Goal: Task Accomplishment & Management: Manage account settings

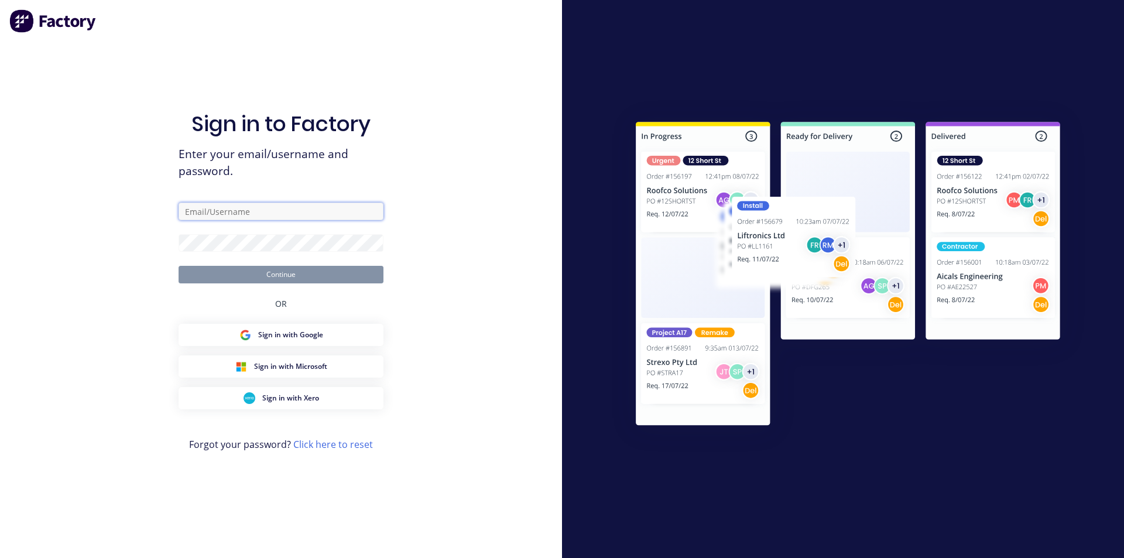
click at [205, 216] on input "text" at bounding box center [281, 212] width 205 height 18
type input "[PERSON_NAME][EMAIL_ADDRESS][DOMAIN_NAME]"
click at [211, 233] on form "[PERSON_NAME][EMAIL_ADDRESS][DOMAIN_NAME] Continue" at bounding box center [281, 243] width 205 height 81
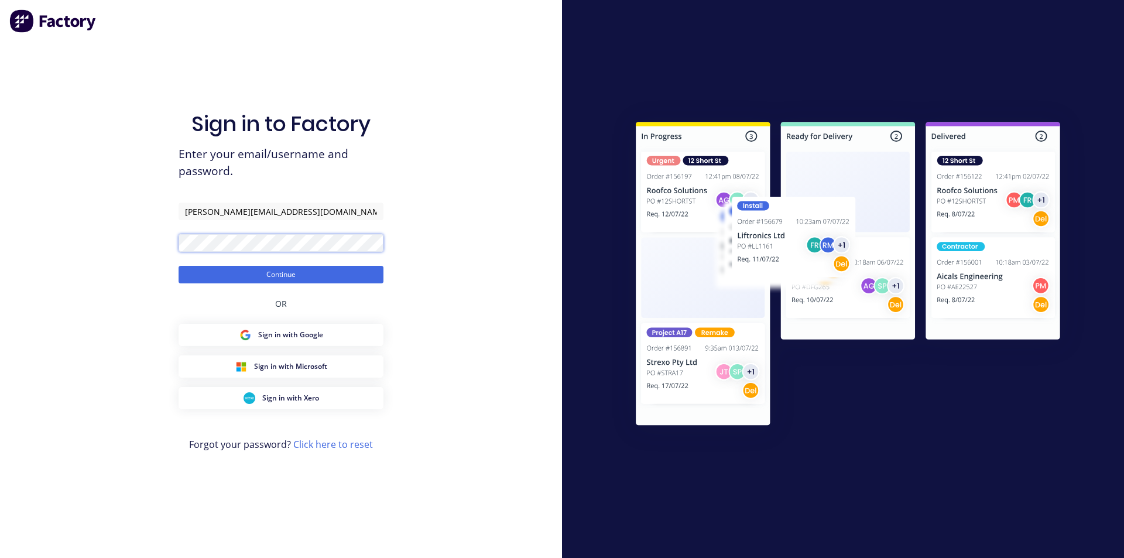
click at [179, 266] on button "Continue" at bounding box center [281, 275] width 205 height 18
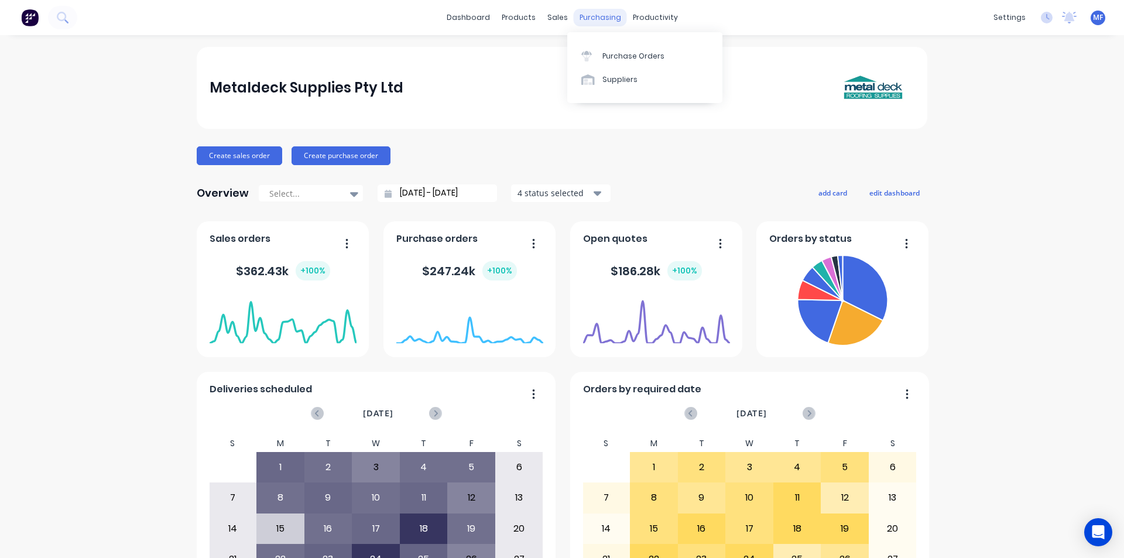
click at [591, 13] on div "purchasing" at bounding box center [600, 18] width 53 height 18
click at [613, 51] on div "Purchase Orders" at bounding box center [633, 56] width 62 height 11
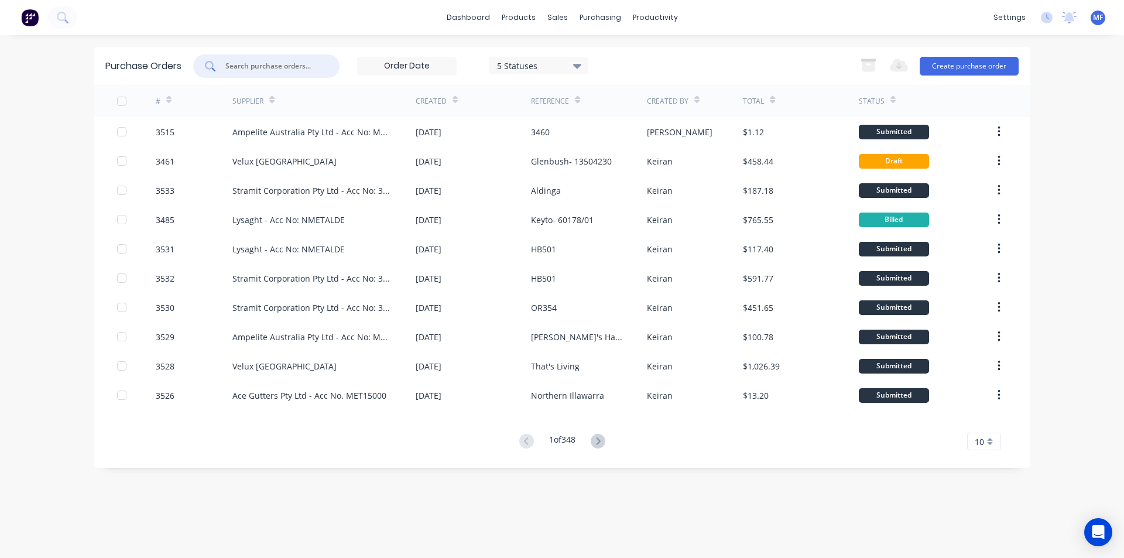
click at [254, 69] on input "text" at bounding box center [272, 66] width 97 height 12
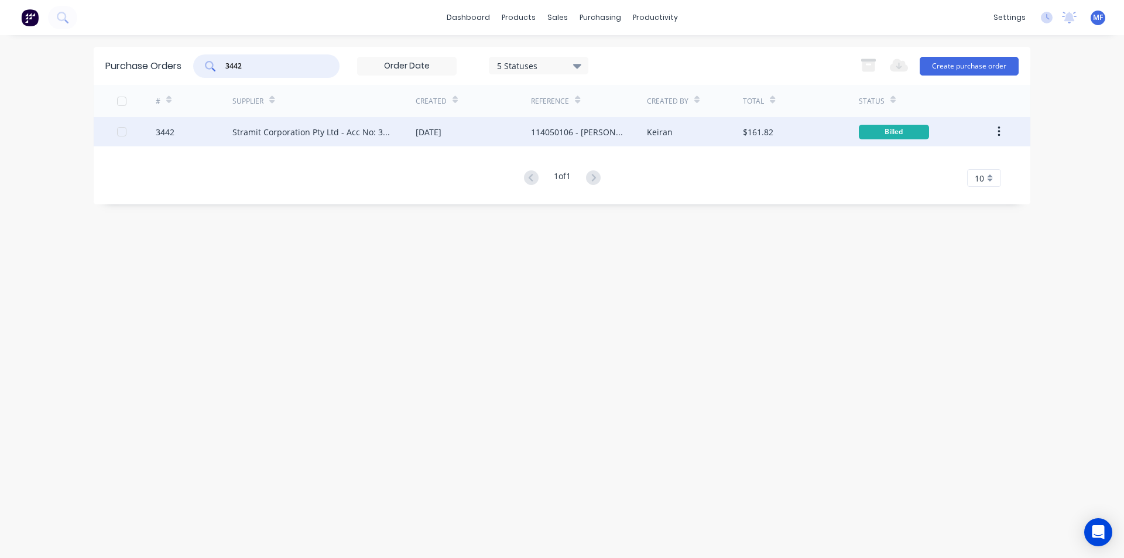
type input "3442"
click at [434, 133] on div "[DATE]" at bounding box center [429, 132] width 26 height 12
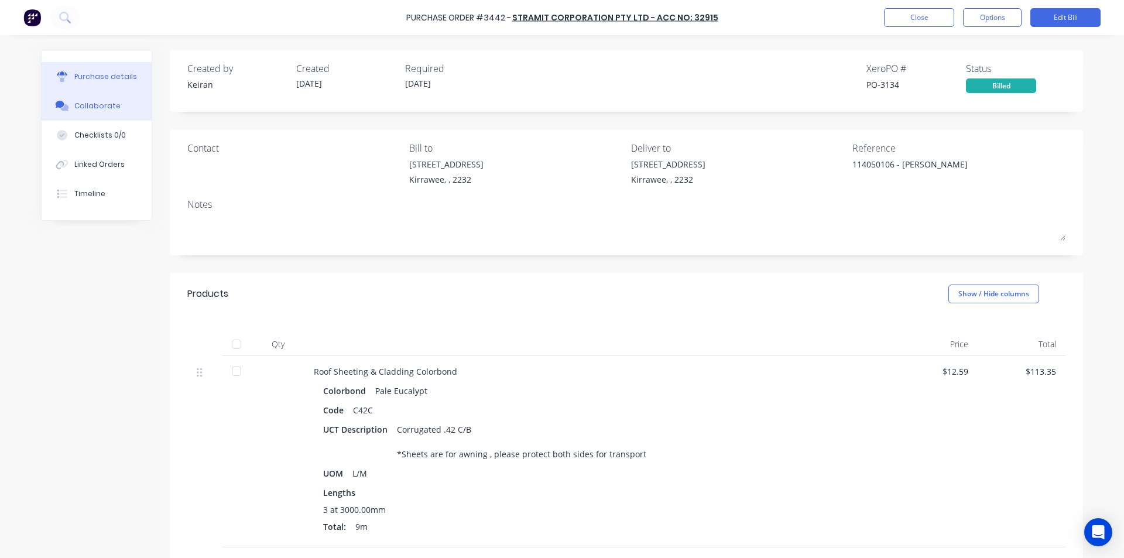
click at [91, 107] on div "Collaborate" at bounding box center [97, 106] width 46 height 11
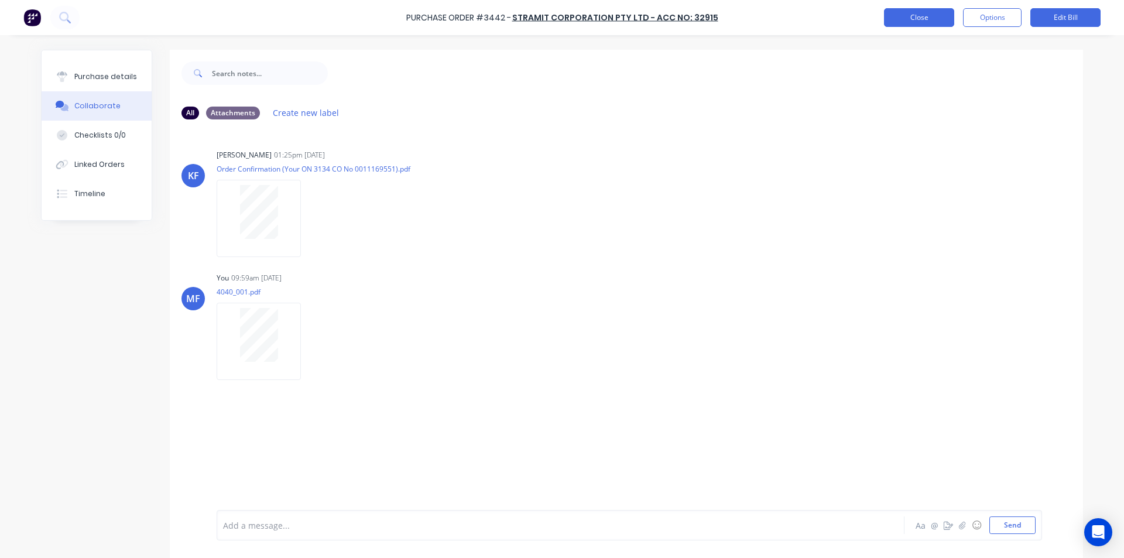
click at [908, 16] on button "Close" at bounding box center [919, 17] width 70 height 19
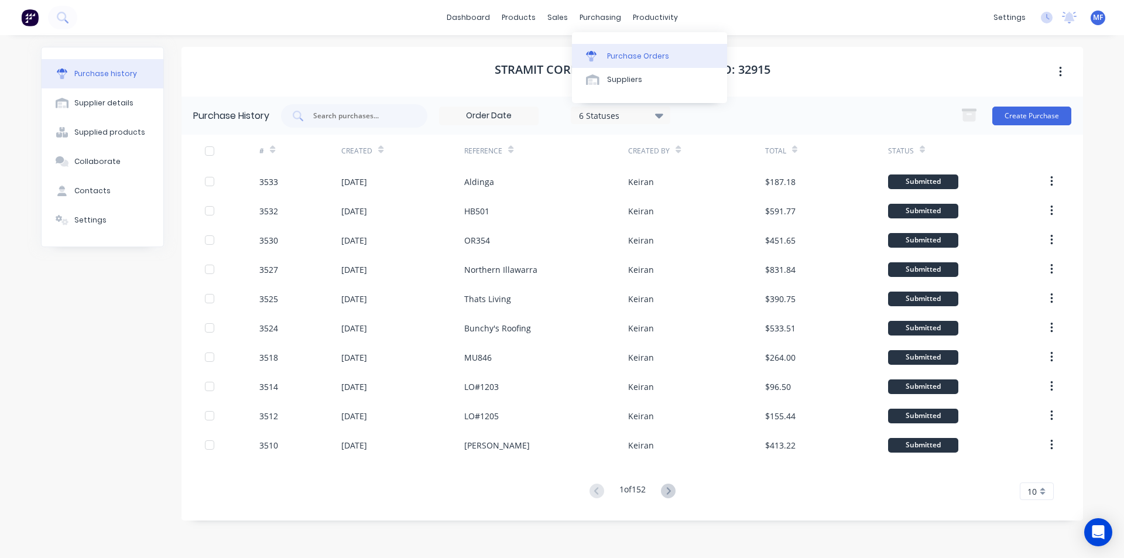
click at [630, 44] on link "Purchase Orders" at bounding box center [649, 55] width 155 height 23
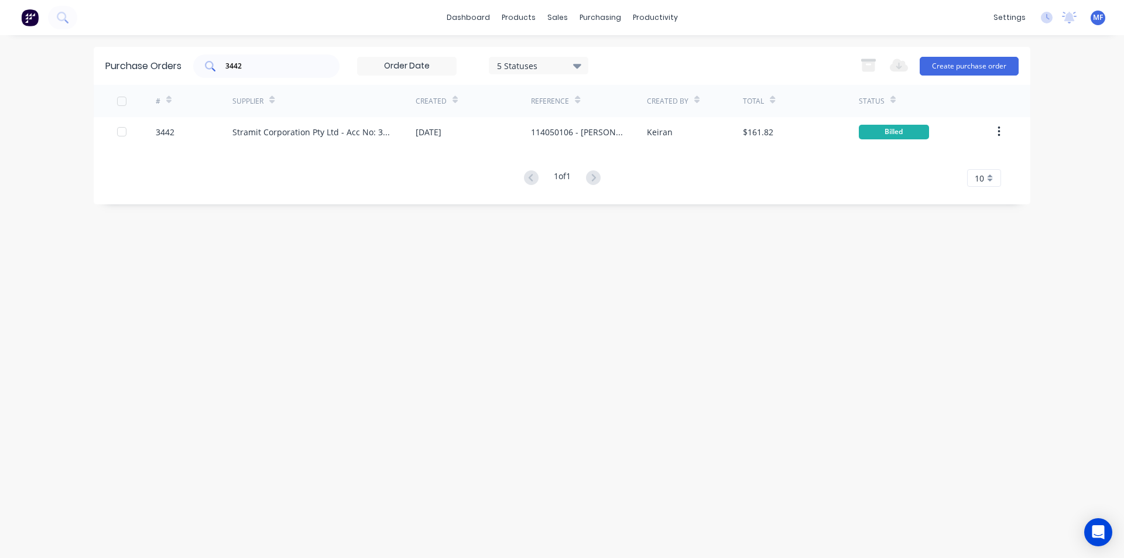
click at [280, 70] on input "3442" at bounding box center [272, 66] width 97 height 12
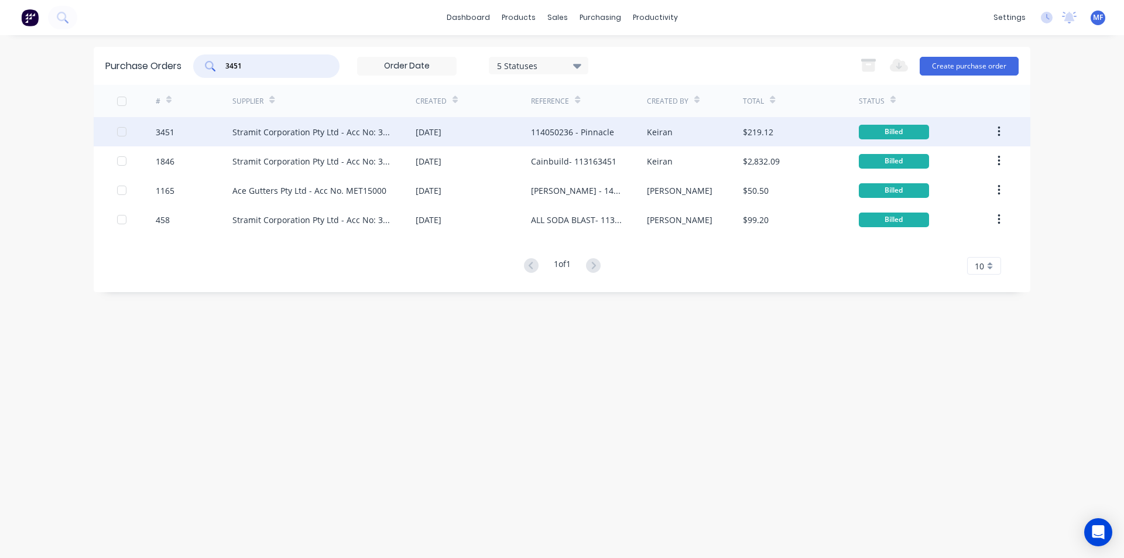
type input "3451"
click at [335, 131] on div "Stramit Corporation Pty Ltd - Acc No: 32915" at bounding box center [312, 132] width 160 height 12
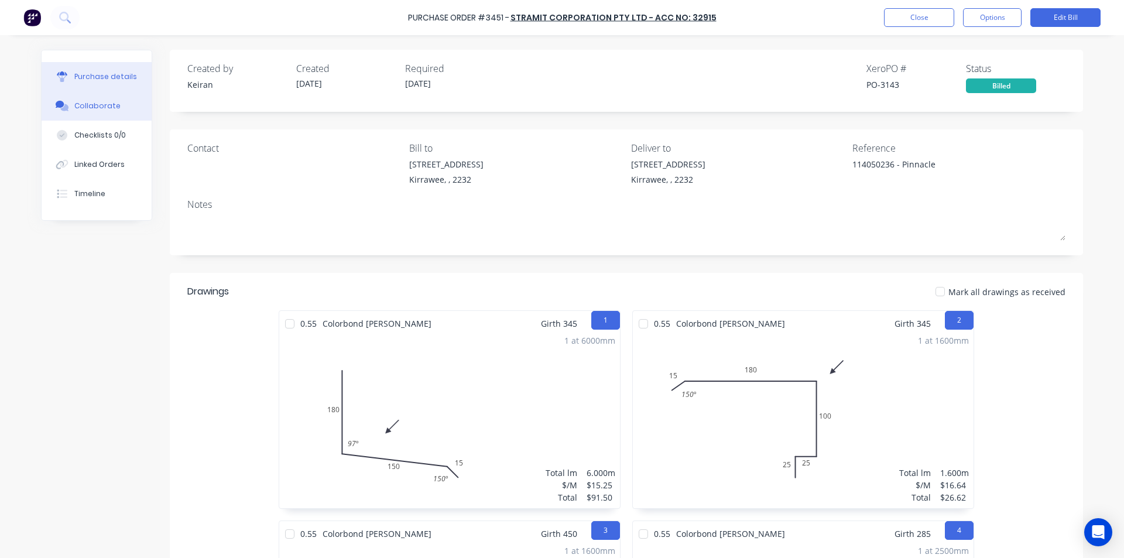
drag, startPoint x: 100, startPoint y: 109, endPoint x: 82, endPoint y: 118, distance: 19.9
click at [100, 110] on div "Collaborate" at bounding box center [97, 106] width 46 height 11
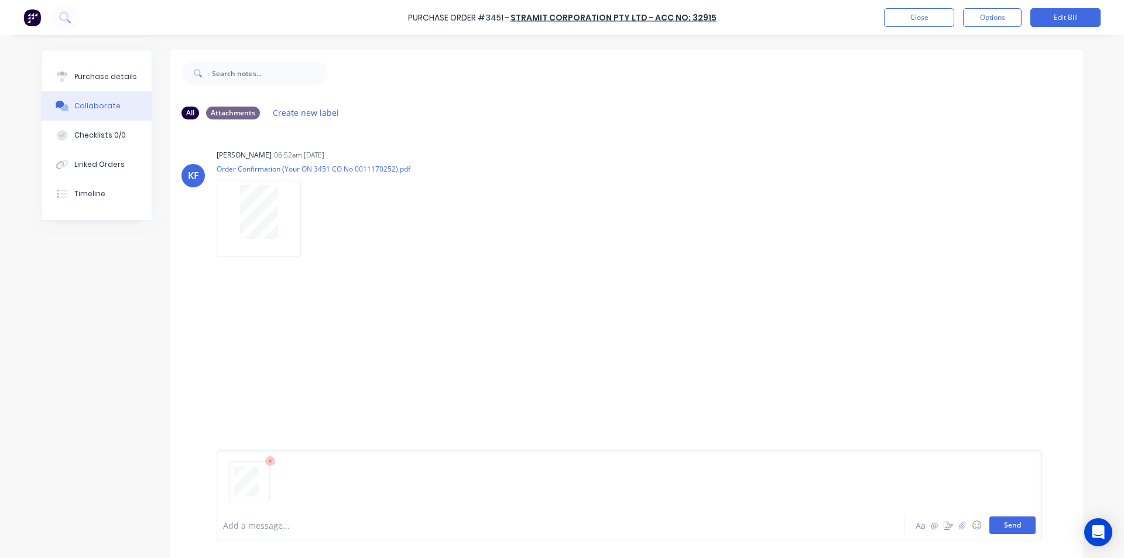
click at [1021, 521] on button "Send" at bounding box center [1012, 525] width 46 height 18
click at [947, 347] on div "MF You 10:04am [DATE] 4041_001.pdf Labels Download Delete" at bounding box center [626, 321] width 913 height 105
click at [913, 15] on button "Close" at bounding box center [919, 17] width 70 height 19
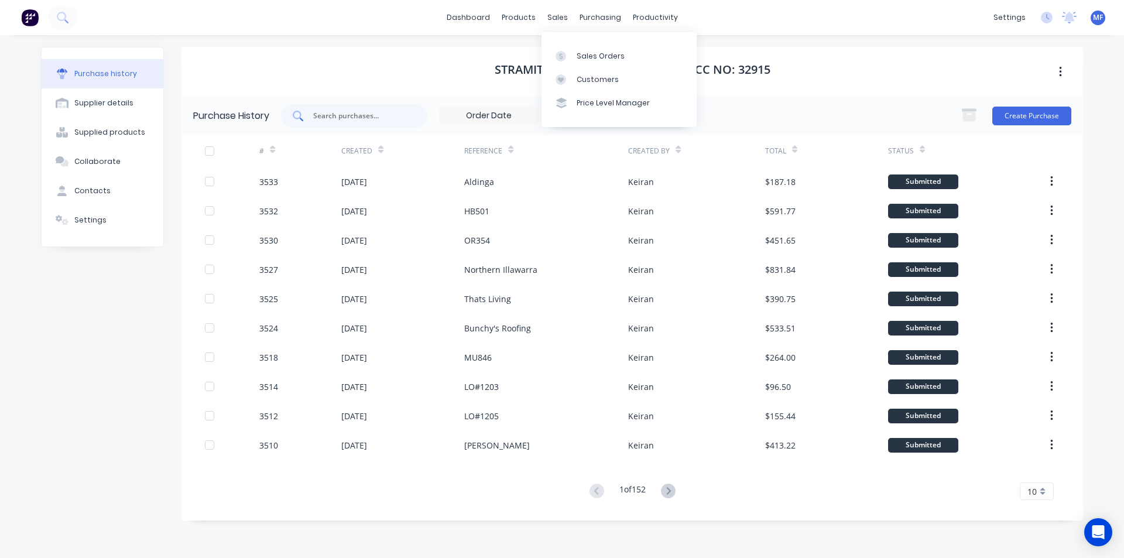
click at [366, 112] on input "text" at bounding box center [360, 116] width 97 height 12
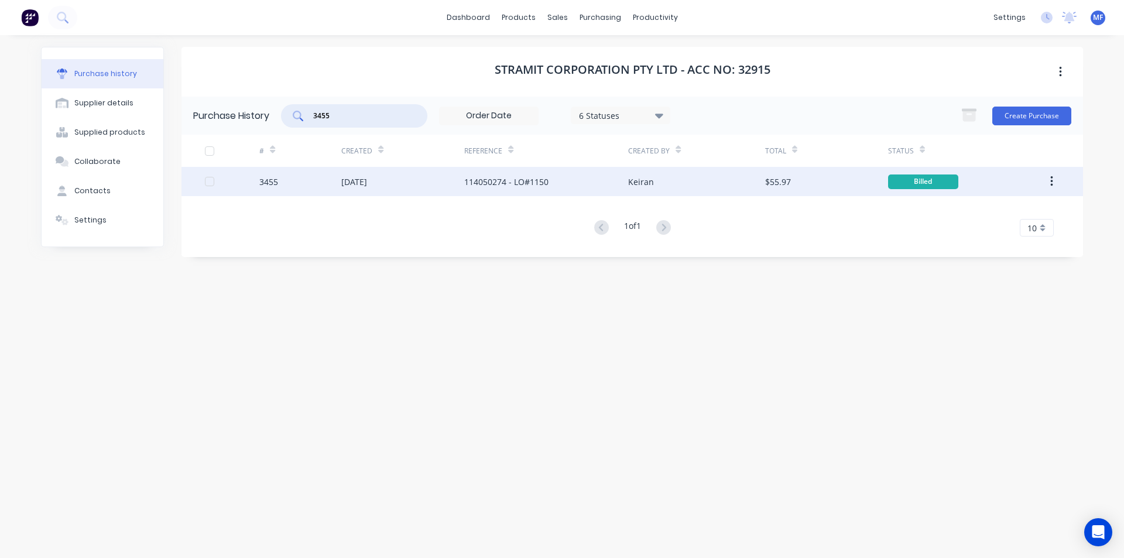
type input "3455"
click at [349, 180] on div "[DATE]" at bounding box center [354, 182] width 26 height 12
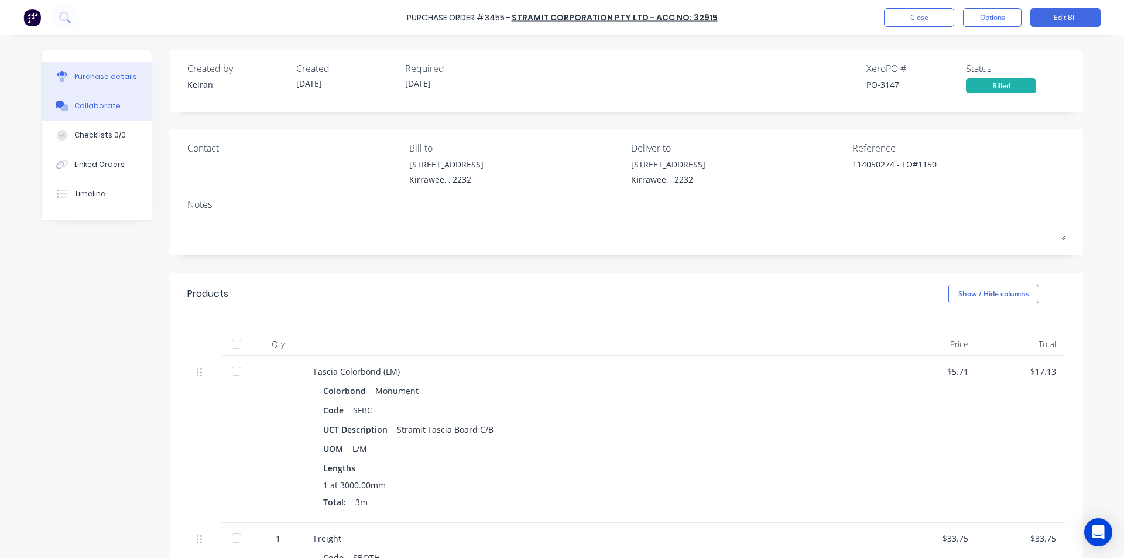
click at [97, 108] on div "Collaborate" at bounding box center [97, 106] width 46 height 11
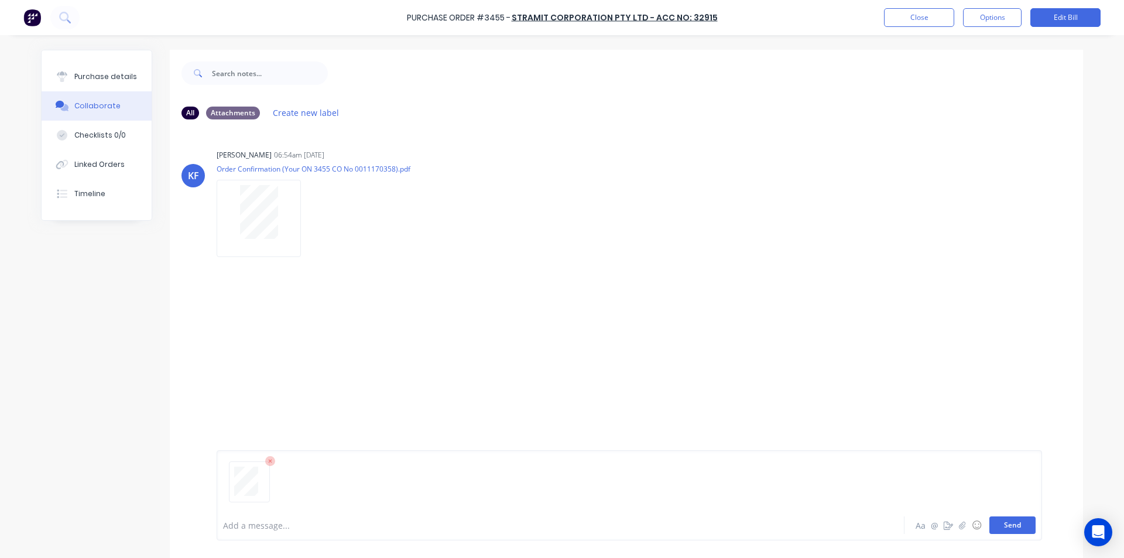
click at [1004, 524] on button "Send" at bounding box center [1012, 525] width 46 height 18
click at [884, 357] on div "MF You 10:04am [DATE] 4042_001.pdf Labels Download Delete" at bounding box center [626, 321] width 913 height 105
click at [903, 15] on button "Close" at bounding box center [919, 17] width 70 height 19
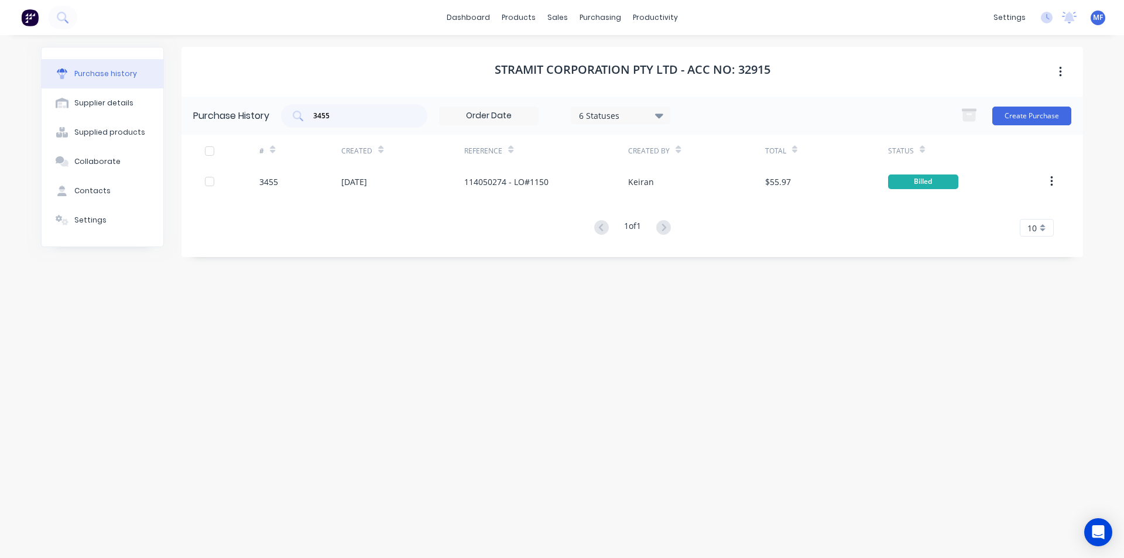
drag, startPoint x: 434, startPoint y: 302, endPoint x: 2, endPoint y: 227, distance: 437.9
click at [433, 299] on div "Stramit Corporation Pty Ltd - Acc No: 32915 Purchase History 3455 6 Statuses 6 …" at bounding box center [631, 291] width 901 height 488
click at [342, 117] on input "3455" at bounding box center [360, 116] width 97 height 12
type input "3456"
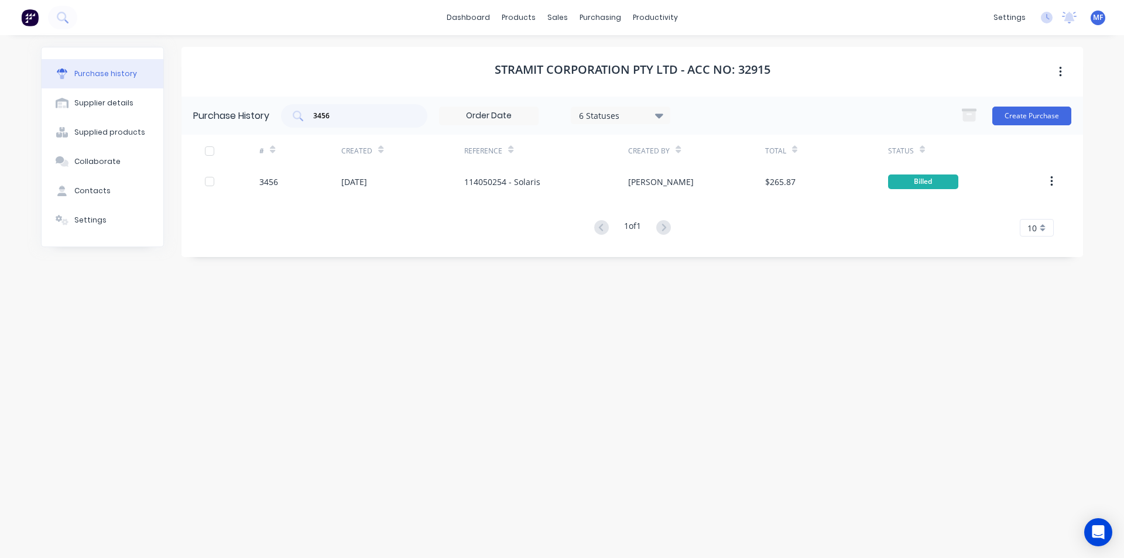
drag, startPoint x: 441, startPoint y: 243, endPoint x: 491, endPoint y: 262, distance: 53.2
click at [441, 242] on div "Purchase History 3456 6 Statuses 6 Statuses Create Purchase # Created Reference…" at bounding box center [631, 177] width 901 height 160
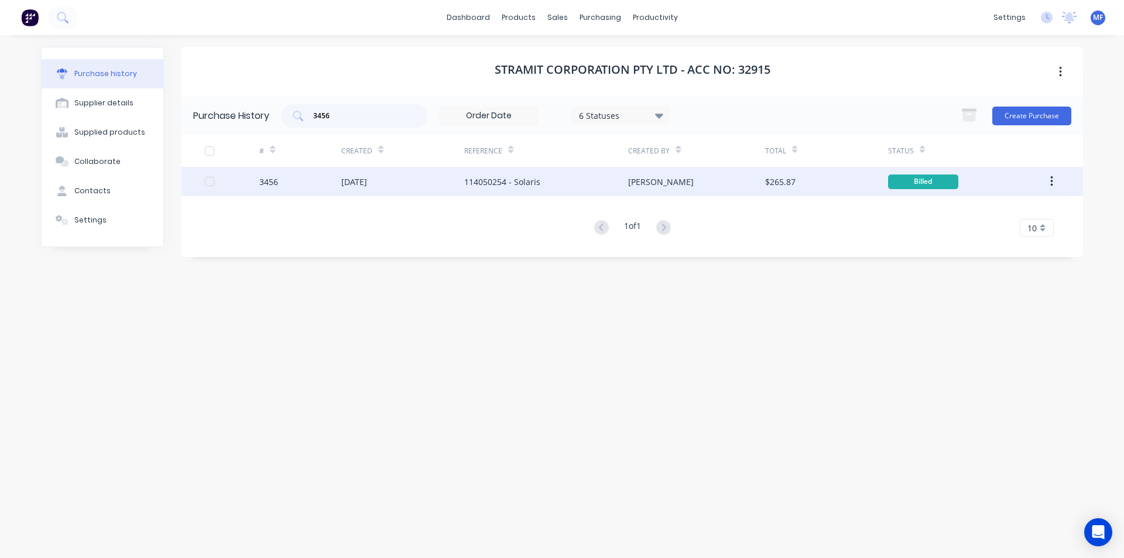
click at [506, 181] on div "114050254 - Solaris" at bounding box center [502, 182] width 76 height 12
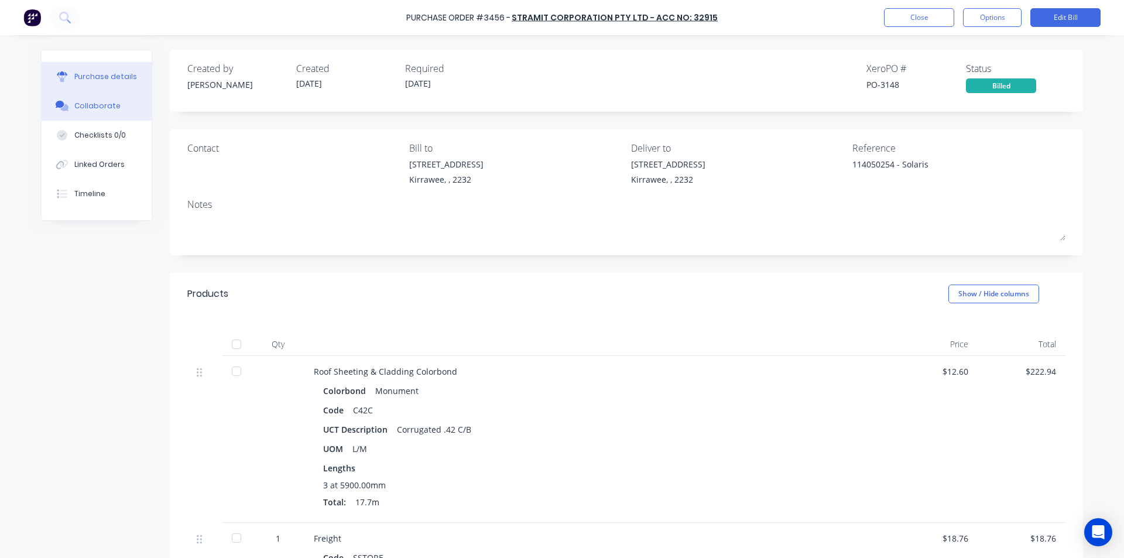
click at [77, 106] on div "Collaborate" at bounding box center [97, 106] width 46 height 11
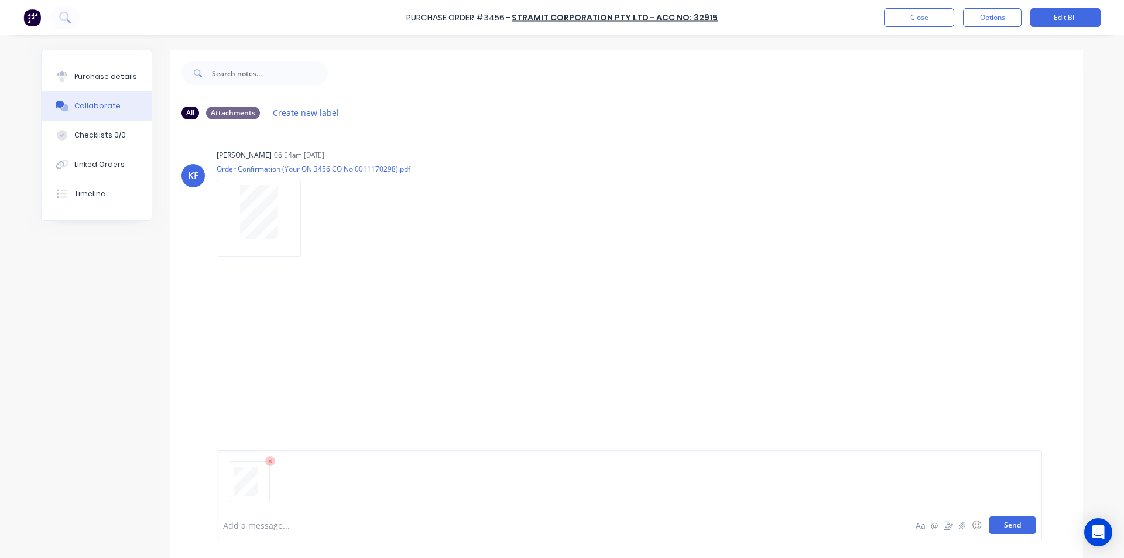
click at [1018, 529] on button "Send" at bounding box center [1012, 525] width 46 height 18
drag, startPoint x: 859, startPoint y: 380, endPoint x: 860, endPoint y: 397, distance: 17.0
click at [858, 379] on div "[PERSON_NAME] [PERSON_NAME] 06:54am [DATE] Order Confirmation (Your ON 3456 CO …" at bounding box center [626, 319] width 913 height 381
click at [927, 16] on button "Close" at bounding box center [919, 17] width 70 height 19
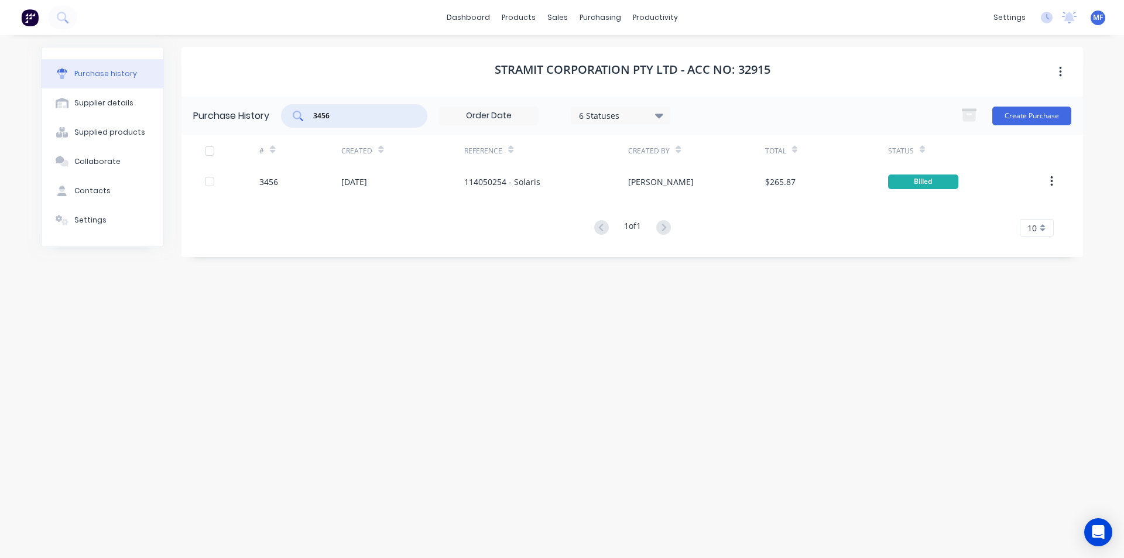
click at [345, 114] on input "3456" at bounding box center [360, 116] width 97 height 12
click at [347, 114] on input "3456" at bounding box center [360, 116] width 97 height 12
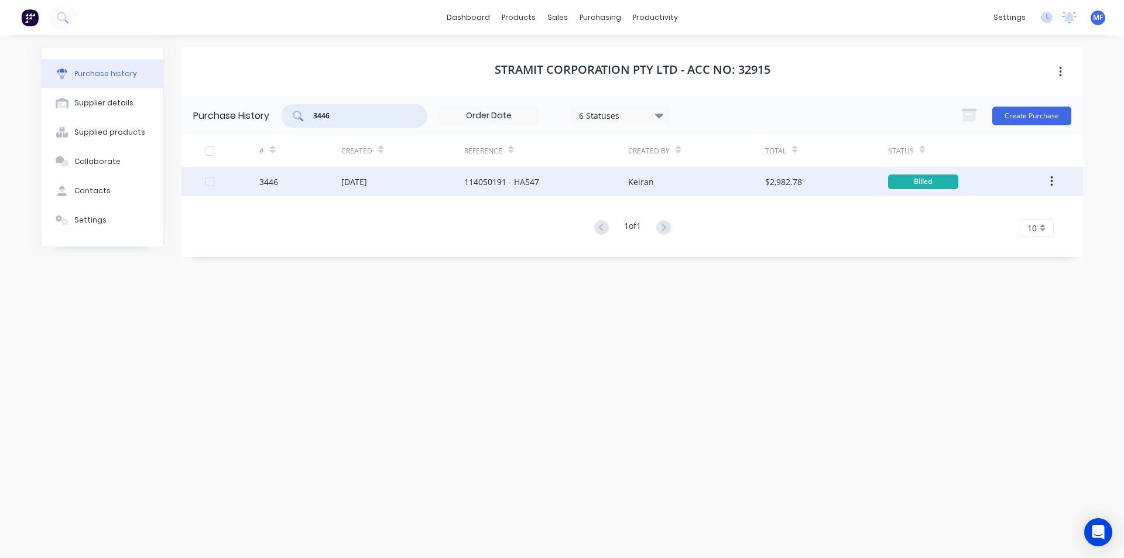
type input "3446"
click at [510, 182] on div "114050191 - HA547" at bounding box center [501, 182] width 75 height 12
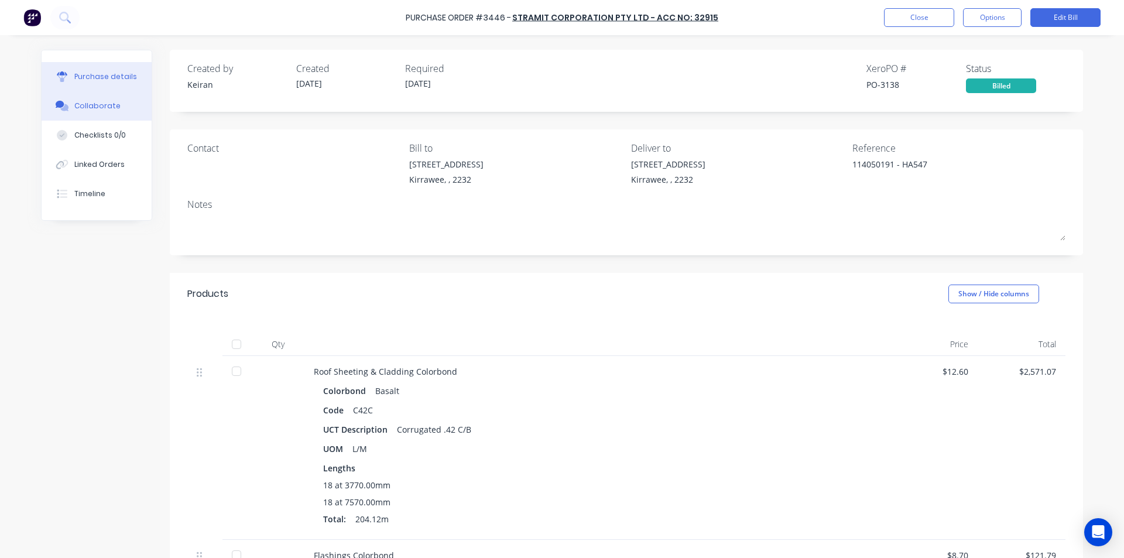
click at [75, 96] on button "Collaborate" at bounding box center [97, 105] width 110 height 29
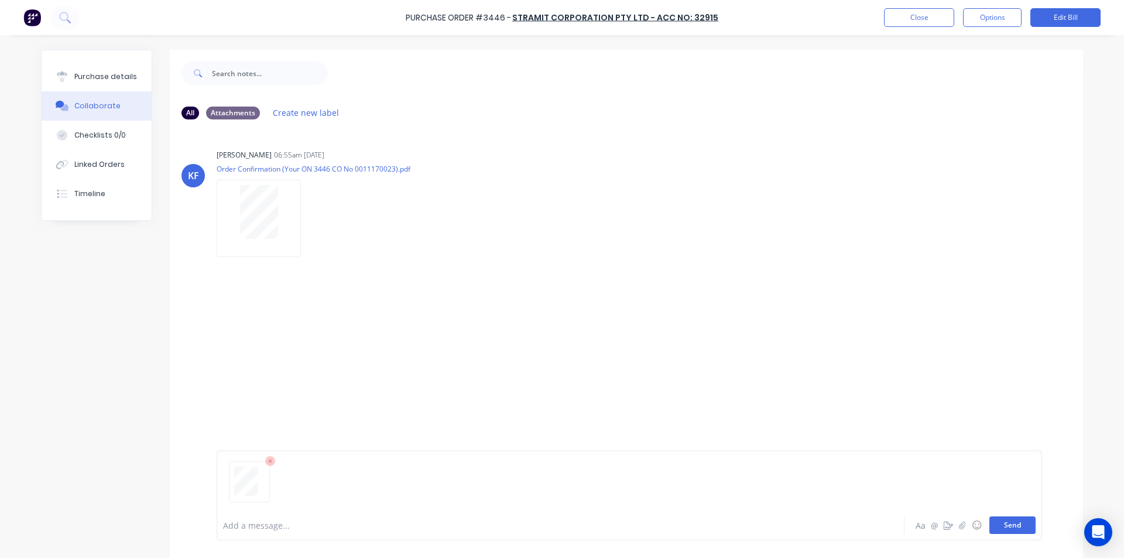
click at [1005, 525] on button "Send" at bounding box center [1012, 525] width 46 height 18
click at [848, 364] on div "[PERSON_NAME] [PERSON_NAME] 06:55am [DATE] Order Confirmation (Your ON 3446 CO …" at bounding box center [626, 319] width 913 height 381
click at [1009, 529] on button "Send" at bounding box center [1012, 525] width 46 height 18
click at [983, 403] on div "MF You 10:06am [DATE] 4044_001.pdf Labels Download Delete" at bounding box center [626, 431] width 913 height 96
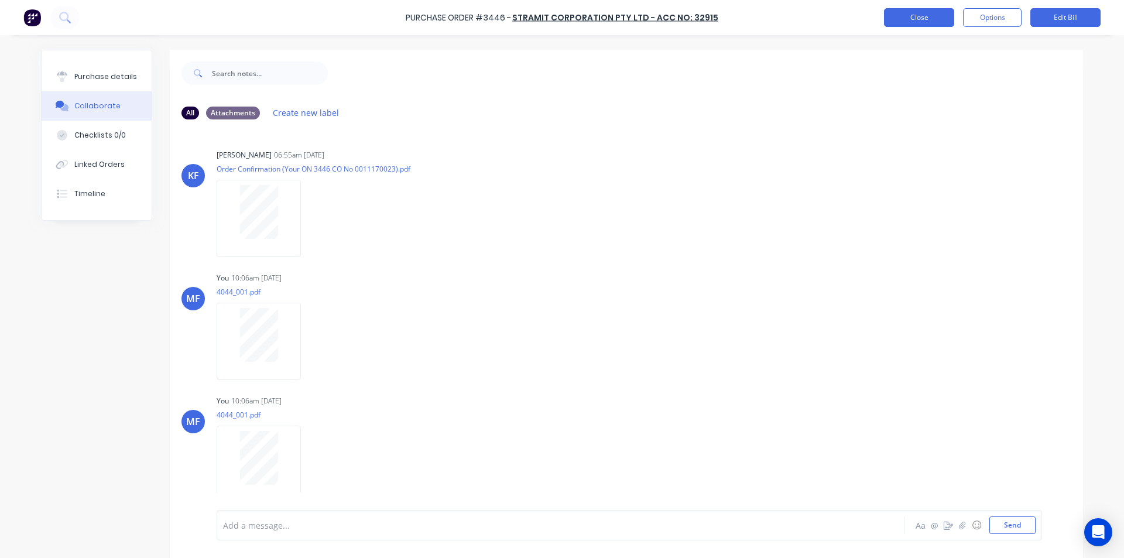
click at [893, 16] on button "Close" at bounding box center [919, 17] width 70 height 19
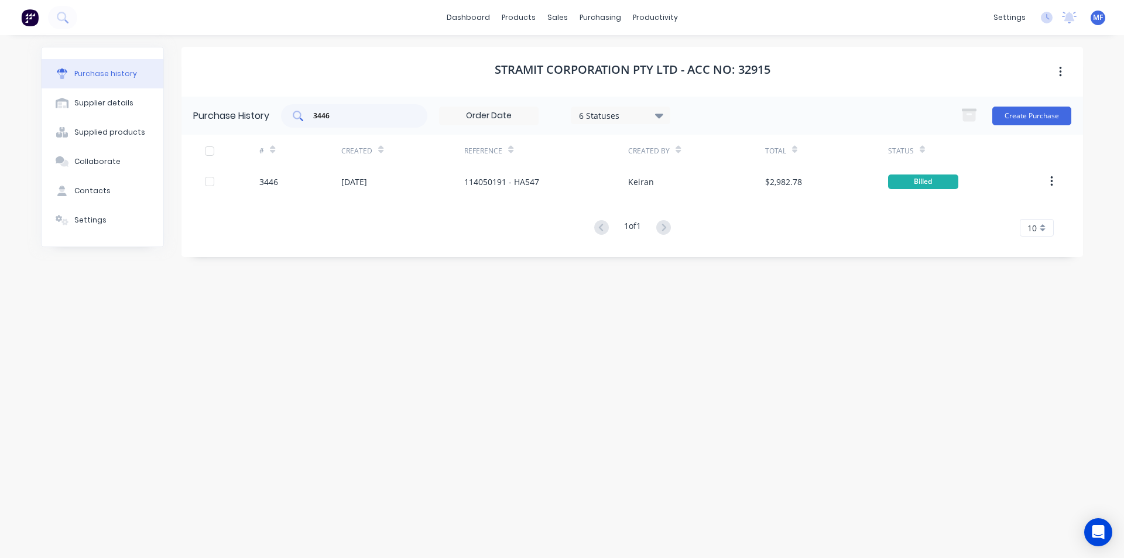
click at [354, 119] on input "3446" at bounding box center [360, 116] width 97 height 12
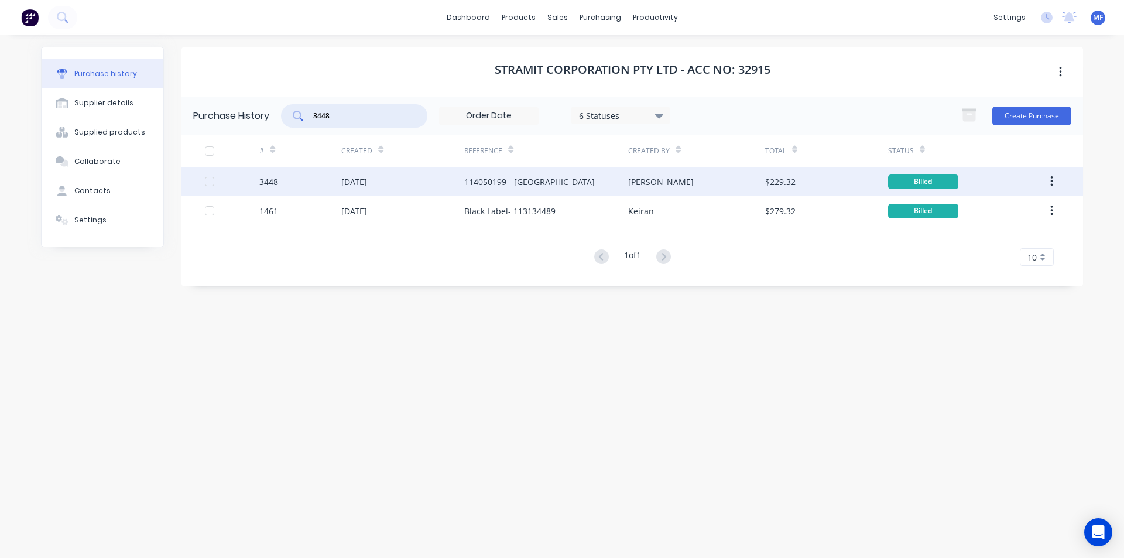
type input "3448"
click at [508, 178] on div "114050199 - [GEOGRAPHIC_DATA]" at bounding box center [529, 182] width 131 height 12
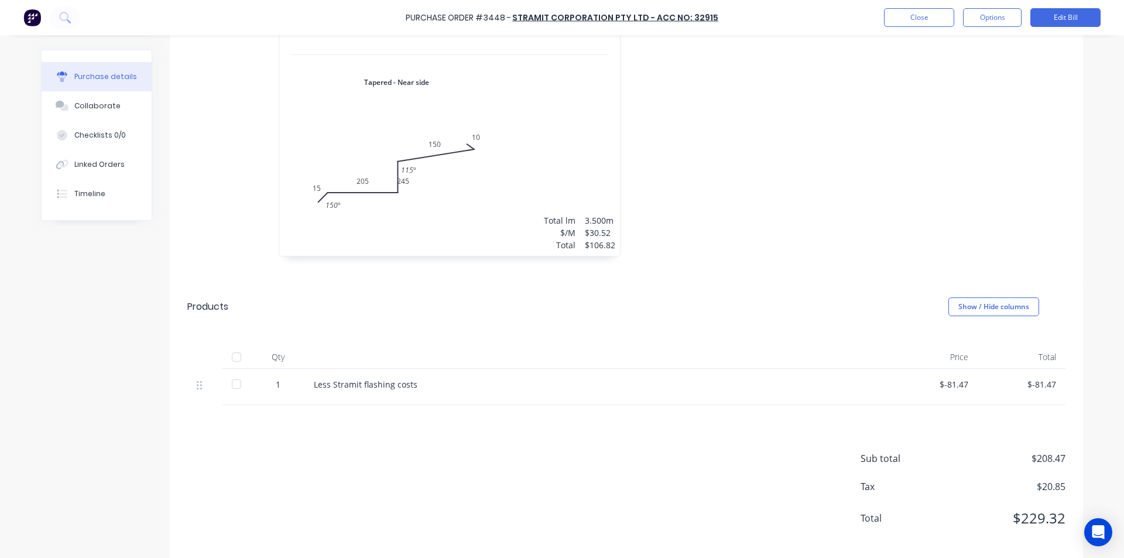
scroll to position [684, 0]
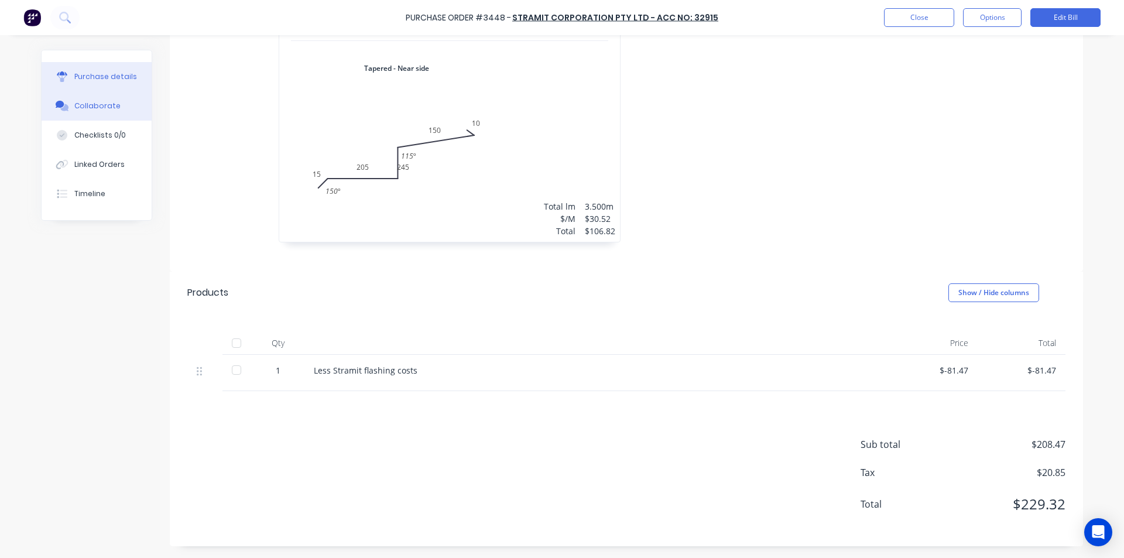
click at [94, 108] on div "Collaborate" at bounding box center [97, 106] width 46 height 11
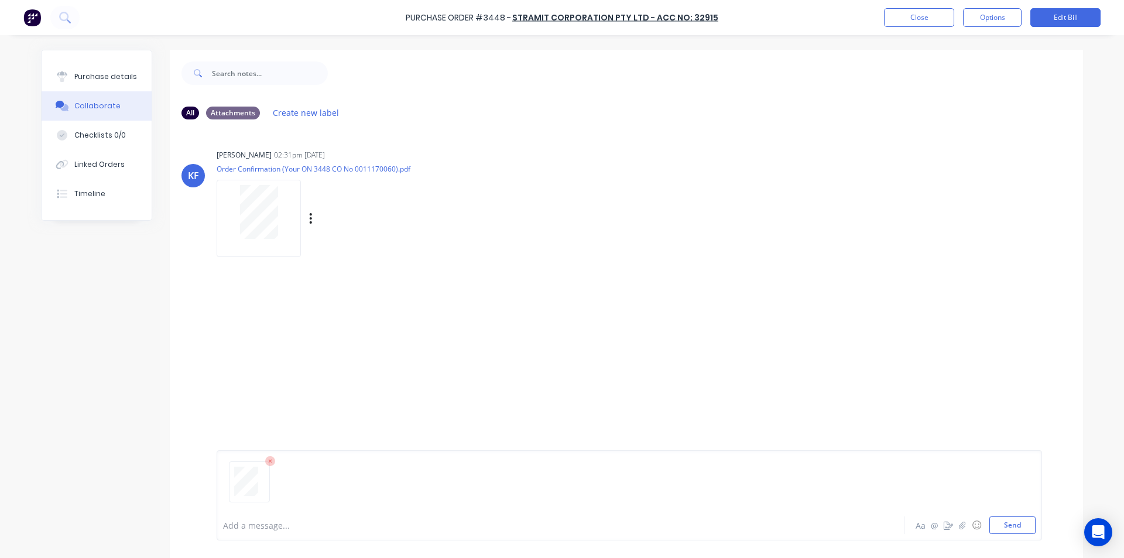
click at [752, 235] on div "[PERSON_NAME] [PERSON_NAME] 02:31pm [DATE] Order Confirmation (Your ON 3448 CO …" at bounding box center [626, 198] width 913 height 105
click at [1006, 526] on button "Send" at bounding box center [1012, 525] width 46 height 18
drag, startPoint x: 860, startPoint y: 236, endPoint x: 862, endPoint y: 222, distance: 14.2
click at [860, 235] on div "[PERSON_NAME] [PERSON_NAME] 02:31pm [DATE] Order Confirmation (Your ON 3448 CO …" at bounding box center [626, 198] width 913 height 105
click at [930, 24] on button "Close" at bounding box center [919, 17] width 70 height 19
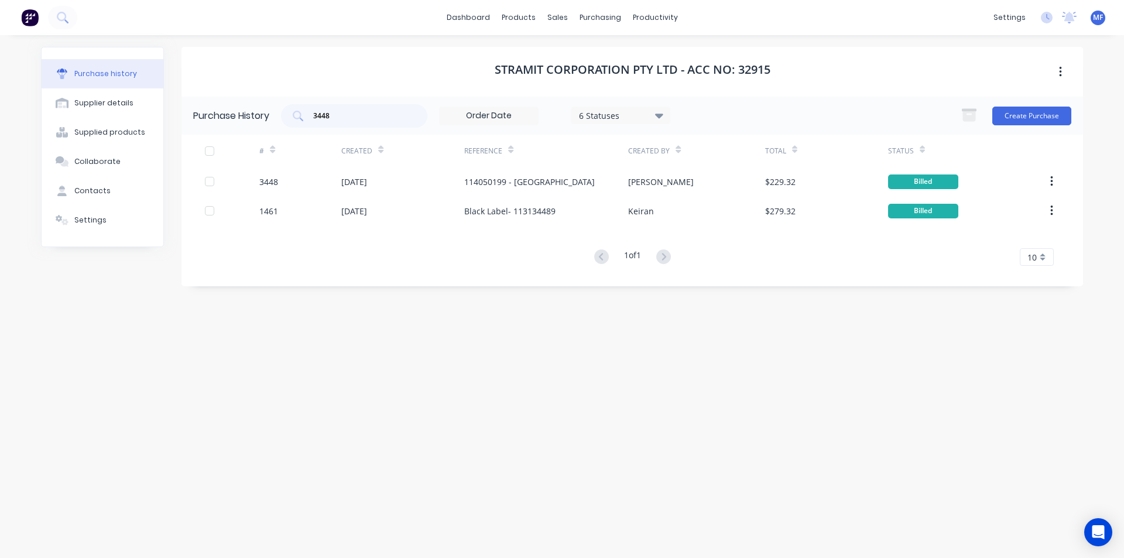
drag, startPoint x: 560, startPoint y: 292, endPoint x: 580, endPoint y: 159, distance: 133.7
click at [560, 293] on div "Stramit Corporation Pty Ltd - Acc No: 32915 Purchase History 3448 6 Statuses 6 …" at bounding box center [631, 291] width 901 height 488
click at [602, 12] on div "purchasing" at bounding box center [600, 18] width 53 height 18
click at [623, 57] on div "Purchase Orders" at bounding box center [638, 56] width 62 height 11
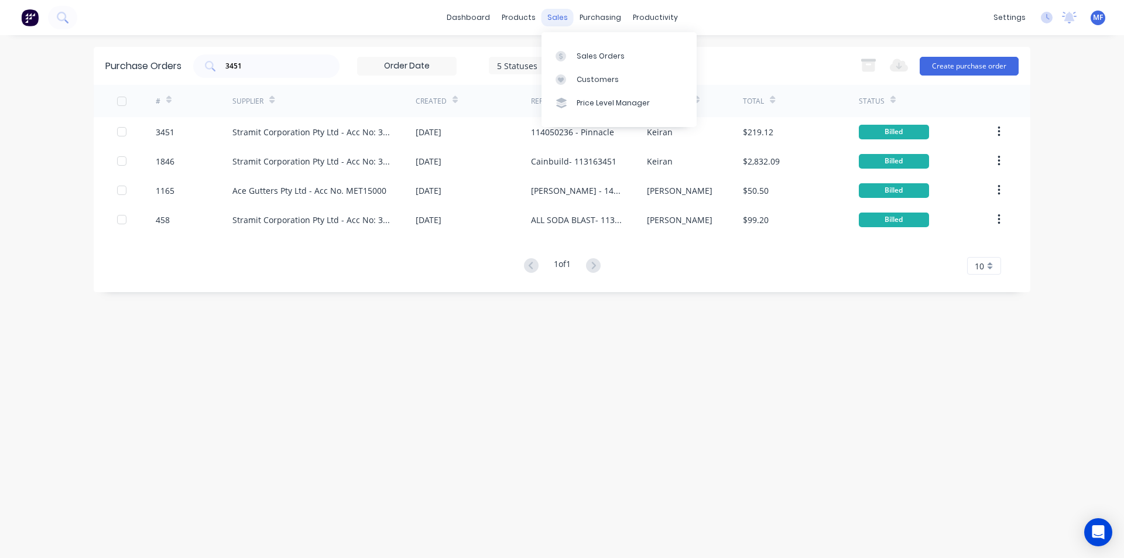
click at [554, 14] on div "sales" at bounding box center [557, 18] width 32 height 18
click at [591, 56] on div "Sales Orders" at bounding box center [601, 56] width 48 height 11
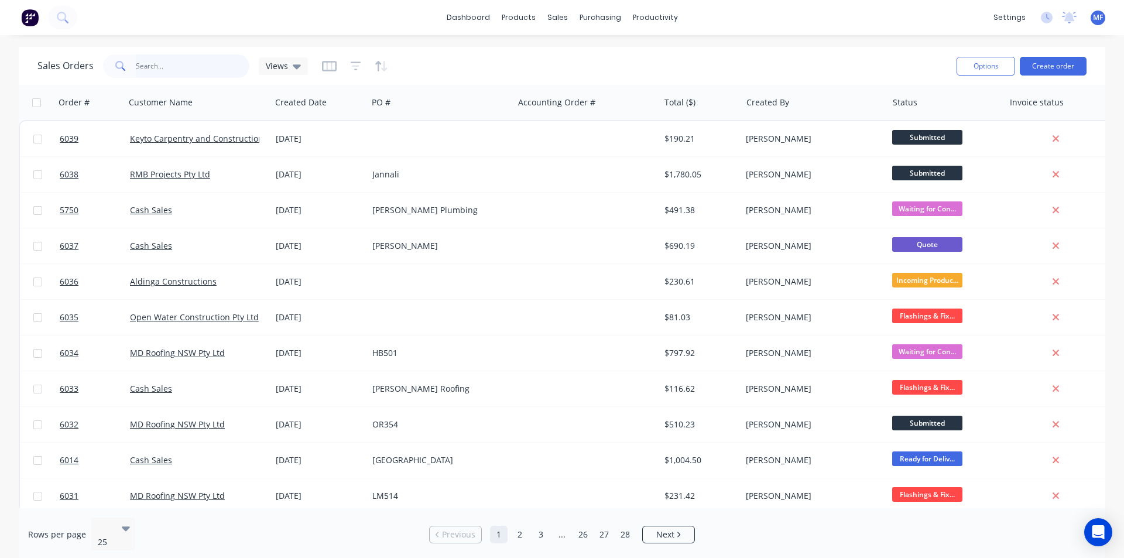
click at [179, 66] on input "text" at bounding box center [193, 65] width 114 height 23
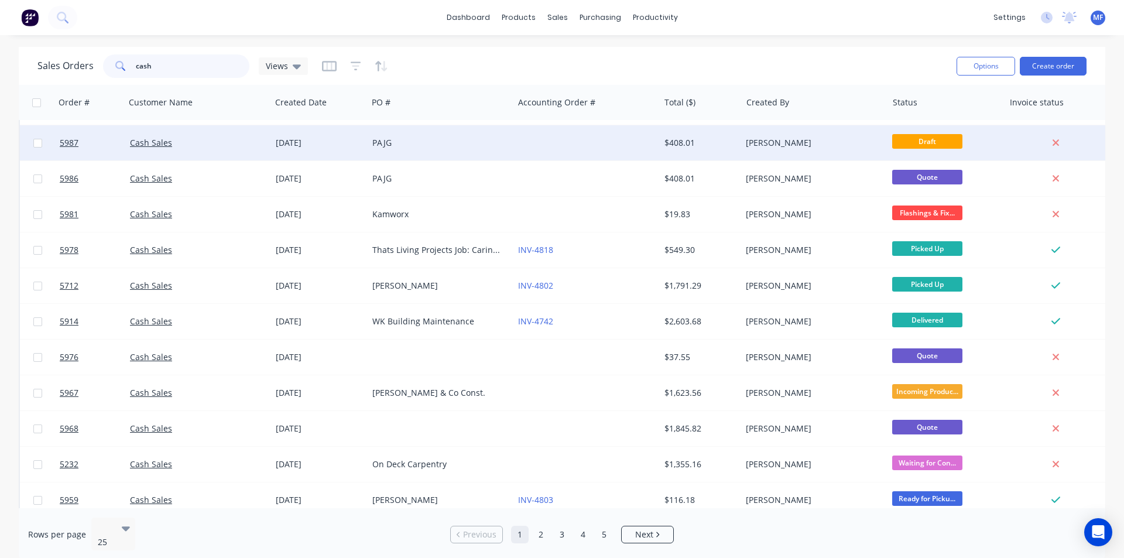
scroll to position [510, 0]
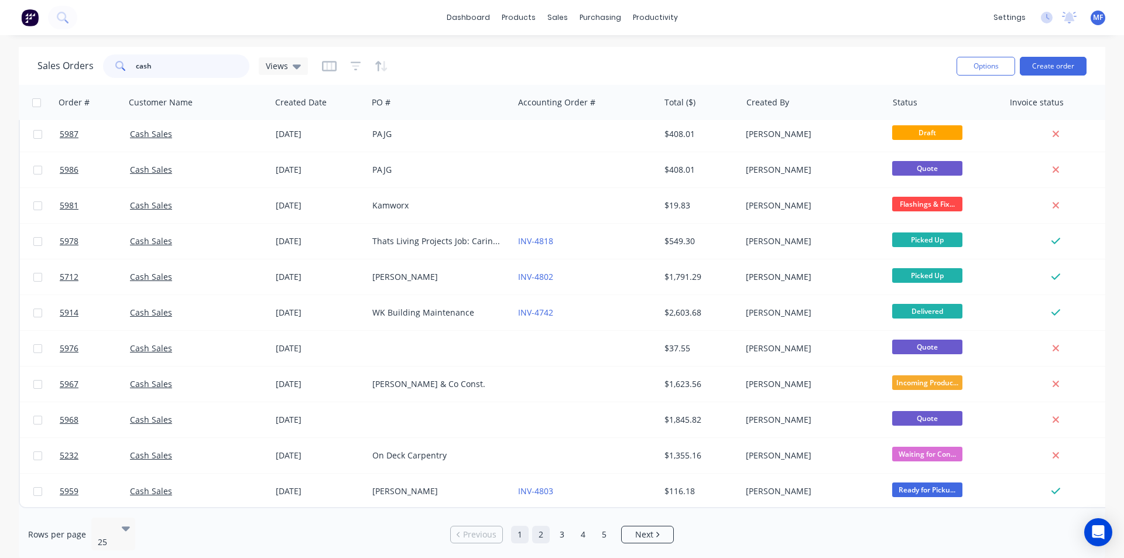
type input "cash"
click at [543, 526] on link "2" at bounding box center [541, 535] width 18 height 18
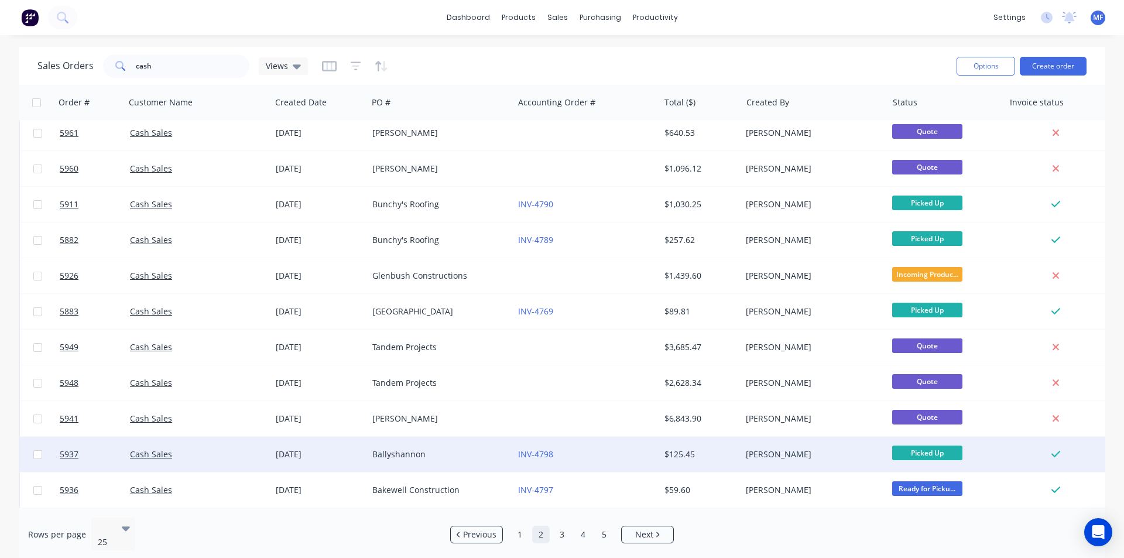
scroll to position [0, 0]
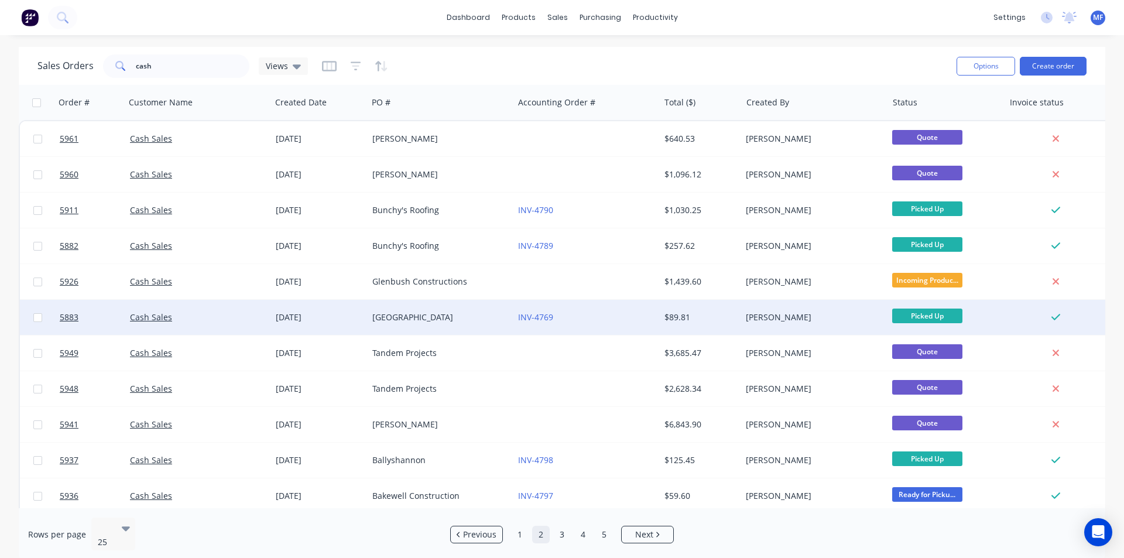
click at [413, 314] on div "[GEOGRAPHIC_DATA]" at bounding box center [437, 317] width 130 height 12
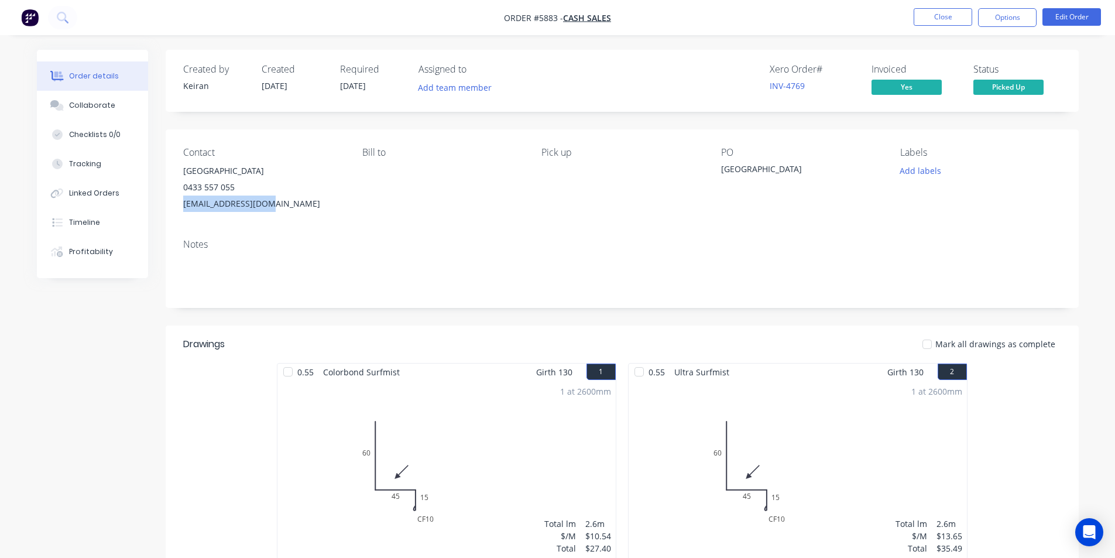
drag, startPoint x: 263, startPoint y: 198, endPoint x: 188, endPoint y: 202, distance: 75.0
click at [177, 201] on div "Contact JPH Building [PHONE_NUMBER] [EMAIL_ADDRESS][DOMAIN_NAME] [PERSON_NAME] …" at bounding box center [622, 179] width 913 height 100
copy div "[EMAIL_ADDRESS][DOMAIN_NAME]"
click at [930, 13] on button "Close" at bounding box center [943, 17] width 59 height 18
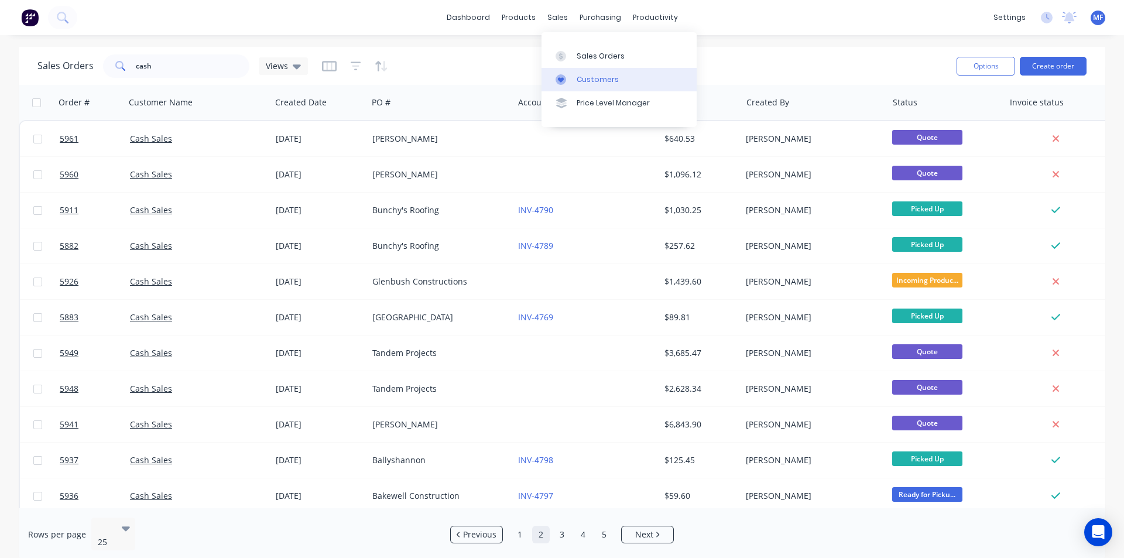
click at [596, 76] on div "Customers" at bounding box center [598, 79] width 42 height 11
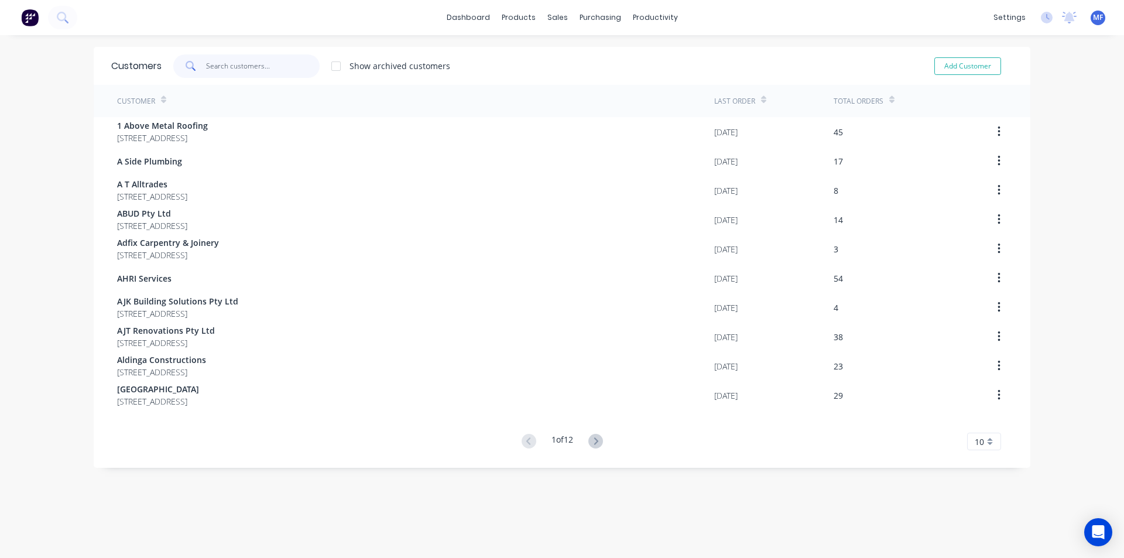
click at [233, 60] on input "text" at bounding box center [263, 65] width 114 height 23
click at [615, 53] on div "Purchase Orders" at bounding box center [633, 56] width 62 height 11
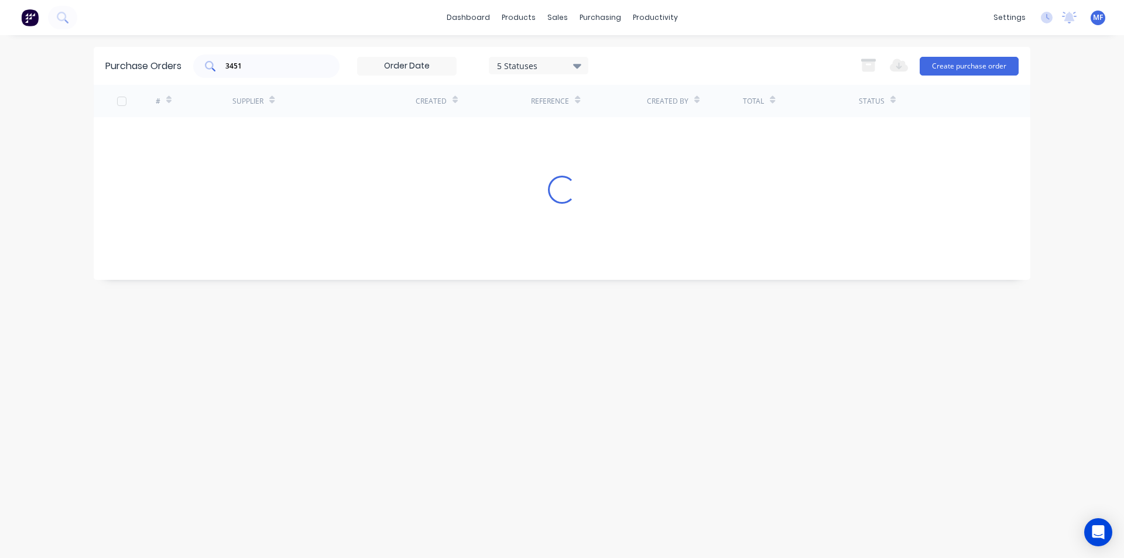
click at [256, 64] on input "3451" at bounding box center [272, 66] width 97 height 12
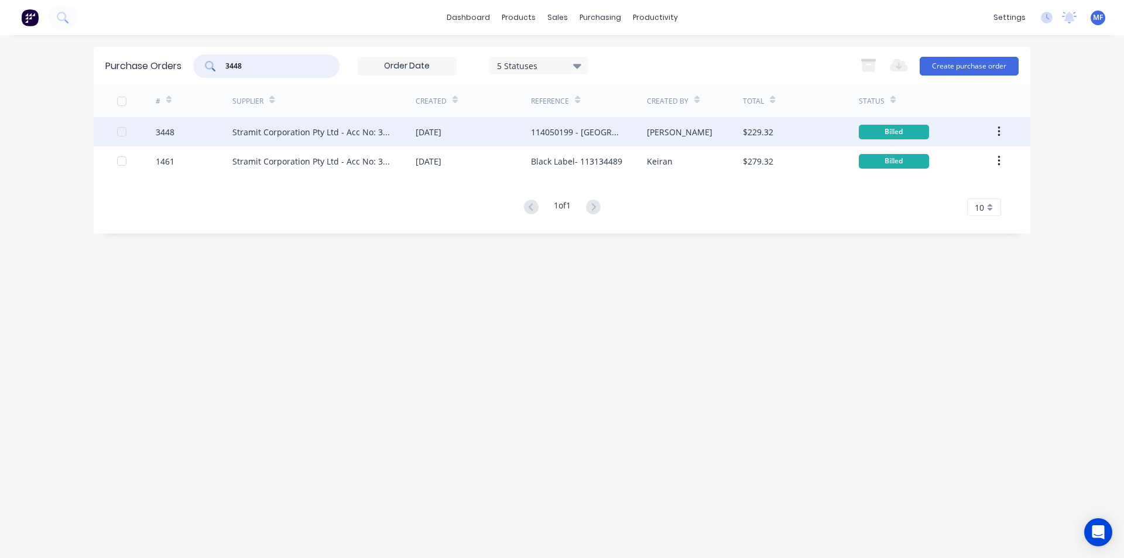
type input "3448"
click at [265, 126] on div "Stramit Corporation Pty Ltd - Acc No: 32915" at bounding box center [312, 132] width 160 height 12
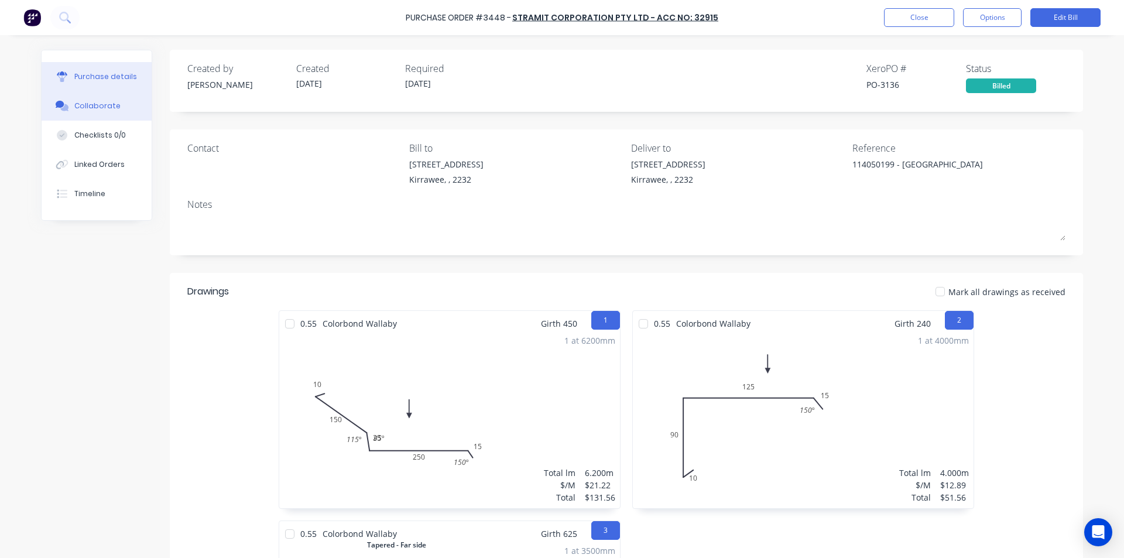
click at [88, 109] on div "Collaborate" at bounding box center [97, 106] width 46 height 11
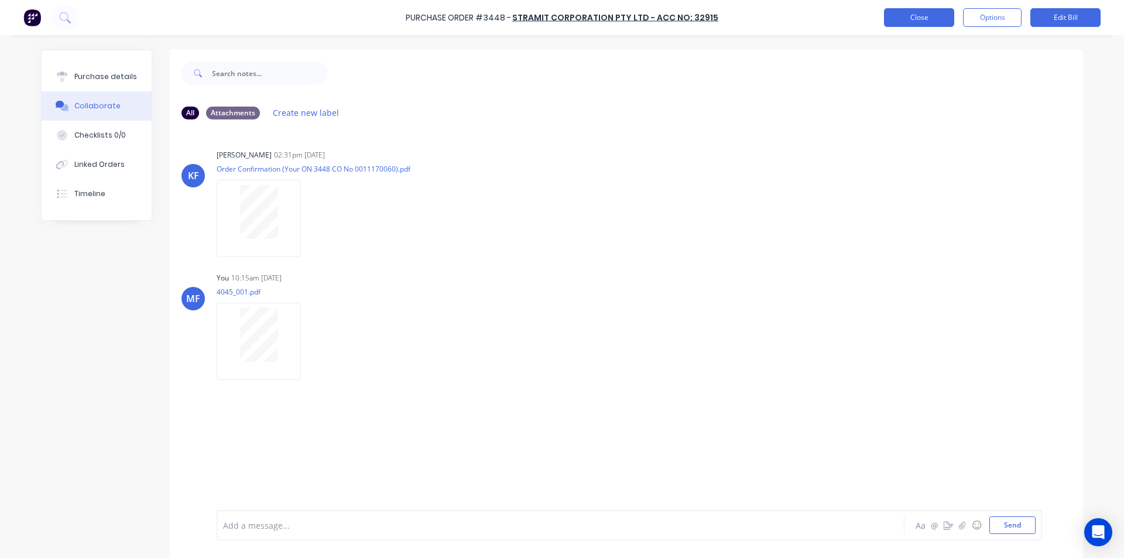
click at [925, 13] on button "Close" at bounding box center [919, 17] width 70 height 19
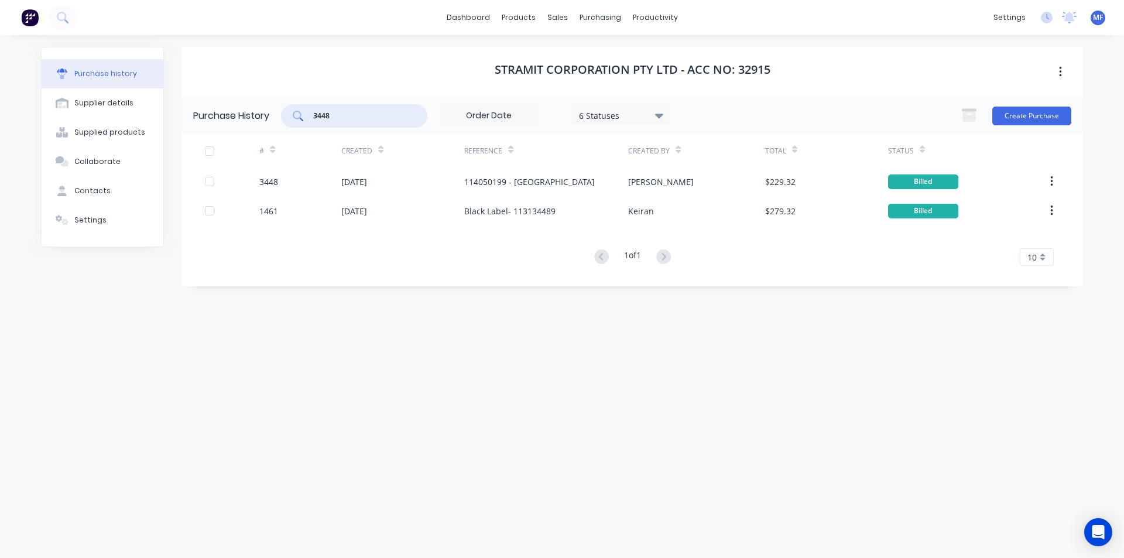
click at [340, 114] on input "3448" at bounding box center [360, 116] width 97 height 12
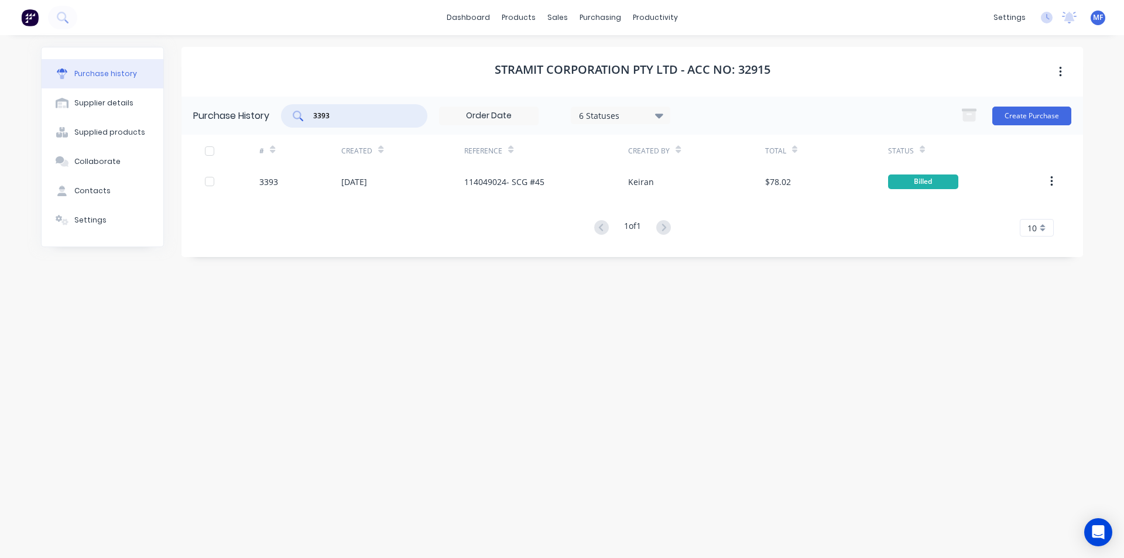
click at [344, 119] on input "3393" at bounding box center [360, 116] width 97 height 12
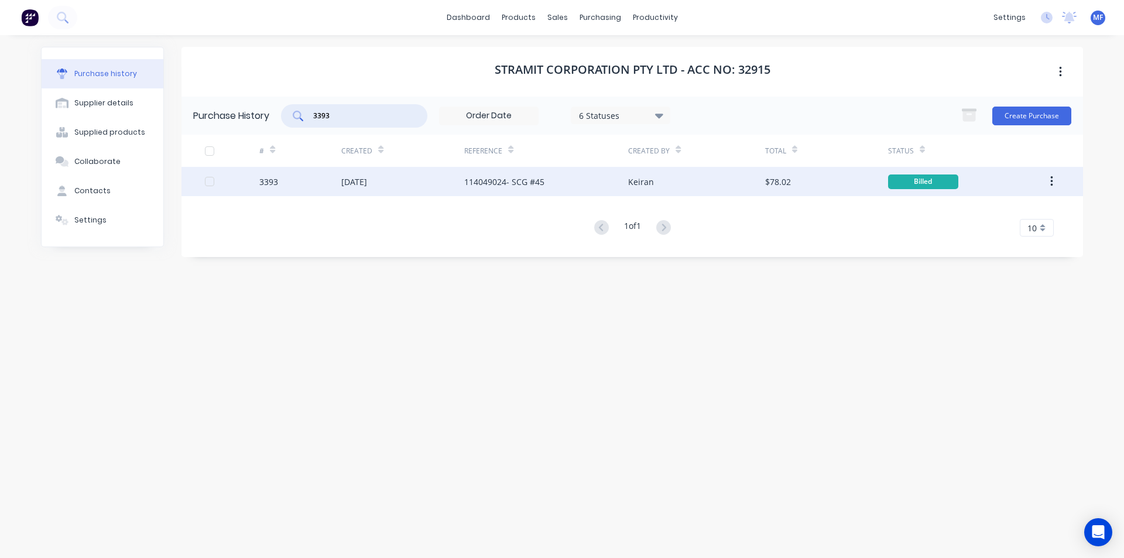
type input "3393"
click at [363, 183] on div "[DATE]" at bounding box center [354, 182] width 26 height 12
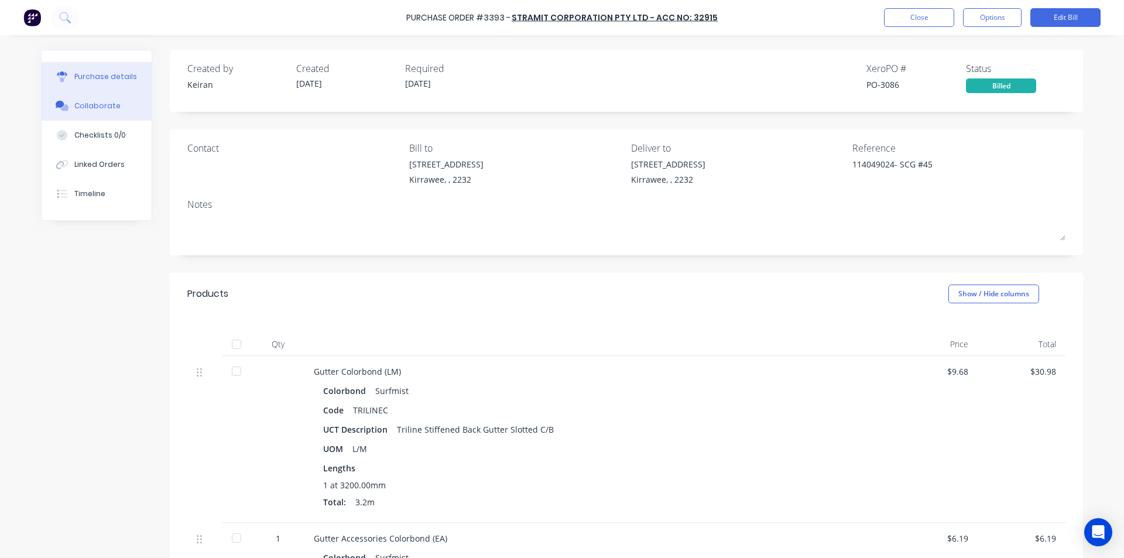
click at [93, 108] on div "Collaborate" at bounding box center [97, 106] width 46 height 11
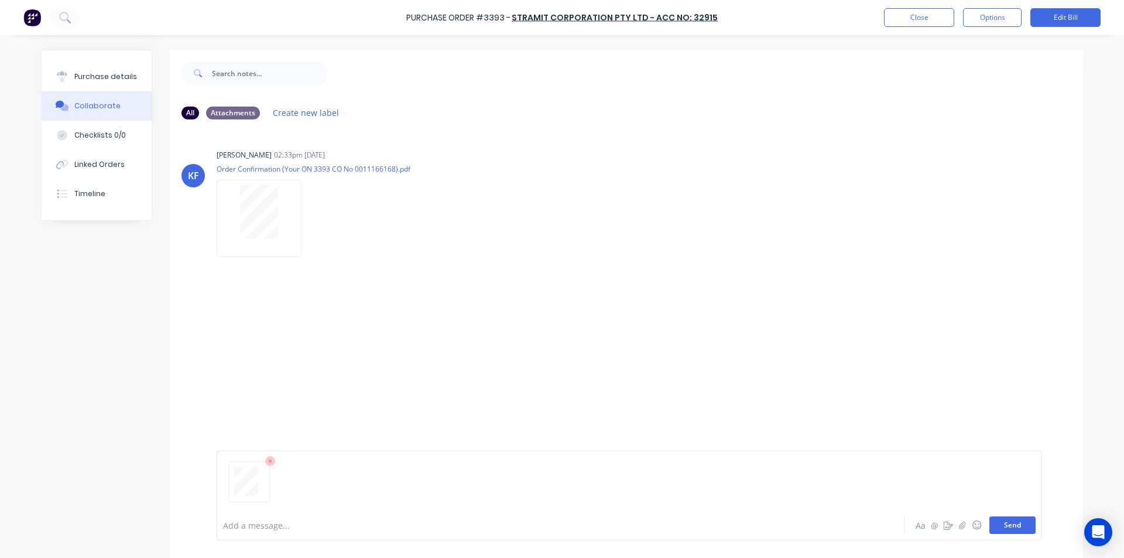
click at [1021, 528] on button "Send" at bounding box center [1012, 525] width 46 height 18
click at [950, 437] on div "[PERSON_NAME] [PERSON_NAME] 02:33pm [DATE] Order Confirmation (Your ON 3393 CO …" at bounding box center [626, 319] width 913 height 381
click at [922, 19] on button "Close" at bounding box center [919, 17] width 70 height 19
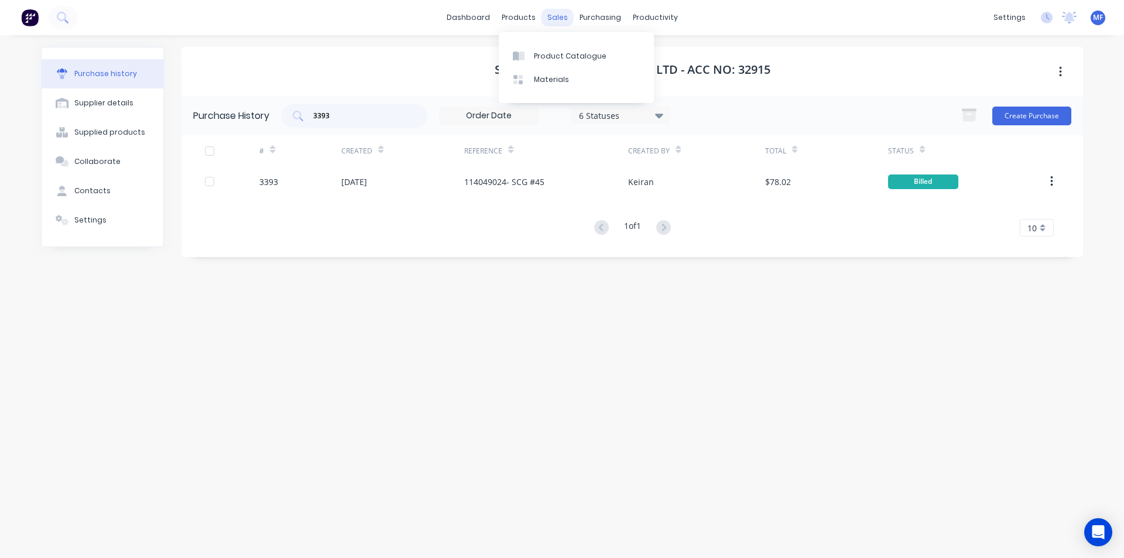
click at [561, 12] on div "sales" at bounding box center [557, 18] width 32 height 18
click at [609, 75] on div "Customers" at bounding box center [598, 79] width 42 height 11
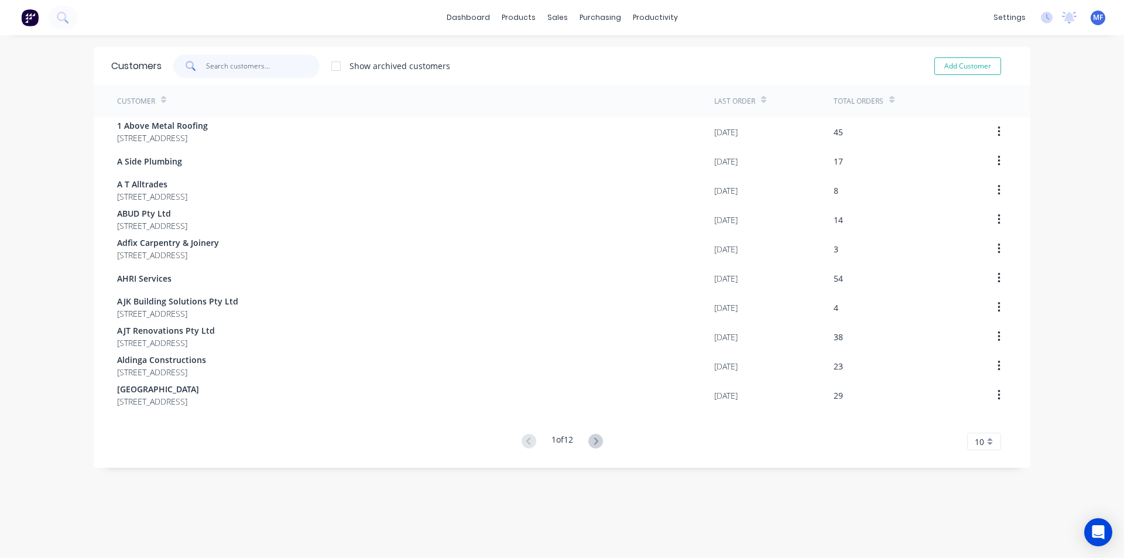
drag, startPoint x: 223, startPoint y: 61, endPoint x: 200, endPoint y: 65, distance: 23.2
click at [223, 61] on input "text" at bounding box center [263, 65] width 114 height 23
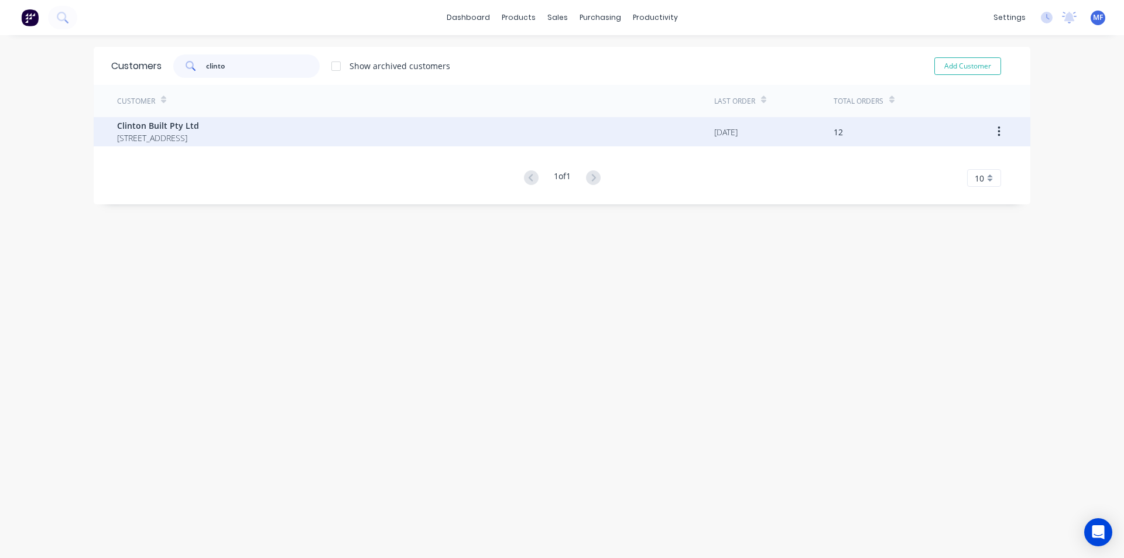
type input "clinto"
click at [186, 130] on span "Clinton Built Pty Ltd" at bounding box center [158, 125] width 82 height 12
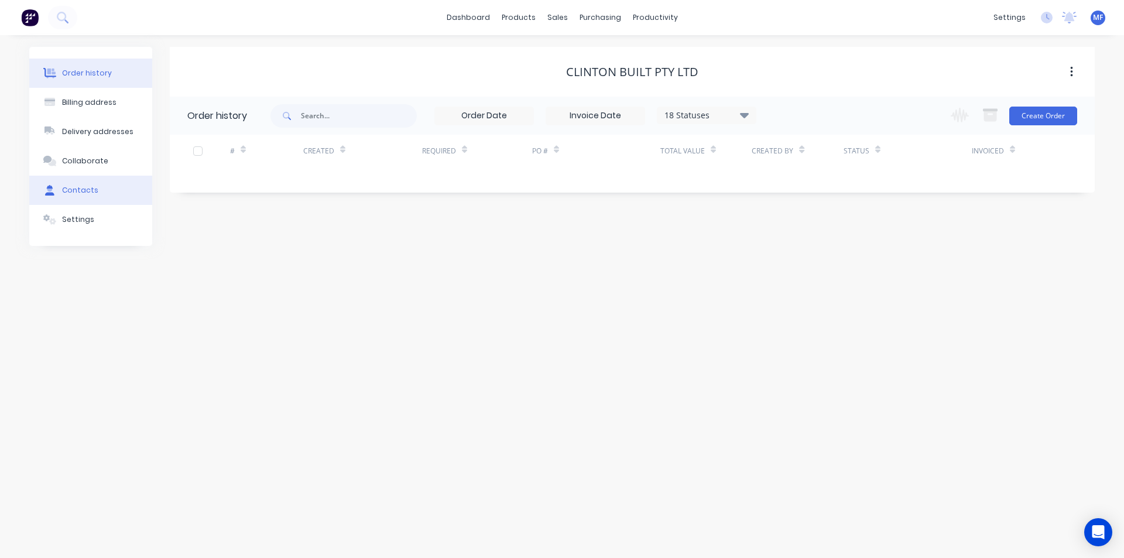
click at [77, 183] on button "Contacts" at bounding box center [90, 190] width 123 height 29
select select "AU"
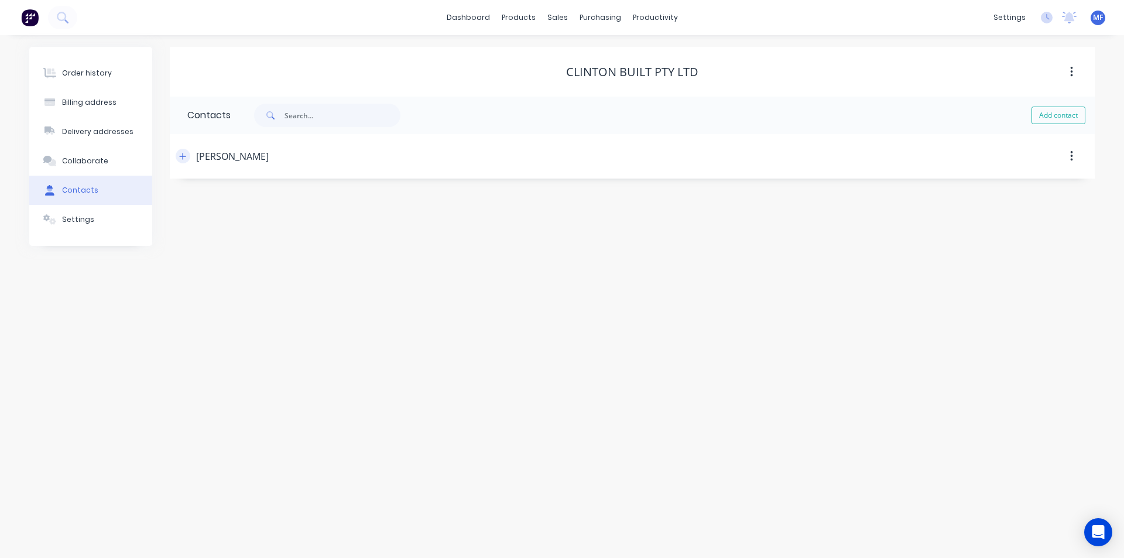
click at [180, 153] on icon "button" at bounding box center [182, 156] width 7 height 8
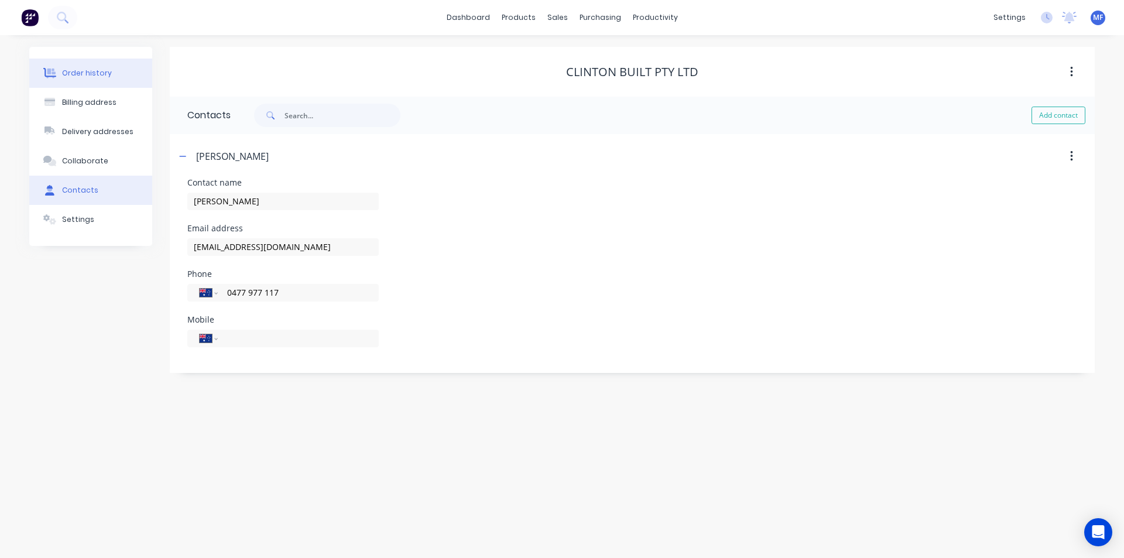
click at [78, 68] on div "Order history" at bounding box center [87, 73] width 50 height 11
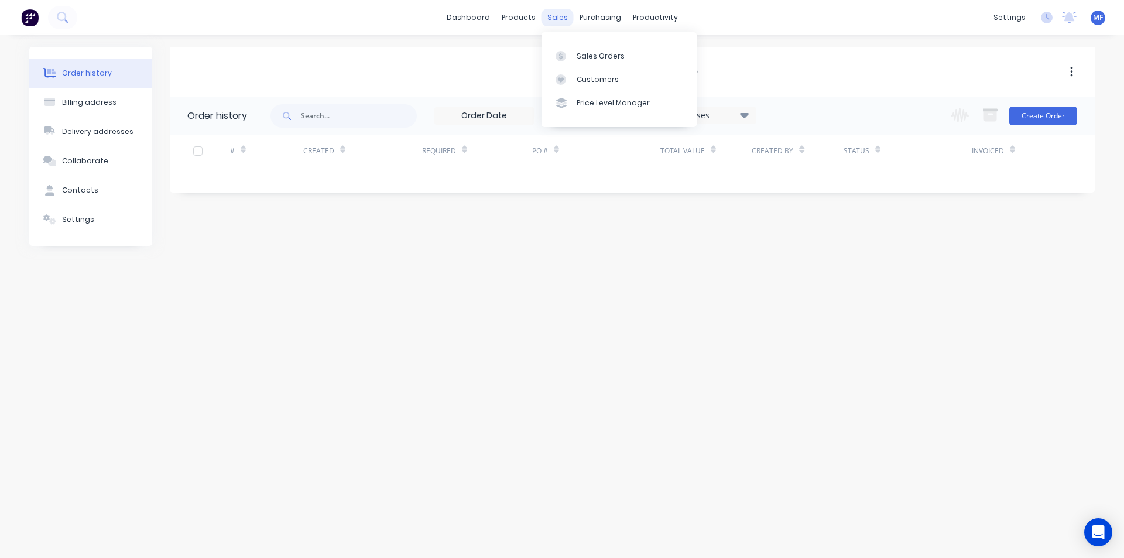
click at [556, 16] on div "sales" at bounding box center [557, 18] width 32 height 18
click at [553, 229] on div "[PERSON_NAME] Built Pty Ltd Order history 18 Statuses Invoice Status Invoiced N…" at bounding box center [632, 146] width 925 height 199
drag, startPoint x: 745, startPoint y: 116, endPoint x: 744, endPoint y: 125, distance: 8.9
click at [745, 116] on icon at bounding box center [744, 114] width 9 height 5
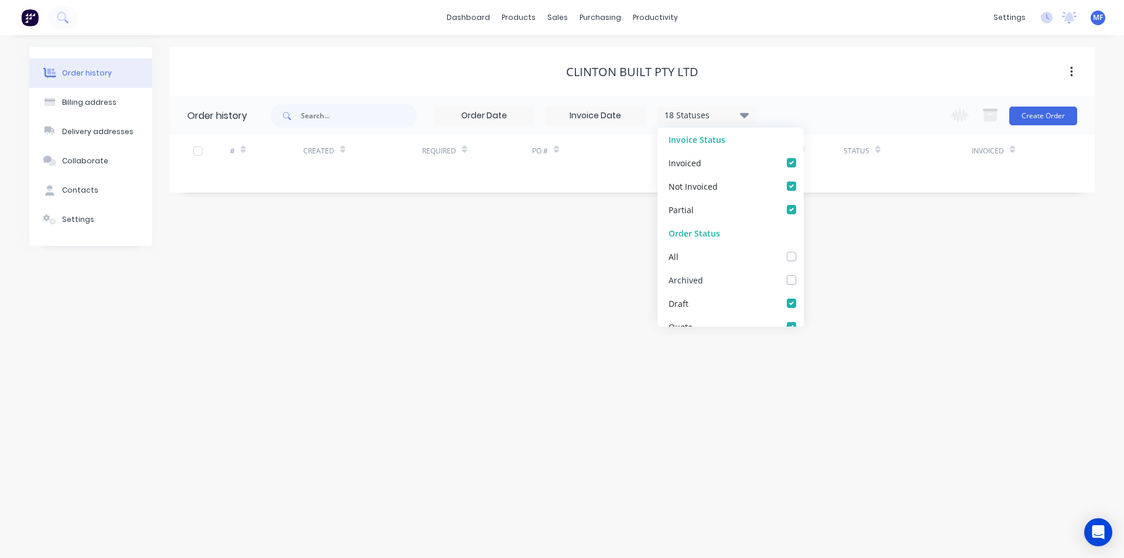
click at [803, 273] on label at bounding box center [803, 273] width 0 height 0
click at [803, 279] on input "checkbox" at bounding box center [807, 278] width 9 height 11
checkbox input "true"
click at [959, 285] on div "Order history Billing address Delivery addresses Collaborate Contacts Settings …" at bounding box center [562, 296] width 1124 height 523
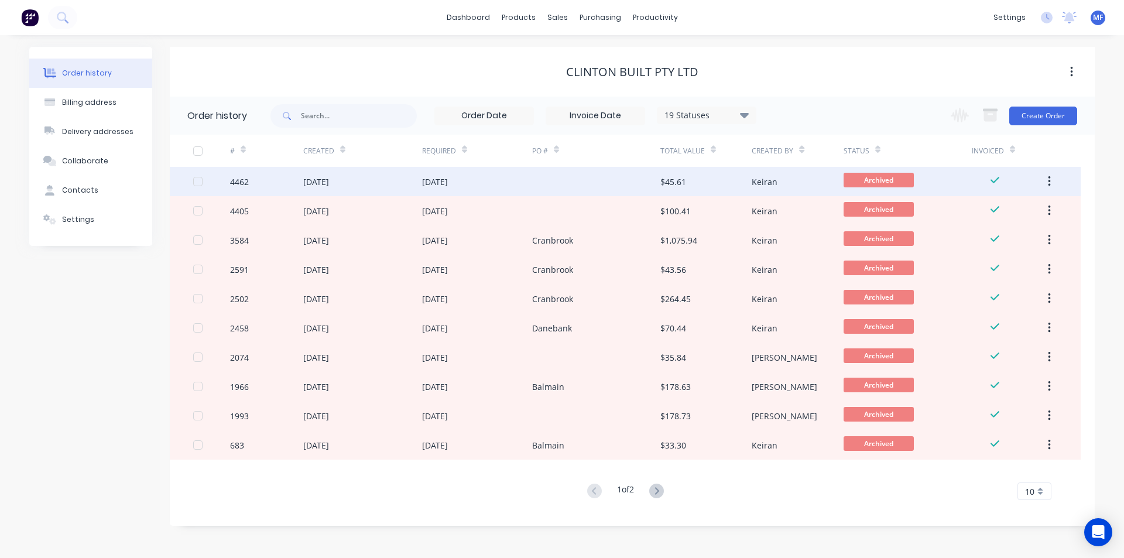
click at [448, 183] on div "[DATE]" at bounding box center [435, 182] width 26 height 12
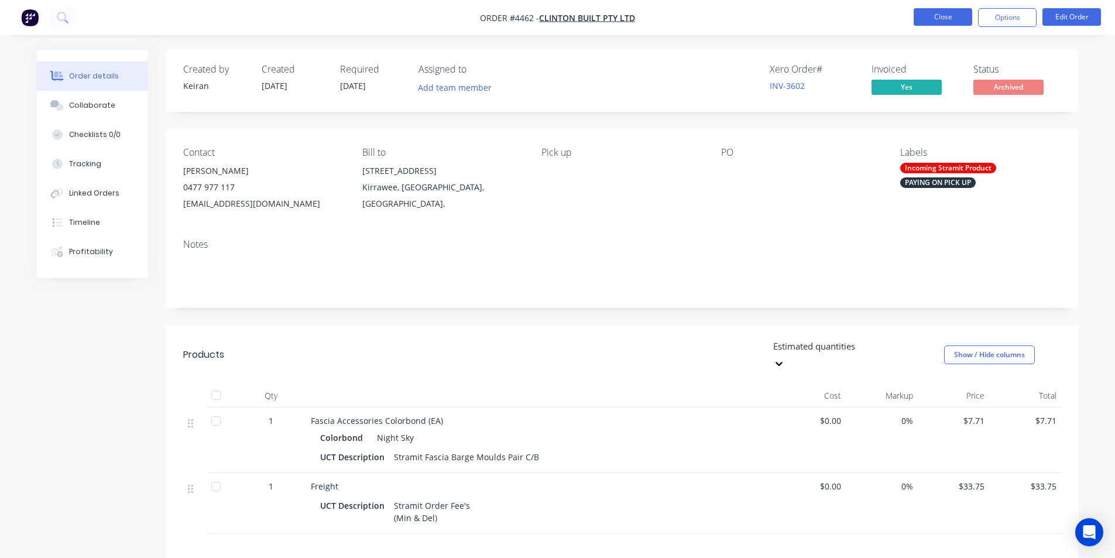
click at [939, 13] on button "Close" at bounding box center [943, 17] width 59 height 18
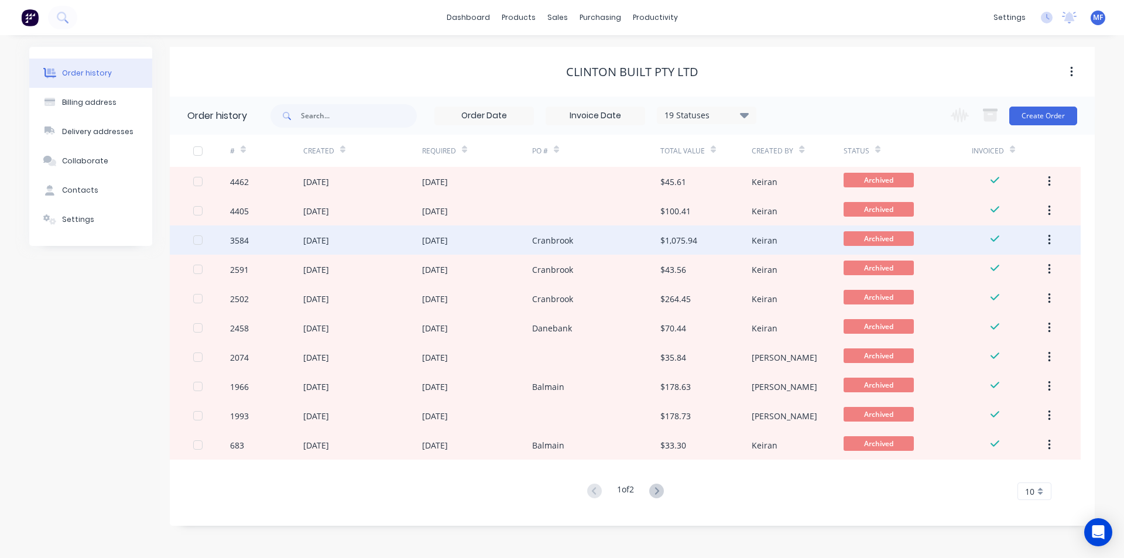
click at [445, 239] on div "[DATE]" at bounding box center [435, 240] width 26 height 12
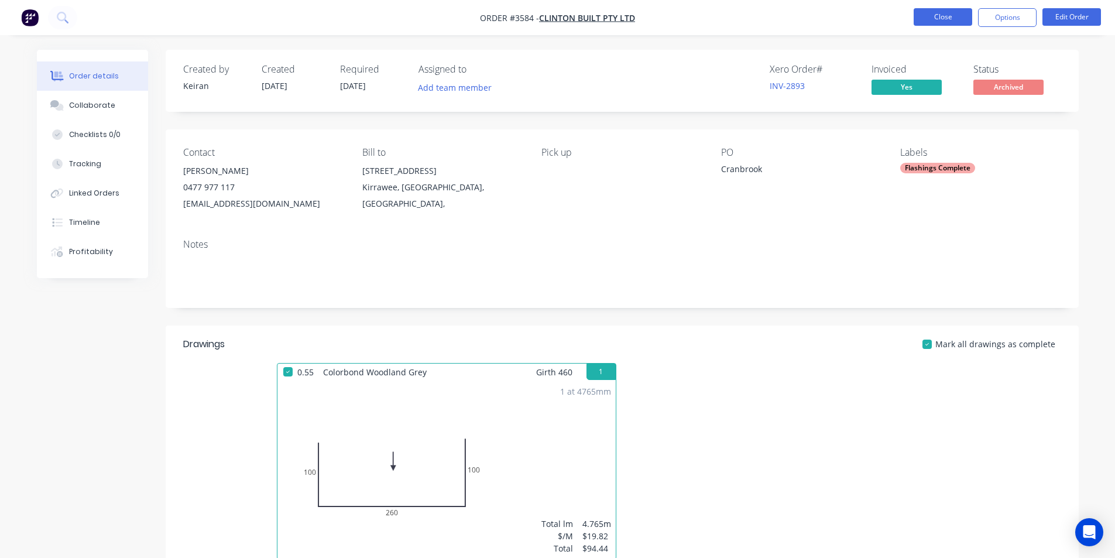
click at [937, 18] on button "Close" at bounding box center [943, 17] width 59 height 18
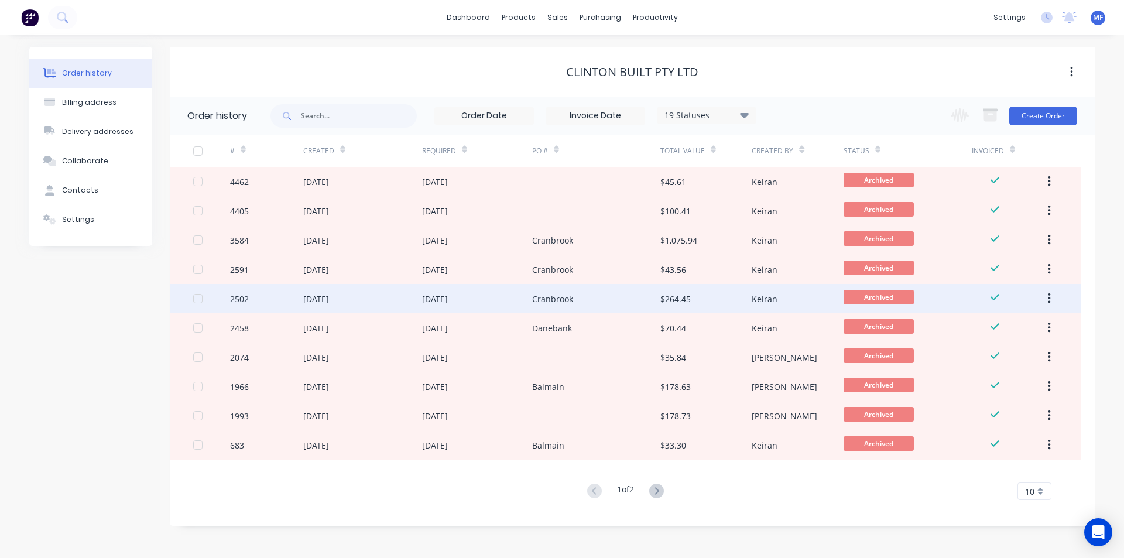
click at [667, 298] on div "$264.45" at bounding box center [675, 299] width 30 height 12
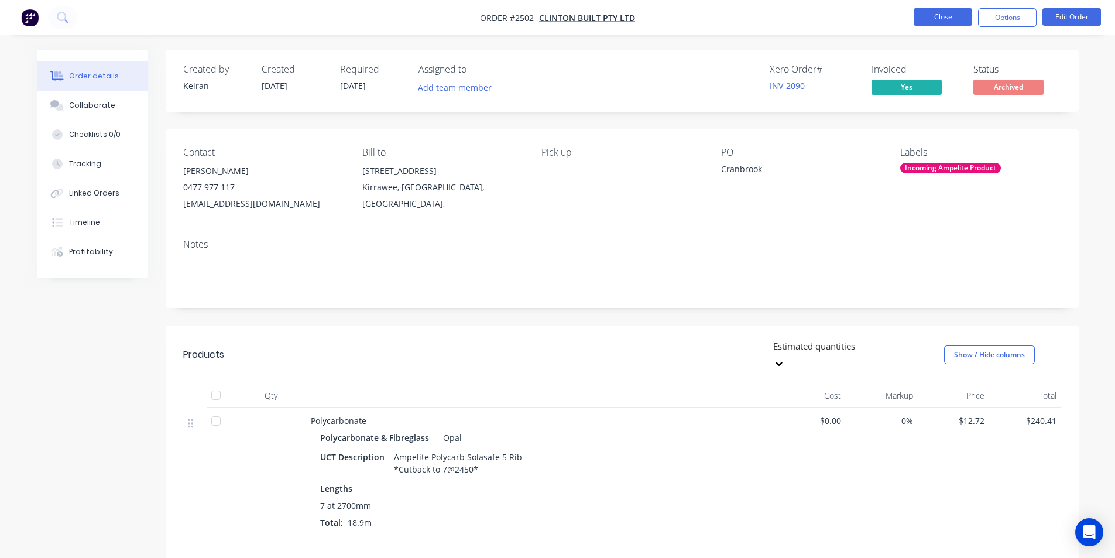
click at [942, 19] on button "Close" at bounding box center [943, 17] width 59 height 18
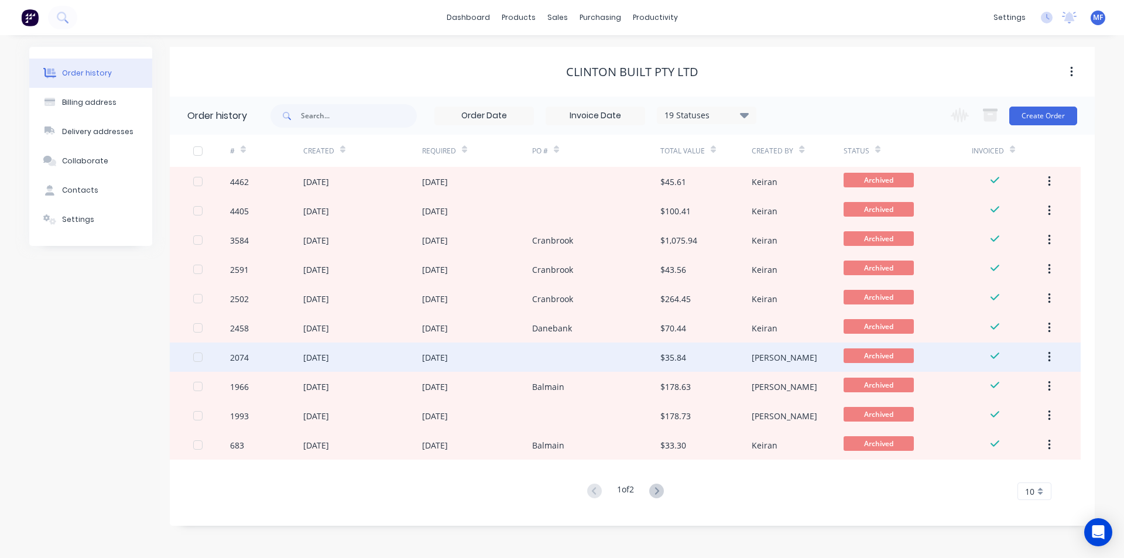
click at [448, 354] on div "[DATE]" at bounding box center [435, 357] width 26 height 12
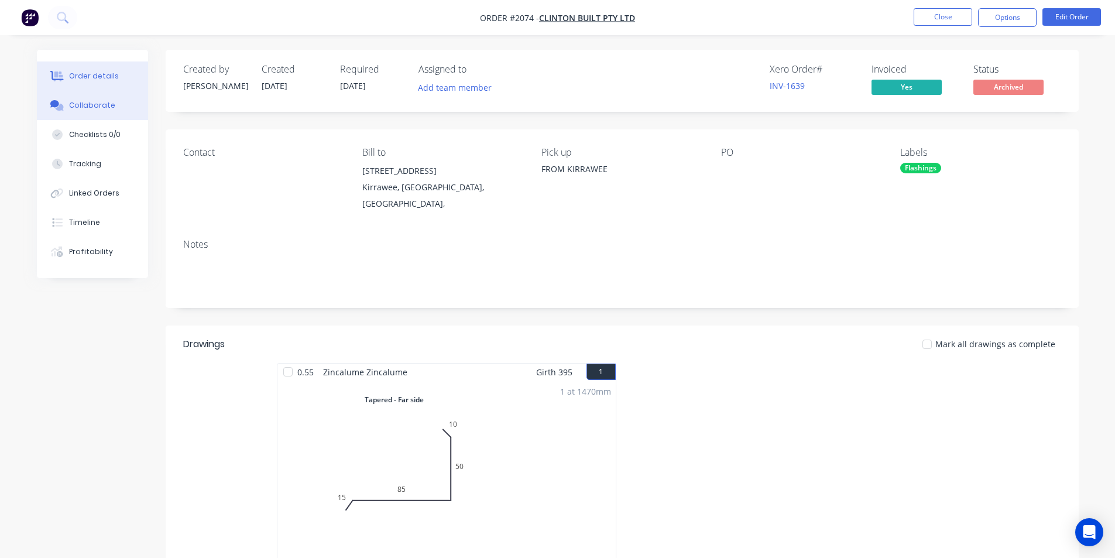
click at [85, 98] on button "Collaborate" at bounding box center [92, 105] width 111 height 29
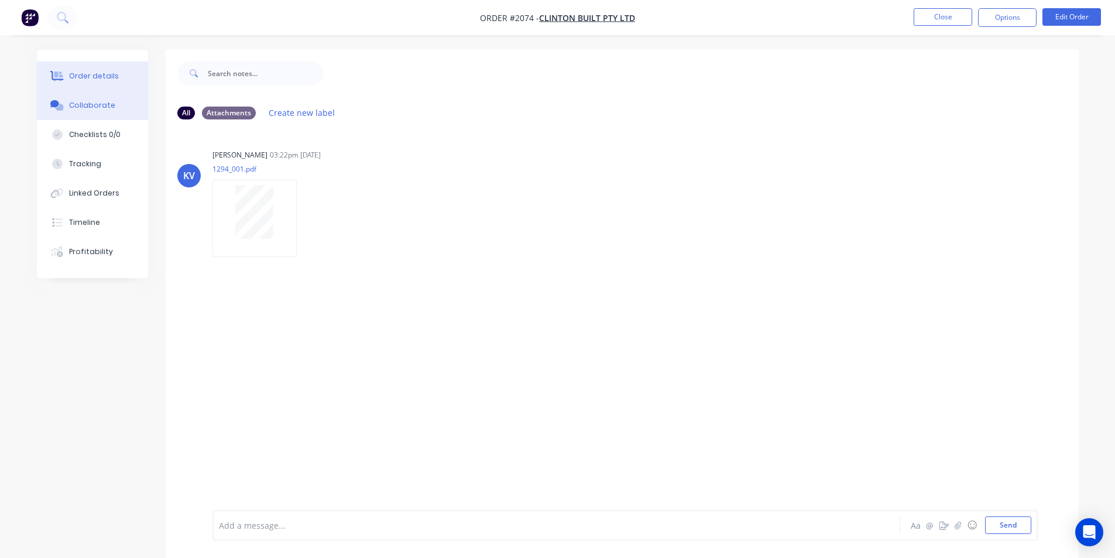
drag, startPoint x: 93, startPoint y: 70, endPoint x: 104, endPoint y: 73, distance: 10.8
click at [93, 71] on div "Order details" at bounding box center [94, 76] width 50 height 11
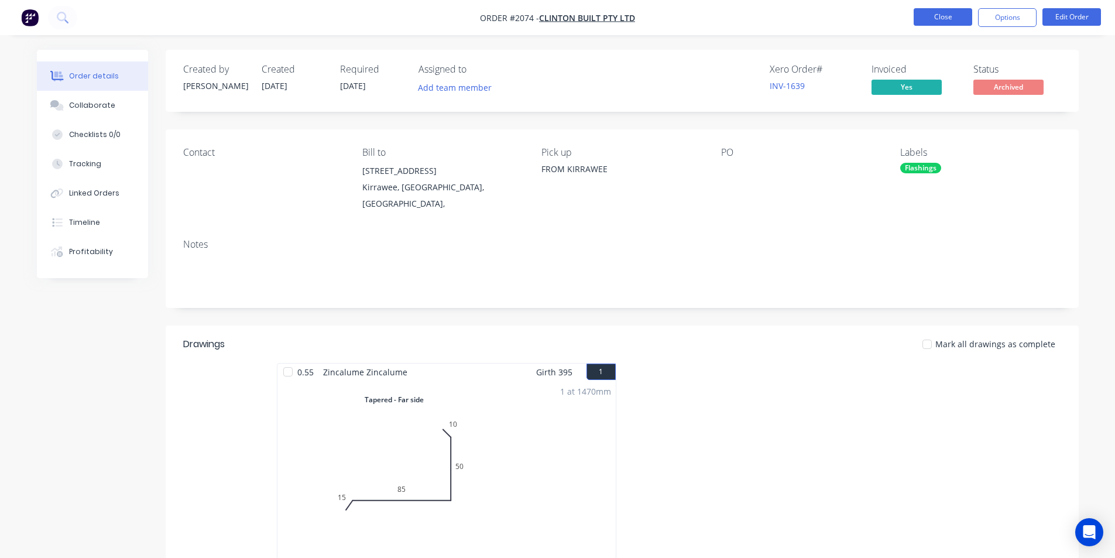
click at [950, 19] on button "Close" at bounding box center [943, 17] width 59 height 18
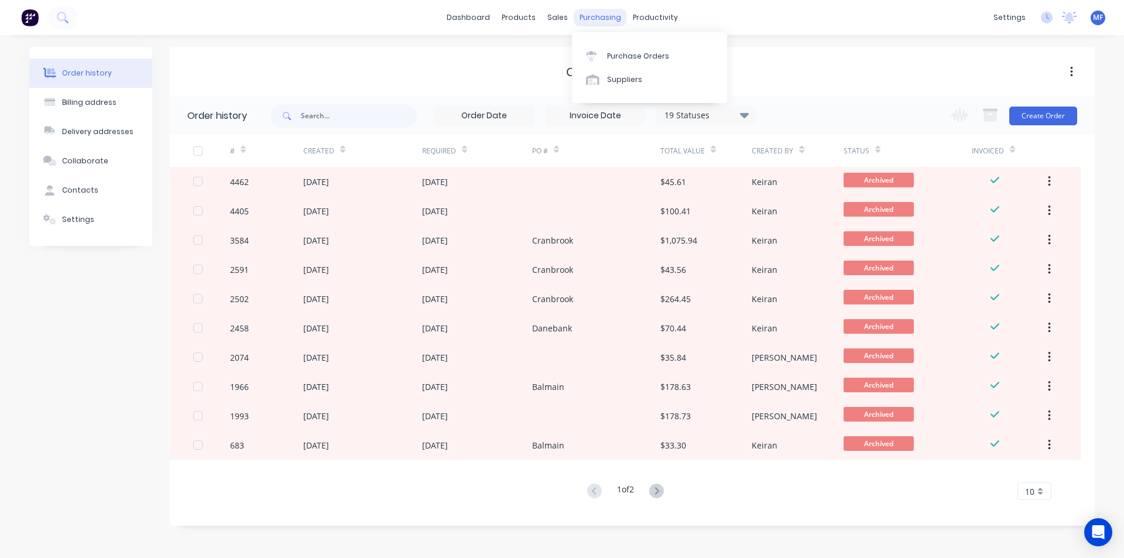
click at [615, 18] on div "purchasing" at bounding box center [600, 18] width 53 height 18
click at [626, 53] on div "Purchase Orders" at bounding box center [638, 56] width 62 height 11
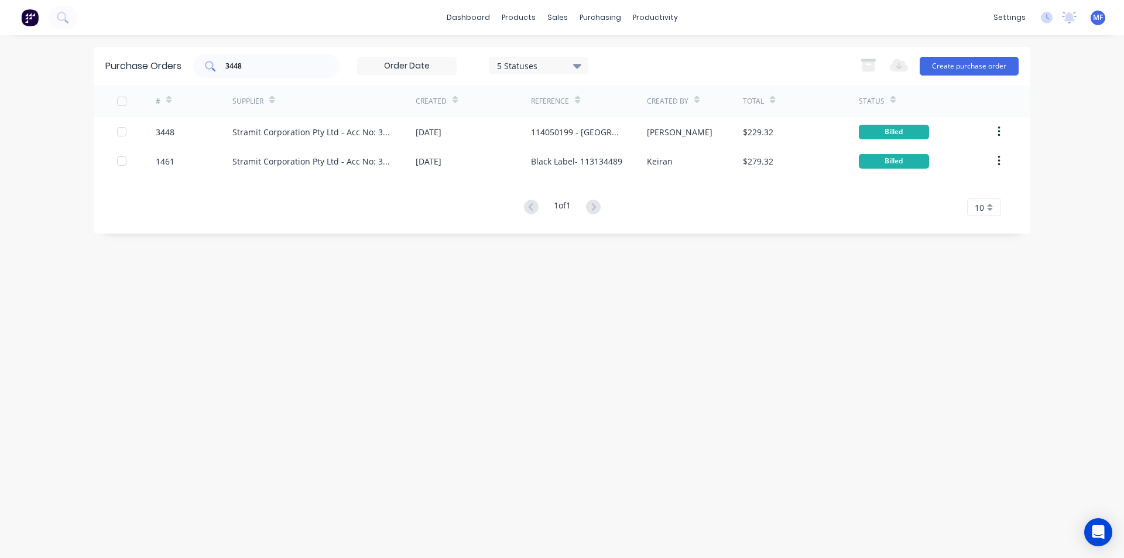
click at [280, 69] on input "3448" at bounding box center [272, 66] width 97 height 12
click at [280, 68] on input "3448" at bounding box center [272, 66] width 97 height 12
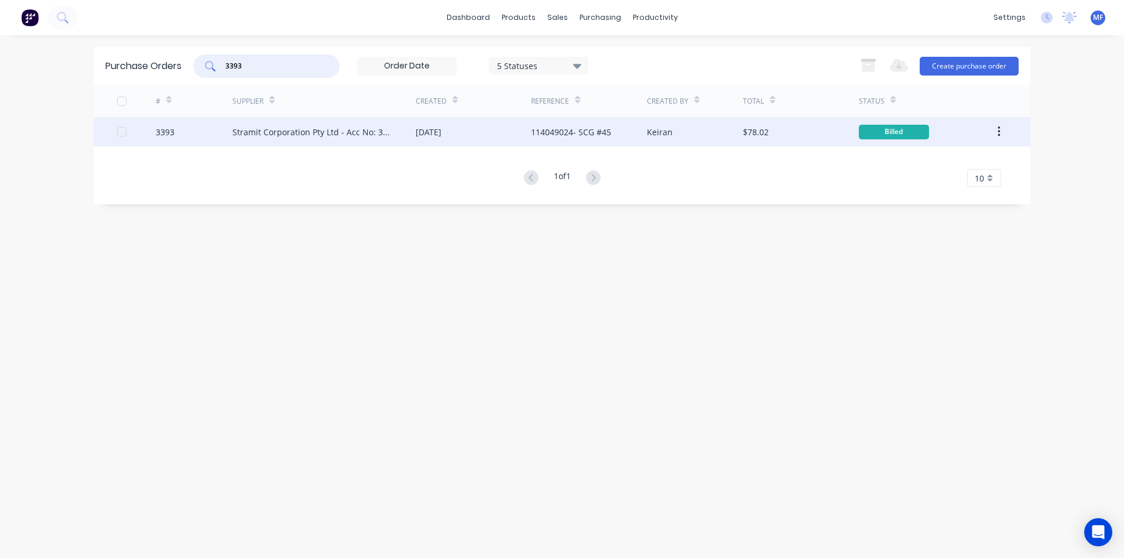
type input "3393"
click at [289, 129] on div "Stramit Corporation Pty Ltd - Acc No: 32915" at bounding box center [312, 132] width 160 height 12
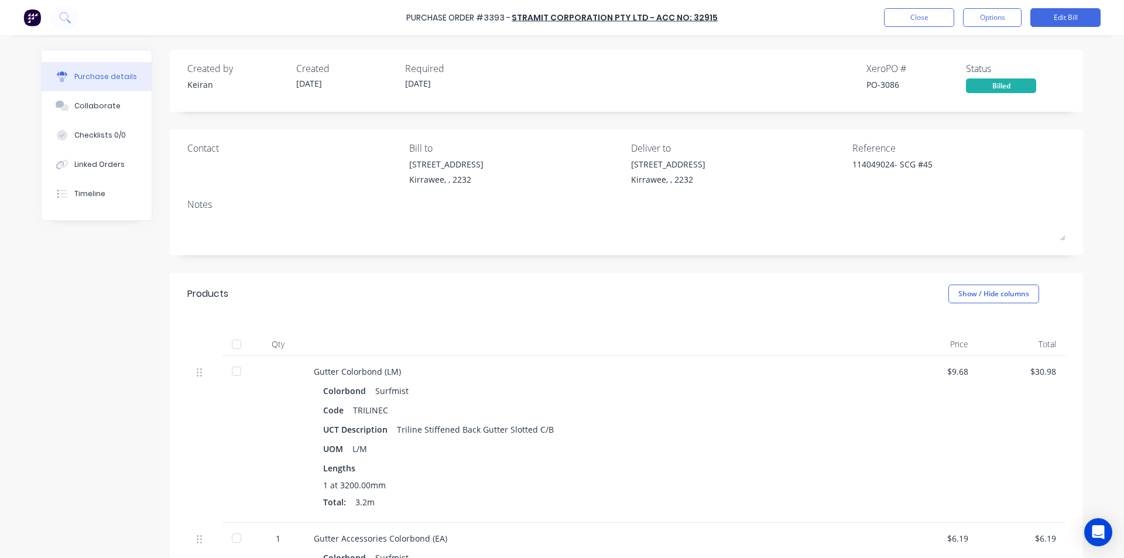
click at [927, 211] on div "Notes" at bounding box center [626, 204] width 878 height 14
click at [90, 114] on button "Collaborate" at bounding box center [97, 105] width 110 height 29
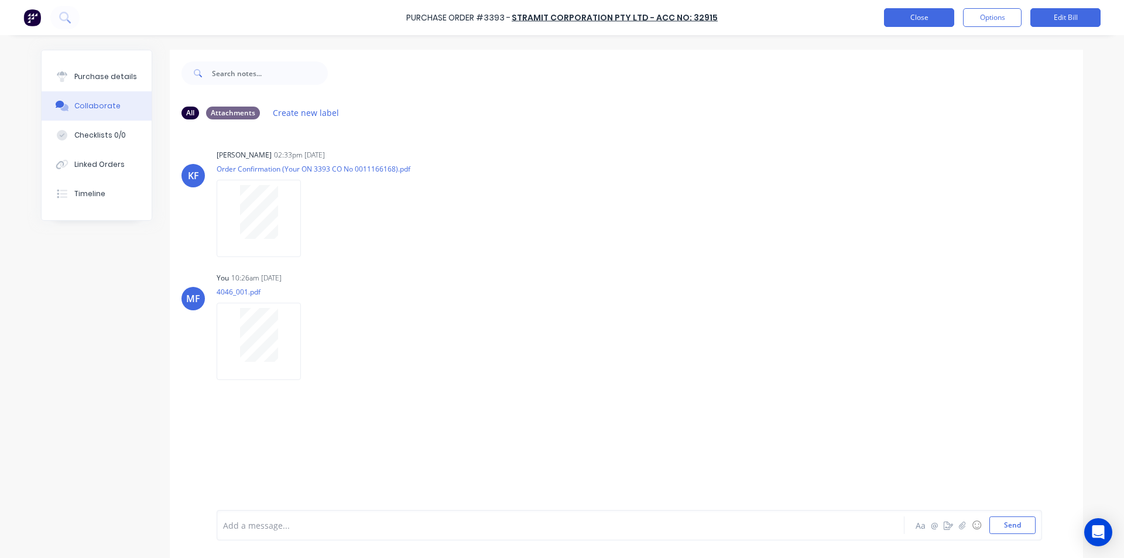
click at [905, 19] on button "Close" at bounding box center [919, 17] width 70 height 19
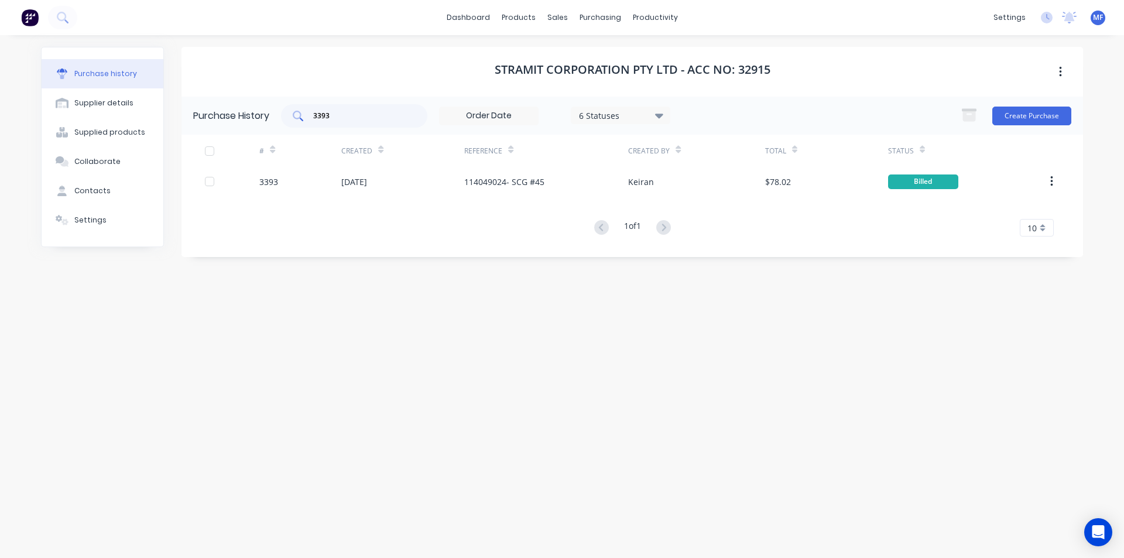
click at [368, 115] on input "3393" at bounding box center [360, 116] width 97 height 12
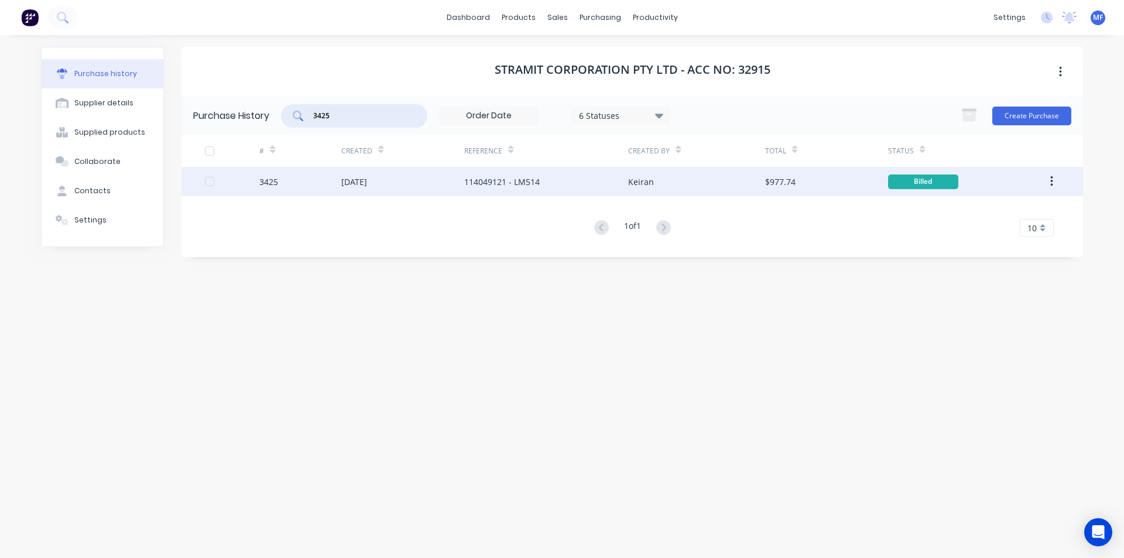
type input "3425"
click at [367, 180] on div "[DATE]" at bounding box center [354, 182] width 26 height 12
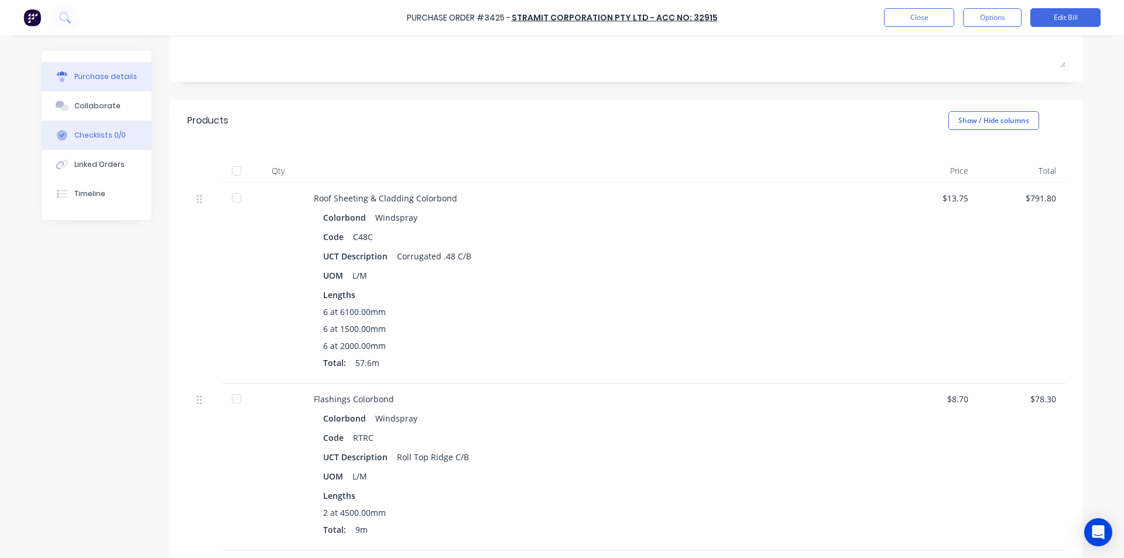
scroll to position [171, 0]
click at [85, 108] on div "Collaborate" at bounding box center [97, 106] width 46 height 11
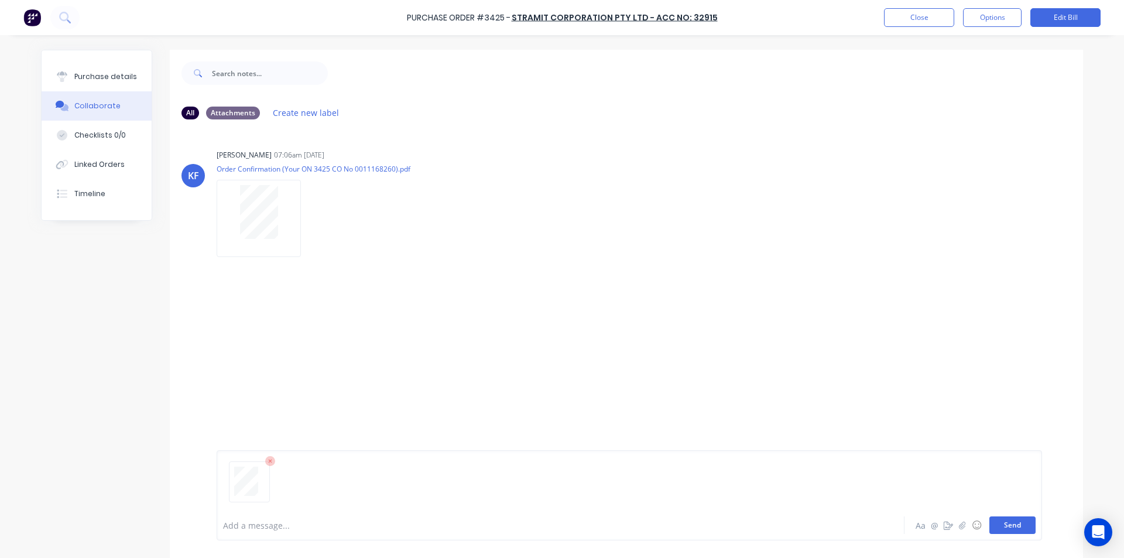
click at [1010, 524] on button "Send" at bounding box center [1012, 525] width 46 height 18
click at [918, 360] on div "MF You 10:31am [DATE] 4047_001.pdf Labels Download Delete" at bounding box center [626, 321] width 913 height 105
click at [920, 18] on button "Close" at bounding box center [919, 17] width 70 height 19
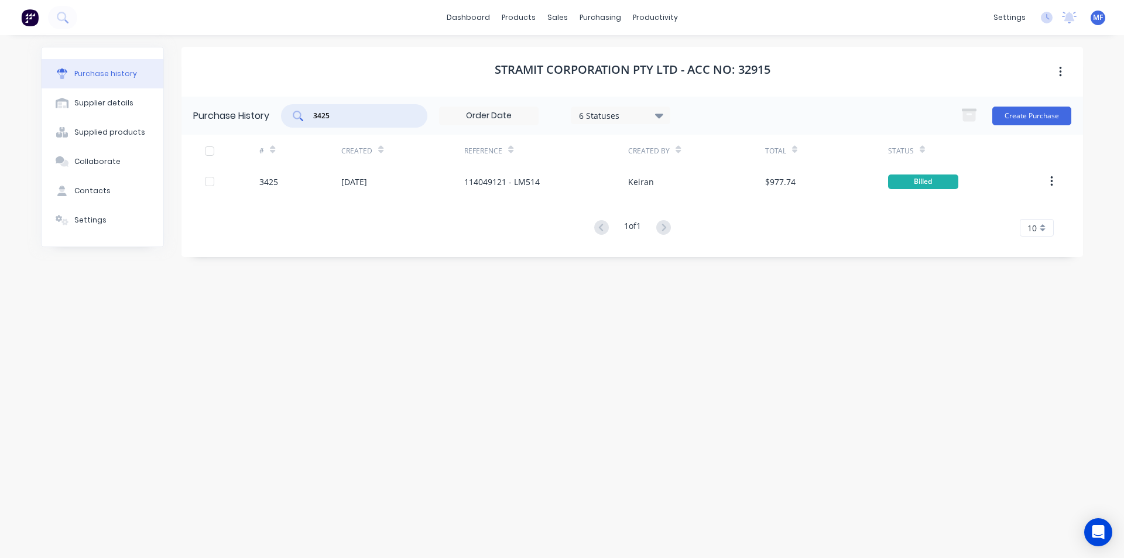
click at [337, 117] on input "3425" at bounding box center [360, 116] width 97 height 12
click at [342, 114] on input "3425" at bounding box center [360, 116] width 97 height 12
click at [342, 113] on input "3425" at bounding box center [360, 116] width 97 height 12
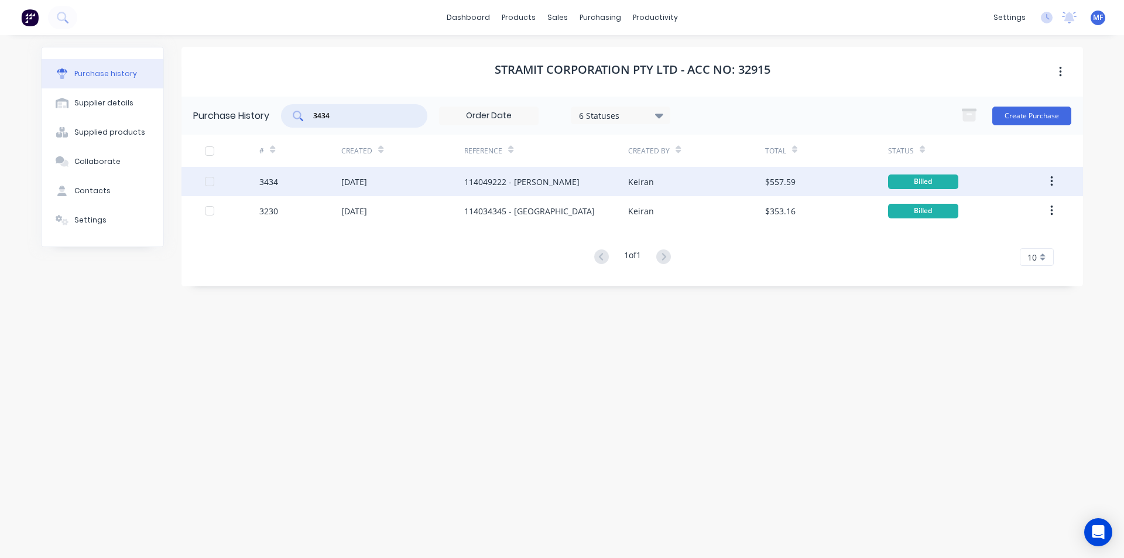
type input "3434"
click at [532, 179] on div "114049222 - [PERSON_NAME]" at bounding box center [521, 182] width 115 height 12
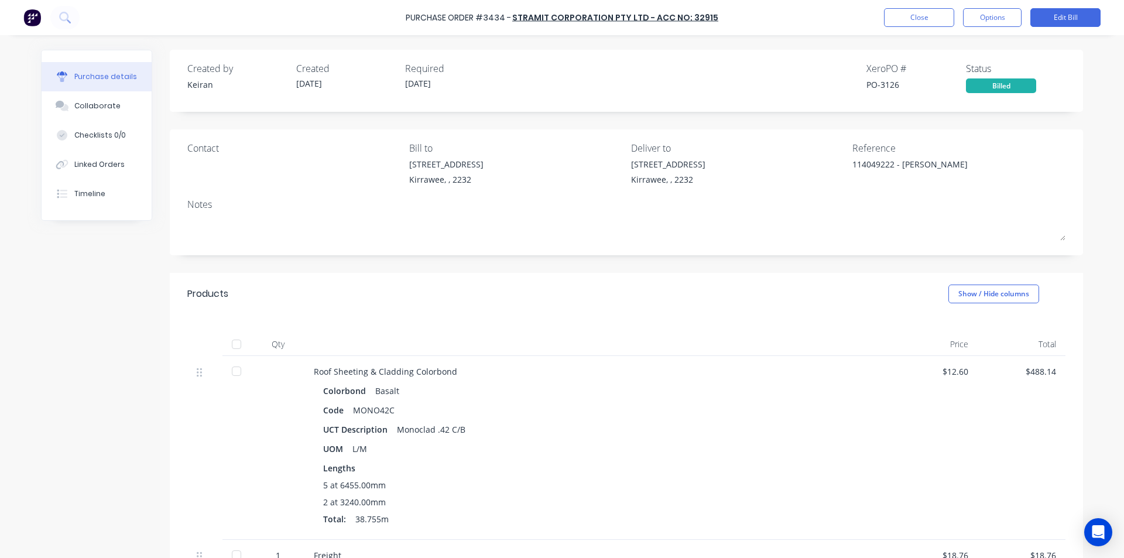
click at [796, 310] on div "Products Show / Hide columns" at bounding box center [626, 294] width 913 height 42
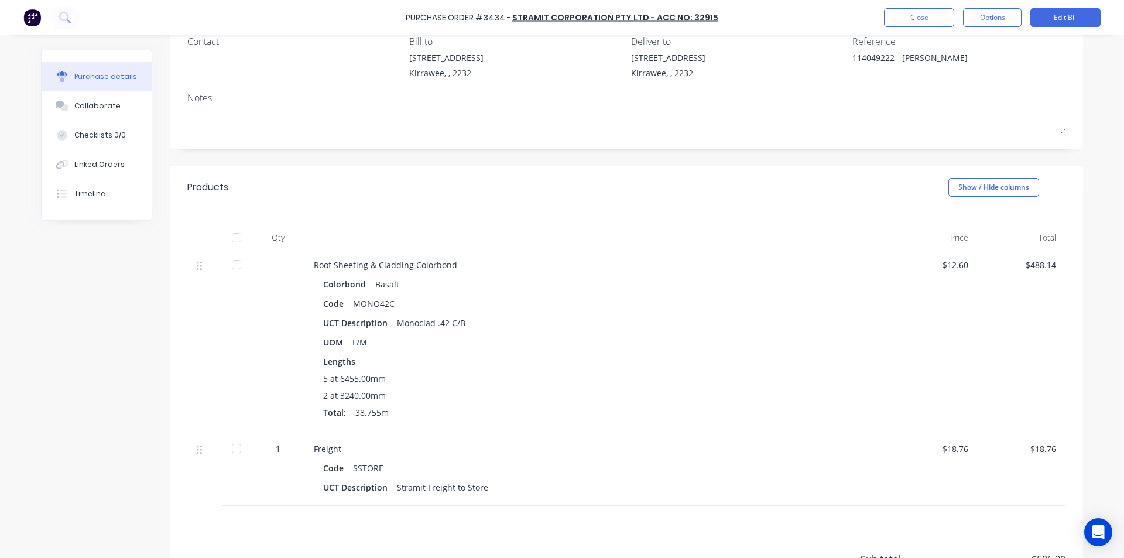
scroll to position [221, 0]
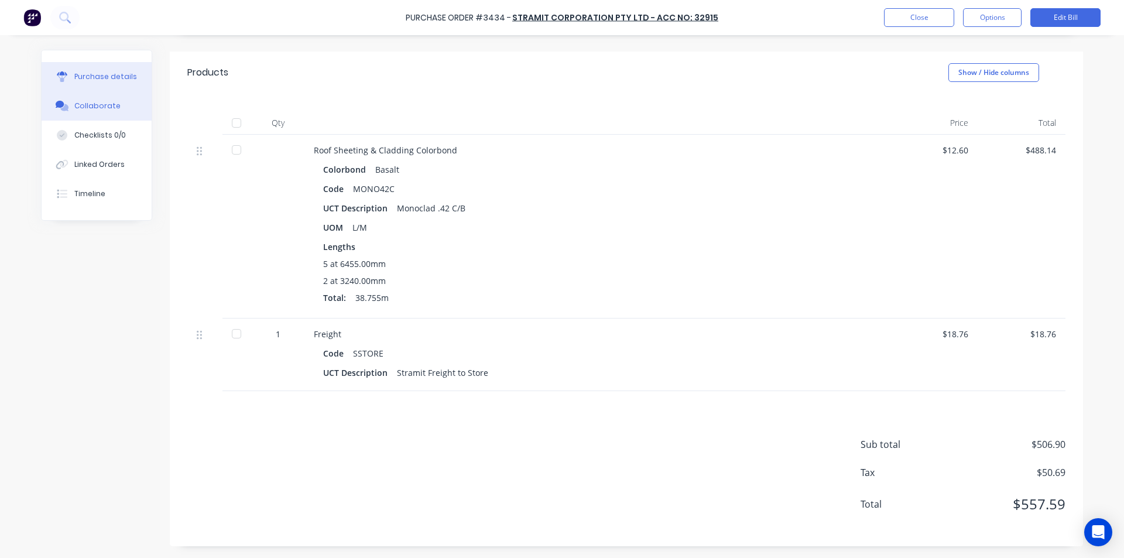
click at [91, 96] on button "Collaborate" at bounding box center [97, 105] width 110 height 29
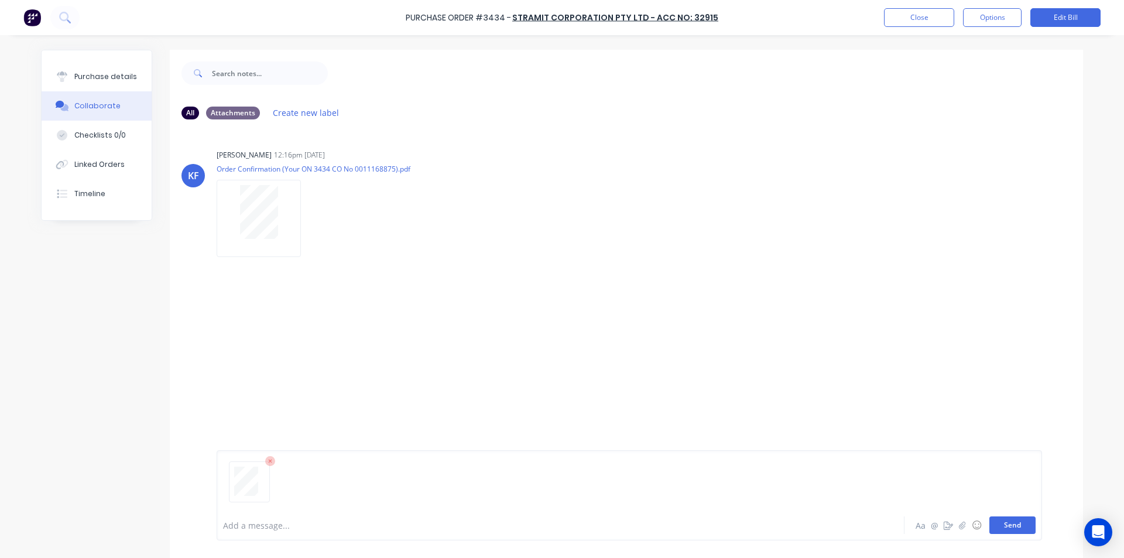
click at [1022, 520] on button "Send" at bounding box center [1012, 525] width 46 height 18
click at [810, 150] on div "[PERSON_NAME] [PERSON_NAME] 12:16pm [DATE] Order Confirmation (Your ON 3434 CO …" at bounding box center [626, 198] width 913 height 105
click at [909, 14] on button "Close" at bounding box center [919, 17] width 70 height 19
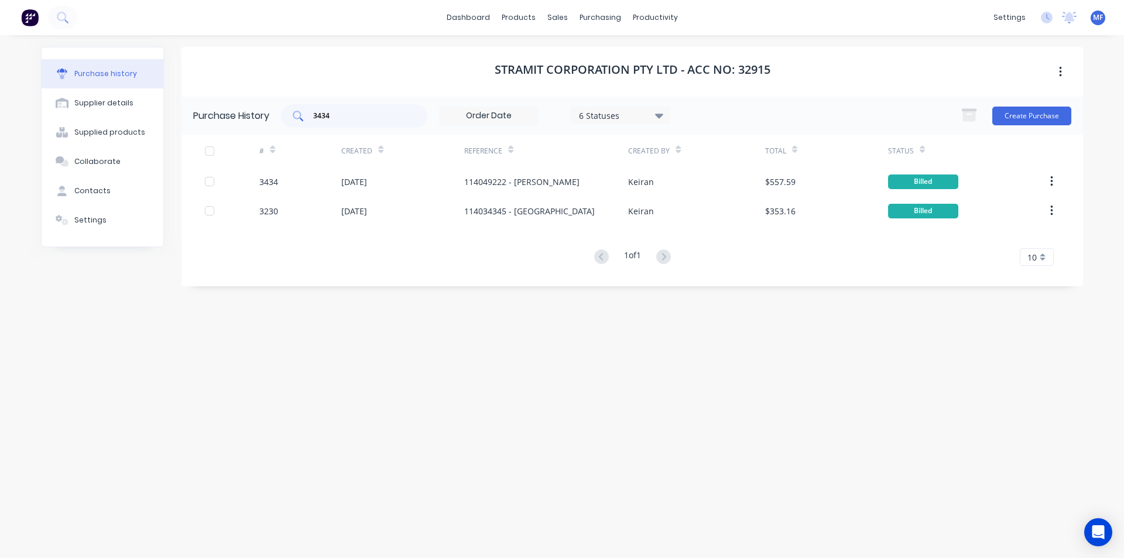
click at [359, 126] on div "3434" at bounding box center [354, 115] width 146 height 23
click at [352, 119] on input "3434" at bounding box center [360, 116] width 97 height 12
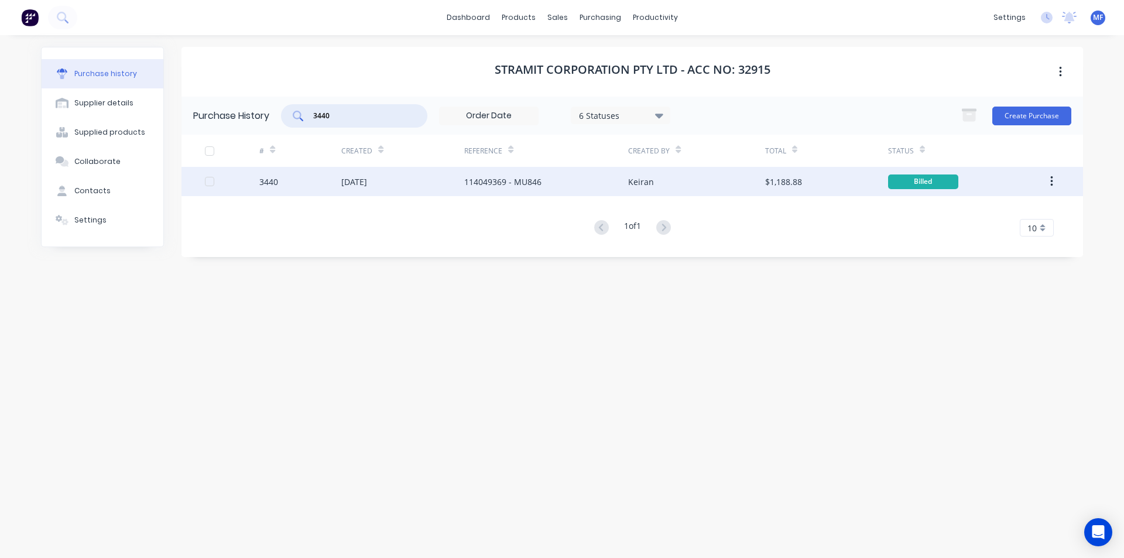
type input "3440"
click at [366, 177] on div "[DATE]" at bounding box center [354, 182] width 26 height 12
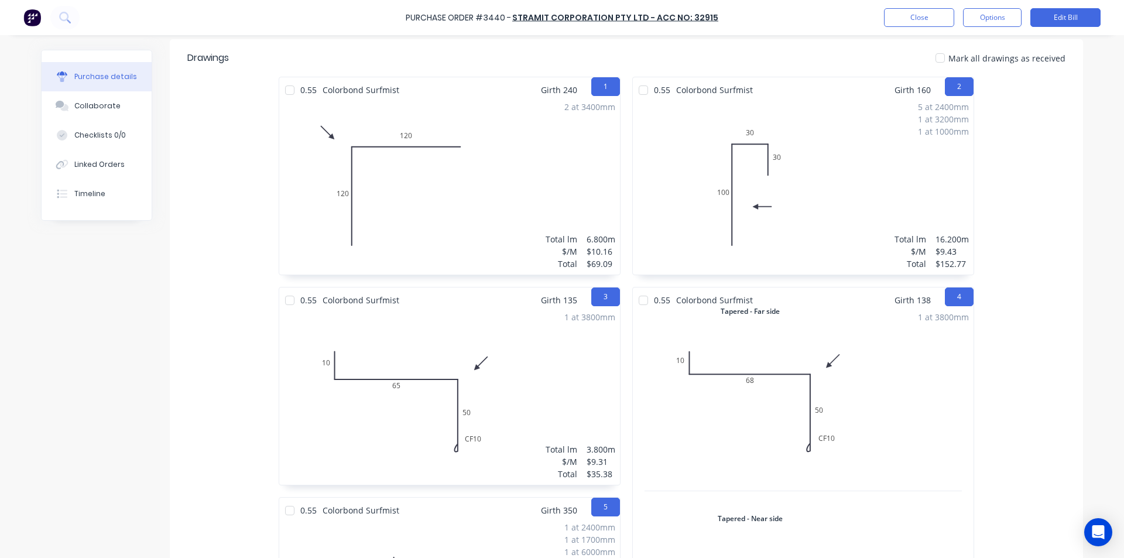
scroll to position [234, 0]
click at [86, 104] on div "Collaborate" at bounding box center [97, 106] width 46 height 11
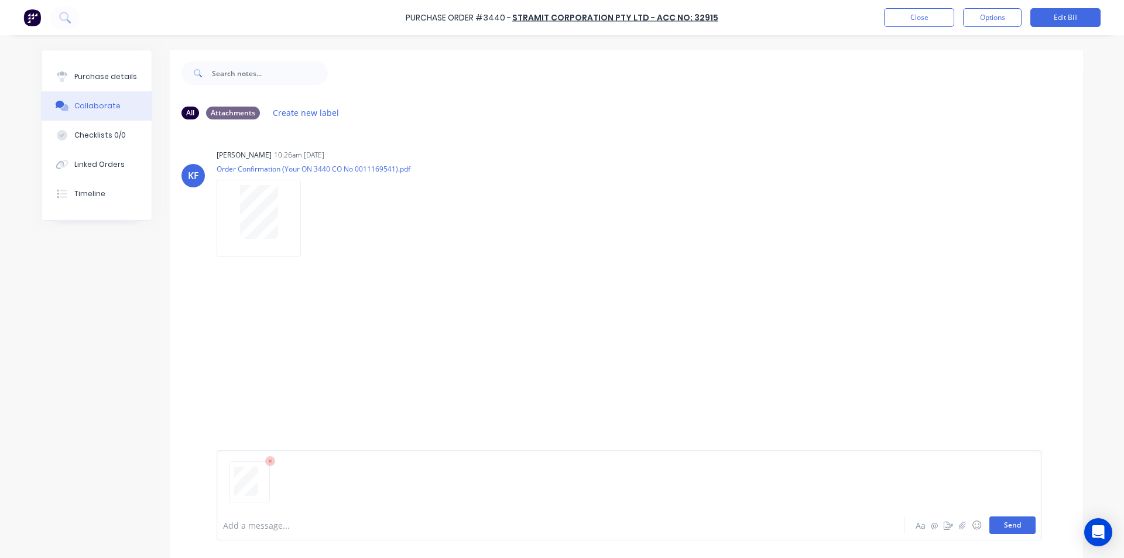
click at [1012, 528] on button "Send" at bounding box center [1012, 525] width 46 height 18
click at [827, 293] on div "MF You 10:35am [DATE] 4049_001.pdf Labels Download Delete" at bounding box center [626, 321] width 913 height 105
click at [923, 19] on button "Close" at bounding box center [919, 17] width 70 height 19
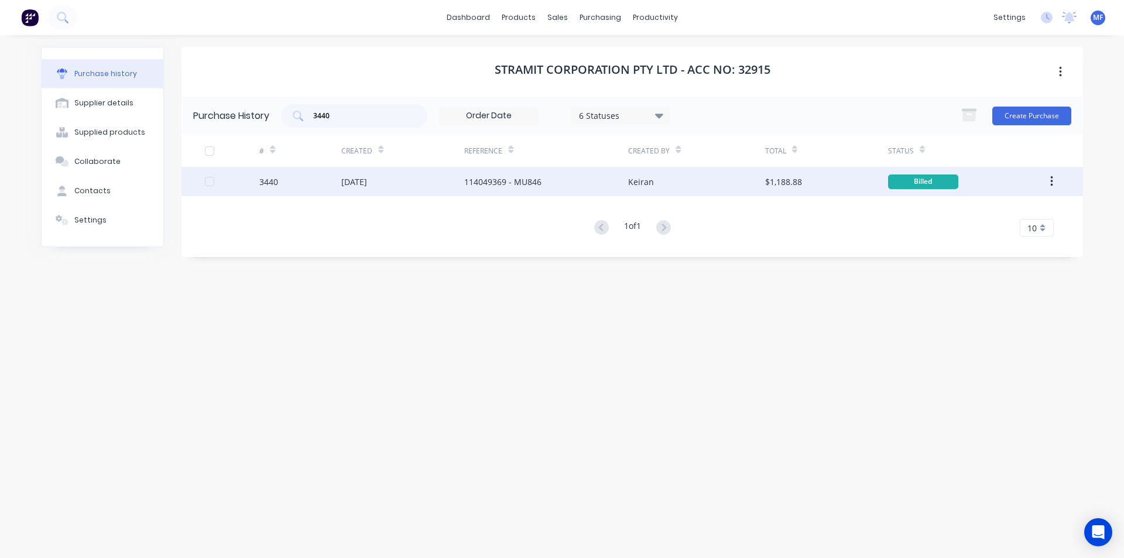
click at [367, 179] on div "[DATE]" at bounding box center [354, 182] width 26 height 12
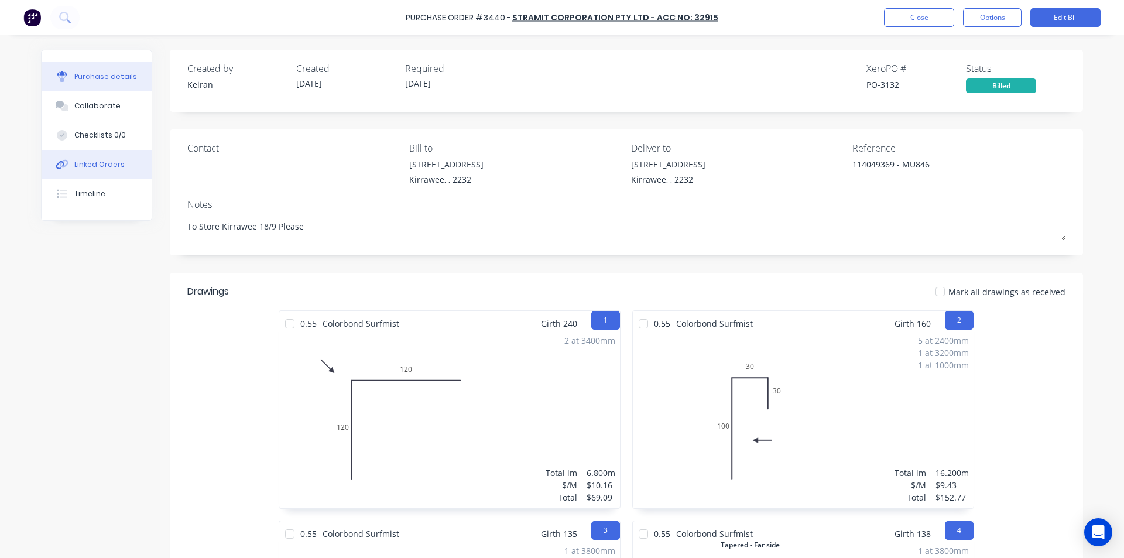
click at [94, 153] on button "Linked Orders" at bounding box center [97, 164] width 110 height 29
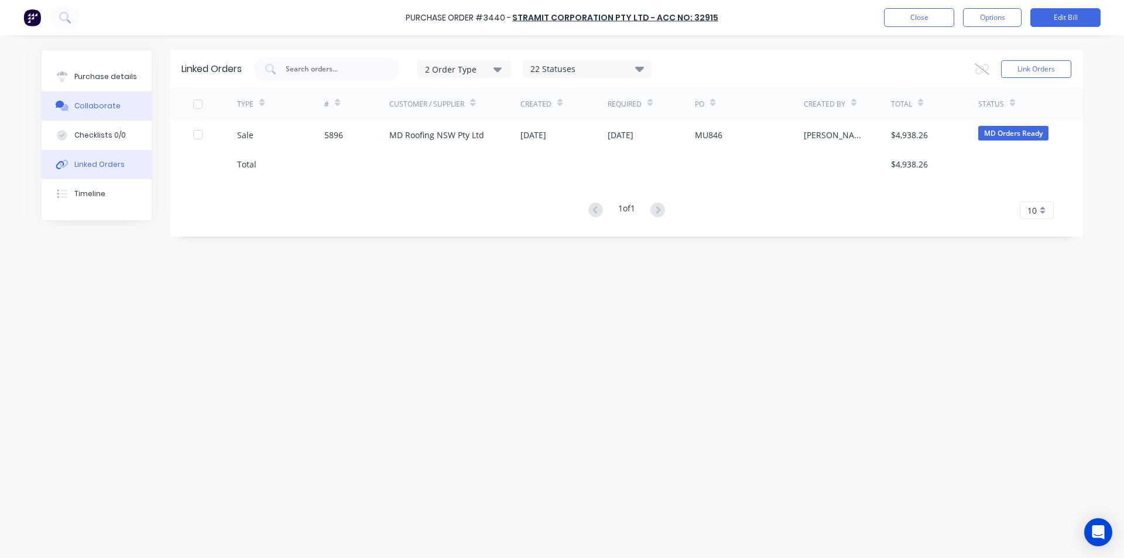
click at [99, 107] on div "Collaborate" at bounding box center [97, 106] width 46 height 11
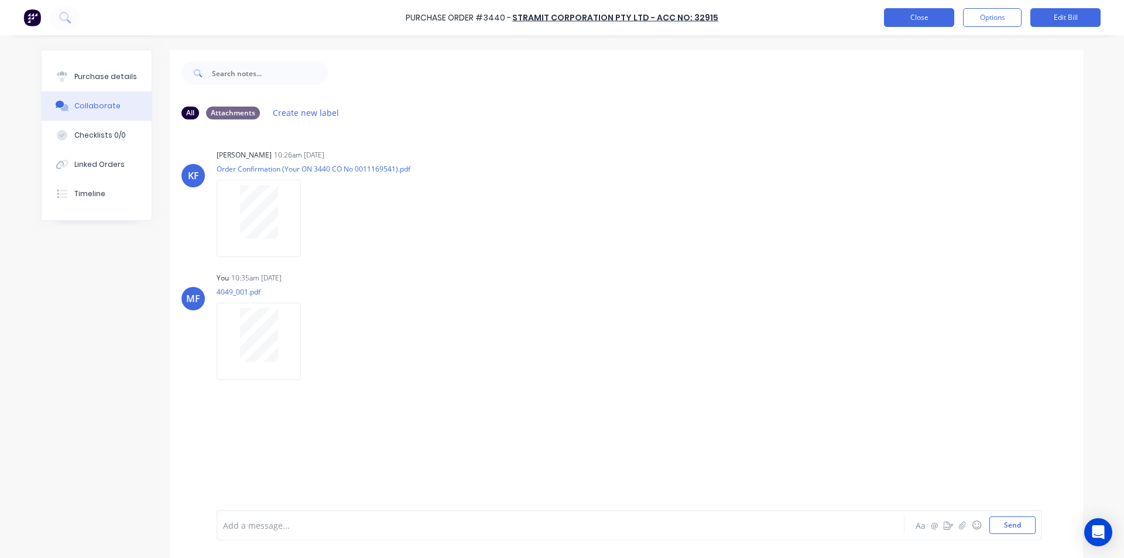
click at [925, 12] on button "Close" at bounding box center [919, 17] width 70 height 19
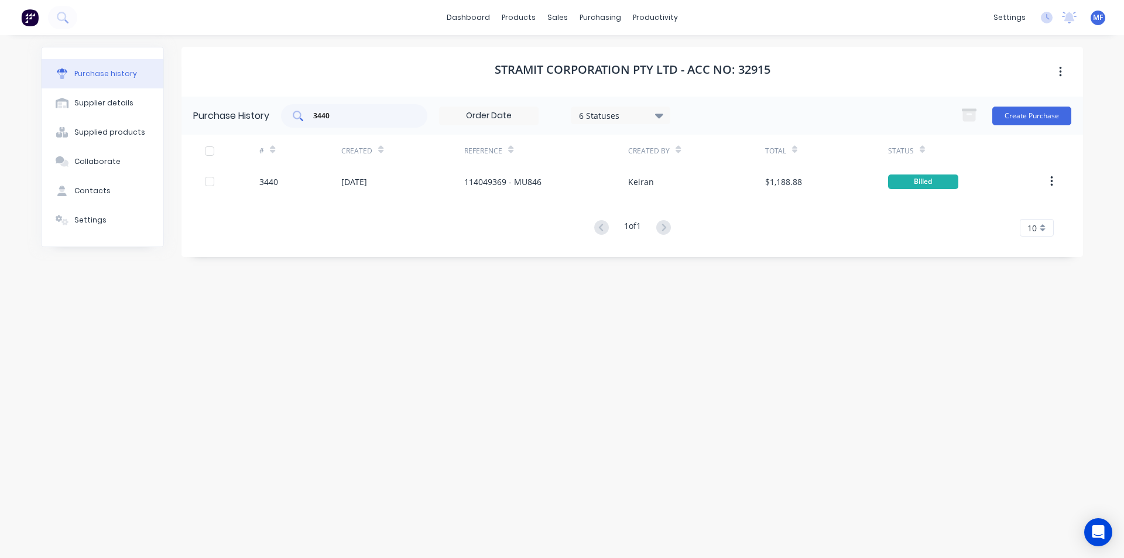
click at [346, 117] on input "3440" at bounding box center [360, 116] width 97 height 12
click at [345, 117] on input "3440" at bounding box center [360, 116] width 97 height 12
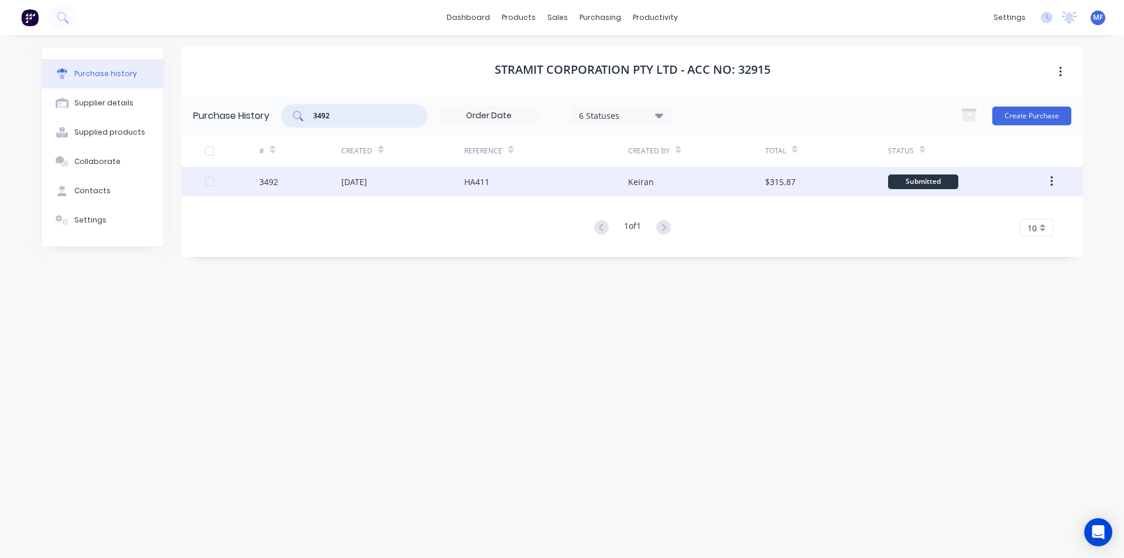
type input "3492"
click at [367, 181] on div "[DATE]" at bounding box center [354, 182] width 26 height 12
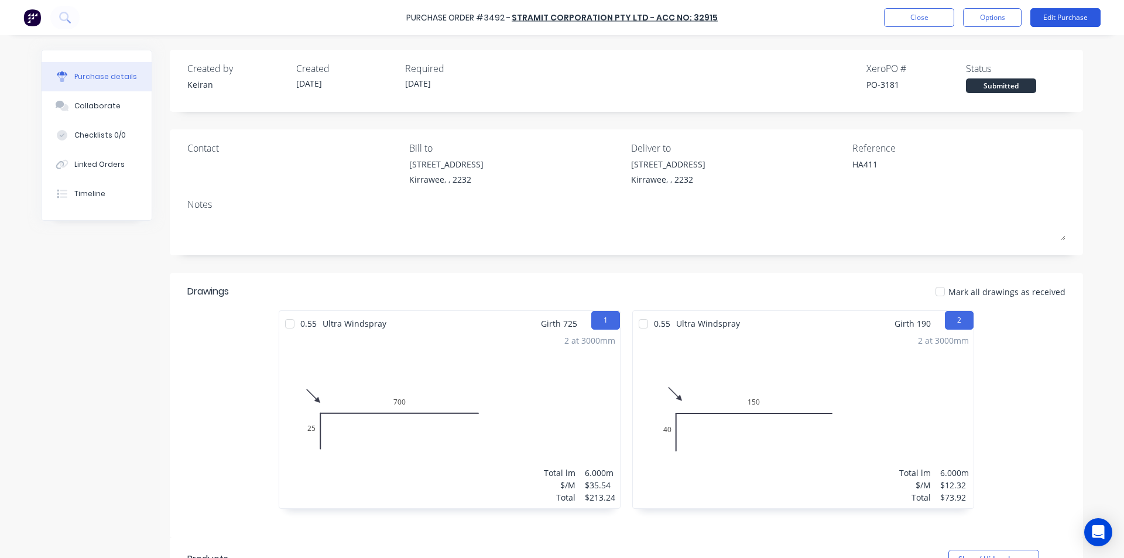
click at [1072, 19] on button "Edit Purchase" at bounding box center [1065, 17] width 70 height 19
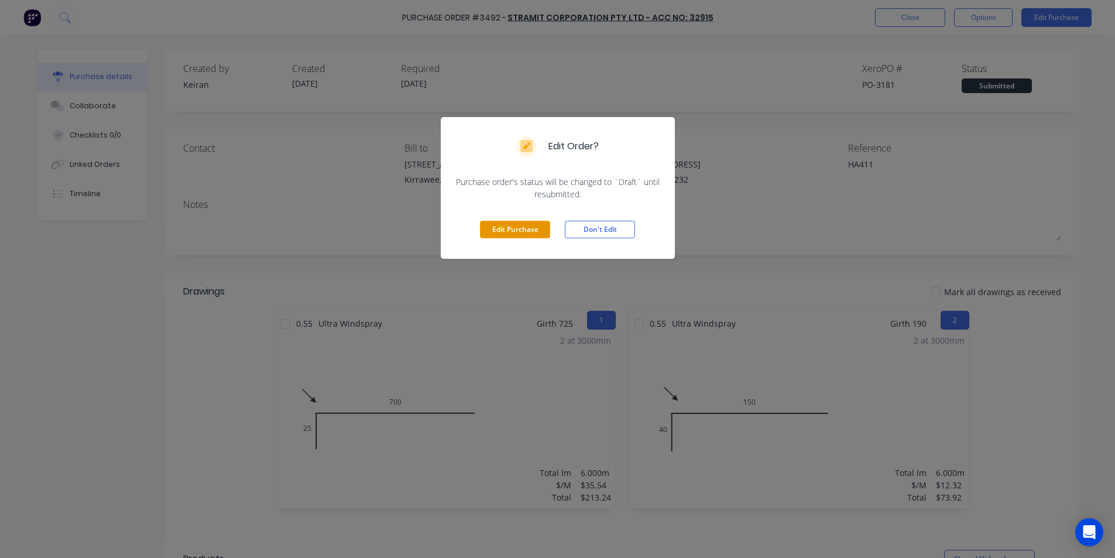
click at [506, 233] on button "Edit Purchase" at bounding box center [515, 230] width 70 height 18
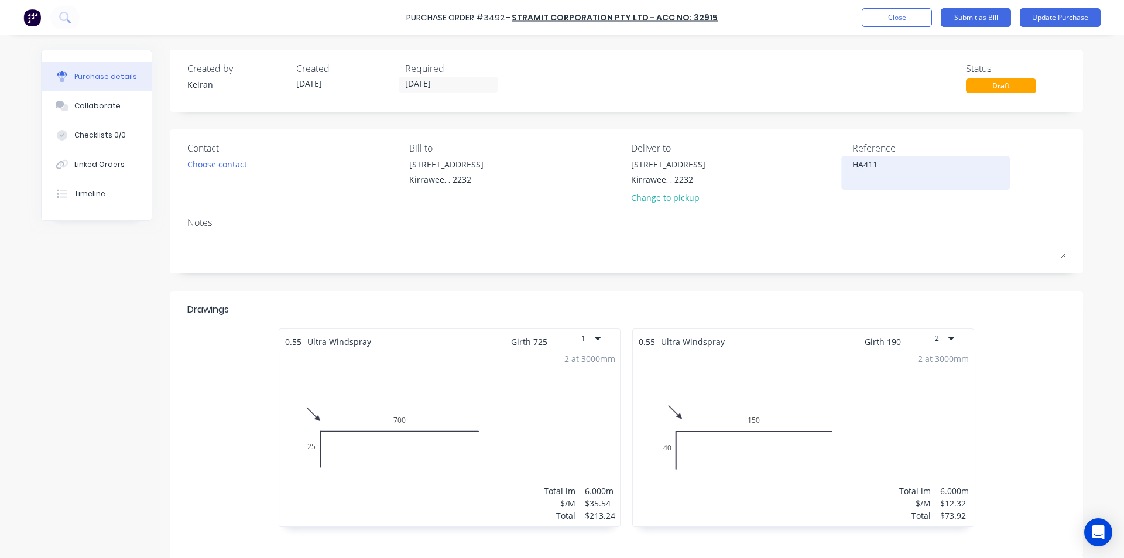
click at [885, 170] on textarea "HA411" at bounding box center [925, 171] width 146 height 26
type textarea "HA411"
click at [83, 107] on div "Collaborate" at bounding box center [97, 106] width 46 height 11
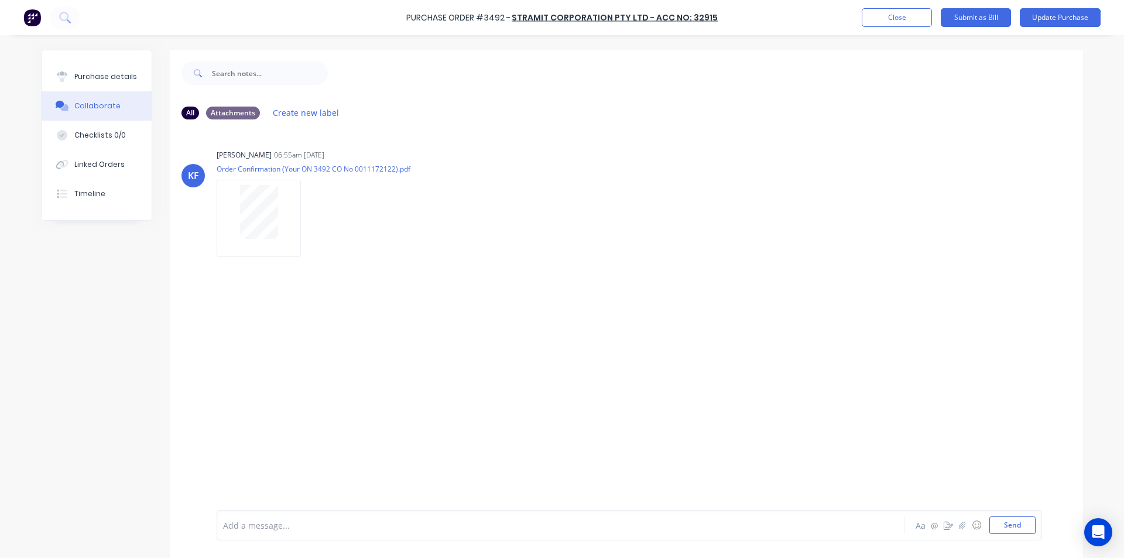
drag, startPoint x: 649, startPoint y: 294, endPoint x: 628, endPoint y: 294, distance: 21.7
click at [649, 293] on div "[PERSON_NAME] [PERSON_NAME] 06:55am [DATE] Order Confirmation (Your ON 3492 CO …" at bounding box center [626, 319] width 913 height 381
click at [588, 400] on div "[PERSON_NAME] [PERSON_NAME] 06:55am [DATE] Order Confirmation (Your ON 3492 CO …" at bounding box center [626, 319] width 913 height 381
click at [1020, 527] on button "Send" at bounding box center [1012, 525] width 46 height 18
click at [944, 300] on div "MF You 10:38am [DATE] 4050_001.pdf Labels Download Delete" at bounding box center [626, 321] width 913 height 105
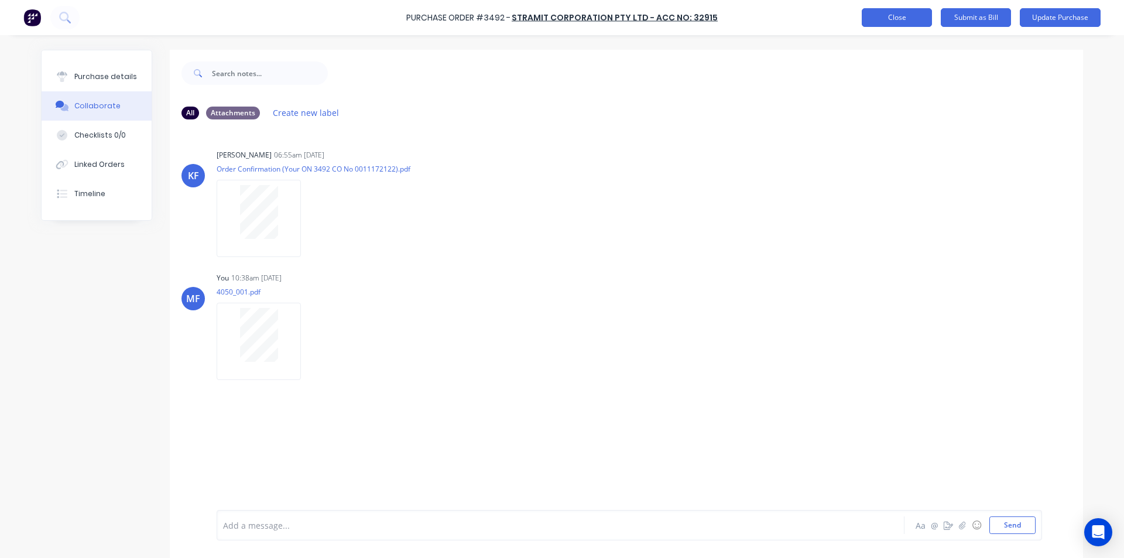
click at [900, 24] on button "Close" at bounding box center [897, 17] width 70 height 19
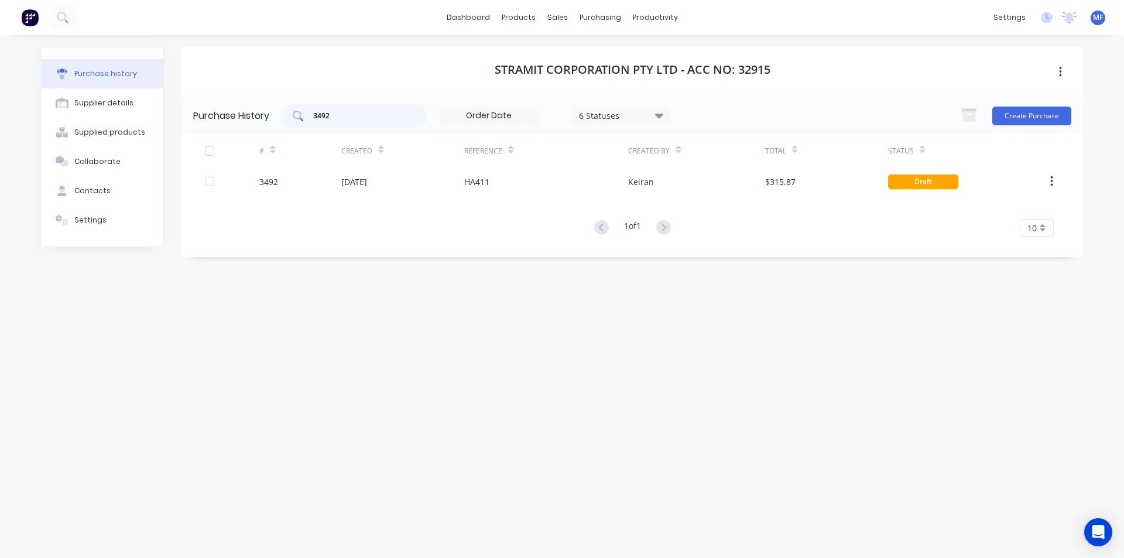
click at [338, 117] on input "3492" at bounding box center [360, 116] width 97 height 12
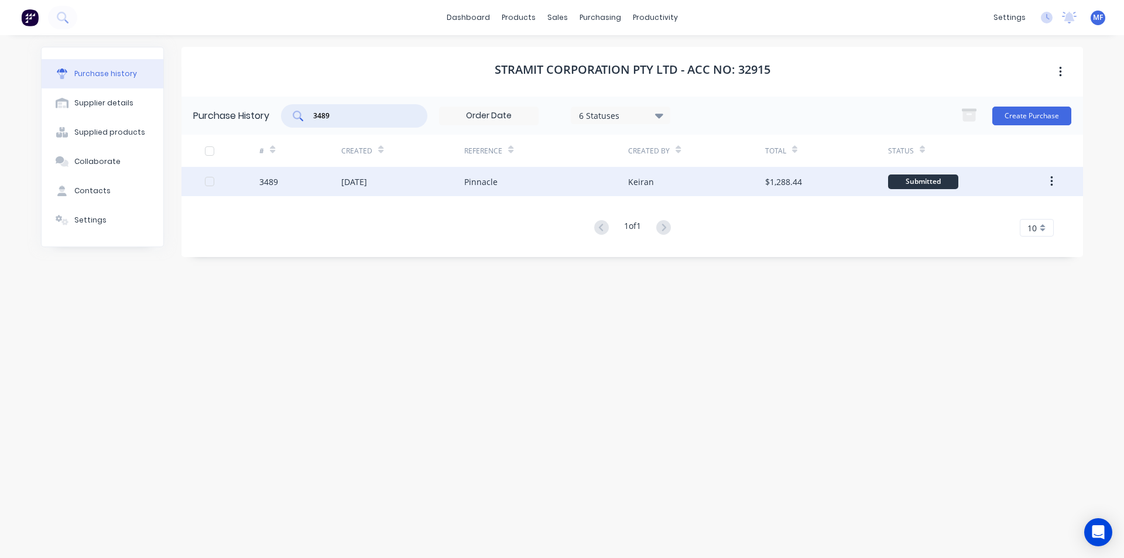
type input "3489"
click at [371, 169] on div "[DATE]" at bounding box center [402, 181] width 123 height 29
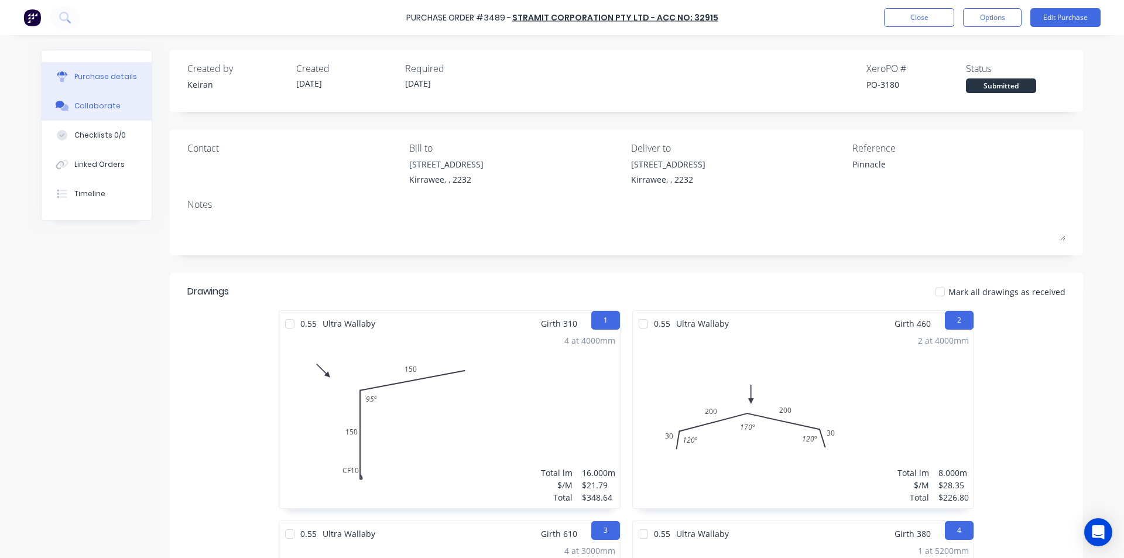
click at [98, 102] on div "Collaborate" at bounding box center [97, 106] width 46 height 11
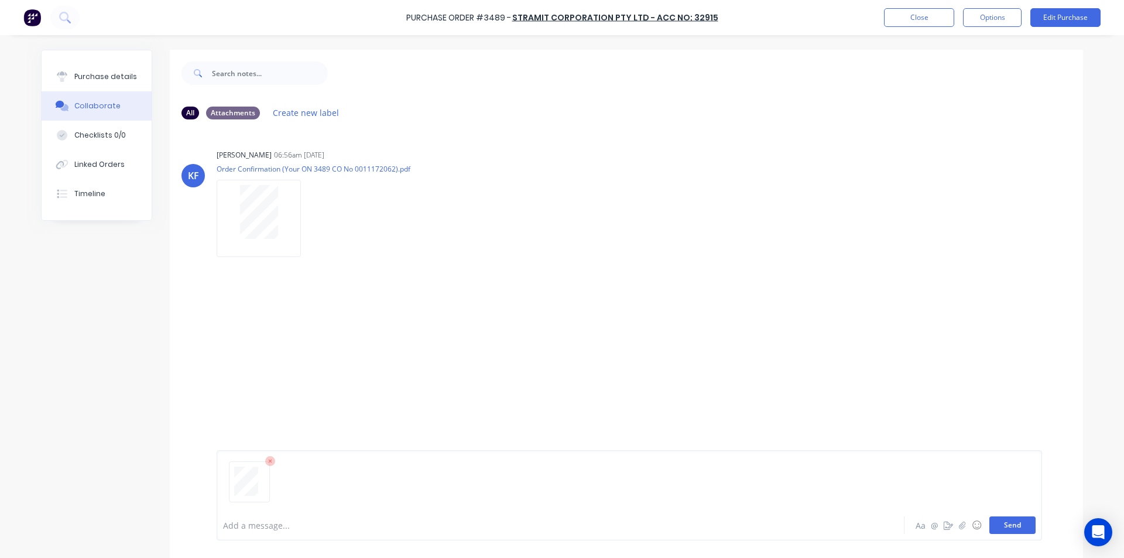
click at [1024, 520] on button "Send" at bounding box center [1012, 525] width 46 height 18
drag, startPoint x: 932, startPoint y: 326, endPoint x: 921, endPoint y: 326, distance: 10.5
click at [930, 325] on div "MF You 10:38am [DATE] 4051_001.pdf Labels Download Delete" at bounding box center [626, 321] width 913 height 105
click at [908, 15] on button "Close" at bounding box center [919, 17] width 70 height 19
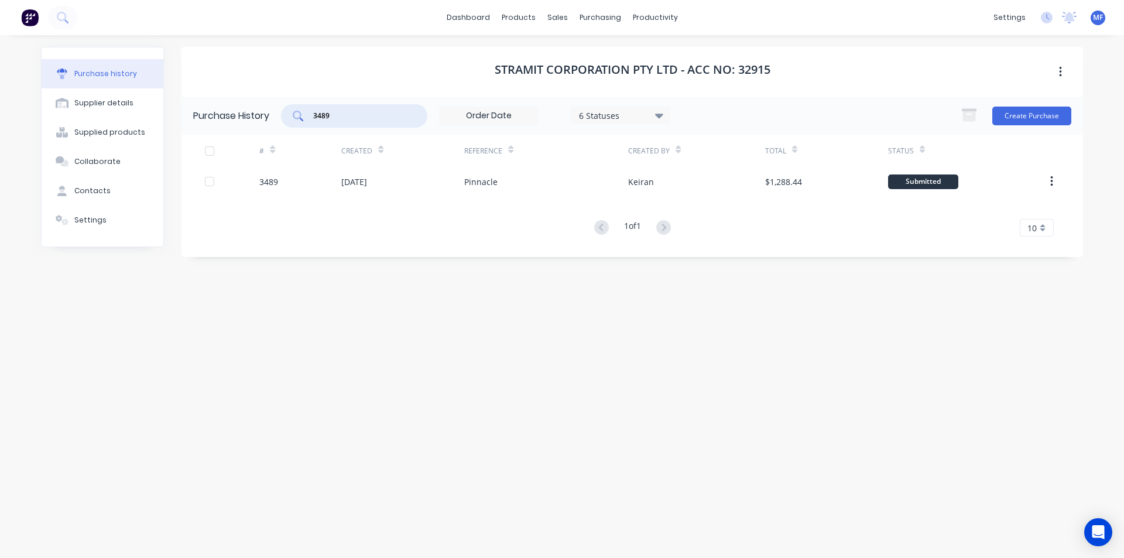
click at [341, 112] on input "3489" at bounding box center [360, 116] width 97 height 12
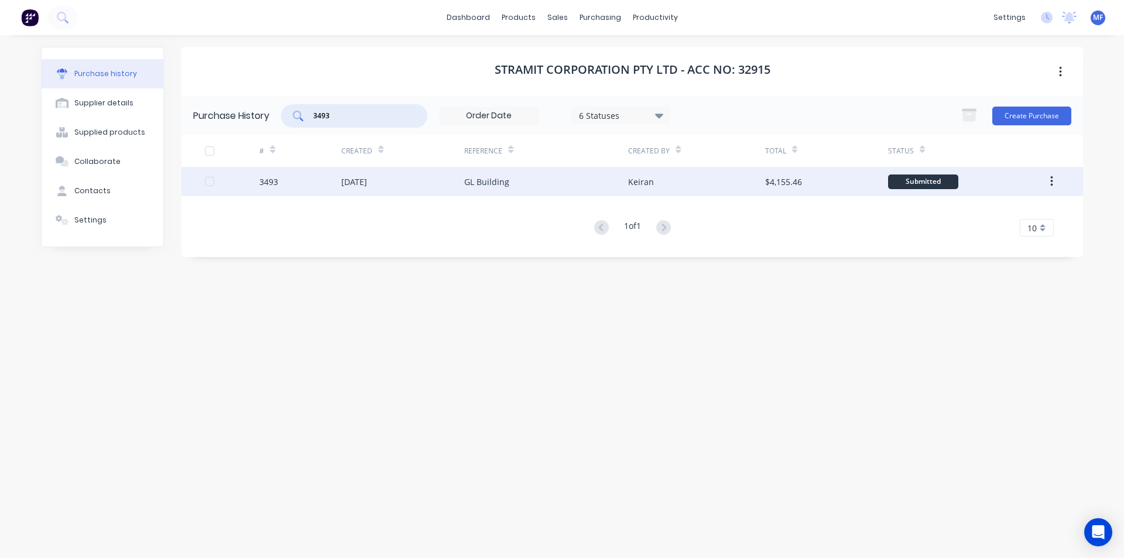
type input "3493"
click at [367, 181] on div "[DATE]" at bounding box center [354, 182] width 26 height 12
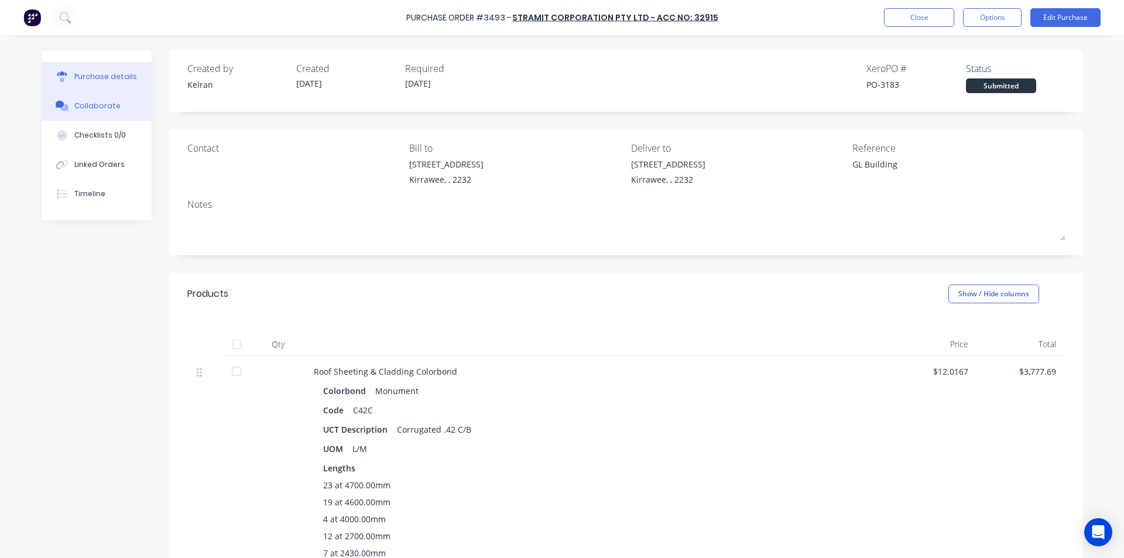
click at [90, 103] on div "Collaborate" at bounding box center [97, 106] width 46 height 11
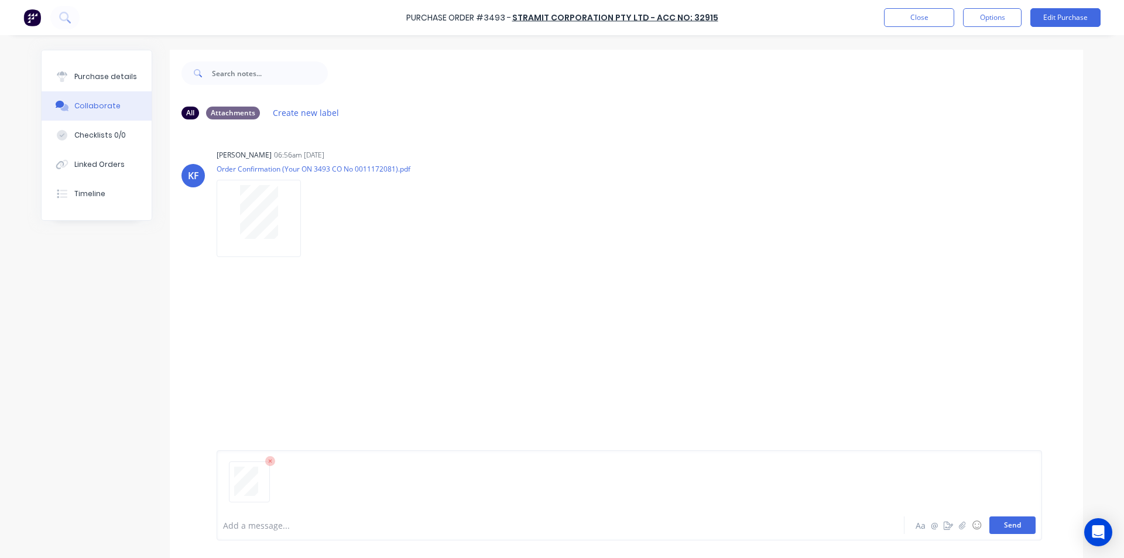
click at [1016, 520] on button "Send" at bounding box center [1012, 525] width 46 height 18
click at [880, 313] on div "MF You 10:39am [DATE] 4052_001.pdf Labels Download Delete" at bounding box center [626, 321] width 913 height 105
click at [906, 18] on button "Close" at bounding box center [919, 17] width 70 height 19
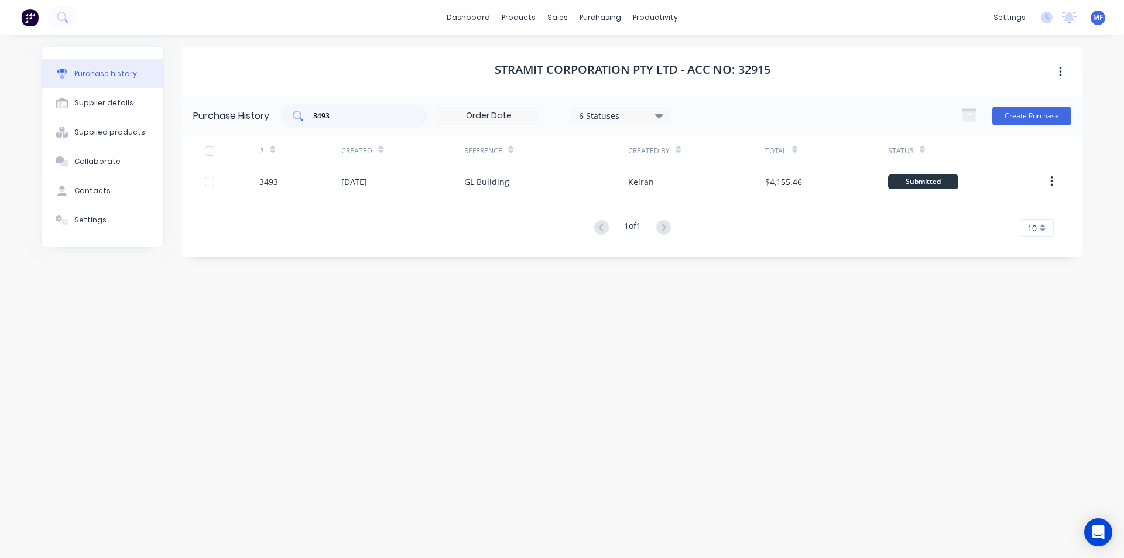
click at [341, 116] on input "3493" at bounding box center [360, 116] width 97 height 12
click at [334, 118] on input "3493" at bounding box center [360, 116] width 97 height 12
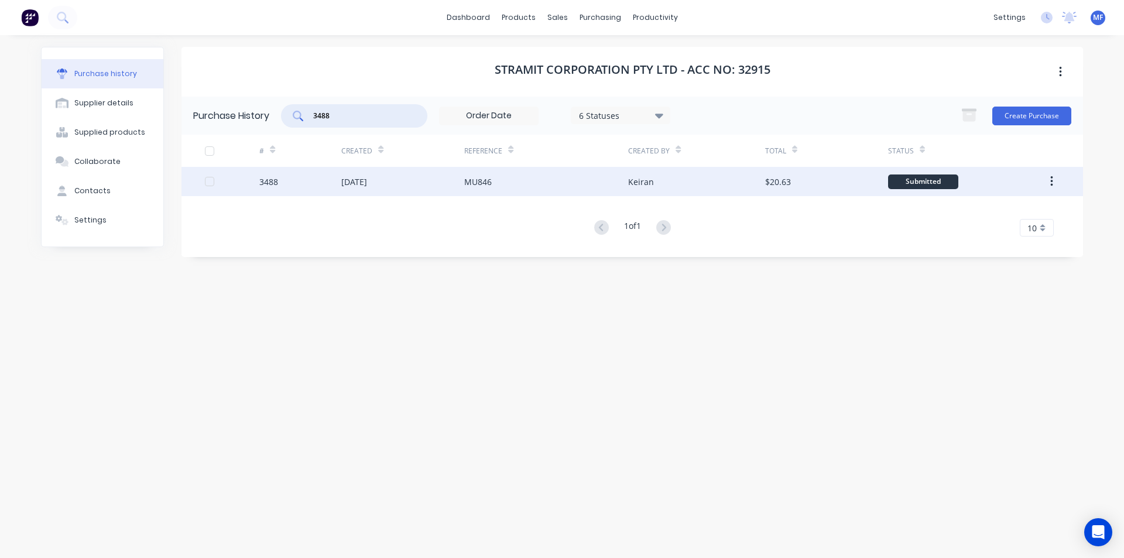
type input "3488"
click at [268, 179] on div "3488" at bounding box center [268, 182] width 19 height 12
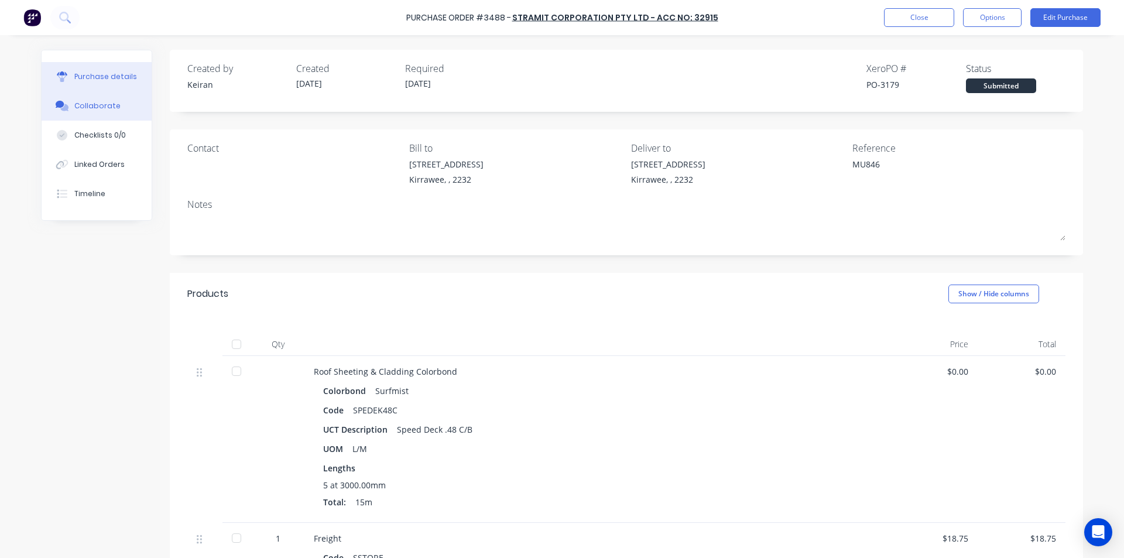
click at [90, 101] on div "Collaborate" at bounding box center [97, 106] width 46 height 11
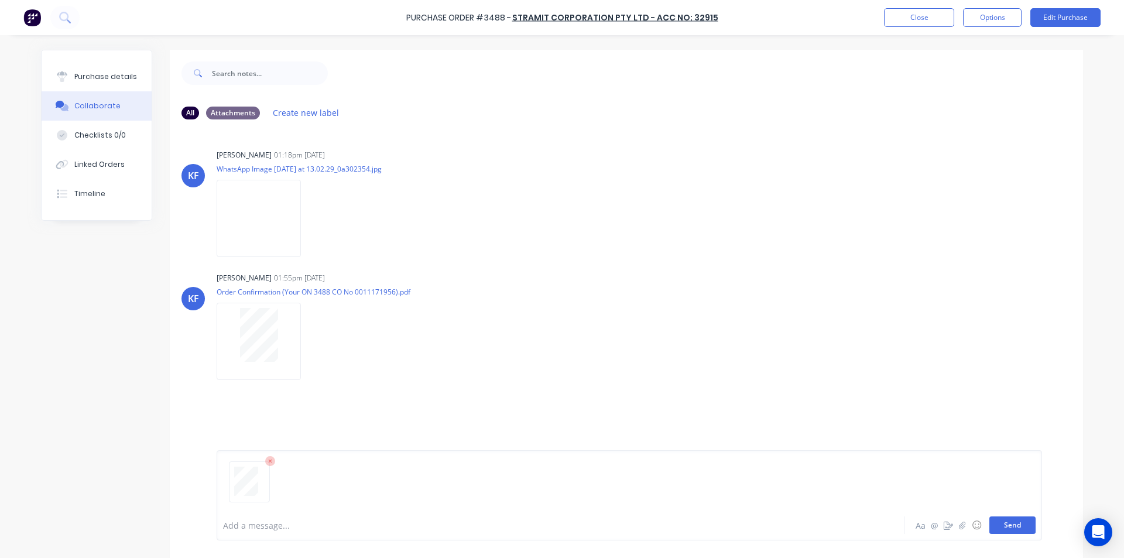
click at [1008, 526] on button "Send" at bounding box center [1012, 525] width 46 height 18
click at [975, 403] on div "MF You 10:41am [DATE] 4053_001.pdf Loading PDF… Labels Download Delete" at bounding box center [626, 440] width 913 height 96
click at [913, 16] on button "Close" at bounding box center [919, 17] width 70 height 19
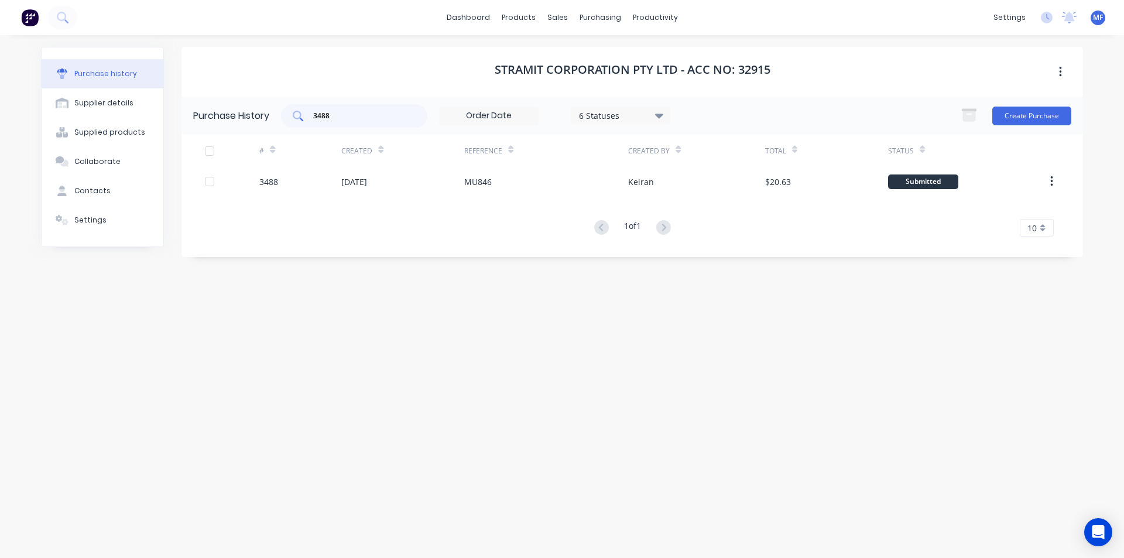
click at [357, 119] on input "3488" at bounding box center [360, 116] width 97 height 12
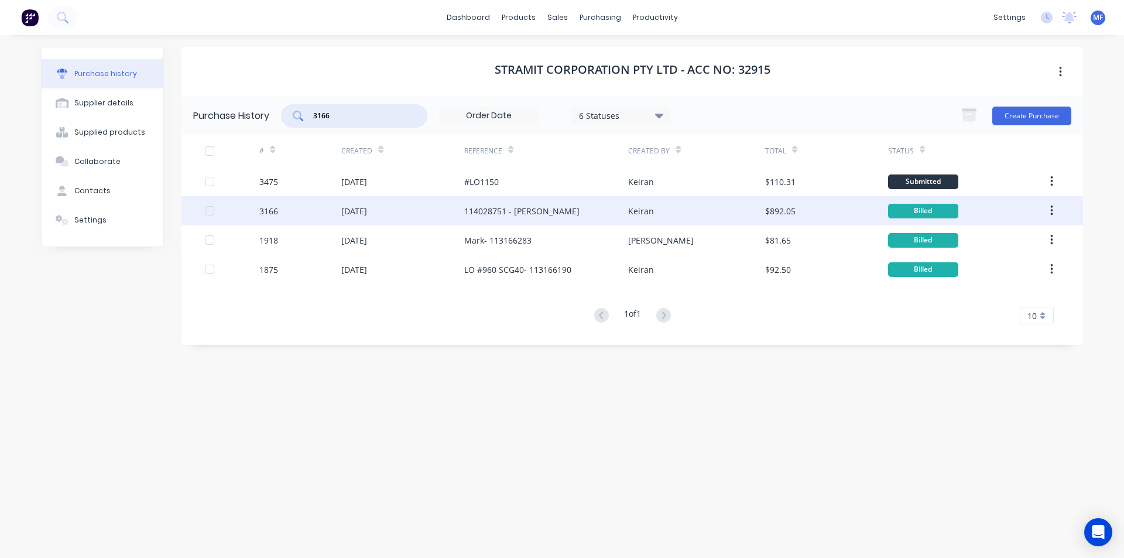
type input "3166"
click at [522, 210] on div "114028751 - [PERSON_NAME]" at bounding box center [521, 211] width 115 height 12
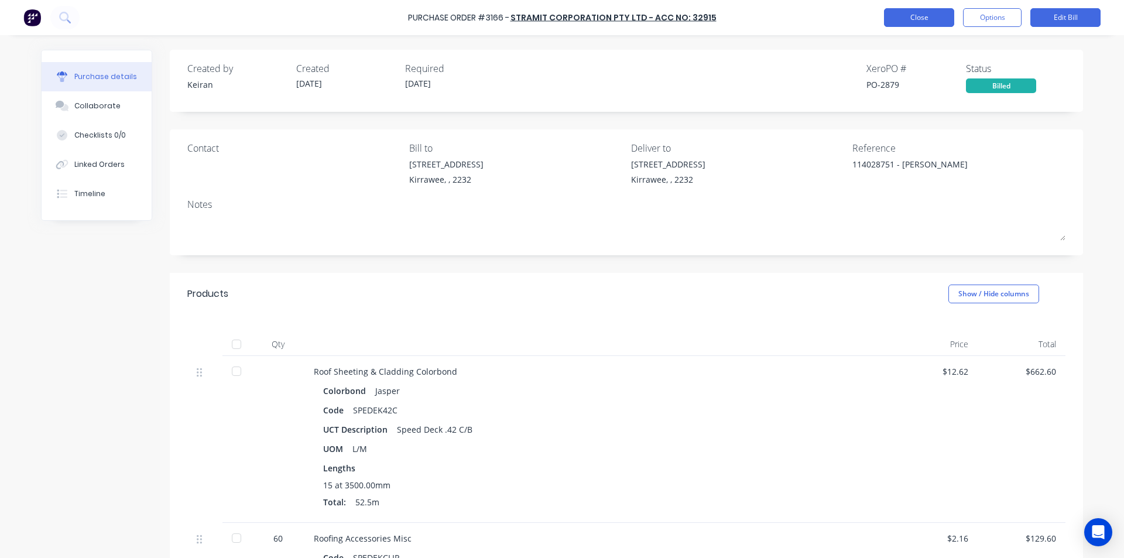
click at [926, 16] on button "Close" at bounding box center [919, 17] width 70 height 19
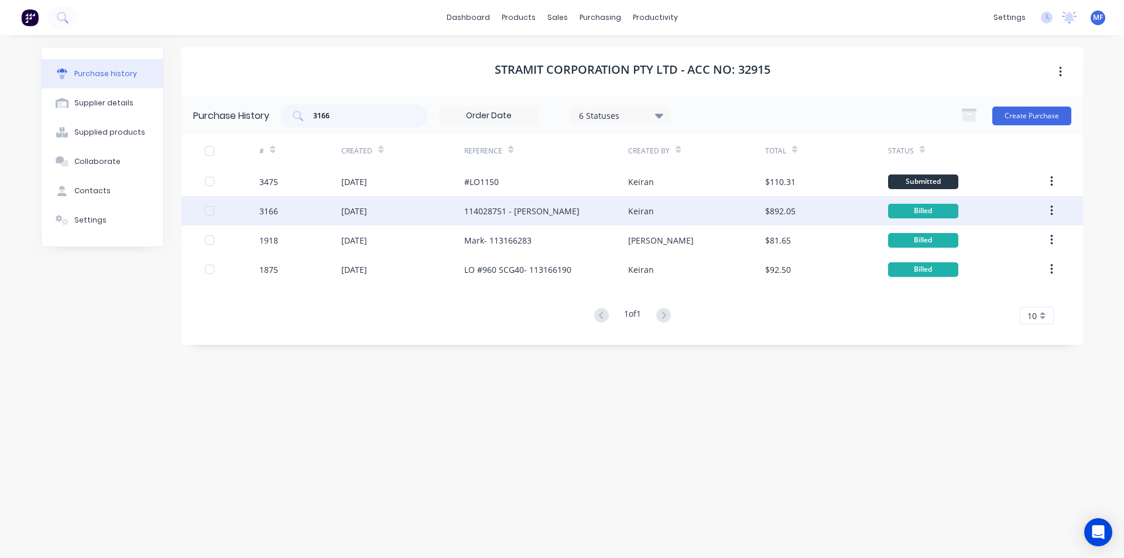
click at [525, 208] on div "114028751 - [PERSON_NAME]" at bounding box center [521, 211] width 115 height 12
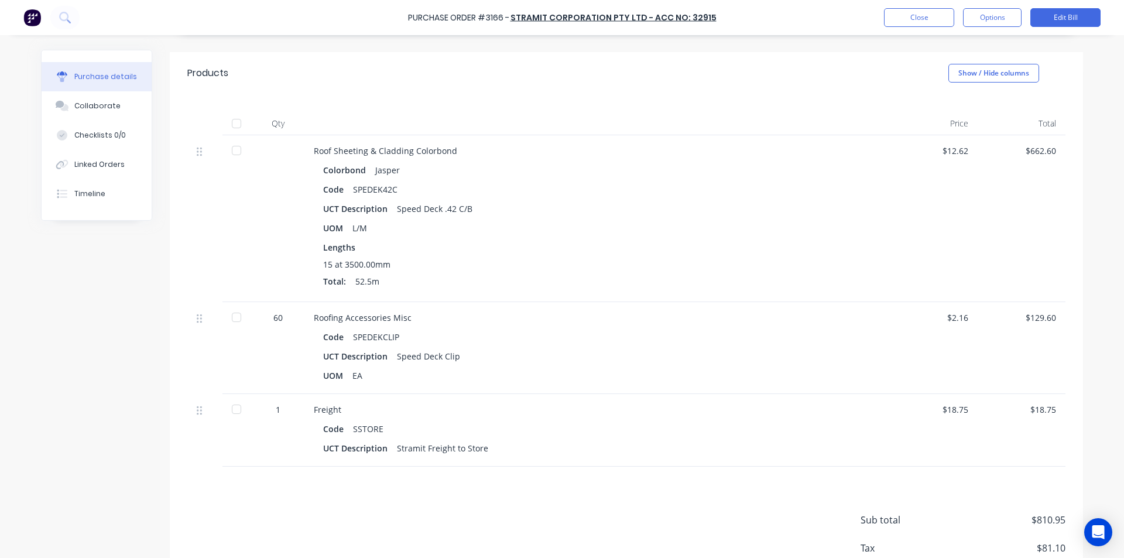
scroll to position [59, 0]
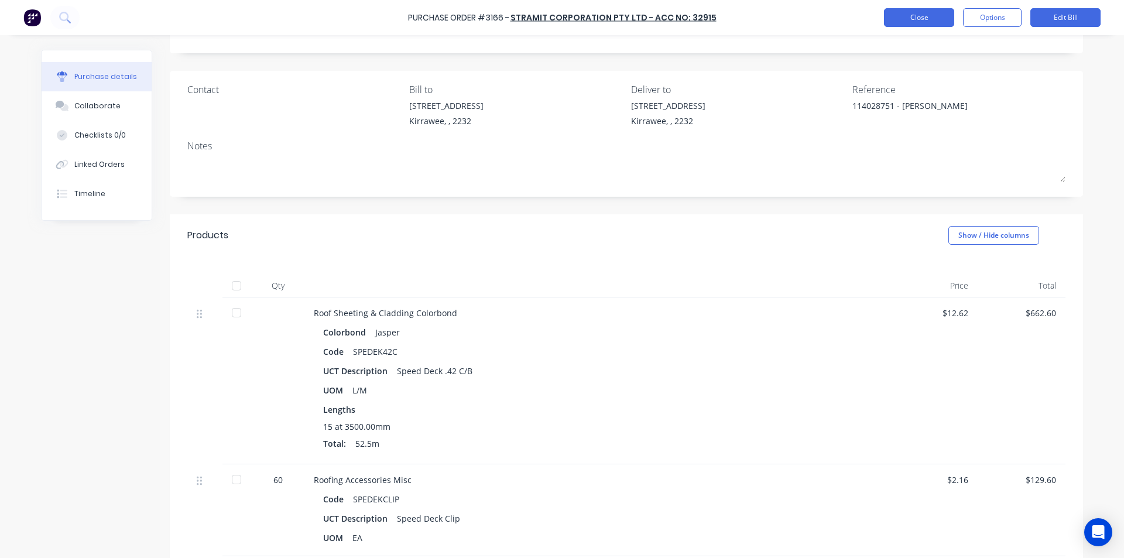
click at [912, 14] on button "Close" at bounding box center [919, 17] width 70 height 19
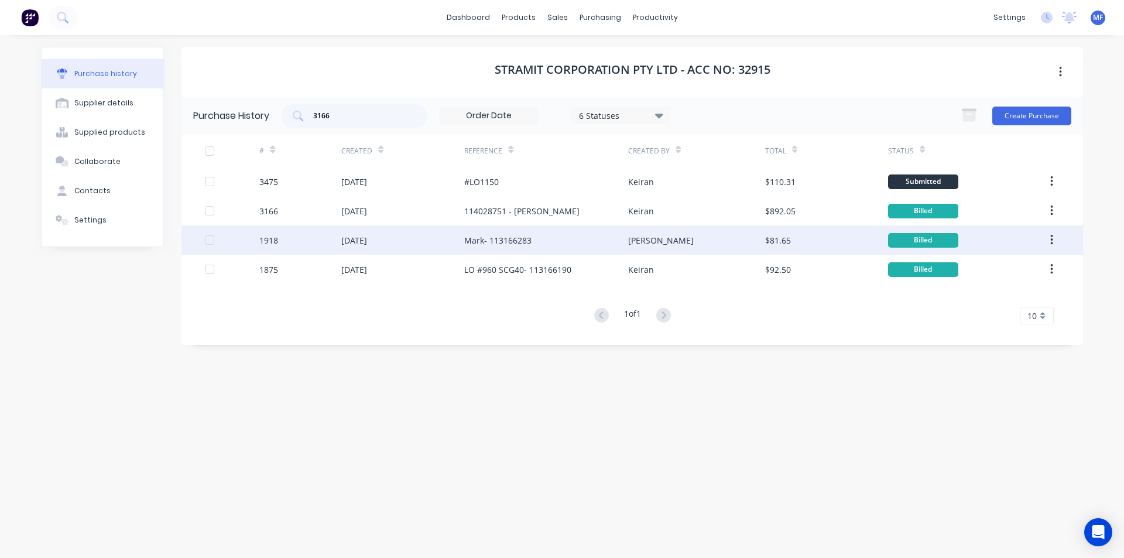
click at [514, 239] on div "Mark- 113166283" at bounding box center [497, 240] width 67 height 12
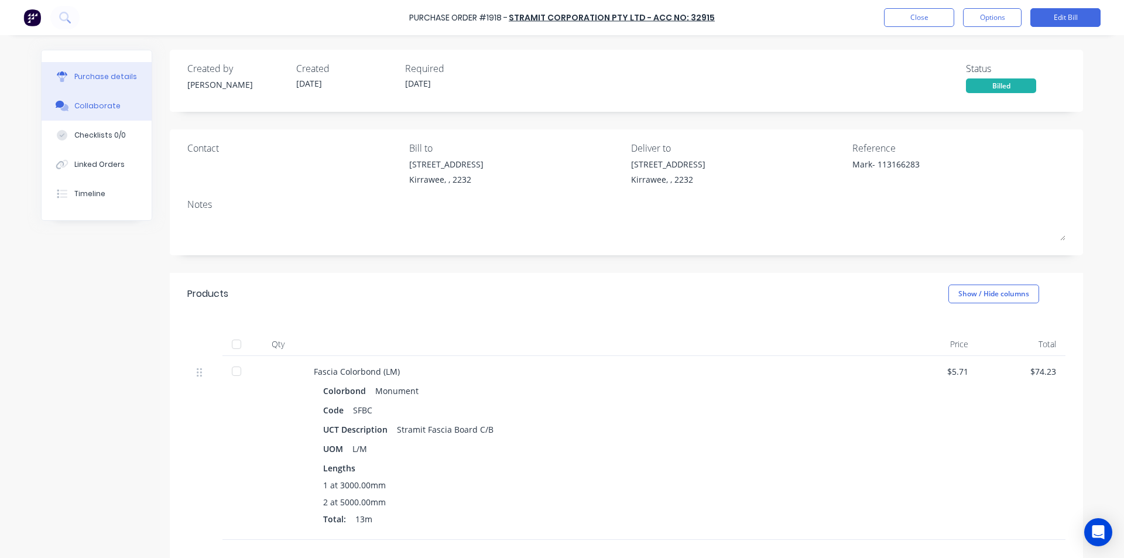
click at [91, 104] on div "Collaborate" at bounding box center [97, 106] width 46 height 11
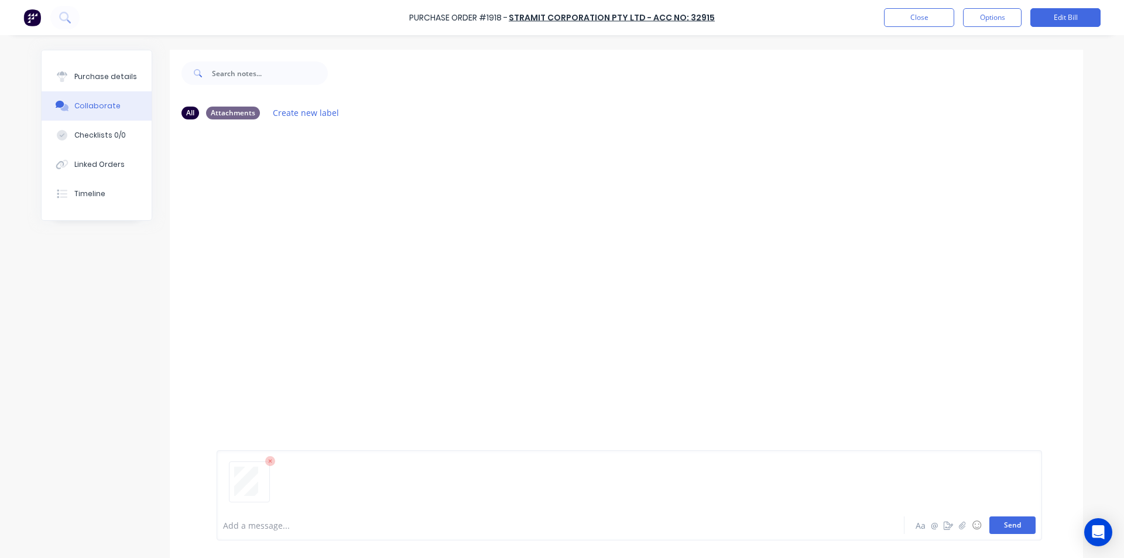
click at [1009, 524] on button "Send" at bounding box center [1012, 525] width 46 height 18
click at [977, 365] on div "MF You 10:42am [DATE] 4054_001.pdf Labels Download Delete" at bounding box center [626, 319] width 913 height 381
click at [932, 15] on button "Close" at bounding box center [919, 17] width 70 height 19
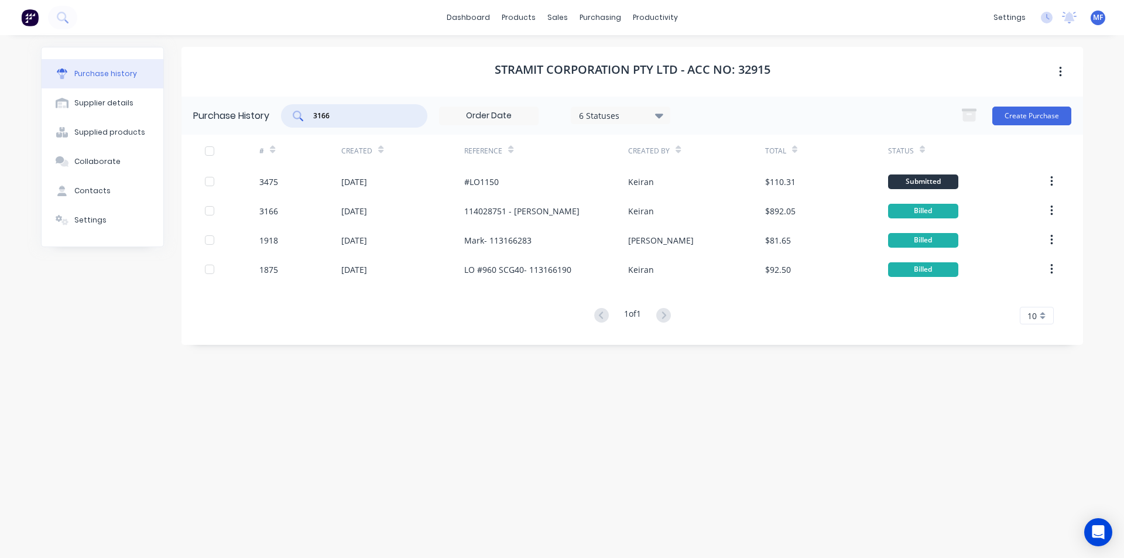
click at [361, 110] on input "3166" at bounding box center [360, 116] width 97 height 12
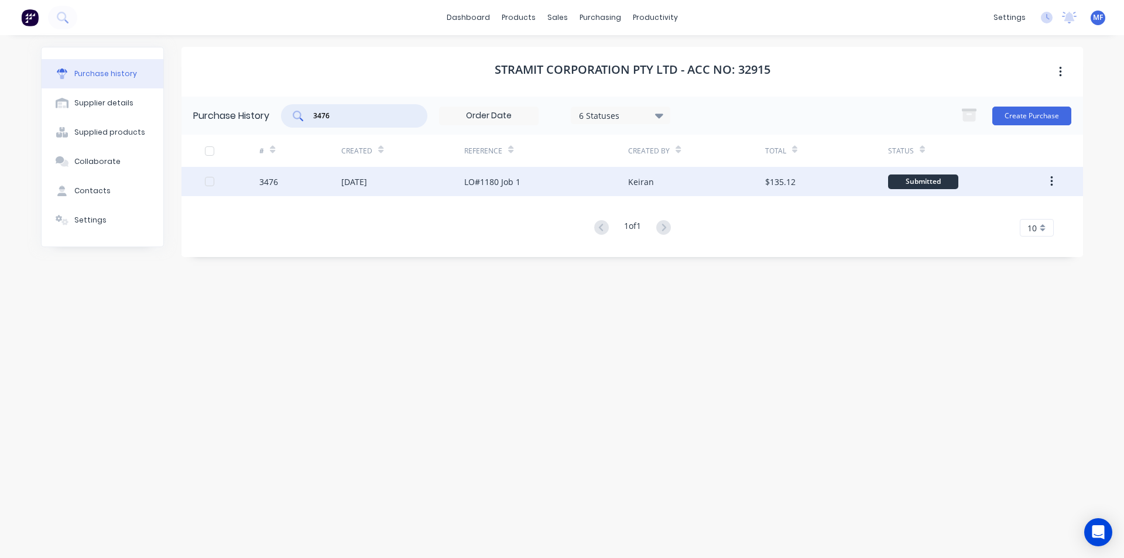
type input "3476"
click at [510, 181] on div "LO#1180 Job 1" at bounding box center [492, 182] width 56 height 12
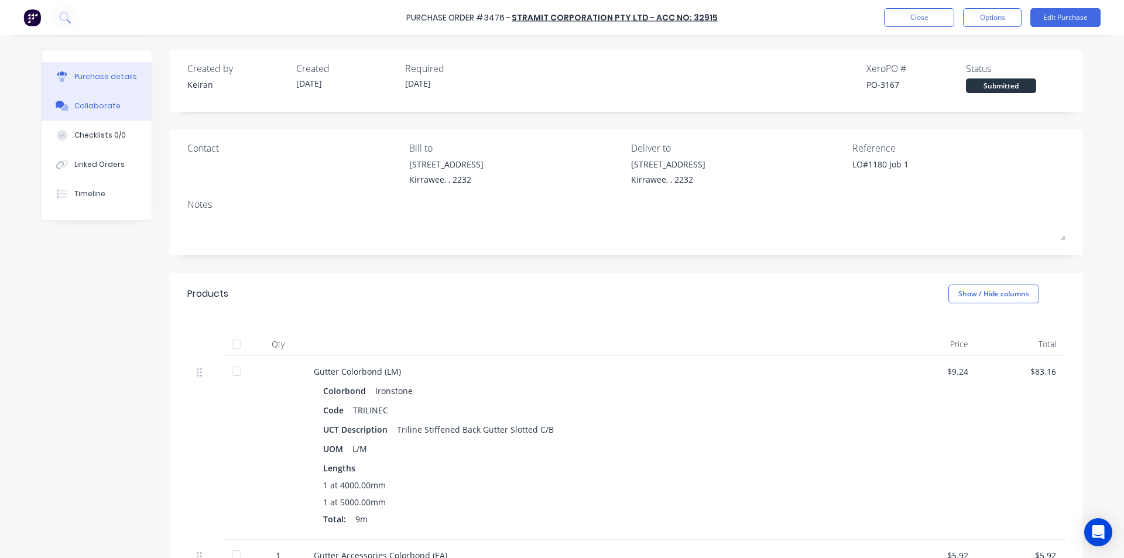
click at [114, 102] on button "Collaborate" at bounding box center [97, 105] width 110 height 29
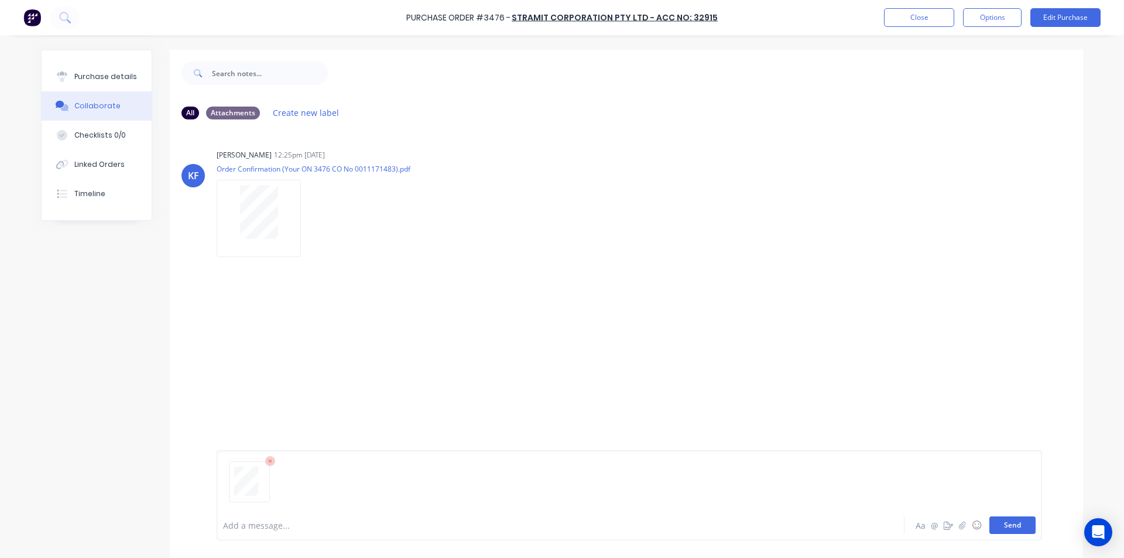
click at [1009, 524] on button "Send" at bounding box center [1012, 525] width 46 height 18
click at [934, 323] on div "MF You 10:42am [DATE] 4055_001.pdf Loading PDF… Labels Download Delete" at bounding box center [626, 317] width 913 height 96
click at [902, 14] on button "Close" at bounding box center [919, 17] width 70 height 19
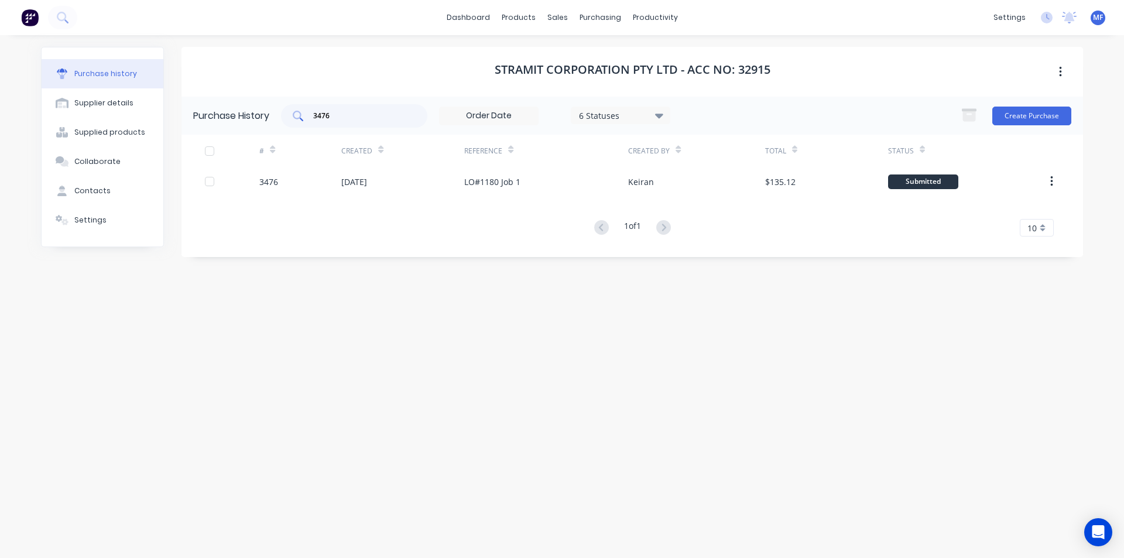
click at [343, 114] on input "3476" at bounding box center [360, 116] width 97 height 12
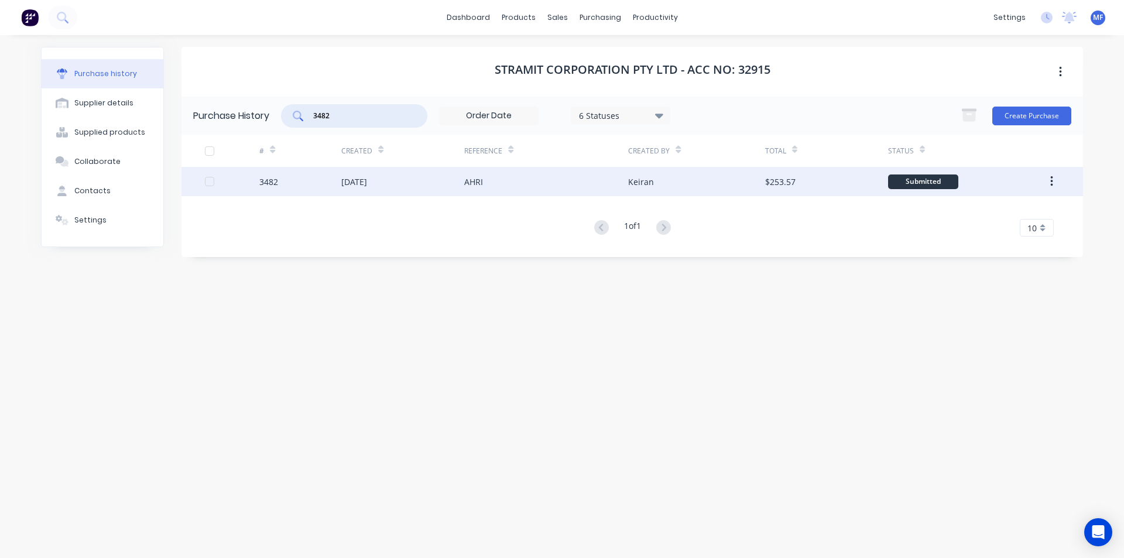
type input "3482"
click at [479, 184] on div "AHRI" at bounding box center [473, 182] width 19 height 12
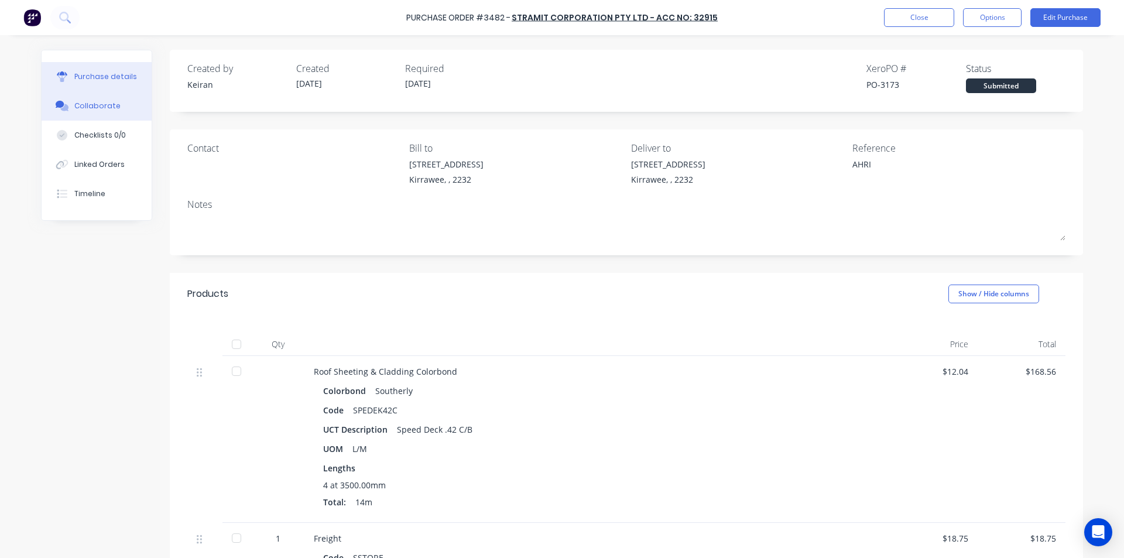
click at [85, 102] on div "Collaborate" at bounding box center [97, 106] width 46 height 11
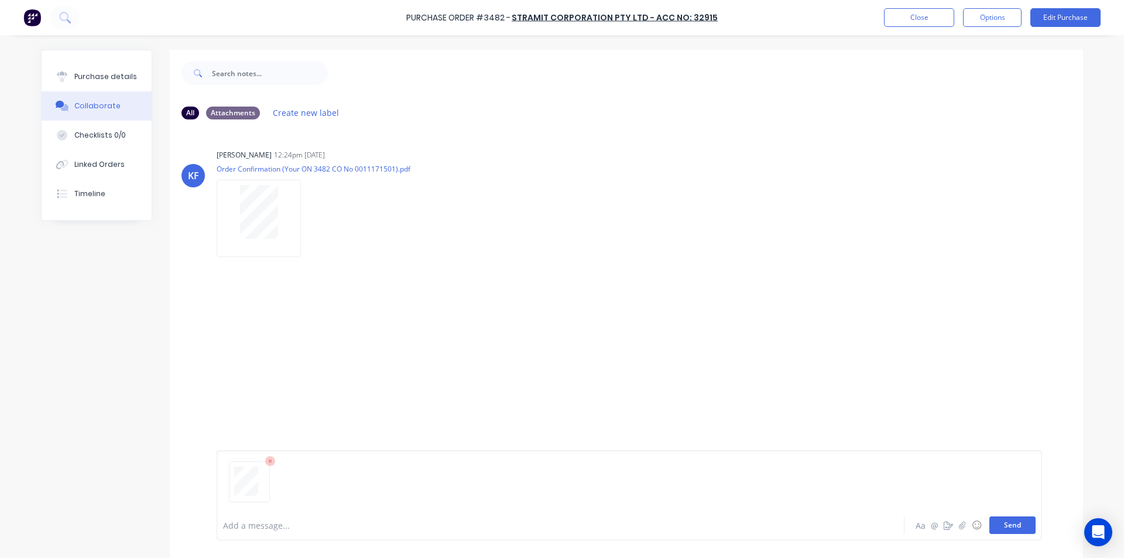
click at [1004, 523] on button "Send" at bounding box center [1012, 525] width 46 height 18
click at [887, 232] on div "[PERSON_NAME] [PERSON_NAME] 12:24pm [DATE] Order Confirmation (Your ON 3482 CO …" at bounding box center [626, 198] width 913 height 105
click at [925, 24] on button "Close" at bounding box center [919, 17] width 70 height 19
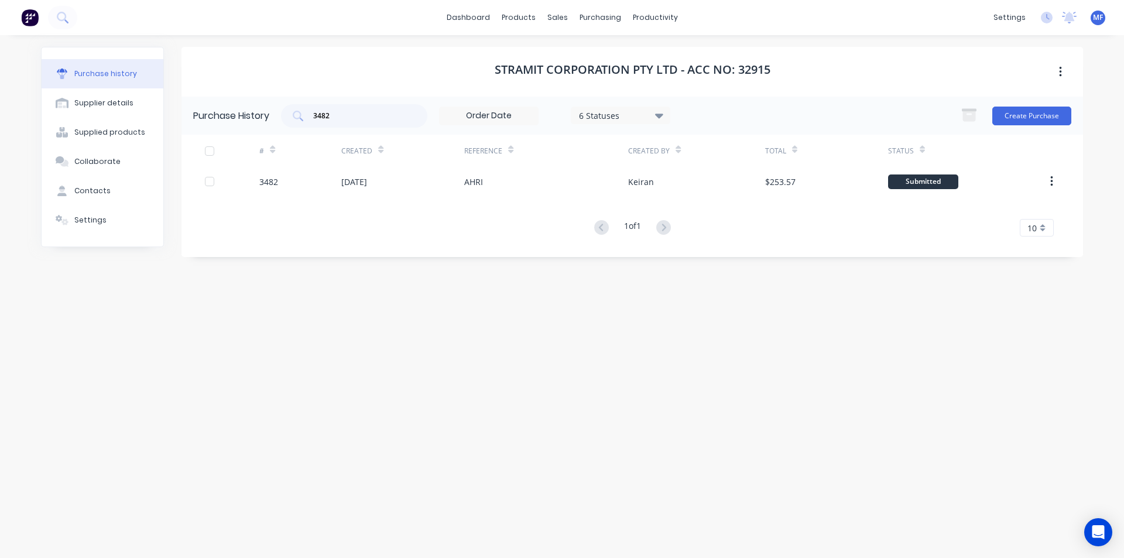
click at [834, 415] on div "Stramit Corporation Pty Ltd - Acc No: 32915 Purchase History 3482 6 Statuses 6 …" at bounding box center [631, 291] width 901 height 488
click at [350, 117] on input "3482" at bounding box center [360, 116] width 97 height 12
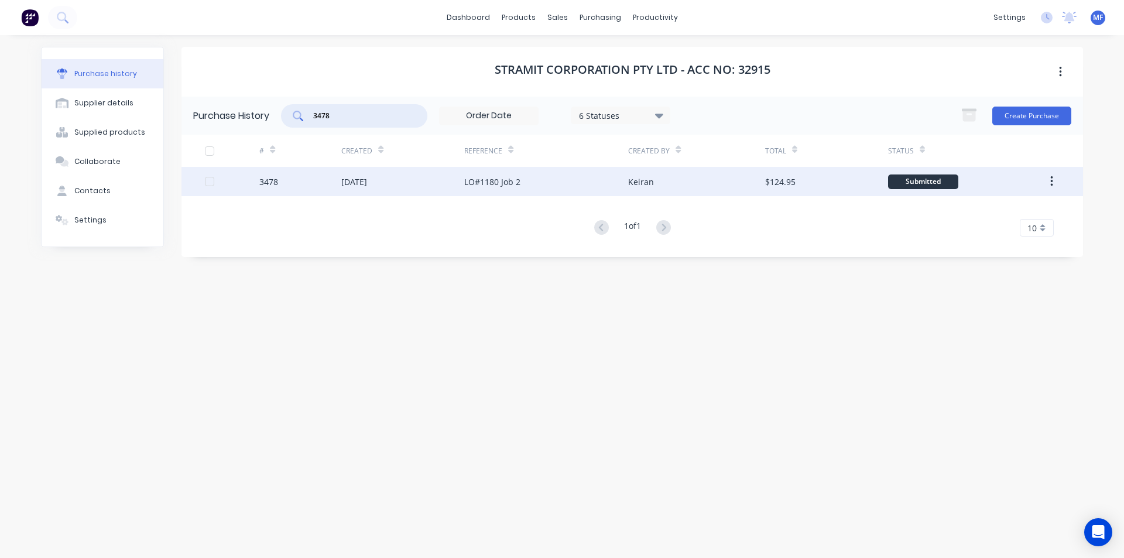
type input "3478"
click at [367, 178] on div "[DATE]" at bounding box center [354, 182] width 26 height 12
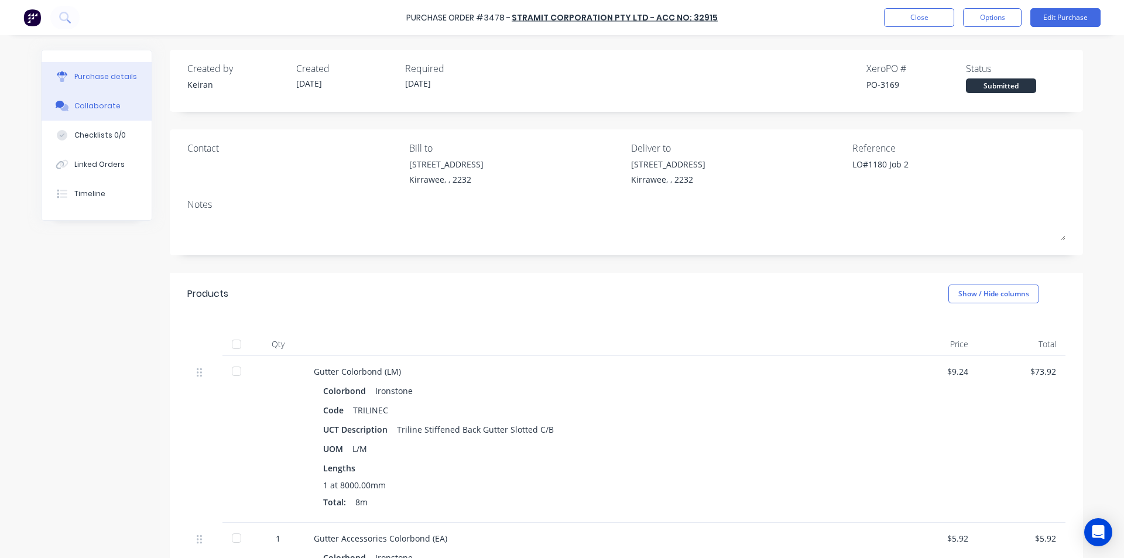
click at [98, 100] on button "Collaborate" at bounding box center [97, 105] width 110 height 29
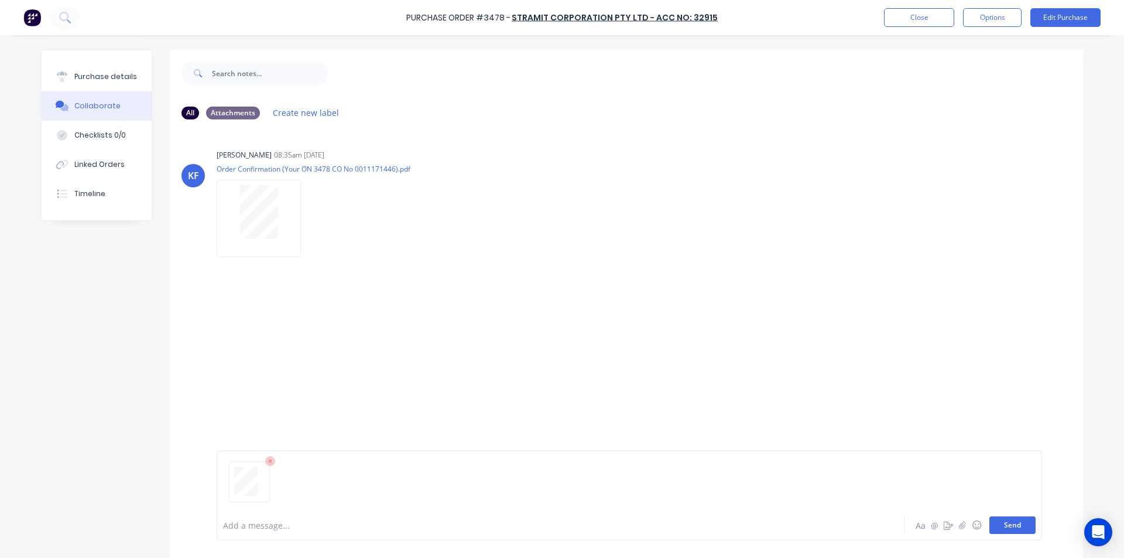
click at [1024, 529] on button "Send" at bounding box center [1012, 525] width 46 height 18
click at [907, 313] on div "MF You 10:43am [DATE] 4057_001.pdf Loading PDF… Labels Download Delete" at bounding box center [626, 317] width 913 height 96
click at [926, 20] on button "Close" at bounding box center [919, 17] width 70 height 19
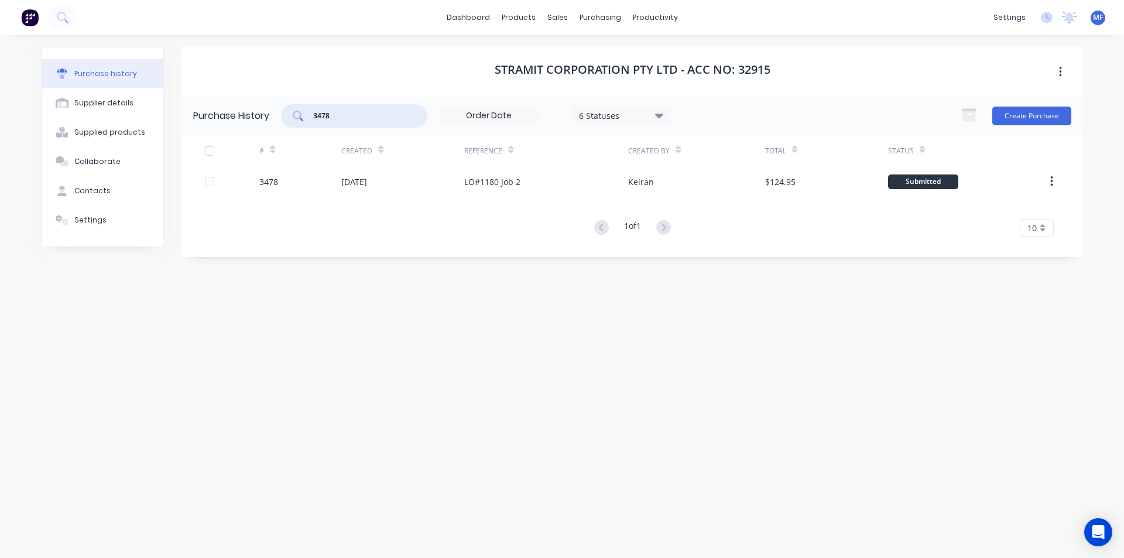
click at [342, 114] on input "3478" at bounding box center [360, 116] width 97 height 12
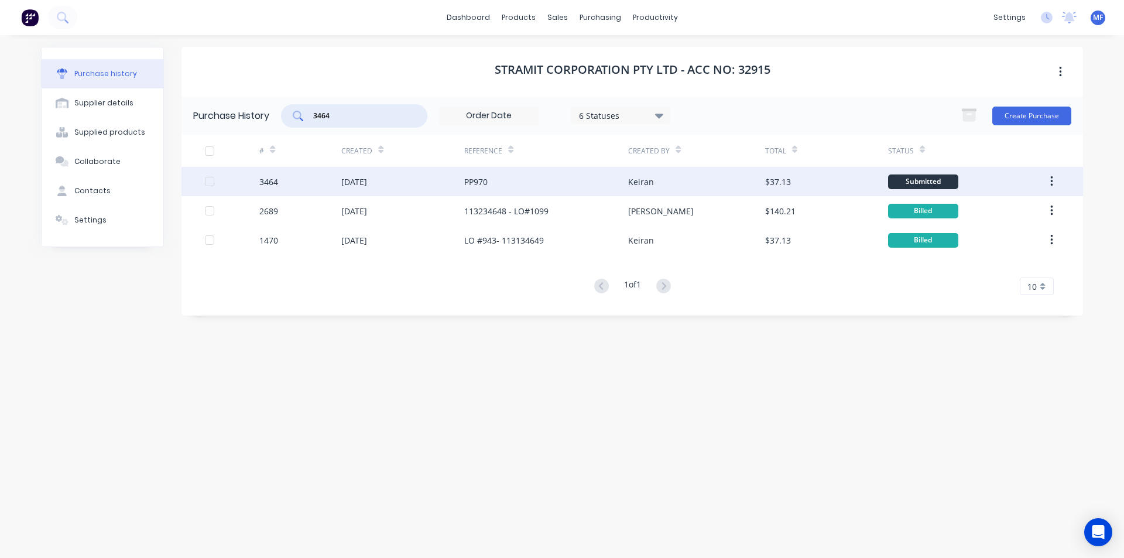
type input "3464"
click at [485, 184] on div "PP970" at bounding box center [475, 182] width 23 height 12
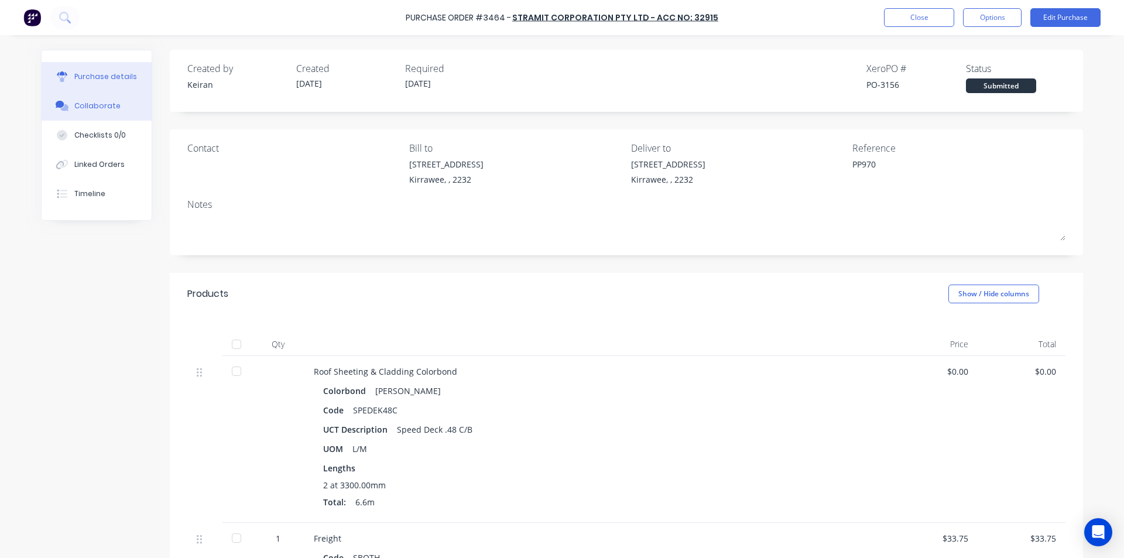
drag, startPoint x: 91, startPoint y: 107, endPoint x: 52, endPoint y: 104, distance: 39.4
click at [91, 107] on div "Collaborate" at bounding box center [97, 106] width 46 height 11
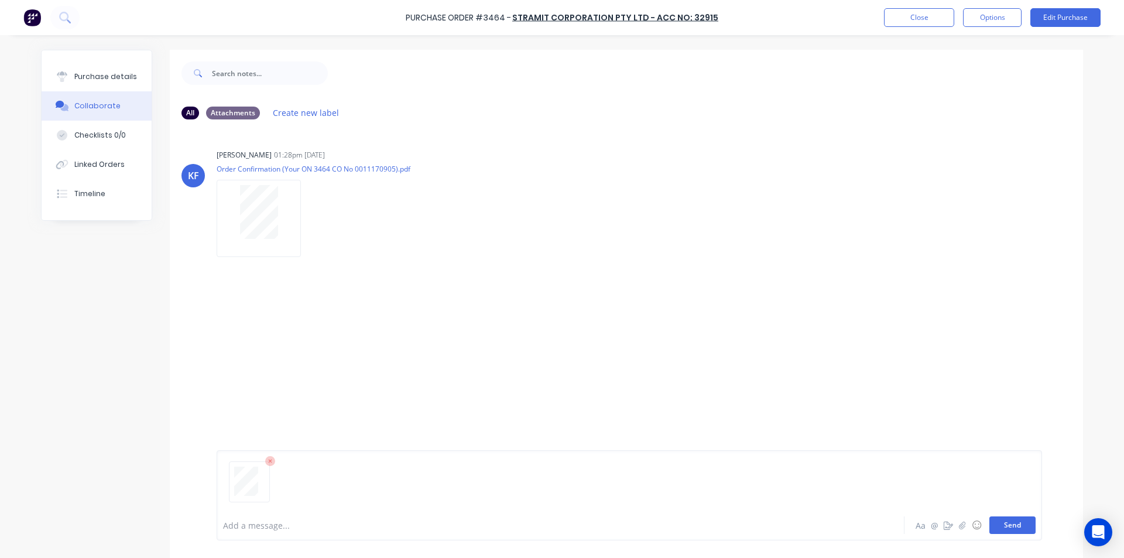
click at [1021, 530] on button "Send" at bounding box center [1012, 525] width 46 height 18
click at [971, 396] on div "[PERSON_NAME] [PERSON_NAME] 01:28pm [DATE] Order Confirmation (Your ON 3464 CO …" at bounding box center [626, 319] width 913 height 381
click at [407, 349] on div "You 10:44am [DATE] 4058_001.pdf Loading PDF… Labels Download Delete" at bounding box center [400, 317] width 366 height 96
click at [909, 18] on button "Close" at bounding box center [919, 17] width 70 height 19
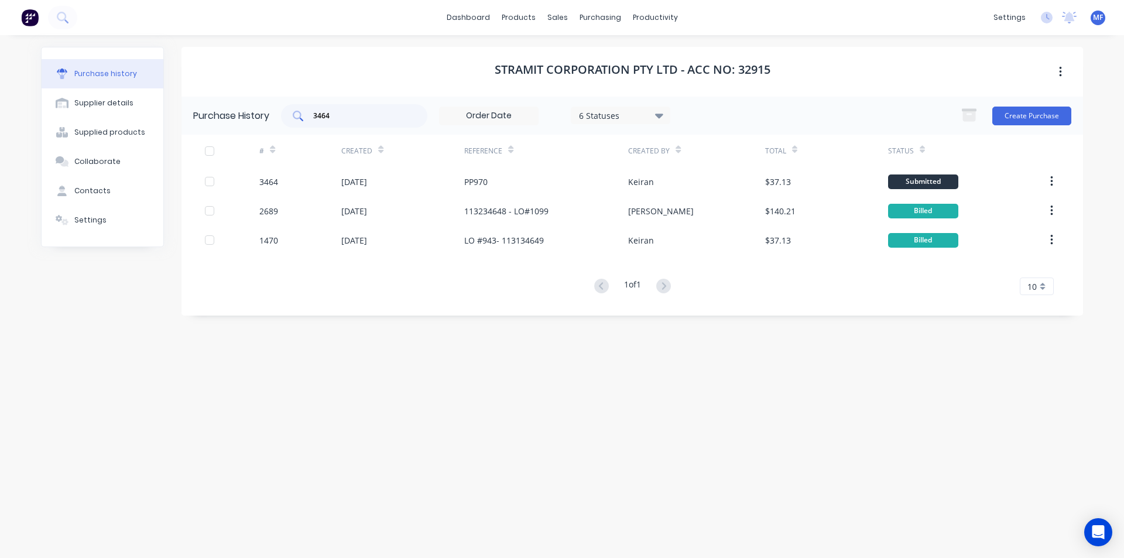
click at [355, 124] on div "3464" at bounding box center [354, 115] width 146 height 23
click at [351, 119] on input "3464" at bounding box center [360, 116] width 97 height 12
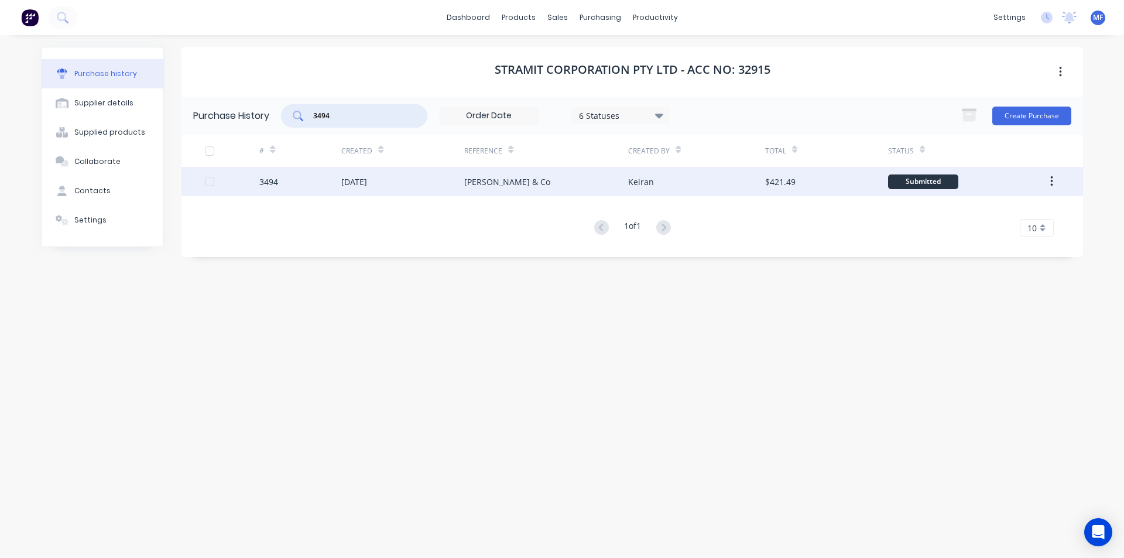
type input "3494"
click at [367, 178] on div "[DATE]" at bounding box center [354, 182] width 26 height 12
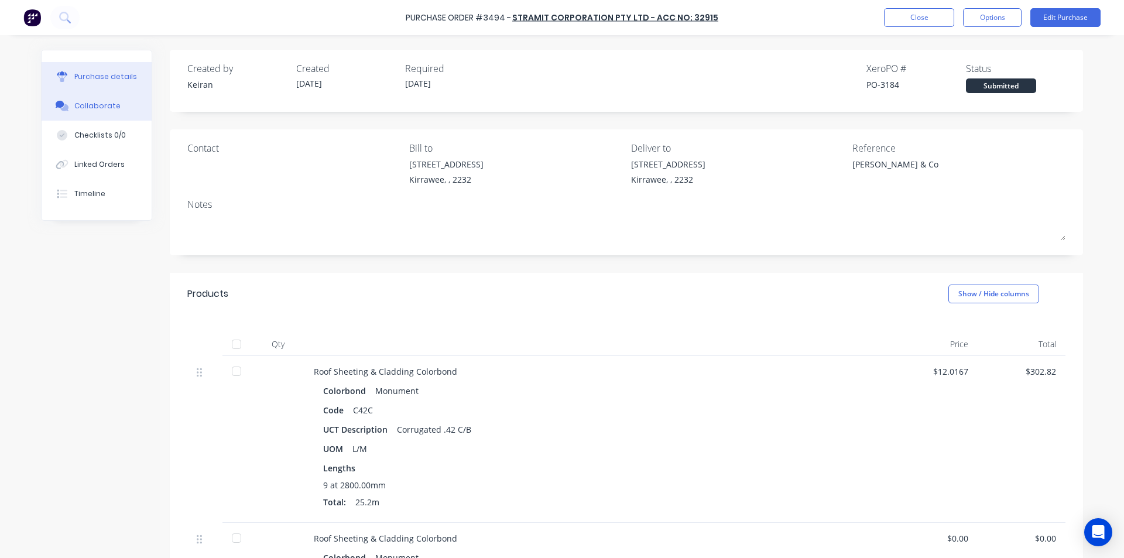
click at [88, 107] on div "Collaborate" at bounding box center [97, 106] width 46 height 11
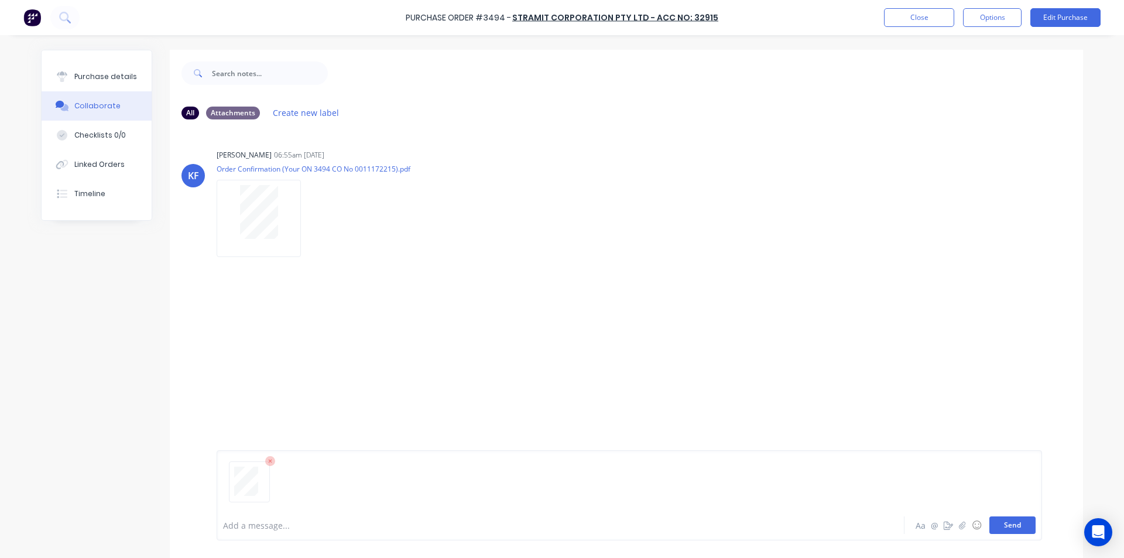
click at [1014, 523] on button "Send" at bounding box center [1012, 525] width 46 height 18
click at [901, 365] on div "MF You 10:44am [DATE] 4059_001.pdf Labels Download Delete" at bounding box center [626, 321] width 913 height 105
click at [923, 16] on button "Close" at bounding box center [919, 17] width 70 height 19
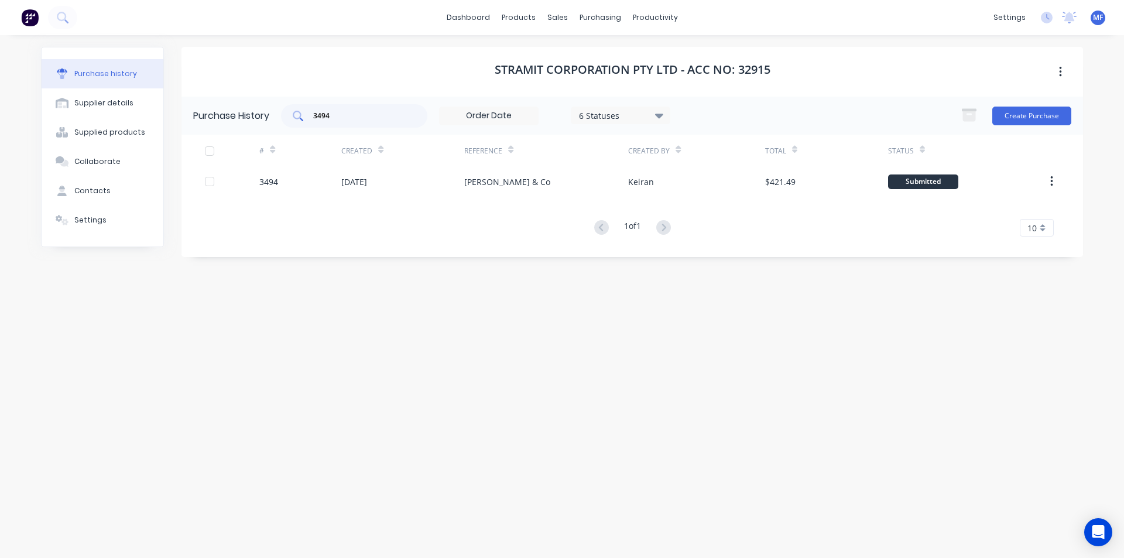
click at [332, 107] on div "3494" at bounding box center [354, 115] width 146 height 23
click at [591, 11] on div "purchasing" at bounding box center [600, 18] width 53 height 18
click at [615, 54] on div "Purchase Orders" at bounding box center [638, 56] width 62 height 11
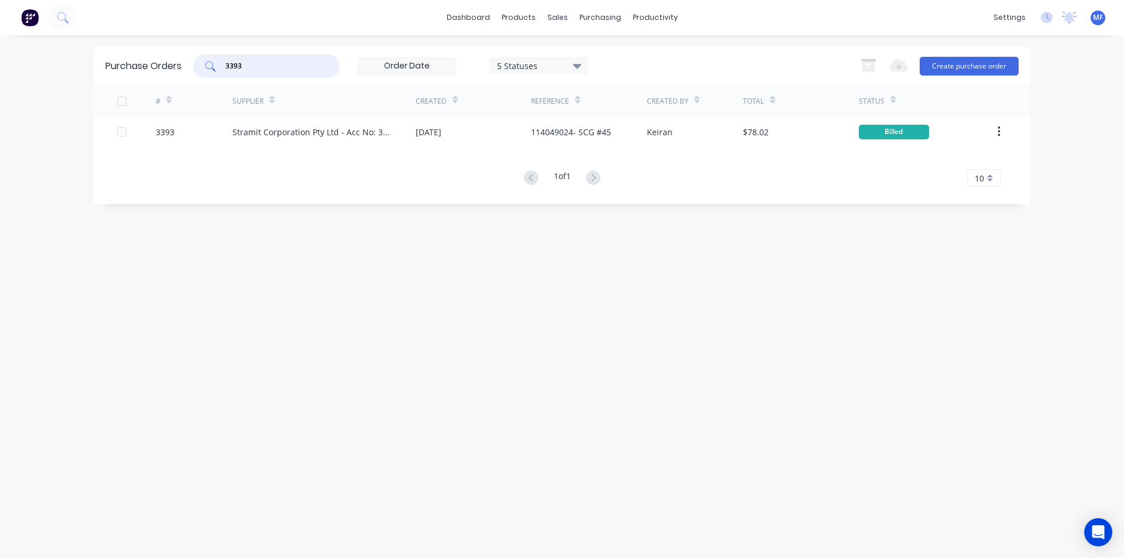
click at [254, 60] on input "3393" at bounding box center [272, 66] width 97 height 12
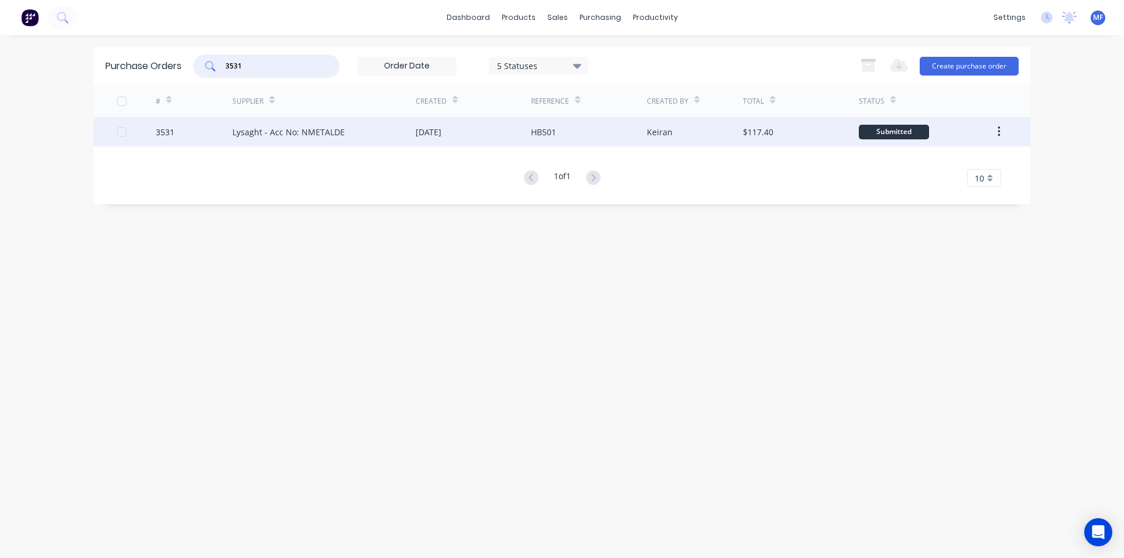
type input "3531"
click at [304, 127] on div "Lysaght - Acc No: NMETALDE" at bounding box center [288, 132] width 112 height 12
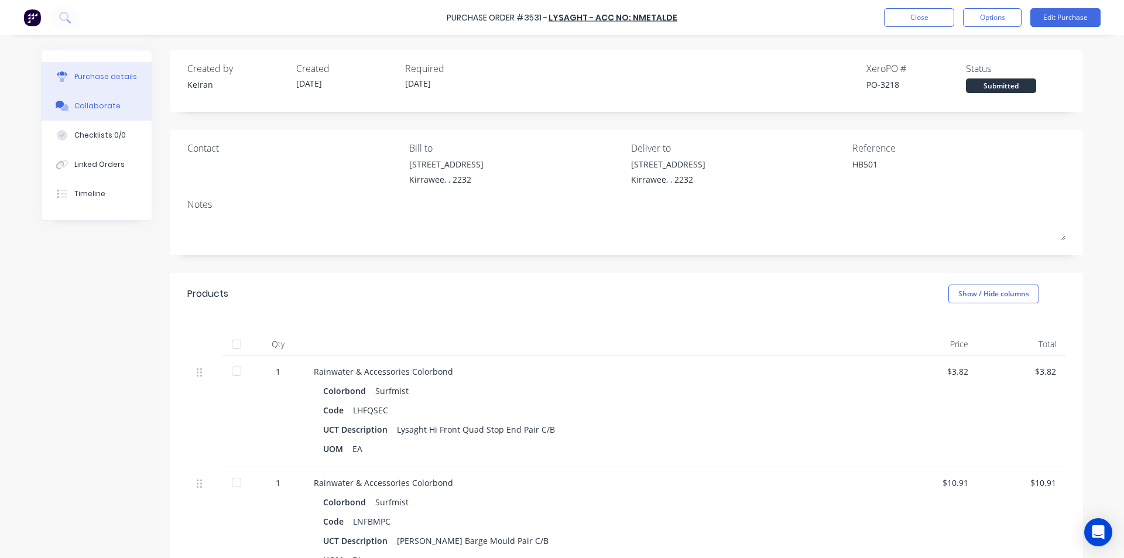
click at [84, 107] on div "Collaborate" at bounding box center [97, 106] width 46 height 11
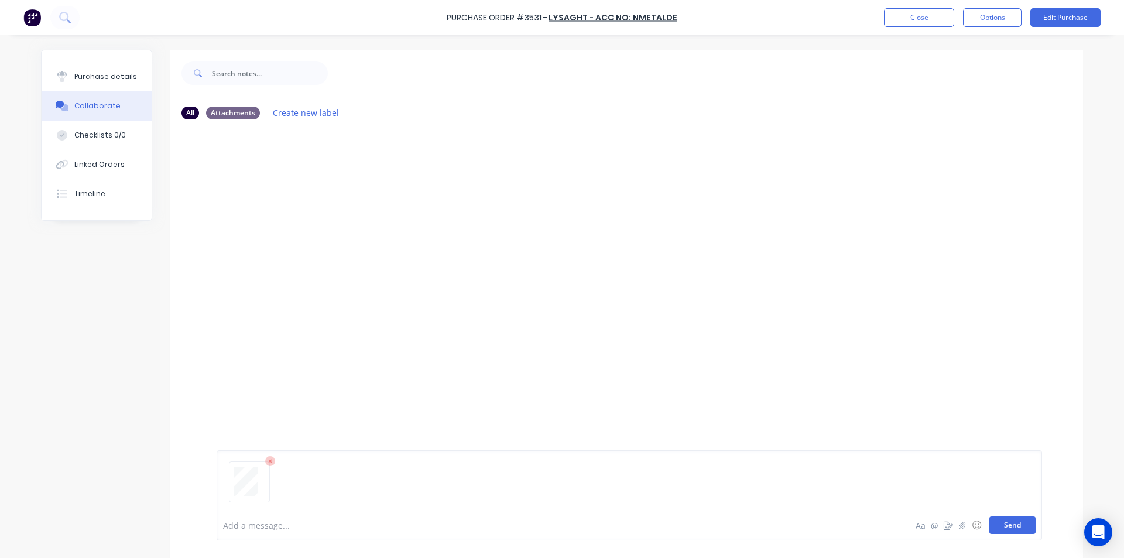
click at [1006, 520] on button "Send" at bounding box center [1012, 525] width 46 height 18
click at [867, 315] on div at bounding box center [626, 319] width 913 height 381
click at [921, 18] on button "Close" at bounding box center [919, 17] width 70 height 19
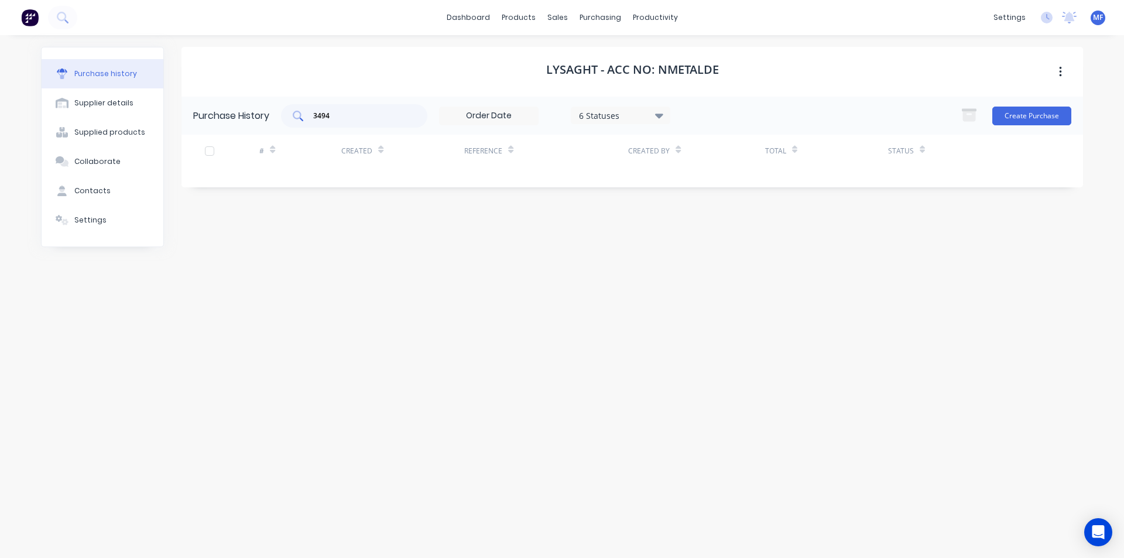
click at [341, 112] on input "3494" at bounding box center [360, 116] width 97 height 12
type input "3464"
click at [558, 14] on div "sales" at bounding box center [557, 18] width 32 height 18
click at [596, 78] on div "Customers" at bounding box center [598, 79] width 42 height 11
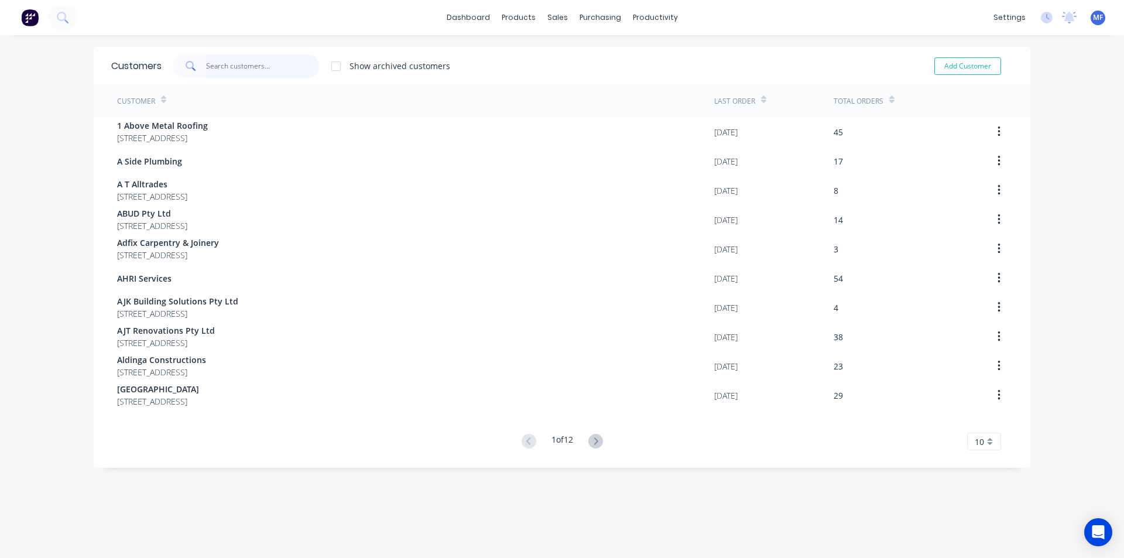
click at [252, 67] on input "text" at bounding box center [263, 65] width 114 height 23
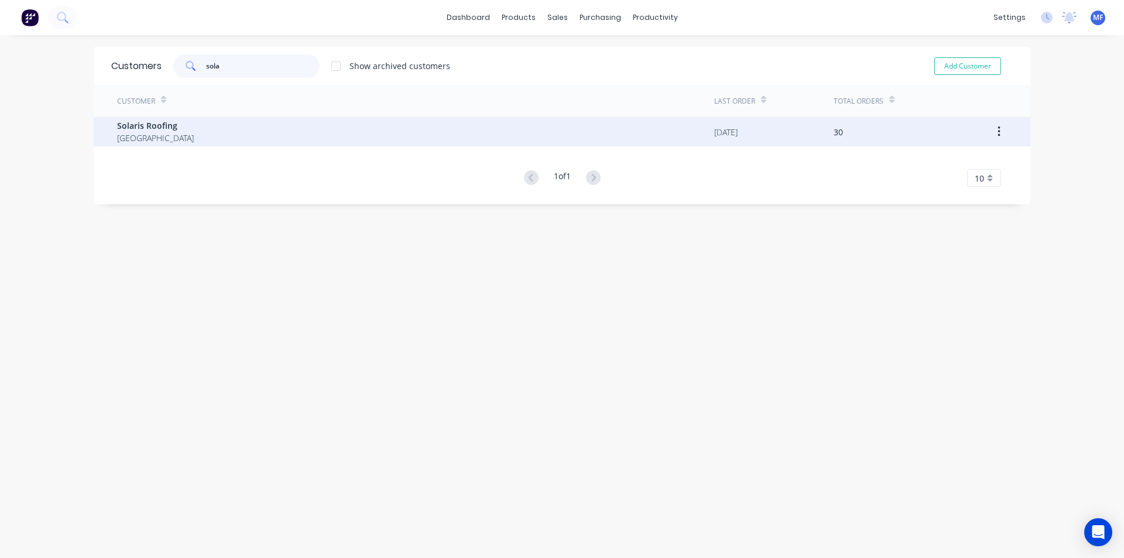
type input "sola"
click at [167, 138] on span "[GEOGRAPHIC_DATA]" at bounding box center [155, 138] width 77 height 12
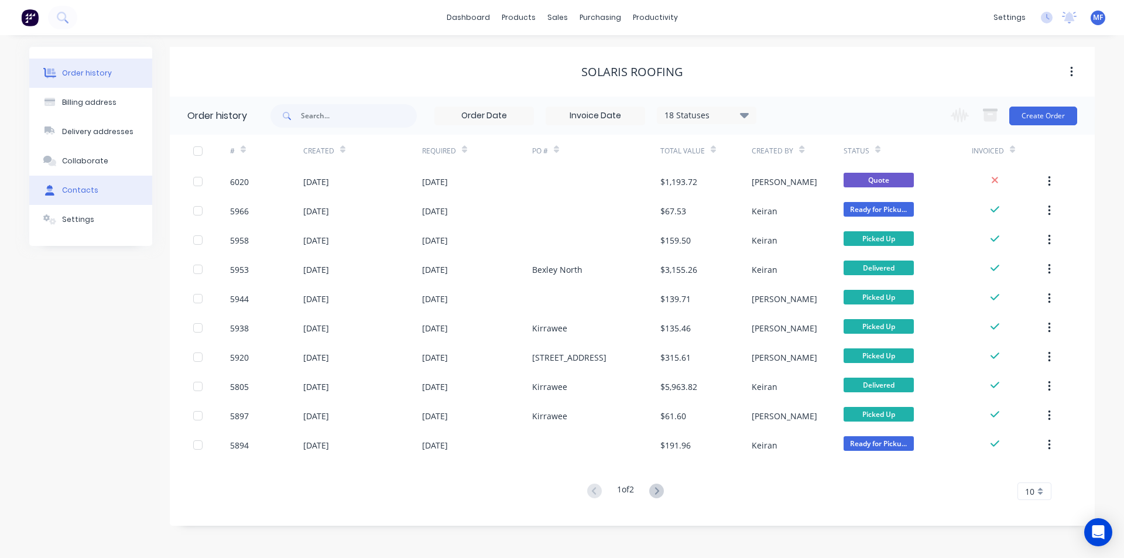
click at [86, 188] on div "Contacts" at bounding box center [80, 190] width 36 height 11
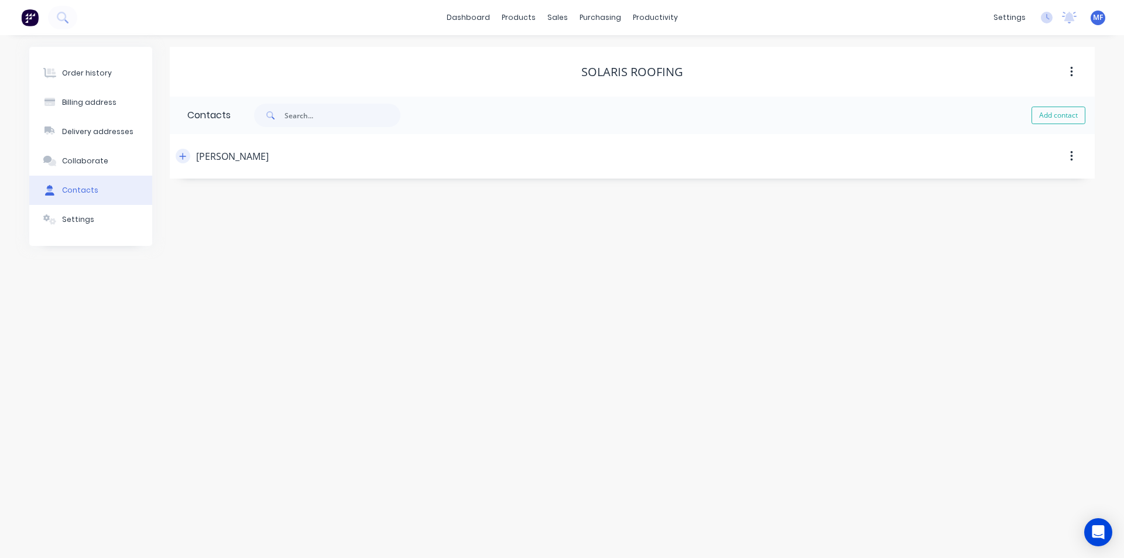
click at [181, 159] on icon "button" at bounding box center [182, 156] width 7 height 8
click at [1070, 155] on icon "button" at bounding box center [1071, 156] width 3 height 13
click at [434, 150] on div "[PERSON_NAME]" at bounding box center [521, 156] width 690 height 21
click at [181, 157] on icon "button" at bounding box center [182, 156] width 7 height 8
click at [1056, 118] on button "Add contact" at bounding box center [1058, 116] width 54 height 18
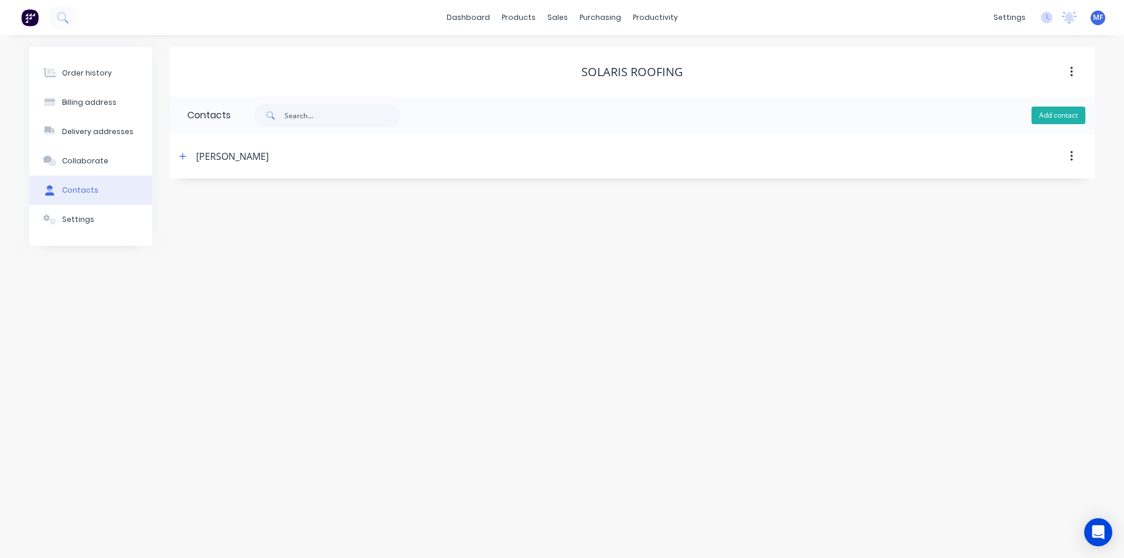
select select "AU"
click at [232, 183] on div "Contact name" at bounding box center [282, 183] width 191 height 8
click at [212, 201] on input "text" at bounding box center [282, 202] width 191 height 18
type input "Kirsti"
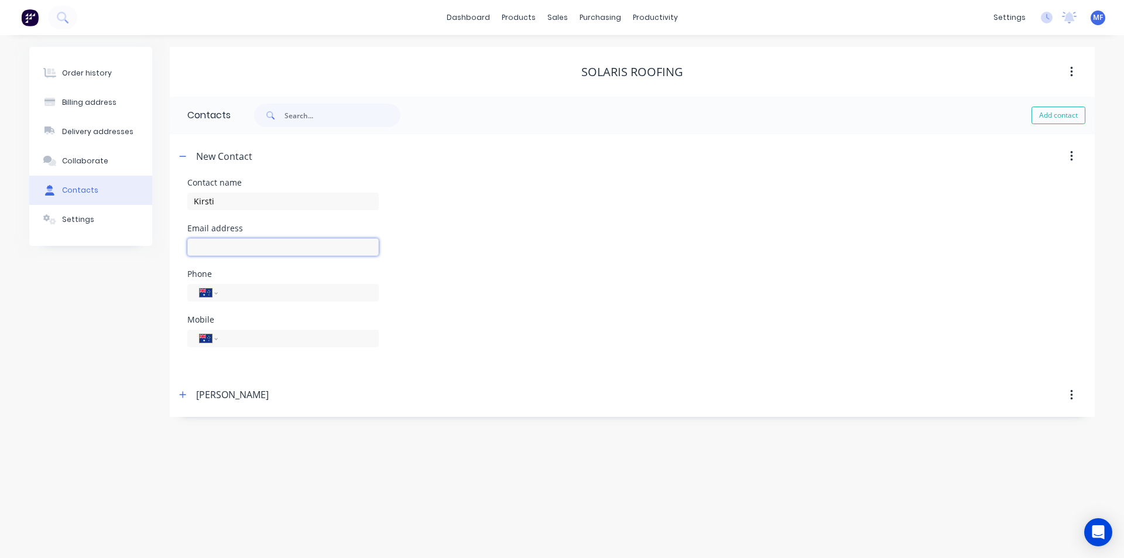
click at [203, 240] on input "text" at bounding box center [282, 247] width 191 height 18
select select "AU"
click at [214, 245] on input "text" at bounding box center [282, 247] width 191 height 18
type input "[EMAIL_ADDRESS][DOMAIN_NAME]"
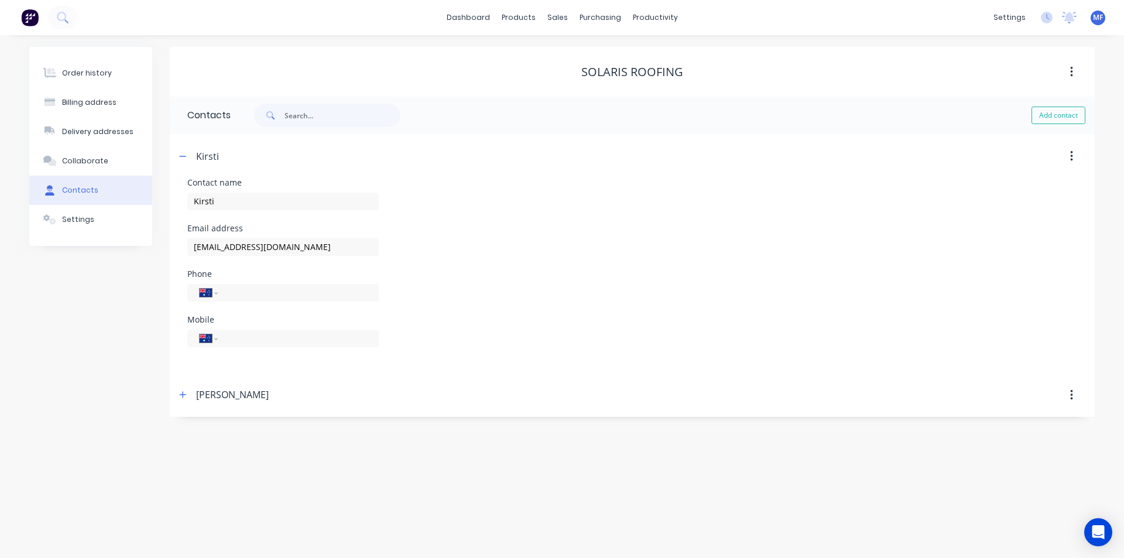
click at [620, 409] on header "[PERSON_NAME]" at bounding box center [632, 395] width 925 height 44
click at [546, 368] on form "Contact name Kirsti Email address [EMAIL_ADDRESS][DOMAIN_NAME] Phone Internatio…" at bounding box center [632, 276] width 890 height 194
click at [182, 154] on icon "button" at bounding box center [182, 156] width 7 height 8
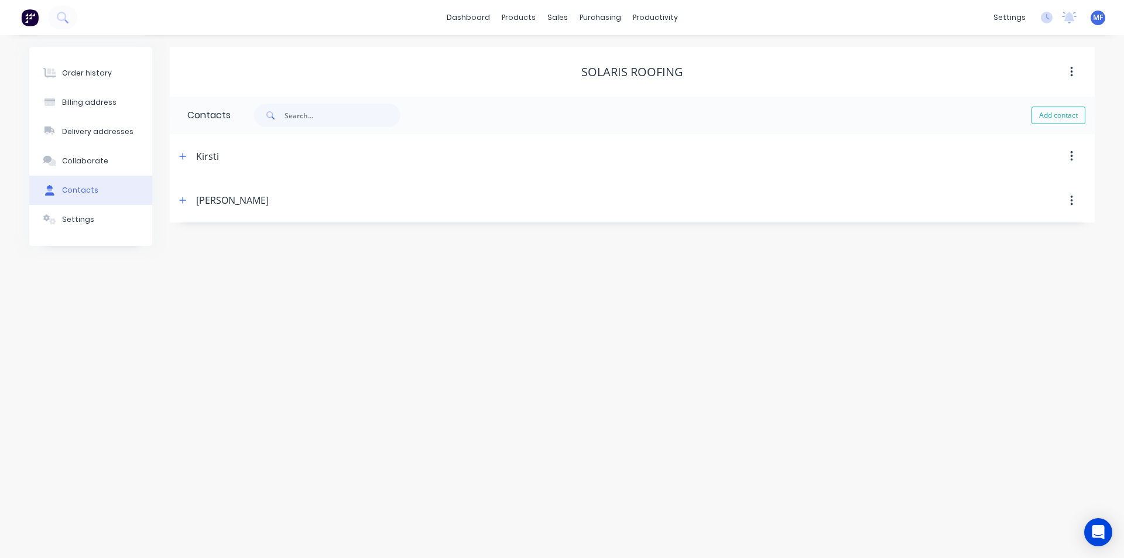
click at [852, 260] on div "Order history Billing address Delivery addresses Collaborate Contacts Settings …" at bounding box center [562, 296] width 1124 height 523
click at [593, 12] on div "purchasing" at bounding box center [600, 18] width 53 height 18
click at [643, 54] on div "Purchase Orders" at bounding box center [638, 56] width 62 height 11
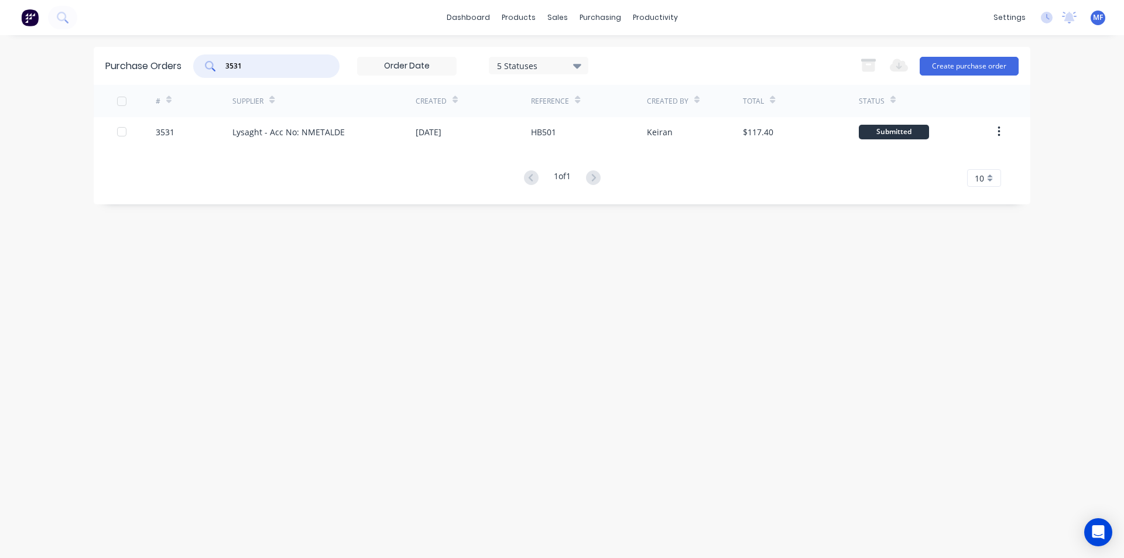
click at [261, 71] on input "3531" at bounding box center [272, 66] width 97 height 12
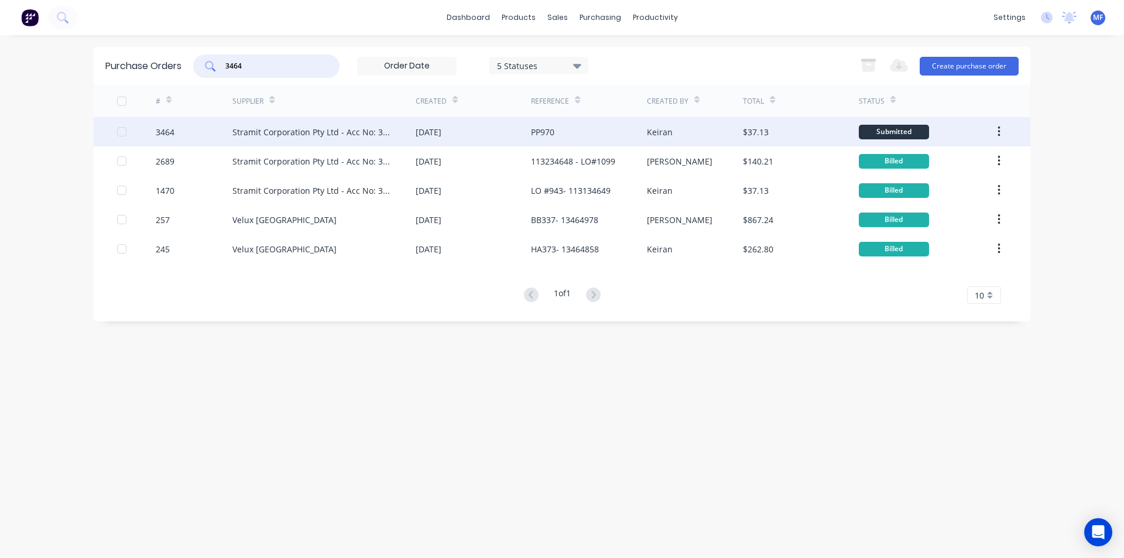
type input "3464"
click at [314, 132] on div "Stramit Corporation Pty Ltd - Acc No: 32915" at bounding box center [312, 132] width 160 height 12
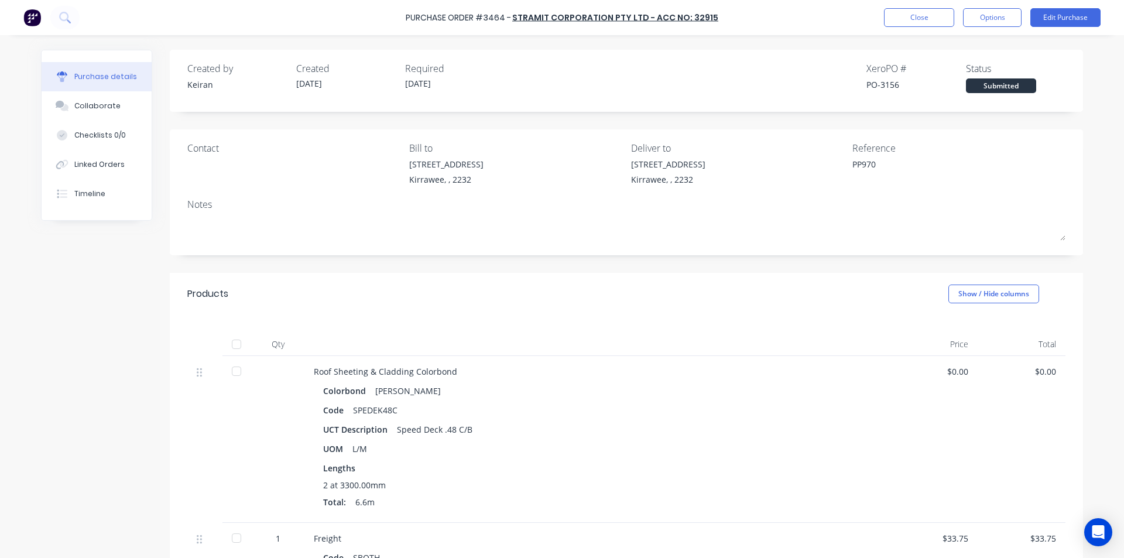
click at [733, 256] on div "Created by [PERSON_NAME] Created [DATE] Required [DATE] Xero PO # PO-3156 Statu…" at bounding box center [626, 406] width 913 height 713
click at [1065, 12] on button "Edit Purchase" at bounding box center [1065, 17] width 70 height 19
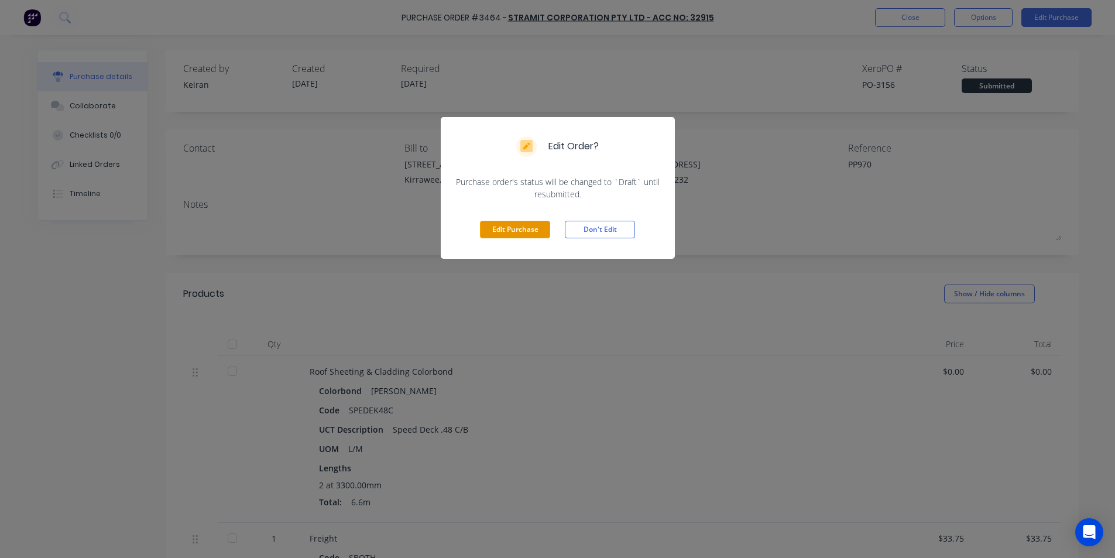
drag, startPoint x: 527, startPoint y: 224, endPoint x: 574, endPoint y: 237, distance: 48.6
click at [529, 224] on button "Edit Purchase" at bounding box center [515, 230] width 70 height 18
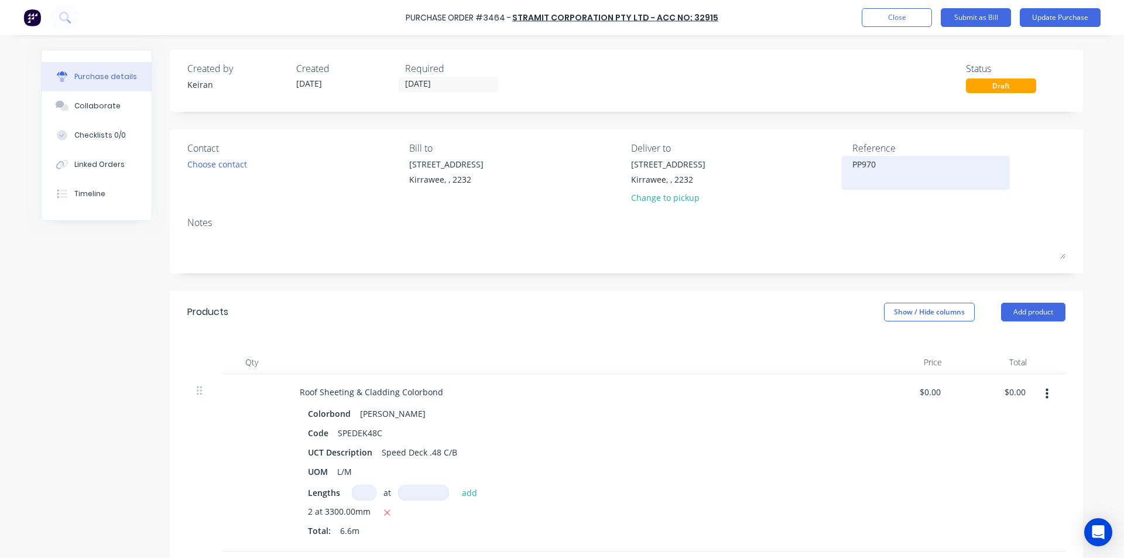
click at [897, 172] on textarea "PP970" at bounding box center [925, 171] width 146 height 26
type textarea "114051781 - PP970"
click at [734, 340] on div "Qty Price Total Roof Sheeting & Cladding Colorbond Colorbond Shale Grey Code SP…" at bounding box center [626, 487] width 913 height 308
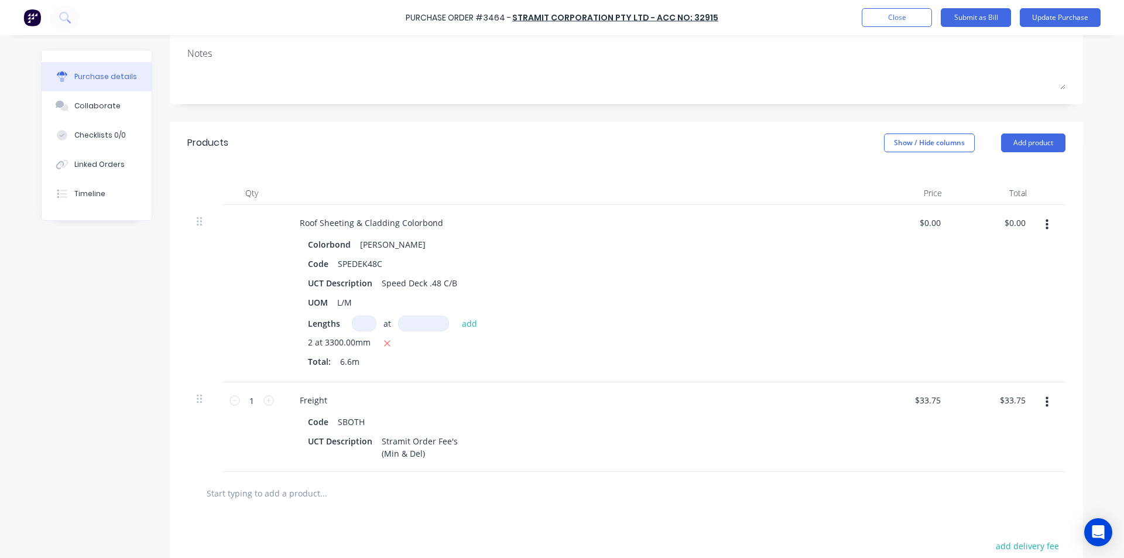
scroll to position [176, 0]
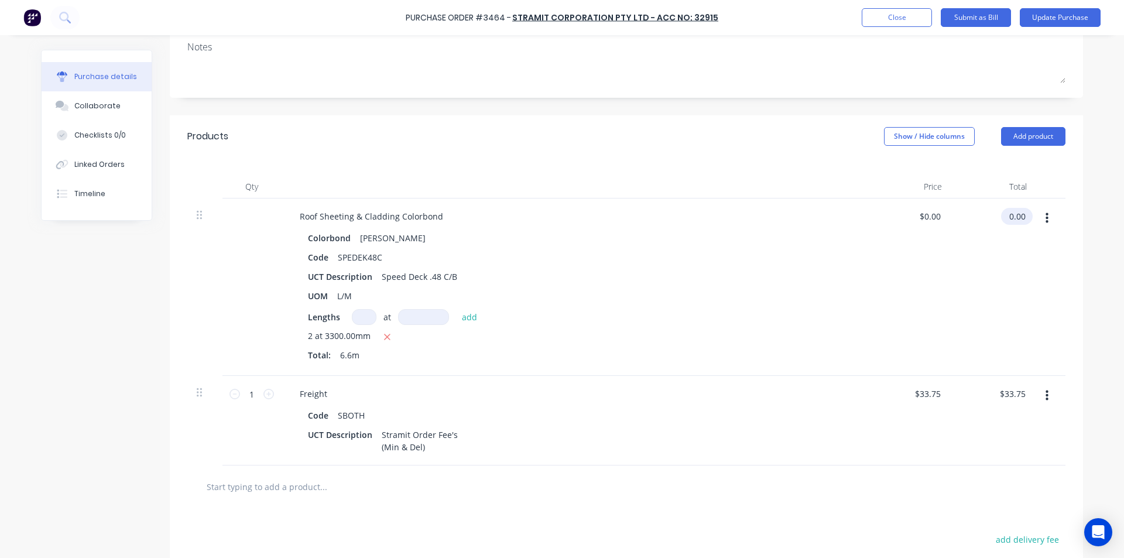
click at [1010, 215] on input "0.00" at bounding box center [1014, 216] width 27 height 17
click at [1010, 214] on input "0.00" at bounding box center [1017, 216] width 22 height 17
type input "89.58"
type input "$13.5727"
click at [999, 359] on div "$89.58 $89.58" at bounding box center [993, 286] width 85 height 177
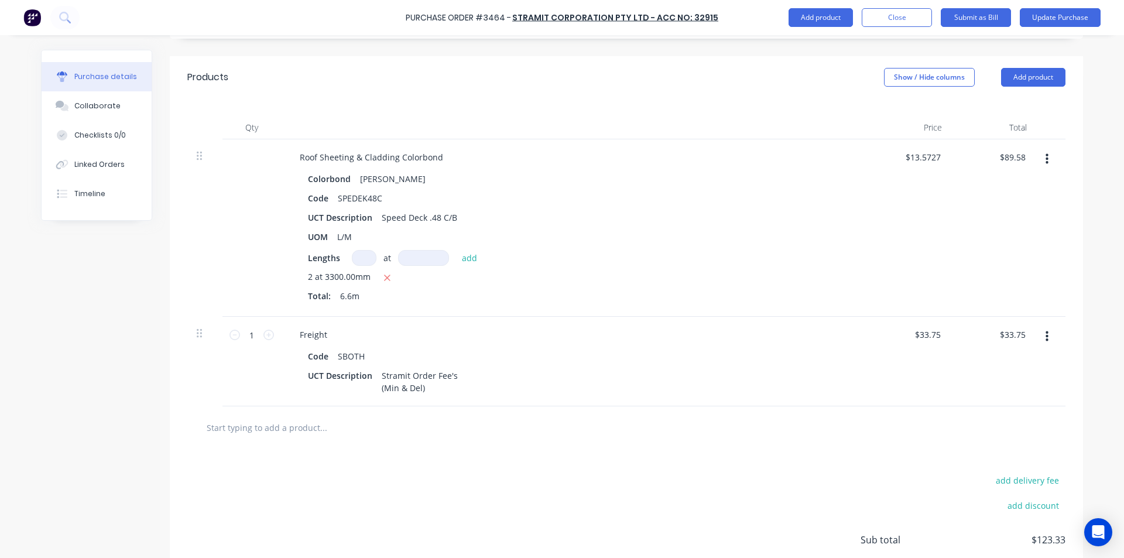
scroll to position [330, 0]
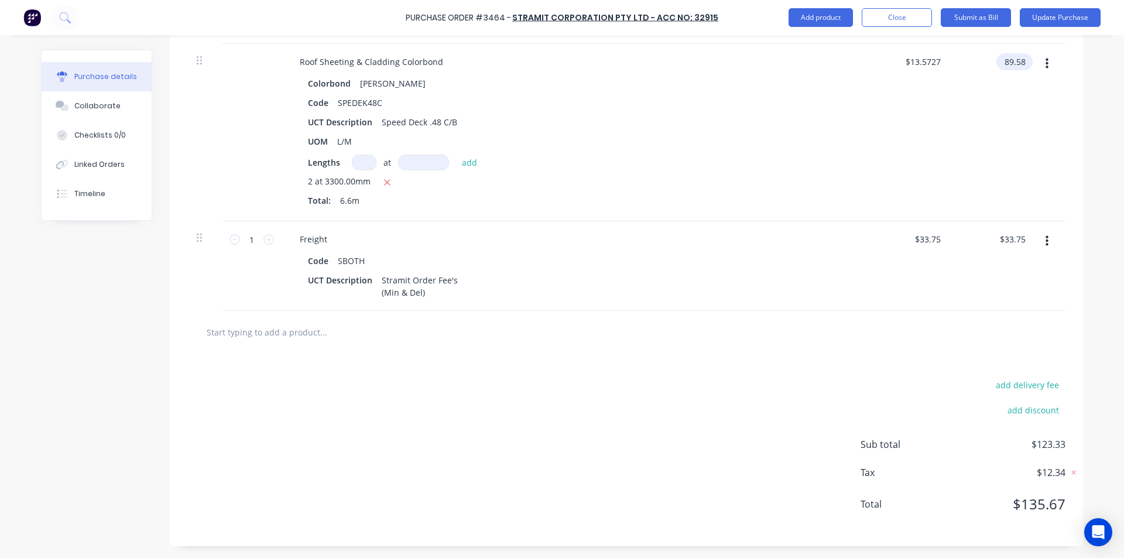
click at [1010, 63] on input "89.58" at bounding box center [1012, 61] width 32 height 17
click at [1010, 63] on input "89.58" at bounding box center [1014, 61] width 27 height 17
type input "89.57"
type input "$13.5712"
type input "$89.57"
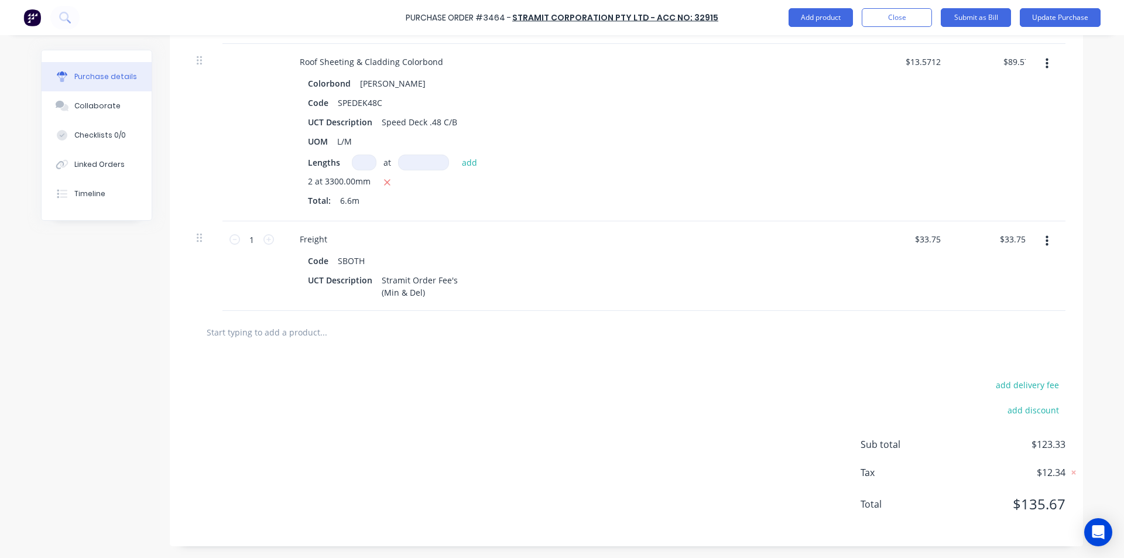
click at [991, 160] on div "$89.57 89.57" at bounding box center [993, 132] width 85 height 177
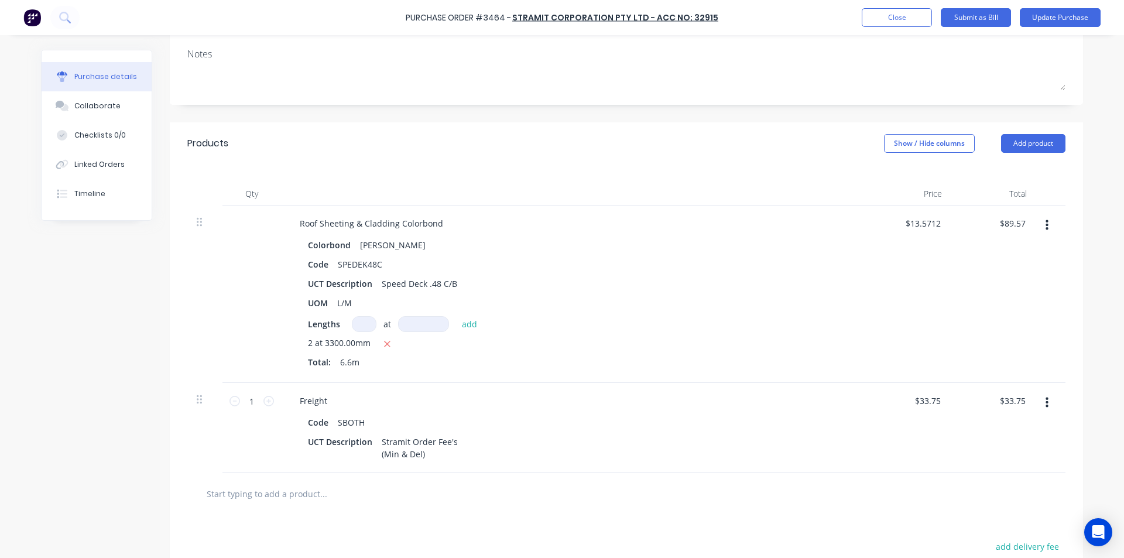
scroll to position [0, 0]
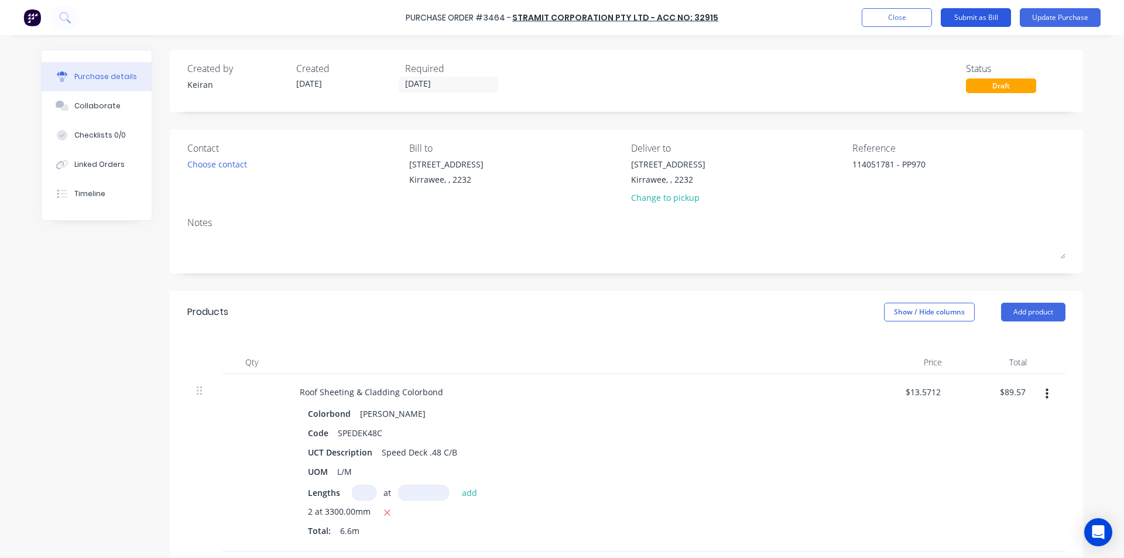
click at [966, 16] on button "Submit as Bill" at bounding box center [976, 17] width 70 height 19
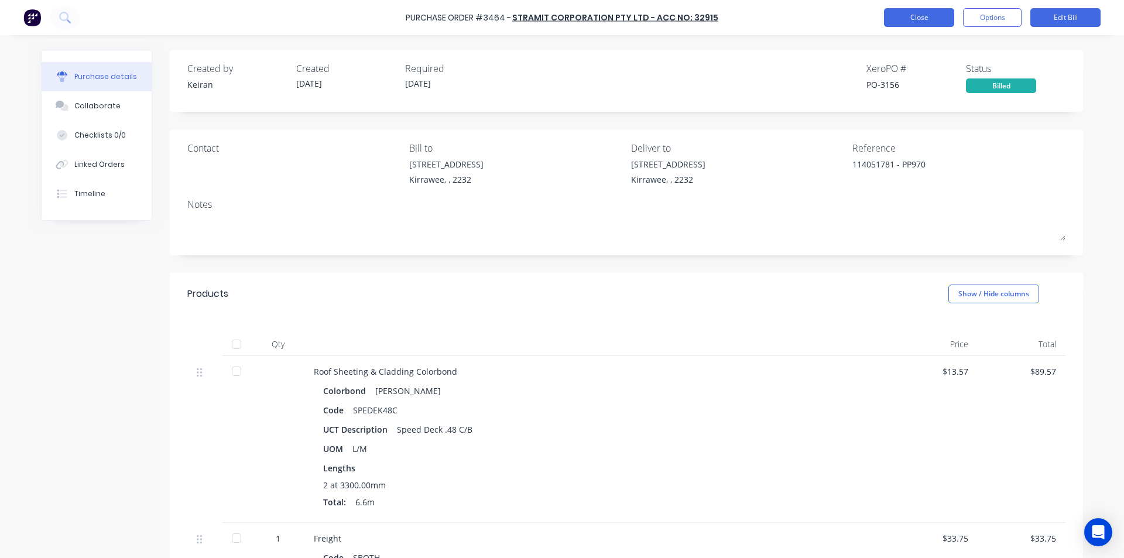
click at [915, 16] on button "Close" at bounding box center [919, 17] width 70 height 19
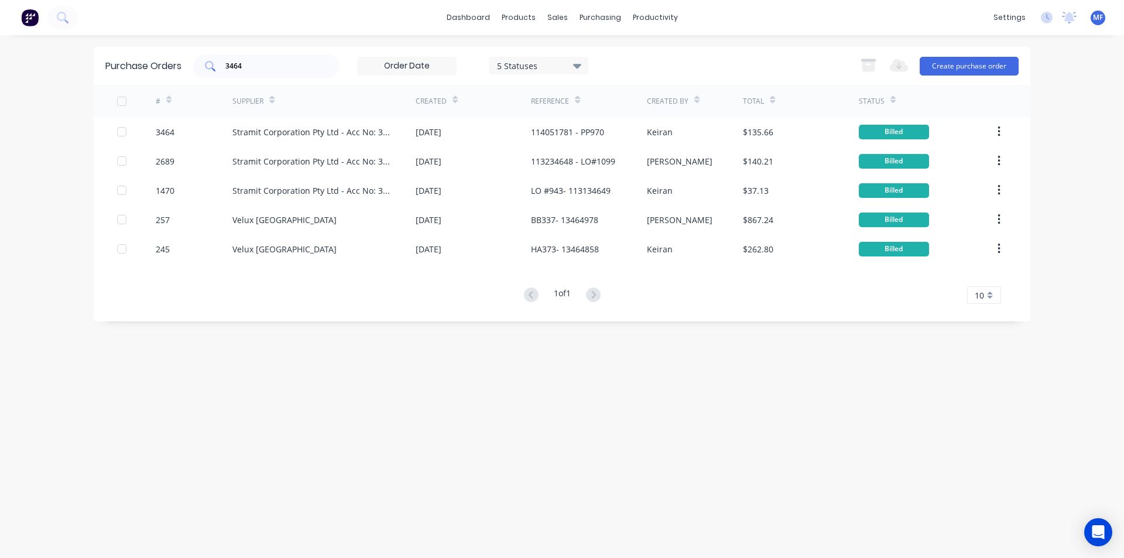
click at [251, 67] on input "3464" at bounding box center [272, 66] width 97 height 12
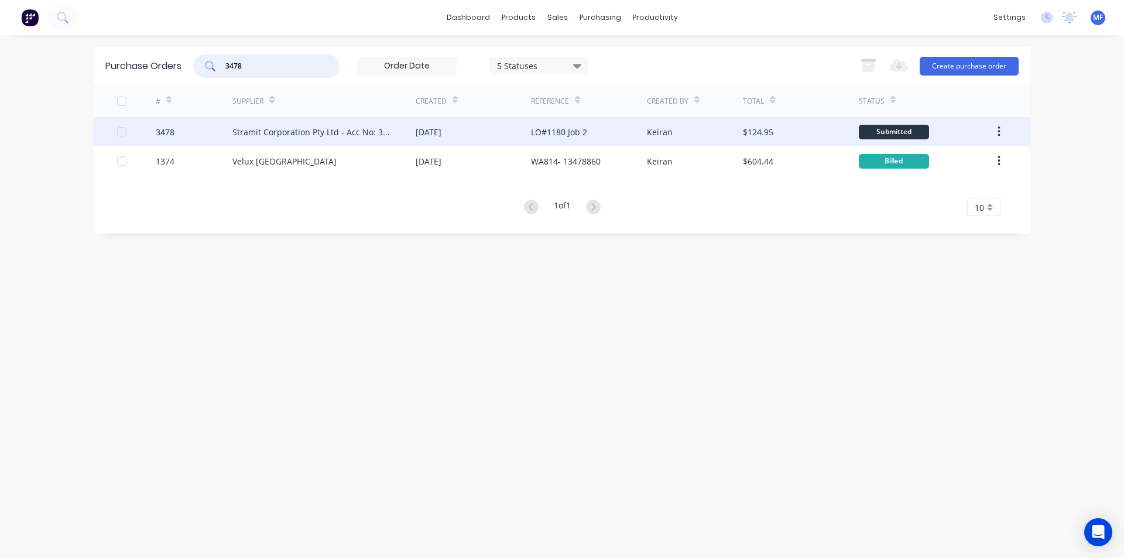
type input "3478"
click at [287, 127] on div "Stramit Corporation Pty Ltd - Acc No: 32915" at bounding box center [312, 132] width 160 height 12
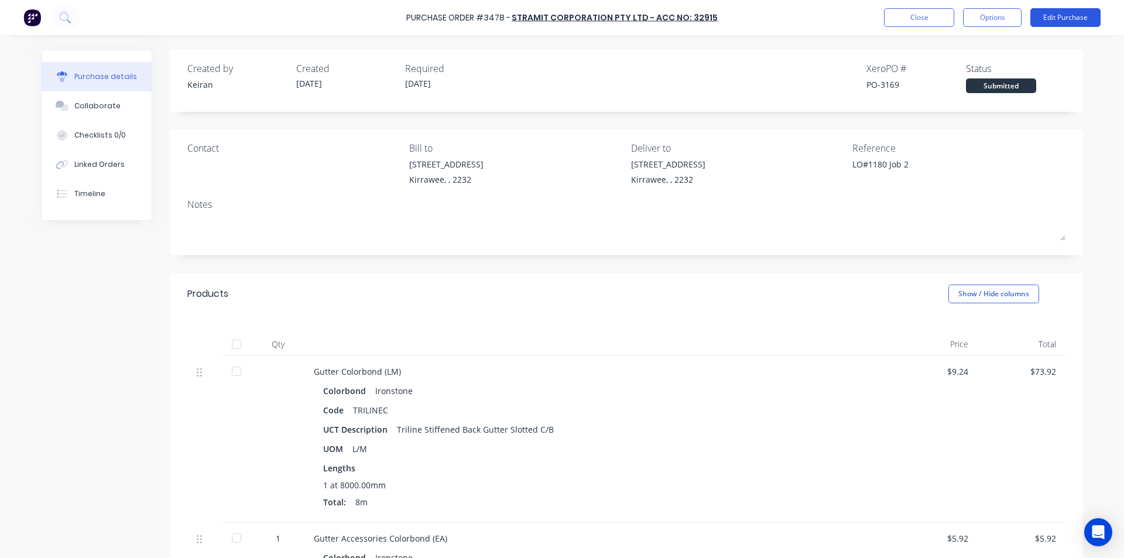
click at [1054, 15] on button "Edit Purchase" at bounding box center [1065, 17] width 70 height 19
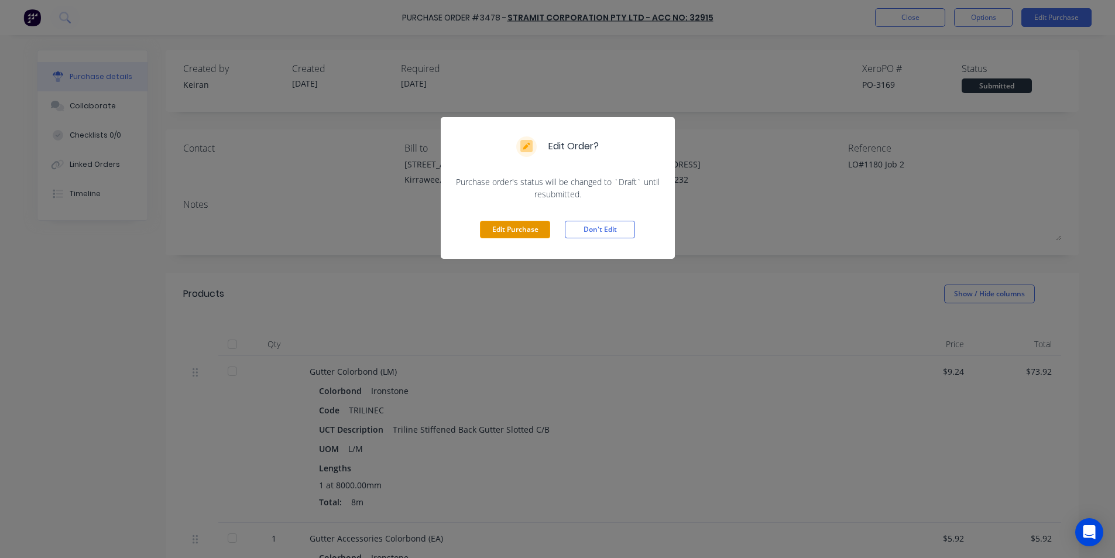
click at [515, 226] on button "Edit Purchase" at bounding box center [515, 230] width 70 height 18
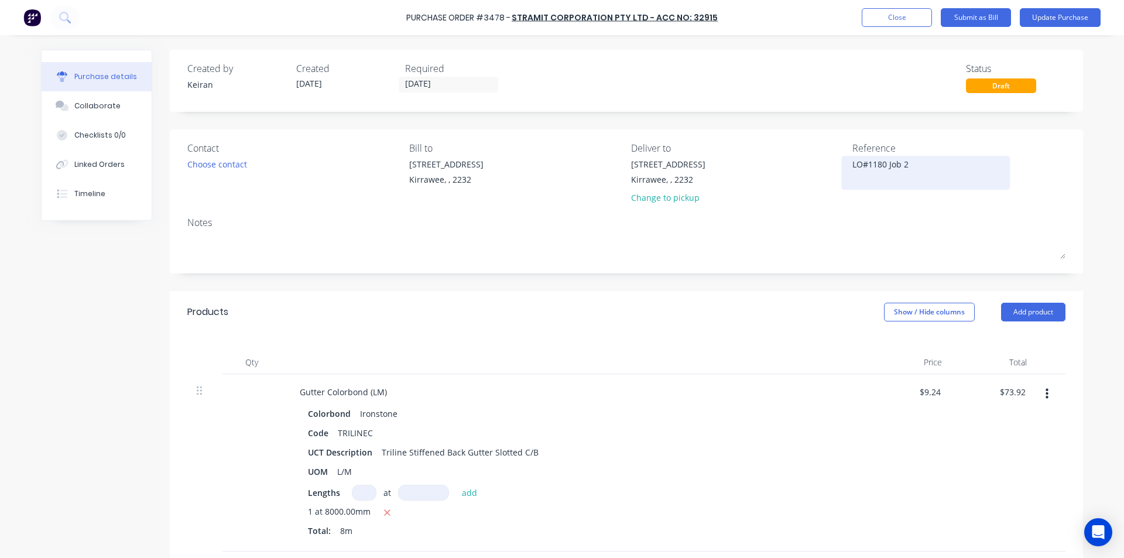
click at [941, 169] on textarea "LO#1180 Job 2" at bounding box center [925, 171] width 146 height 26
type textarea "114051845 - LO#1180 Job 2"
click at [721, 349] on div "Qty Price Total Gutter Colorbond (LM) Colorbond Ironstone Code TRILINEC UCT Des…" at bounding box center [626, 545] width 913 height 424
click at [1016, 396] on input "73.92" at bounding box center [1014, 391] width 27 height 17
click at [1007, 388] on input "73.92" at bounding box center [1014, 391] width 27 height 17
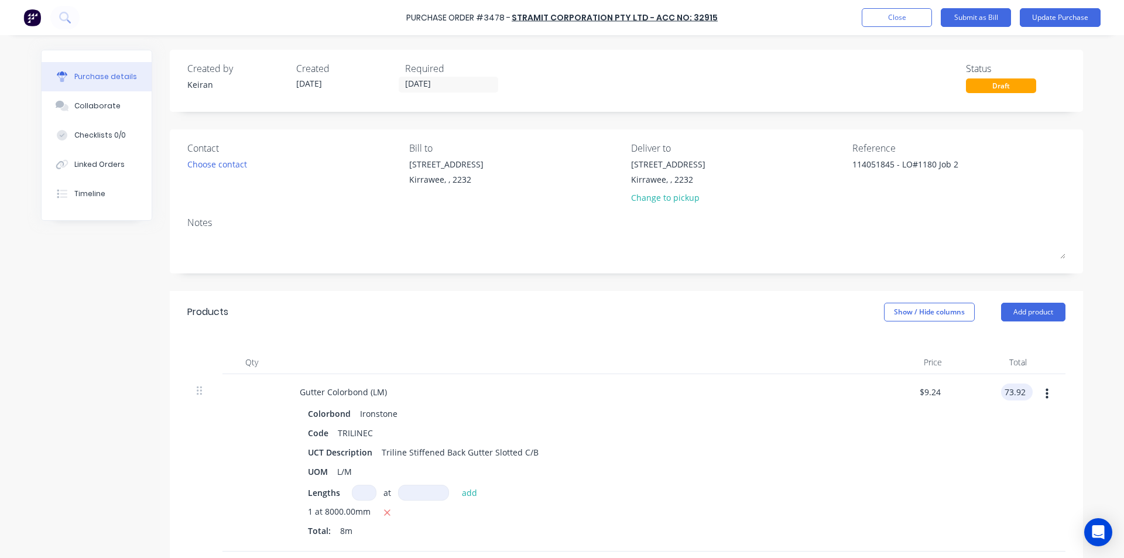
click at [1007, 388] on input "73.92" at bounding box center [1014, 391] width 27 height 17
type input "77.44"
type input "$9.68"
type input "$77.44"
click at [966, 473] on div "$77.44 $77.44" at bounding box center [993, 462] width 85 height 177
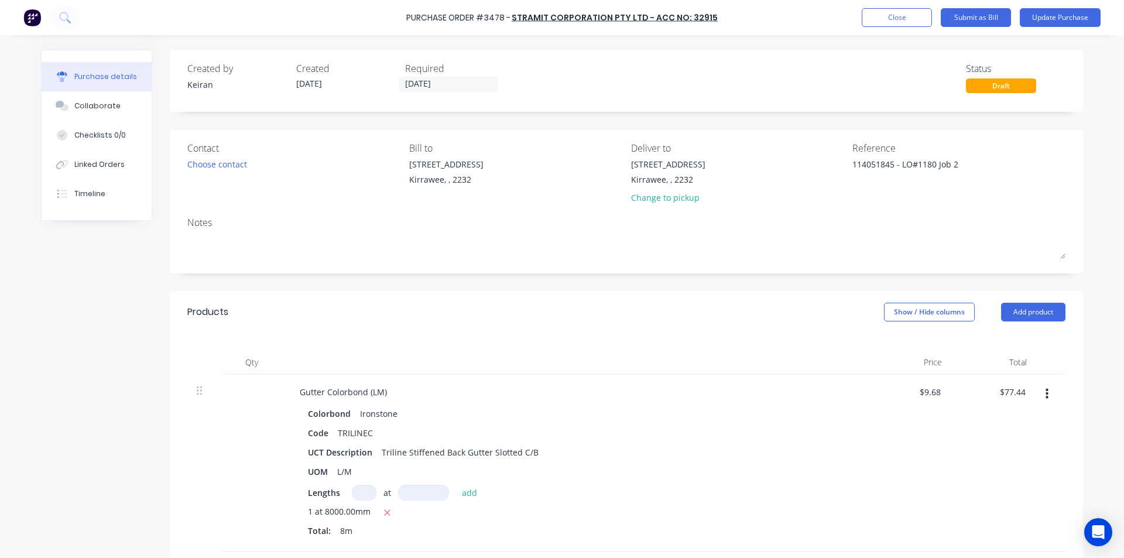
scroll to position [234, 0]
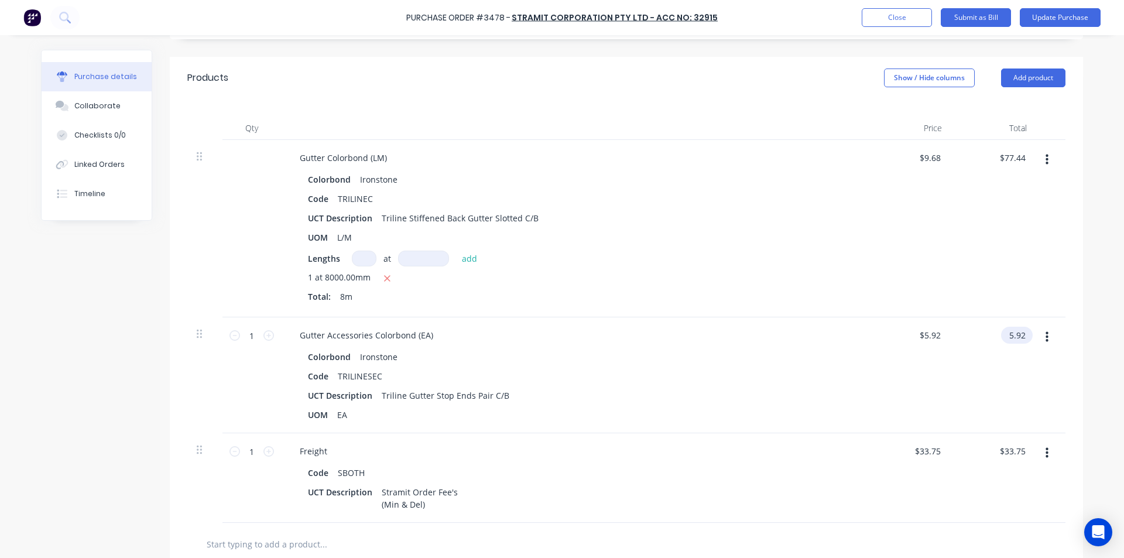
click at [1019, 336] on input "5.92" at bounding box center [1014, 335] width 27 height 17
click at [1019, 336] on input "5.92" at bounding box center [1017, 335] width 22 height 17
type input "6.20"
type input "$6.20"
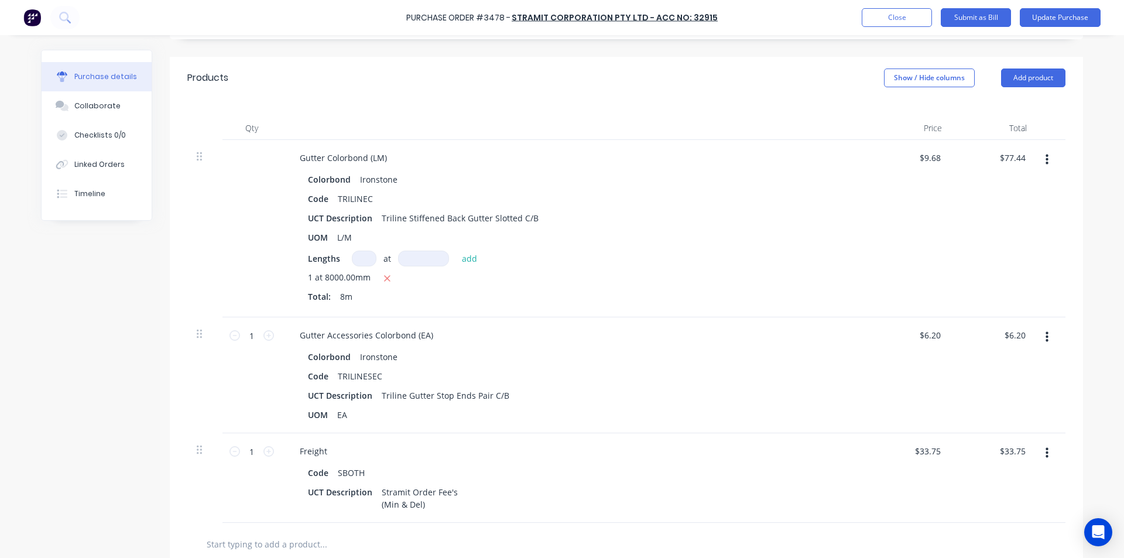
click at [1040, 478] on div at bounding box center [1050, 478] width 29 height 90
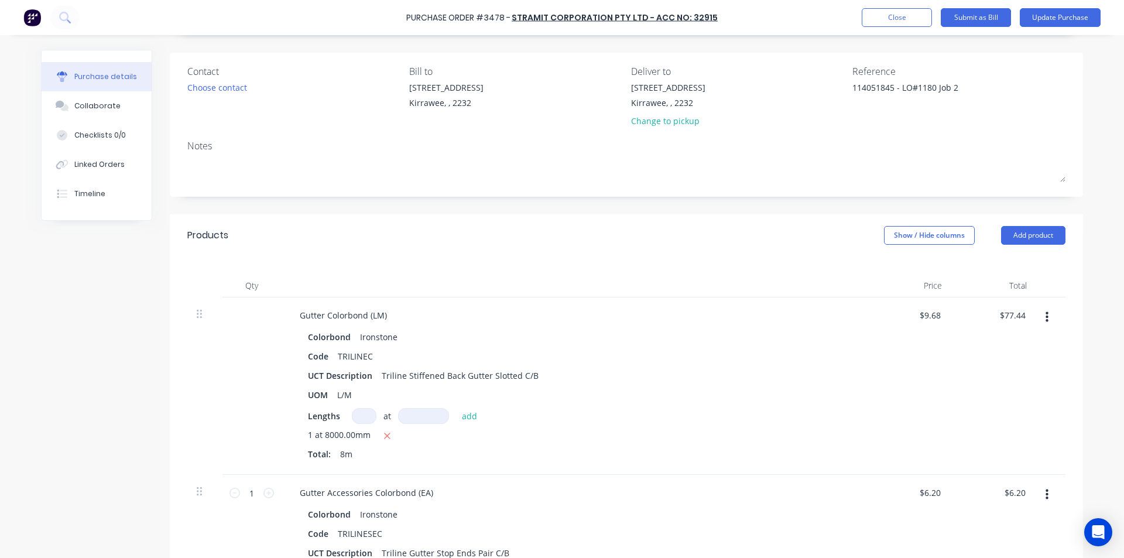
scroll to position [0, 0]
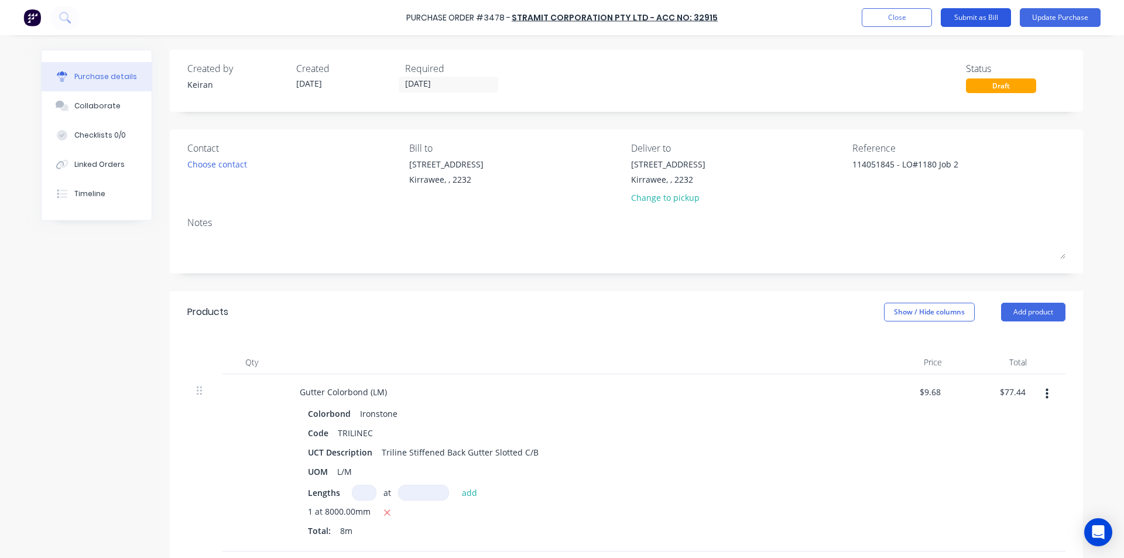
click at [980, 24] on button "Submit as Bill" at bounding box center [976, 17] width 70 height 19
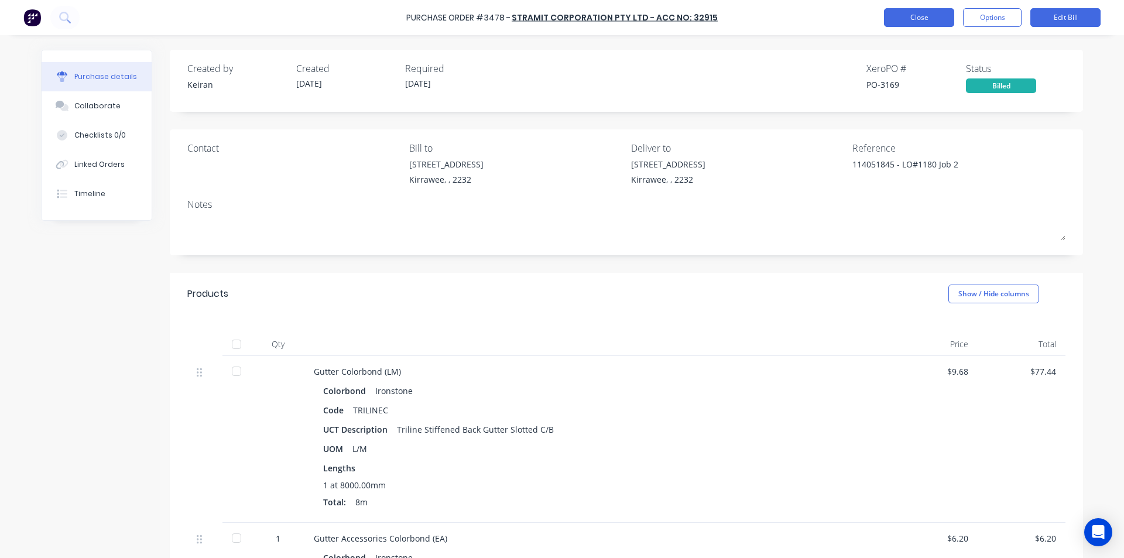
click at [905, 17] on button "Close" at bounding box center [919, 17] width 70 height 19
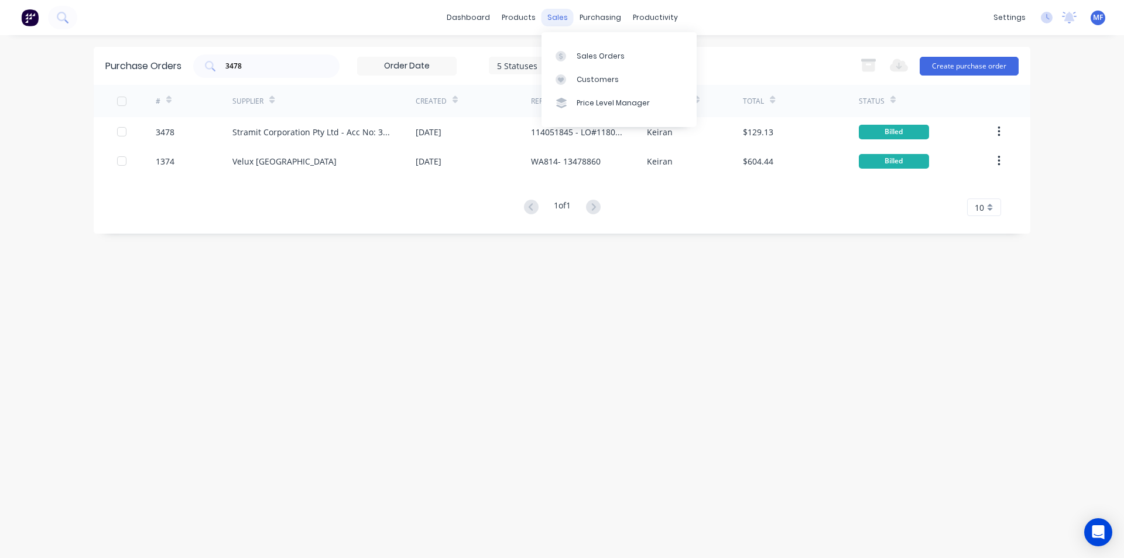
click at [558, 16] on div "sales" at bounding box center [557, 18] width 32 height 18
click at [583, 82] on div "Customers" at bounding box center [598, 79] width 42 height 11
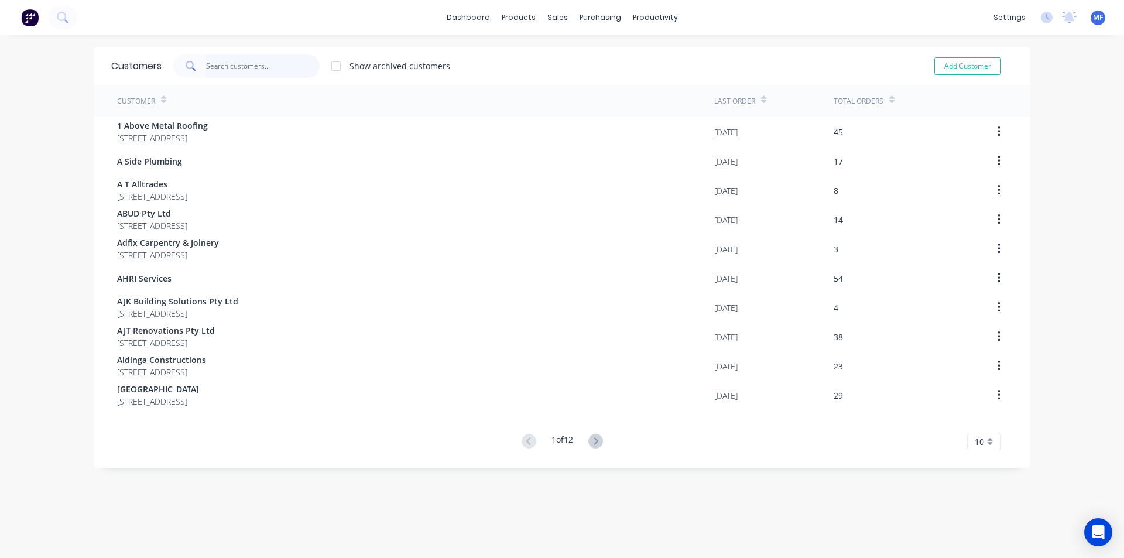
click at [220, 66] on input "text" at bounding box center [263, 65] width 114 height 23
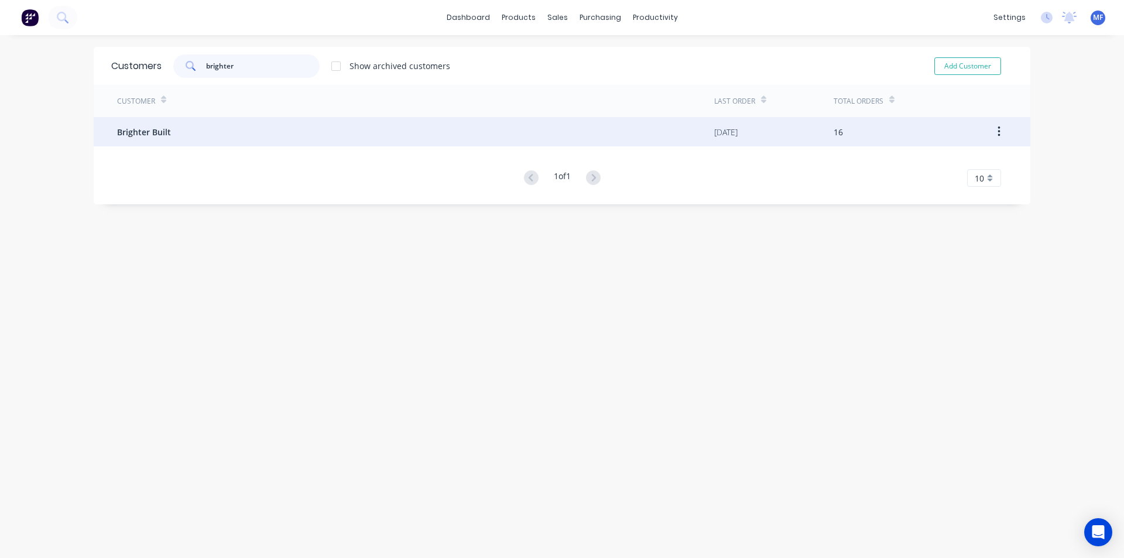
type input "brighter"
click at [138, 133] on span "Brighter Built" at bounding box center [144, 132] width 54 height 12
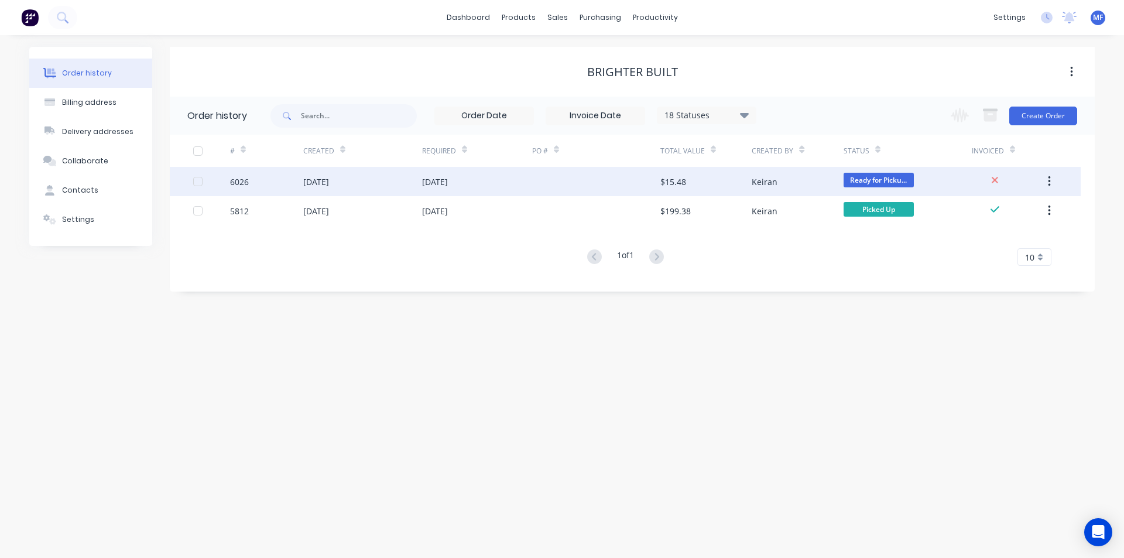
click at [448, 181] on div "[DATE]" at bounding box center [435, 182] width 26 height 12
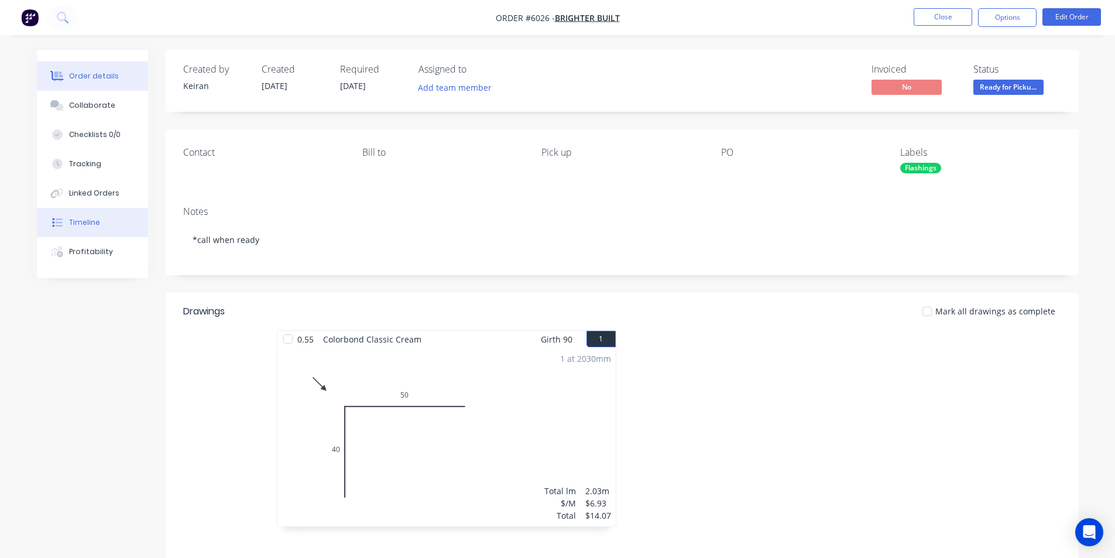
click at [86, 224] on div "Timeline" at bounding box center [84, 222] width 31 height 11
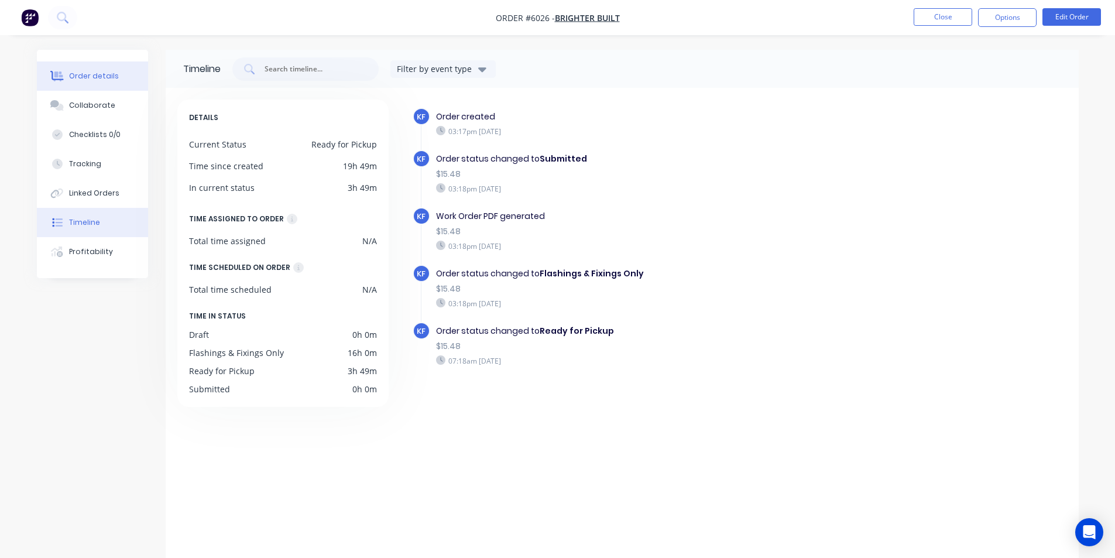
click at [84, 72] on div "Order details" at bounding box center [94, 76] width 50 height 11
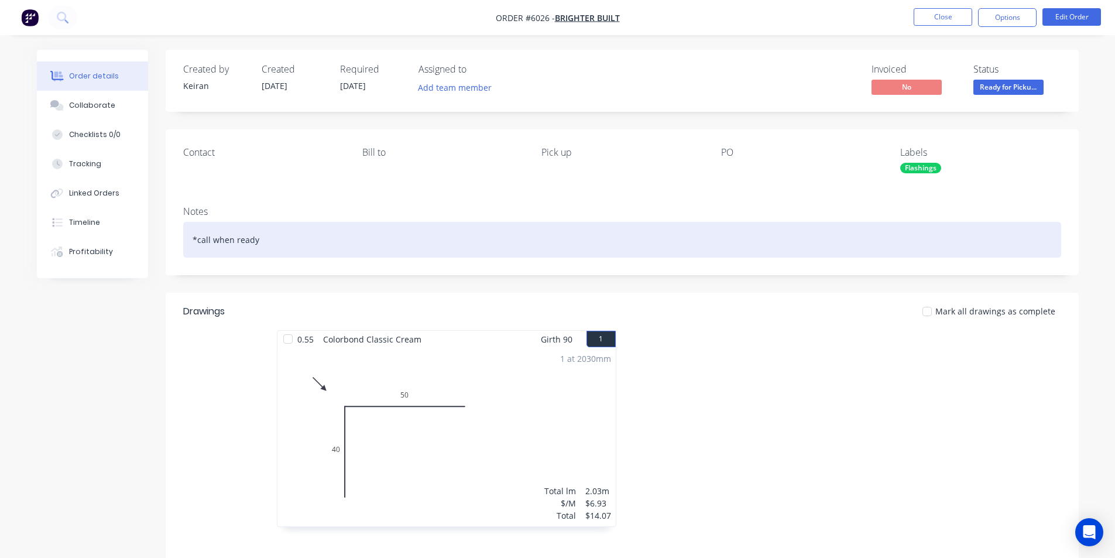
click at [710, 227] on div "*call when ready" at bounding box center [622, 240] width 878 height 36
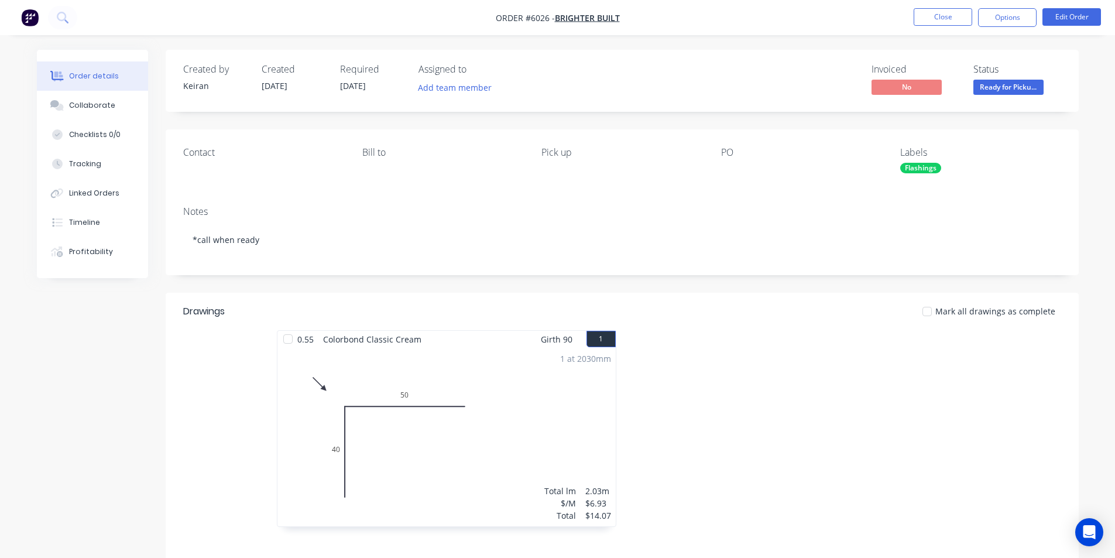
drag, startPoint x: 789, startPoint y: 390, endPoint x: 795, endPoint y: 396, distance: 8.3
click at [789, 390] on div at bounding box center [797, 434] width 351 height 208
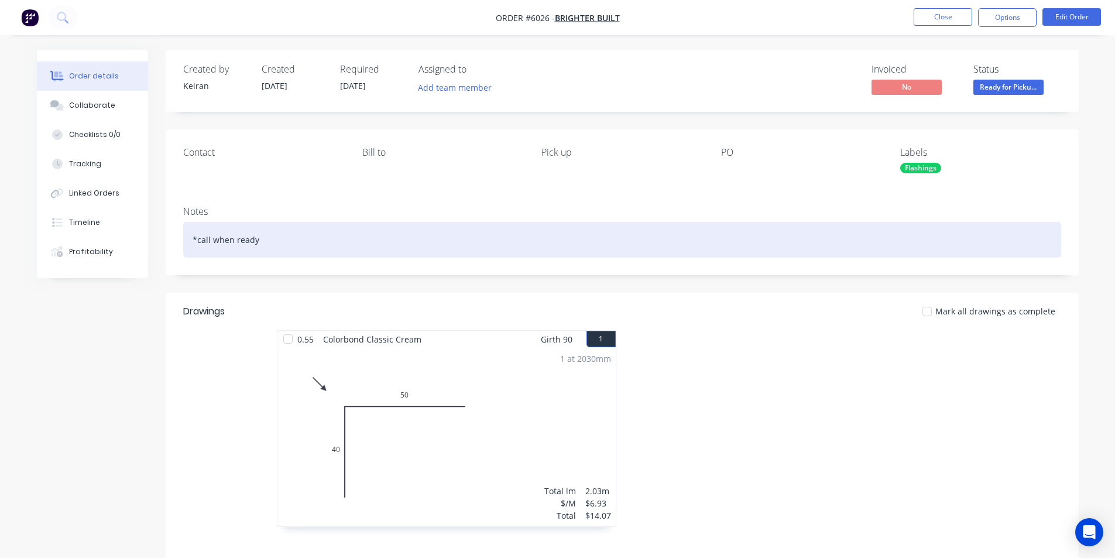
click at [502, 254] on div "*call when ready" at bounding box center [622, 240] width 878 height 36
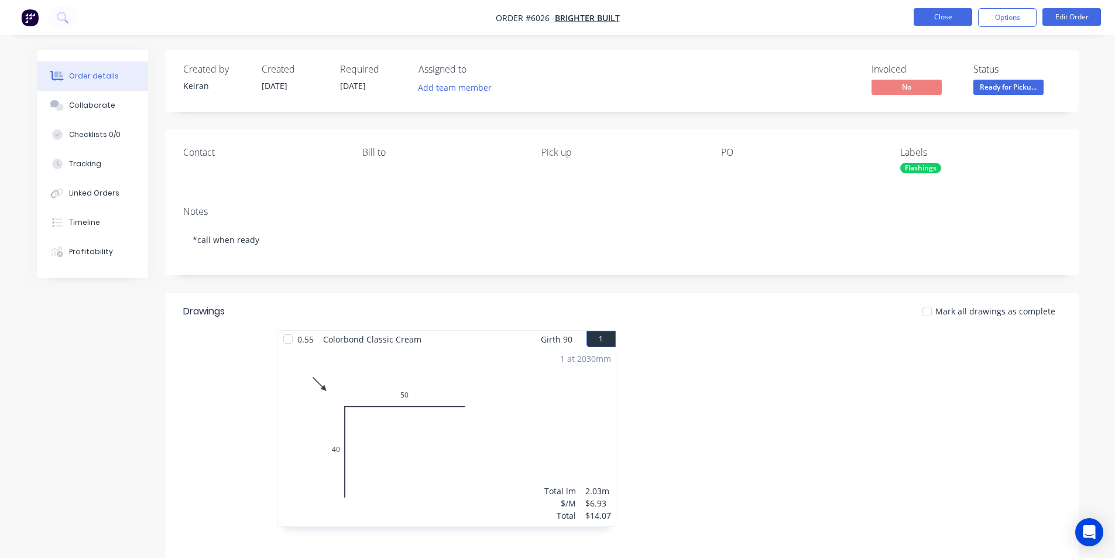
click at [941, 15] on button "Close" at bounding box center [943, 17] width 59 height 18
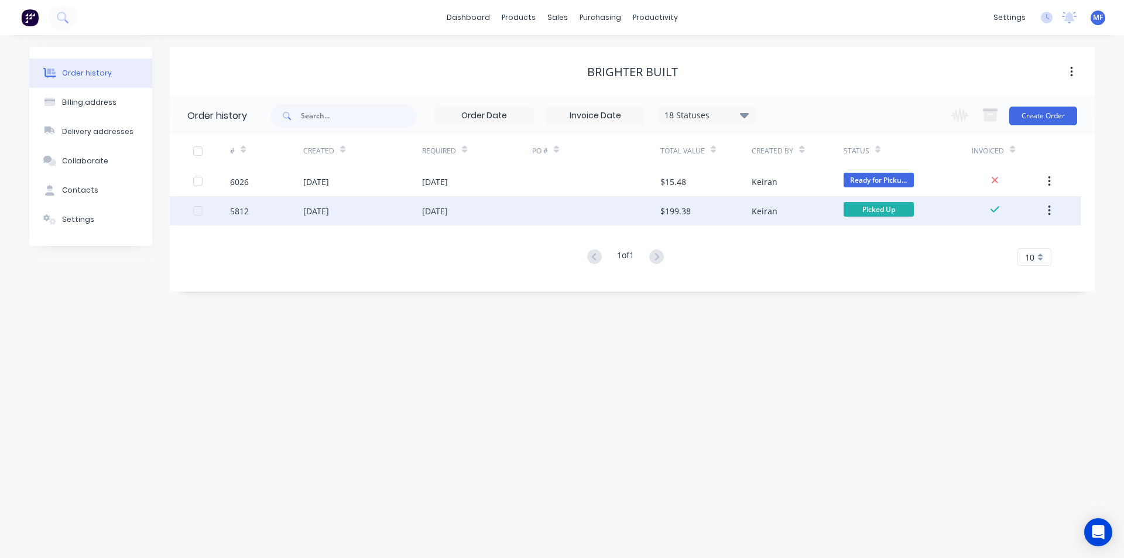
click at [444, 201] on div "[DATE]" at bounding box center [477, 210] width 110 height 29
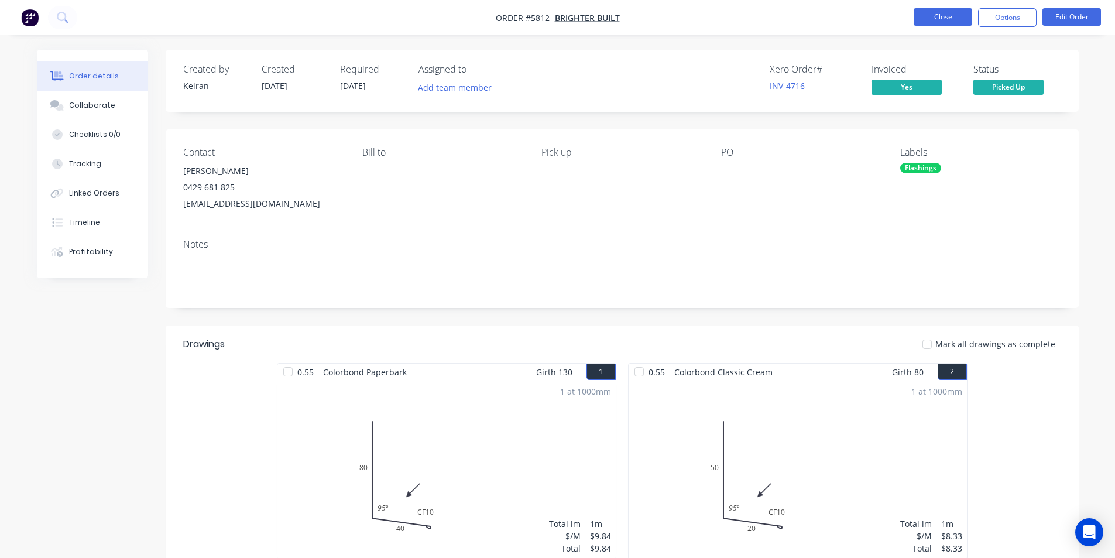
click at [935, 18] on button "Close" at bounding box center [943, 17] width 59 height 18
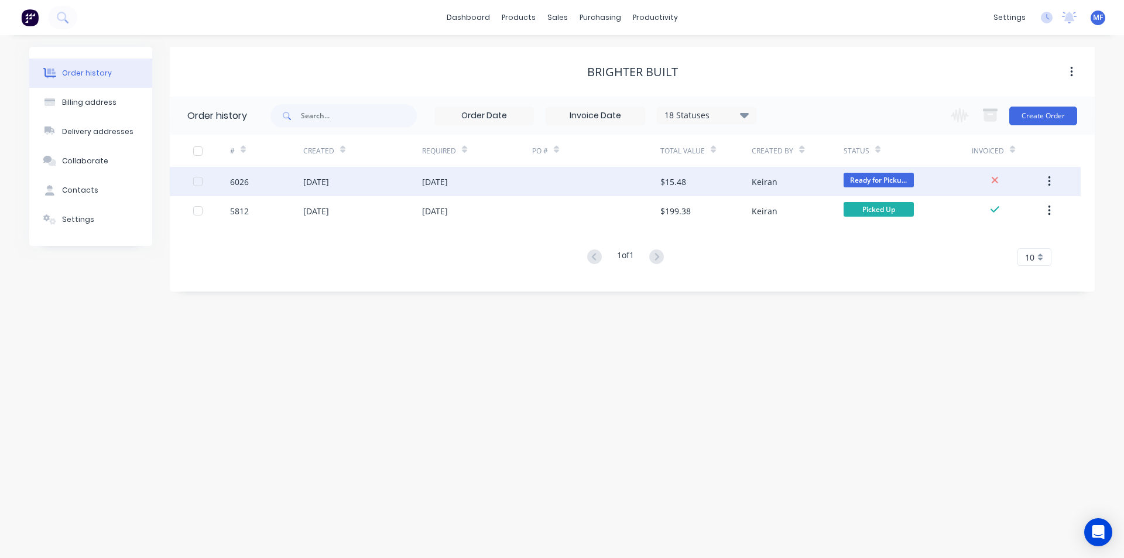
click at [427, 181] on div "[DATE]" at bounding box center [435, 182] width 26 height 12
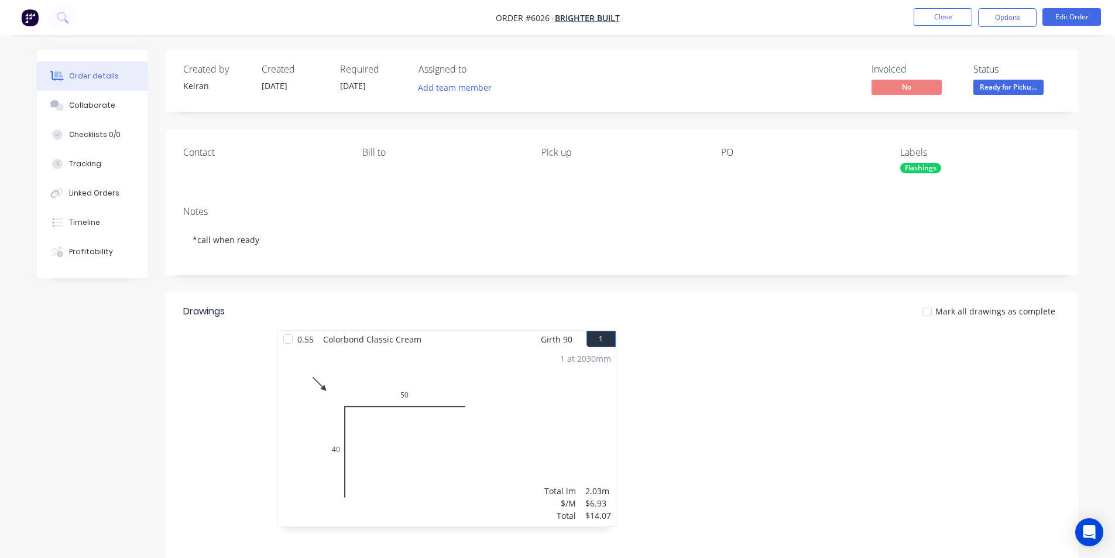
drag, startPoint x: 850, startPoint y: 358, endPoint x: 834, endPoint y: 354, distance: 16.8
click at [850, 355] on div at bounding box center [797, 434] width 351 height 208
click at [949, 15] on button "Close" at bounding box center [943, 17] width 59 height 18
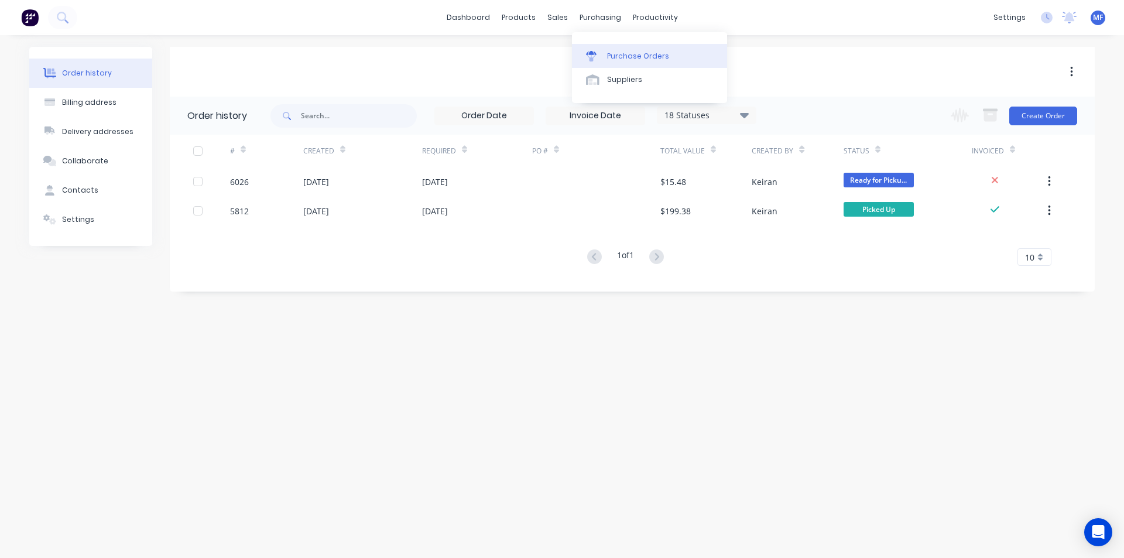
drag, startPoint x: 594, startPoint y: 20, endPoint x: 619, endPoint y: 63, distance: 49.9
click at [594, 20] on div "purchasing" at bounding box center [600, 18] width 53 height 18
click at [630, 51] on div "Purchase Orders" at bounding box center [638, 56] width 62 height 11
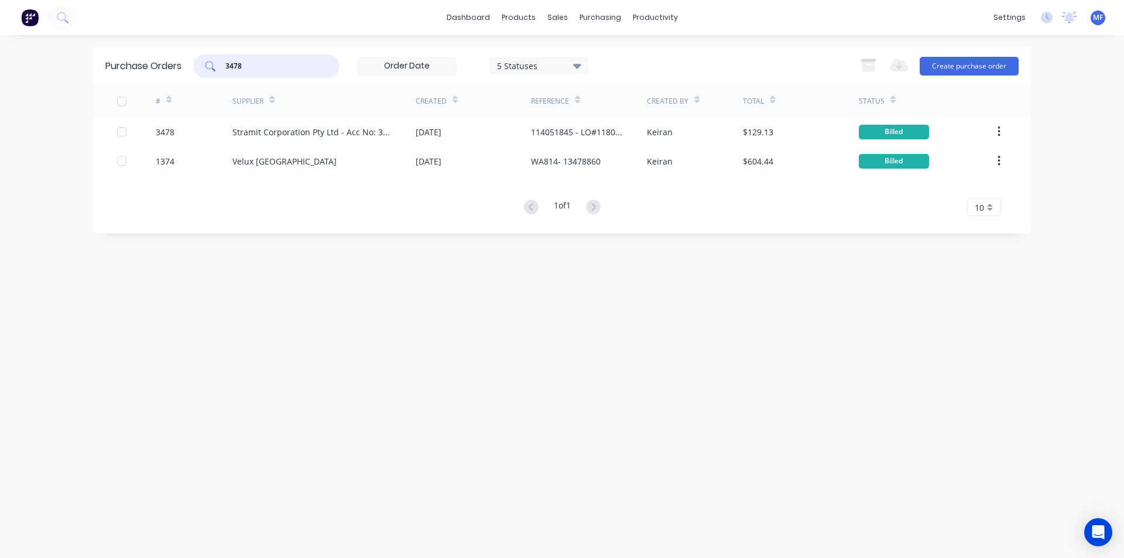
click at [259, 60] on input "3478" at bounding box center [272, 66] width 97 height 12
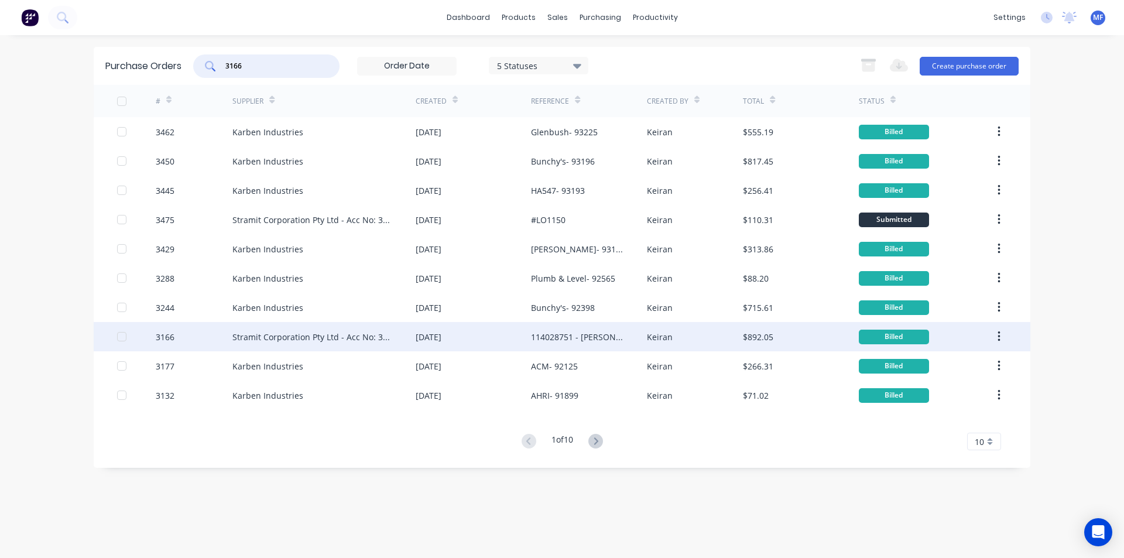
type input "3166"
click at [321, 333] on div "Stramit Corporation Pty Ltd - Acc No: 32915" at bounding box center [312, 337] width 160 height 12
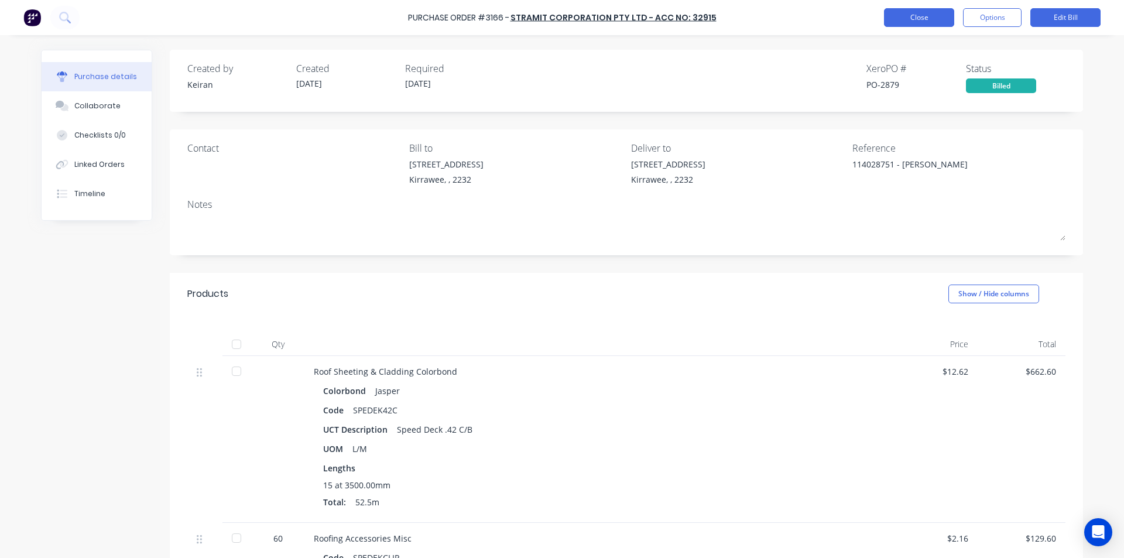
click at [924, 19] on button "Close" at bounding box center [919, 17] width 70 height 19
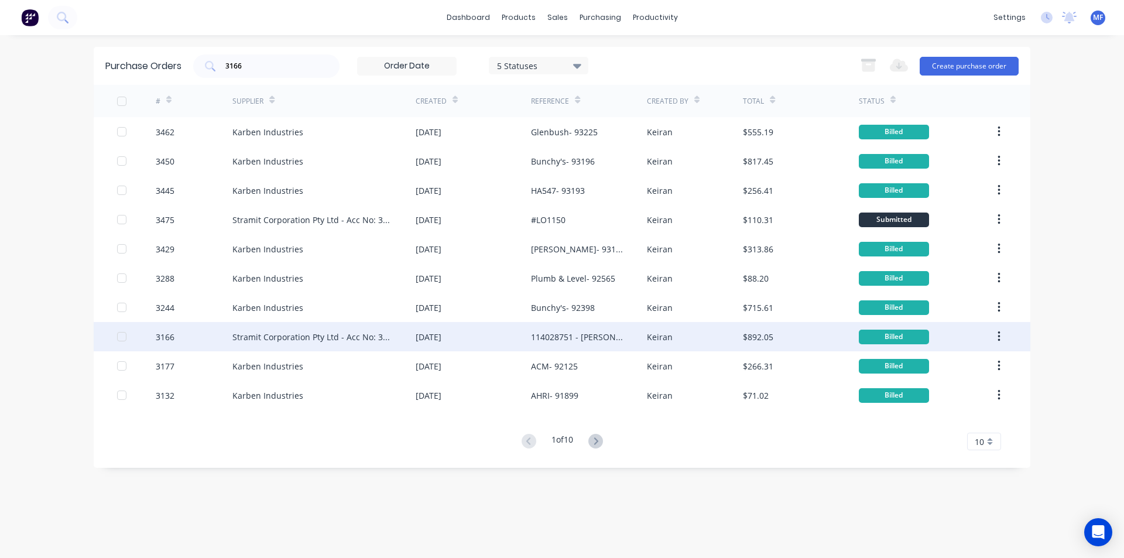
click at [339, 332] on div "Stramit Corporation Pty Ltd - Acc No: 32915" at bounding box center [312, 337] width 160 height 12
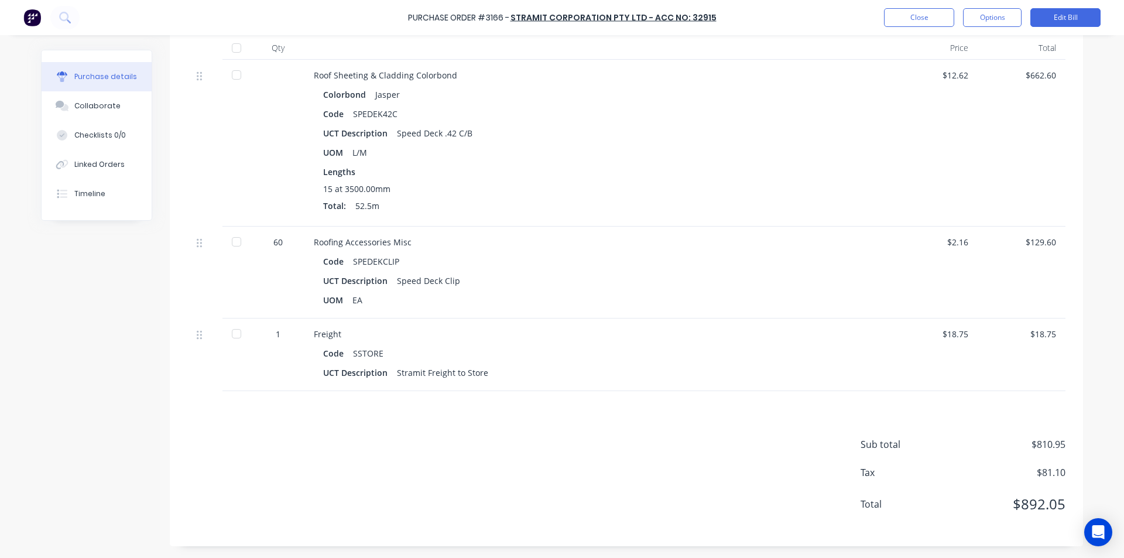
scroll to position [4, 0]
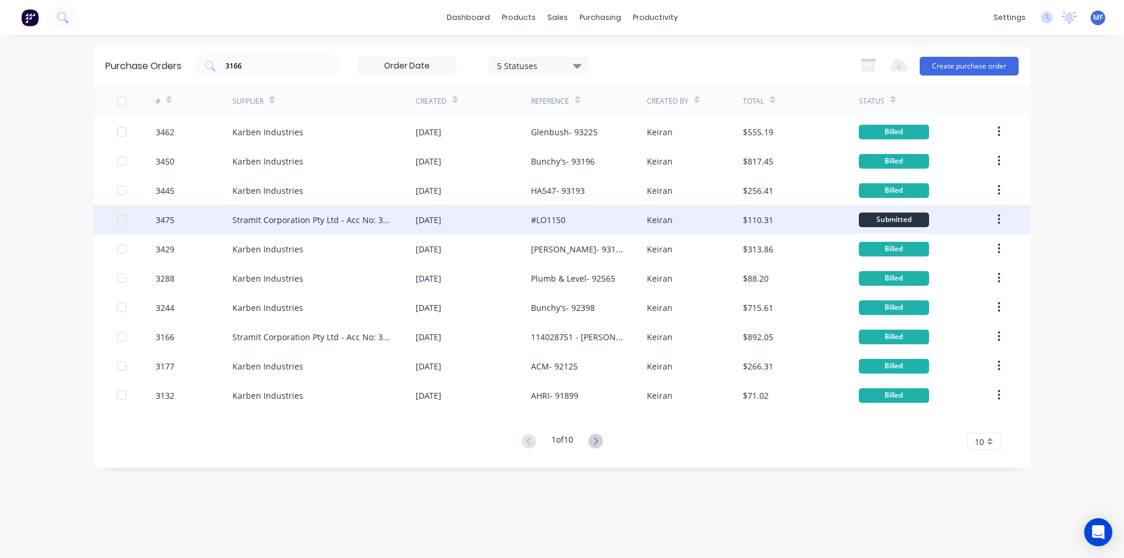
click at [309, 217] on div "Stramit Corporation Pty Ltd - Acc No: 32915" at bounding box center [312, 220] width 160 height 12
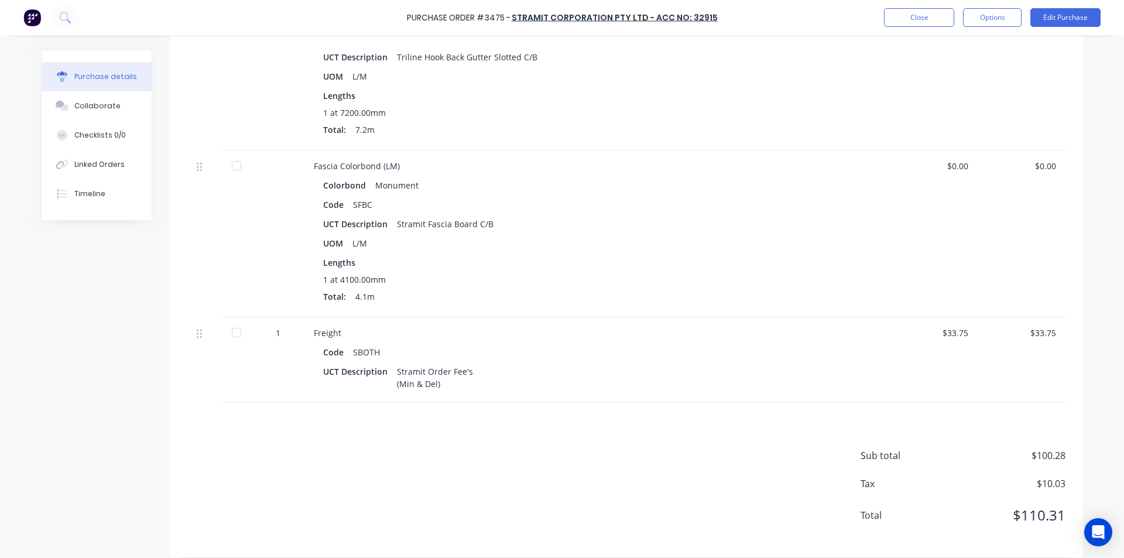
scroll to position [383, 0]
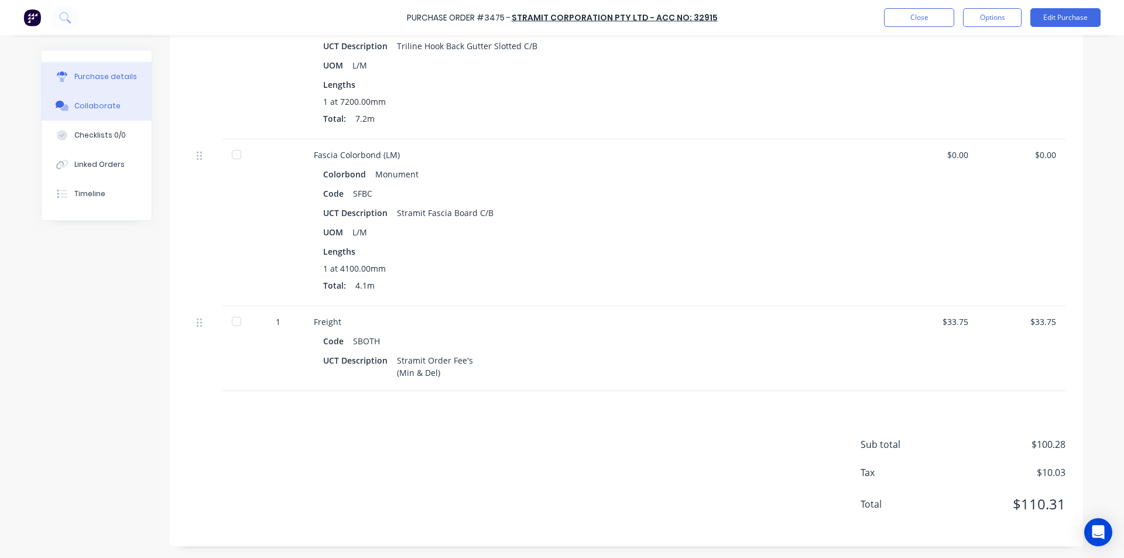
click at [89, 105] on div "Collaborate" at bounding box center [97, 106] width 46 height 11
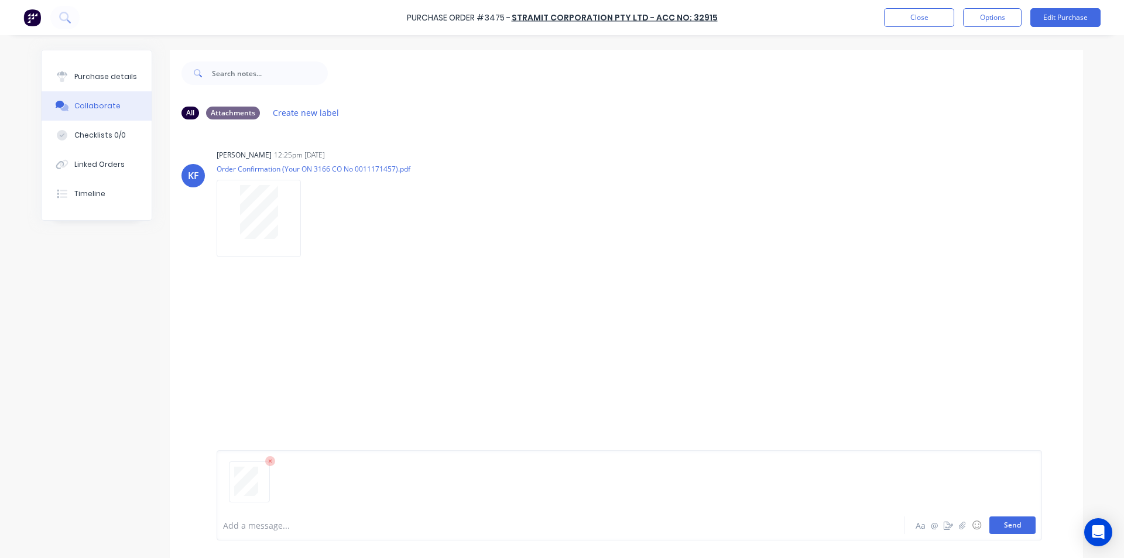
click at [1021, 529] on button "Send" at bounding box center [1012, 525] width 46 height 18
click at [935, 382] on div "[PERSON_NAME] [PERSON_NAME] 12:25pm [DATE] Order Confirmation (Your ON 3166 CO …" at bounding box center [626, 319] width 913 height 381
click at [908, 15] on button "Close" at bounding box center [919, 17] width 70 height 19
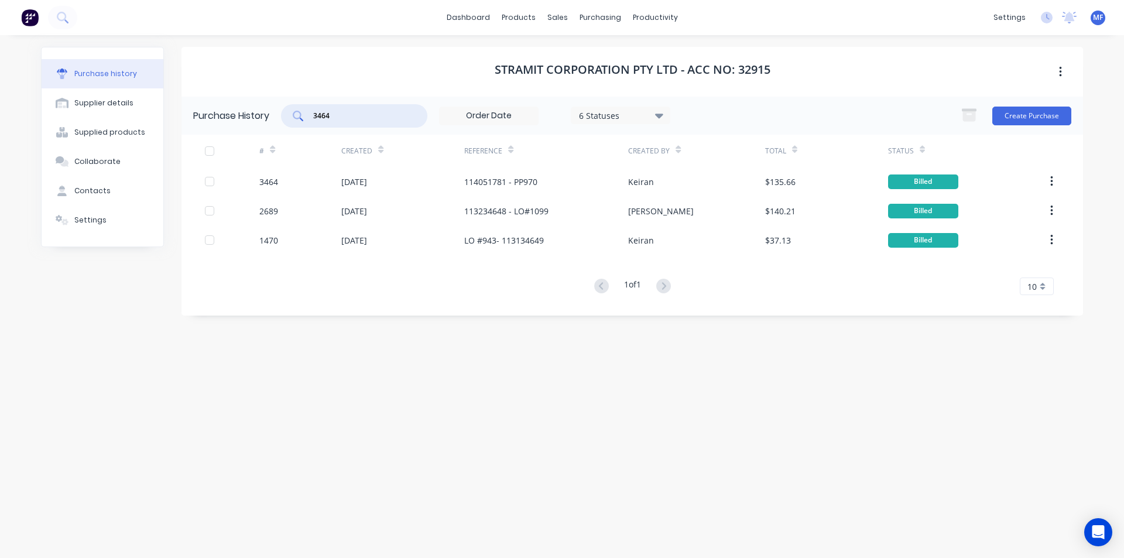
click at [359, 115] on input "3464" at bounding box center [360, 116] width 97 height 12
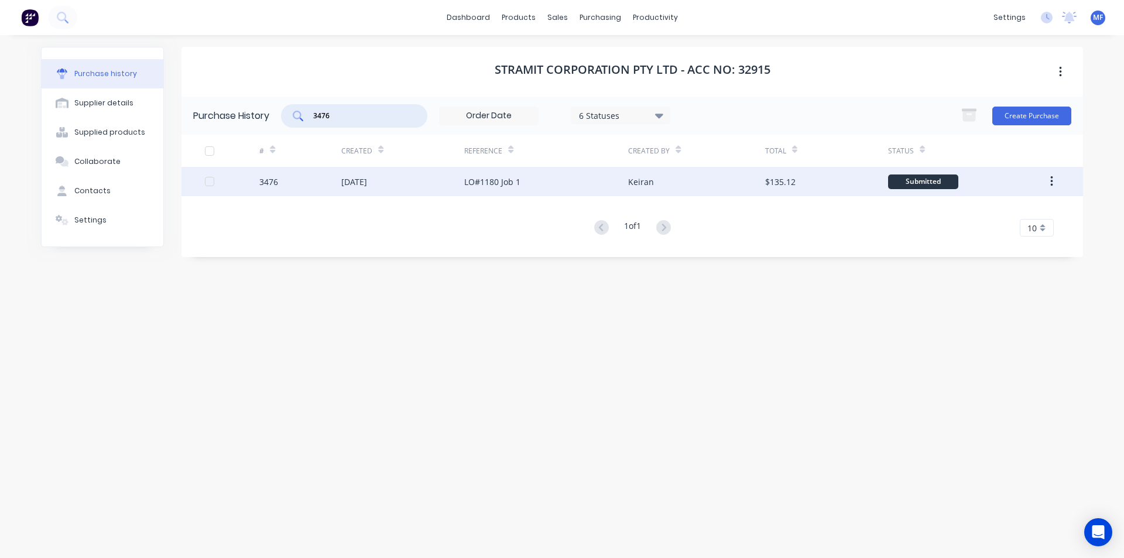
type input "3476"
click at [358, 182] on div "[DATE]" at bounding box center [354, 182] width 26 height 12
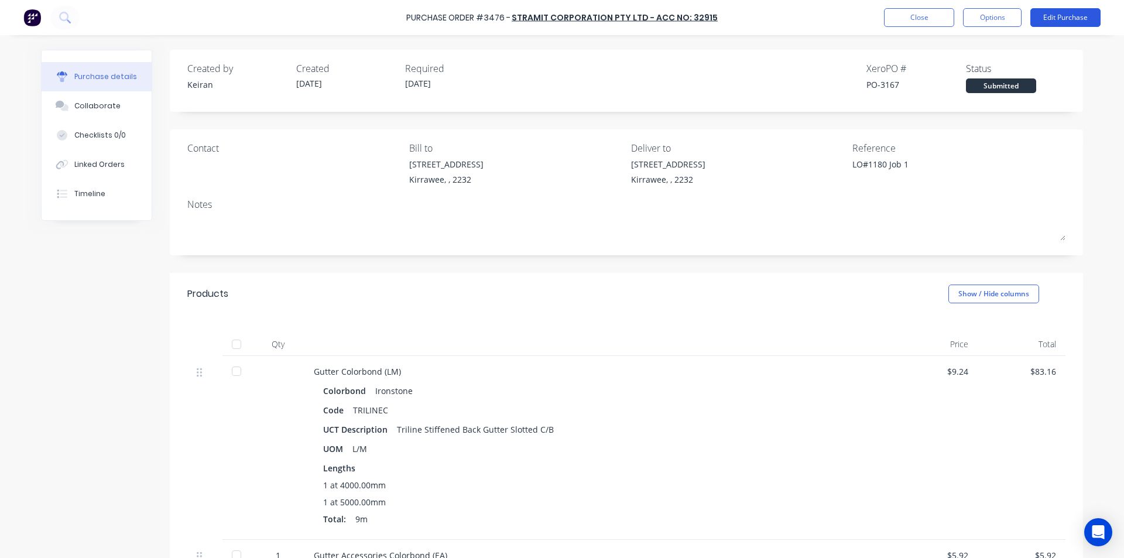
click at [1058, 13] on button "Edit Purchase" at bounding box center [1065, 17] width 70 height 19
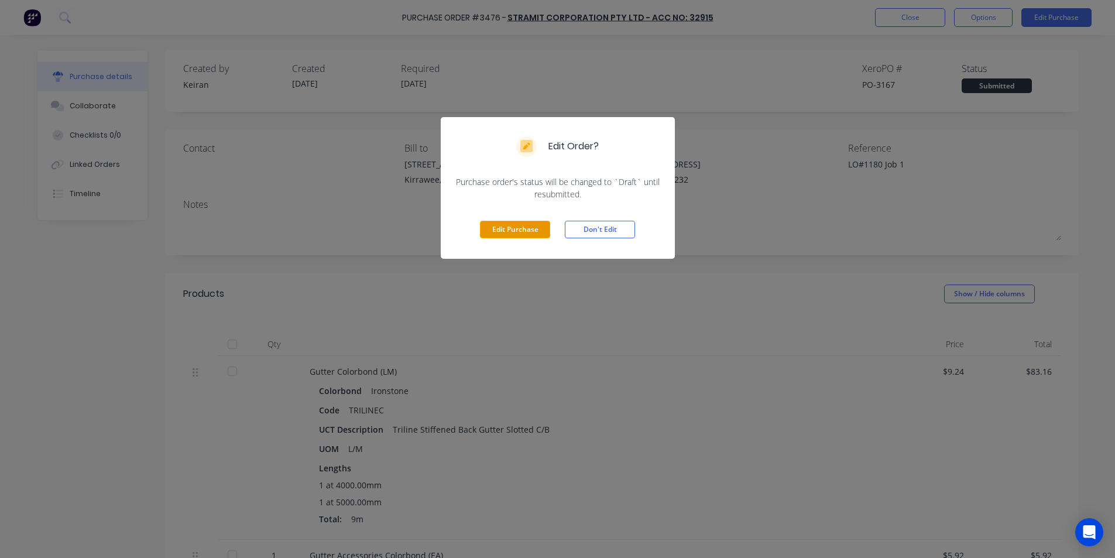
click at [524, 222] on button "Edit Purchase" at bounding box center [515, 230] width 70 height 18
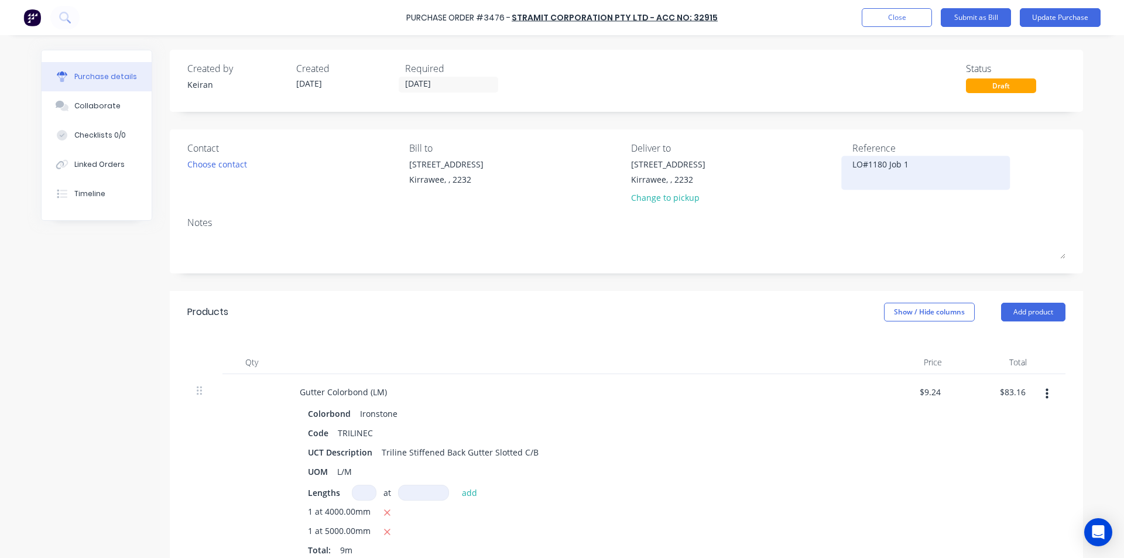
click at [852, 163] on textarea "LO#1180 Job 1" at bounding box center [925, 171] width 146 height 26
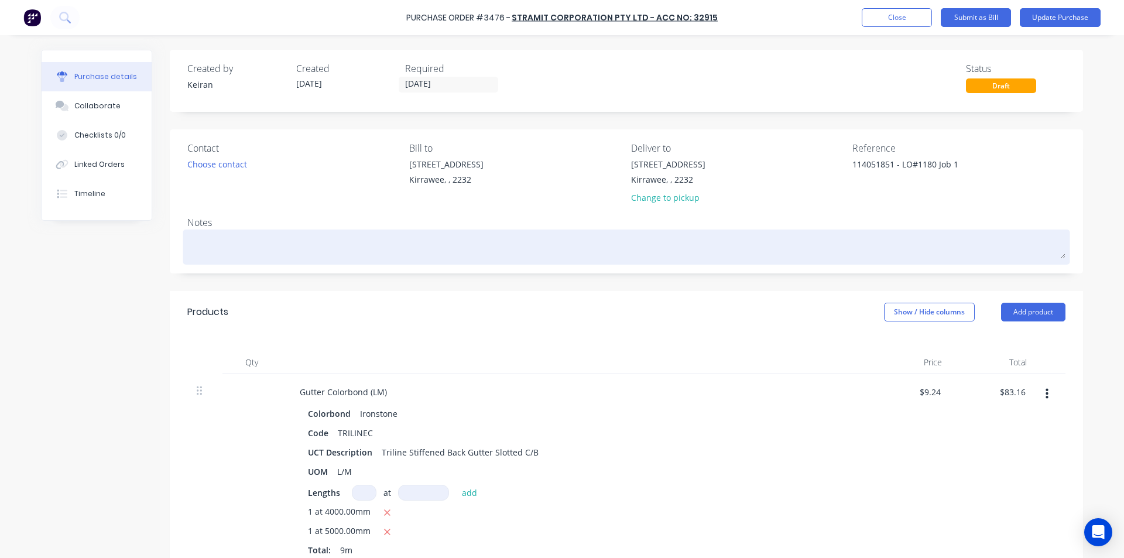
type textarea "114051851 - LO#1180 Job 1"
click at [875, 237] on textarea at bounding box center [626, 245] width 878 height 26
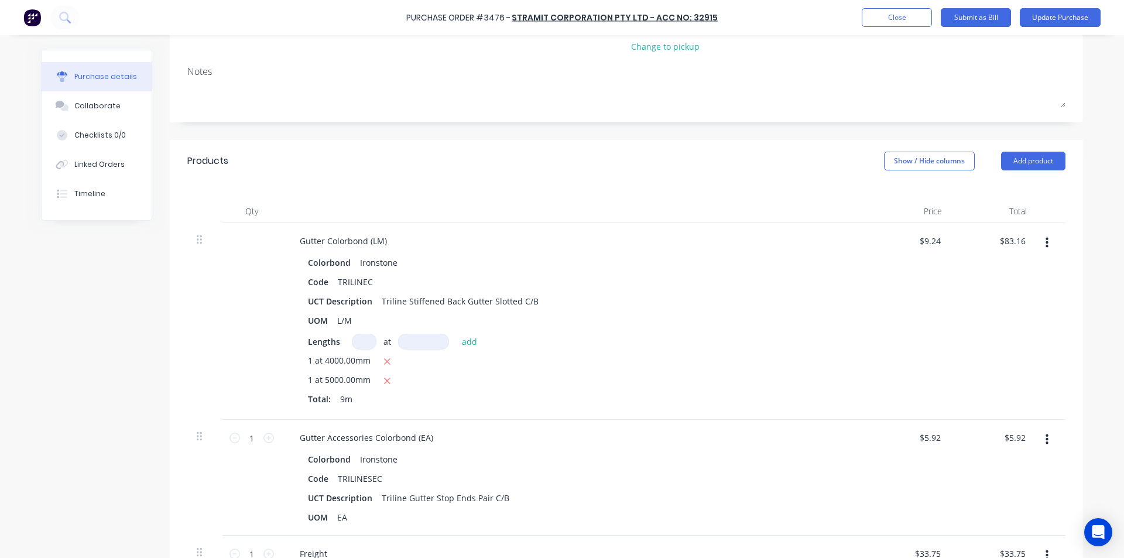
scroll to position [176, 0]
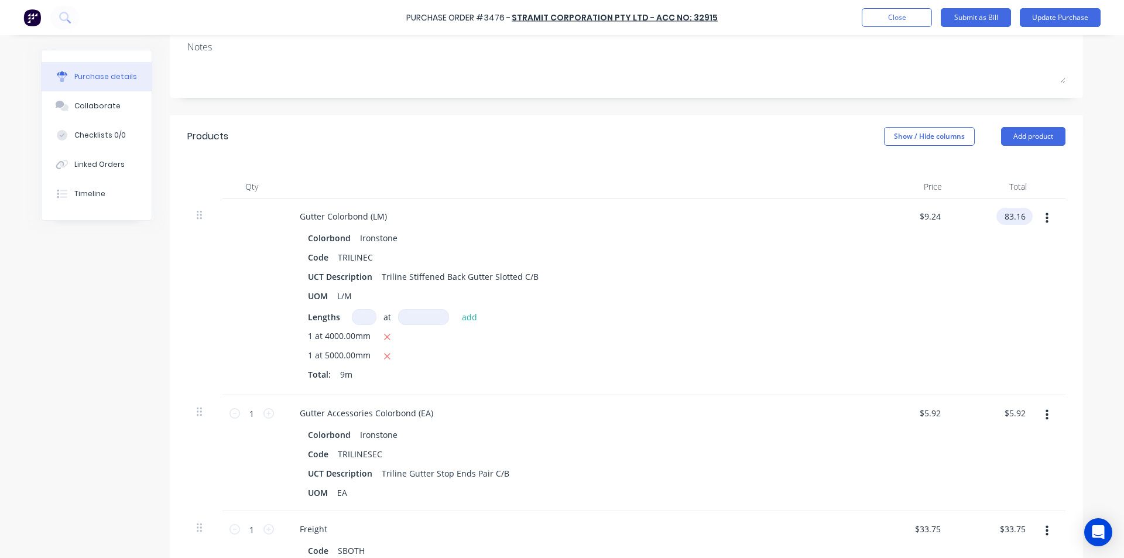
click at [999, 214] on input "83.16" at bounding box center [1012, 216] width 32 height 17
click at [1001, 214] on input "83.16" at bounding box center [1014, 216] width 27 height 17
type input "87.12"
type input "$9.68"
type input "$87.12"
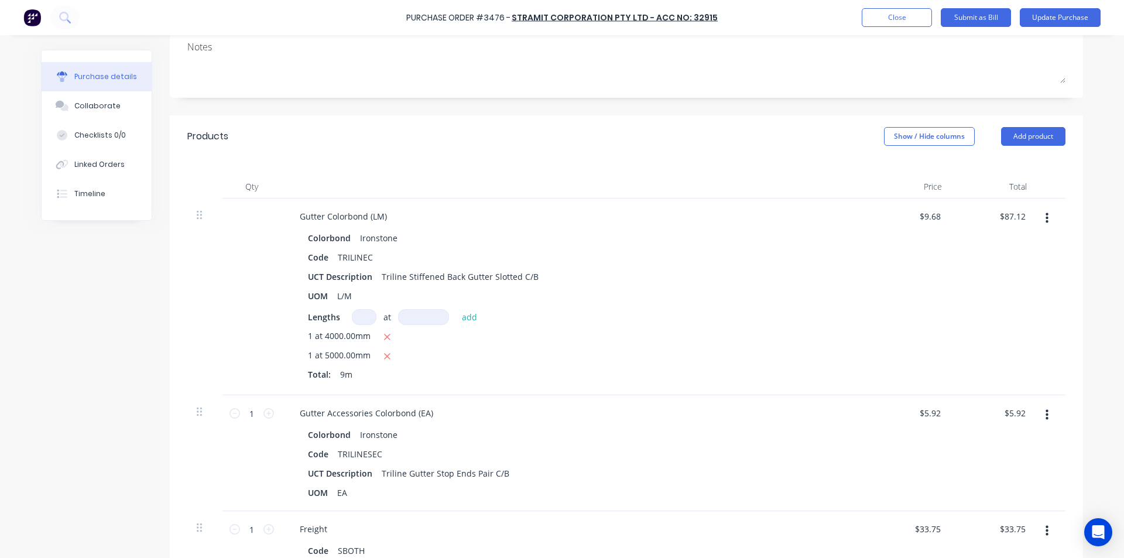
click at [995, 290] on div "$87.12 $87.12" at bounding box center [993, 296] width 85 height 197
click at [1016, 412] on input "5.92" at bounding box center [1017, 412] width 22 height 17
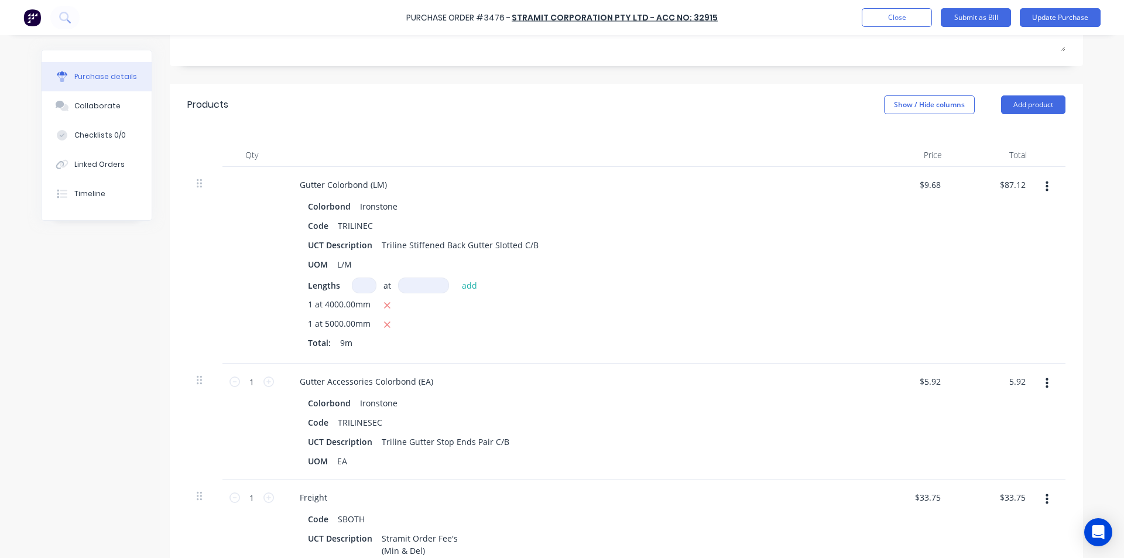
scroll to position [234, 0]
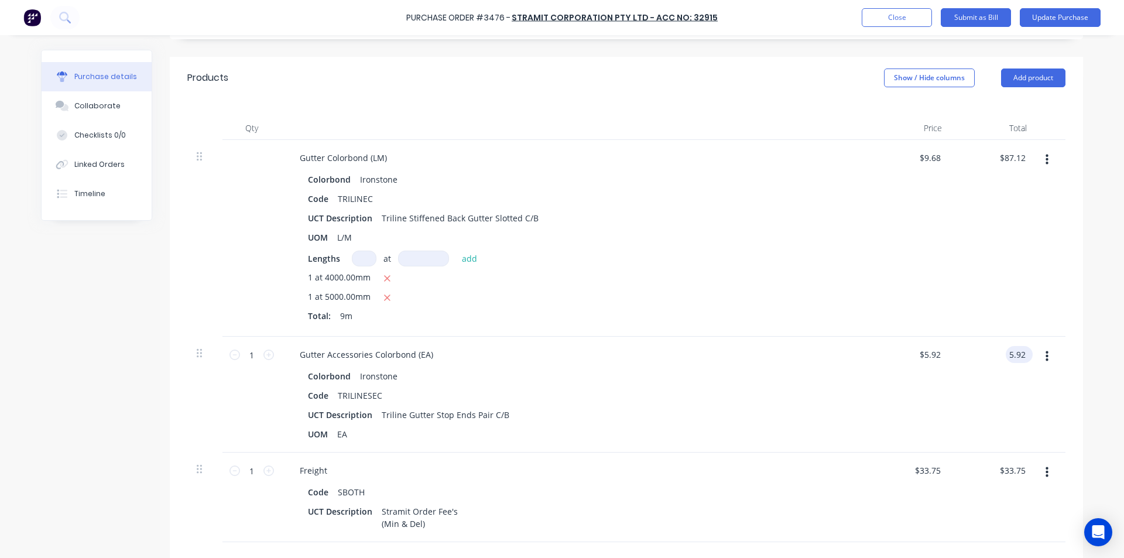
click at [1018, 349] on input "5.92" at bounding box center [1017, 354] width 22 height 17
type input "6.20"
type input "$6.20"
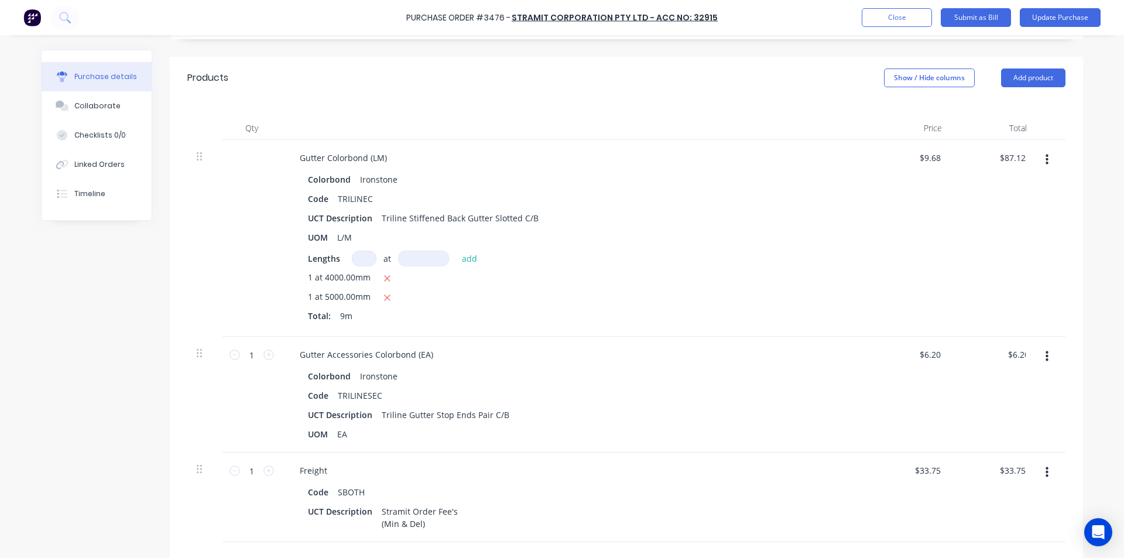
click at [907, 392] on div "$6.20 $5.92" at bounding box center [908, 395] width 85 height 116
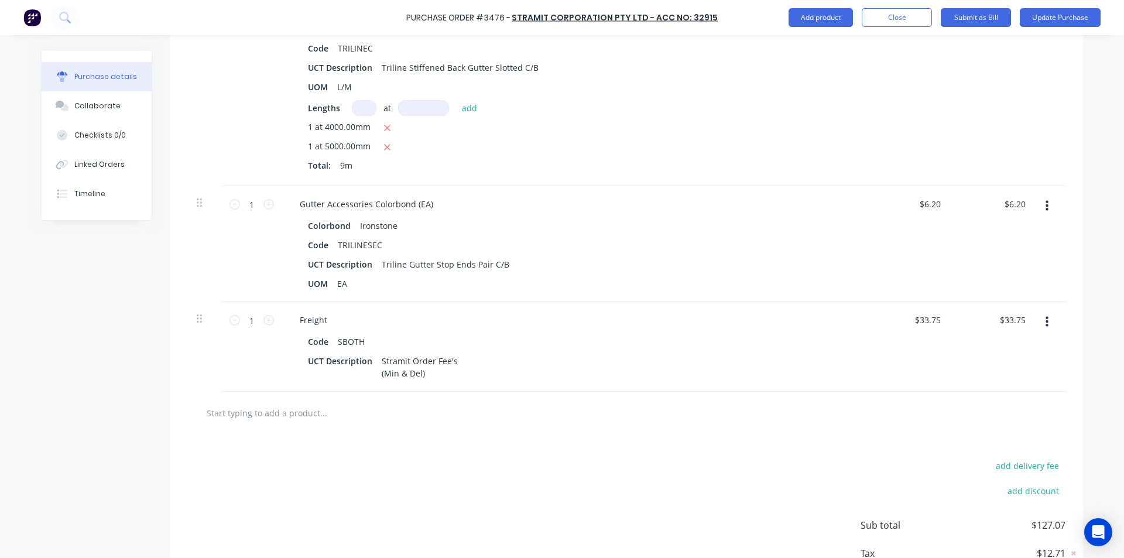
scroll to position [465, 0]
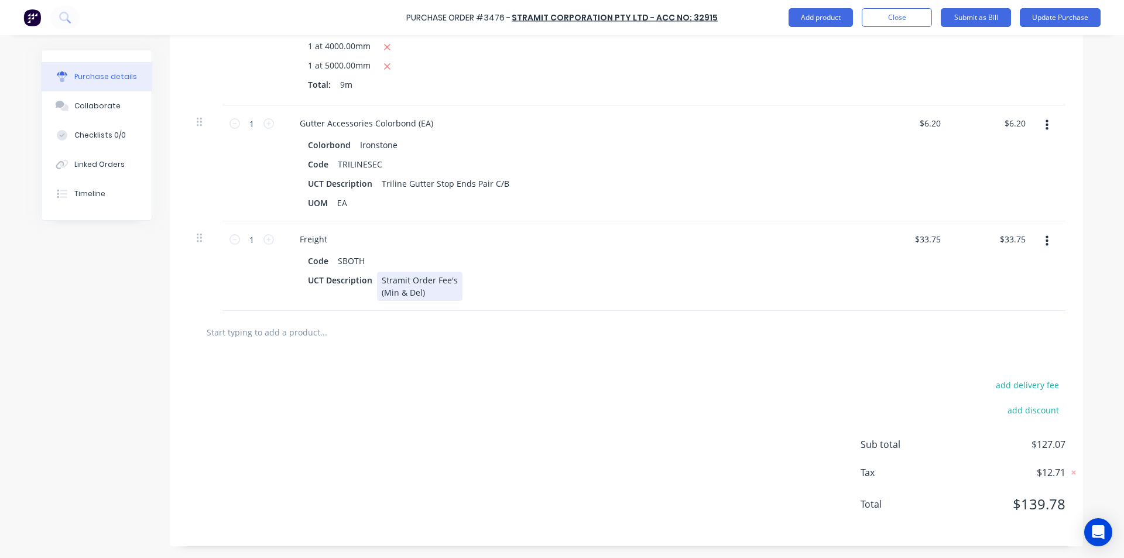
click at [786, 276] on div "UCT Description Stramit Order Fee's (Min & Del)" at bounding box center [571, 286] width 536 height 29
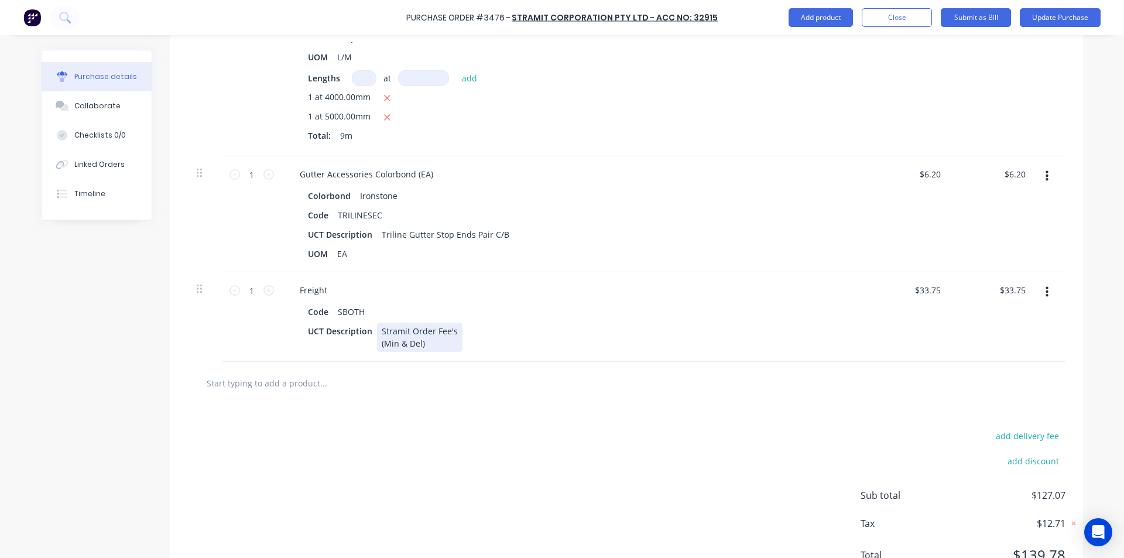
scroll to position [348, 0]
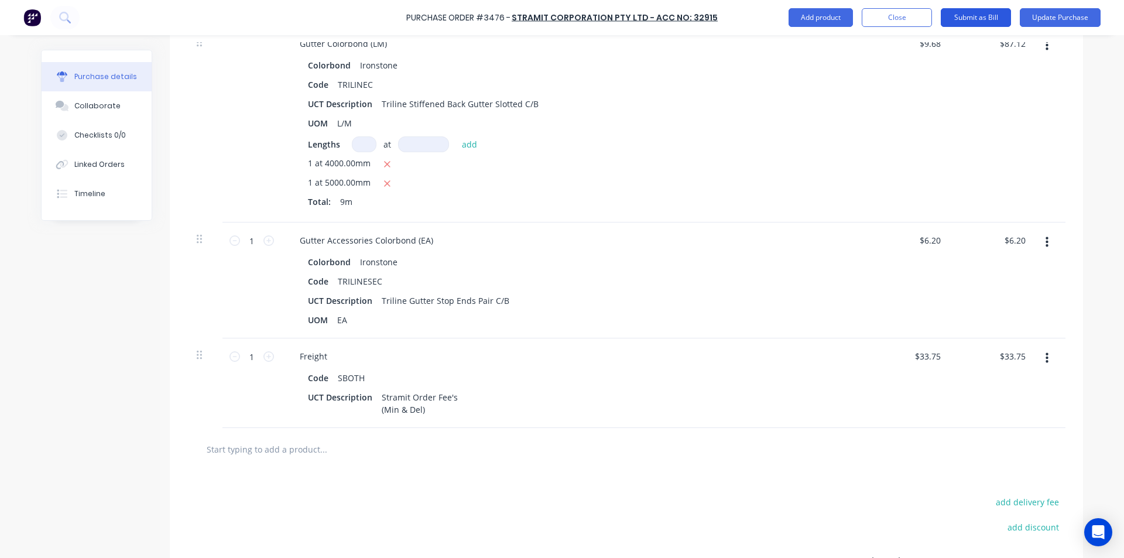
click at [979, 12] on button "Submit as Bill" at bounding box center [976, 17] width 70 height 19
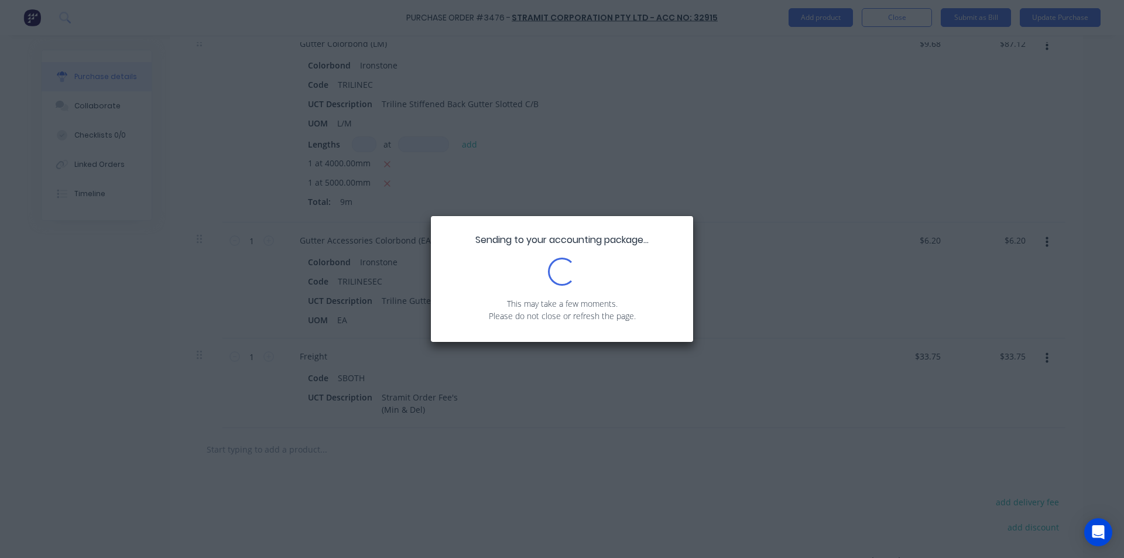
scroll to position [0, 0]
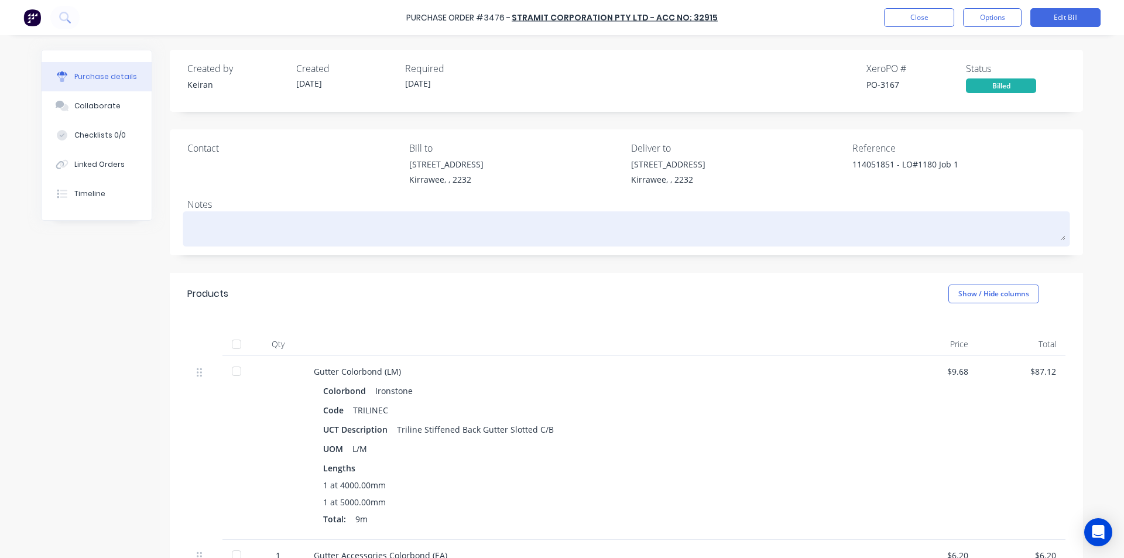
click at [768, 244] on div at bounding box center [626, 228] width 878 height 29
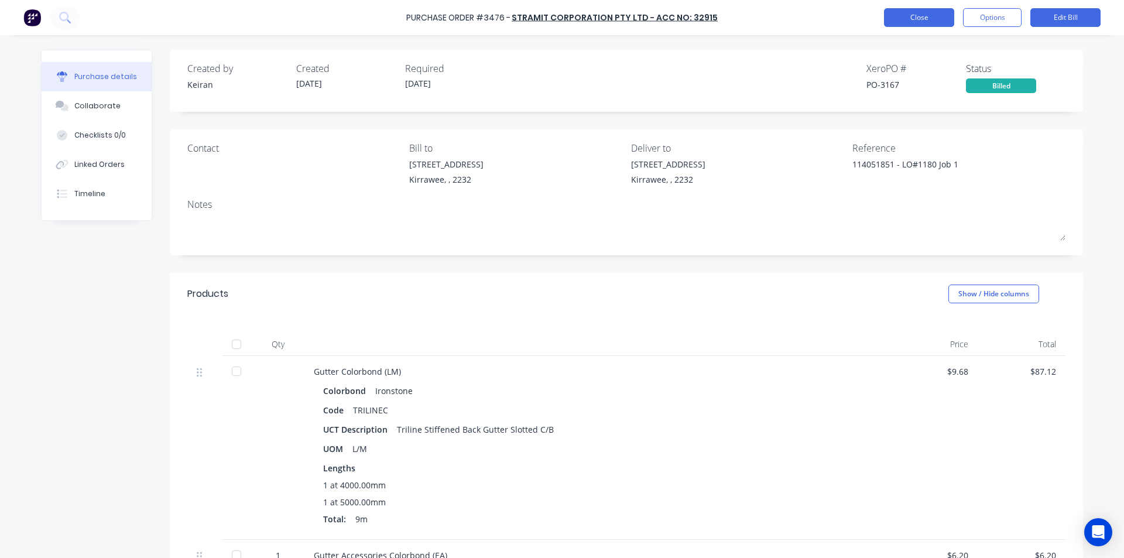
click at [932, 14] on button "Close" at bounding box center [919, 17] width 70 height 19
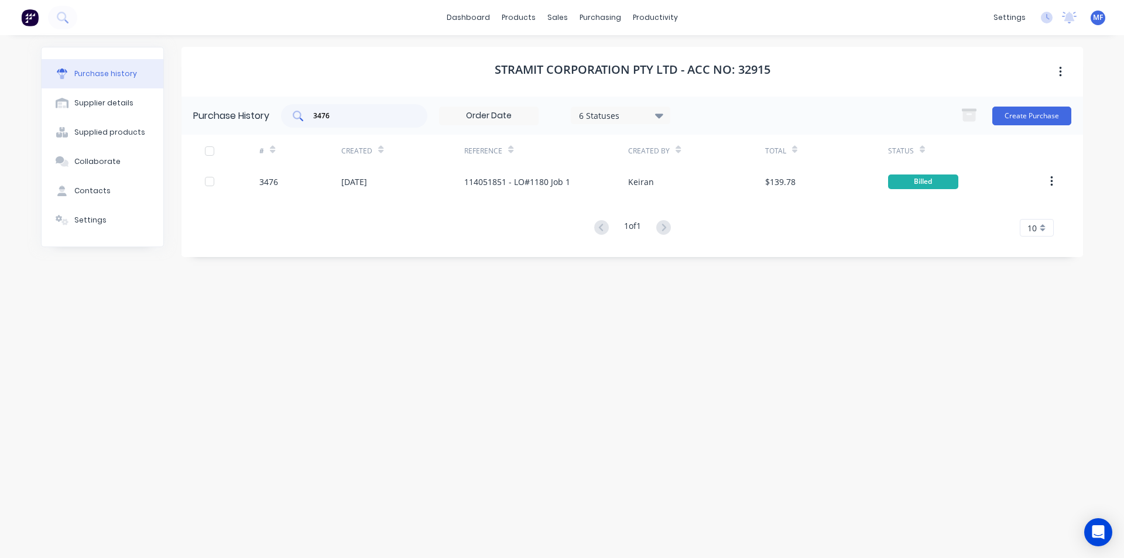
click at [358, 111] on input "3476" at bounding box center [360, 116] width 97 height 12
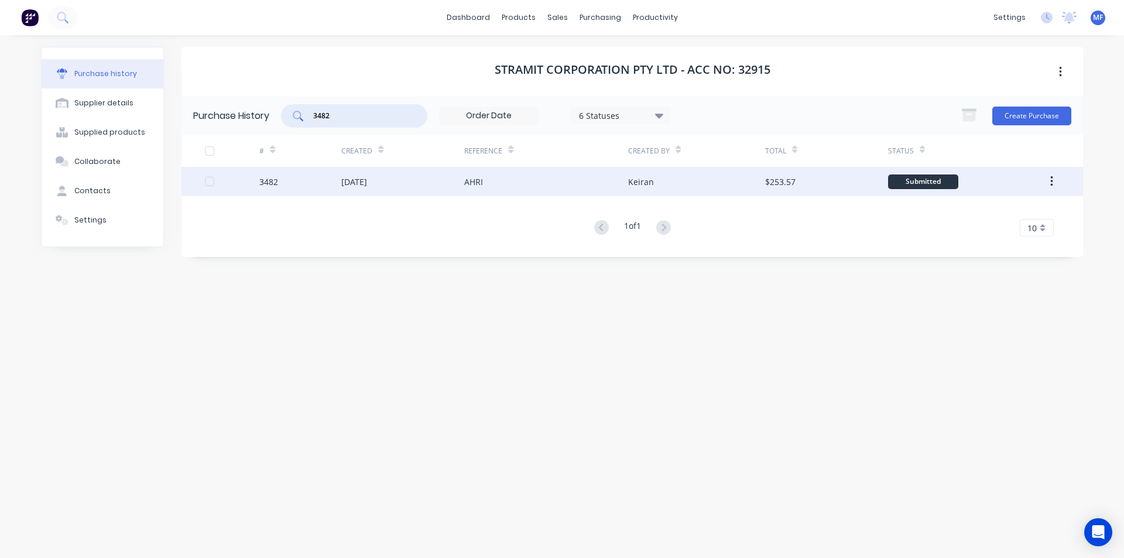
type input "3482"
click at [474, 181] on div "AHRI" at bounding box center [473, 182] width 19 height 12
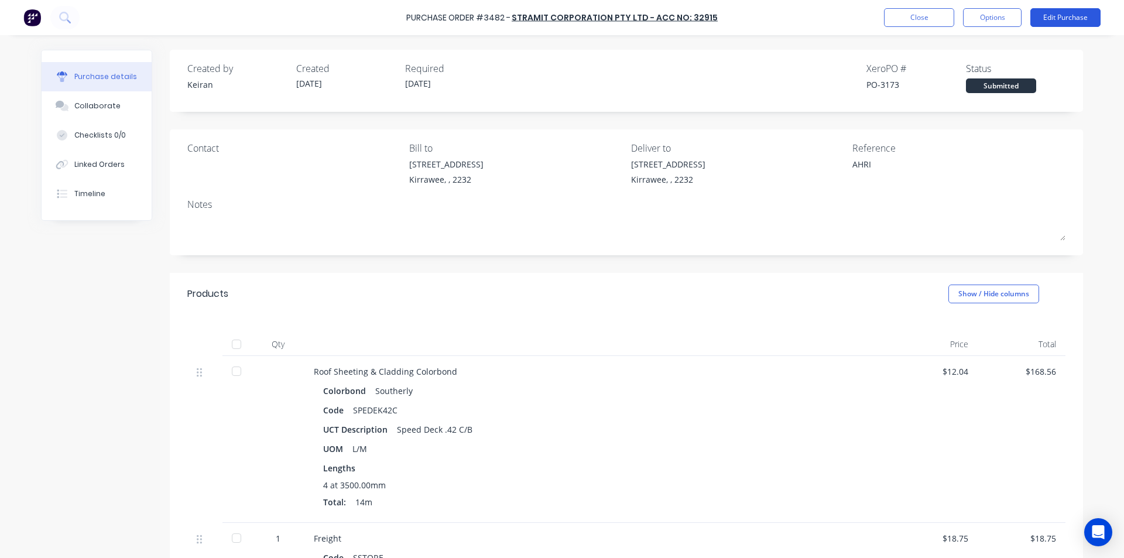
click at [1069, 13] on button "Edit Purchase" at bounding box center [1065, 17] width 70 height 19
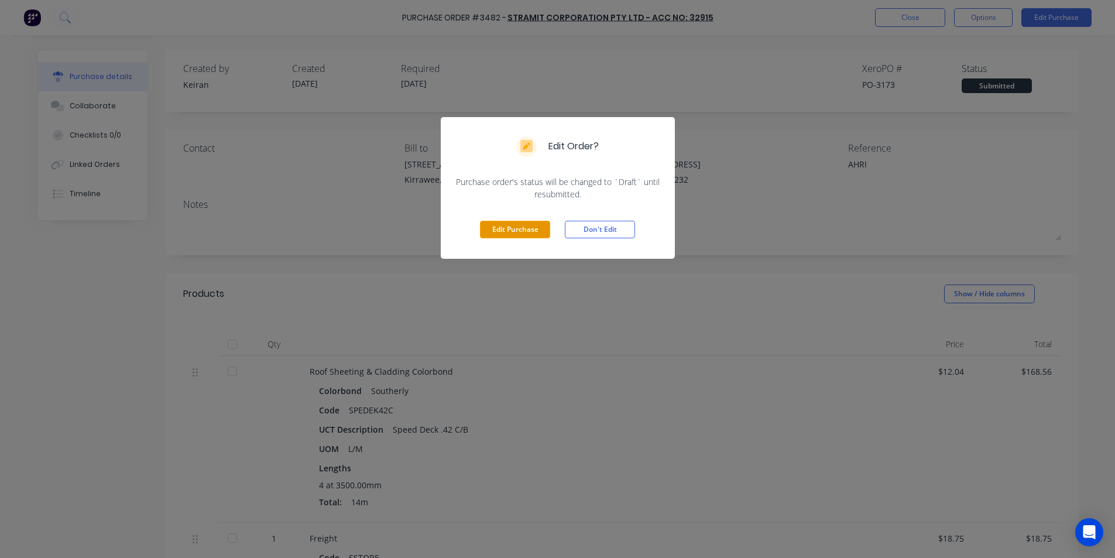
click at [532, 225] on button "Edit Purchase" at bounding box center [515, 230] width 70 height 18
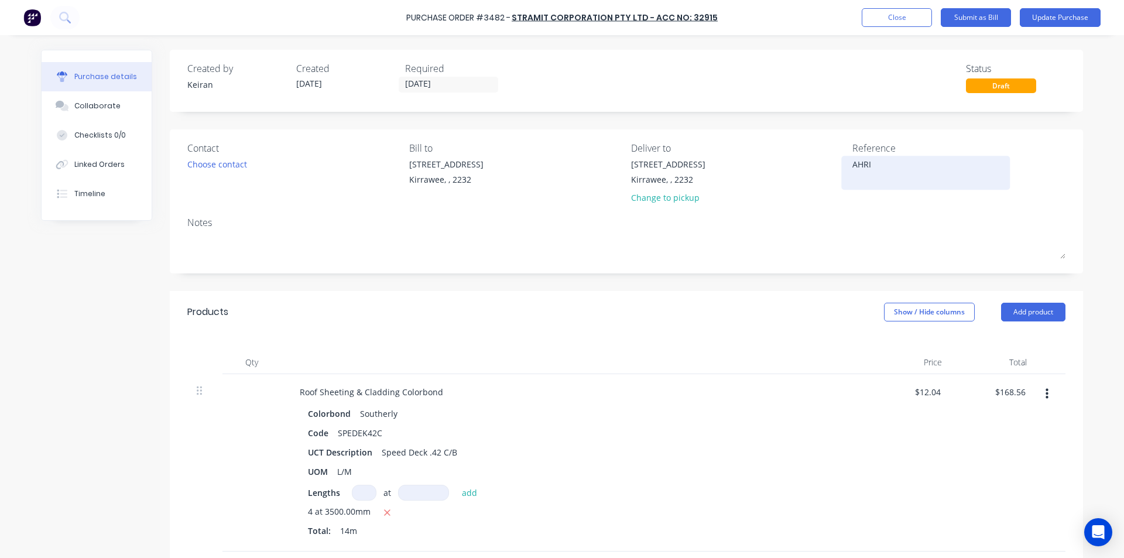
click at [874, 162] on textarea "AHRI" at bounding box center [925, 171] width 146 height 26
click at [875, 165] on textarea "114051852 - AHRI" at bounding box center [925, 171] width 146 height 26
type textarea "114051852 - AHRI"
click at [660, 371] on div at bounding box center [573, 362] width 585 height 23
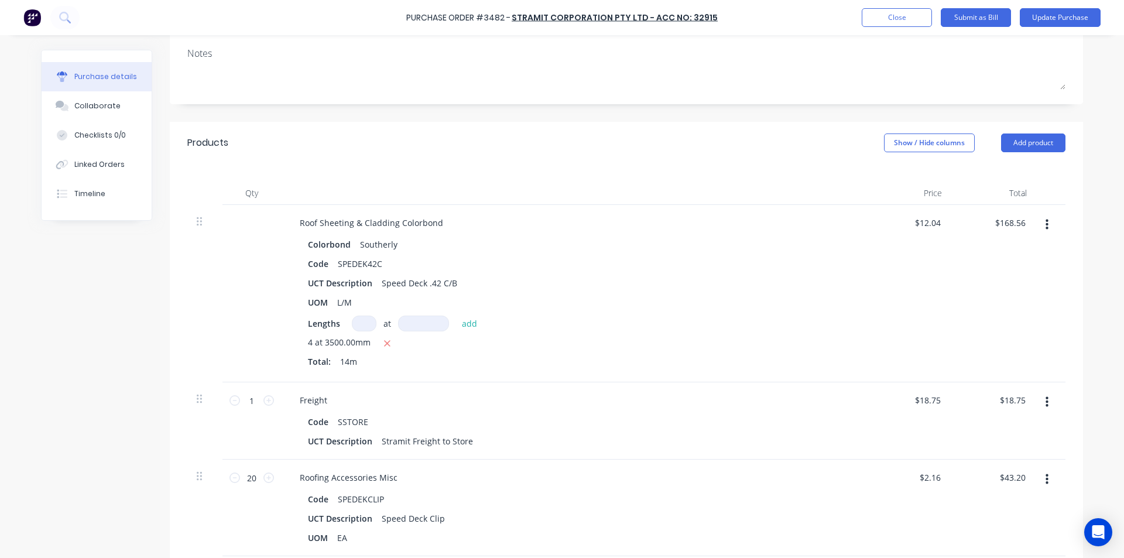
scroll to position [176, 0]
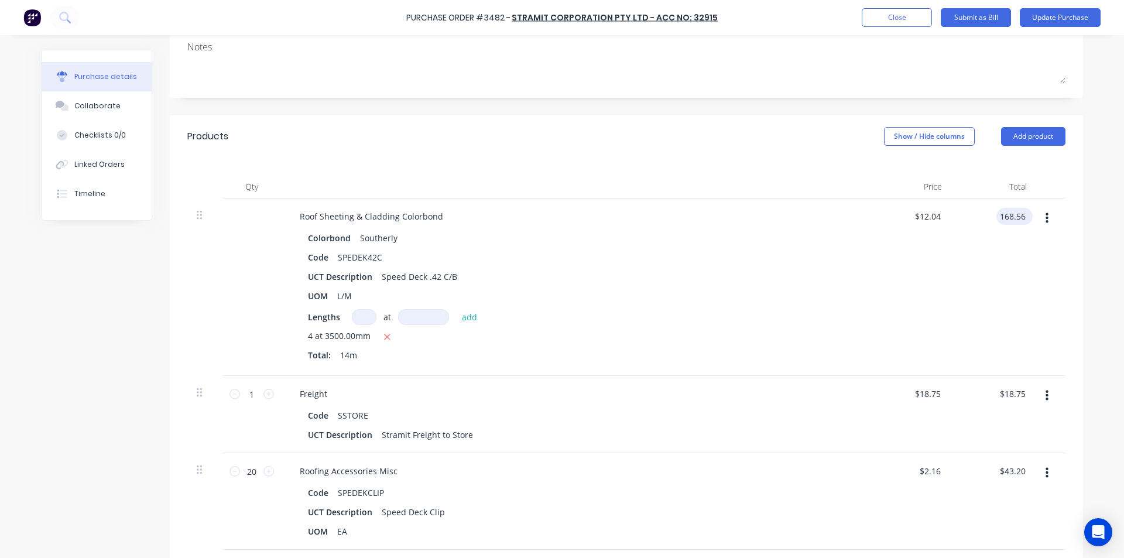
click at [1006, 221] on input "168.56" at bounding box center [1012, 216] width 32 height 17
type input "176.69"
type input "$12.6207"
type input "$176.69"
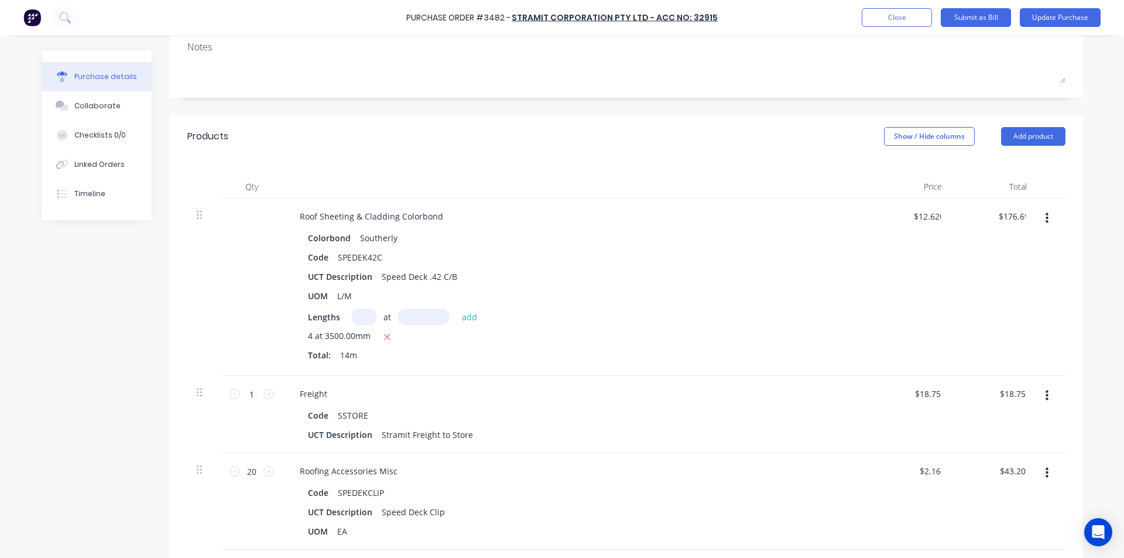
click at [973, 292] on div "$176.69 176.69" at bounding box center [993, 286] width 85 height 177
click at [1012, 389] on input "18.75" at bounding box center [1014, 393] width 27 height 17
type input "$18.75"
click at [599, 224] on div "Roof Sheeting & Cladding Colorbond" at bounding box center [573, 216] width 567 height 17
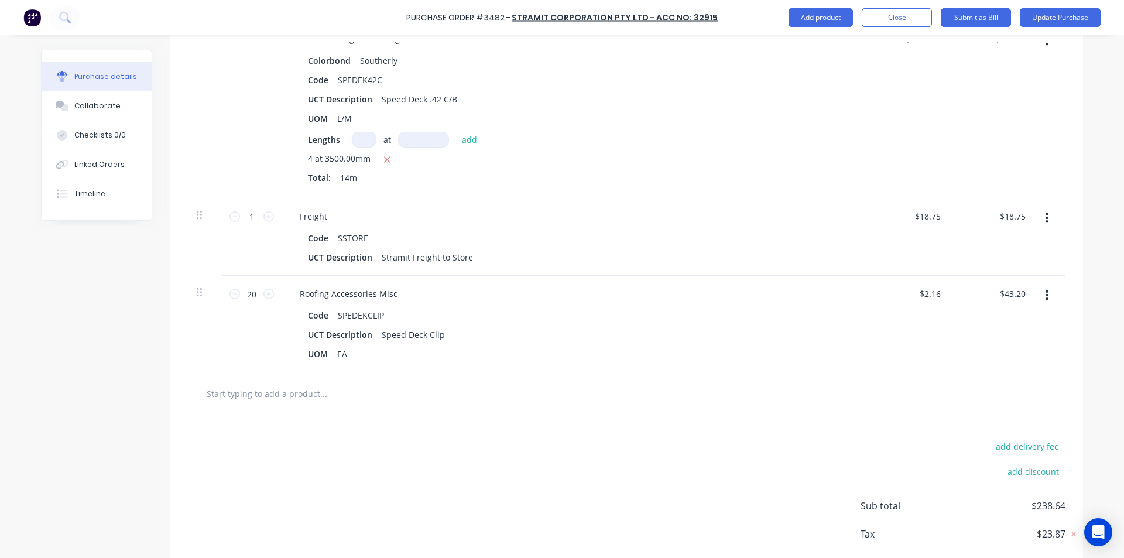
scroll to position [414, 0]
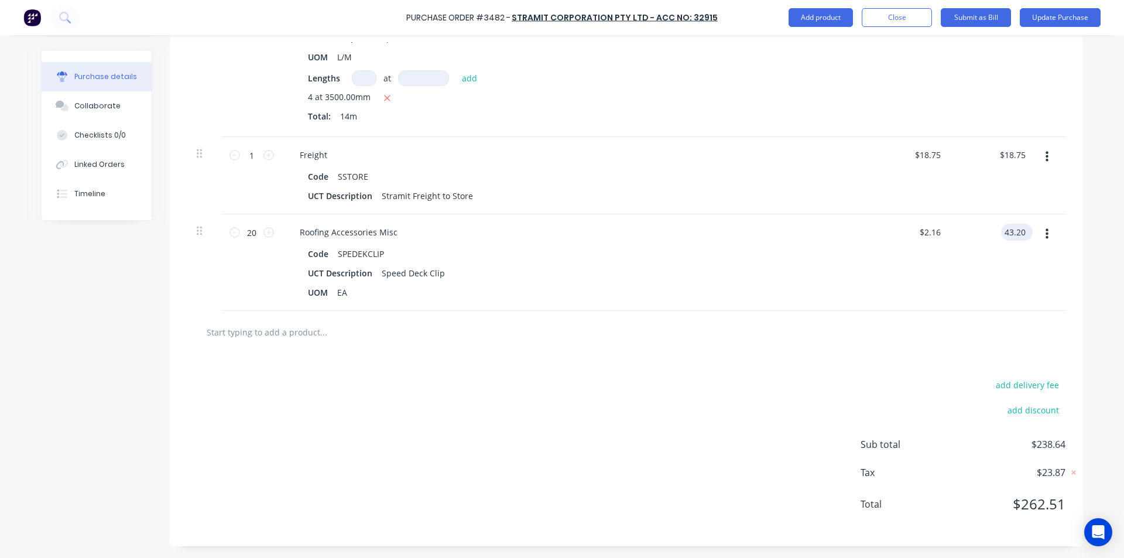
click at [1005, 233] on input "43.20" at bounding box center [1014, 232] width 27 height 17
type input "43.19"
type input "$2.1595"
type input "$43.19"
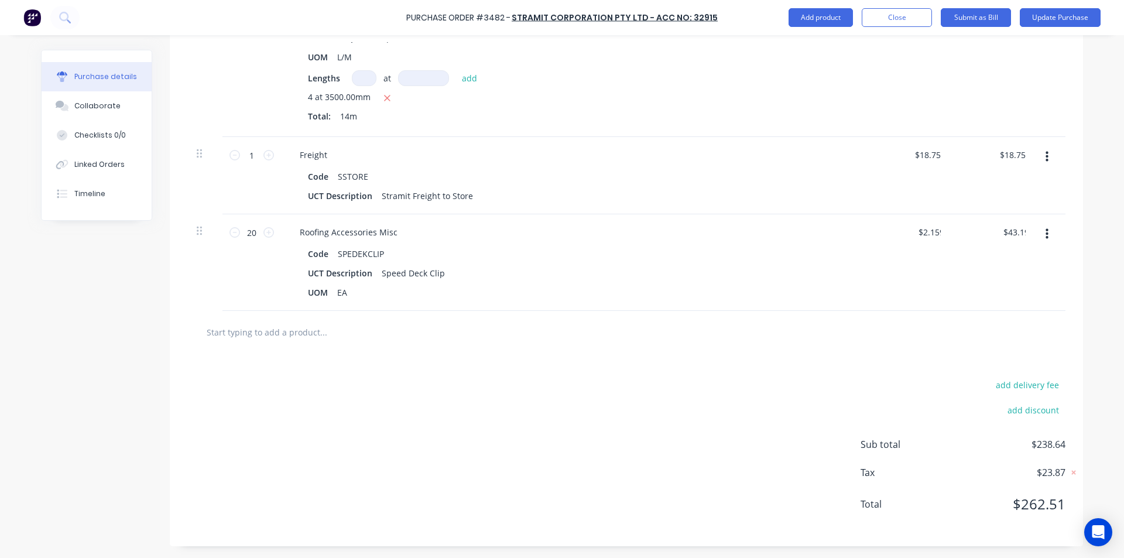
click at [972, 277] on div "$43.19 43.19" at bounding box center [993, 262] width 85 height 97
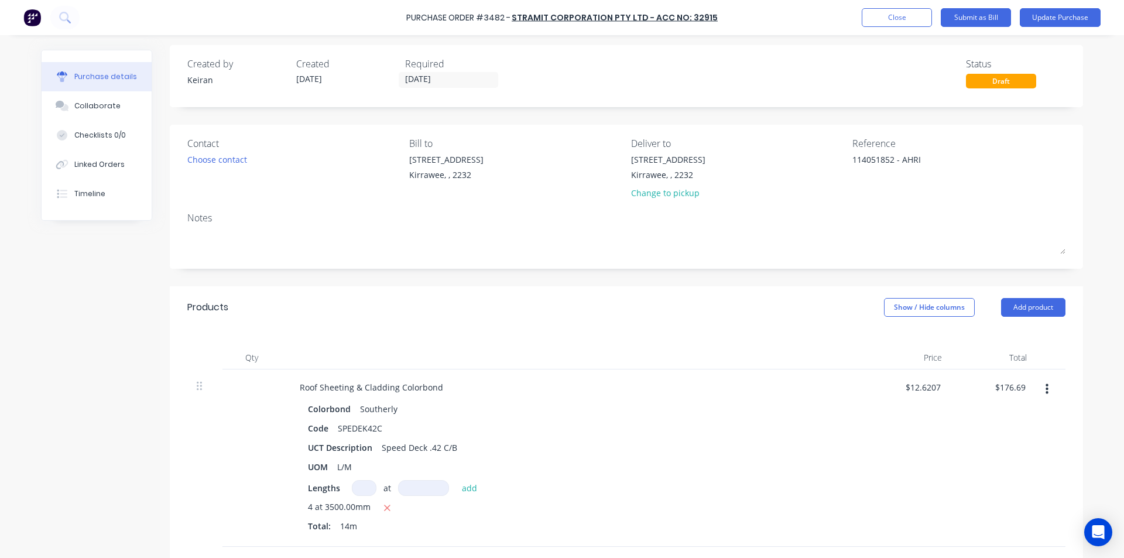
scroll to position [0, 0]
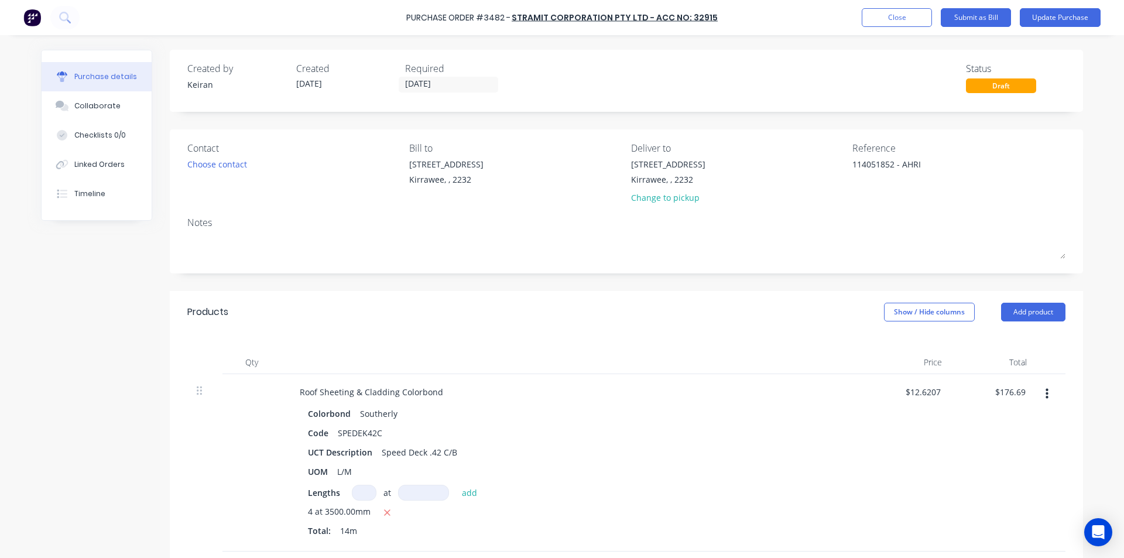
click at [996, 225] on div "Notes" at bounding box center [626, 222] width 878 height 14
click at [976, 12] on button "Submit as Bill" at bounding box center [976, 17] width 70 height 19
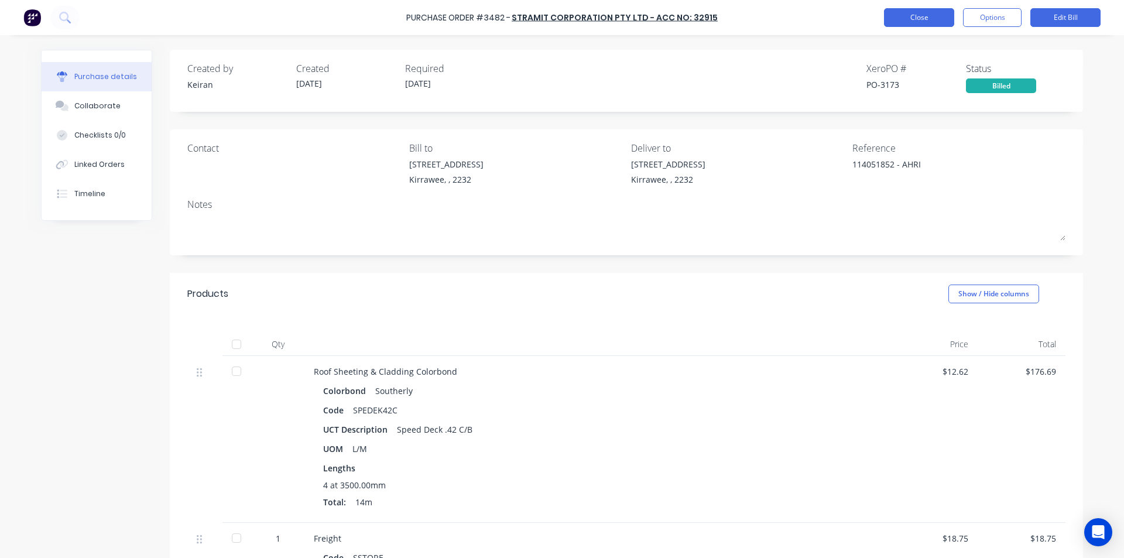
click at [908, 19] on button "Close" at bounding box center [919, 17] width 70 height 19
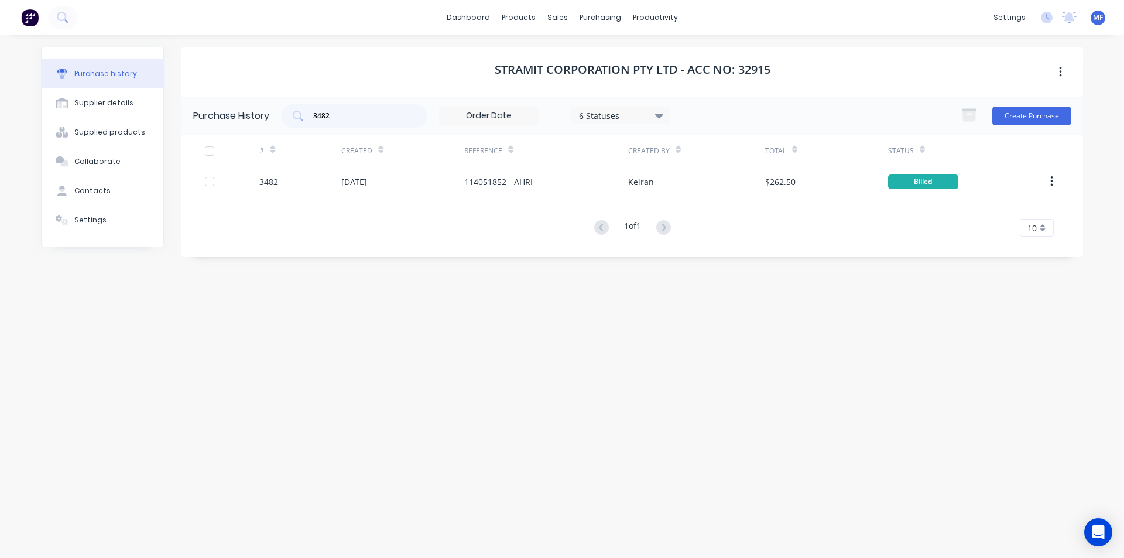
click at [580, 290] on div "Stramit Corporation Pty Ltd - Acc No: 32915 Purchase History 3482 6 Statuses 6 …" at bounding box center [631, 291] width 901 height 488
click at [344, 118] on input "3482" at bounding box center [360, 116] width 97 height 12
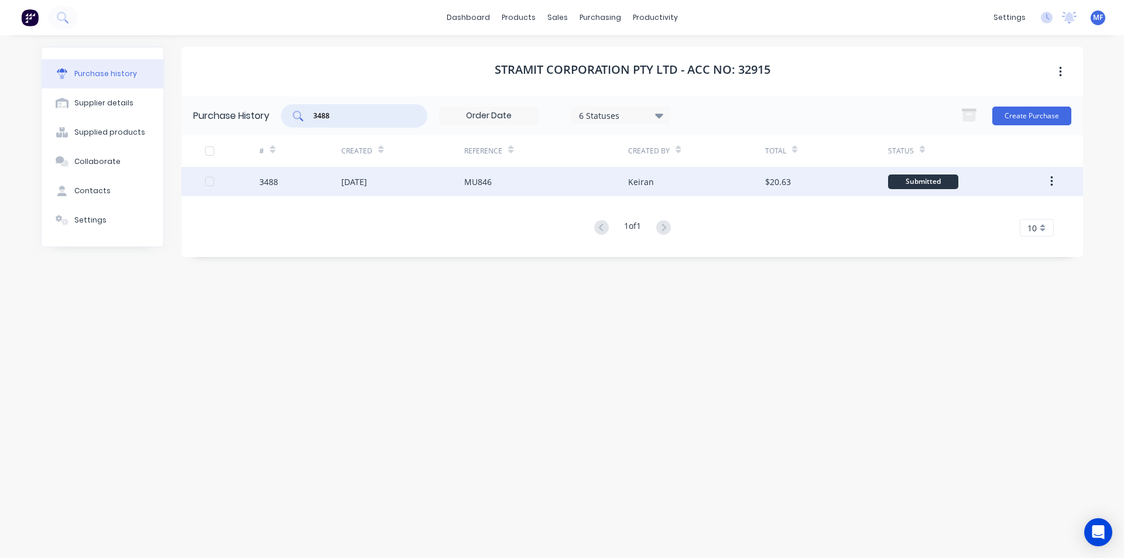
type input "3488"
click at [397, 182] on div "[DATE]" at bounding box center [402, 181] width 123 height 29
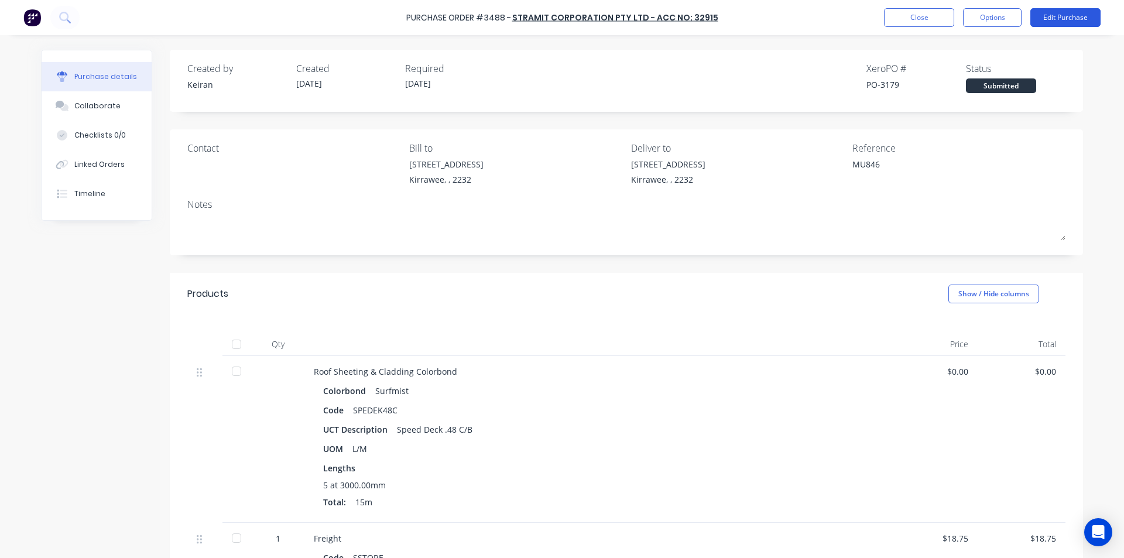
click at [1055, 19] on button "Edit Purchase" at bounding box center [1065, 17] width 70 height 19
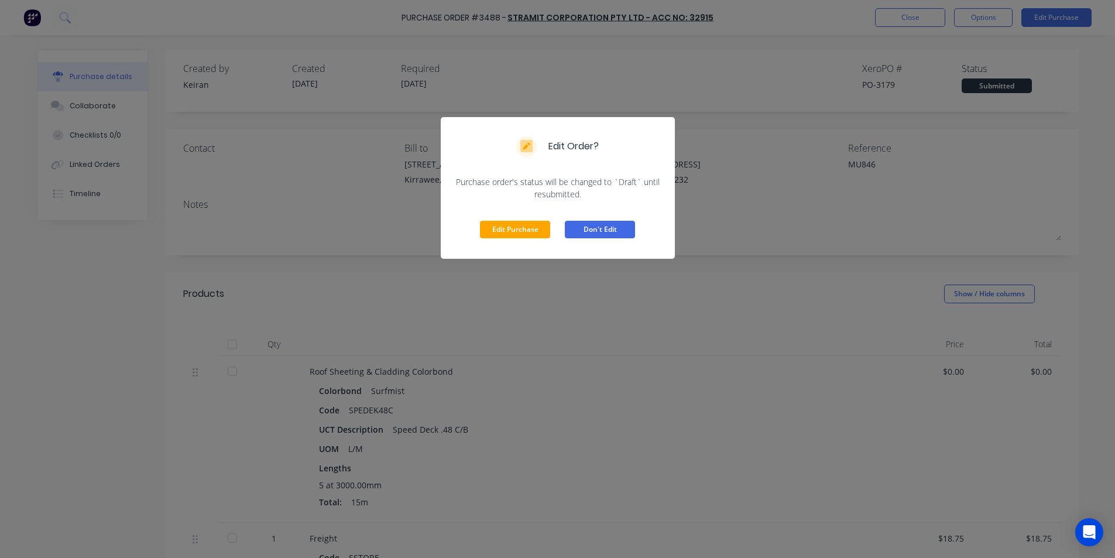
click at [594, 230] on button "Don't Edit" at bounding box center [600, 230] width 70 height 18
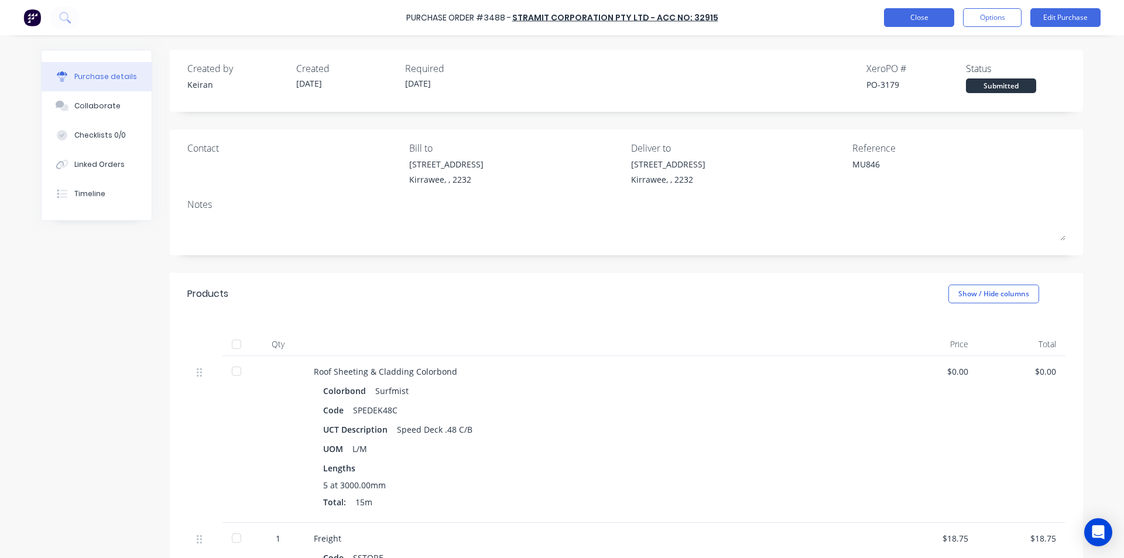
click at [928, 16] on button "Close" at bounding box center [919, 17] width 70 height 19
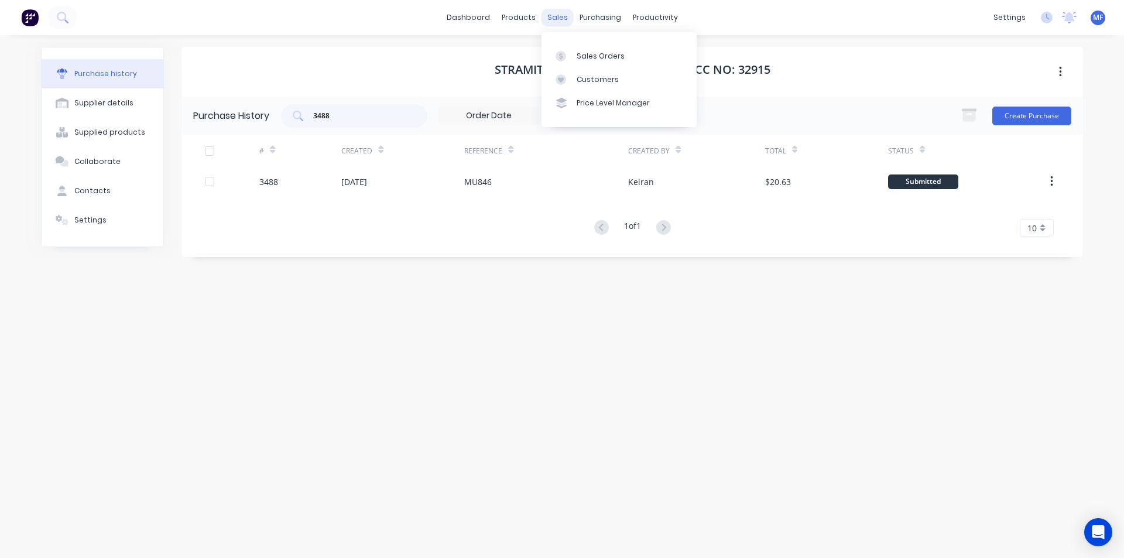
drag, startPoint x: 550, startPoint y: 11, endPoint x: 577, endPoint y: 53, distance: 50.5
click at [550, 11] on div "sales" at bounding box center [557, 18] width 32 height 18
click at [586, 74] on div "Customers" at bounding box center [598, 79] width 42 height 11
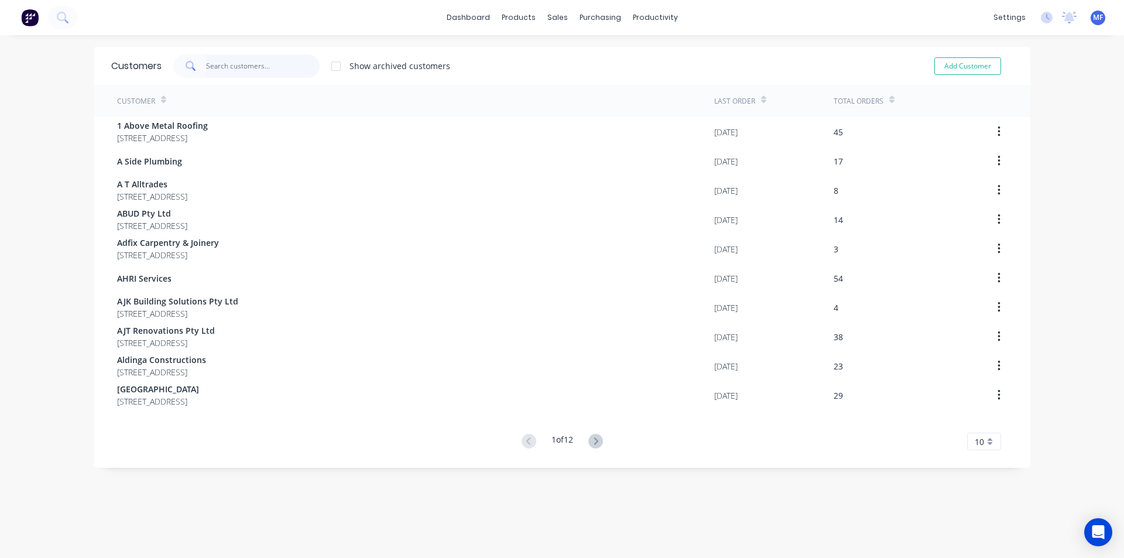
click at [284, 65] on input "text" at bounding box center [263, 65] width 114 height 23
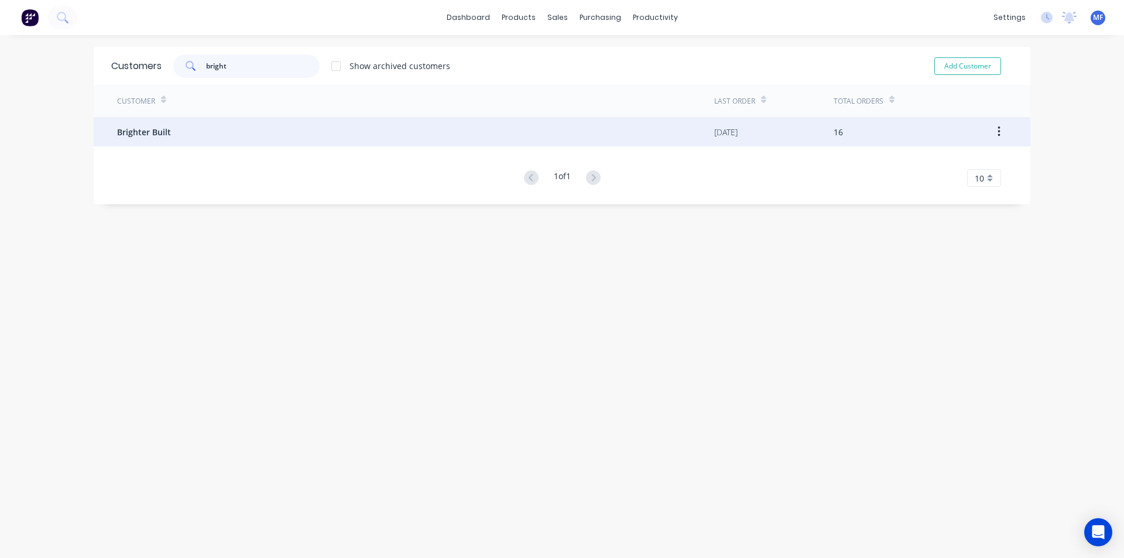
type input "bright"
click at [150, 128] on span "Brighter Built" at bounding box center [144, 132] width 54 height 12
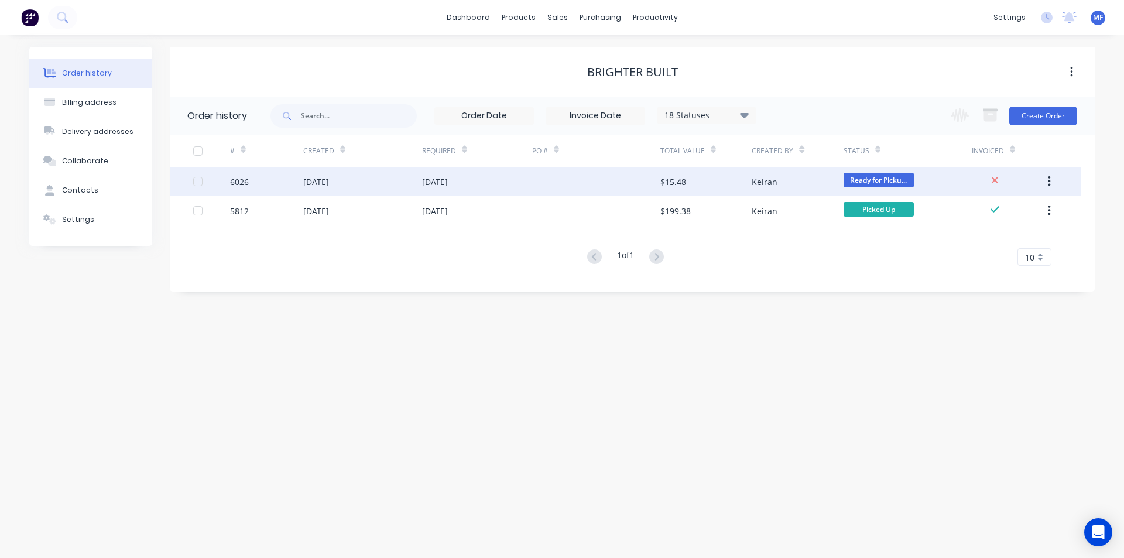
click at [671, 180] on div "$15.48" at bounding box center [673, 182] width 26 height 12
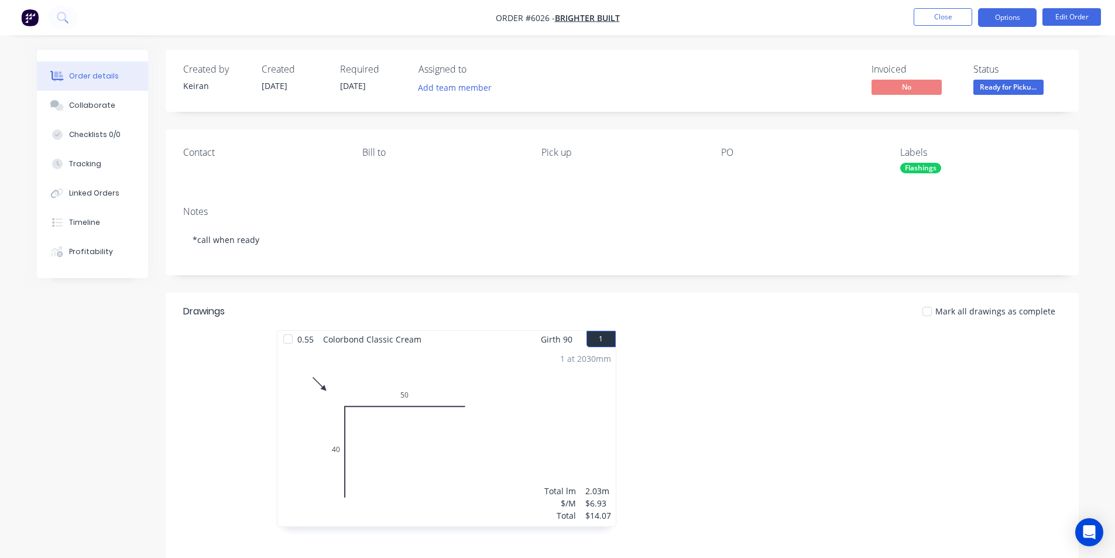
click at [1000, 18] on button "Options" at bounding box center [1007, 17] width 59 height 19
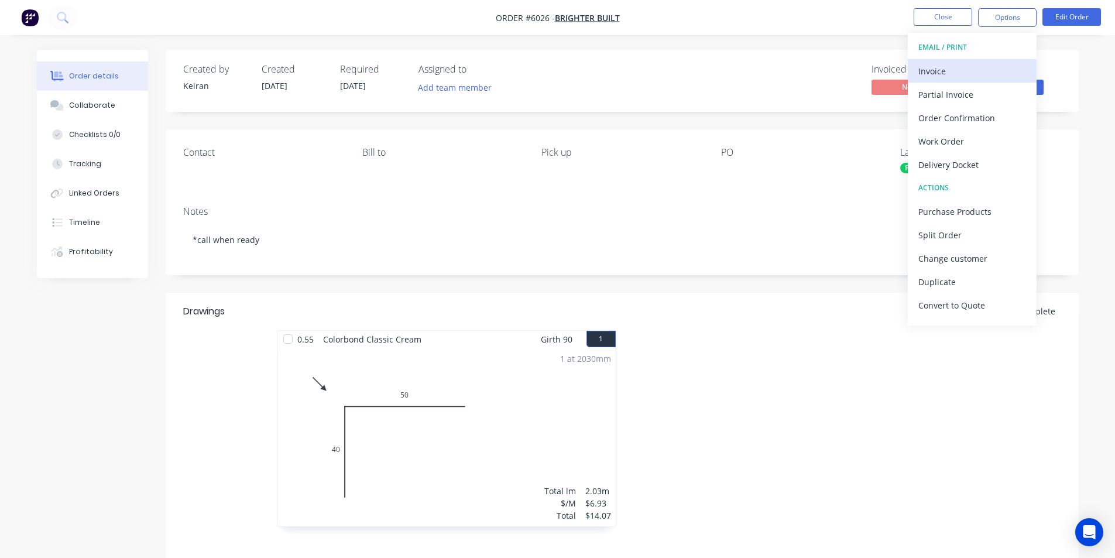
click at [938, 70] on div "Invoice" at bounding box center [972, 71] width 108 height 17
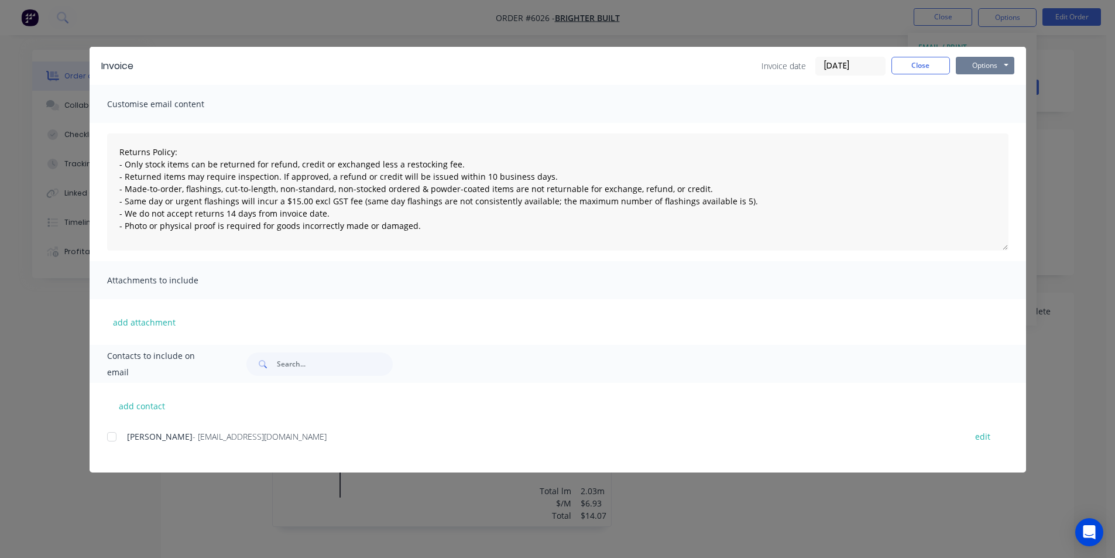
click at [994, 66] on button "Options" at bounding box center [985, 66] width 59 height 18
click at [992, 105] on button "Print" at bounding box center [993, 105] width 75 height 19
click at [917, 66] on button "Close" at bounding box center [920, 66] width 59 height 18
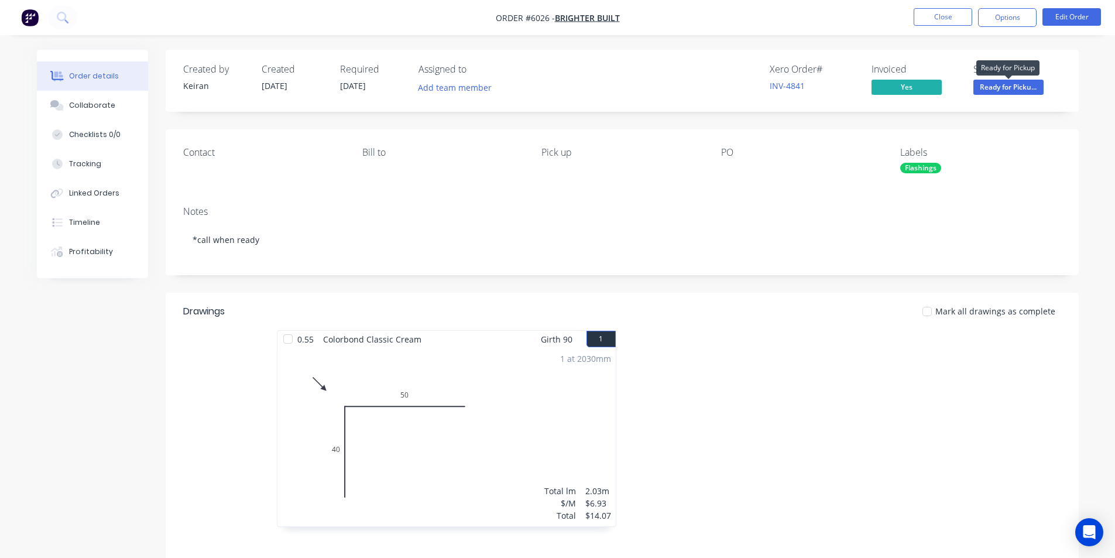
click at [1015, 91] on span "Ready for Picku..." at bounding box center [1008, 87] width 70 height 15
click at [674, 172] on div "Pick up" at bounding box center [621, 163] width 160 height 32
click at [930, 25] on button "Close" at bounding box center [943, 17] width 59 height 18
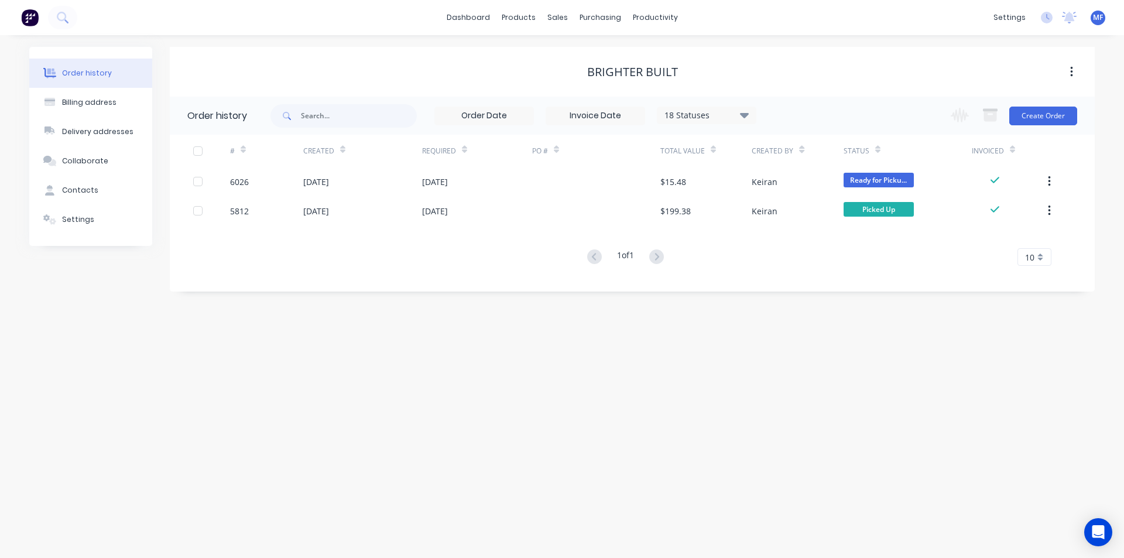
click at [564, 307] on div "Order history Billing address Delivery addresses Collaborate Contacts Settings …" at bounding box center [562, 296] width 1124 height 523
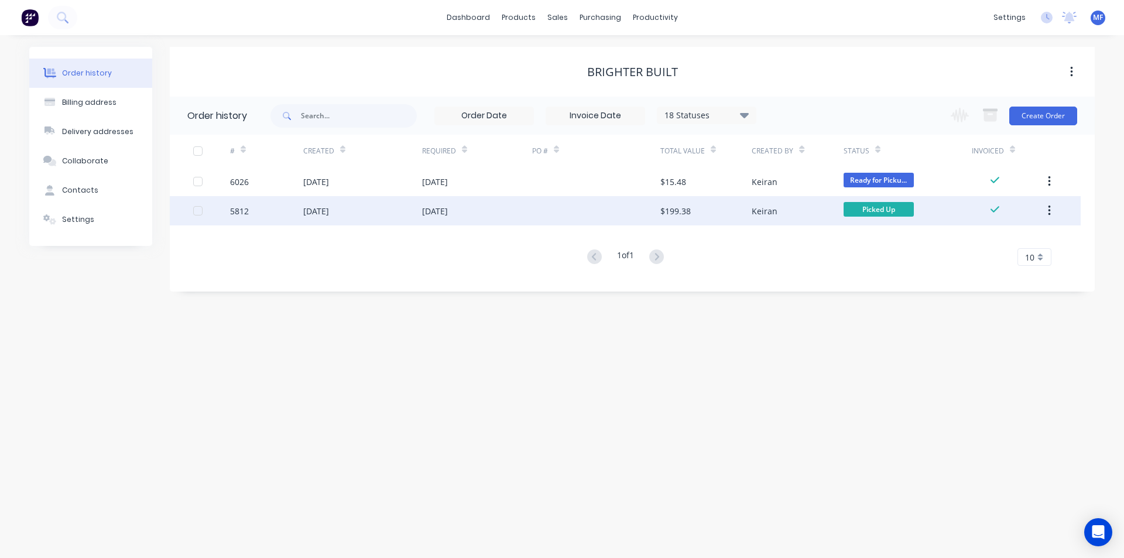
click at [726, 207] on div "$199.38" at bounding box center [705, 210] width 91 height 29
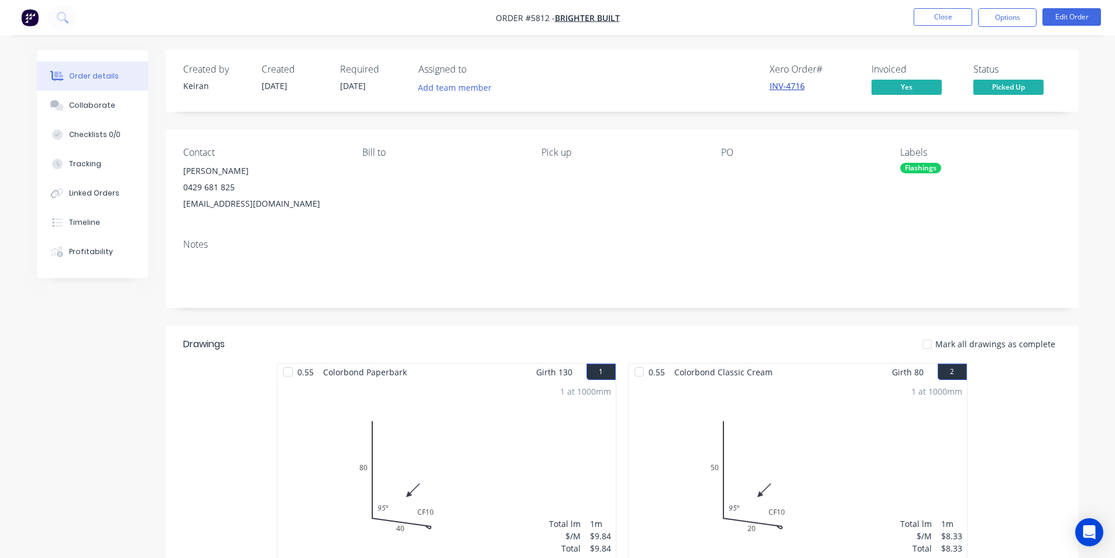
click at [791, 88] on link "INV-4716" at bounding box center [787, 85] width 35 height 11
click at [935, 12] on button "Close" at bounding box center [943, 17] width 59 height 18
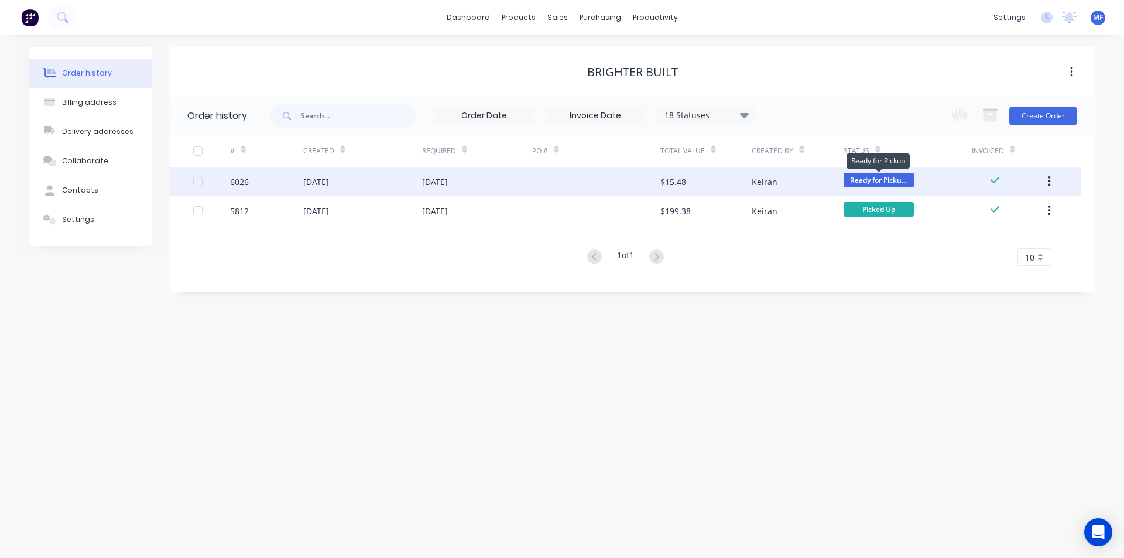
click at [886, 174] on span "Ready for Picku..." at bounding box center [878, 180] width 70 height 15
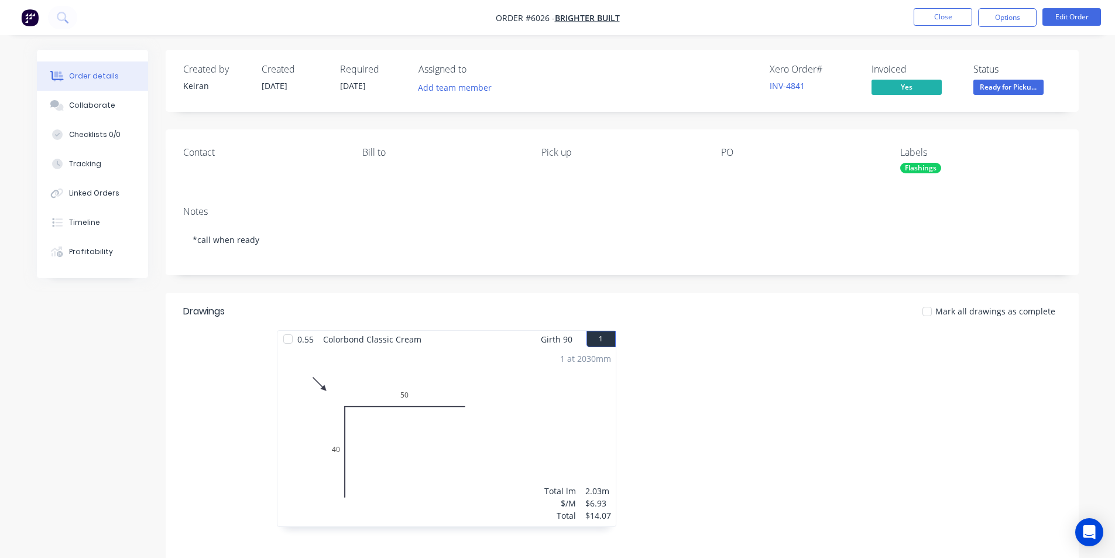
click at [1022, 80] on span "Ready for Picku..." at bounding box center [1008, 87] width 70 height 15
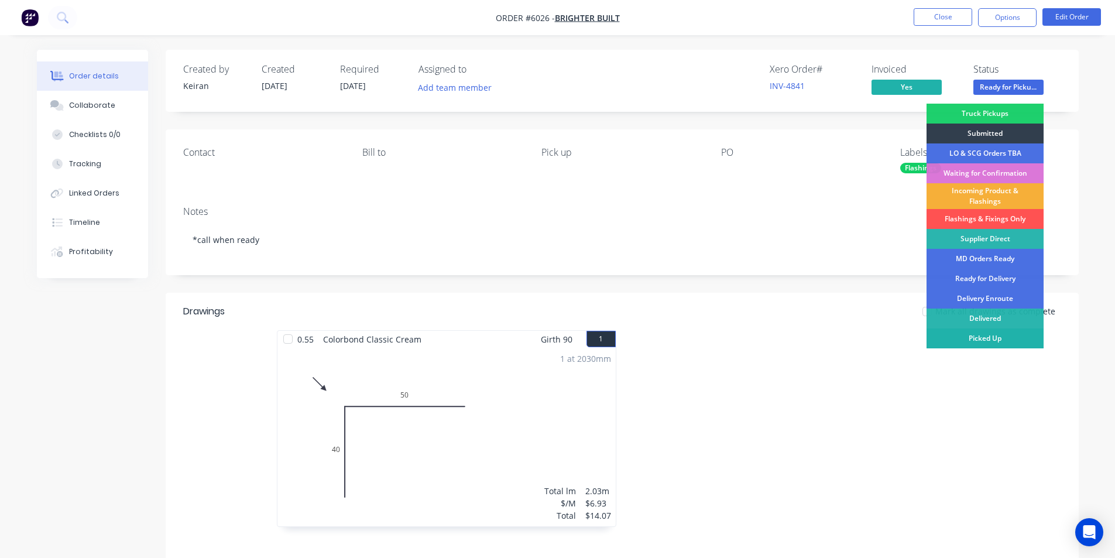
click at [996, 334] on div "Picked Up" at bounding box center [985, 338] width 117 height 20
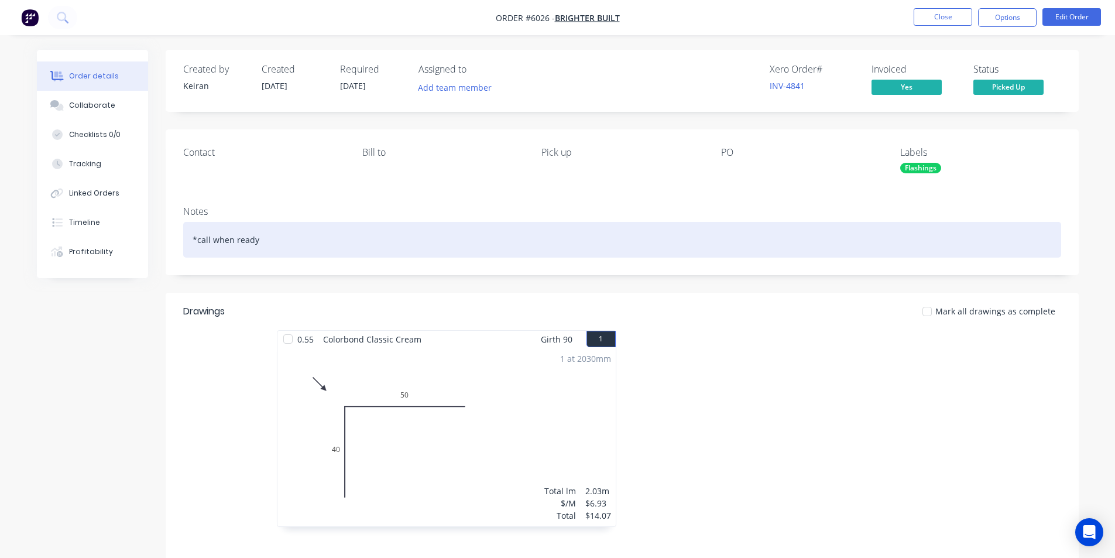
click at [765, 228] on div "*call when ready" at bounding box center [622, 240] width 878 height 36
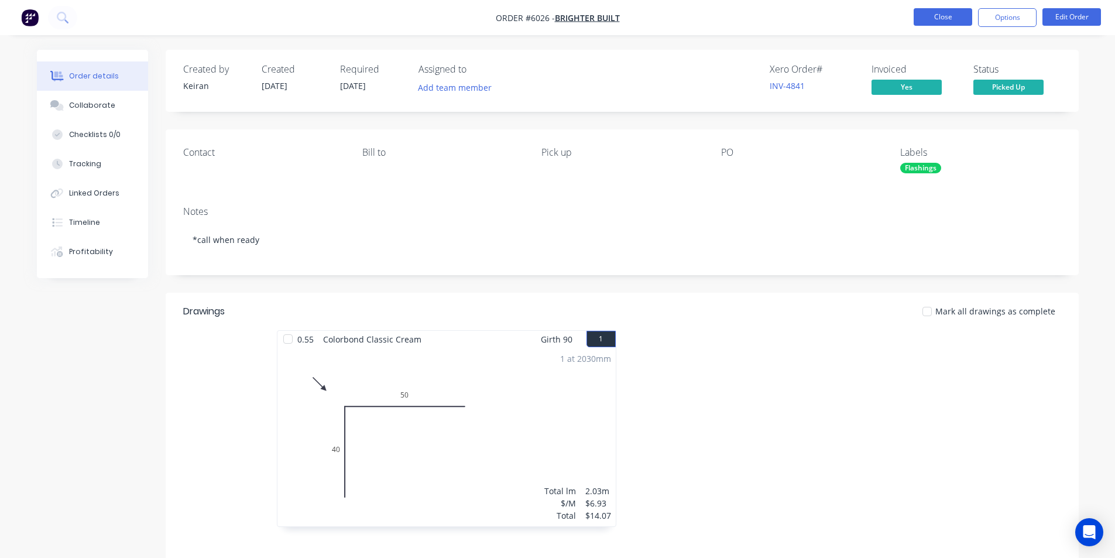
click at [948, 13] on button "Close" at bounding box center [943, 17] width 59 height 18
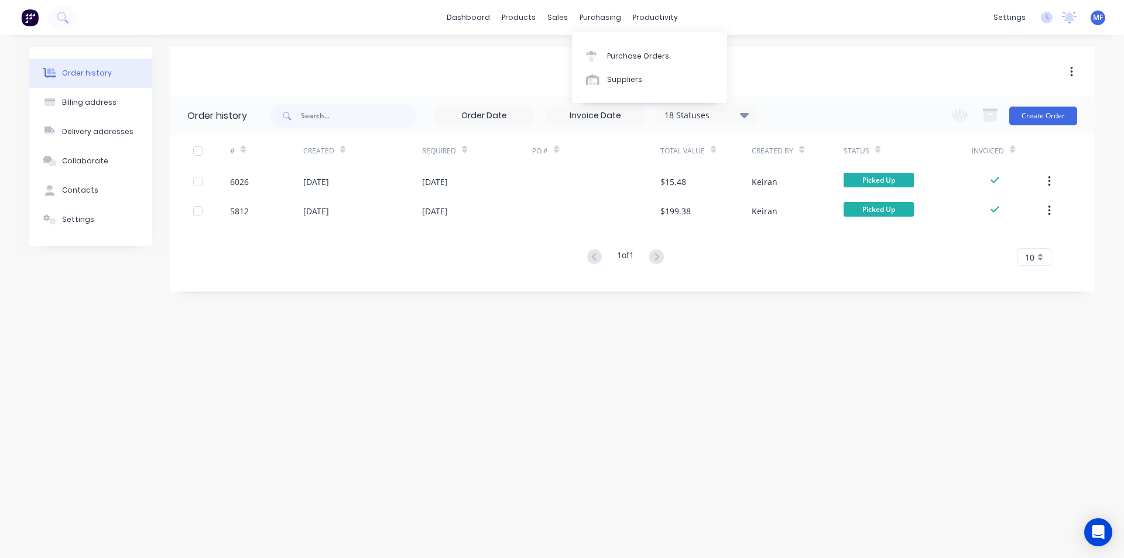
drag, startPoint x: 597, startPoint y: 15, endPoint x: 613, endPoint y: 41, distance: 30.5
click at [597, 15] on div "purchasing" at bounding box center [600, 18] width 53 height 18
click at [629, 54] on div "Purchase Orders" at bounding box center [638, 56] width 62 height 11
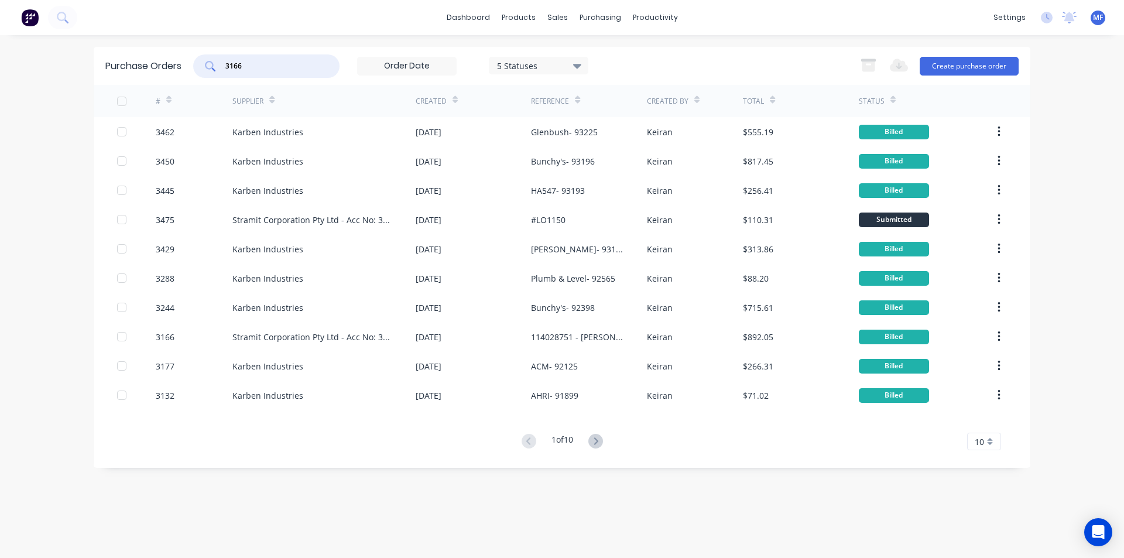
click at [255, 61] on input "3166" at bounding box center [272, 66] width 97 height 12
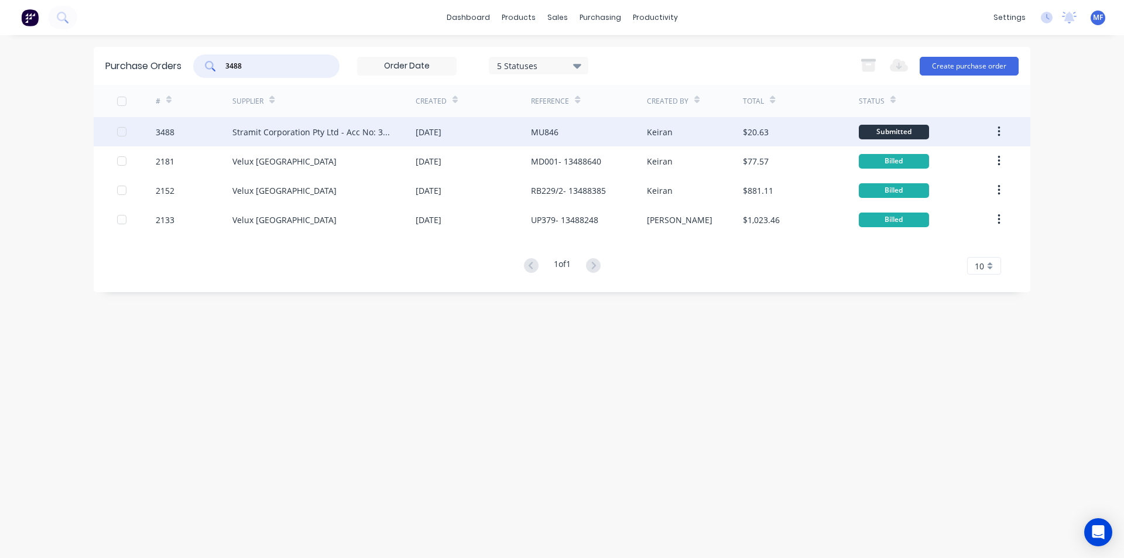
type input "3488"
click at [320, 130] on div "Stramit Corporation Pty Ltd - Acc No: 32915" at bounding box center [312, 132] width 160 height 12
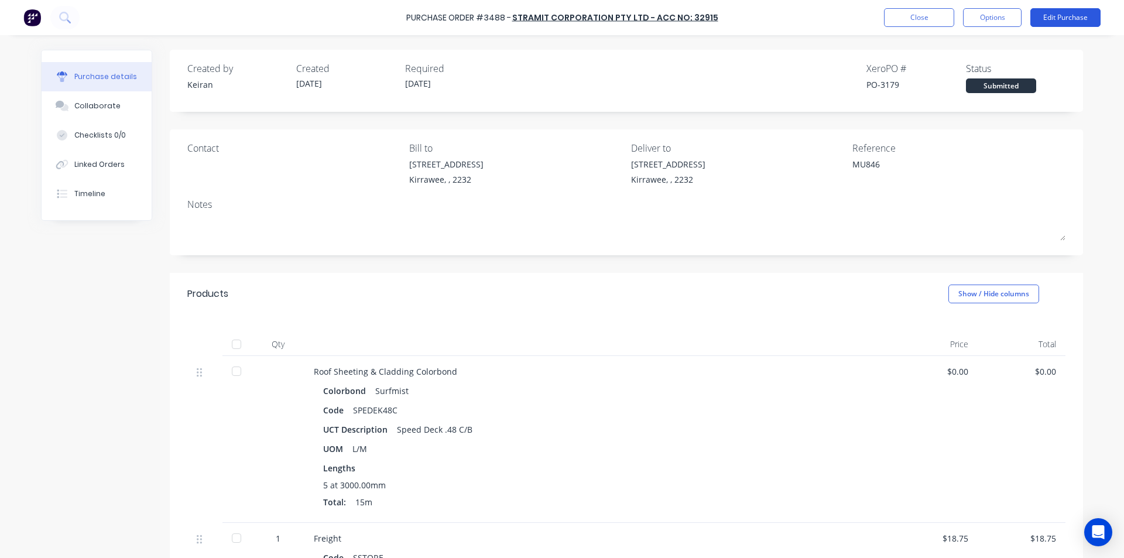
click at [1069, 22] on button "Edit Purchase" at bounding box center [1065, 17] width 70 height 19
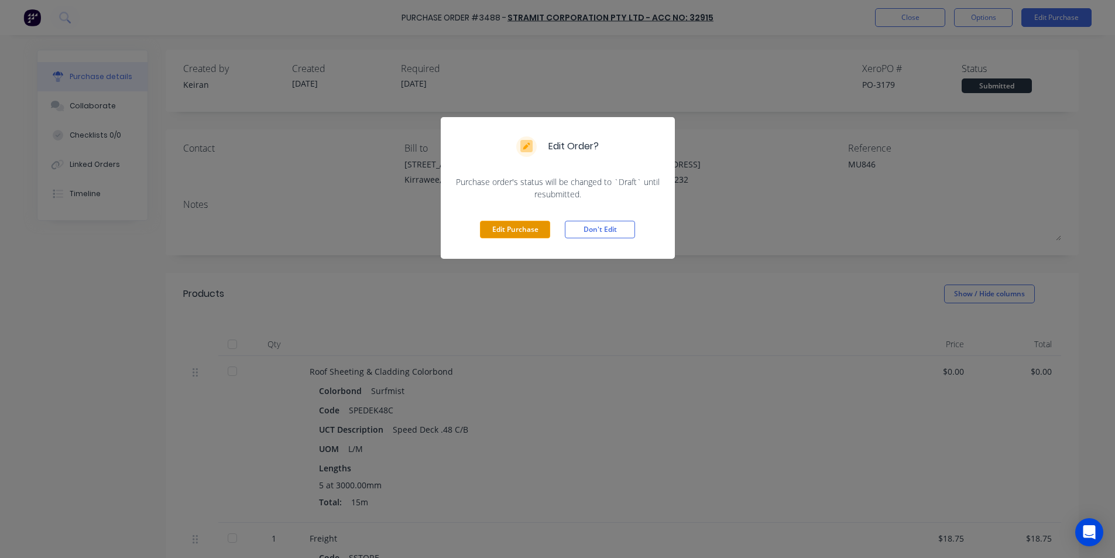
click at [519, 229] on button "Edit Purchase" at bounding box center [515, 230] width 70 height 18
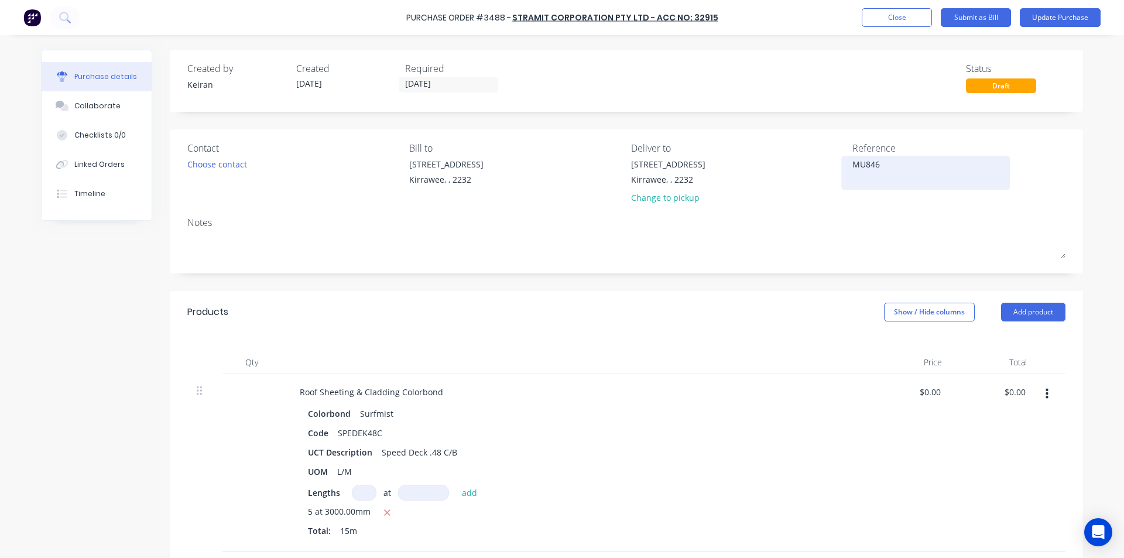
click at [900, 172] on textarea "MU846" at bounding box center [925, 171] width 146 height 26
click at [883, 168] on textarea "MU846" at bounding box center [925, 171] width 146 height 26
type textarea "114051937 - MU846"
click at [769, 361] on div at bounding box center [573, 362] width 585 height 23
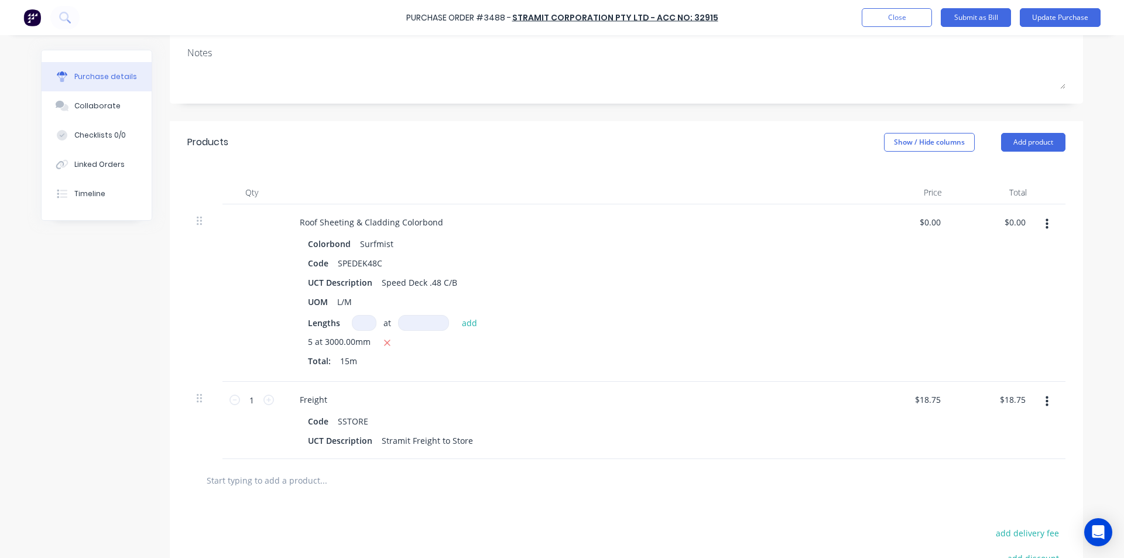
scroll to position [176, 0]
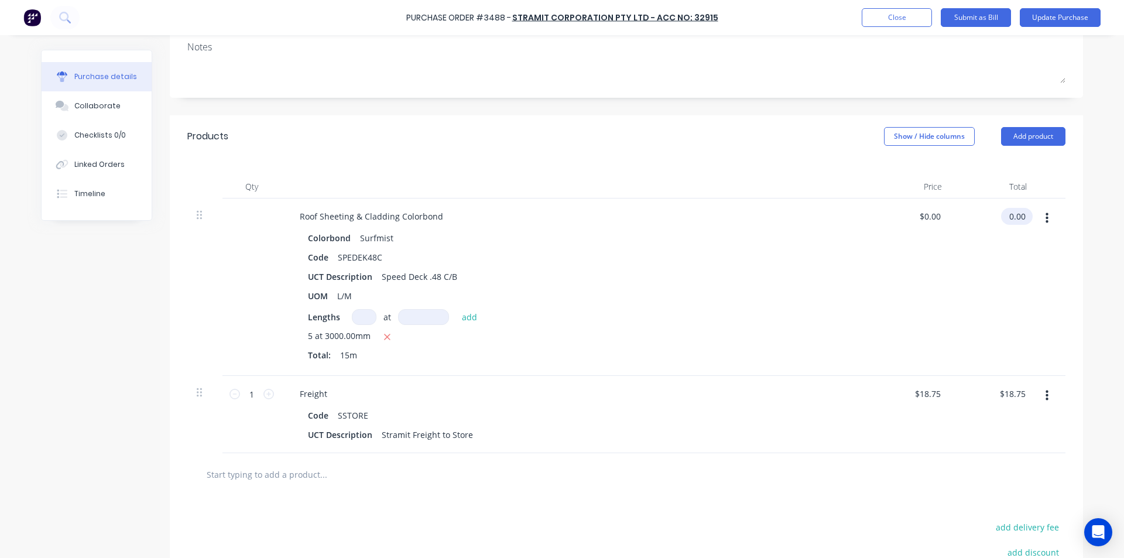
click at [1011, 216] on input "0.00" at bounding box center [1014, 216] width 27 height 17
click at [1011, 216] on input "0.00" at bounding box center [1017, 216] width 22 height 17
type input "203.60"
type input "$13.5733"
type input "$203.60"
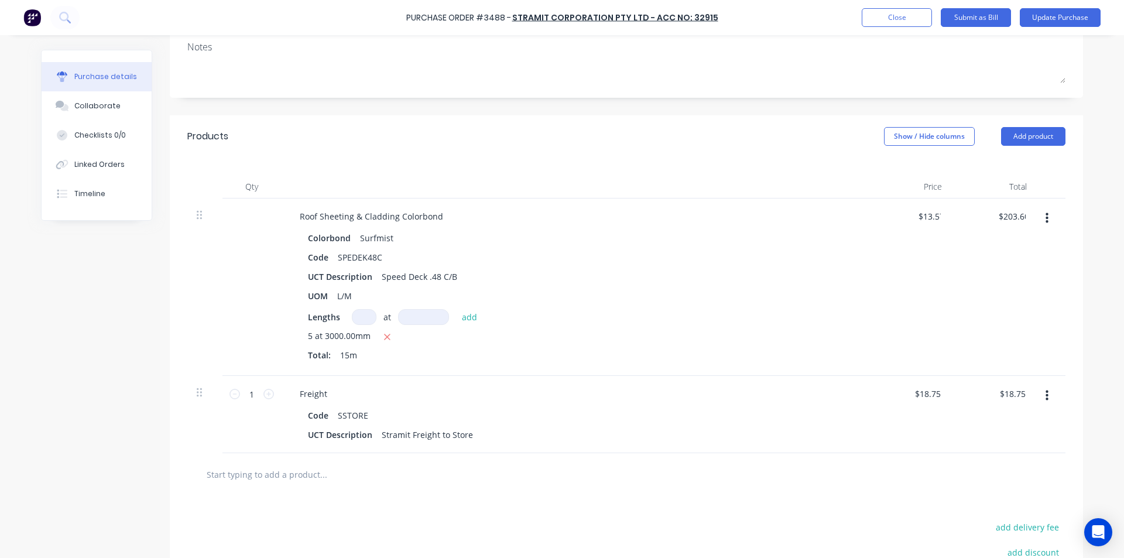
click at [833, 367] on div "Roof Sheeting & Cladding Colorbond Colorbond Surfmist Code SPEDEK48C UCT Descri…" at bounding box center [573, 286] width 585 height 177
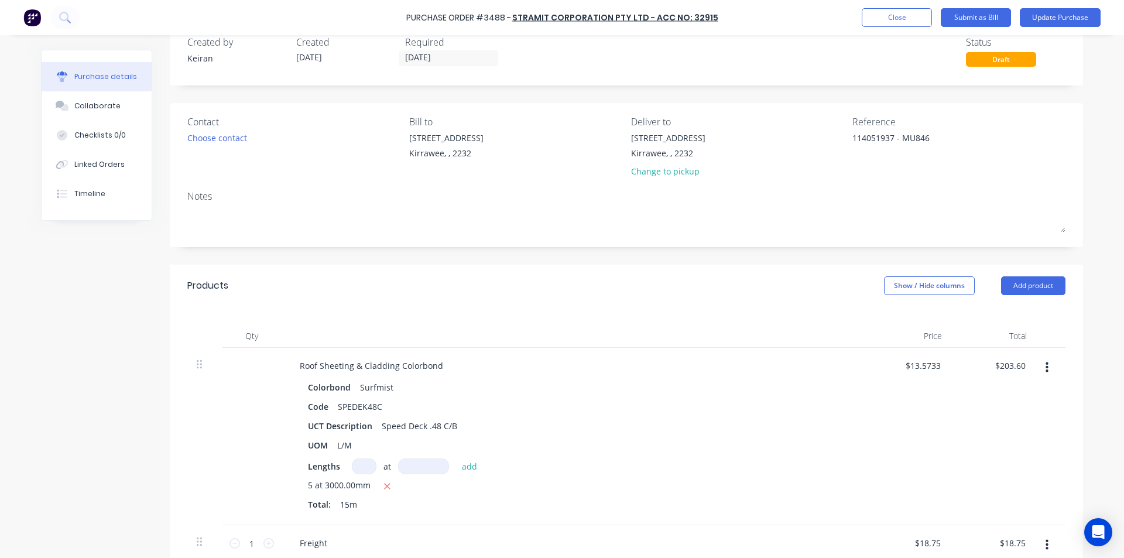
scroll to position [0, 0]
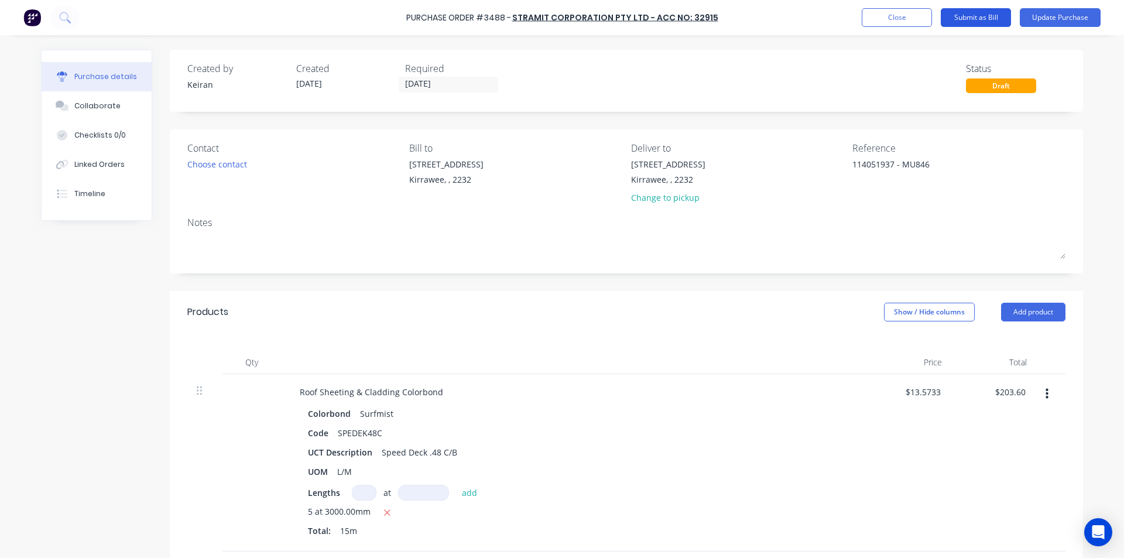
click at [991, 19] on button "Submit as Bill" at bounding box center [976, 17] width 70 height 19
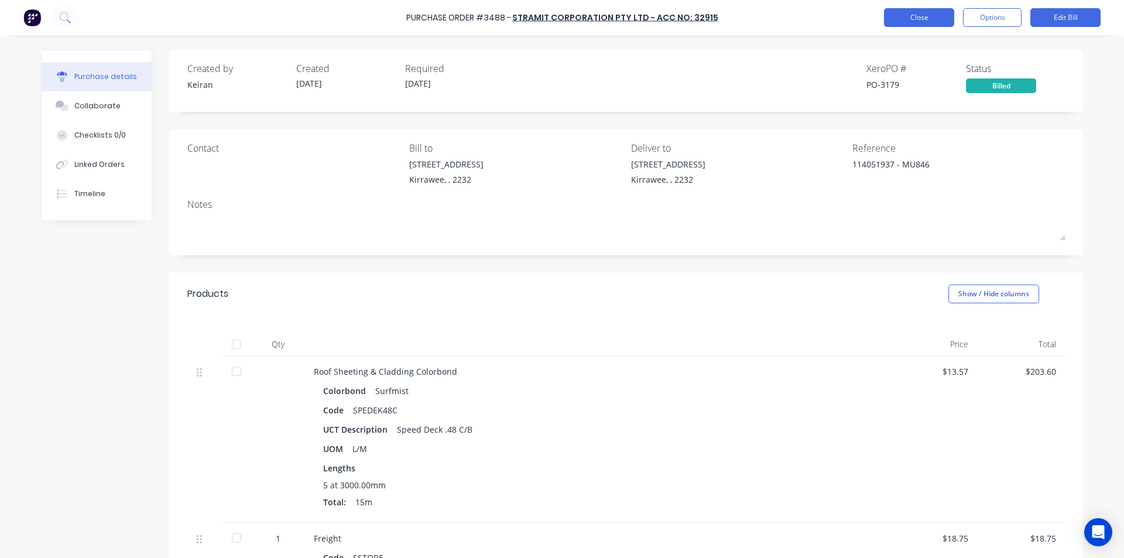
click at [914, 12] on button "Close" at bounding box center [919, 17] width 70 height 19
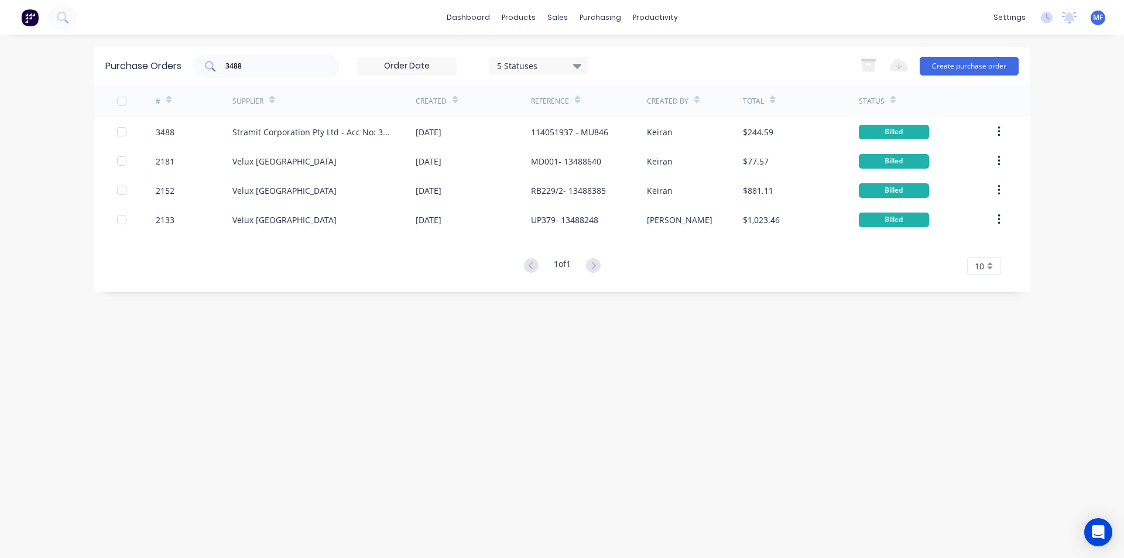
click at [265, 68] on input "3488" at bounding box center [272, 66] width 97 height 12
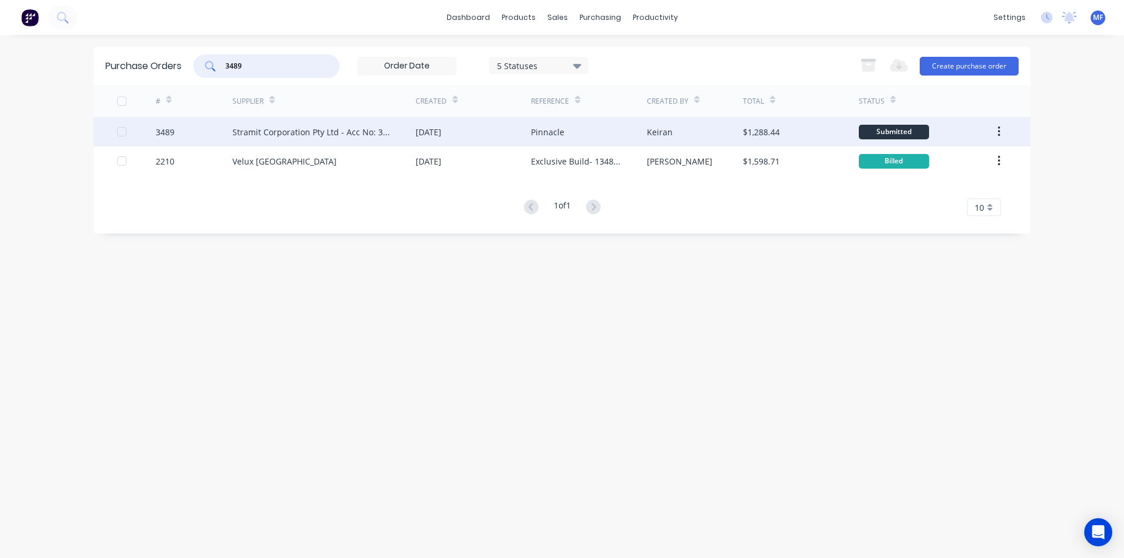
type input "3489"
click at [278, 128] on div "Stramit Corporation Pty Ltd - Acc No: 32915" at bounding box center [312, 132] width 160 height 12
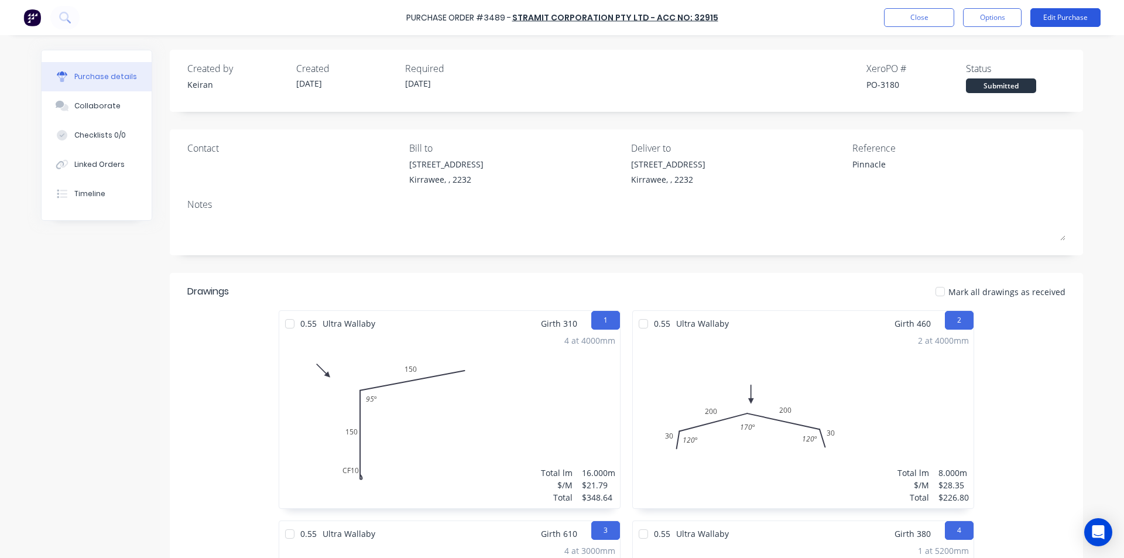
click at [1067, 17] on button "Edit Purchase" at bounding box center [1065, 17] width 70 height 19
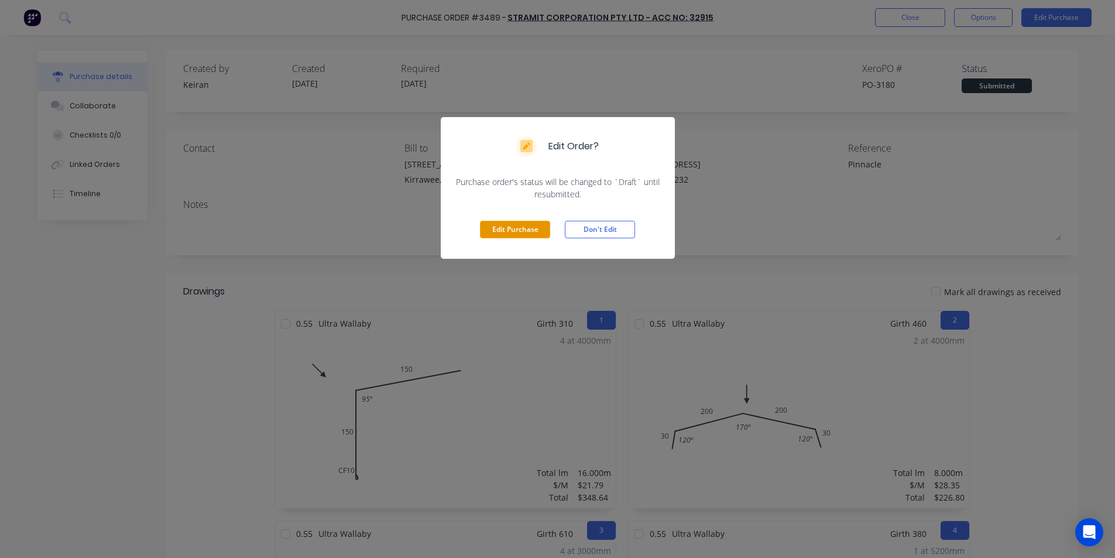
click at [539, 232] on button "Edit Purchase" at bounding box center [515, 230] width 70 height 18
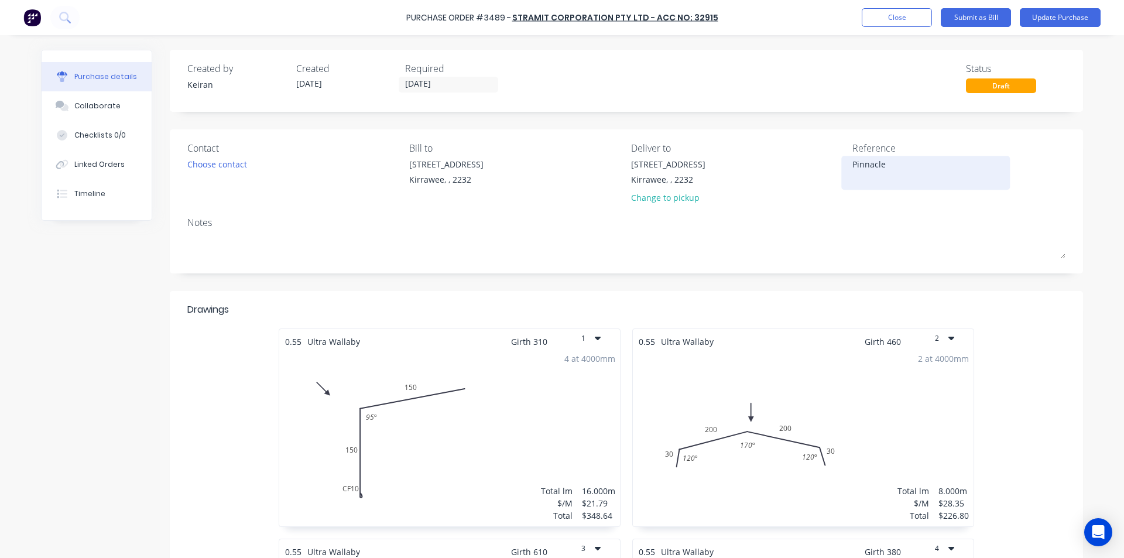
click at [910, 163] on textarea "Pinnacle" at bounding box center [925, 171] width 146 height 26
type textarea "114051960 - Pinnacle"
click at [1016, 179] on div "114051960 - Pinnacle" at bounding box center [958, 172] width 213 height 29
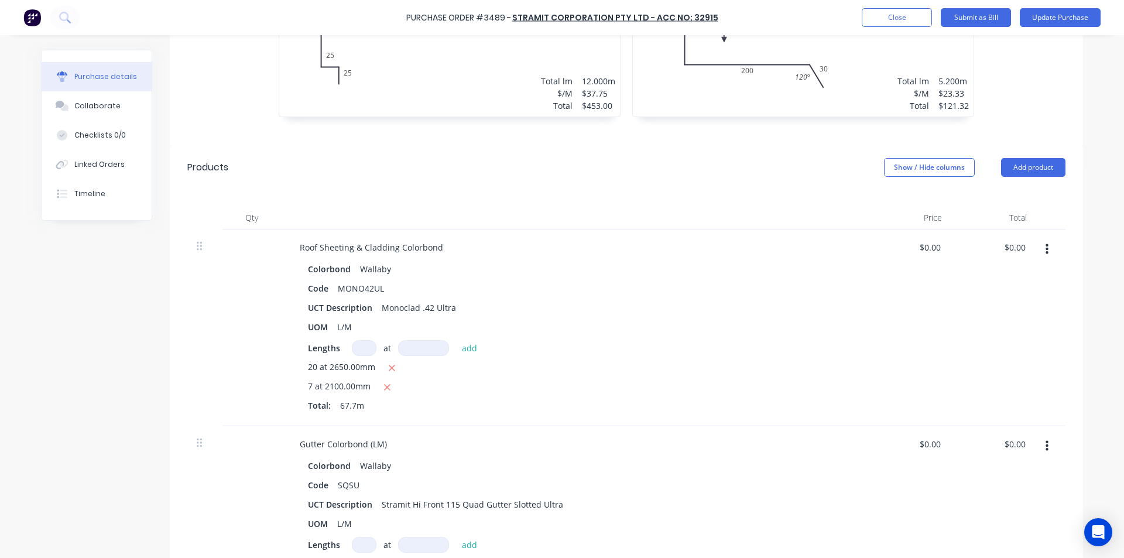
scroll to position [702, 0]
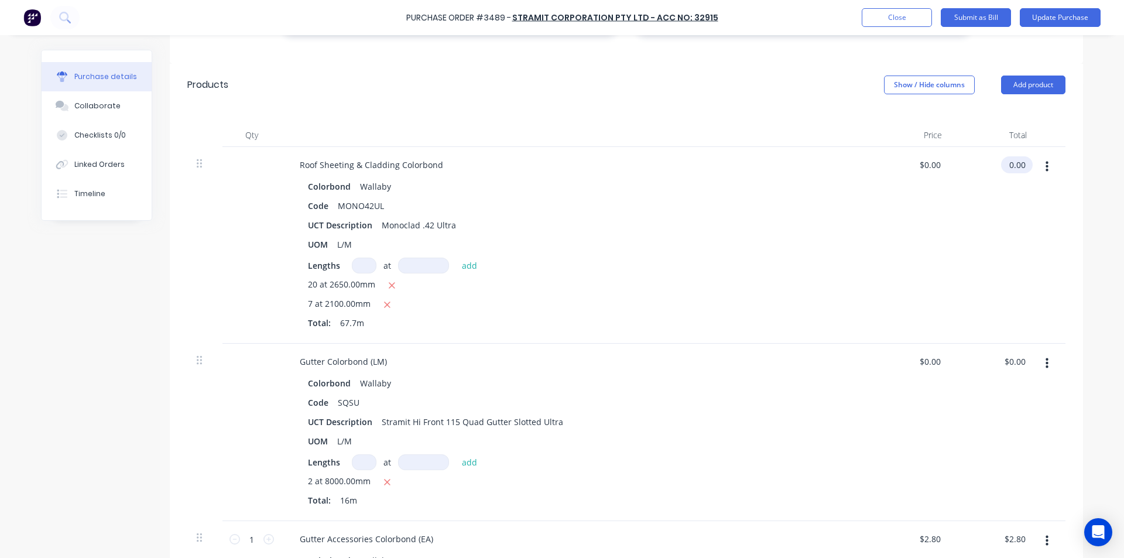
click at [1014, 170] on input "0.00" at bounding box center [1014, 164] width 27 height 17
click at [1014, 170] on input "0.00" at bounding box center [1017, 164] width 22 height 17
type input "1108.10"
type input "$16.3678"
type input "$1,108.10"
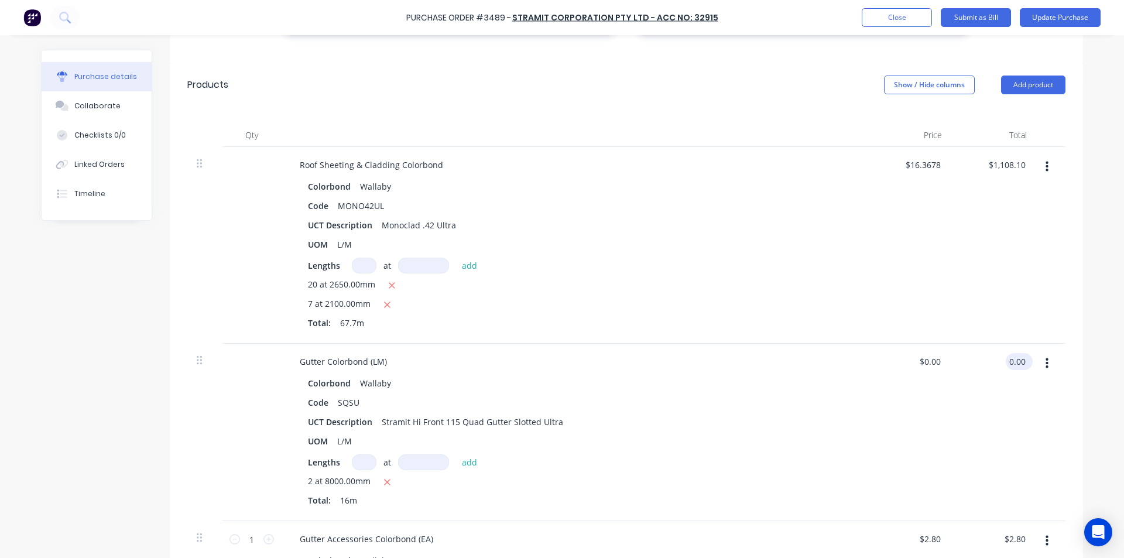
click at [1006, 355] on div "0.00 0.00" at bounding box center [1017, 361] width 22 height 17
click at [1010, 361] on input "0.00" at bounding box center [1017, 361] width 22 height 17
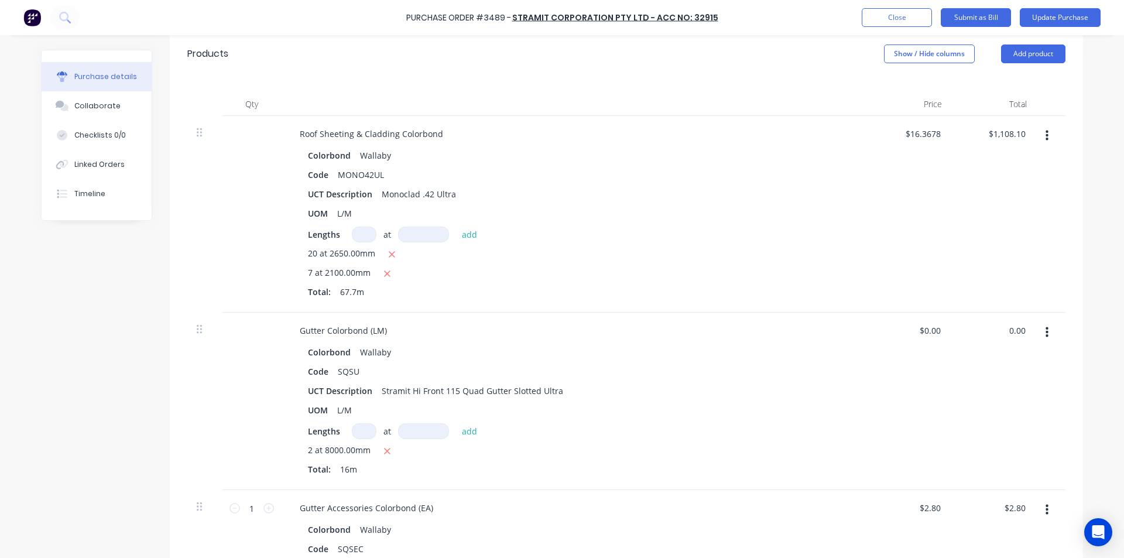
scroll to position [761, 0]
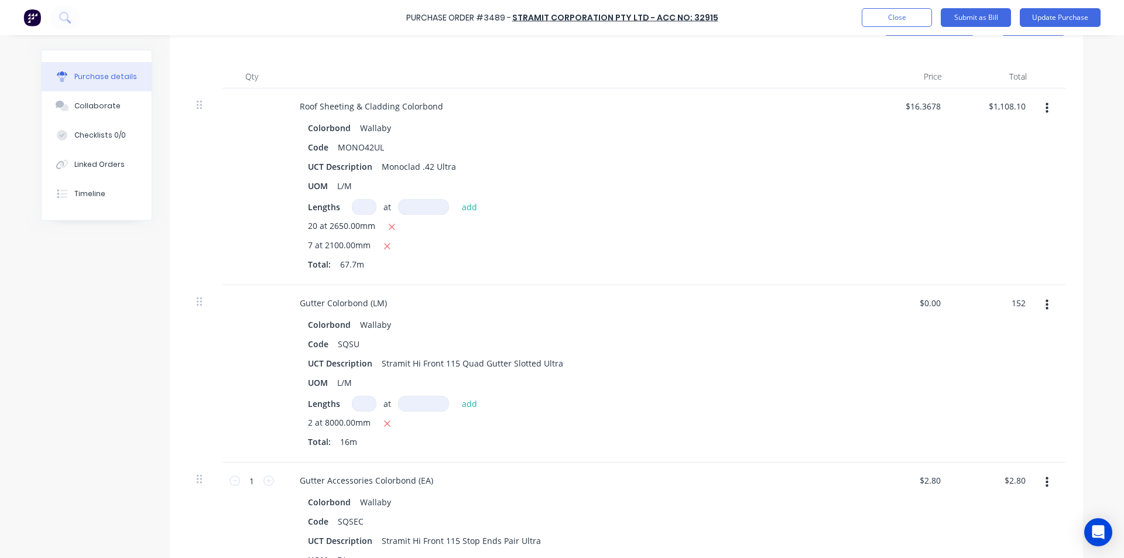
type input "152"
type input "$9.50"
type input "$152.00"
click at [702, 413] on div "Lengths at add 2 at 8000.00mm Total: 16m" at bounding box center [574, 424] width 532 height 57
click at [1009, 479] on input "2.80" at bounding box center [1014, 480] width 27 height 17
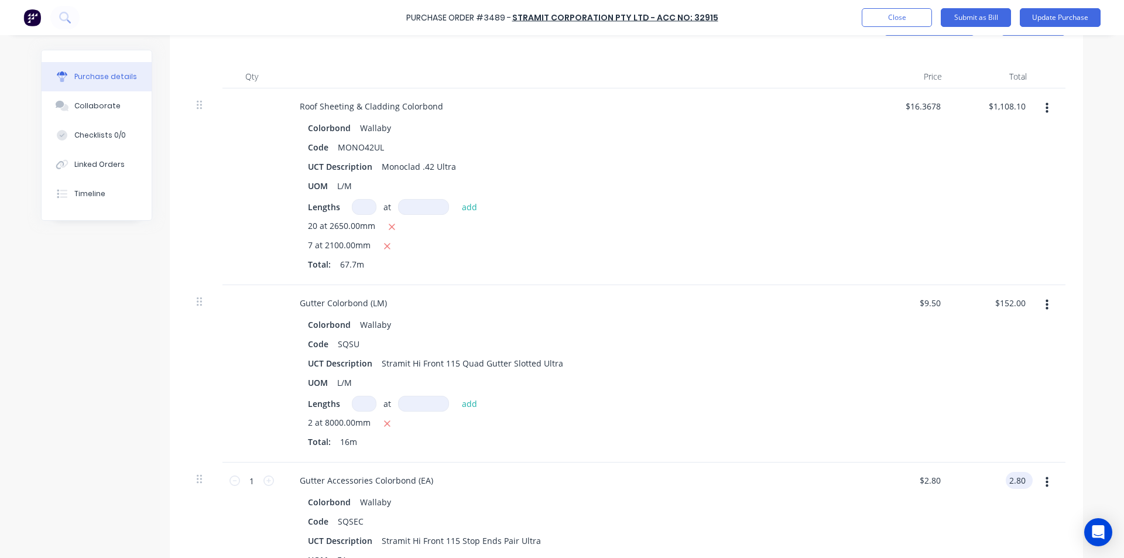
click at [1009, 479] on input "2.80" at bounding box center [1017, 480] width 22 height 17
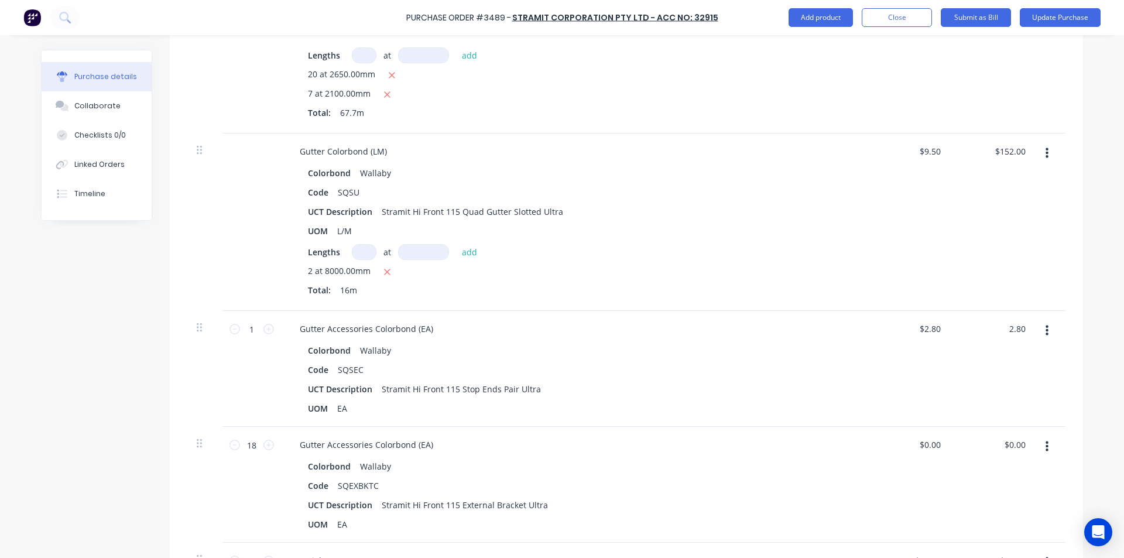
scroll to position [937, 0]
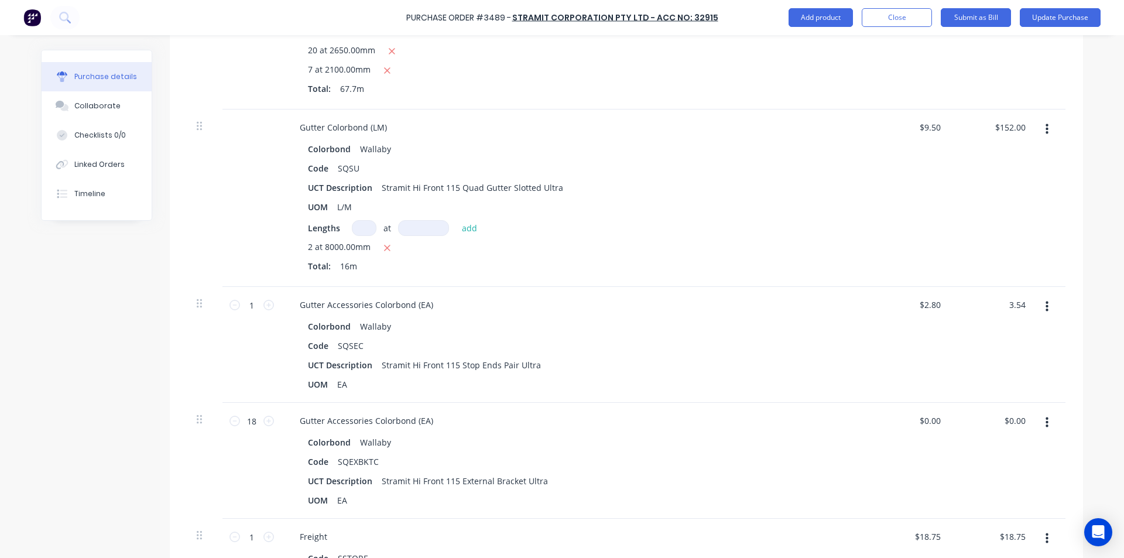
type input "3.54"
type input "$3.54"
drag, startPoint x: 757, startPoint y: 347, endPoint x: 843, endPoint y: 355, distance: 86.4
click at [757, 347] on div "Code SQSEC" at bounding box center [571, 345] width 536 height 17
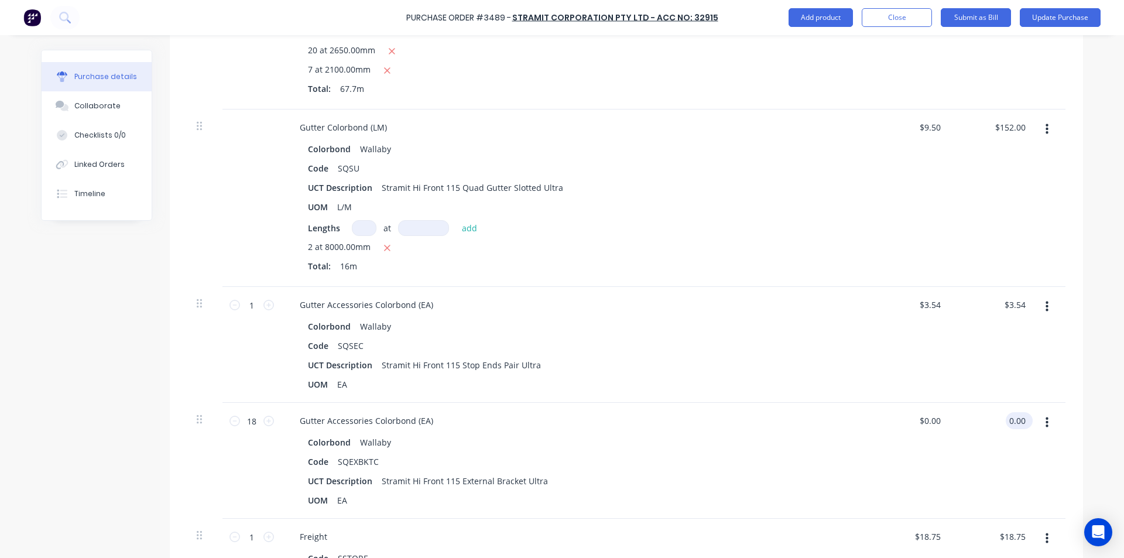
click at [1014, 417] on input "0.00" at bounding box center [1017, 420] width 22 height 17
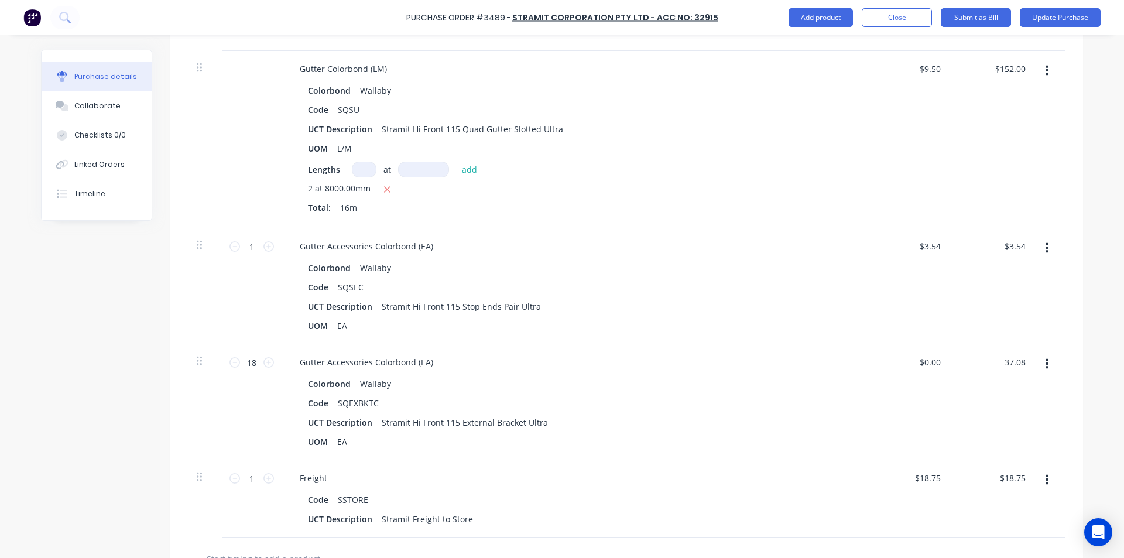
type input "37.08"
type input "$2.06"
type input "$37.08"
click at [951, 410] on div "$37.08 $37.08" at bounding box center [993, 402] width 85 height 116
click at [1007, 476] on input "18.75" at bounding box center [1012, 477] width 32 height 17
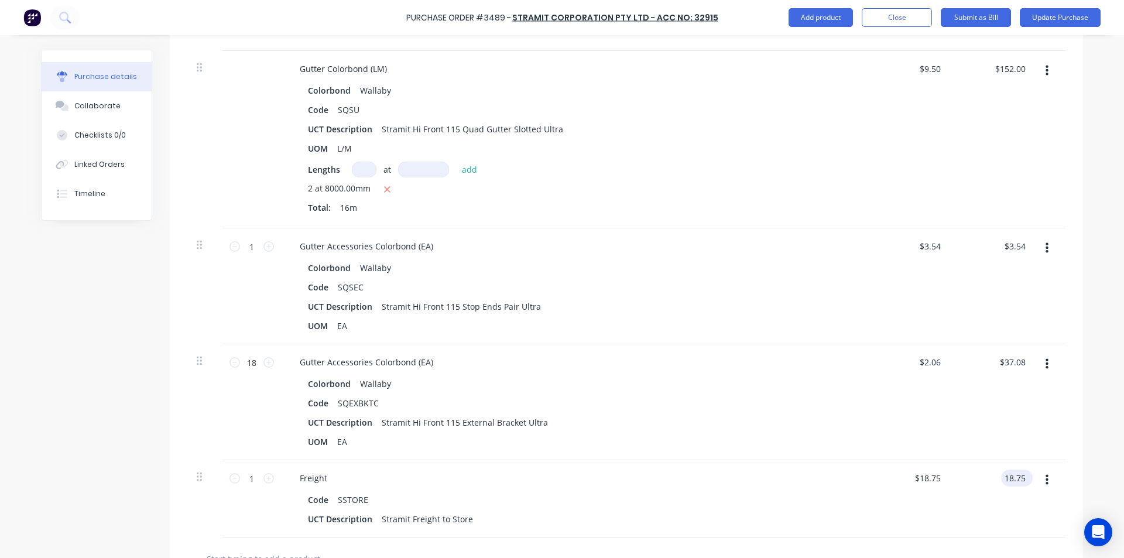
click at [1007, 476] on input "18.75" at bounding box center [1014, 477] width 27 height 17
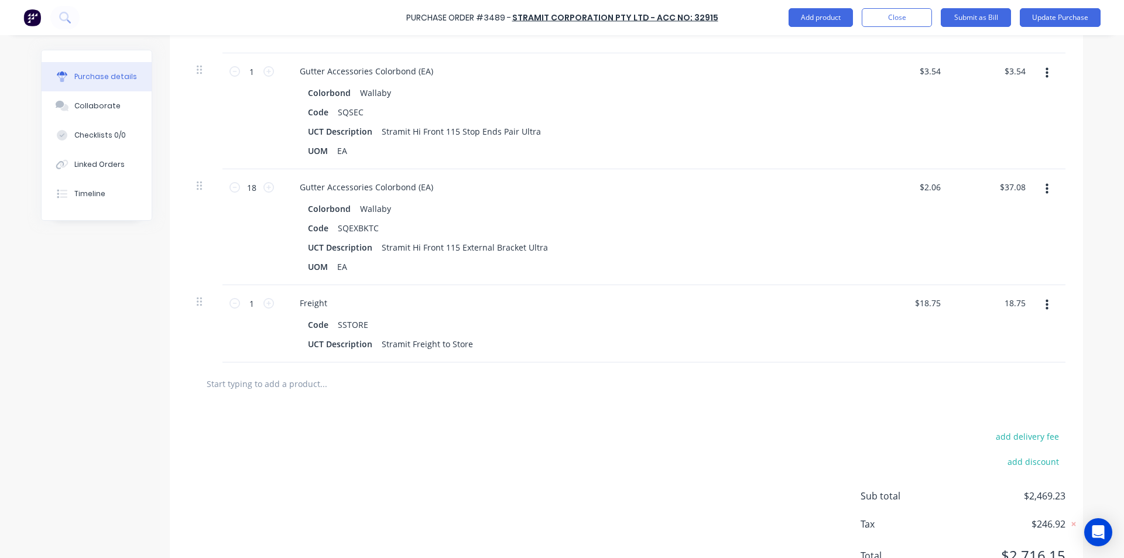
scroll to position [1171, 0]
type input "$18.75"
click at [756, 344] on div "UCT Description Stramit Freight to Store" at bounding box center [571, 343] width 536 height 17
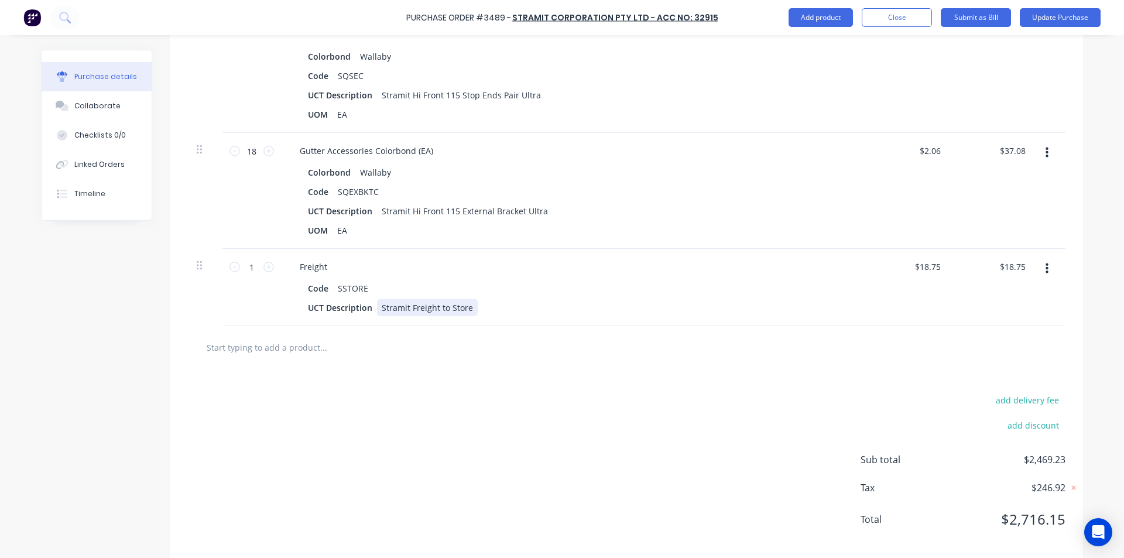
scroll to position [1222, 0]
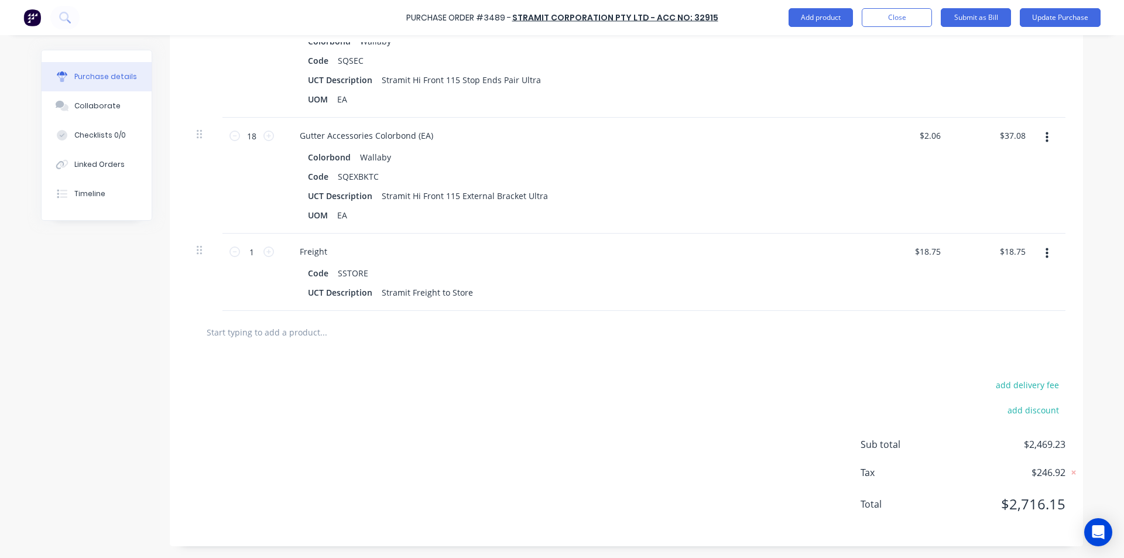
click at [588, 415] on div "add delivery fee add discount Sub total $2,469.23 Tax $246.92 Total $2,716.15" at bounding box center [626, 450] width 913 height 193
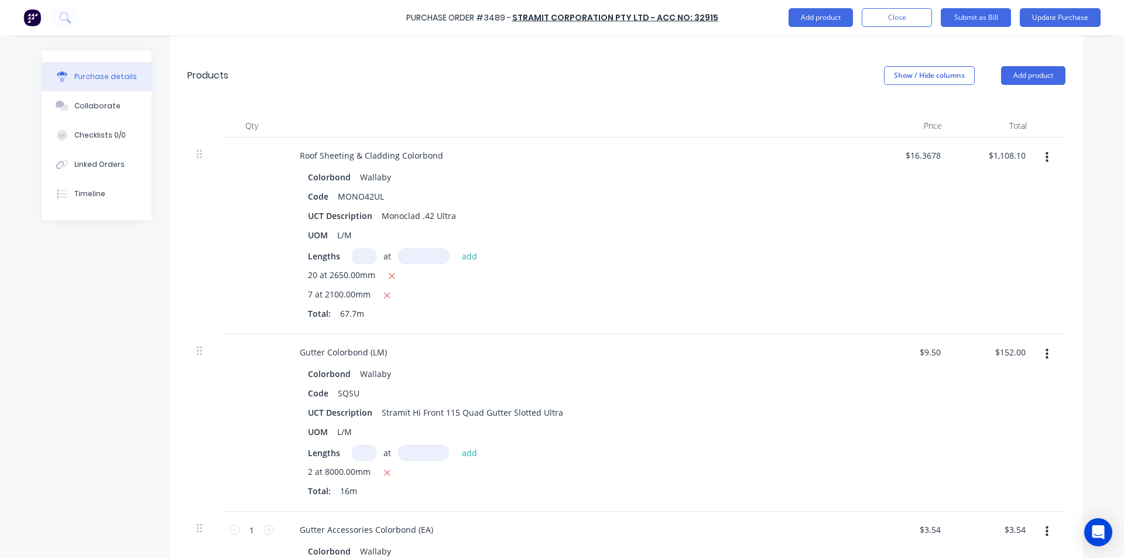
scroll to position [695, 0]
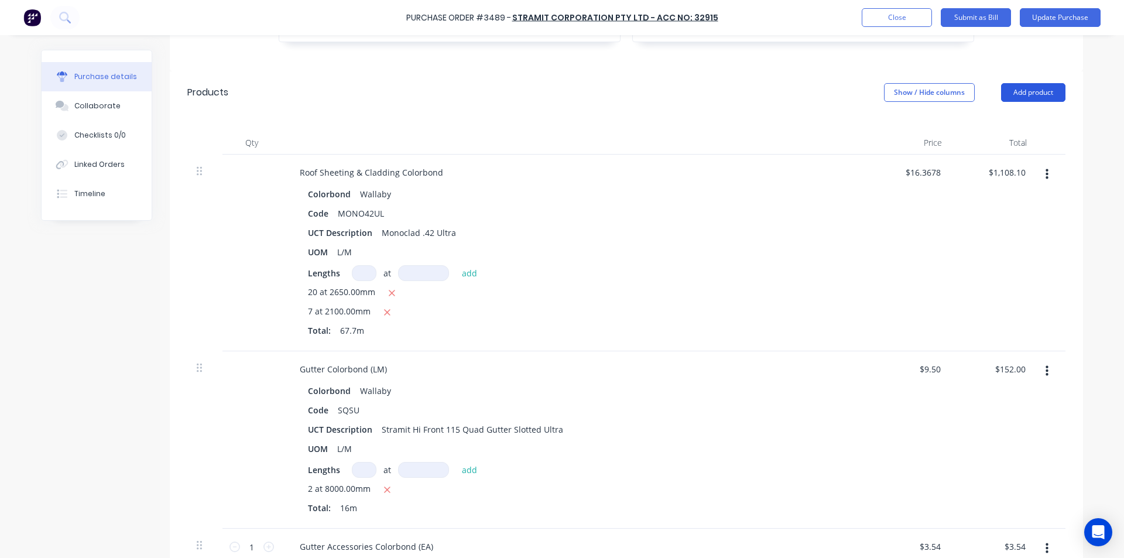
click at [1022, 91] on button "Add product" at bounding box center [1033, 92] width 64 height 19
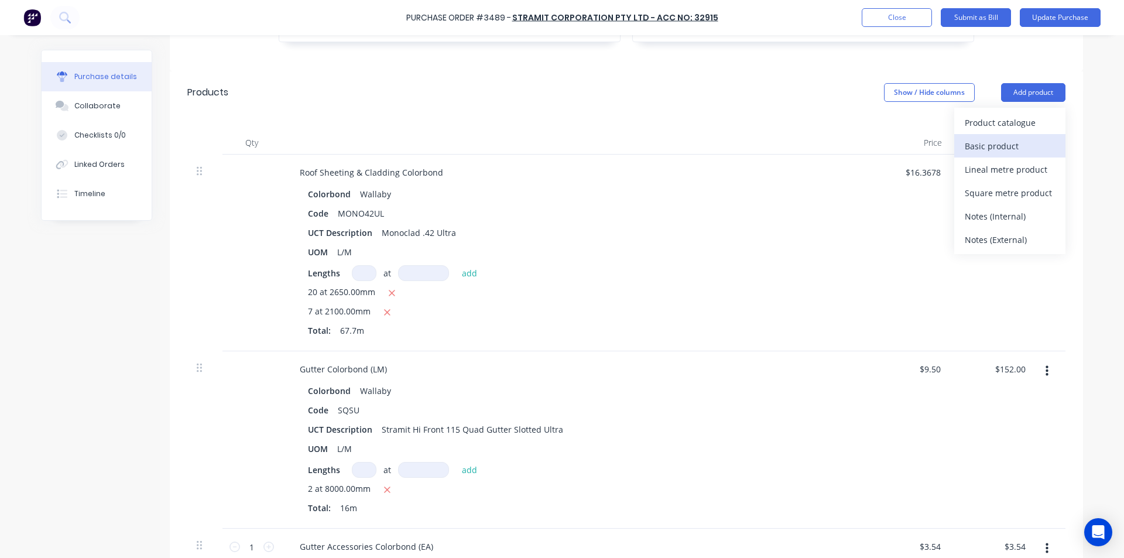
click at [982, 143] on div "Basic product" at bounding box center [1010, 146] width 90 height 17
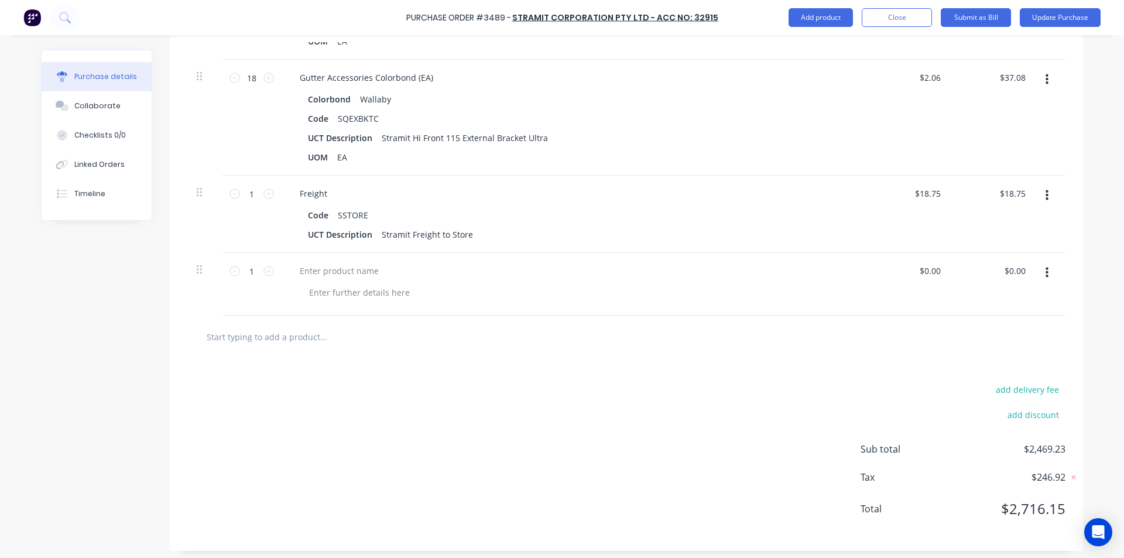
scroll to position [1280, 0]
click at [338, 269] on div at bounding box center [339, 270] width 98 height 17
type input "$0.00"
click at [1007, 265] on input "0.00" at bounding box center [1017, 270] width 22 height 17
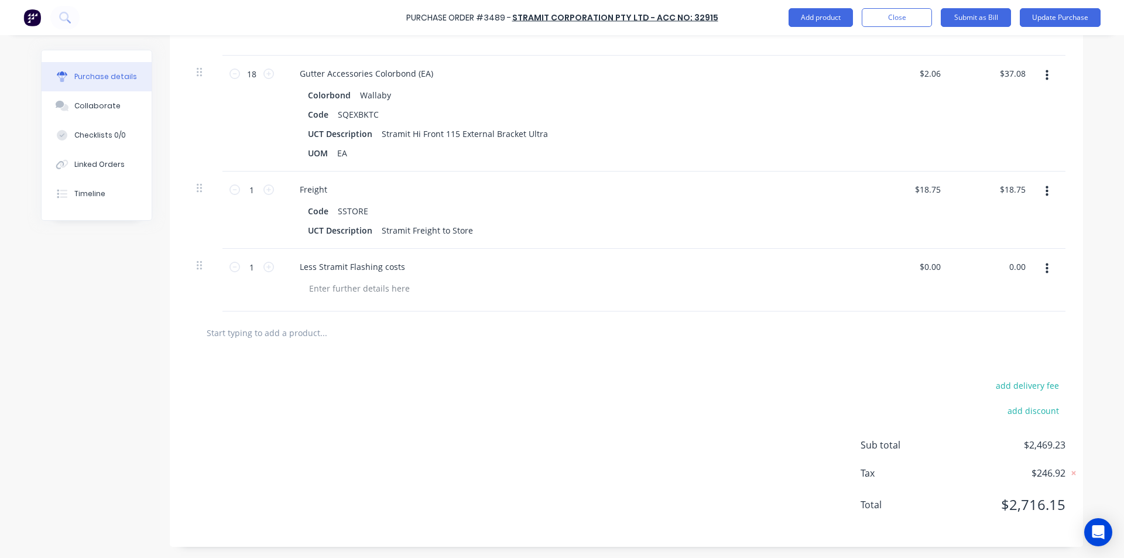
scroll to position [1284, 0]
click at [1010, 259] on input "0.00" at bounding box center [1017, 266] width 22 height 17
type input "-270.76"
type input "$-270.76"
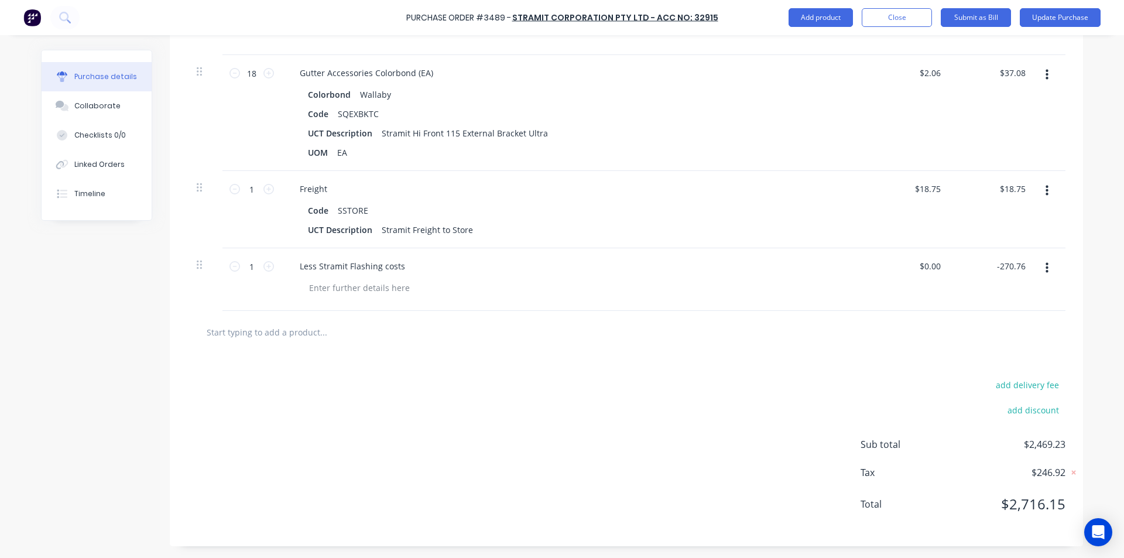
type input "$-270.76"
click at [967, 332] on div at bounding box center [626, 331] width 859 height 23
drag, startPoint x: 1019, startPoint y: 71, endPoint x: 1026, endPoint y: 73, distance: 7.2
click at [1019, 71] on input "37.08" at bounding box center [1014, 72] width 27 height 17
type input "37.09"
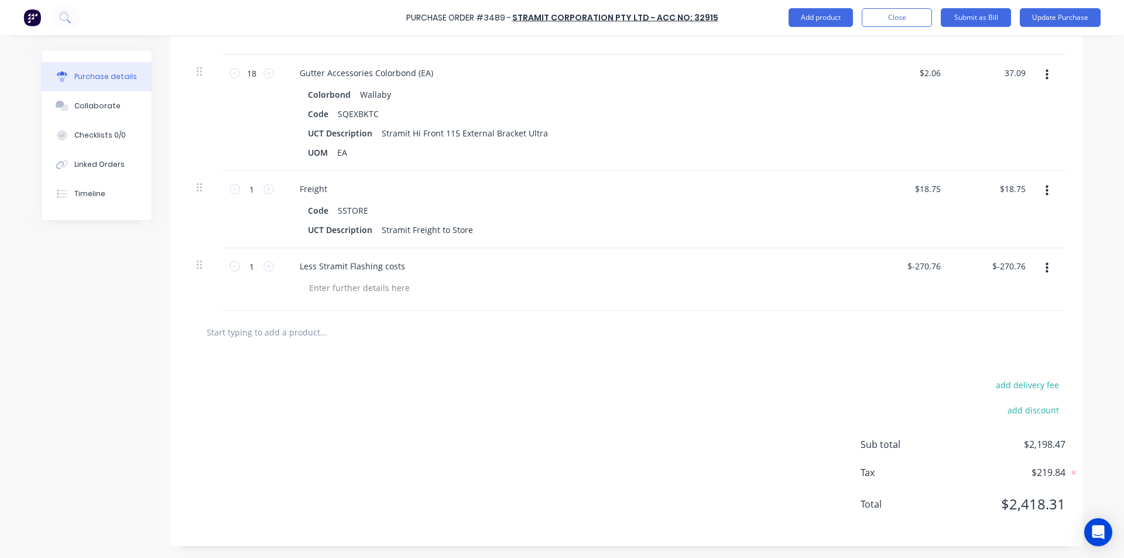
type input "$2.0606"
type input "$37.09"
click at [1010, 111] on div "$37.09 $37.09" at bounding box center [993, 113] width 85 height 116
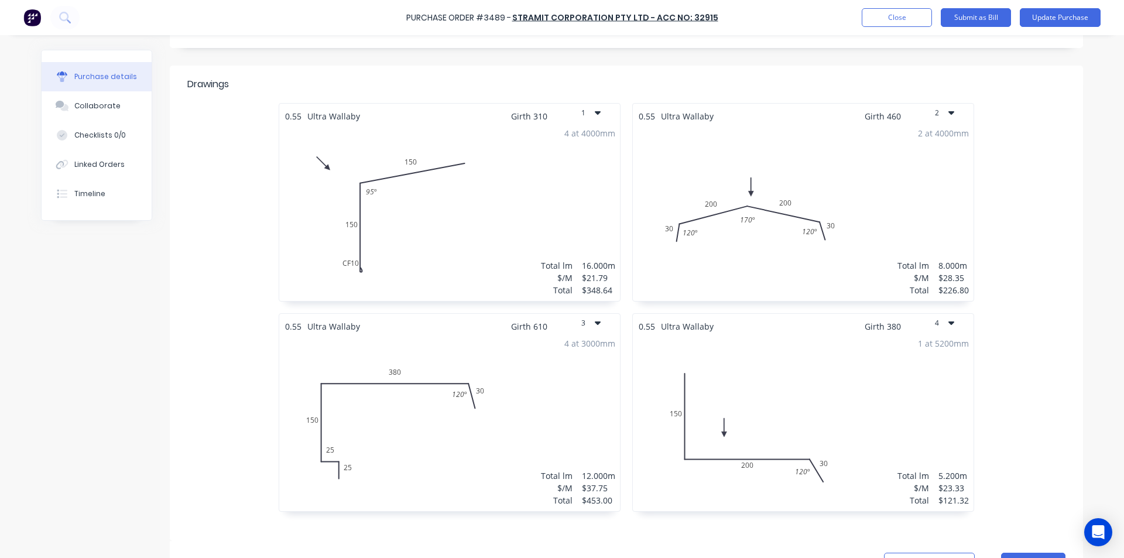
scroll to position [114, 0]
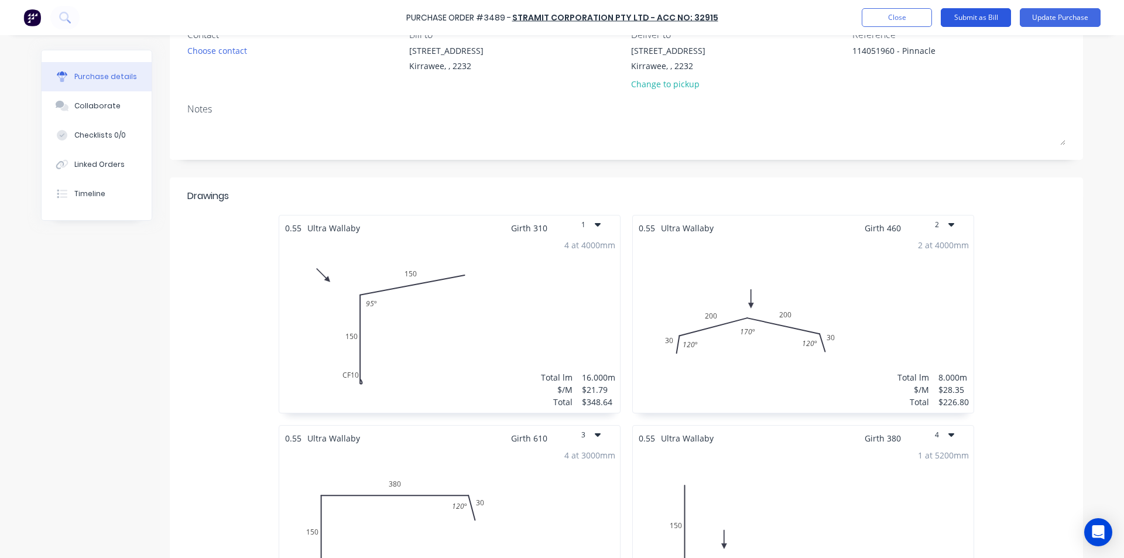
click at [991, 14] on button "Submit as Bill" at bounding box center [976, 17] width 70 height 19
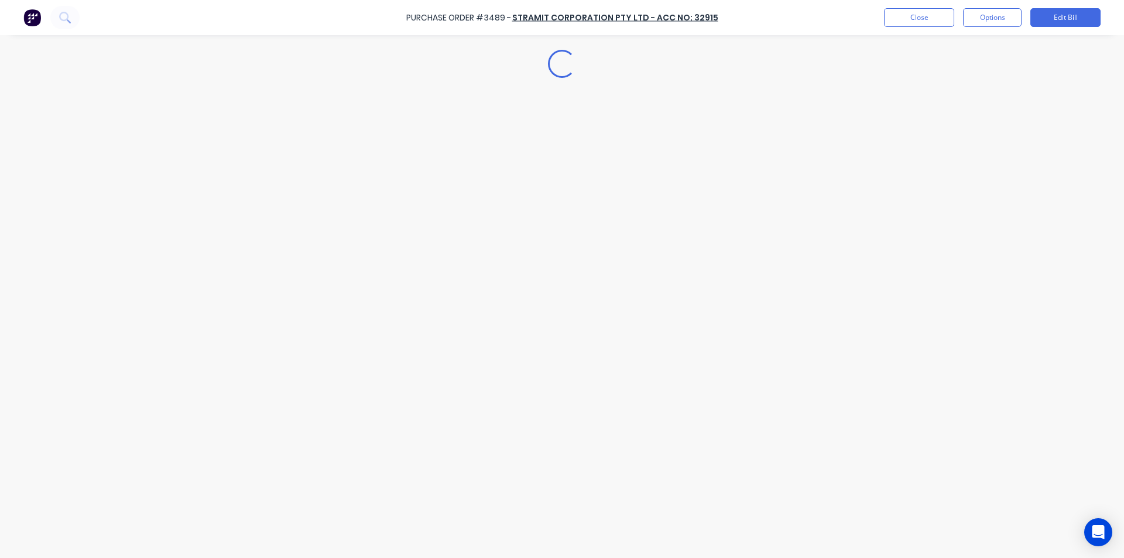
scroll to position [0, 0]
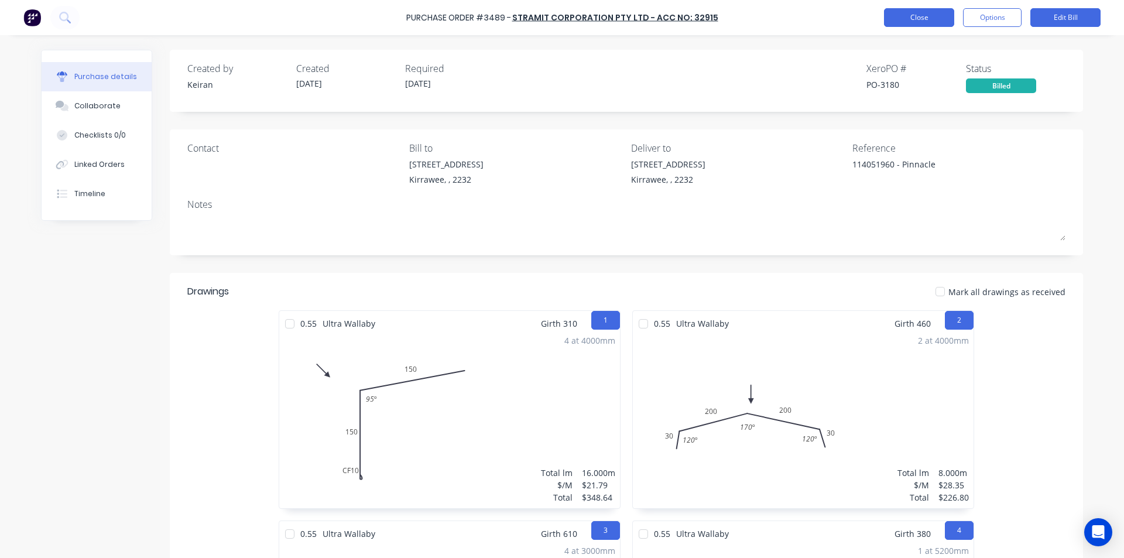
click at [905, 20] on button "Close" at bounding box center [919, 17] width 70 height 19
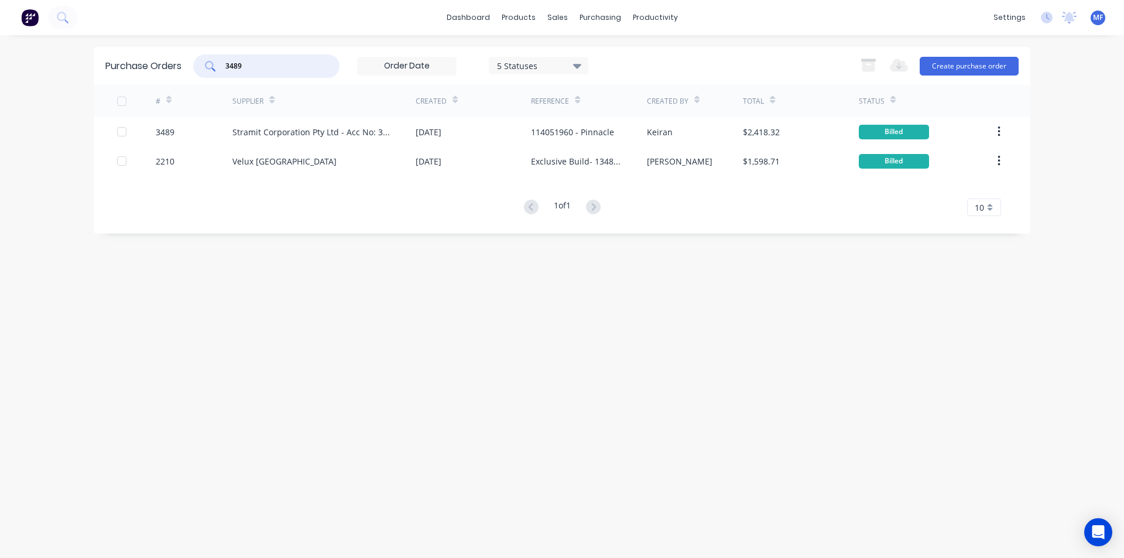
click at [259, 64] on input "3489" at bounding box center [272, 66] width 97 height 12
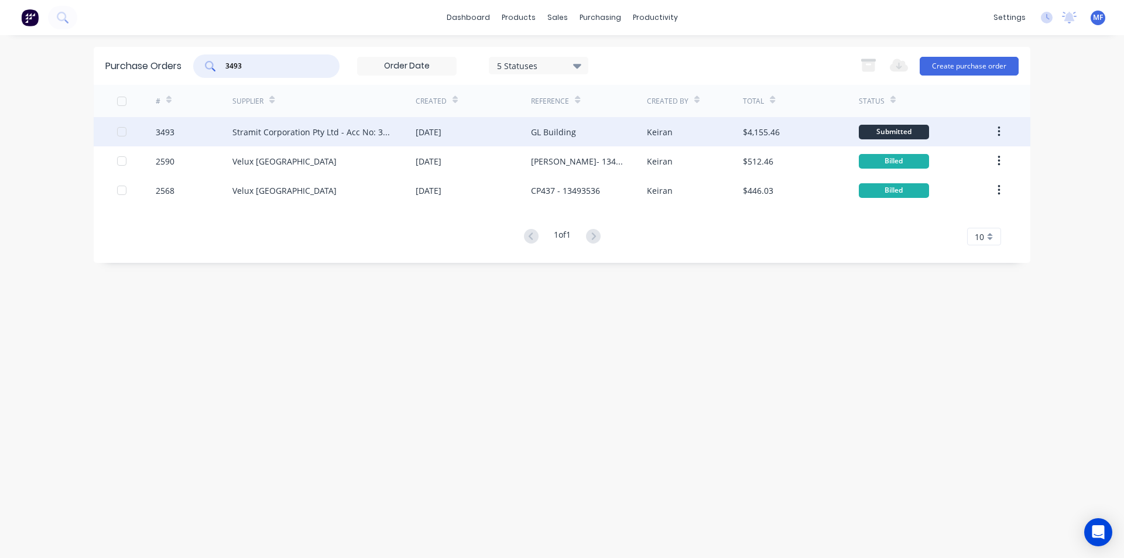
type input "3493"
click at [317, 127] on div "Stramit Corporation Pty Ltd - Acc No: 32915" at bounding box center [312, 132] width 160 height 12
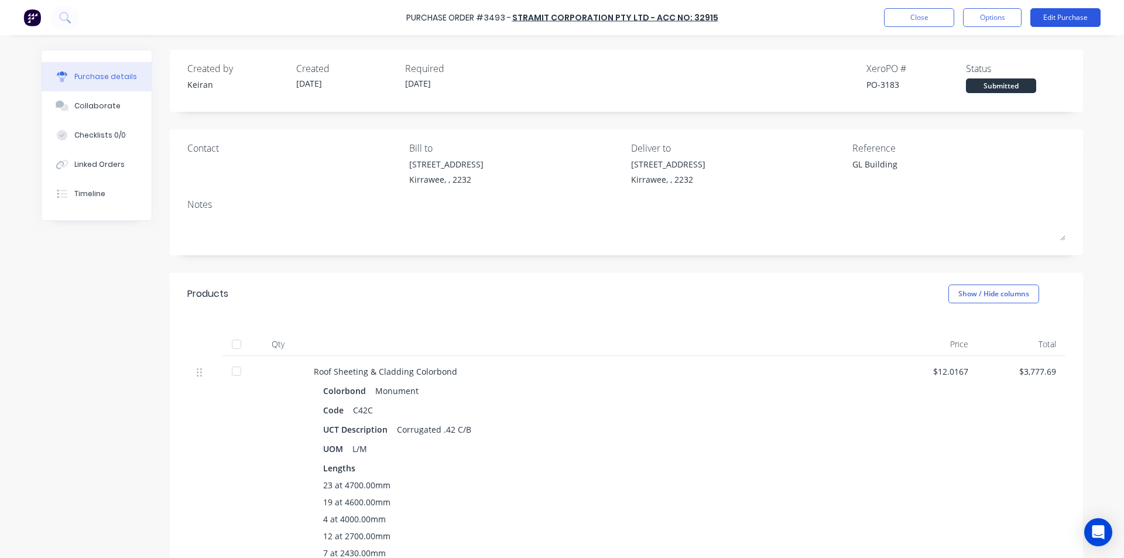
click at [1068, 14] on button "Edit Purchase" at bounding box center [1065, 17] width 70 height 19
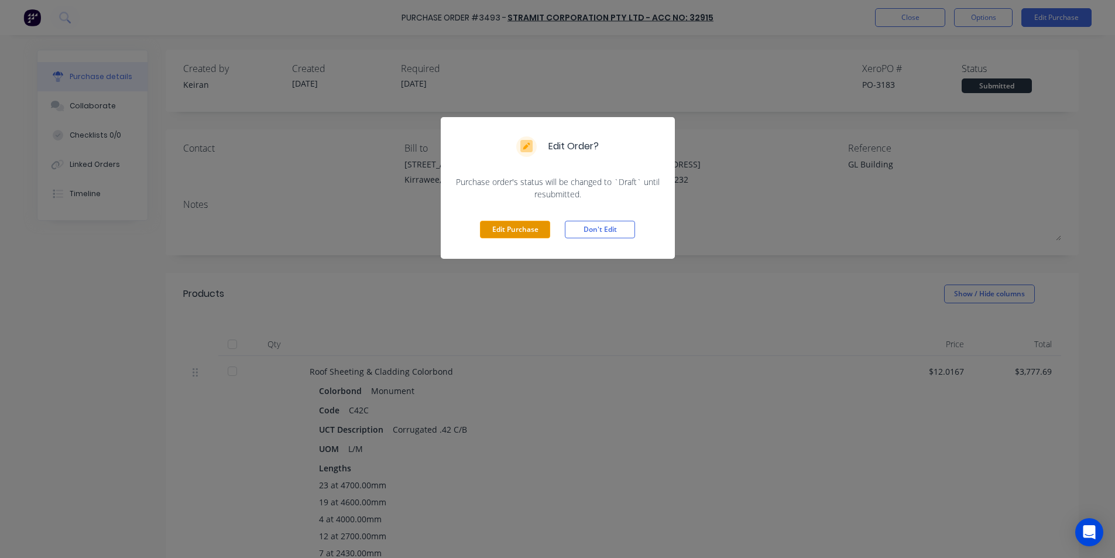
click at [527, 223] on button "Edit Purchase" at bounding box center [515, 230] width 70 height 18
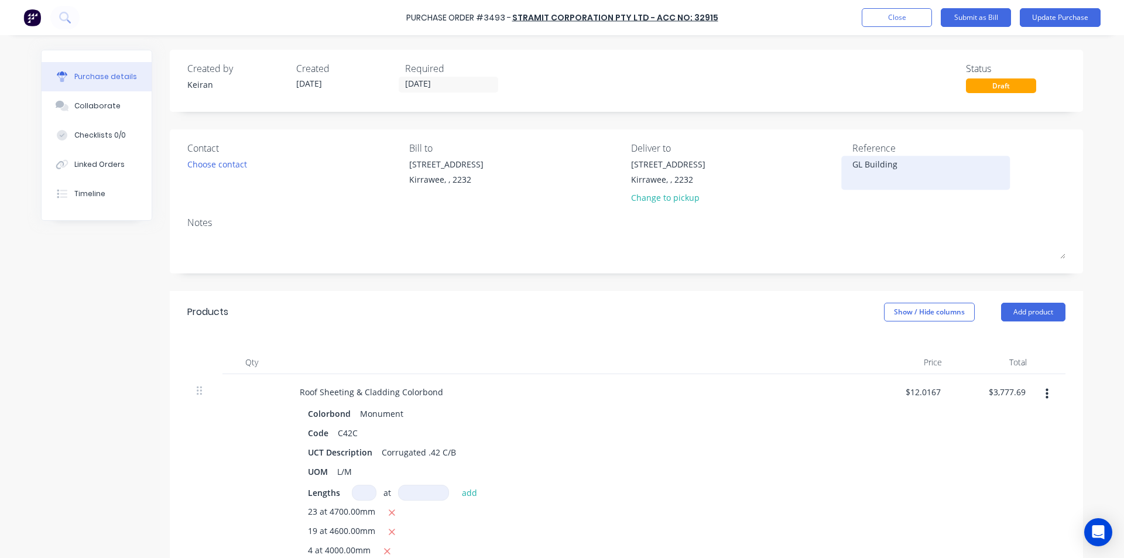
click at [920, 164] on textarea "GL Building" at bounding box center [925, 171] width 146 height 26
type textarea "114051964 - GL Building"
click at [651, 422] on div "Colorbond Monument Code C42C UCT Description Corrugated .42 C/B UOM L/M Lengths…" at bounding box center [573, 521] width 567 height 233
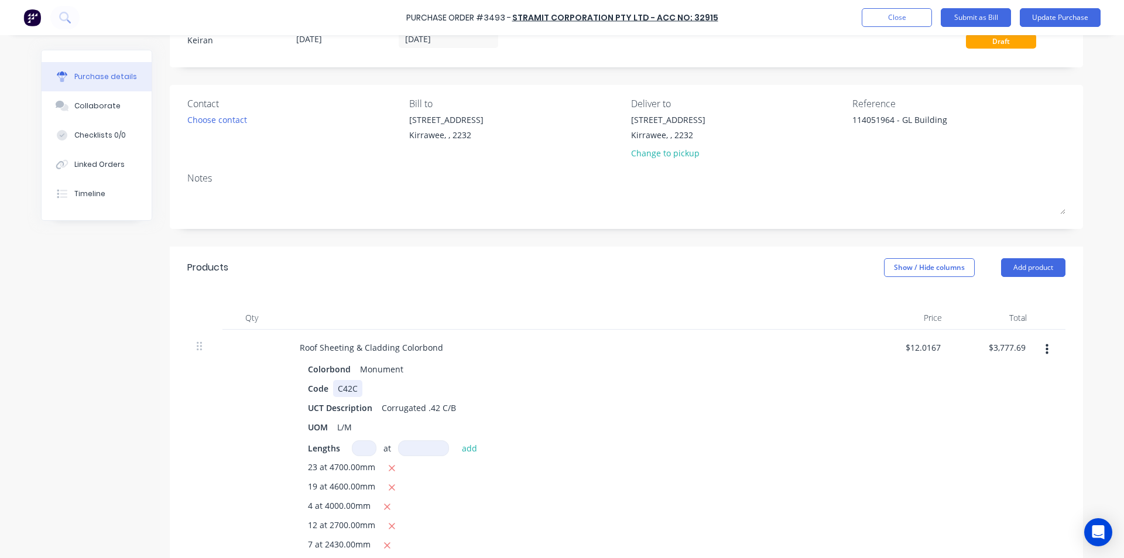
scroll to position [117, 0]
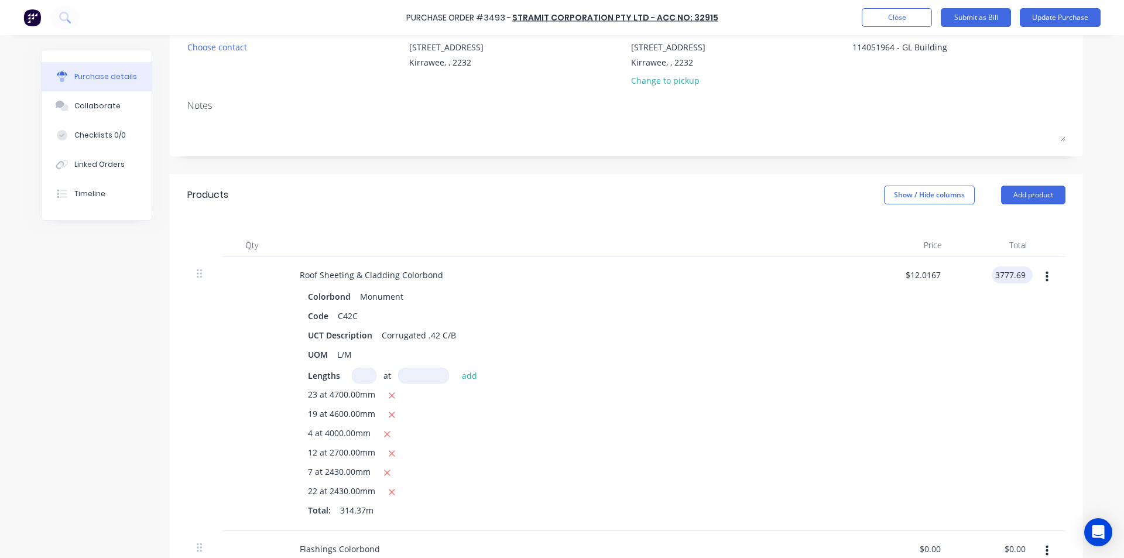
click at [1016, 270] on input "3777.69" at bounding box center [1010, 274] width 36 height 17
click at [1016, 271] on input "3777.69" at bounding box center [1010, 274] width 36 height 17
type input "3959.76"
type input "$12.5959"
type input "$3,959.76"
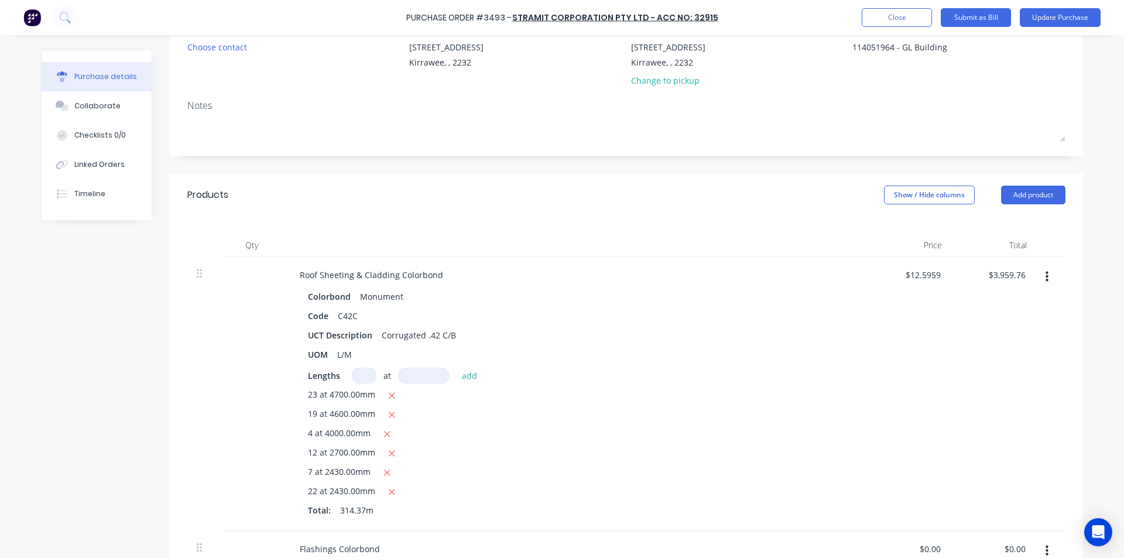
click at [987, 307] on div "$3,959.76 $3,959.76" at bounding box center [993, 394] width 85 height 274
click at [839, 380] on div "Colorbond Monument Code C42C UCT Description Corrugated .42 C/B UOM L/M Lengths…" at bounding box center [573, 404] width 567 height 233
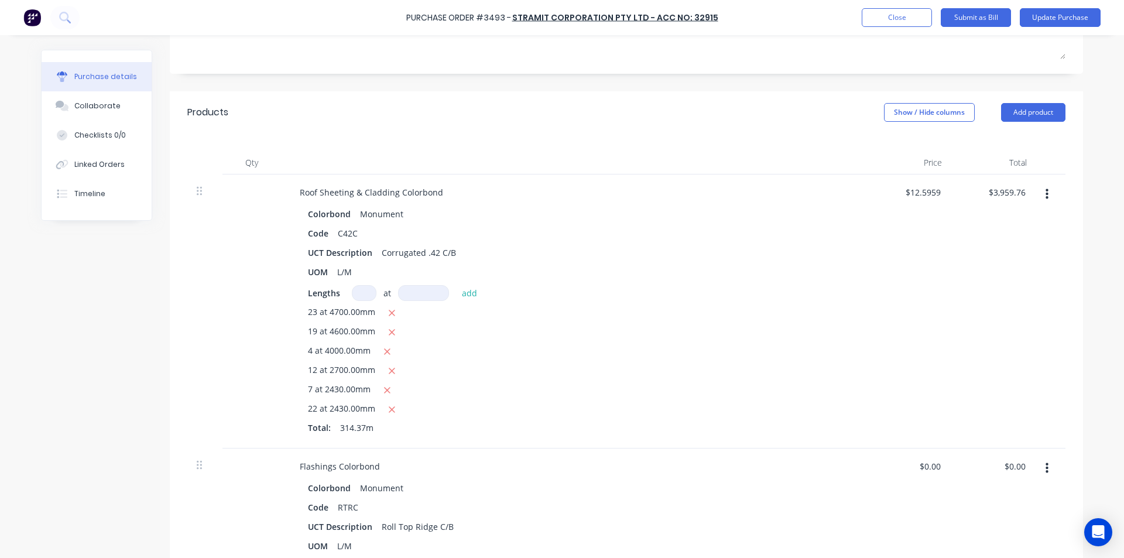
scroll to position [234, 0]
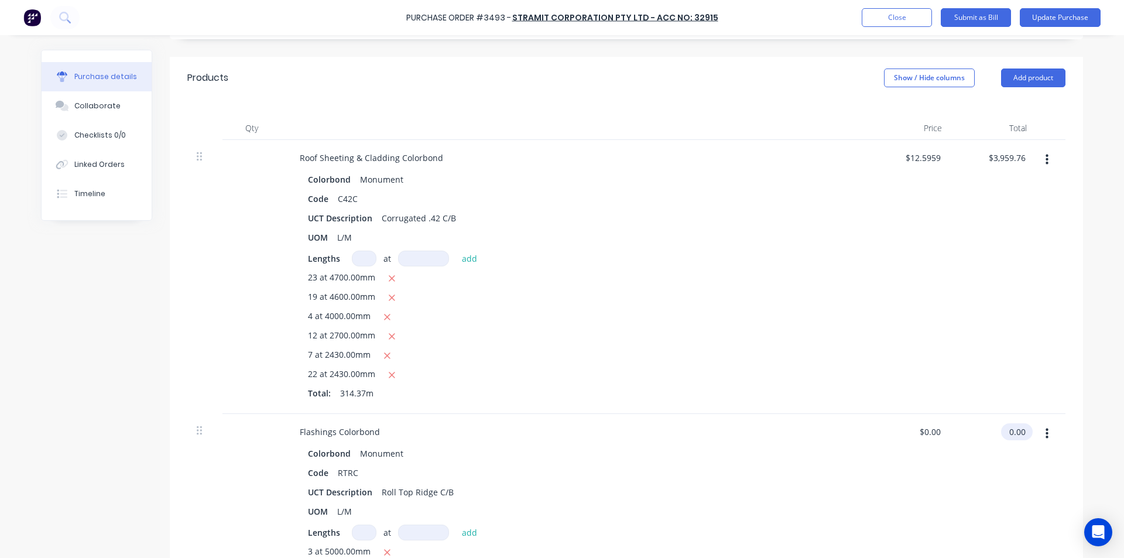
click at [1017, 430] on input "0.00" at bounding box center [1014, 431] width 27 height 17
click at [1017, 430] on input "0.00" at bounding box center [1017, 431] width 22 height 17
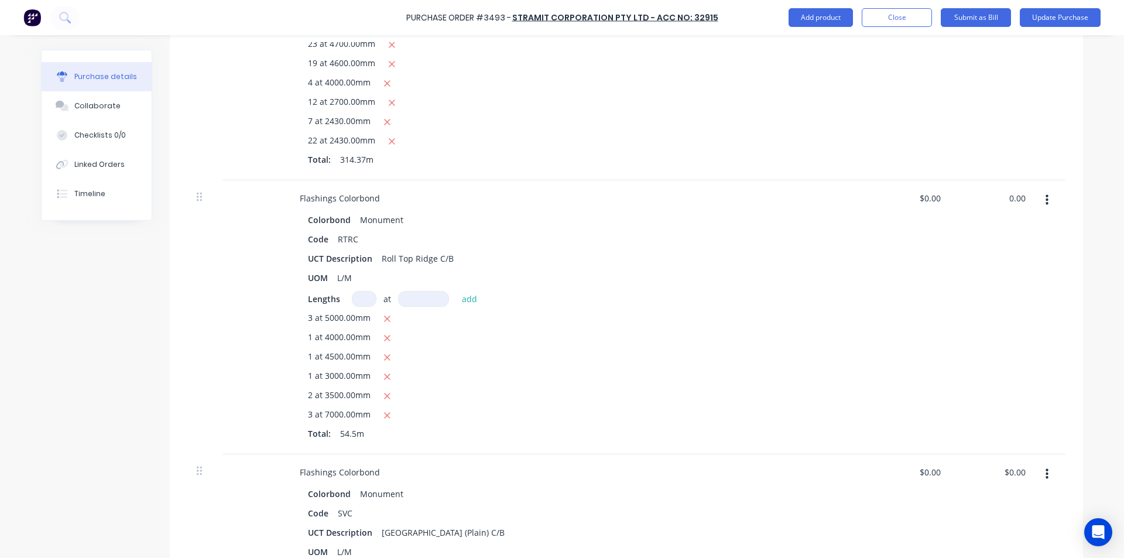
scroll to position [468, 0]
type input "474.15"
type input "$8.70"
type input "$474.15"
click at [596, 321] on div "3 at 5000.00mm" at bounding box center [574, 318] width 532 height 15
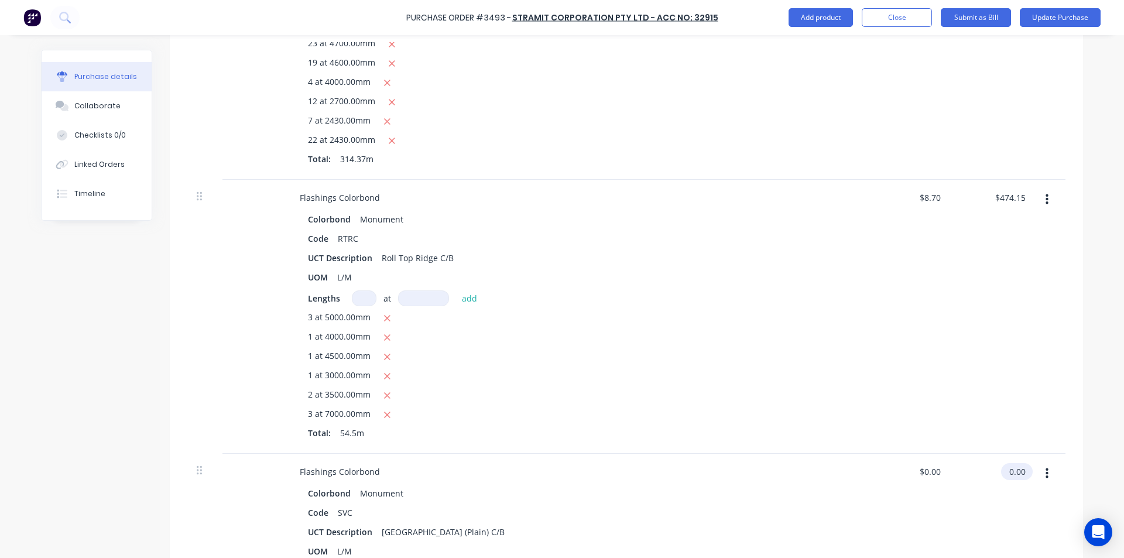
click at [1009, 465] on input "0.00" at bounding box center [1014, 471] width 27 height 17
click at [1009, 465] on input "0.00" at bounding box center [1017, 471] width 22 height 17
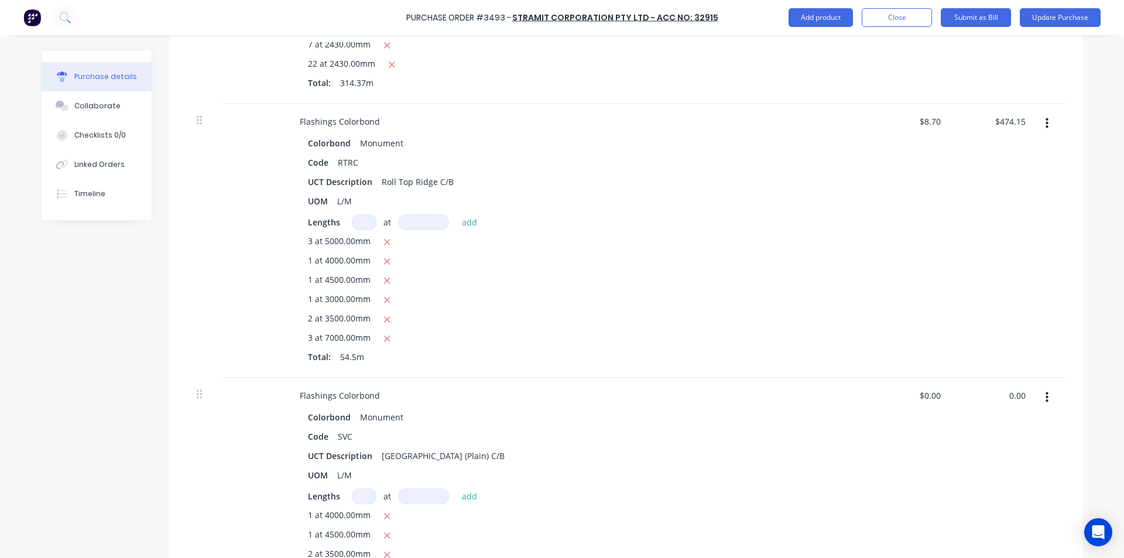
scroll to position [702, 0]
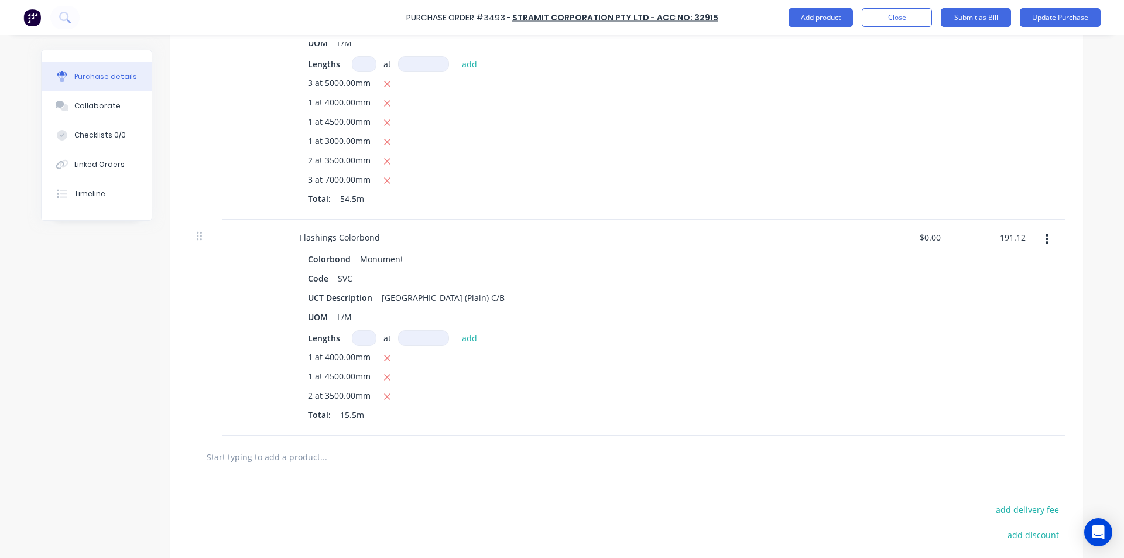
type input "191.12"
type input "$12.3303"
type input "$191.12"
click at [762, 303] on div "UCT Description [GEOGRAPHIC_DATA] (Plain) C/B" at bounding box center [571, 297] width 536 height 17
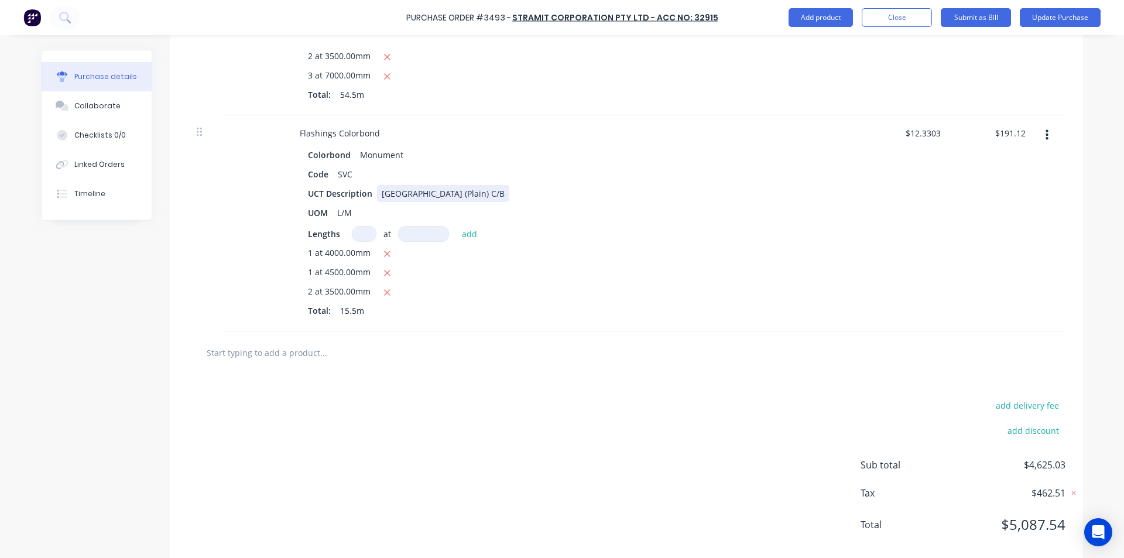
scroll to position [827, 0]
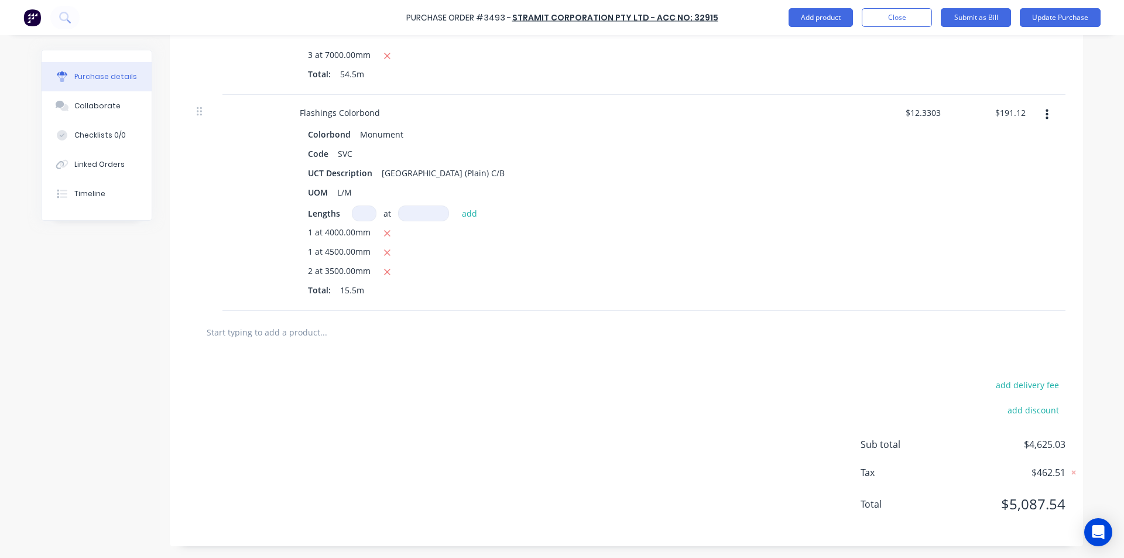
click at [873, 349] on div at bounding box center [626, 332] width 878 height 43
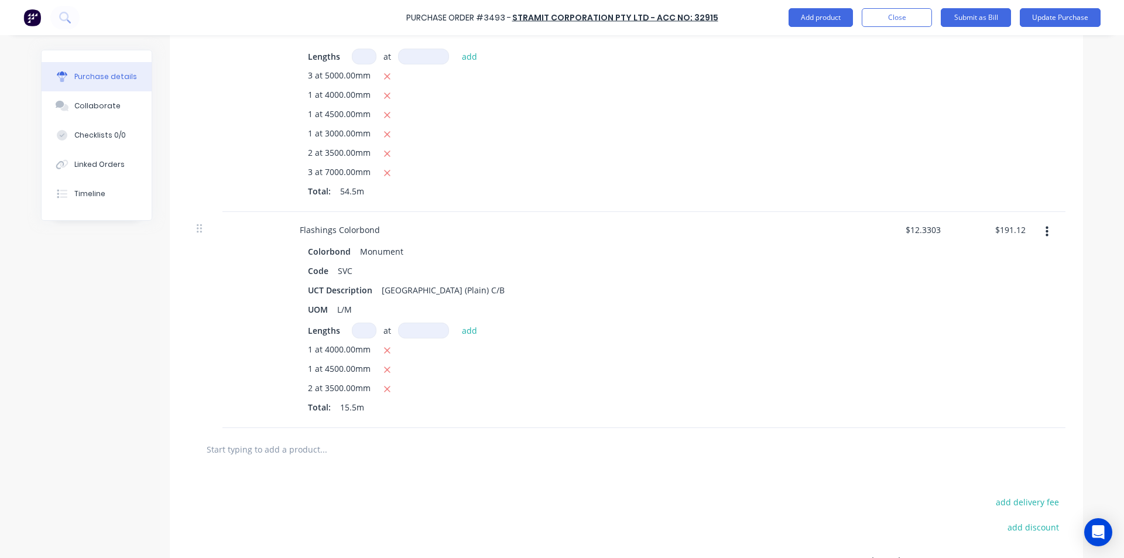
scroll to position [769, 0]
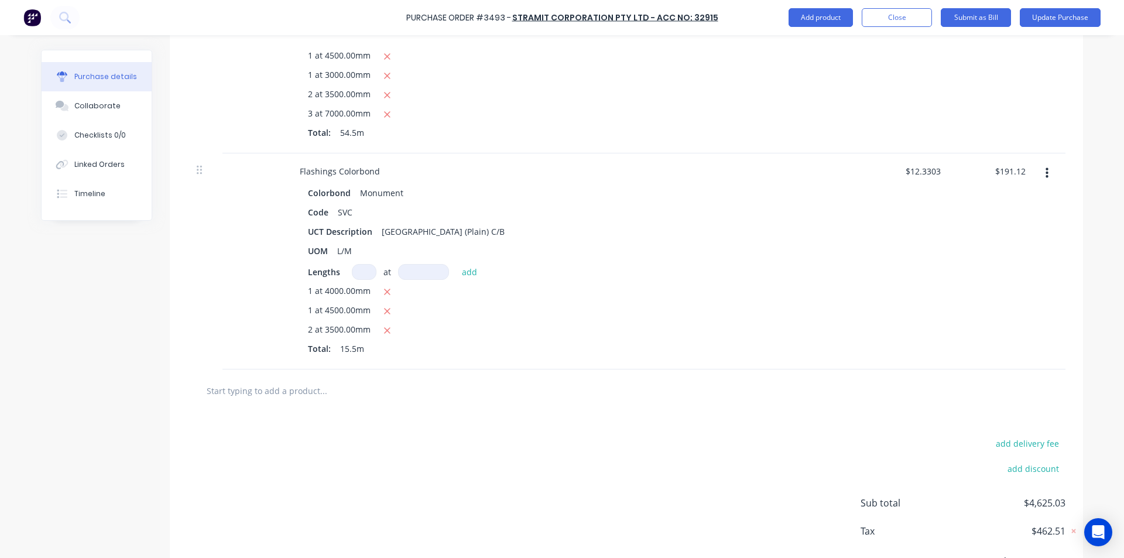
click at [236, 383] on input "text" at bounding box center [323, 390] width 234 height 23
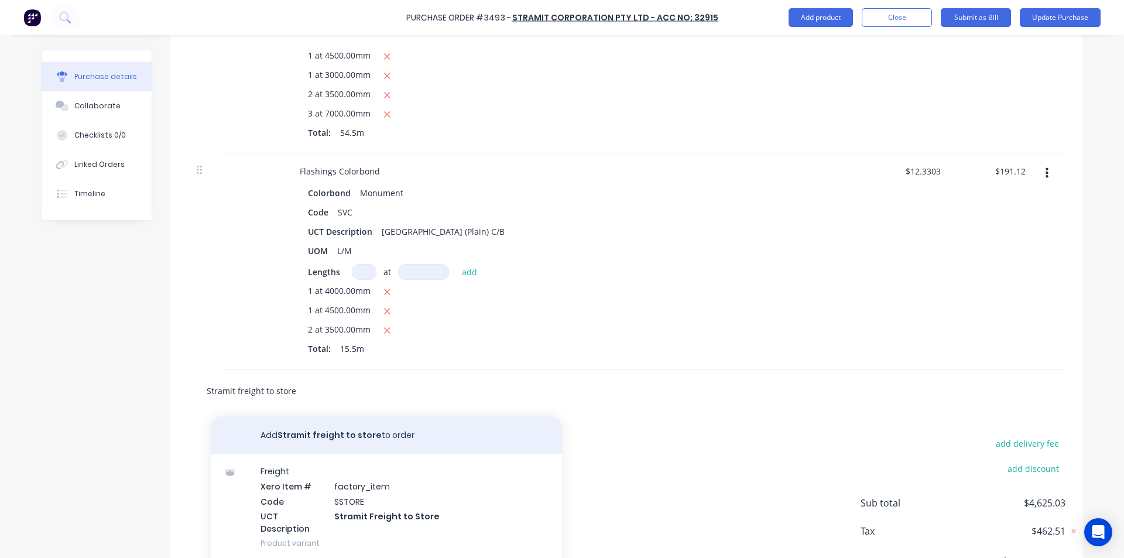
scroll to position [827, 0]
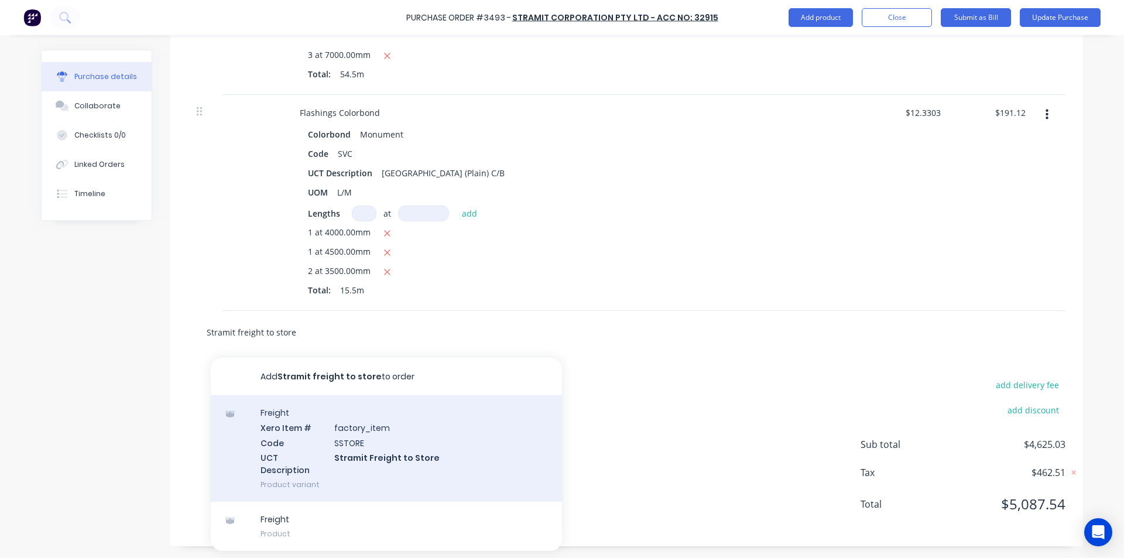
type input "Stramit freight to store"
click at [354, 433] on div "Freight Xero Item # factory_item Code SSTORE UCT Description Stramit Freight to…" at bounding box center [386, 448] width 351 height 107
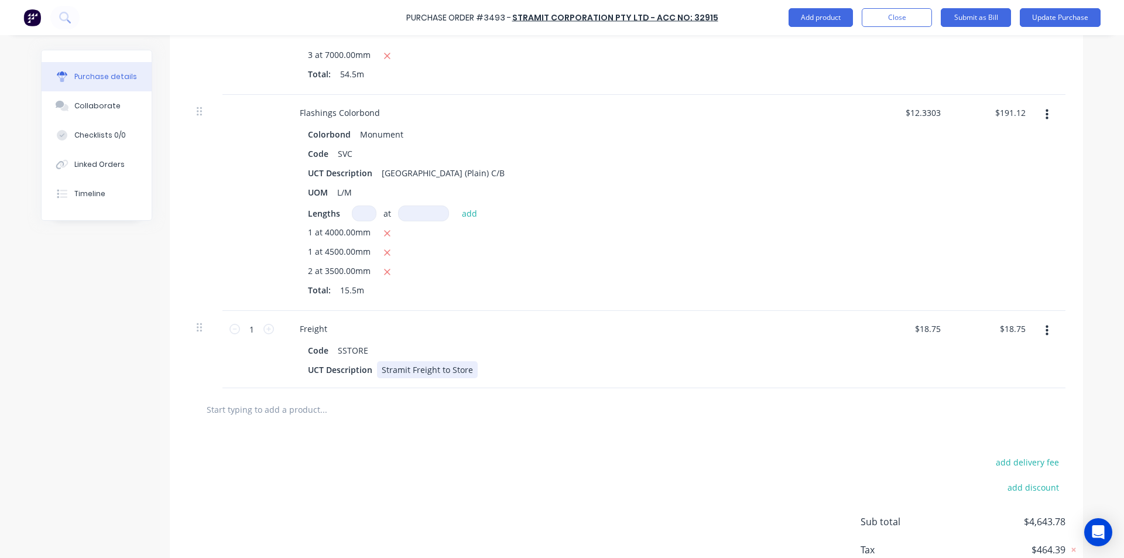
click at [784, 371] on div "UCT Description Stramit Freight to Store" at bounding box center [571, 369] width 536 height 17
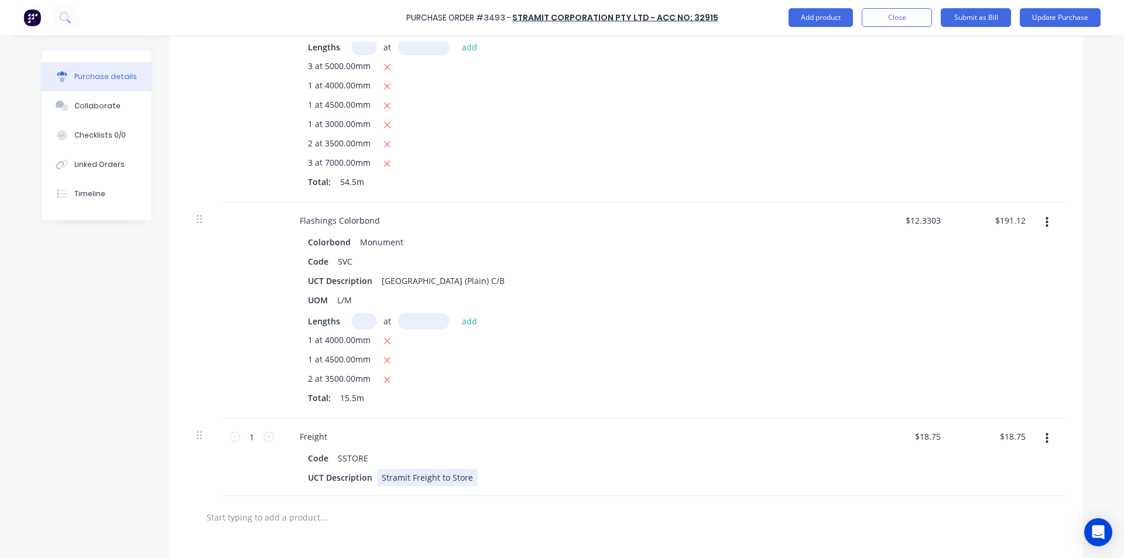
scroll to position [670, 0]
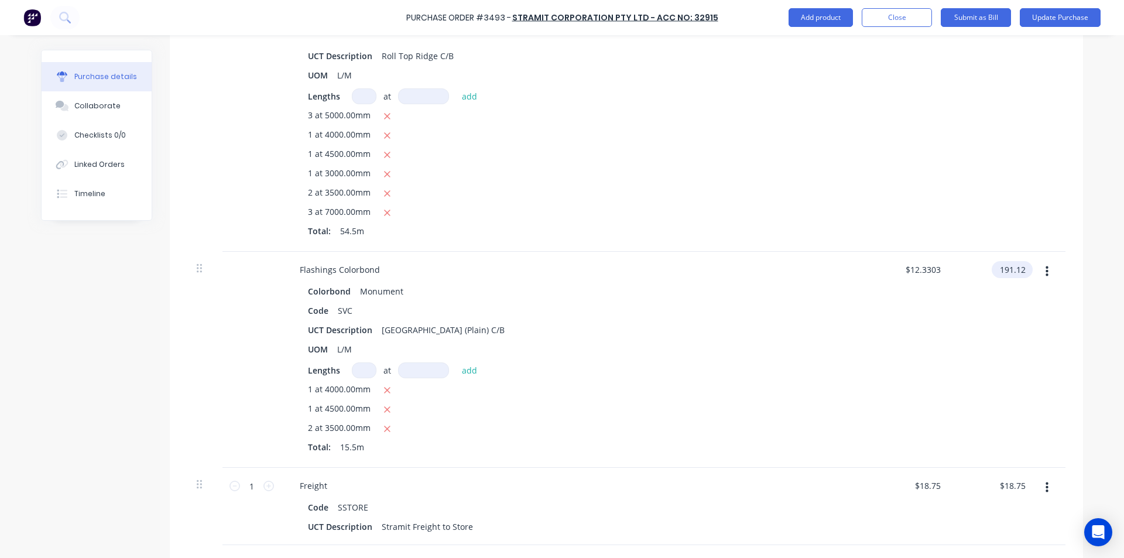
click at [1017, 270] on input "191.12" at bounding box center [1010, 269] width 36 height 17
click at [1021, 270] on input "191.12" at bounding box center [1012, 269] width 32 height 17
type input "191.11"
type input "$12.3297"
type input "$191.11"
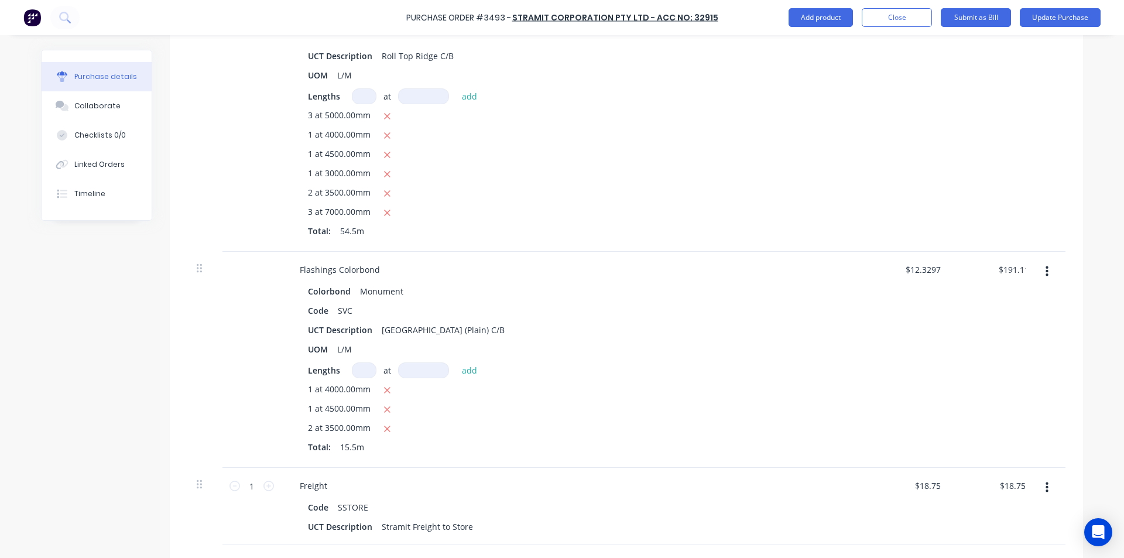
click at [1000, 342] on div "$191.11 191.11" at bounding box center [993, 360] width 85 height 216
click at [848, 407] on div "Colorbond Monument Code SVC UCT Description Stramit Valley (Plain) C/B UOM L/M …" at bounding box center [573, 370] width 567 height 175
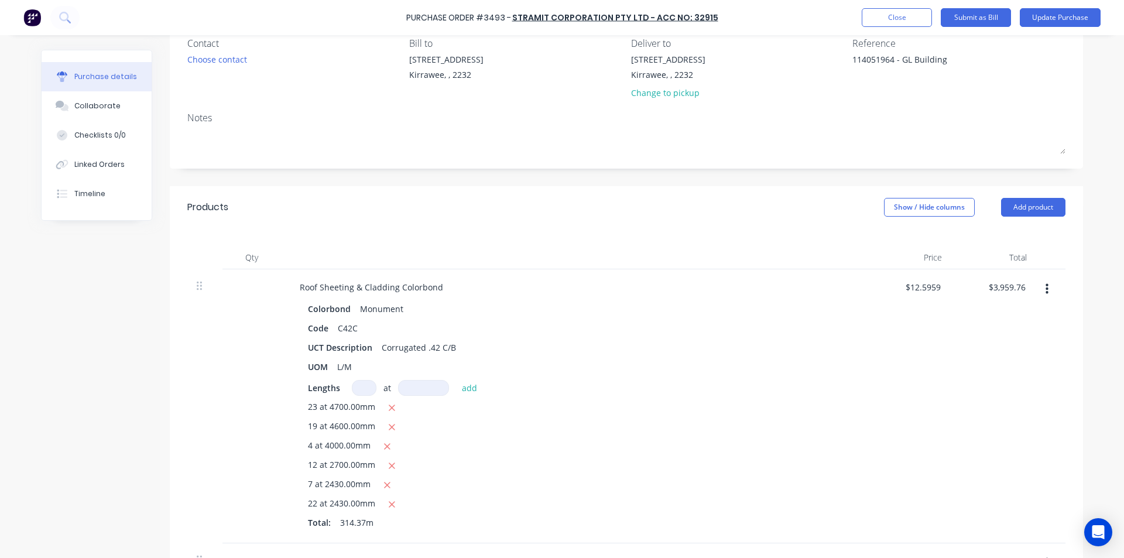
scroll to position [0, 0]
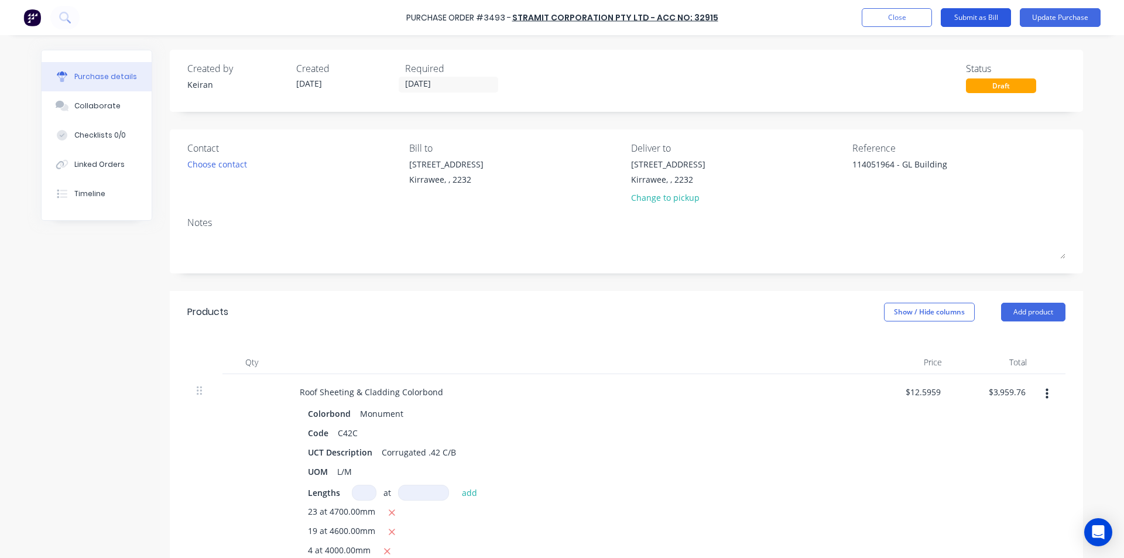
click at [976, 15] on button "Submit as Bill" at bounding box center [976, 17] width 70 height 19
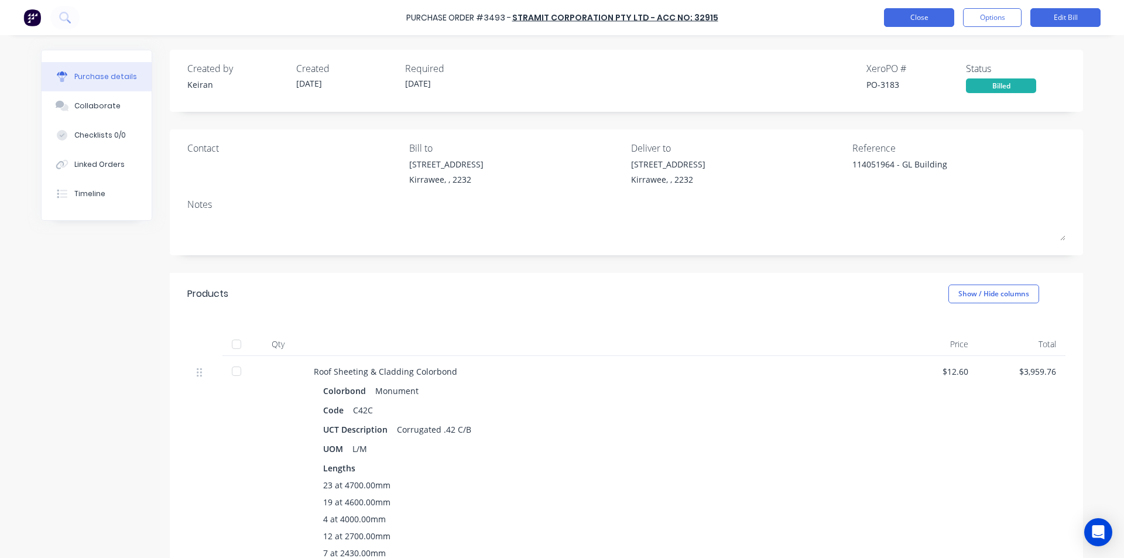
click at [934, 19] on button "Close" at bounding box center [919, 17] width 70 height 19
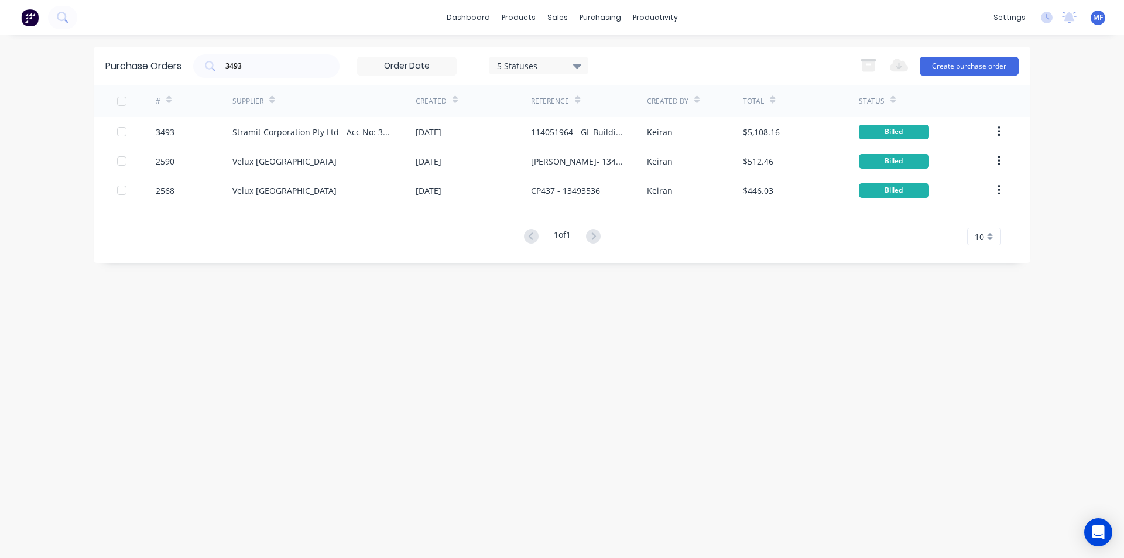
click at [710, 474] on div "Purchase Orders 3493 5 Statuses 5 Statuses Export to Excel (XLSX) Create purcha…" at bounding box center [562, 296] width 937 height 499
click at [249, 66] on input "3493" at bounding box center [272, 66] width 97 height 12
click at [263, 64] on input "3493" at bounding box center [272, 66] width 97 height 12
click at [262, 62] on input "3493" at bounding box center [272, 66] width 97 height 12
click at [274, 75] on div "3493" at bounding box center [266, 65] width 146 height 23
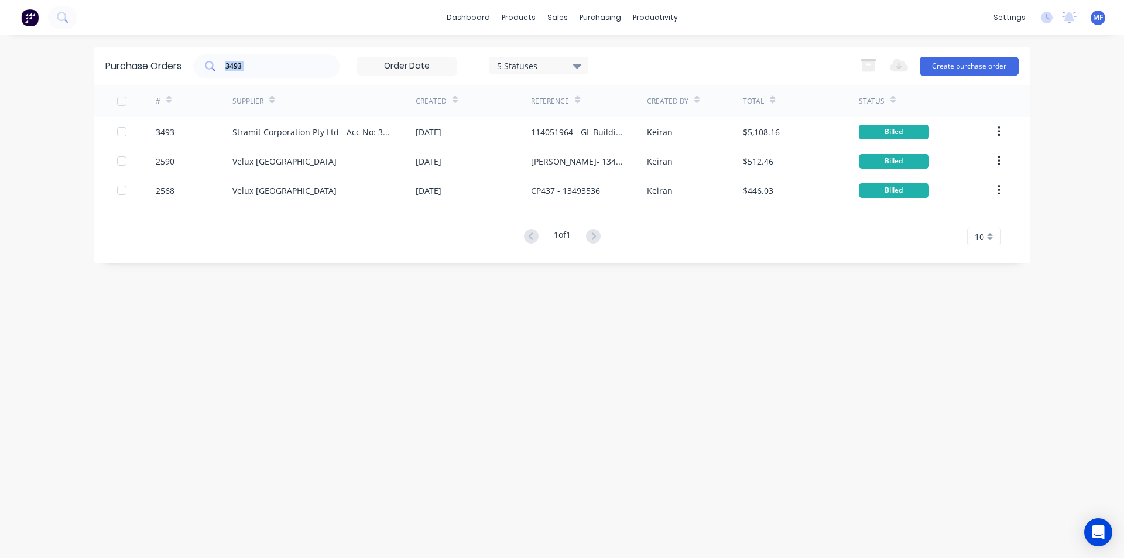
click at [274, 75] on div "3493" at bounding box center [266, 65] width 146 height 23
type input "3"
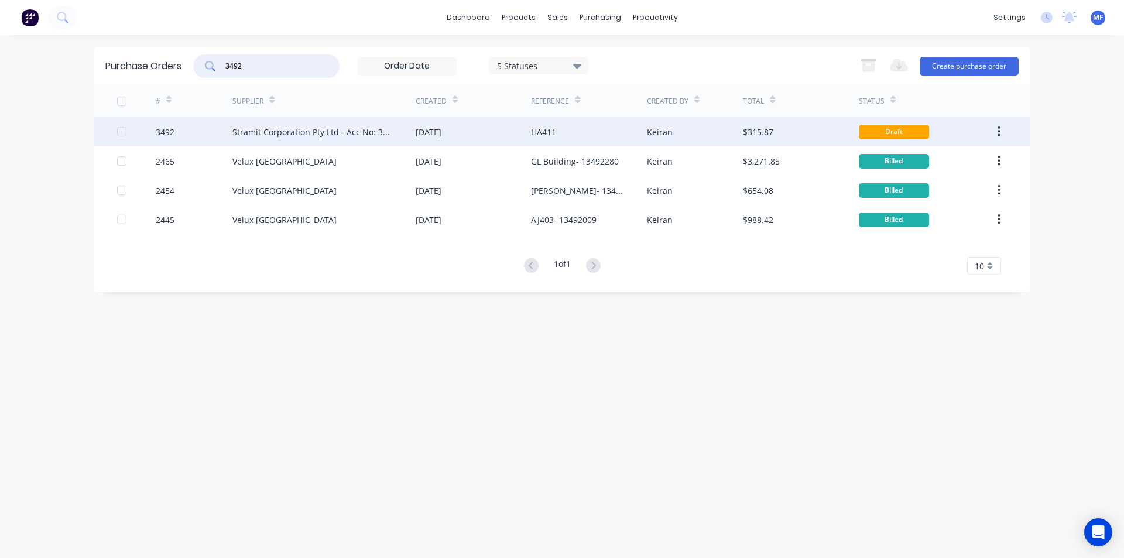
type input "3492"
click at [310, 126] on div "Stramit Corporation Pty Ltd - Acc No: 32915" at bounding box center [312, 132] width 160 height 12
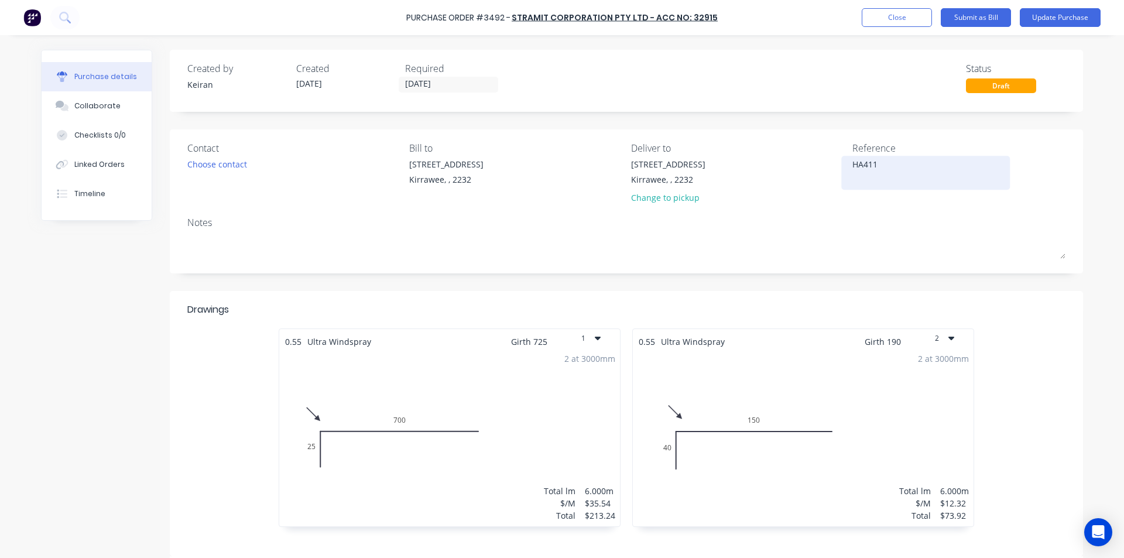
click at [883, 162] on textarea "HA411" at bounding box center [925, 171] width 146 height 26
click at [852, 164] on textarea "HA411" at bounding box center [925, 171] width 146 height 26
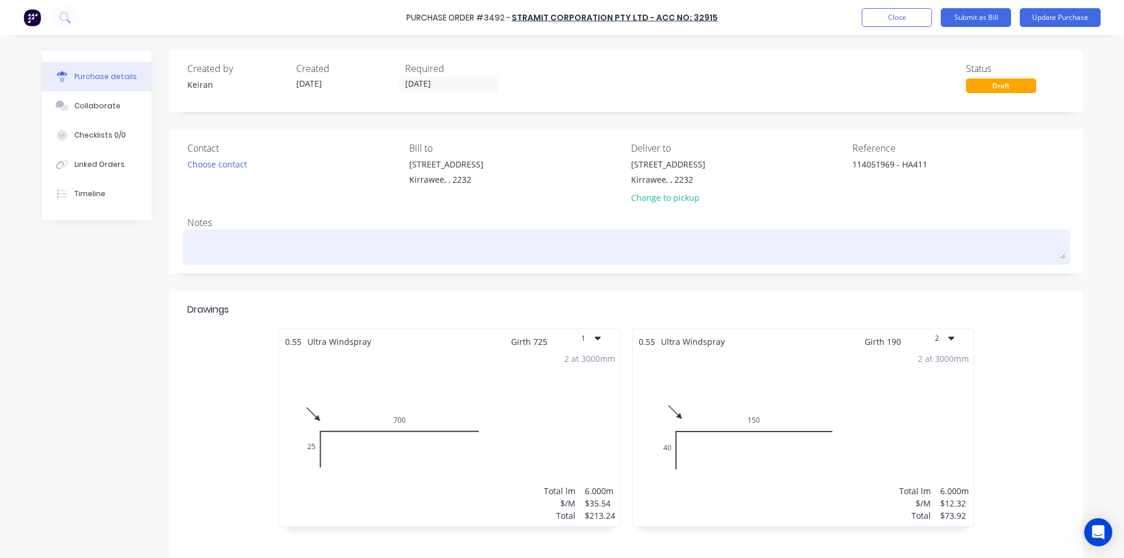
type textarea "114051969 - HA411"
click at [916, 235] on textarea at bounding box center [626, 245] width 878 height 26
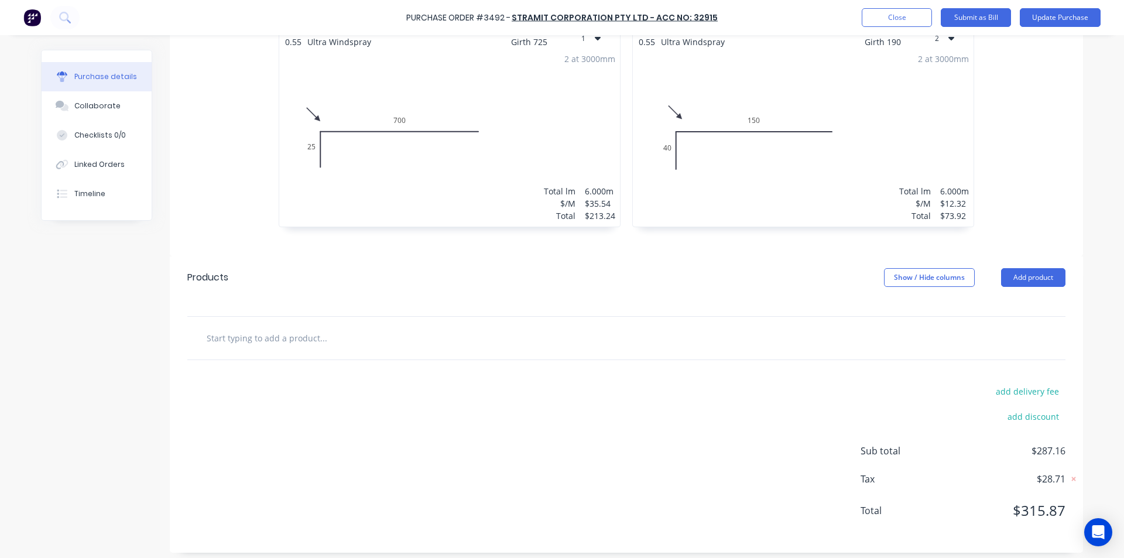
scroll to position [306, 0]
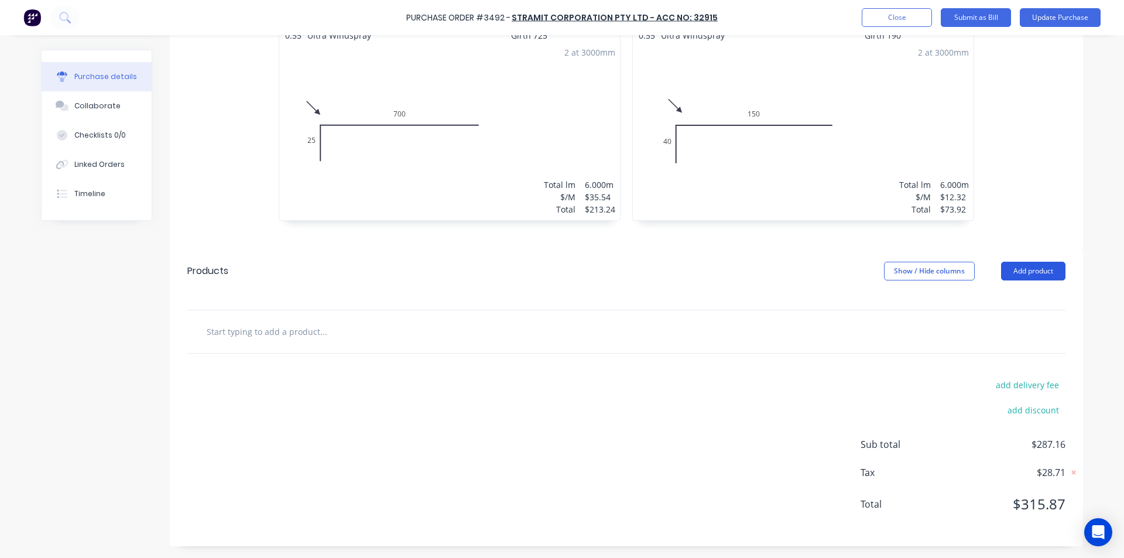
click at [1041, 274] on button "Add product" at bounding box center [1033, 271] width 64 height 19
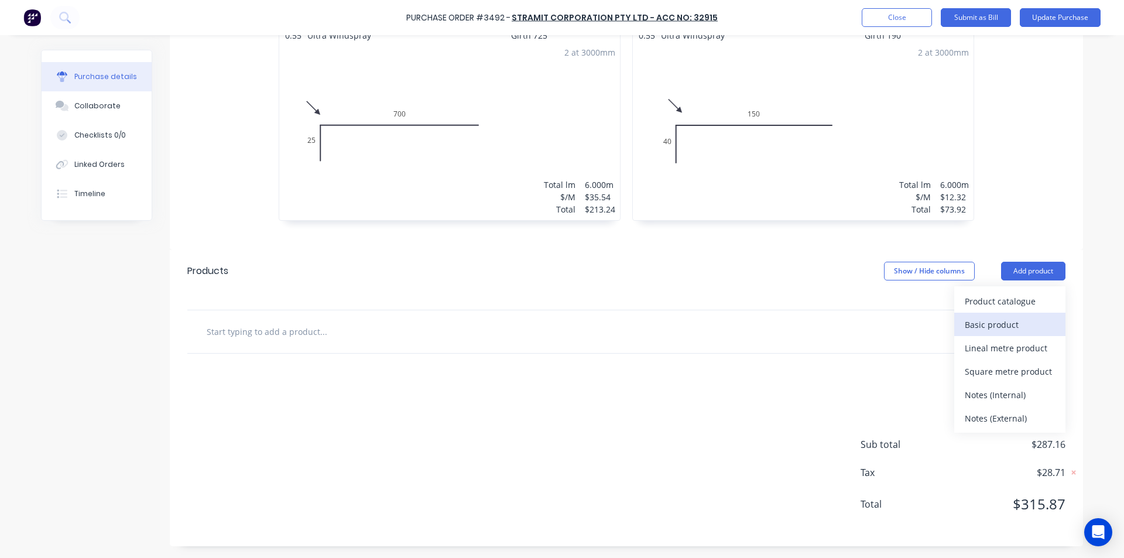
click at [1002, 320] on div "Basic product" at bounding box center [1010, 324] width 90 height 17
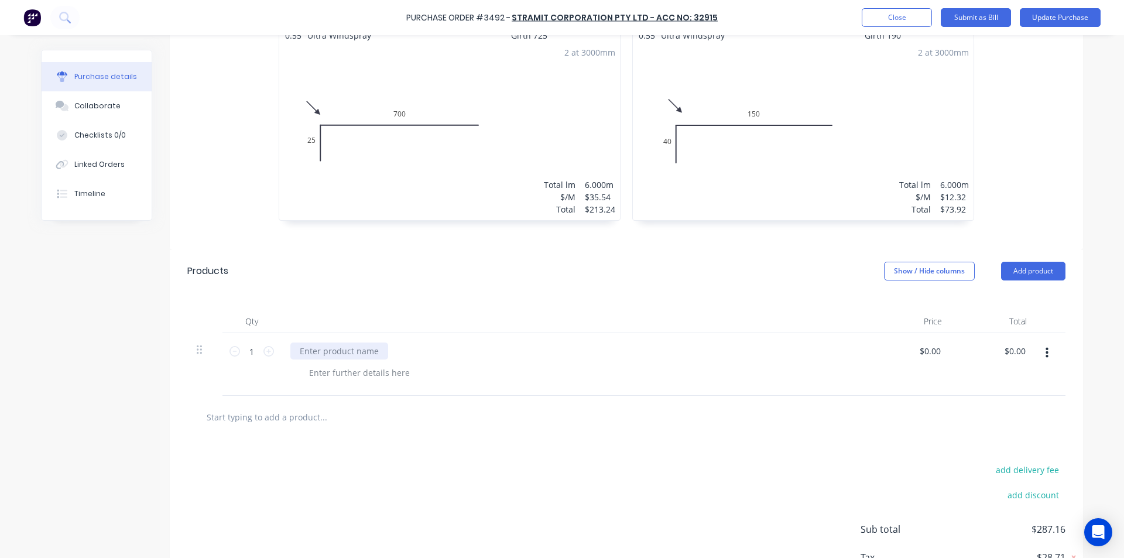
click at [349, 346] on div at bounding box center [339, 350] width 98 height 17
click at [302, 421] on input "text" at bounding box center [323, 416] width 234 height 23
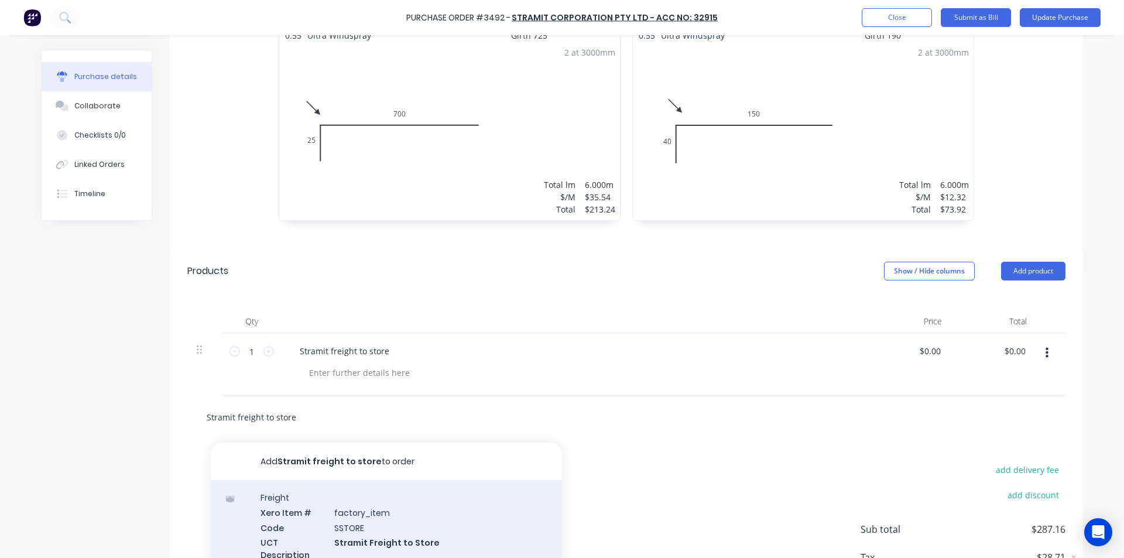
type input "Stramit freight to store"
click at [371, 529] on div "Freight Xero Item # factory_item Code SSTORE UCT Description Stramit Freight to…" at bounding box center [386, 533] width 351 height 107
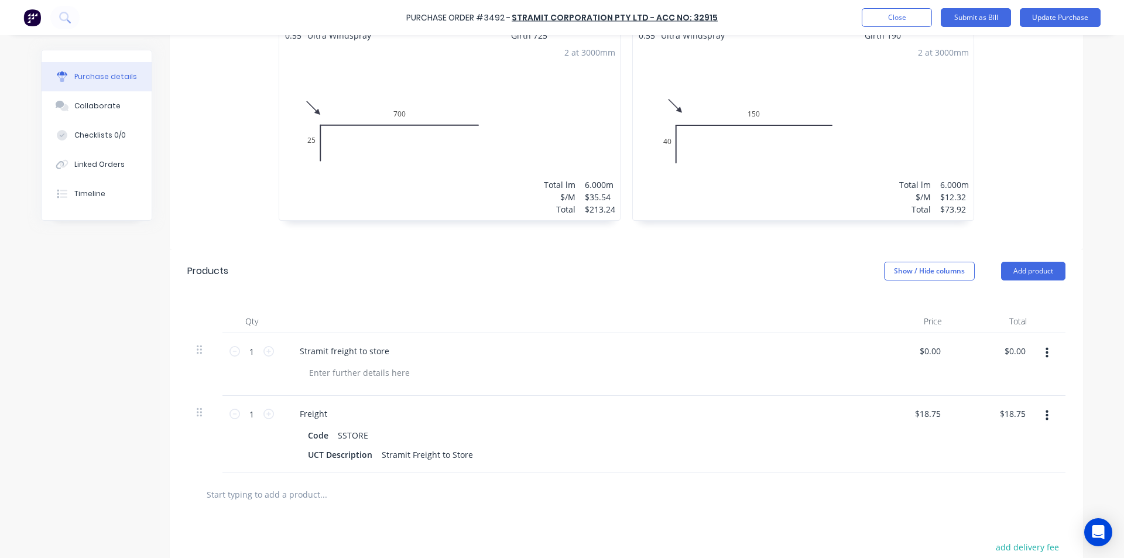
click at [1045, 350] on button "button" at bounding box center [1047, 352] width 28 height 21
click at [991, 452] on button "Delete" at bounding box center [1011, 454] width 100 height 23
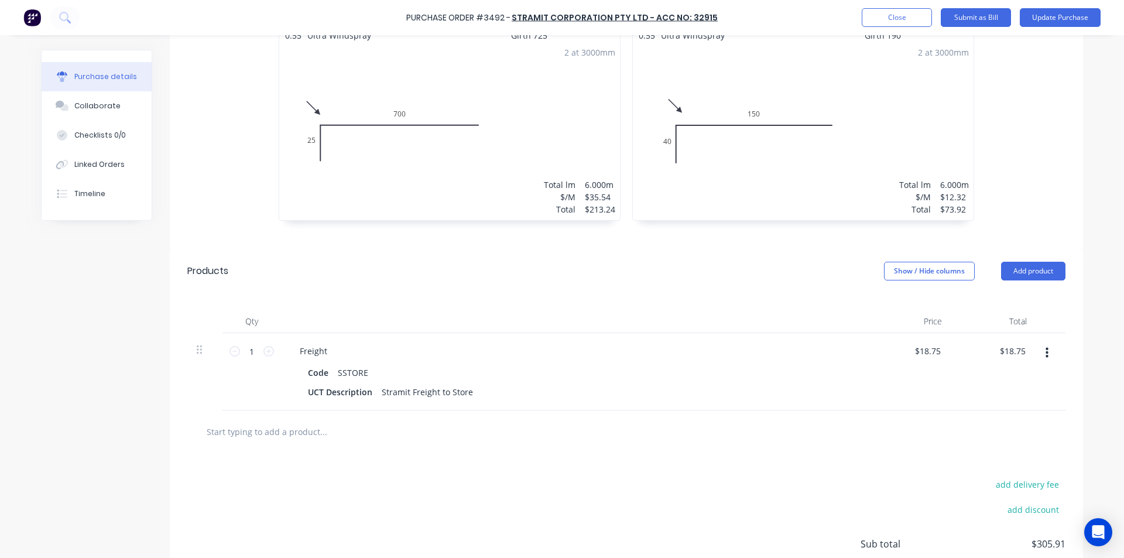
drag, startPoint x: 764, startPoint y: 417, endPoint x: 770, endPoint y: 423, distance: 8.7
click at [765, 413] on div at bounding box center [626, 431] width 878 height 43
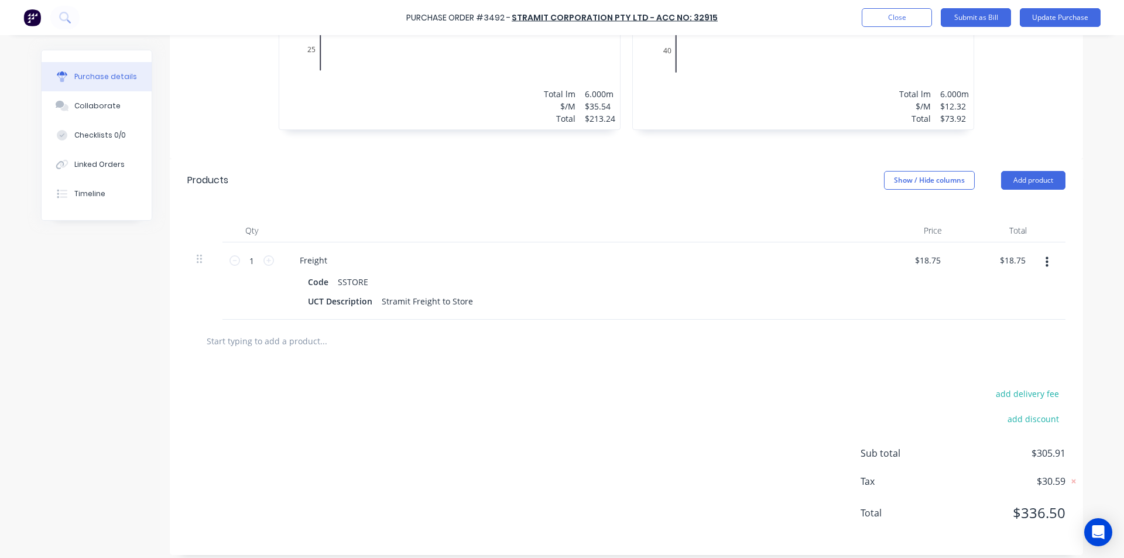
scroll to position [406, 0]
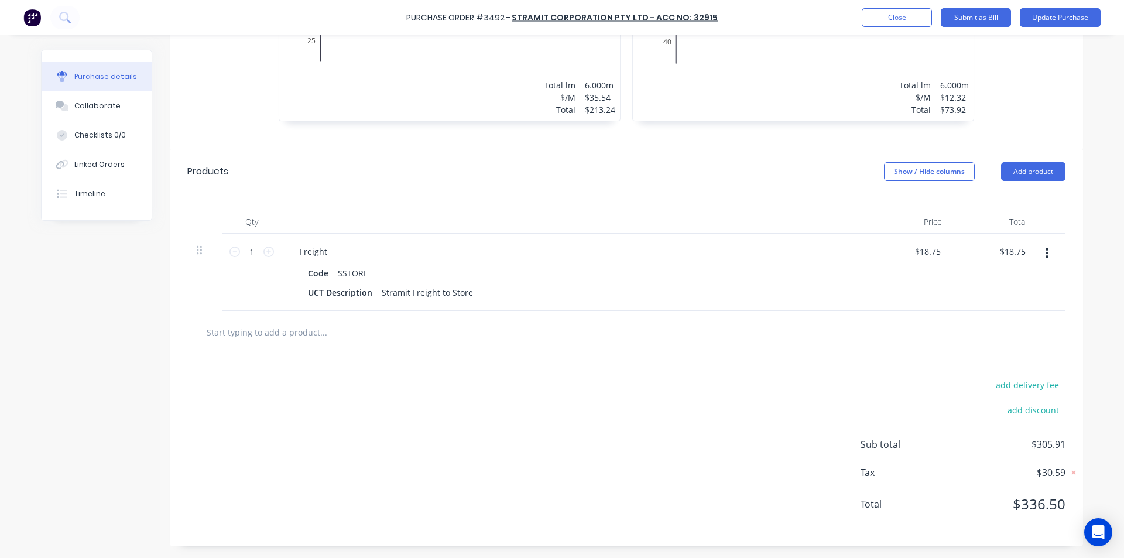
click at [744, 311] on div at bounding box center [626, 332] width 878 height 43
click at [1037, 174] on button "Add product" at bounding box center [1033, 171] width 64 height 19
drag, startPoint x: 973, startPoint y: 222, endPoint x: 750, endPoint y: 232, distance: 223.3
click at [973, 221] on div "Basic product" at bounding box center [1010, 225] width 90 height 17
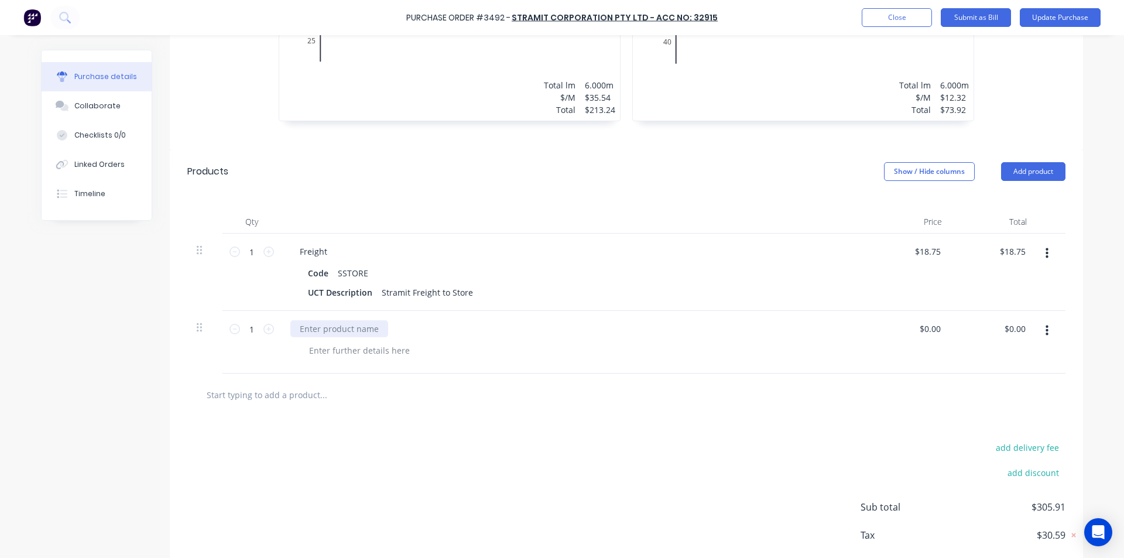
drag, startPoint x: 323, startPoint y: 334, endPoint x: 327, endPoint y: 330, distance: 6.2
click at [323, 334] on div at bounding box center [339, 328] width 98 height 17
type input "$0.00"
click at [1011, 325] on input "0.00" at bounding box center [1014, 328] width 27 height 17
click at [1011, 325] on input "0.00" at bounding box center [1017, 328] width 22 height 17
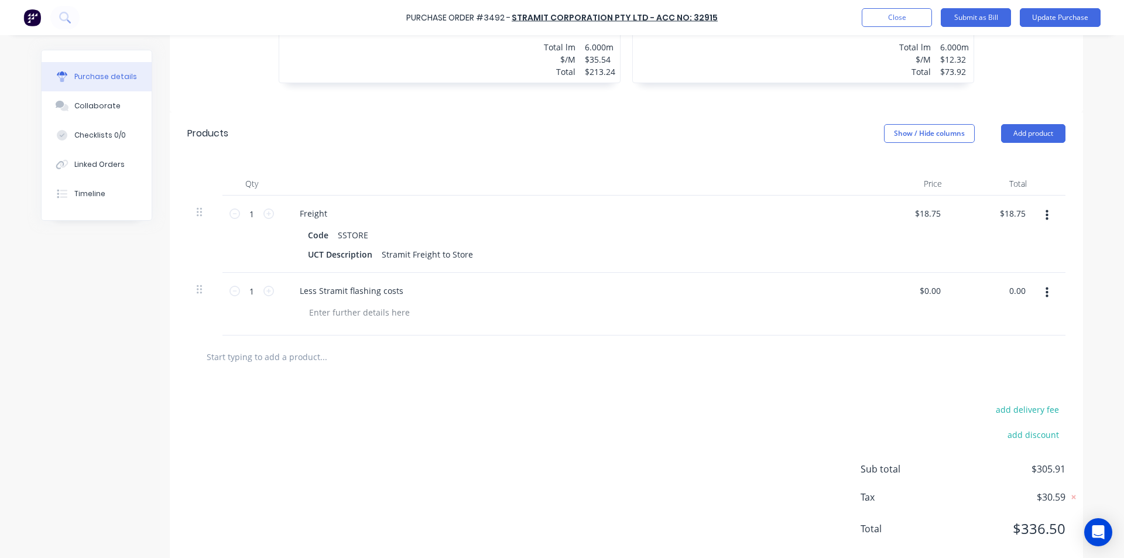
scroll to position [464, 0]
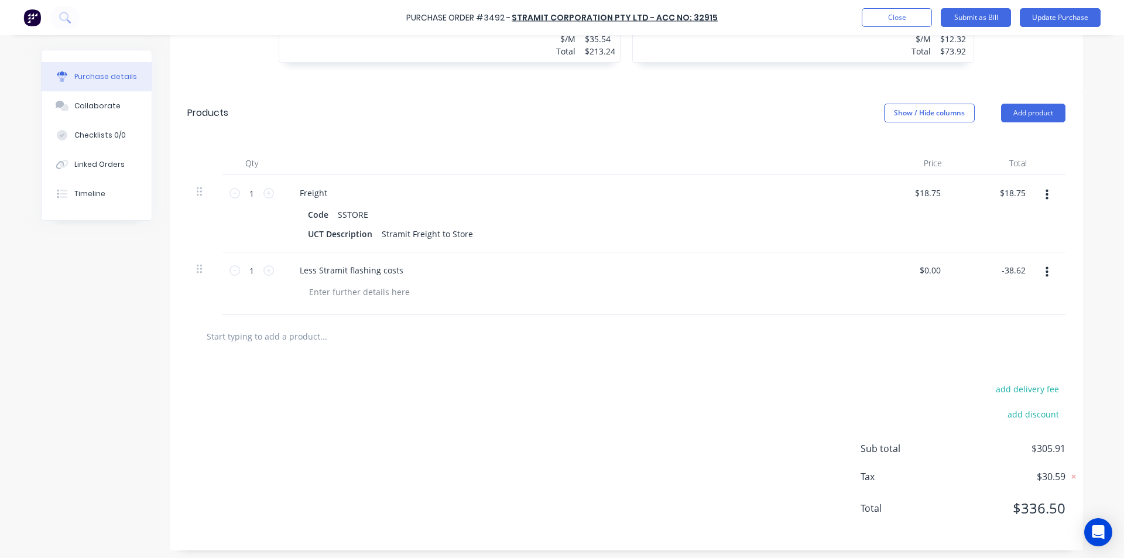
type input "-38.62"
type input "$-38.62"
click at [716, 335] on div at bounding box center [626, 335] width 859 height 23
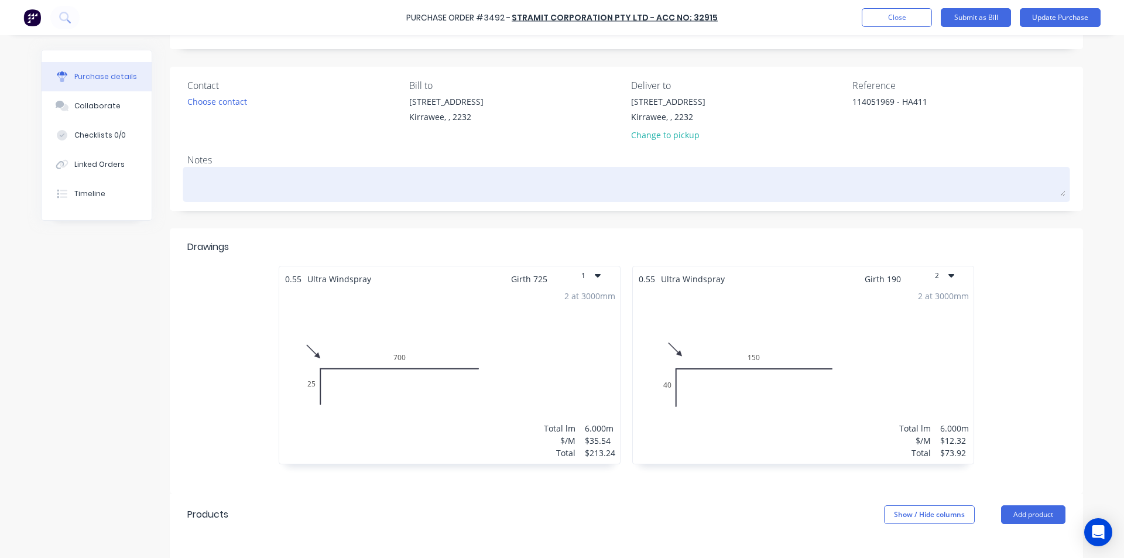
scroll to position [0, 0]
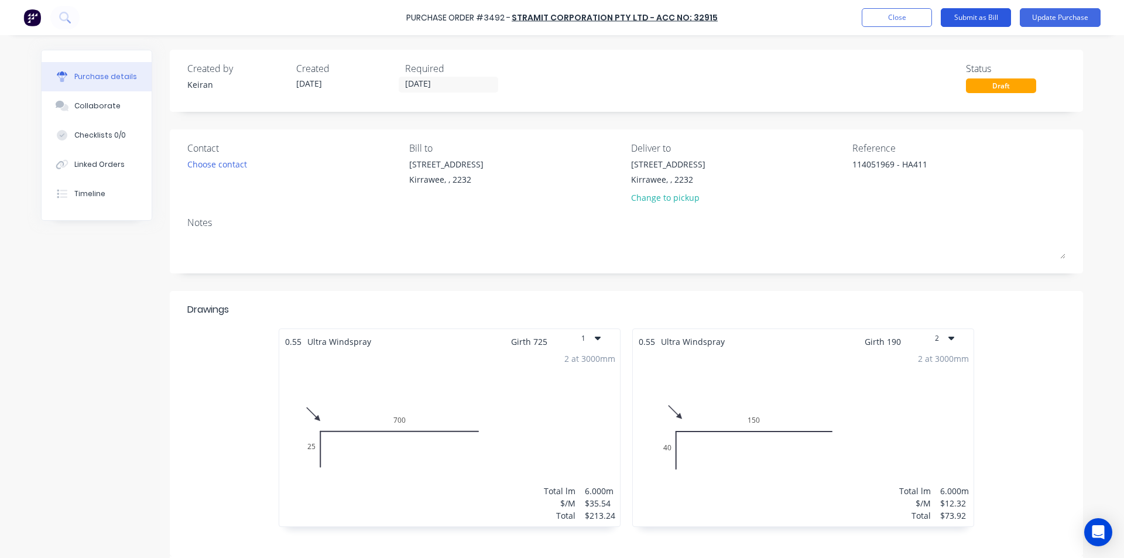
click at [979, 16] on button "Submit as Bill" at bounding box center [976, 17] width 70 height 19
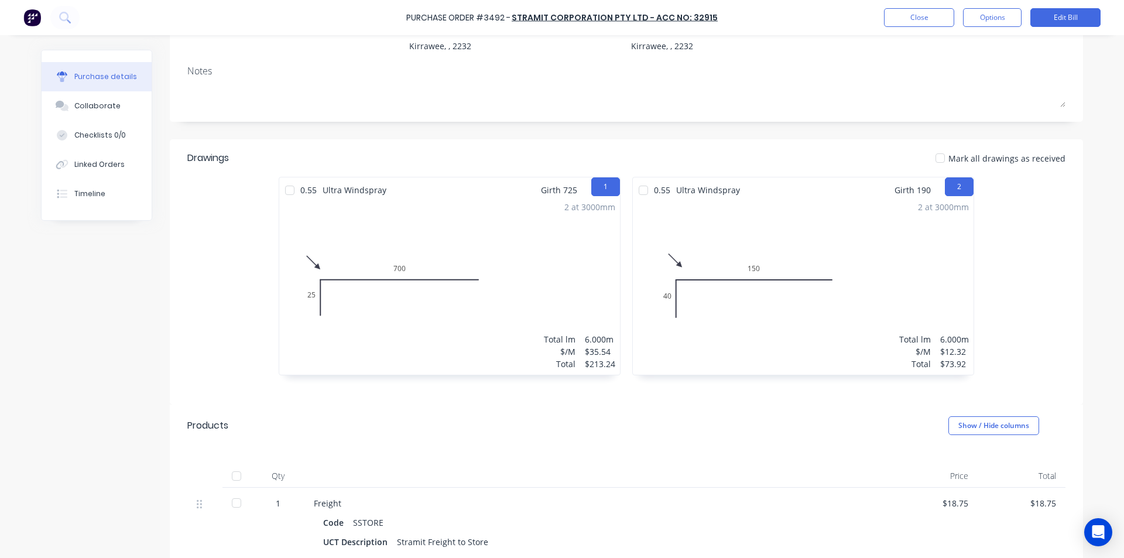
scroll to position [339, 0]
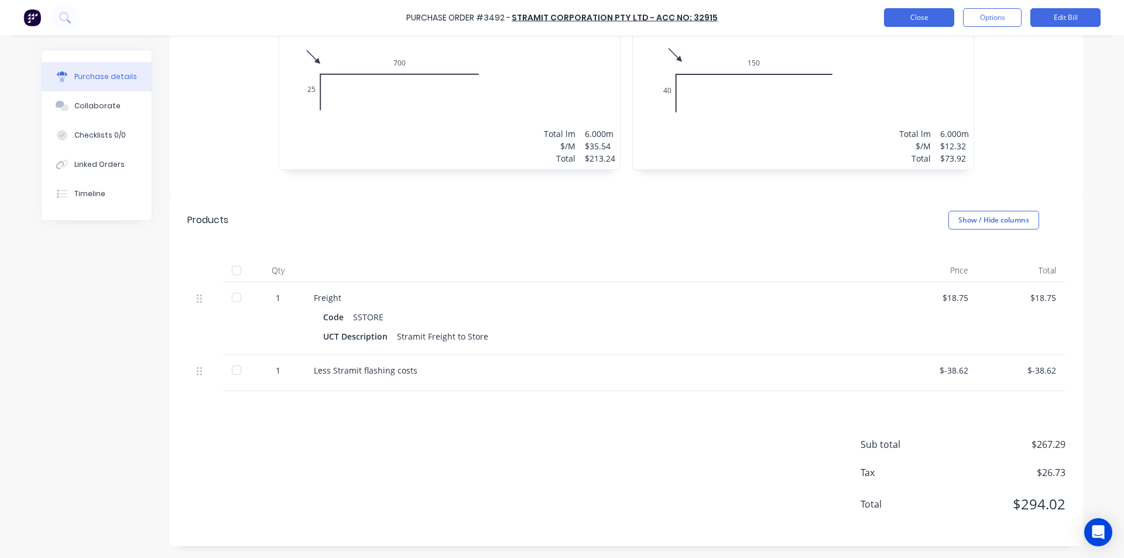
click at [908, 23] on button "Close" at bounding box center [919, 17] width 70 height 19
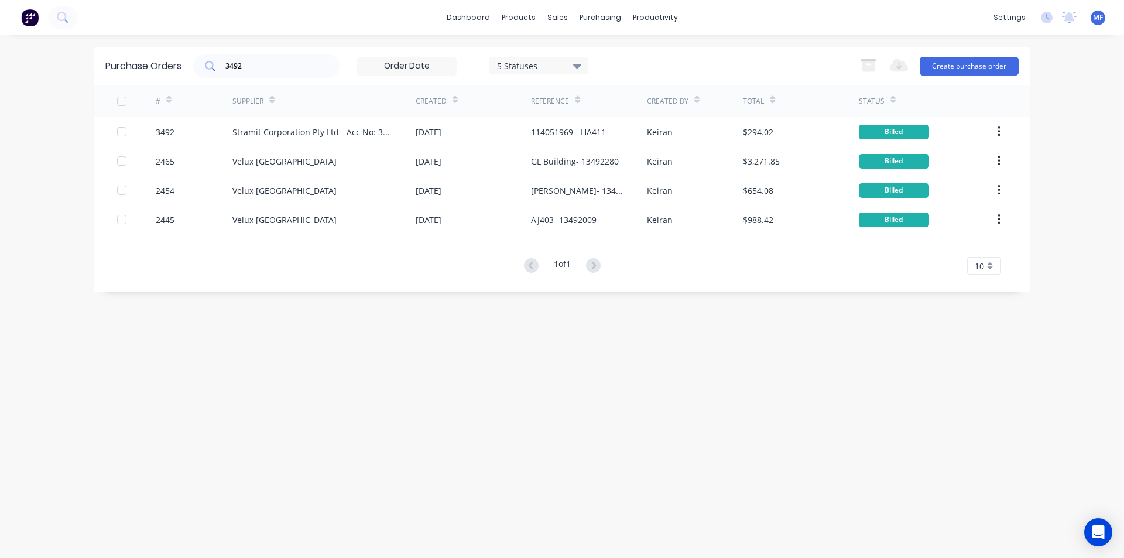
click at [286, 68] on input "3492" at bounding box center [272, 66] width 97 height 12
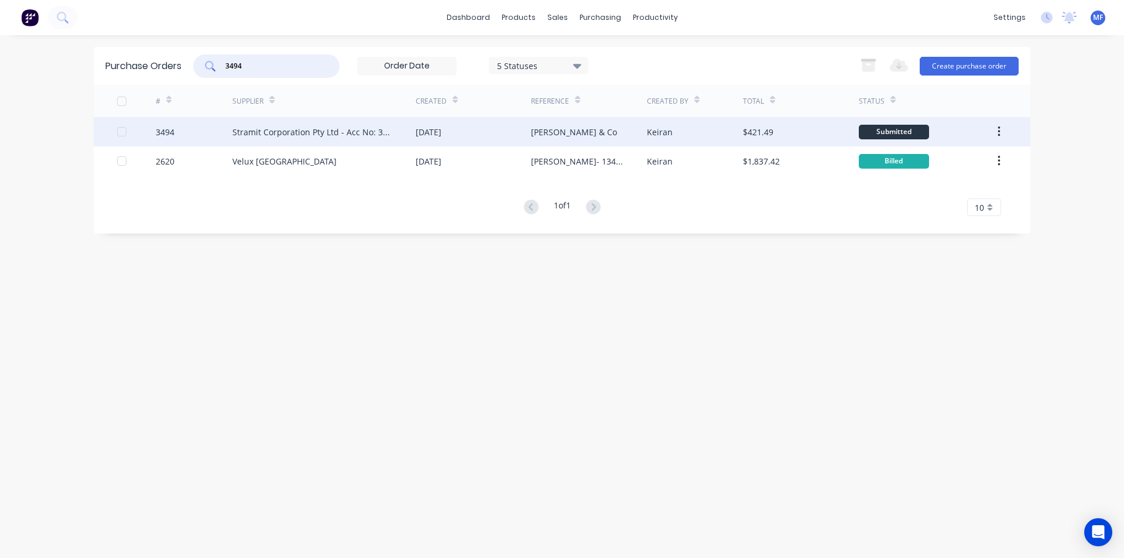
type input "3494"
click at [283, 128] on div "Stramit Corporation Pty Ltd - Acc No: 32915" at bounding box center [312, 132] width 160 height 12
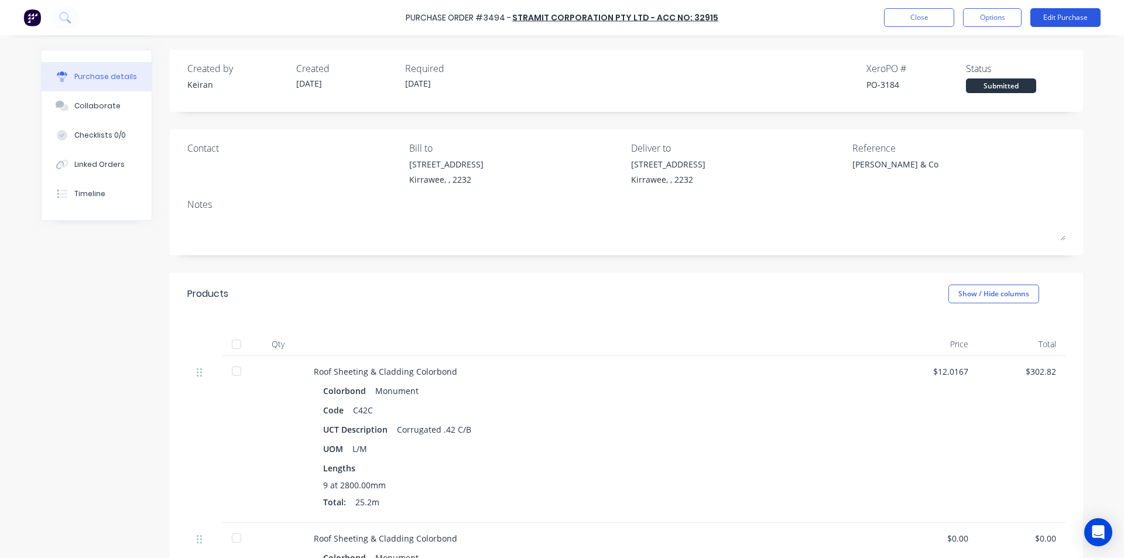
click at [1063, 19] on button "Edit Purchase" at bounding box center [1065, 17] width 70 height 19
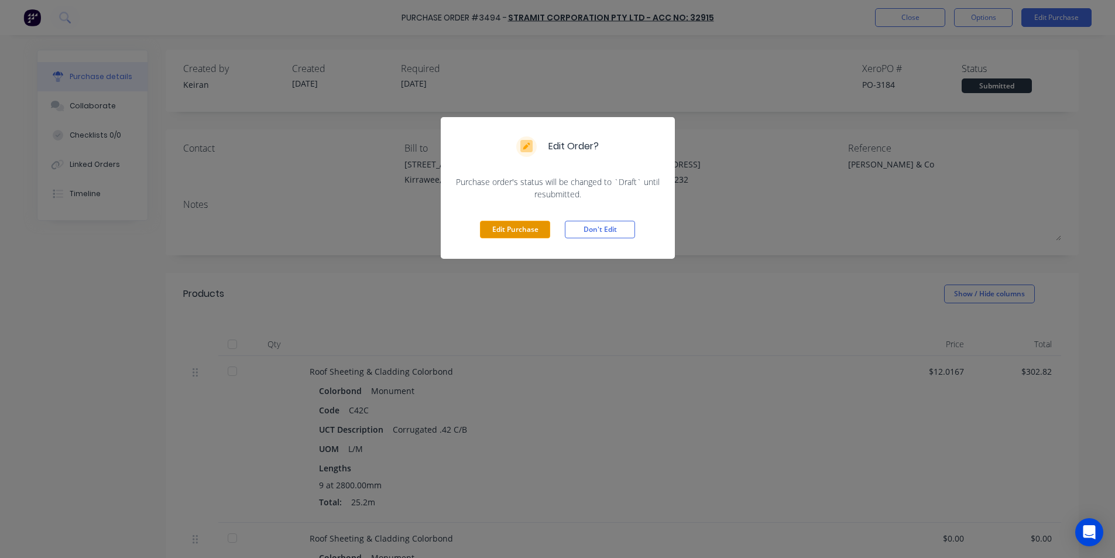
click at [516, 225] on button "Edit Purchase" at bounding box center [515, 230] width 70 height 18
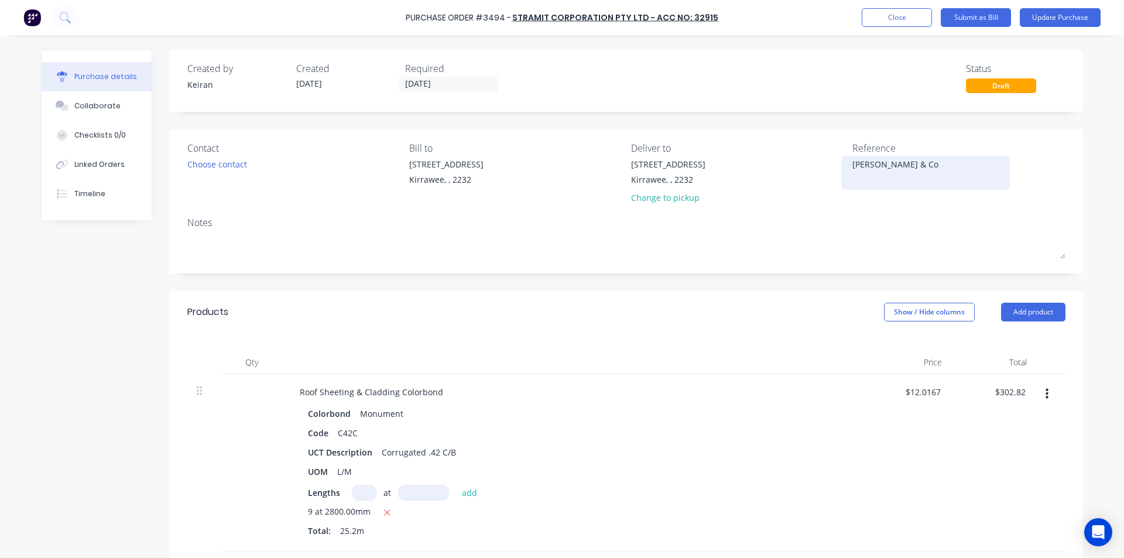
click at [915, 172] on textarea "[PERSON_NAME] & Co" at bounding box center [925, 171] width 146 height 26
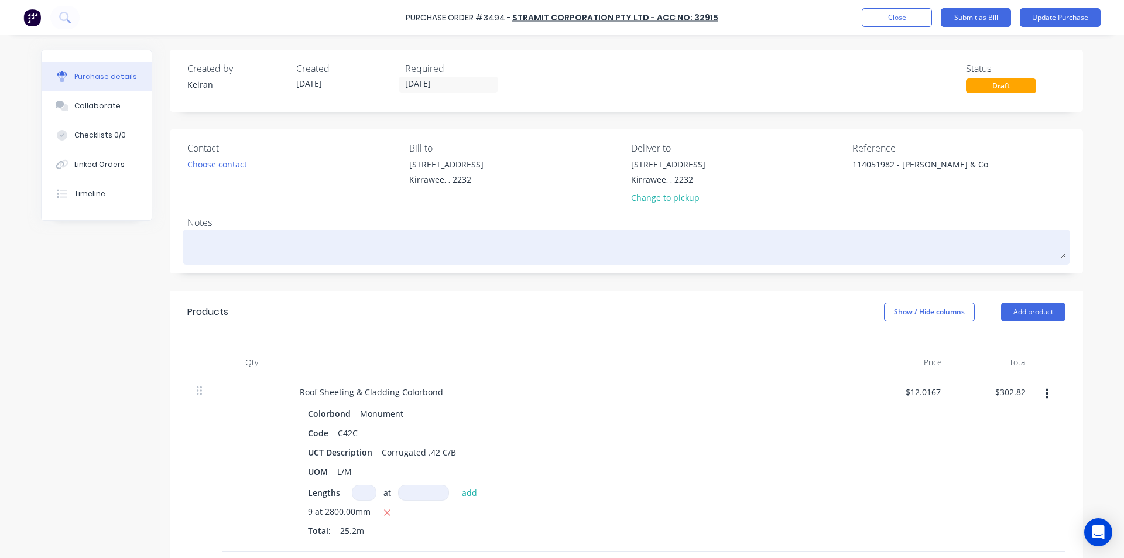
type textarea "114051982 - [PERSON_NAME] & Co"
click at [938, 245] on textarea at bounding box center [626, 245] width 878 height 26
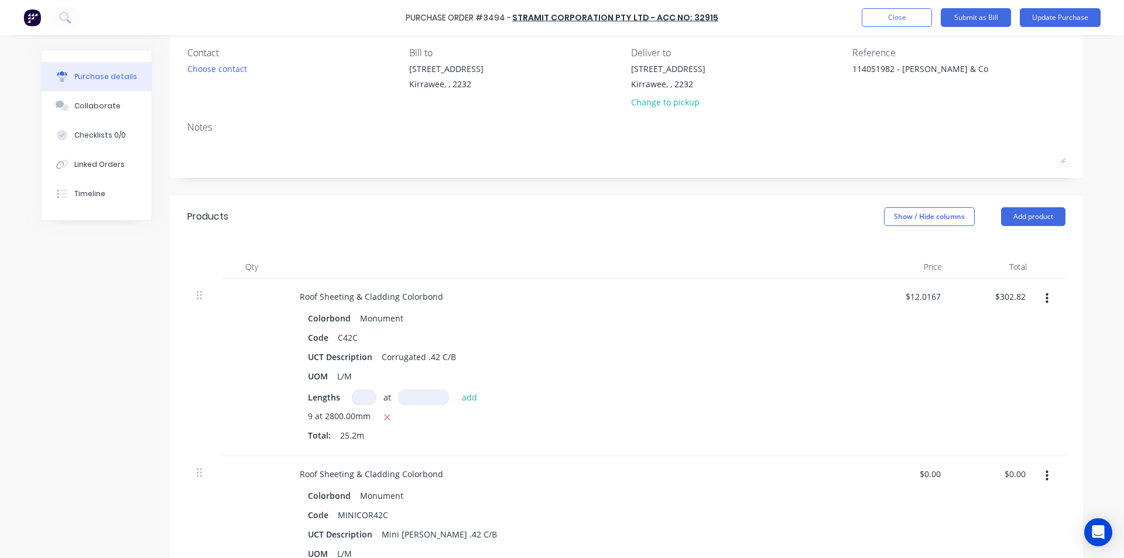
scroll to position [117, 0]
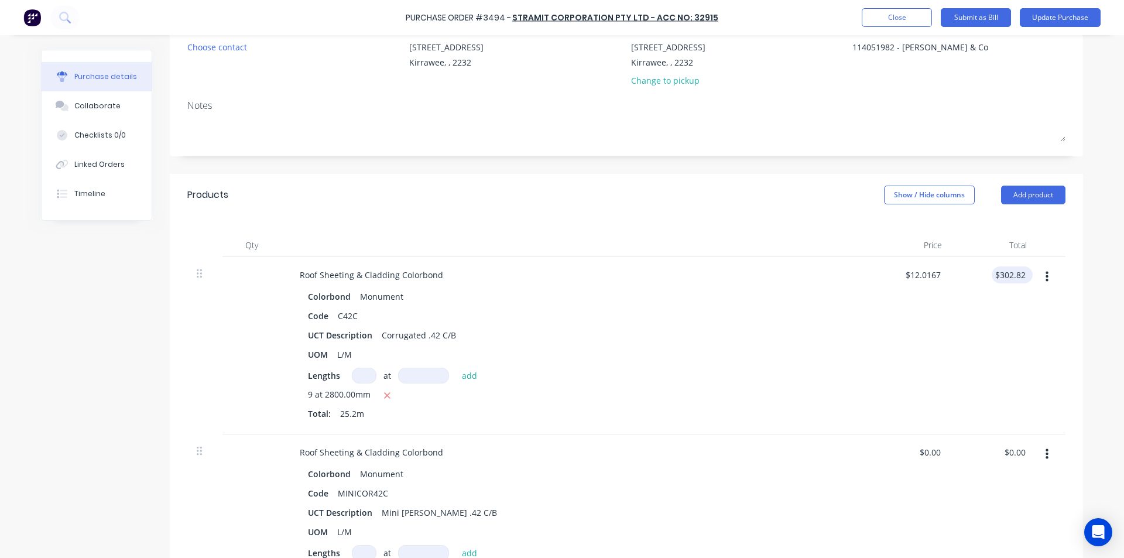
drag, startPoint x: 1026, startPoint y: 273, endPoint x: 1016, endPoint y: 271, distance: 10.1
click at [1023, 271] on div "$302.82 $302.82" at bounding box center [1012, 274] width 41 height 17
click at [1003, 274] on input "302.82" at bounding box center [1010, 274] width 36 height 17
click at [1003, 274] on input "302.82" at bounding box center [1012, 274] width 32 height 17
type input "317.42"
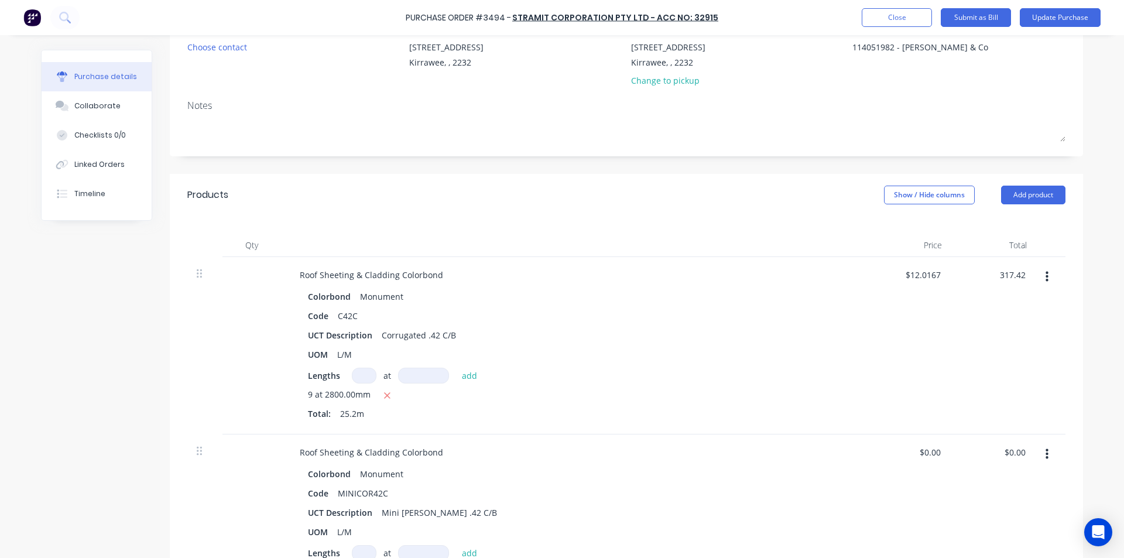
type input "$12.596"
type input "$317.42"
click at [976, 391] on div "$317.42 317.42" at bounding box center [993, 345] width 85 height 177
click at [1021, 455] on input "0.00" at bounding box center [1017, 452] width 22 height 17
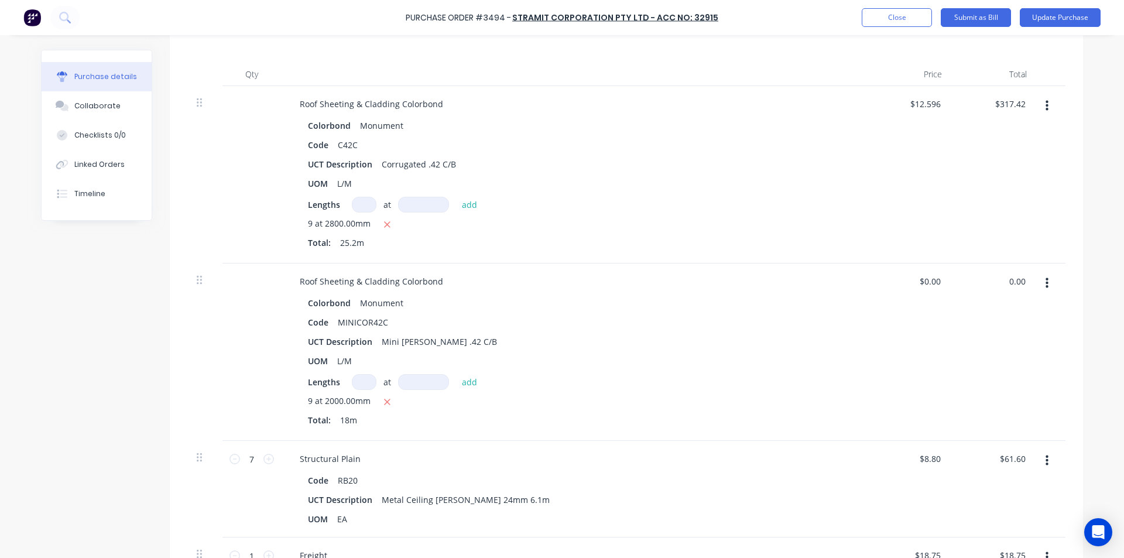
scroll to position [293, 0]
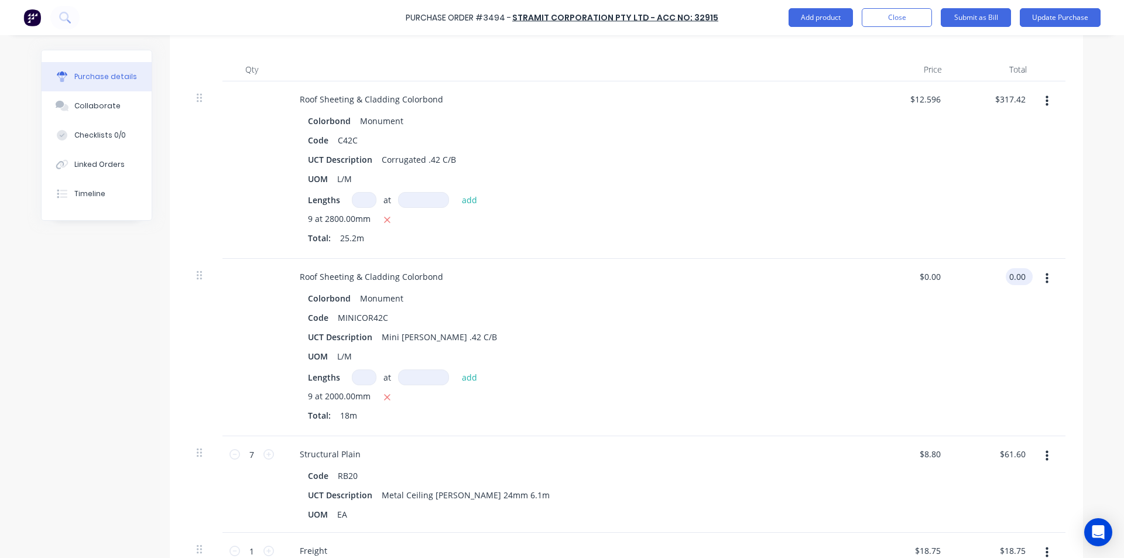
click at [1017, 276] on input "0.00" at bounding box center [1017, 276] width 22 height 17
type input "308.14"
type input "$17.1189"
type input "$308.14"
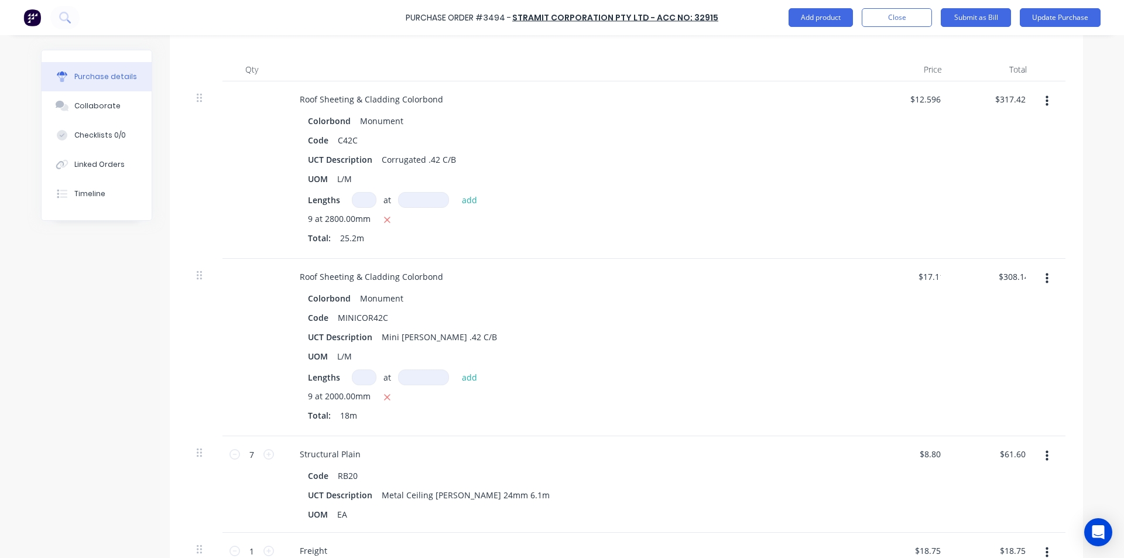
click at [955, 404] on div "$308.14 308.14" at bounding box center [993, 347] width 85 height 177
click at [1007, 451] on input "61.60" at bounding box center [1012, 453] width 32 height 17
click at [1007, 451] on input "61.60" at bounding box center [1014, 453] width 27 height 17
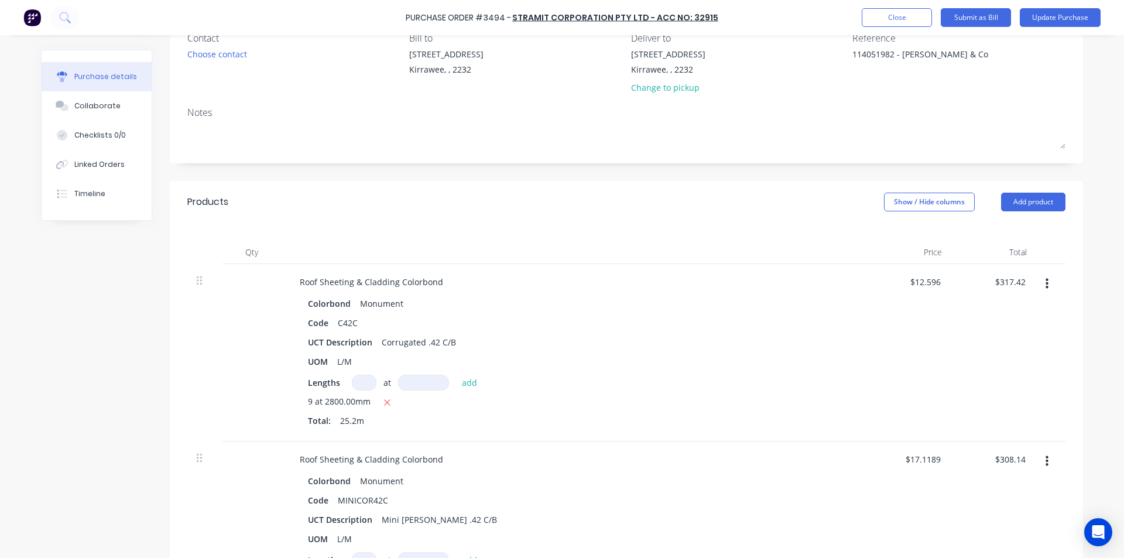
scroll to position [0, 0]
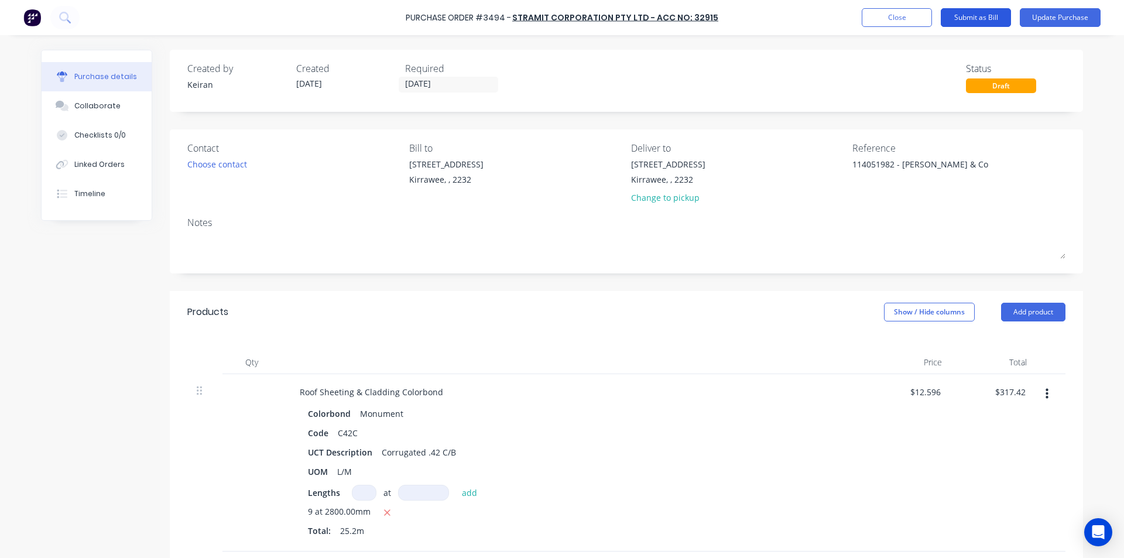
type input "$61.60"
click at [969, 14] on button "Submit as Bill" at bounding box center [976, 17] width 70 height 19
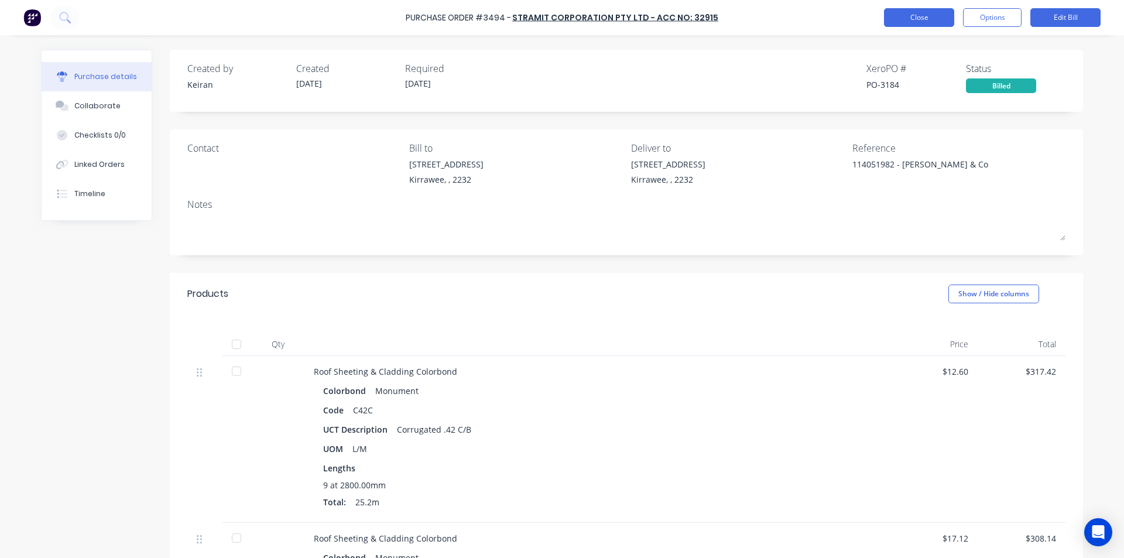
click at [921, 26] on button "Close" at bounding box center [919, 17] width 70 height 19
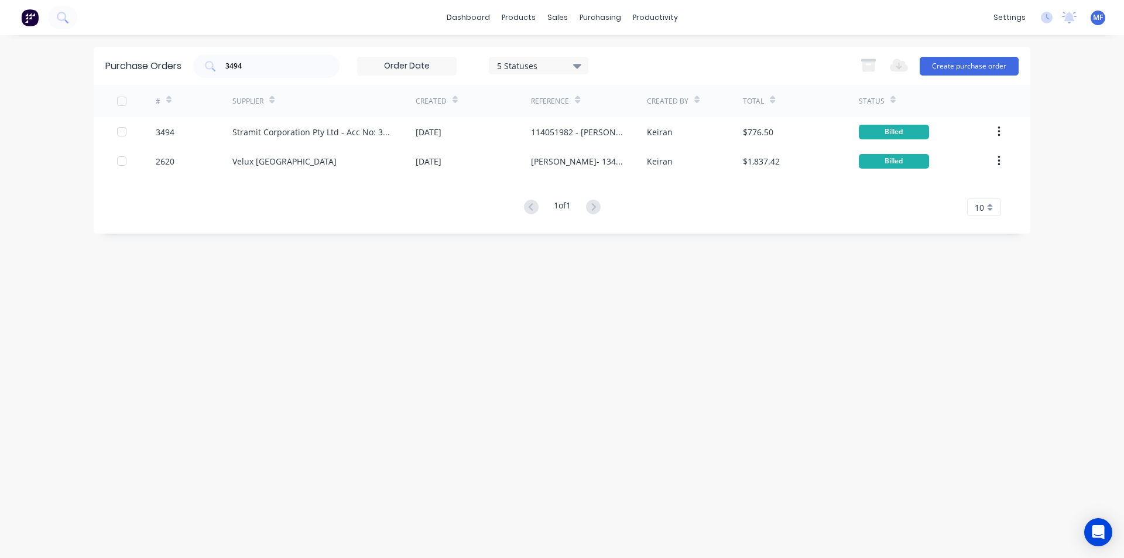
click at [654, 360] on div "Purchase Orders 3494 5 Statuses 5 Statuses Export to Excel (XLSX) Create purcha…" at bounding box center [562, 296] width 937 height 499
click at [255, 66] on input "3494" at bounding box center [272, 66] width 97 height 12
click at [255, 64] on input "3494" at bounding box center [272, 66] width 97 height 12
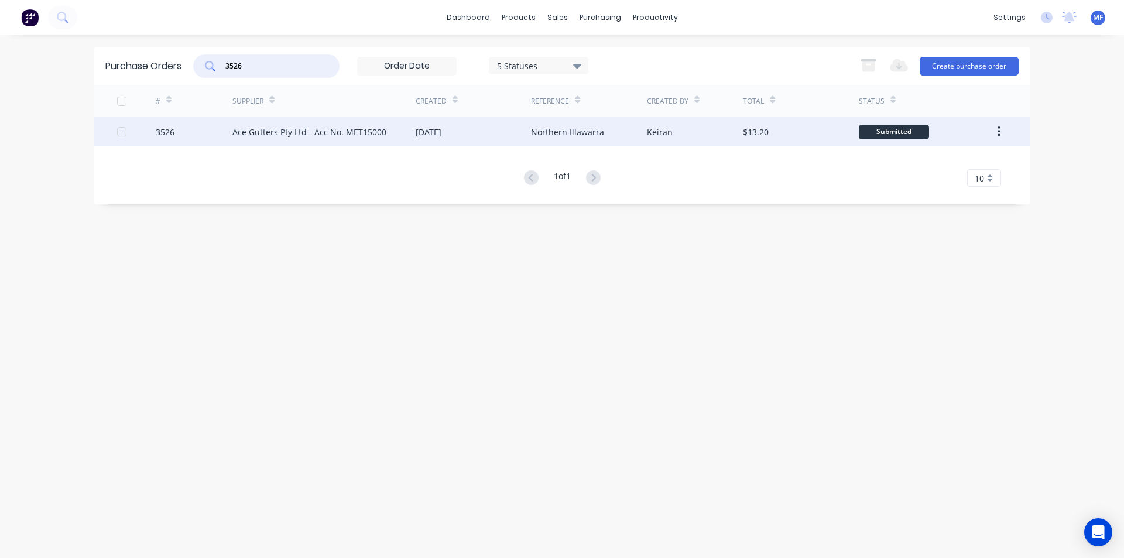
type input "3526"
click at [273, 129] on div "Ace Gutters Pty Ltd - Acc No. MET15000" at bounding box center [309, 132] width 154 height 12
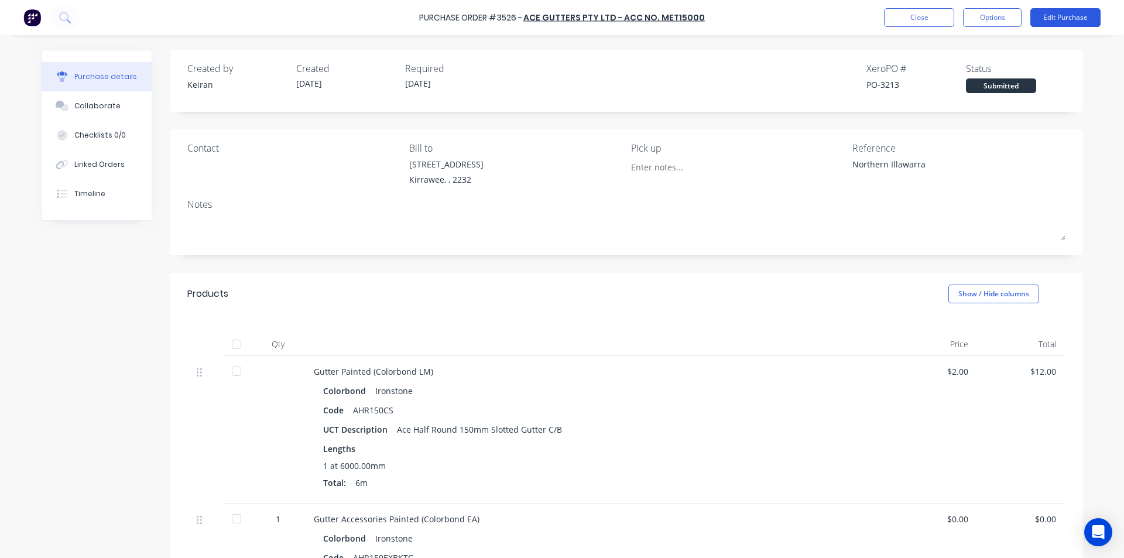
click at [1050, 15] on button "Edit Purchase" at bounding box center [1065, 17] width 70 height 19
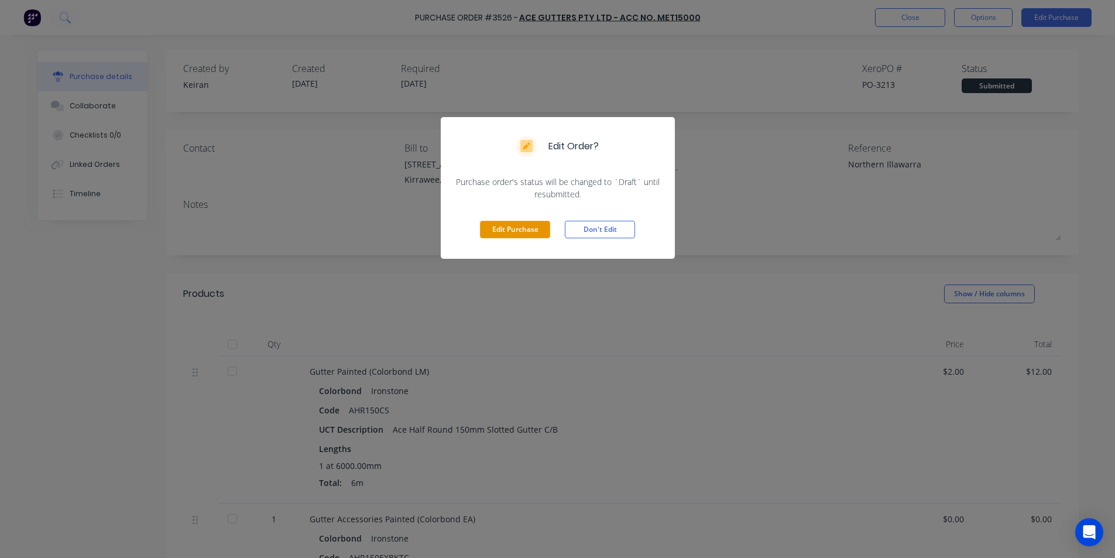
click at [519, 232] on button "Edit Purchase" at bounding box center [515, 230] width 70 height 18
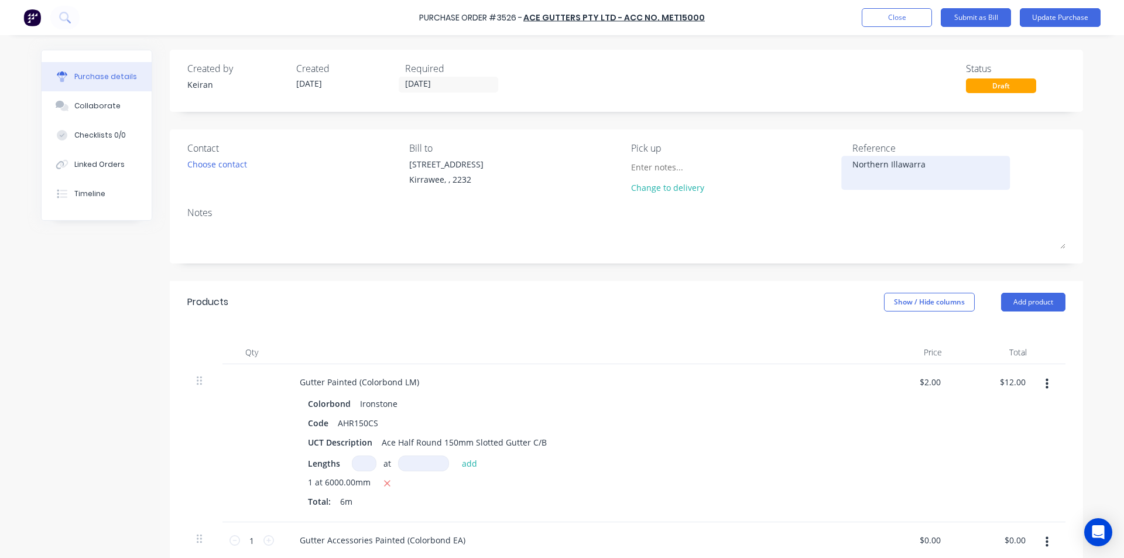
click at [937, 173] on textarea "Northern Illawarra" at bounding box center [925, 171] width 146 height 26
type textarea "Northern Illawarra- 1565924"
click at [829, 215] on div "Notes" at bounding box center [626, 212] width 878 height 14
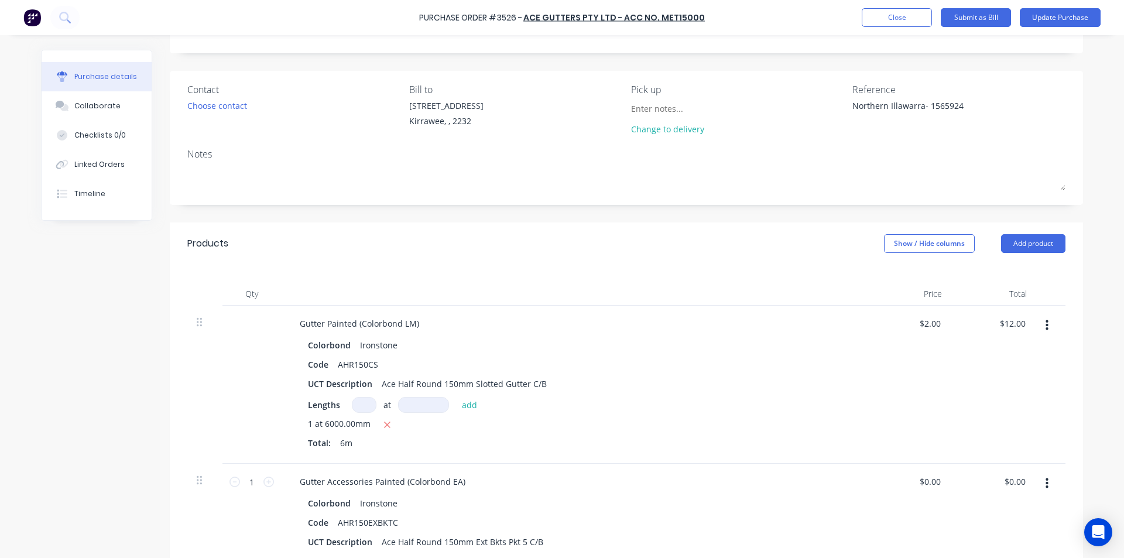
scroll to position [117, 0]
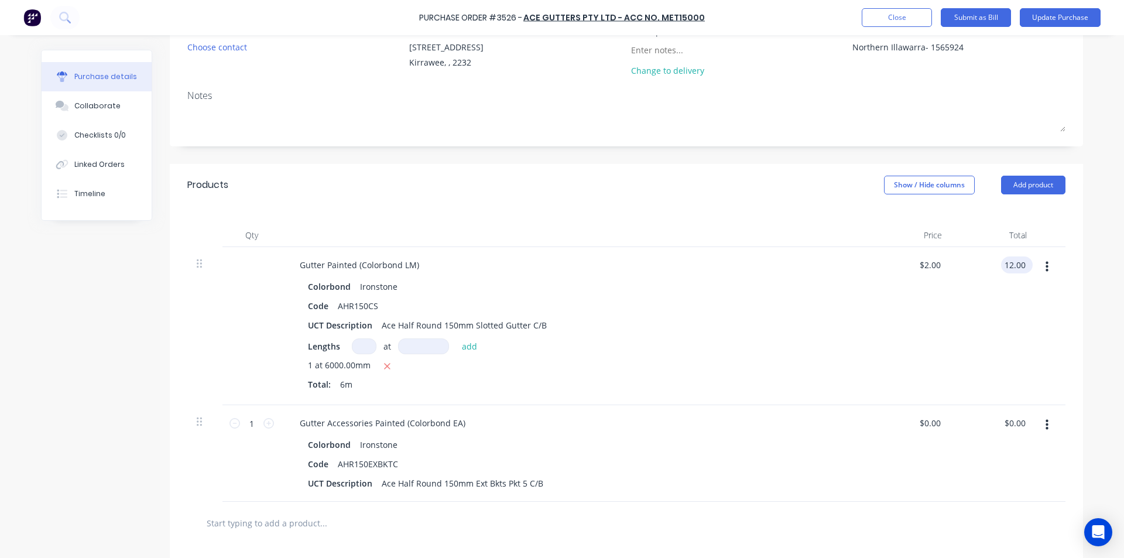
click at [1005, 258] on input "12.00" at bounding box center [1014, 264] width 27 height 17
click at [1013, 266] on input "12.00" at bounding box center [1014, 264] width 27 height 17
type input "48.63"
type input "$8.105"
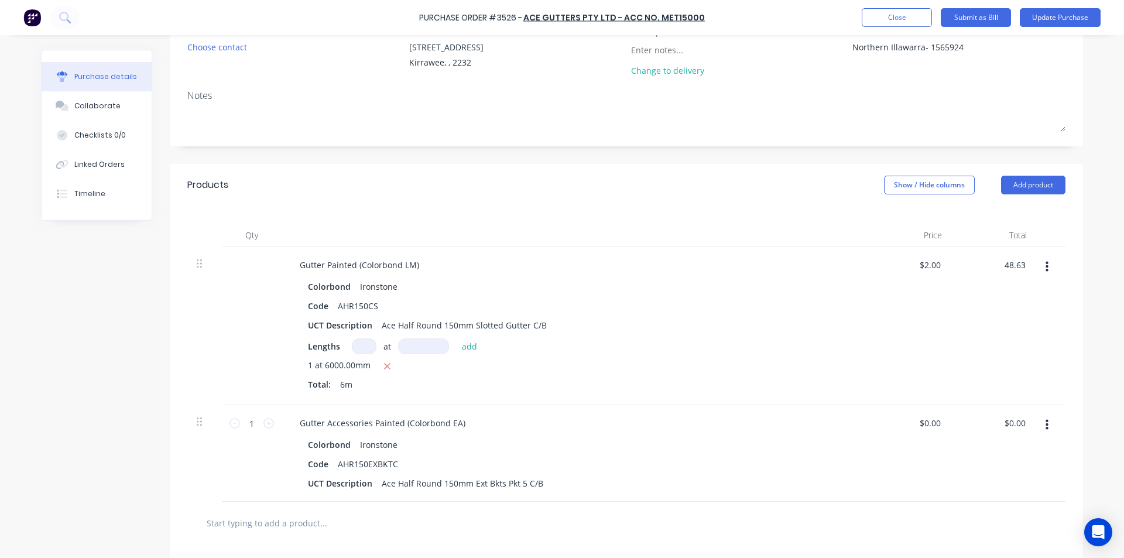
type input "$48.63"
click at [1041, 345] on div at bounding box center [1050, 326] width 29 height 158
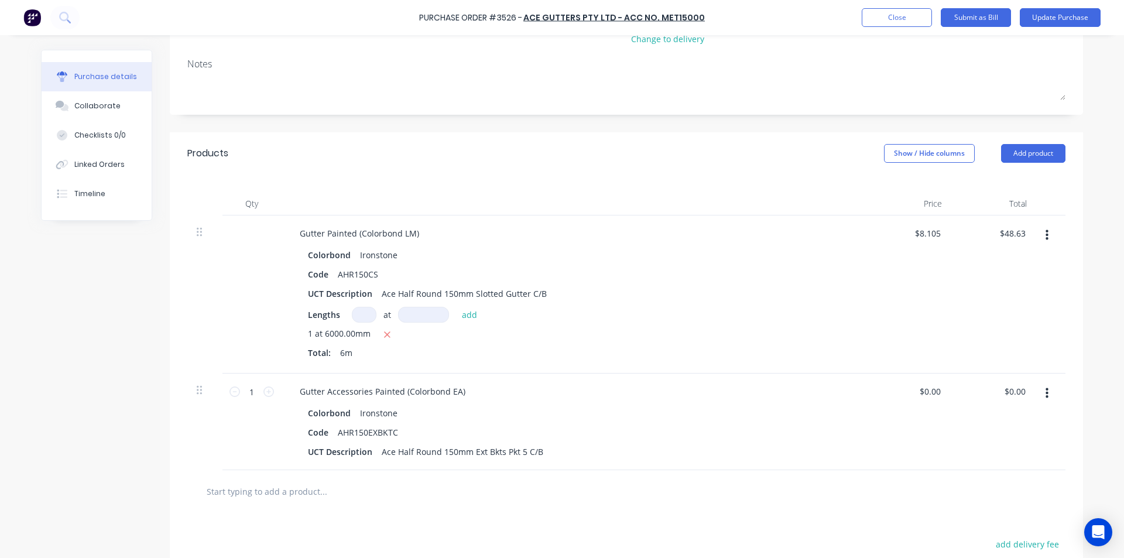
scroll to position [176, 0]
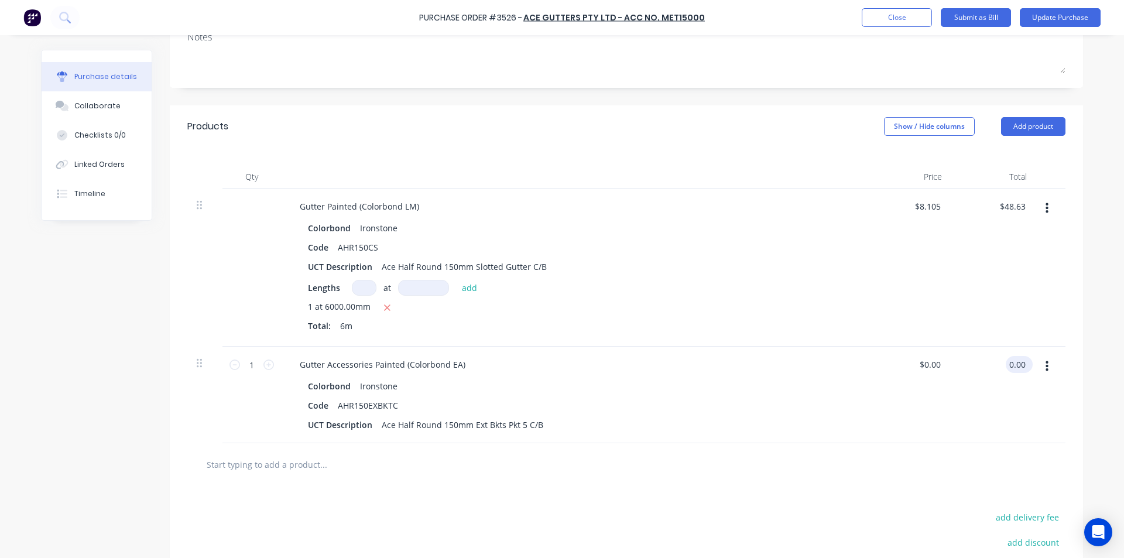
click at [1013, 373] on input "0.00" at bounding box center [1017, 364] width 22 height 17
type input "40.05"
type input "$40.05"
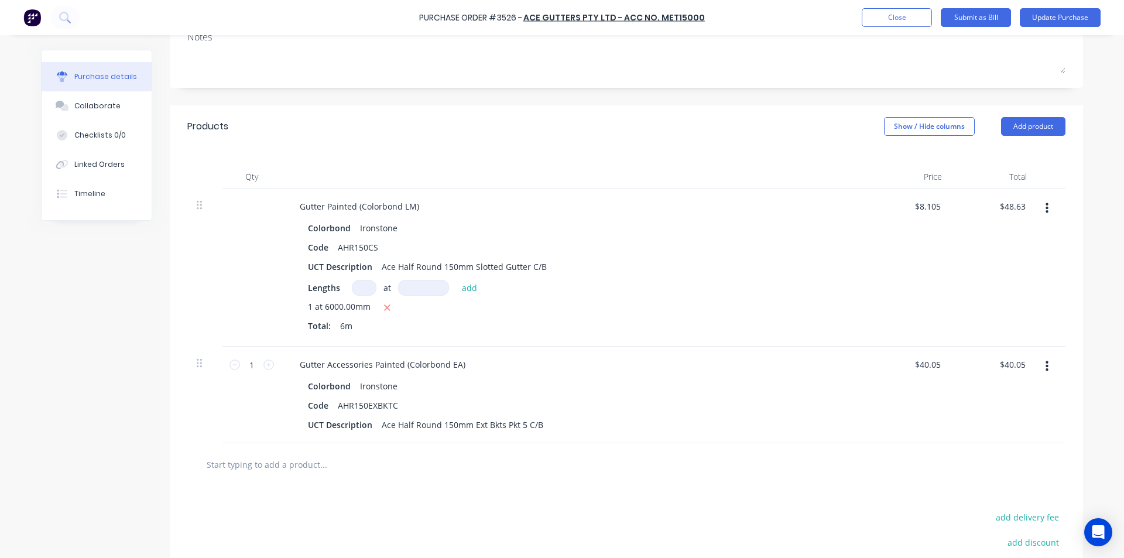
click at [997, 400] on div "$40.05 $40.05" at bounding box center [993, 395] width 85 height 97
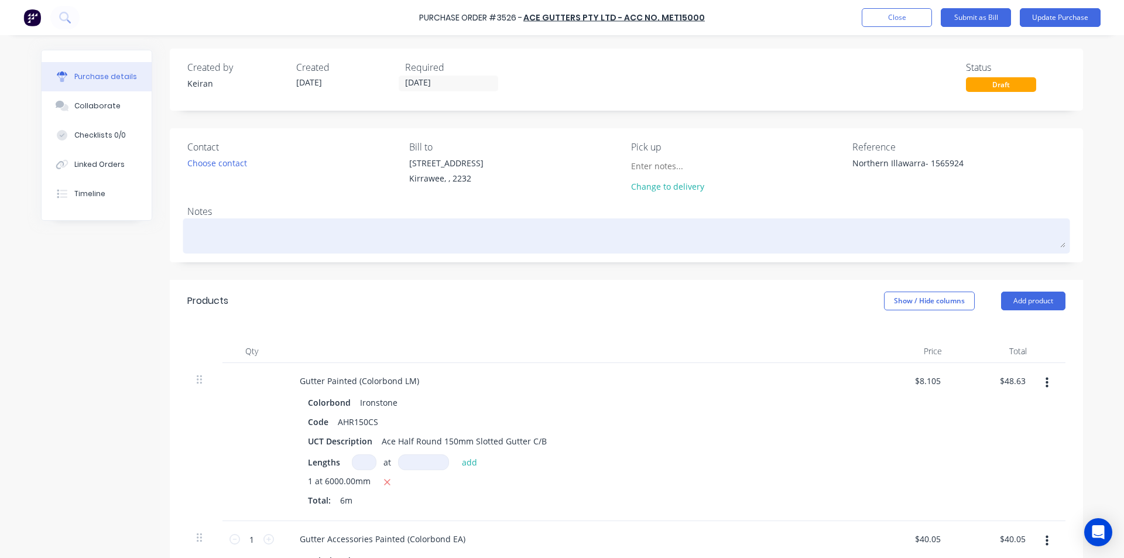
scroll to position [0, 0]
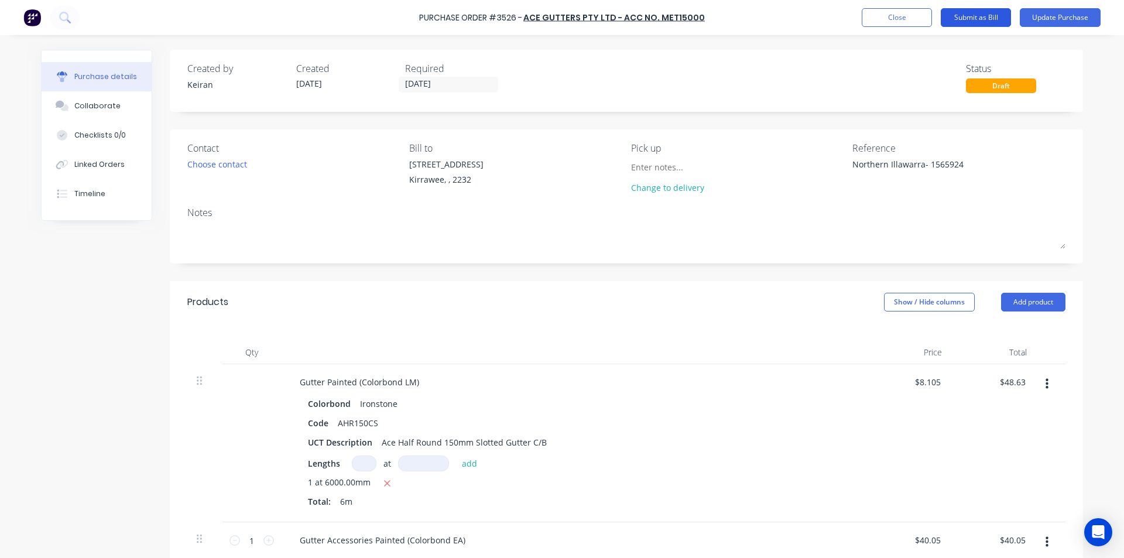
click at [987, 23] on button "Submit as Bill" at bounding box center [976, 17] width 70 height 19
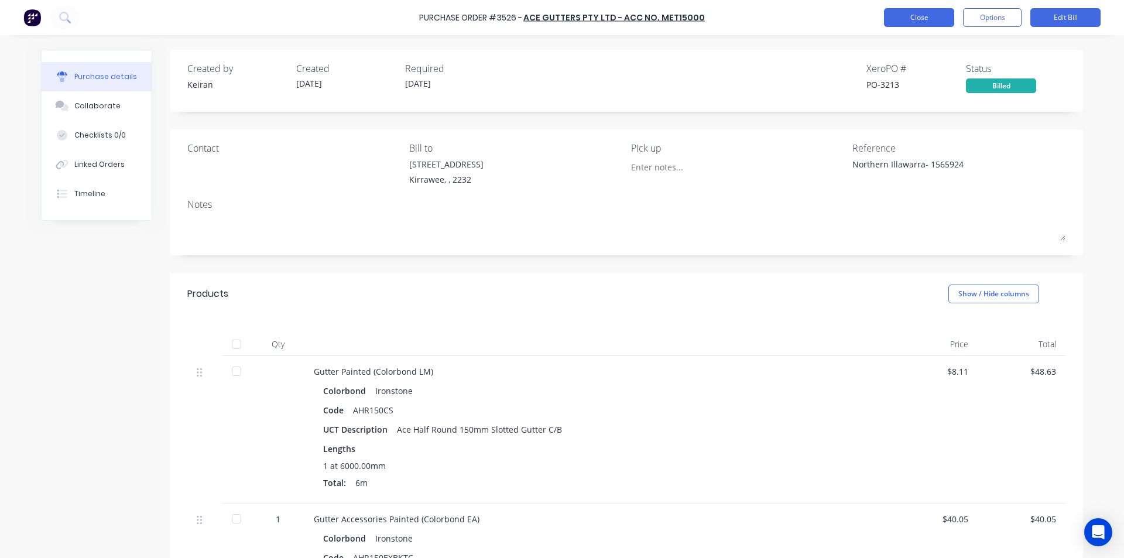
click at [911, 18] on button "Close" at bounding box center [919, 17] width 70 height 19
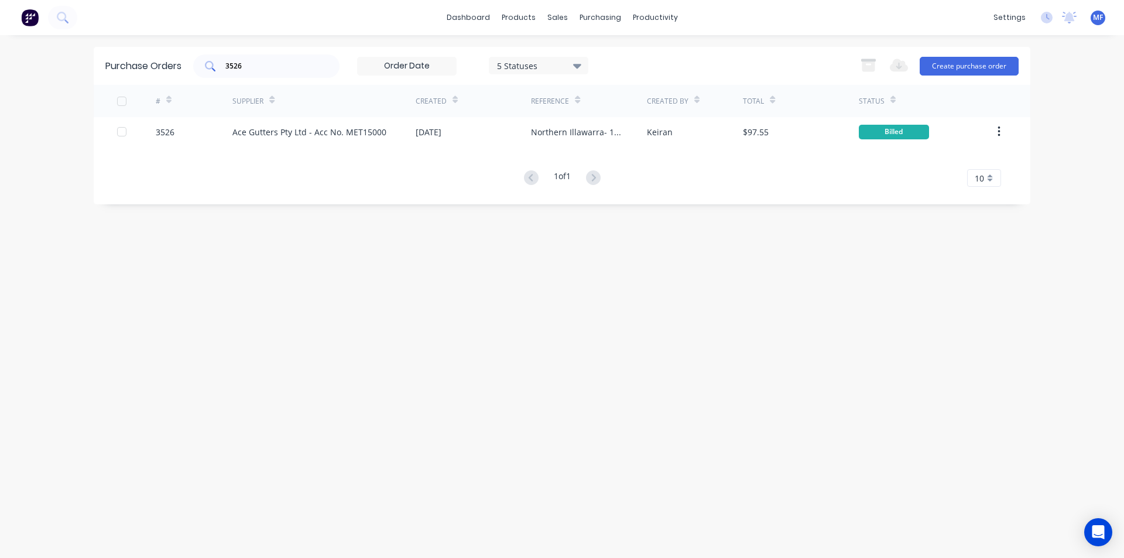
click at [258, 64] on input "3526" at bounding box center [272, 66] width 97 height 12
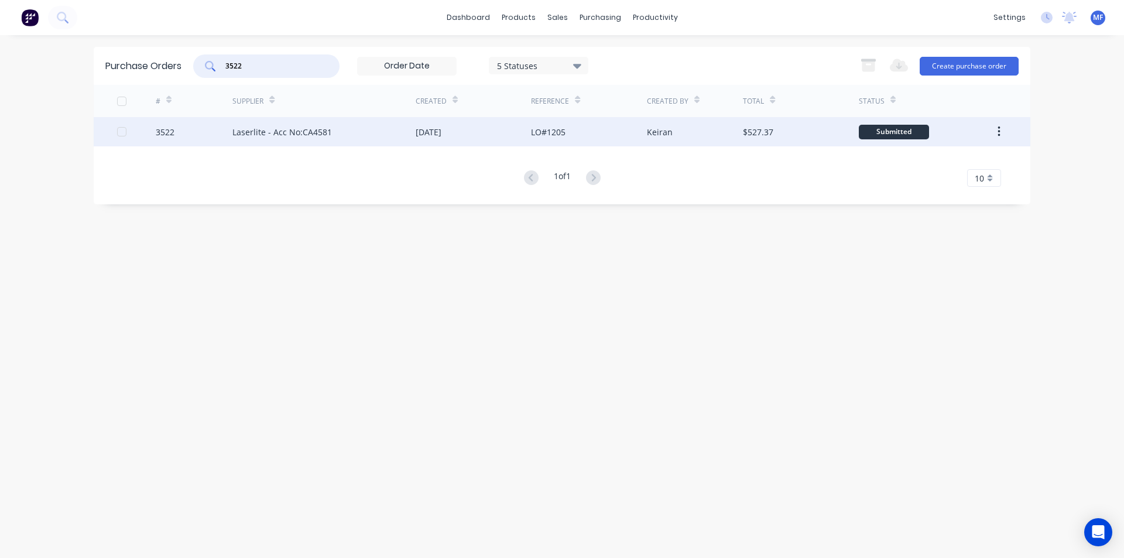
type input "3522"
click at [275, 131] on div "Laserlite - Acc No:CA4581" at bounding box center [282, 132] width 100 height 12
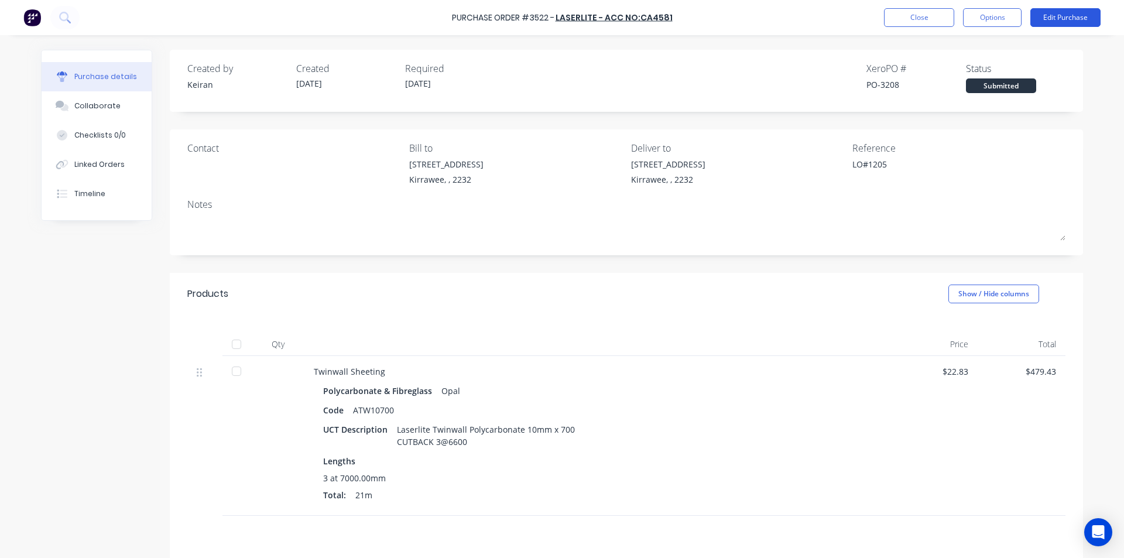
click at [1070, 20] on button "Edit Purchase" at bounding box center [1065, 17] width 70 height 19
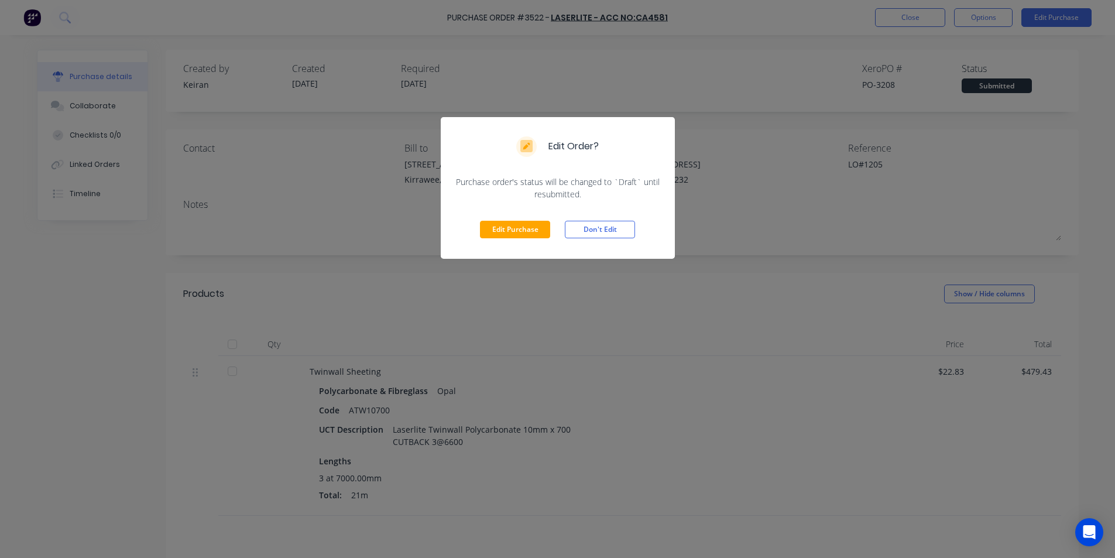
drag, startPoint x: 524, startPoint y: 227, endPoint x: 575, endPoint y: 210, distance: 53.5
click at [523, 224] on button "Edit Purchase" at bounding box center [515, 230] width 70 height 18
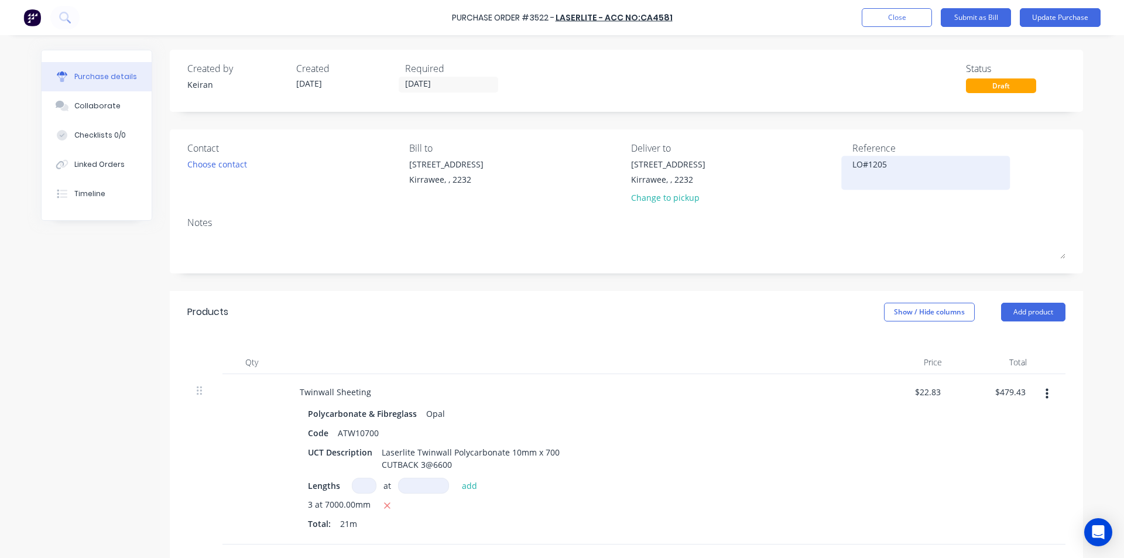
click at [905, 173] on textarea "LO#1205" at bounding box center [925, 171] width 146 height 26
type textarea "LO#[DATE]- 2859"
click at [778, 303] on div "Products Show / Hide columns Add product" at bounding box center [626, 312] width 913 height 42
click at [1000, 392] on input "479.43" at bounding box center [1010, 391] width 36 height 17
click at [1006, 392] on input "479.43" at bounding box center [1012, 391] width 32 height 17
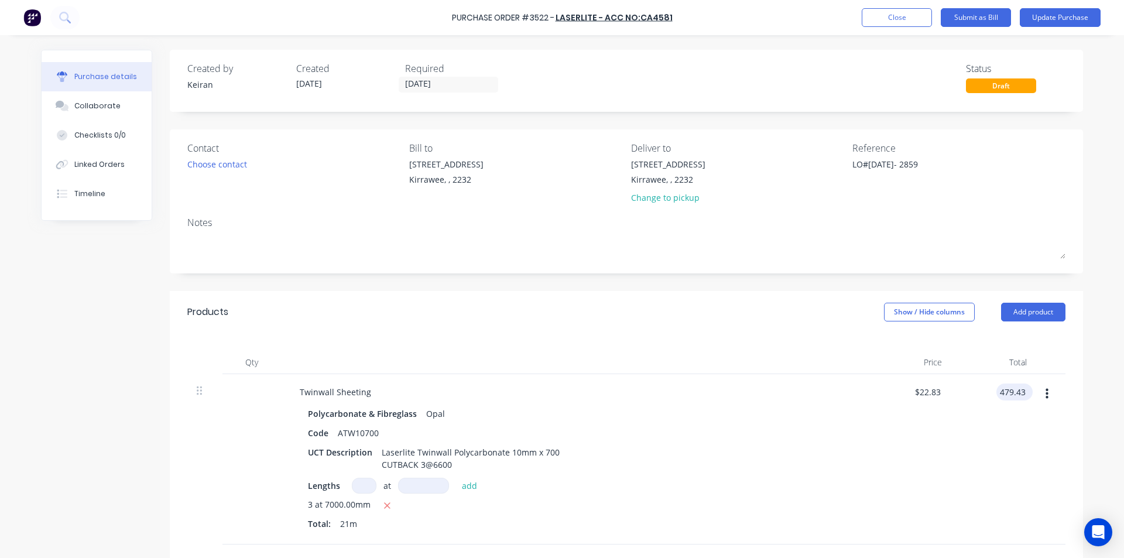
click at [1006, 392] on input "479.43" at bounding box center [1012, 391] width 32 height 17
type input "420"
type input "$20.00"
type input "$420.00"
click at [936, 475] on div "$20.00 $20.00" at bounding box center [908, 459] width 85 height 170
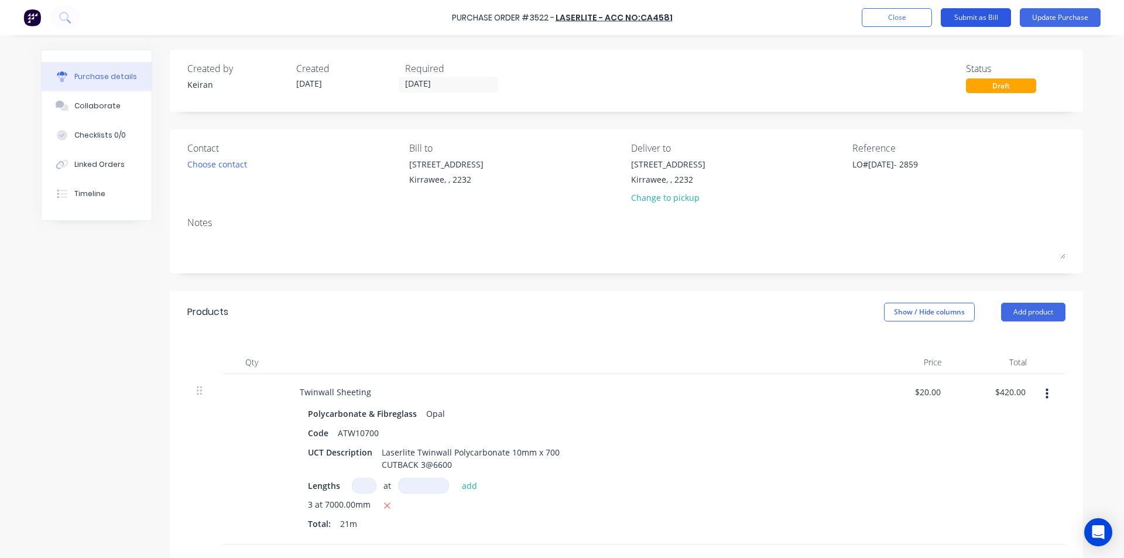
click at [975, 17] on button "Submit as Bill" at bounding box center [976, 17] width 70 height 19
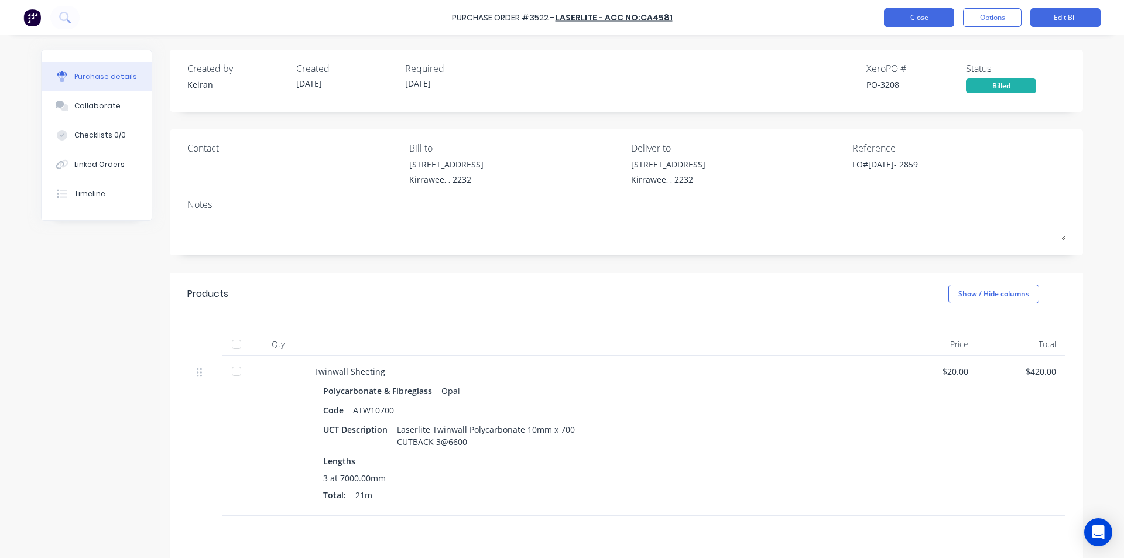
click at [903, 11] on button "Close" at bounding box center [919, 17] width 70 height 19
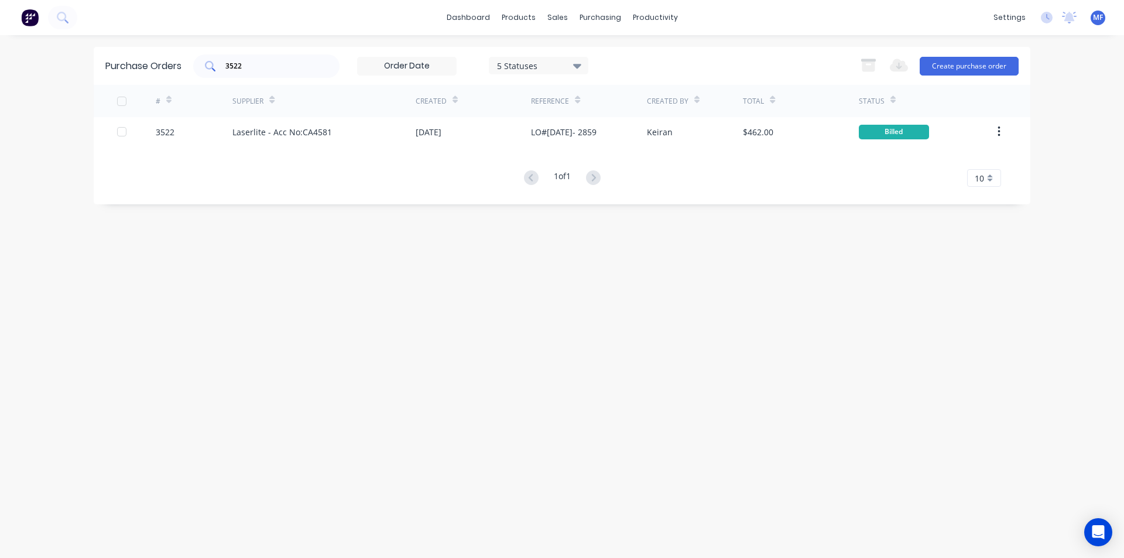
click at [256, 67] on input "3522" at bounding box center [272, 66] width 97 height 12
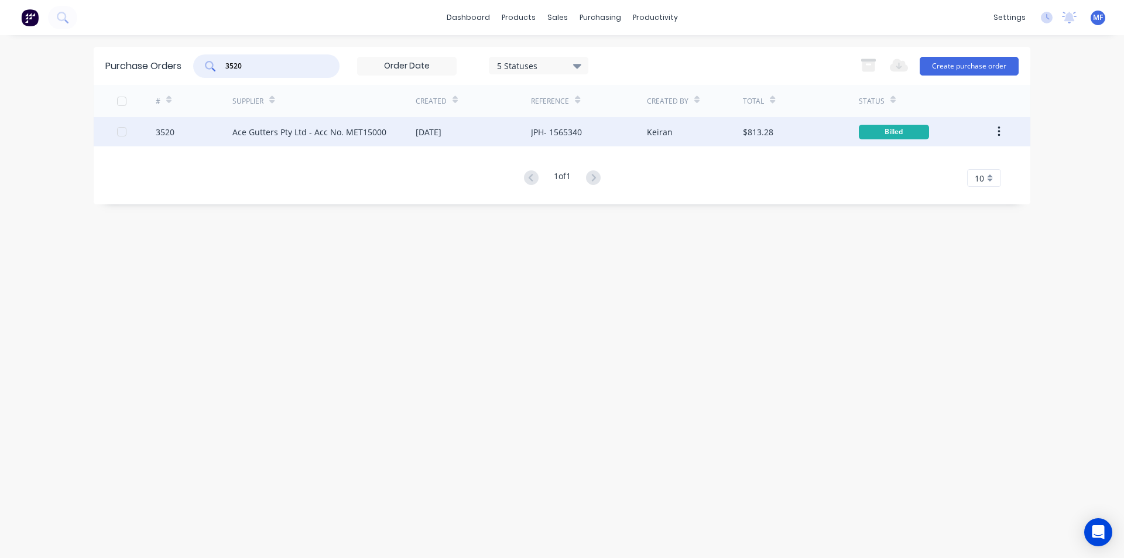
type input "3520"
click at [290, 129] on div "Ace Gutters Pty Ltd - Acc No. MET15000" at bounding box center [309, 132] width 154 height 12
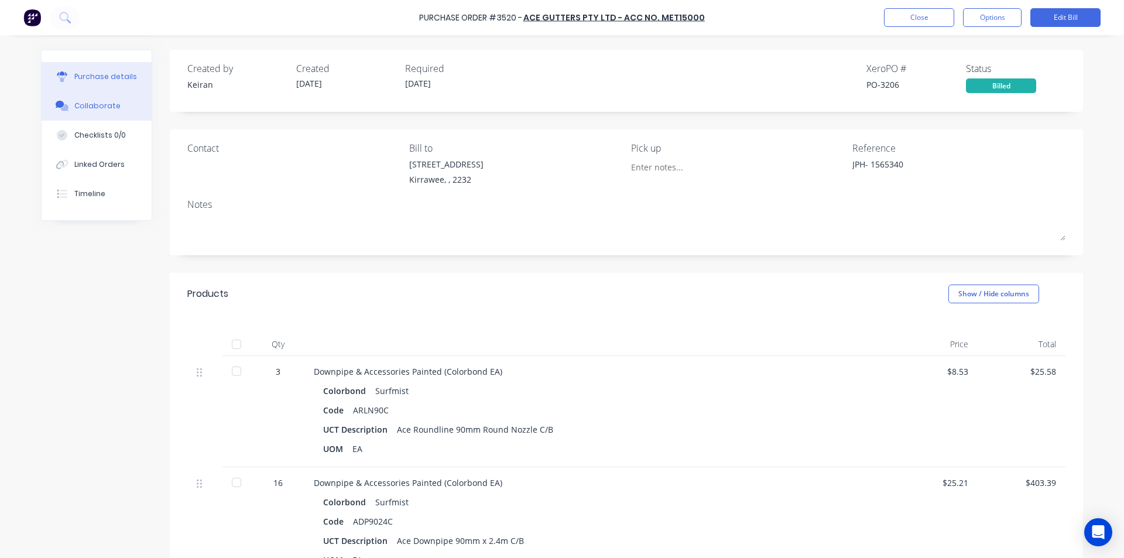
click at [76, 100] on button "Collaborate" at bounding box center [97, 105] width 110 height 29
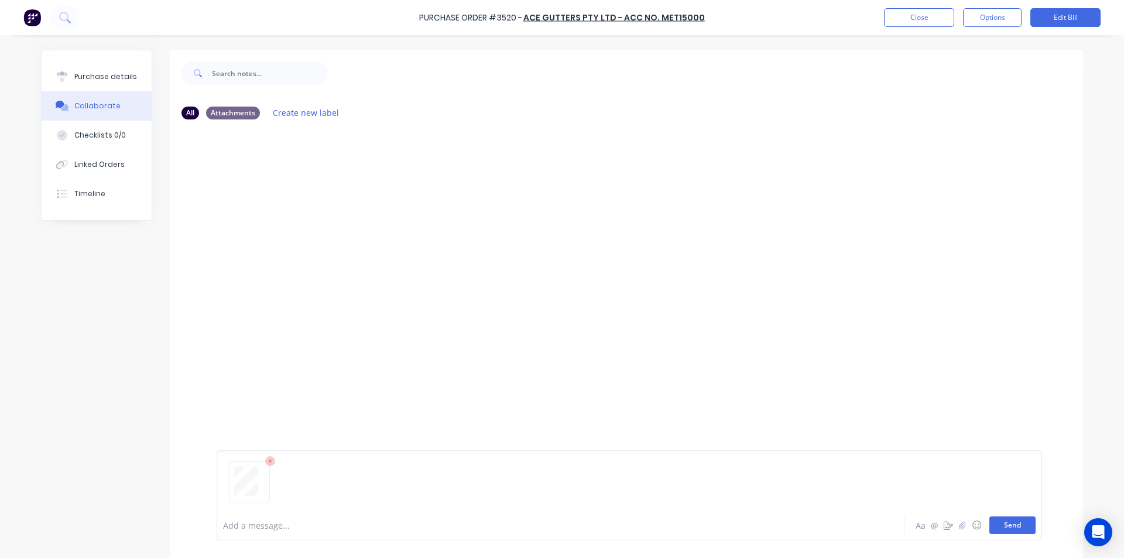
click at [1016, 529] on button "Send" at bounding box center [1012, 525] width 46 height 18
click at [866, 270] on div "MF You 12:19pm [DATE] 4062_001.pdf Labels Download Delete" at bounding box center [626, 319] width 913 height 381
click at [918, 14] on button "Close" at bounding box center [919, 17] width 70 height 19
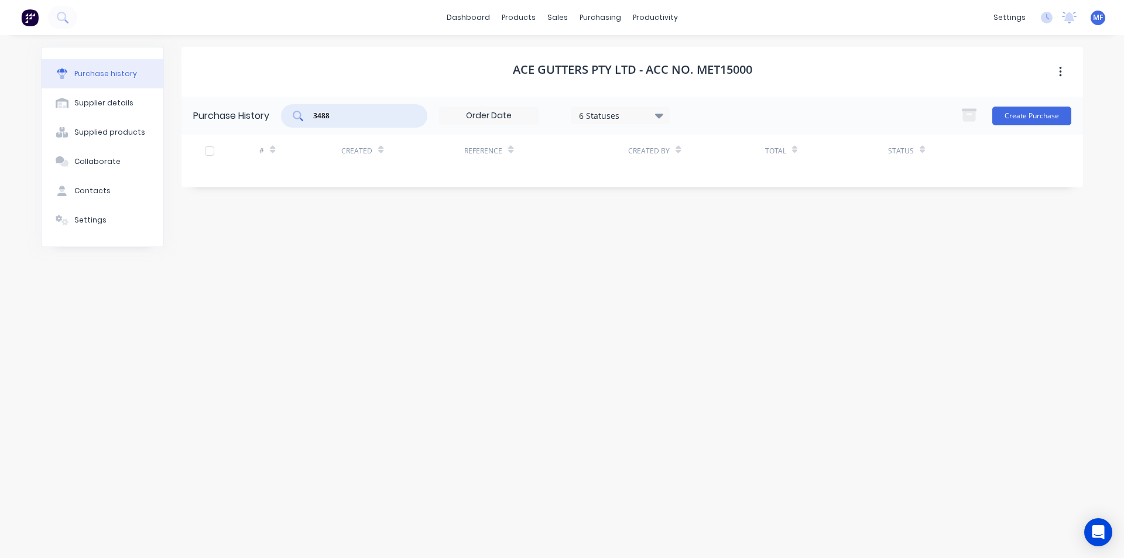
click at [337, 116] on input "3488" at bounding box center [360, 116] width 97 height 12
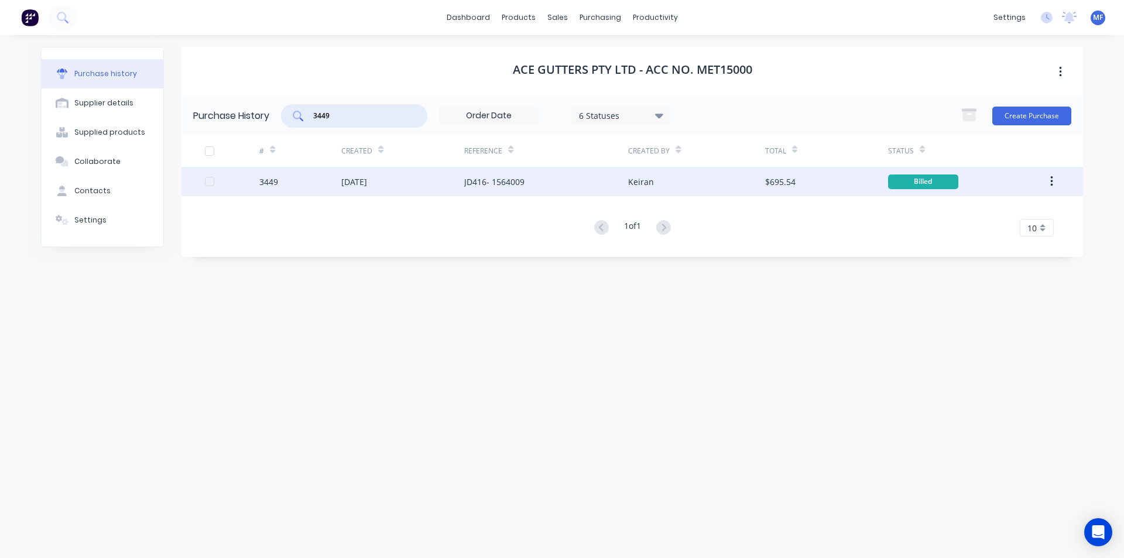
type input "3449"
click at [367, 177] on div "[DATE]" at bounding box center [354, 182] width 26 height 12
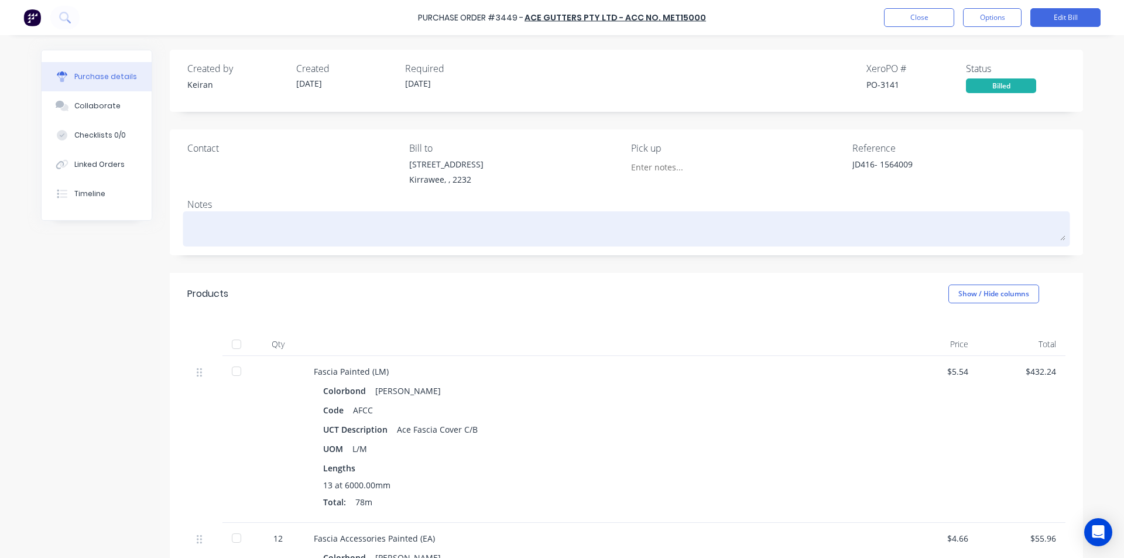
click at [833, 217] on textarea at bounding box center [626, 227] width 878 height 26
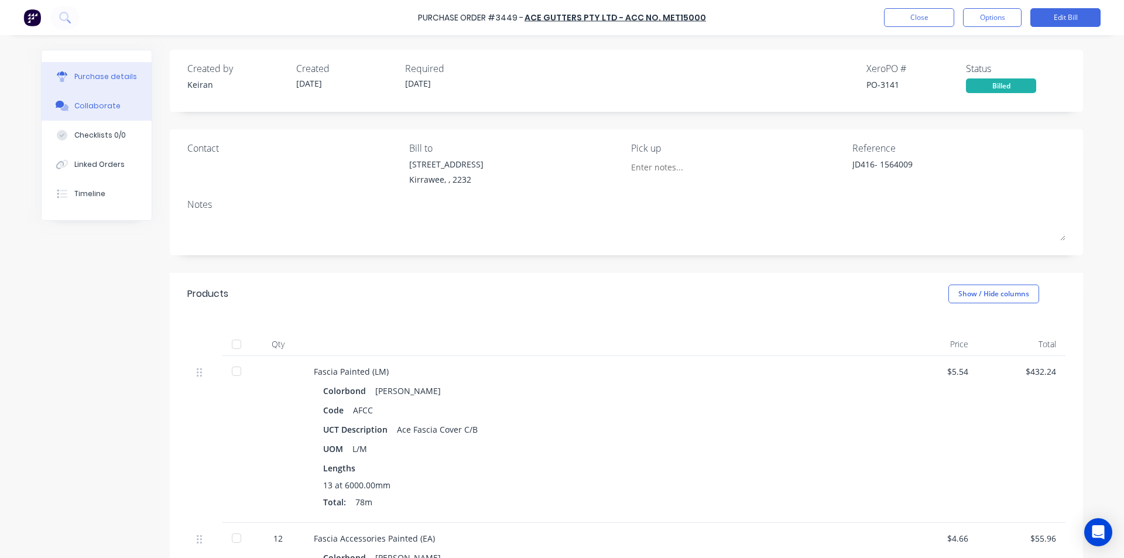
click at [90, 104] on div "Collaborate" at bounding box center [97, 106] width 46 height 11
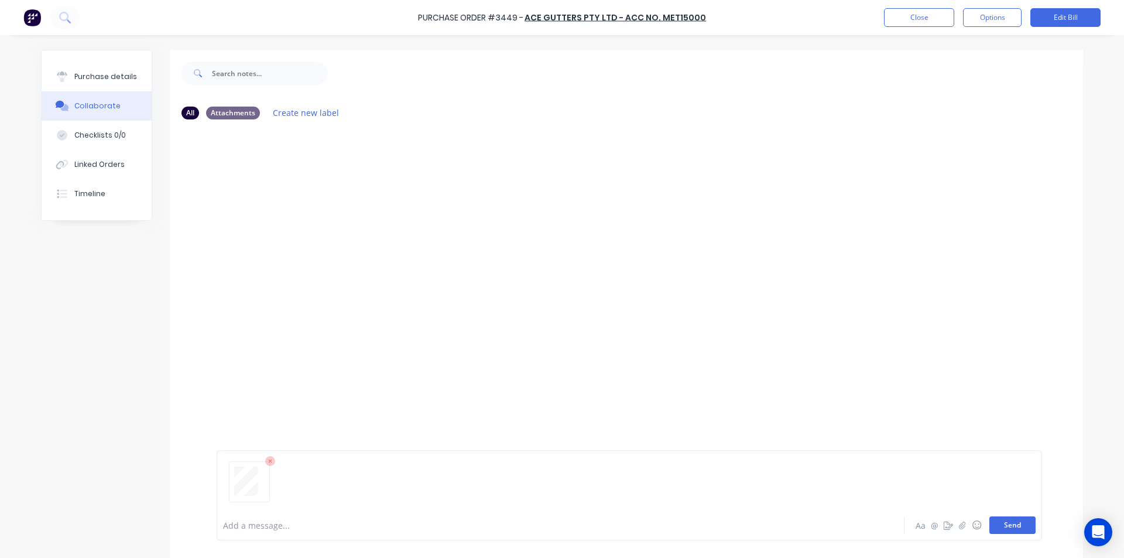
click at [1015, 525] on button "Send" at bounding box center [1012, 525] width 46 height 18
click at [729, 392] on div "MF You 12:20pm [DATE] 4063_001.pdf Labels Download Delete" at bounding box center [626, 319] width 913 height 381
click at [917, 18] on button "Close" at bounding box center [919, 17] width 70 height 19
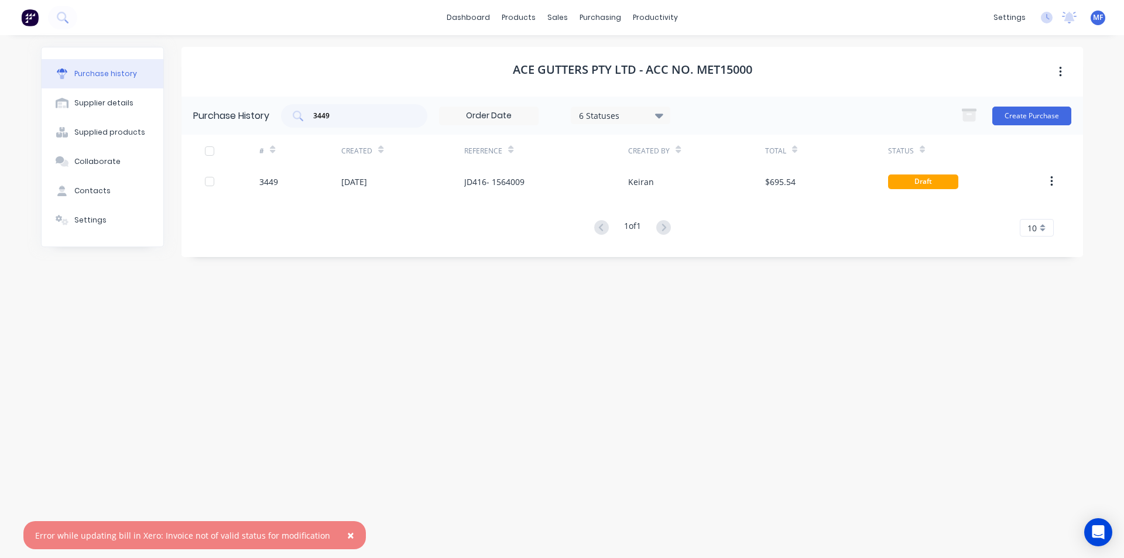
click at [347, 534] on span "×" at bounding box center [350, 535] width 7 height 16
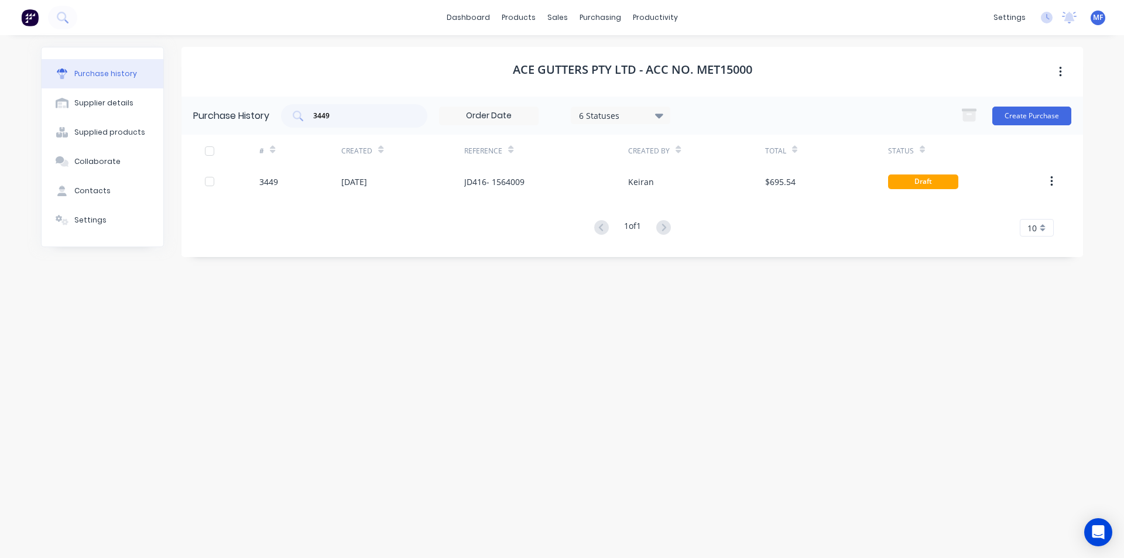
click at [708, 366] on div "Ace Gutters Pty Ltd - Acc No. MET15000 Purchase History 3449 6 Statuses 6 Statu…" at bounding box center [631, 291] width 901 height 488
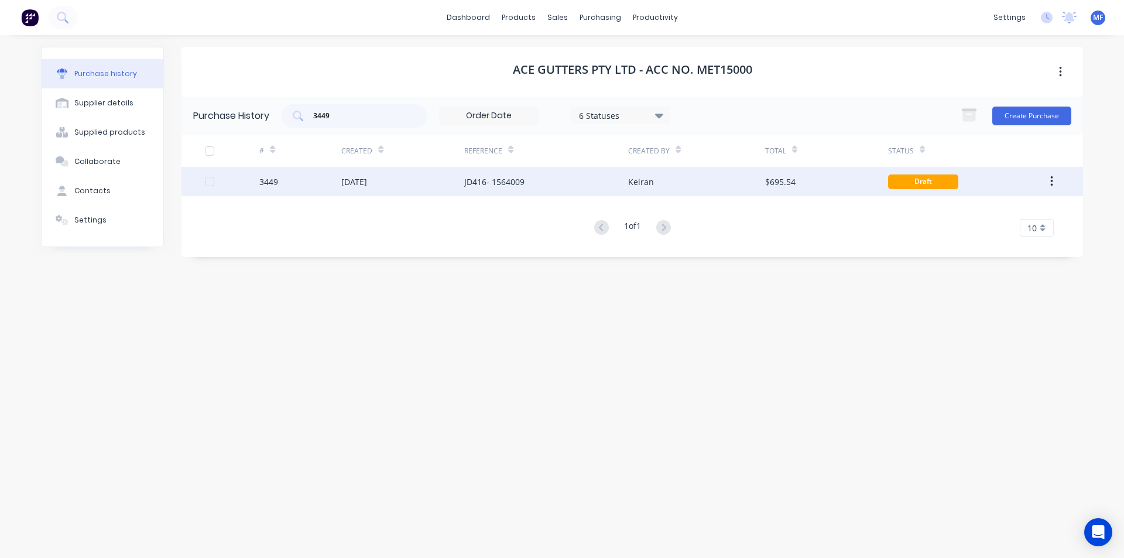
click at [502, 180] on div "JD416- 1564009" at bounding box center [494, 182] width 60 height 12
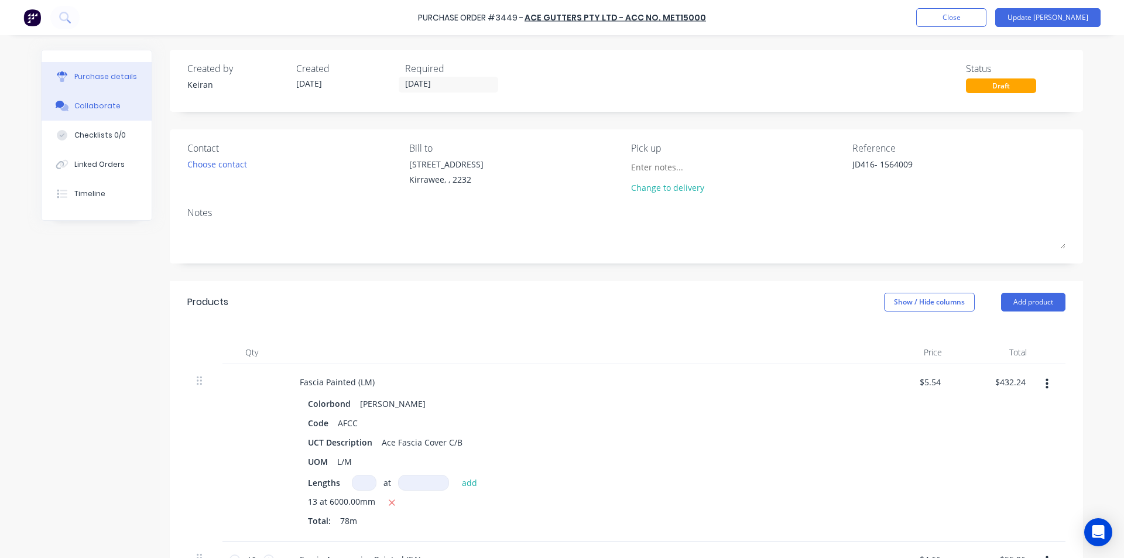
click at [94, 99] on button "Collaborate" at bounding box center [97, 105] width 110 height 29
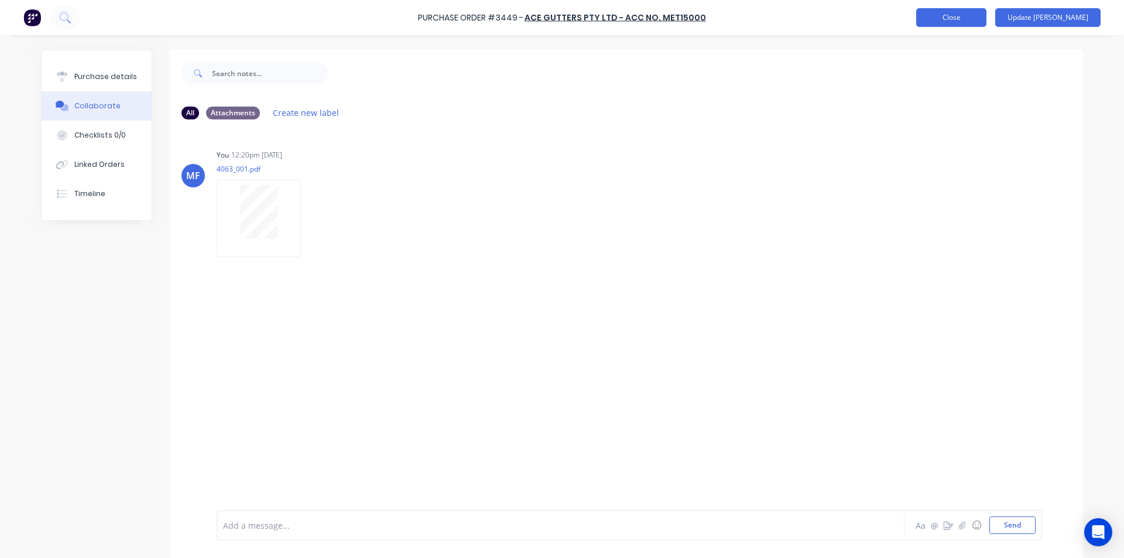
click at [970, 19] on button "Close" at bounding box center [951, 17] width 70 height 19
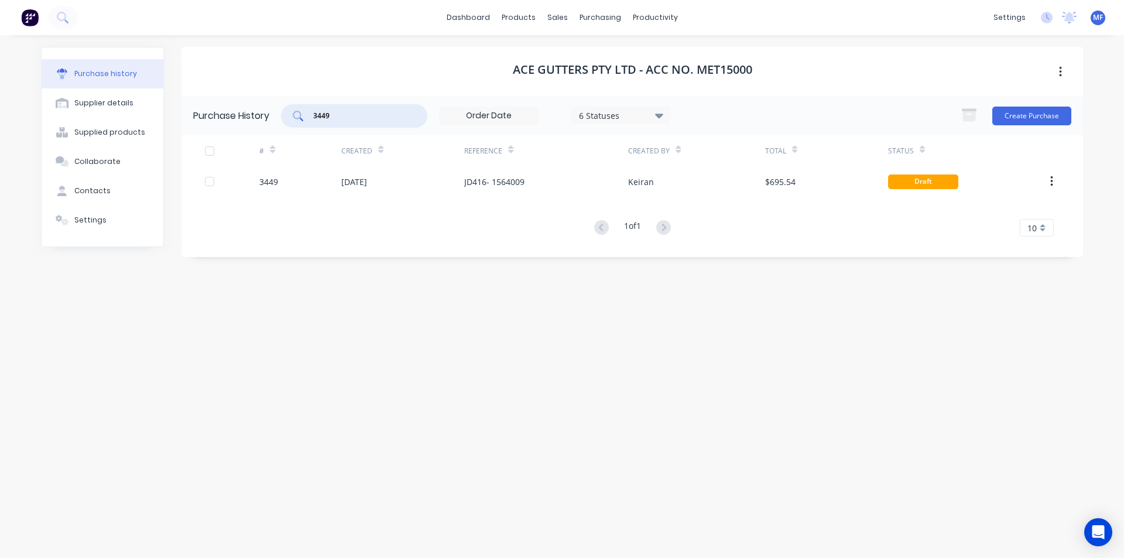
click at [352, 114] on input "3449" at bounding box center [360, 116] width 97 height 12
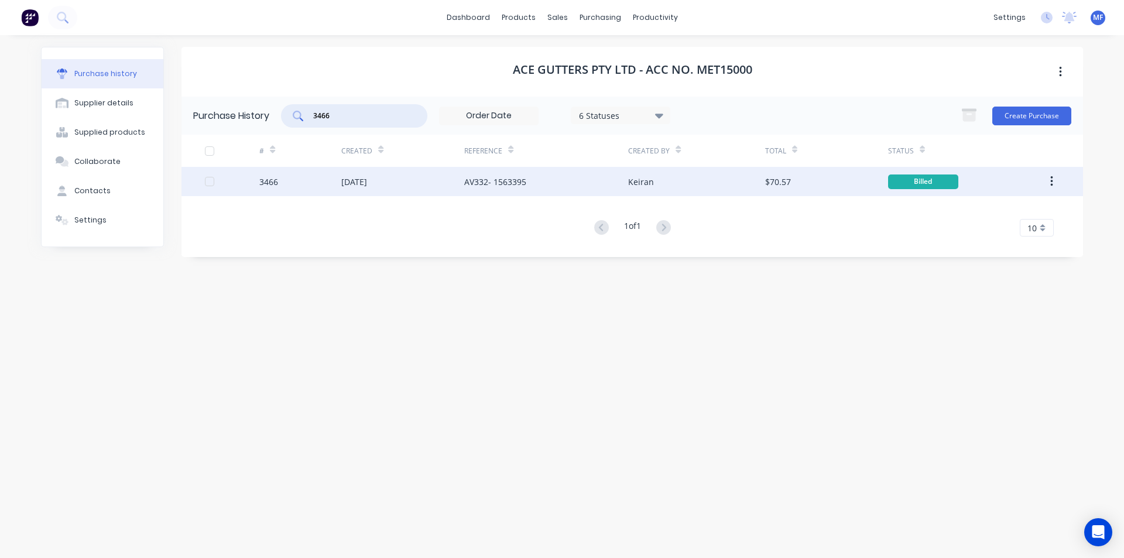
type input "3466"
click at [493, 182] on div "AV332- 1563395" at bounding box center [495, 182] width 62 height 12
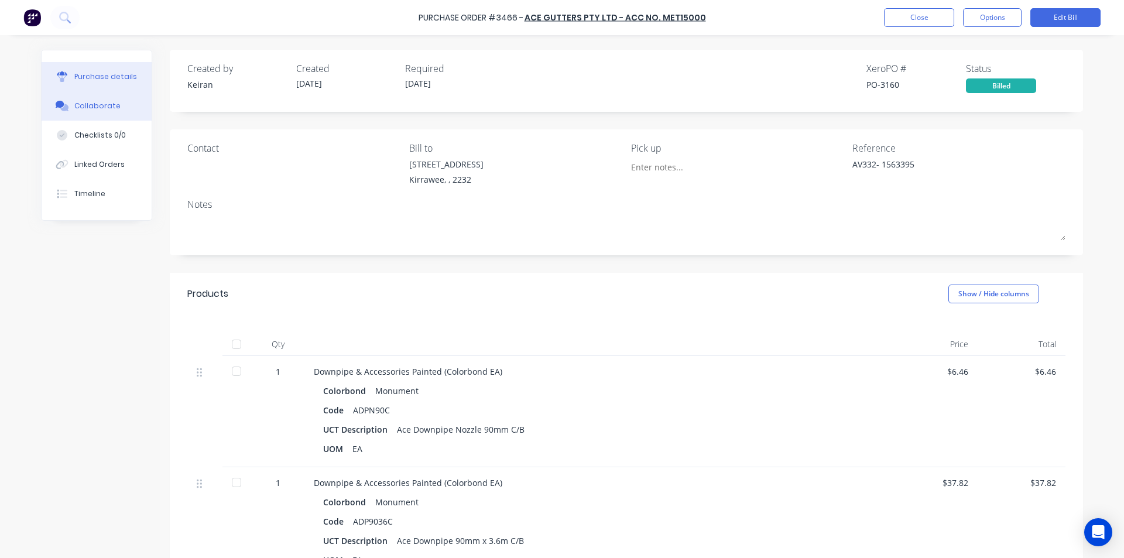
click at [96, 101] on div "Collaborate" at bounding box center [97, 106] width 46 height 11
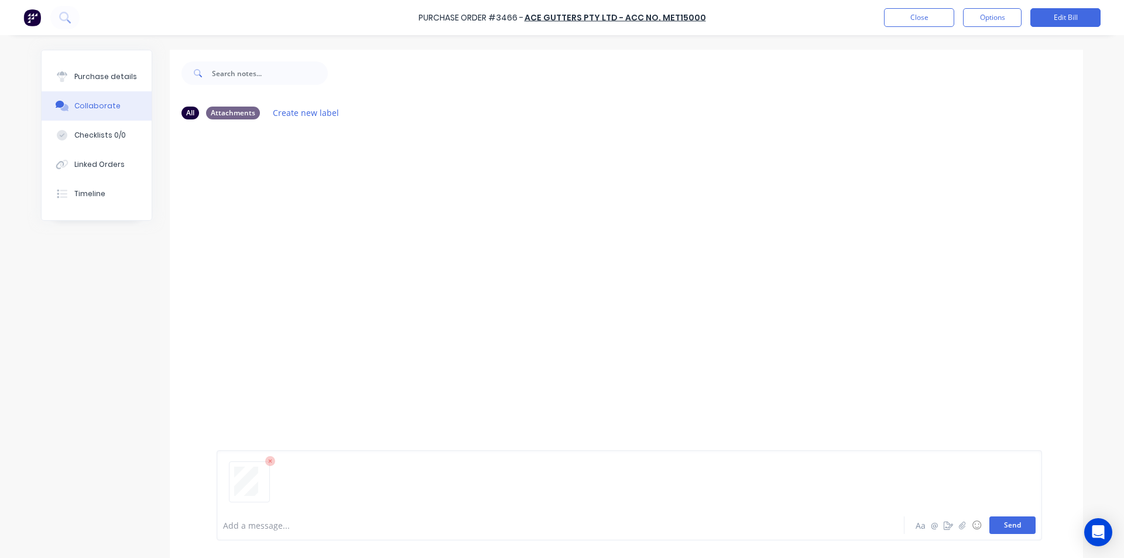
click at [1007, 520] on button "Send" at bounding box center [1012, 525] width 46 height 18
click at [913, 19] on button "Close" at bounding box center [919, 17] width 70 height 19
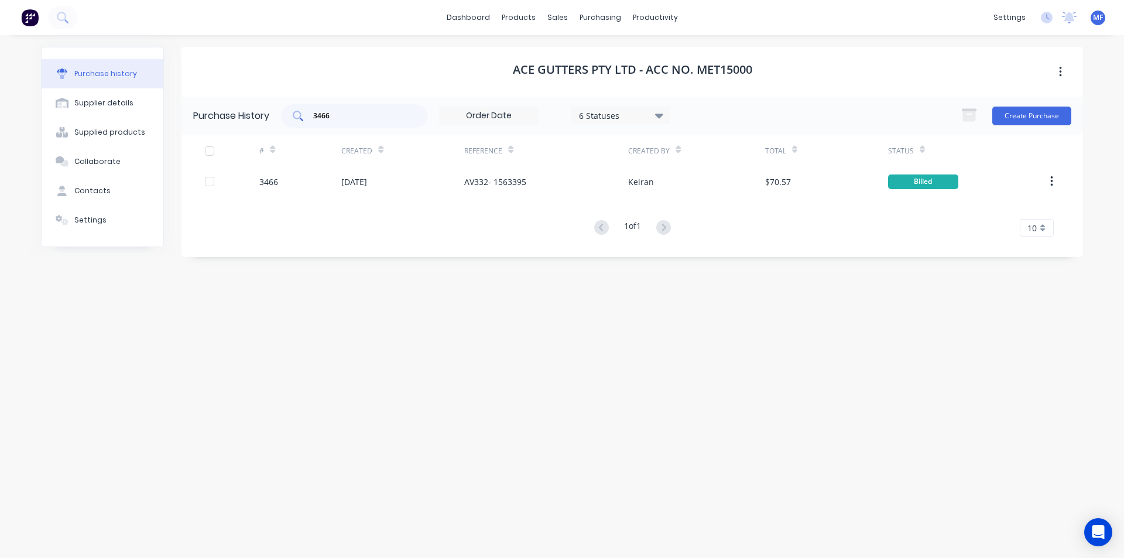
click at [345, 118] on input "3466" at bounding box center [360, 116] width 97 height 12
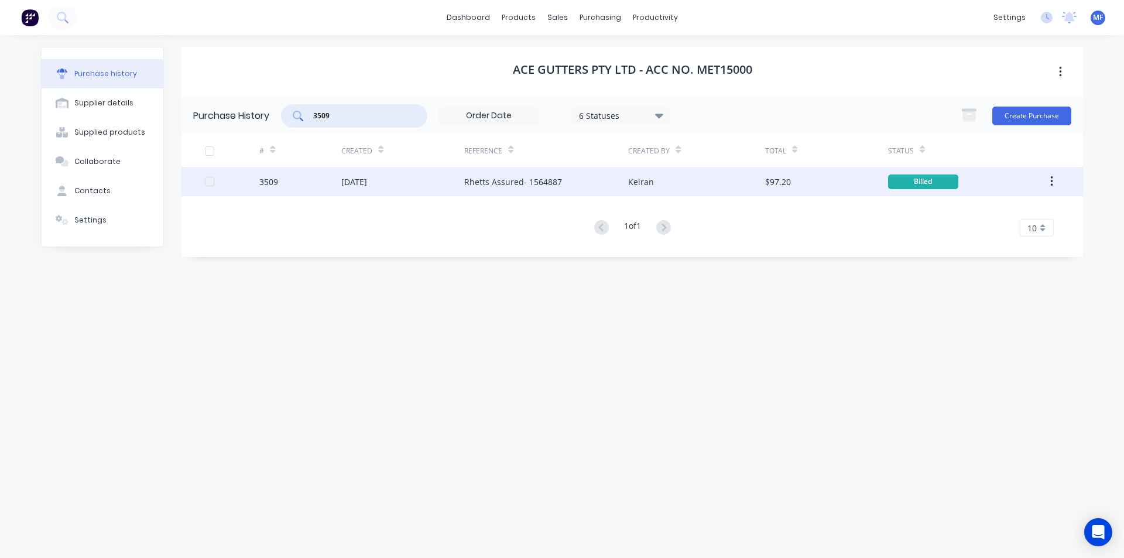
type input "3509"
click at [356, 188] on div "[DATE]" at bounding box center [402, 181] width 123 height 29
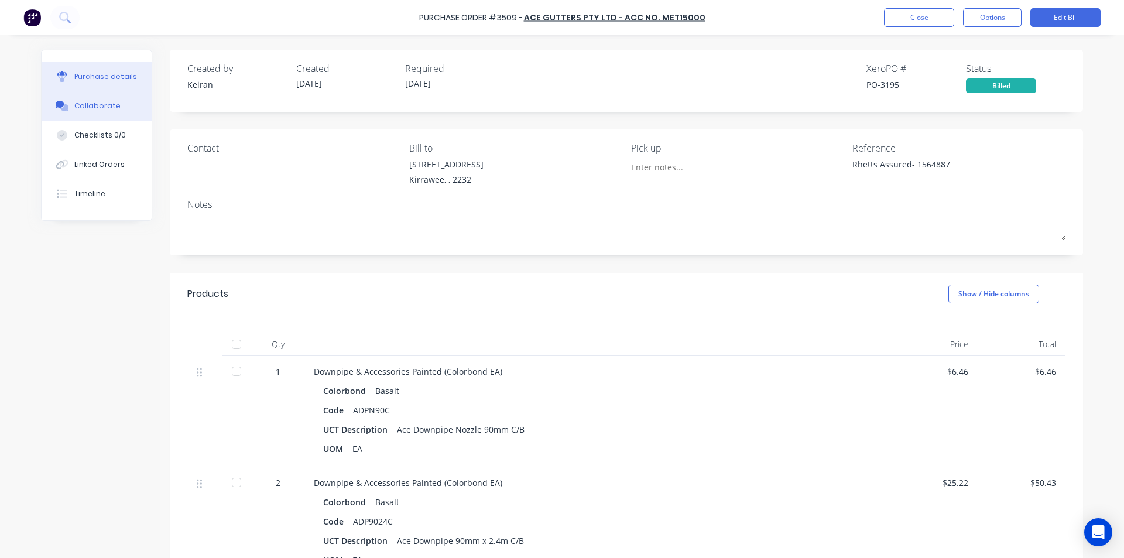
click at [91, 107] on div "Collaborate" at bounding box center [97, 106] width 46 height 11
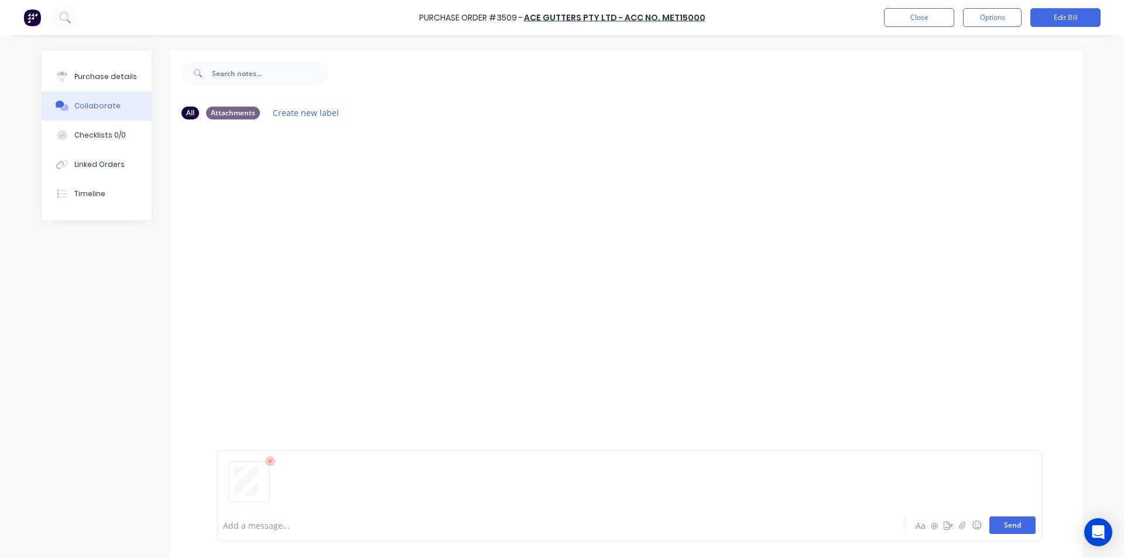
click at [1023, 527] on button "Send" at bounding box center [1012, 525] width 46 height 18
click at [961, 345] on div "MF You 12:29pm [DATE] 4065_001.pdf Labels Download Delete" at bounding box center [626, 319] width 913 height 381
click at [911, 14] on button "Close" at bounding box center [919, 17] width 70 height 19
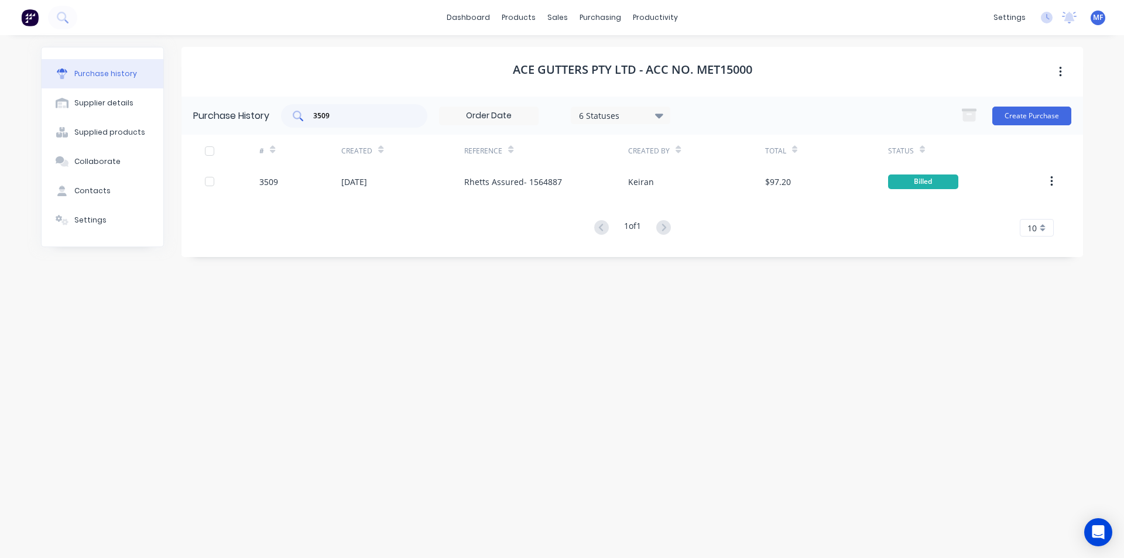
click at [343, 119] on input "3509" at bounding box center [360, 116] width 97 height 12
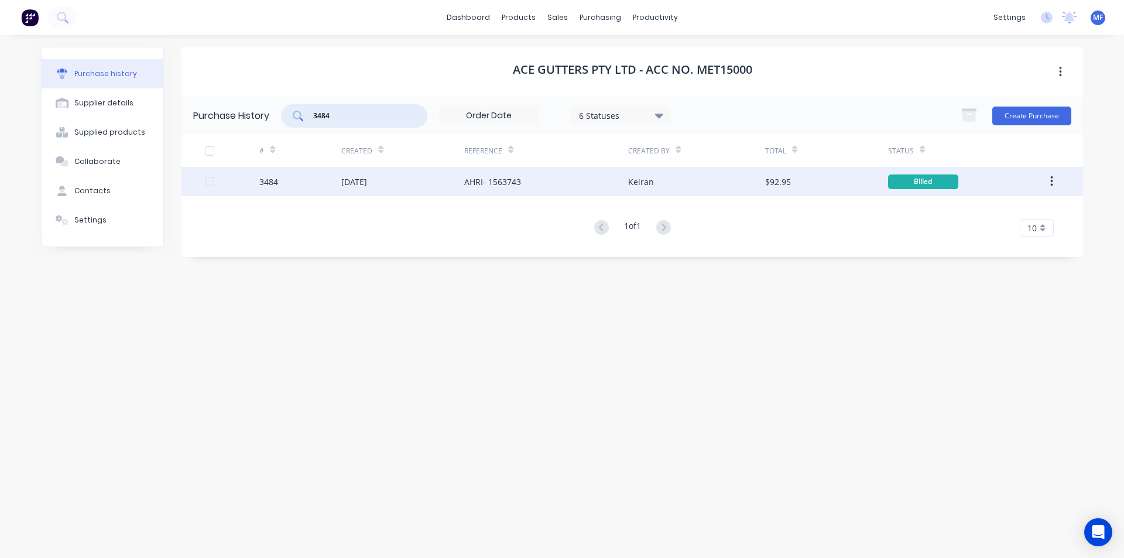
type input "3484"
click at [360, 179] on div "[DATE]" at bounding box center [354, 182] width 26 height 12
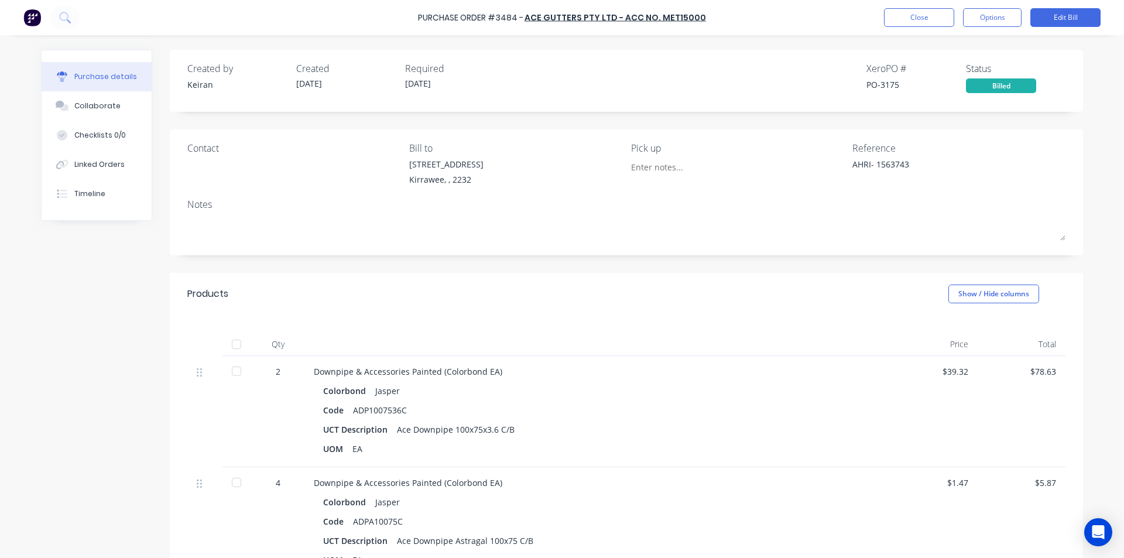
click at [595, 284] on div "Products Show / Hide columns" at bounding box center [626, 294] width 913 height 42
click at [915, 9] on button "Close" at bounding box center [919, 17] width 70 height 19
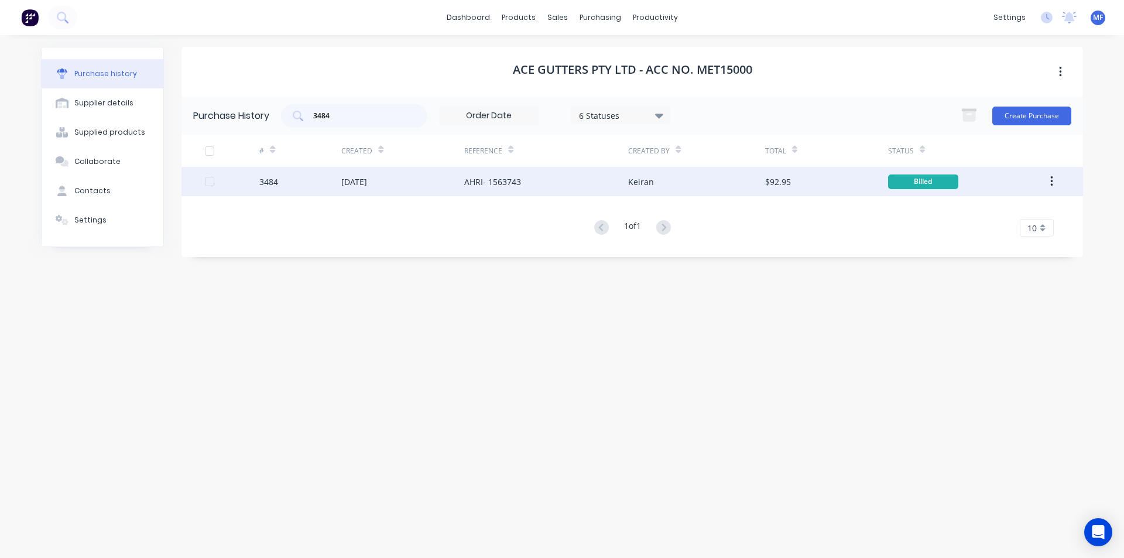
click at [366, 180] on div "[DATE]" at bounding box center [354, 182] width 26 height 12
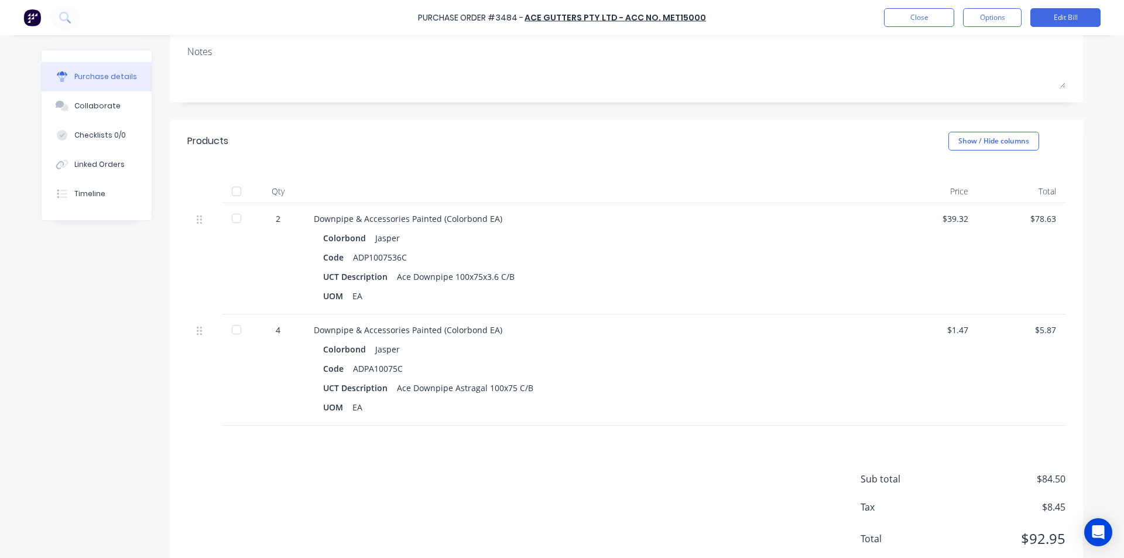
scroll to position [187, 0]
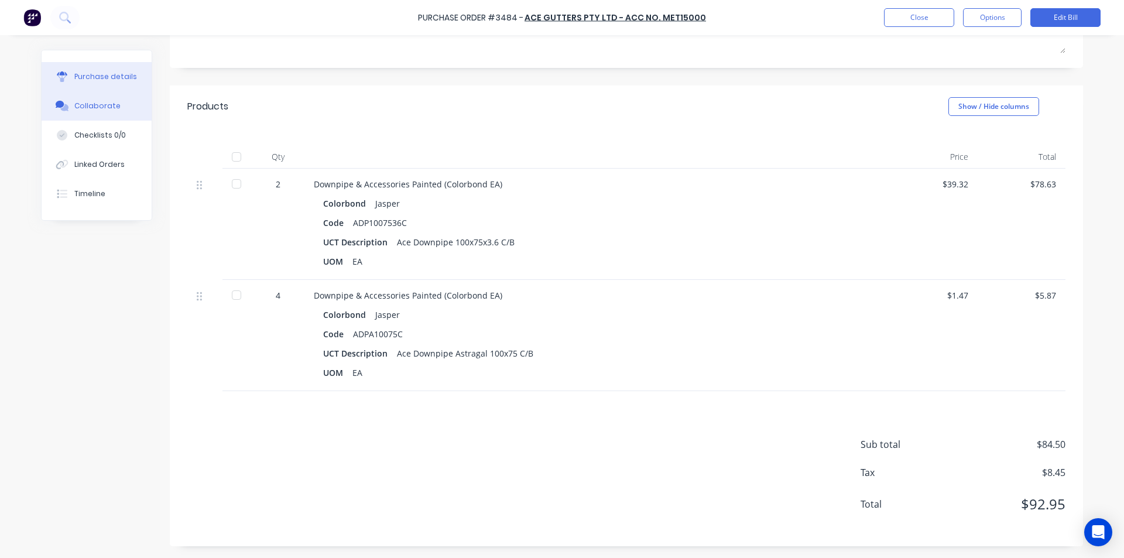
click at [88, 102] on div "Collaborate" at bounding box center [97, 106] width 46 height 11
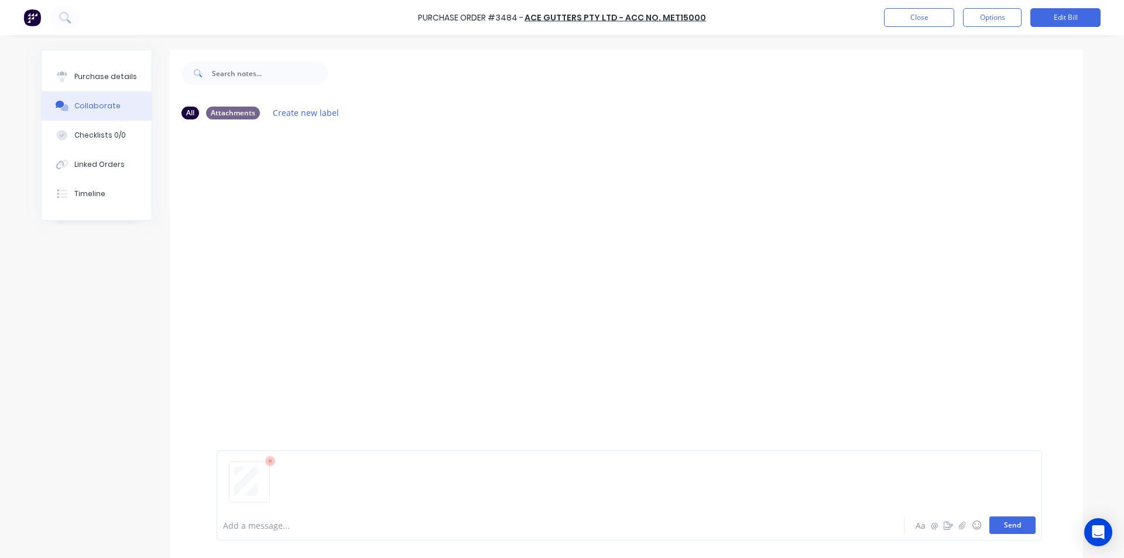
click at [1018, 530] on button "Send" at bounding box center [1012, 525] width 46 height 18
click at [796, 292] on div "MF You 12:31pm [DATE] 4066_001.pdf Labels Download Delete" at bounding box center [626, 319] width 913 height 381
click at [923, 13] on button "Close" at bounding box center [919, 17] width 70 height 19
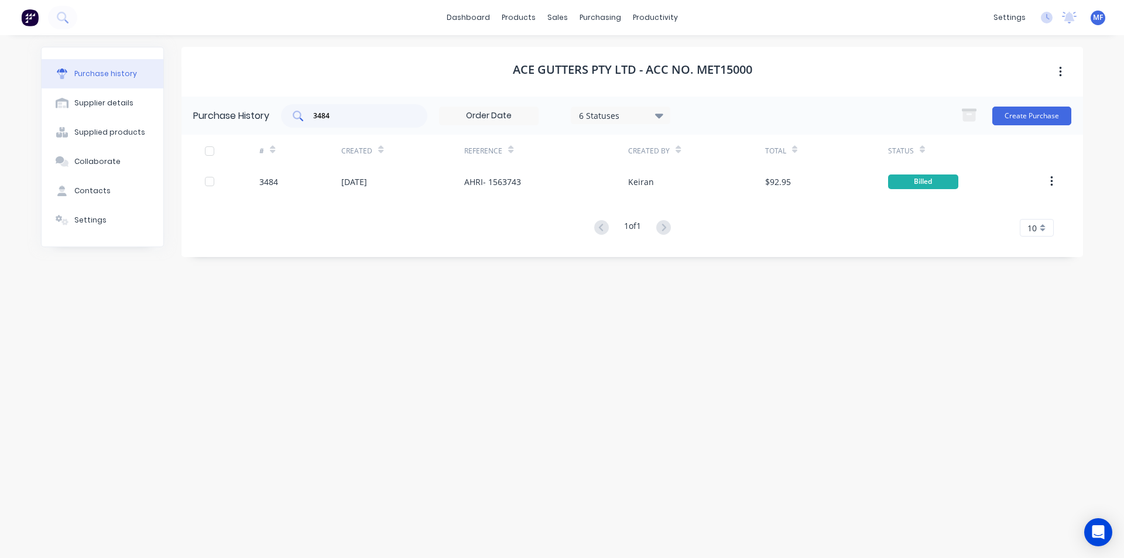
click at [350, 119] on input "3484" at bounding box center [360, 116] width 97 height 12
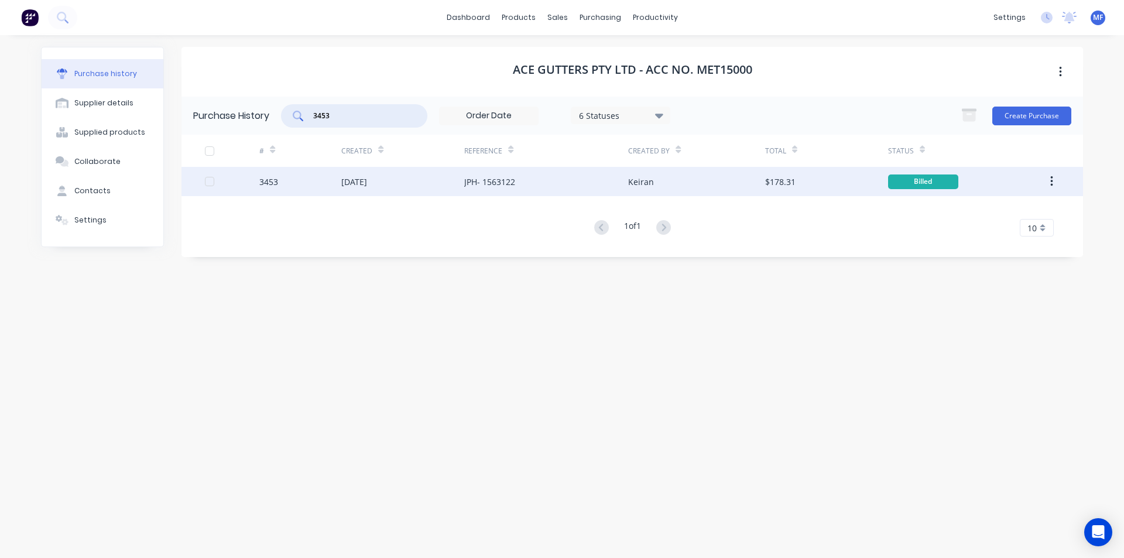
type input "3453"
click at [367, 187] on div "[DATE]" at bounding box center [354, 182] width 26 height 12
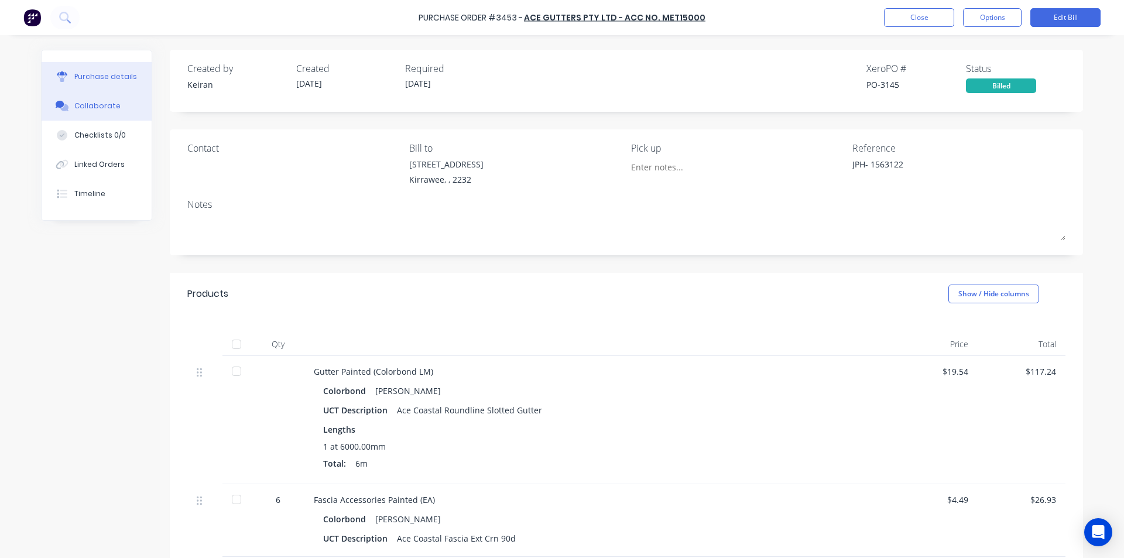
click at [101, 103] on div "Collaborate" at bounding box center [97, 106] width 46 height 11
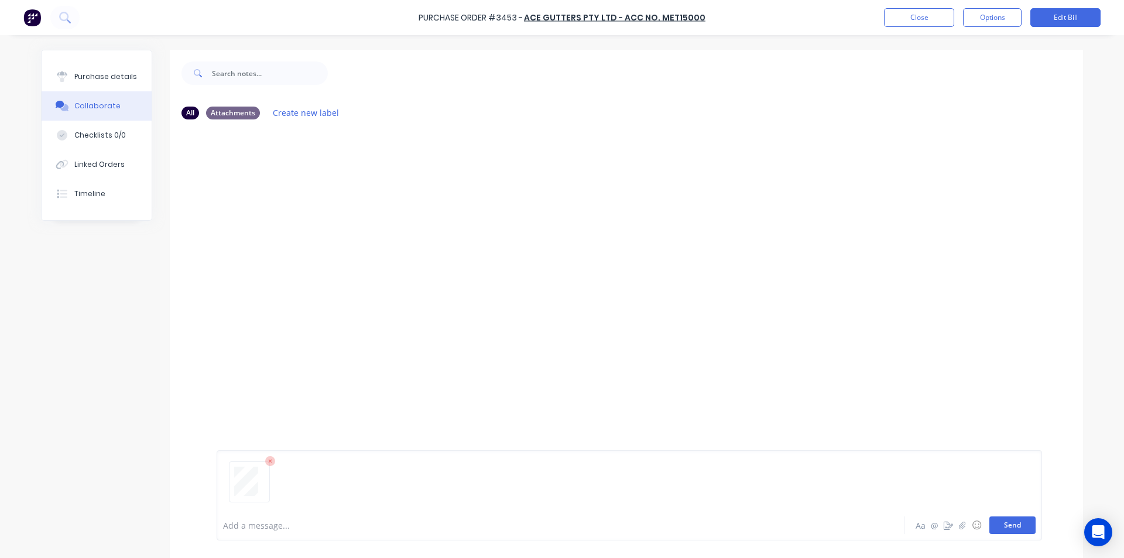
click at [1011, 527] on button "Send" at bounding box center [1012, 525] width 46 height 18
click at [876, 369] on div "MF You 12:31pm [DATE] 4067_001.pdf Labels Download Delete" at bounding box center [626, 319] width 913 height 381
click at [928, 22] on button "Close" at bounding box center [919, 17] width 70 height 19
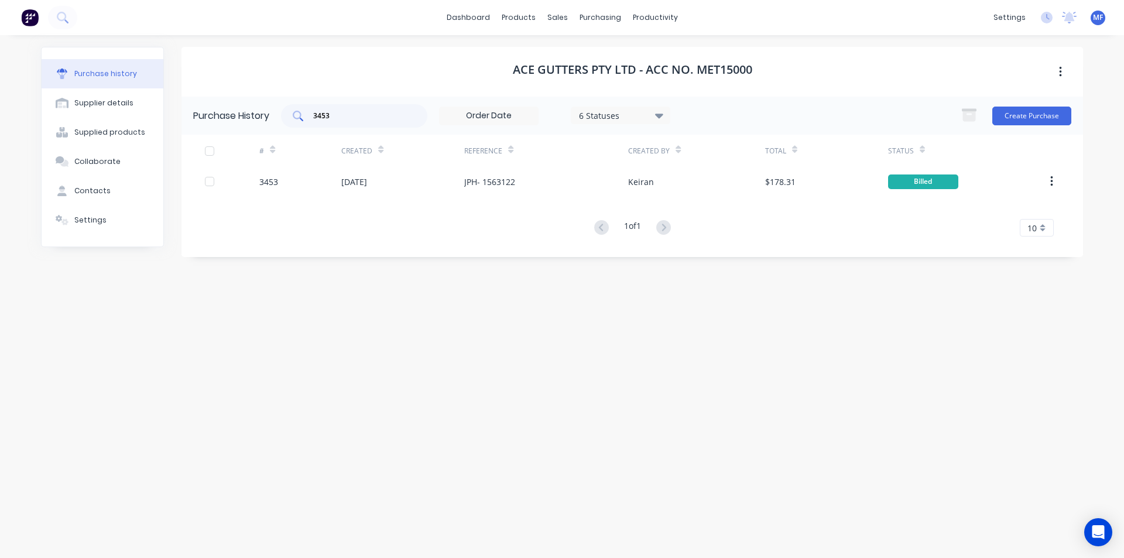
click at [346, 116] on input "3453" at bounding box center [360, 116] width 97 height 12
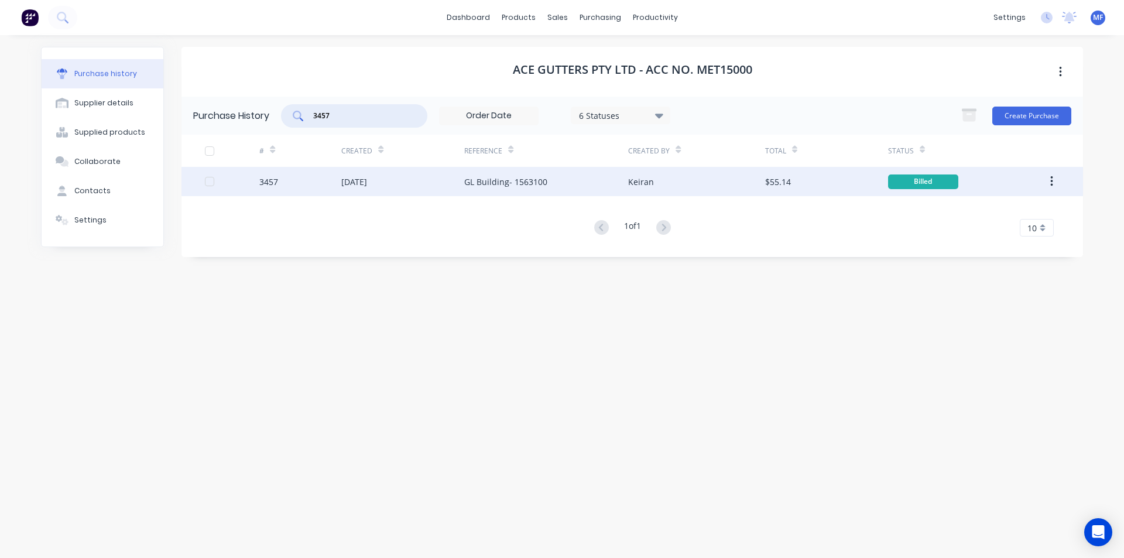
type input "3457"
click at [367, 180] on div "[DATE]" at bounding box center [354, 182] width 26 height 12
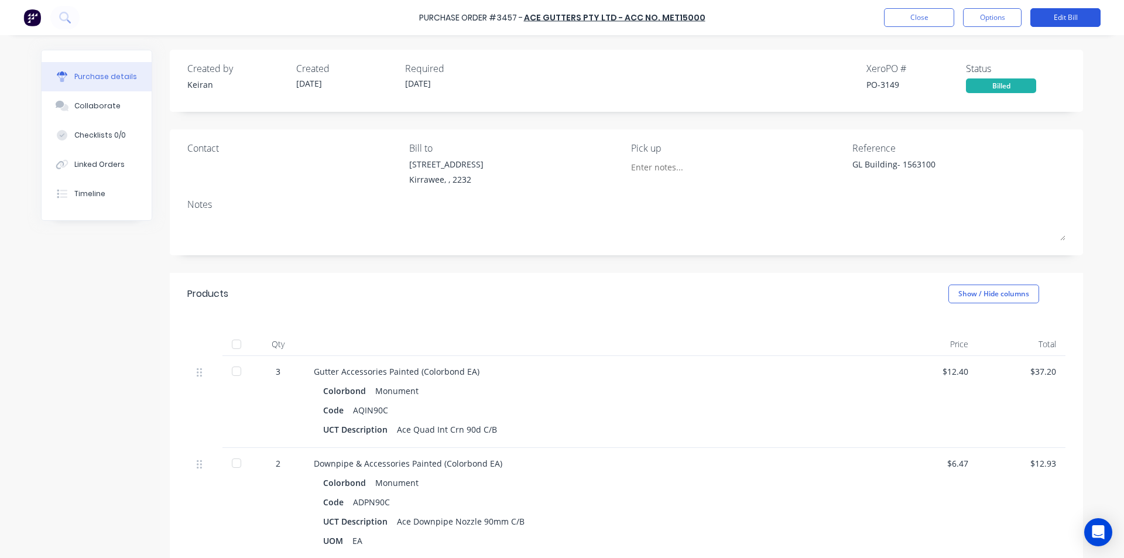
click at [1073, 18] on button "Edit Bill" at bounding box center [1065, 17] width 70 height 19
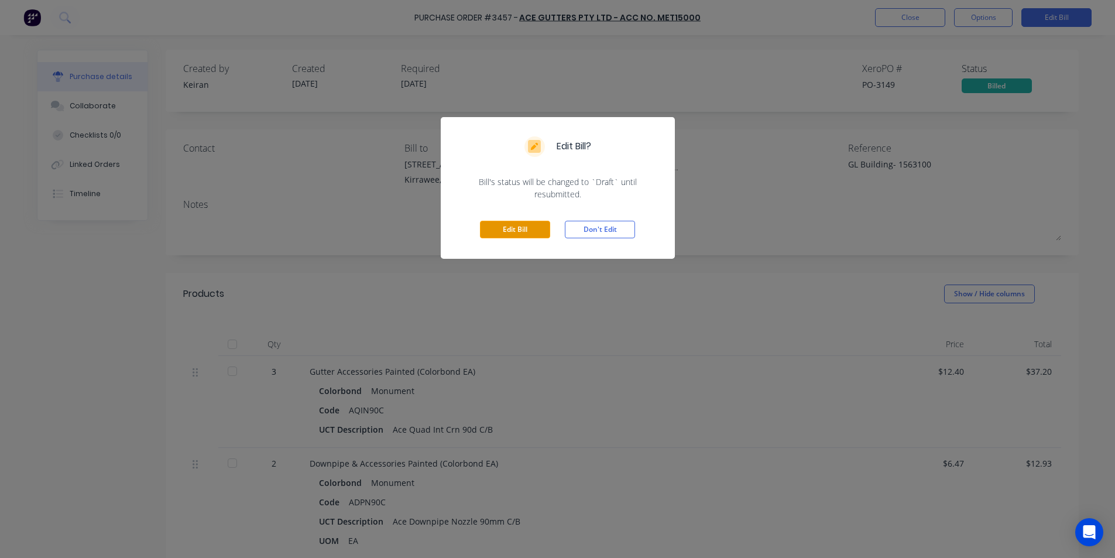
click at [523, 224] on button "Edit Bill" at bounding box center [515, 230] width 70 height 18
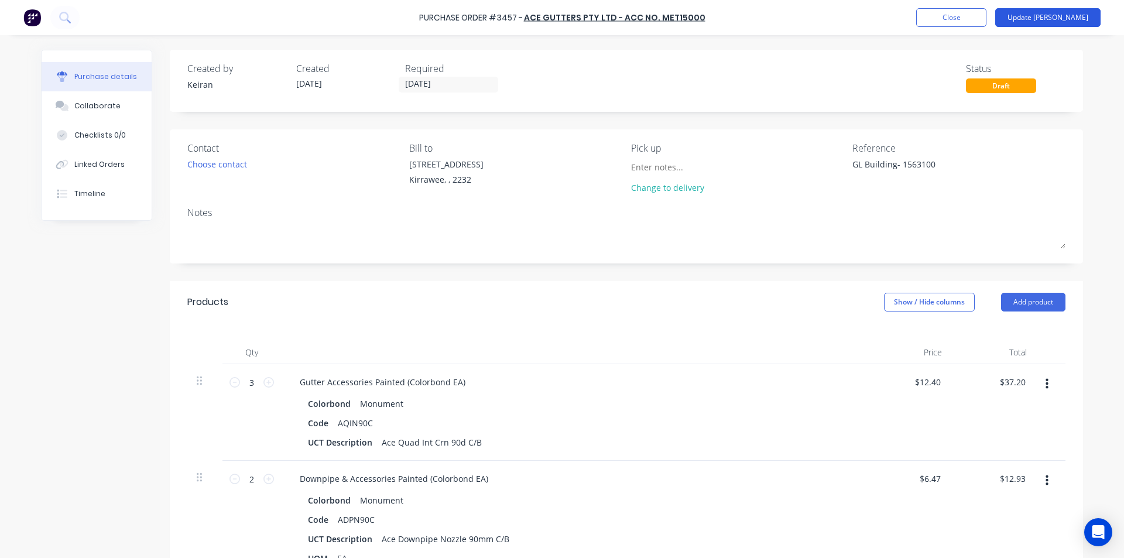
click at [1072, 20] on button "Update [PERSON_NAME]" at bounding box center [1047, 17] width 105 height 19
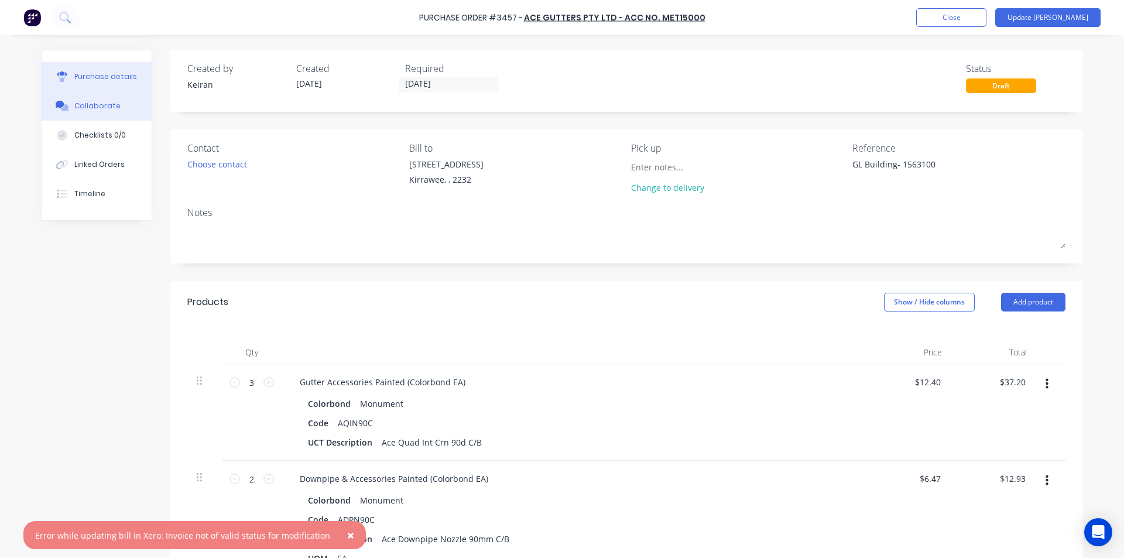
click at [107, 99] on button "Collaborate" at bounding box center [97, 105] width 110 height 29
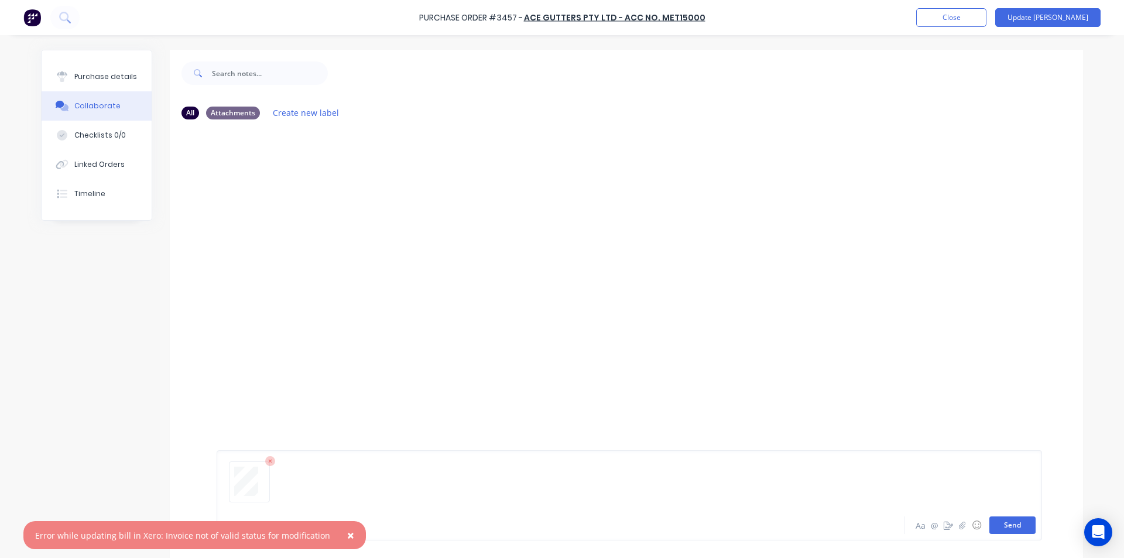
click at [1004, 518] on button "Send" at bounding box center [1012, 525] width 46 height 18
click at [940, 352] on div "MF You 12:32pm [DATE] 4068_001.pdf Labels Download Delete" at bounding box center [626, 319] width 913 height 381
click at [985, 11] on button "Close" at bounding box center [951, 17] width 70 height 19
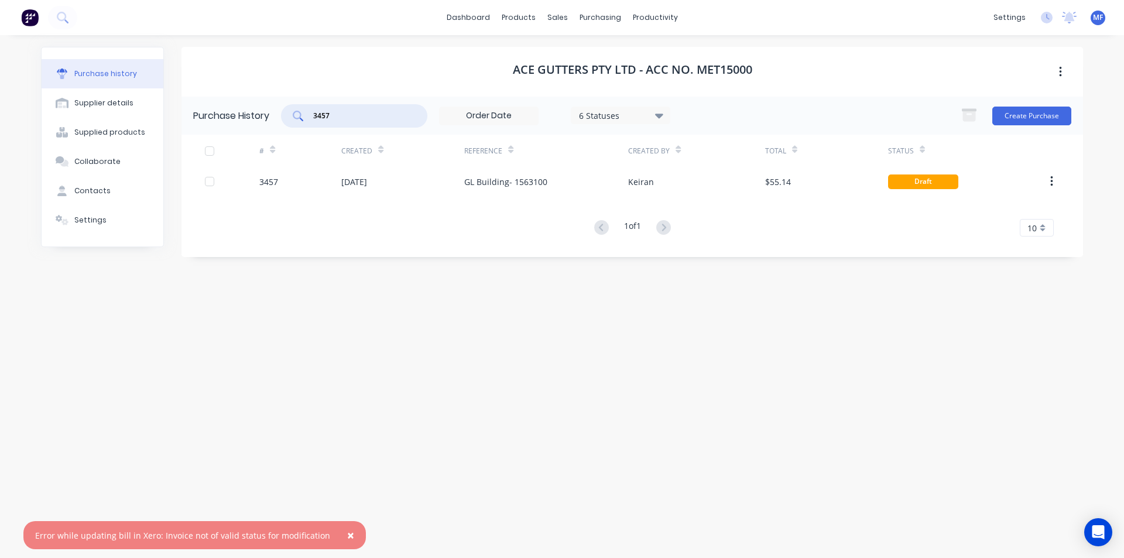
click at [338, 113] on input "3457" at bounding box center [360, 116] width 97 height 12
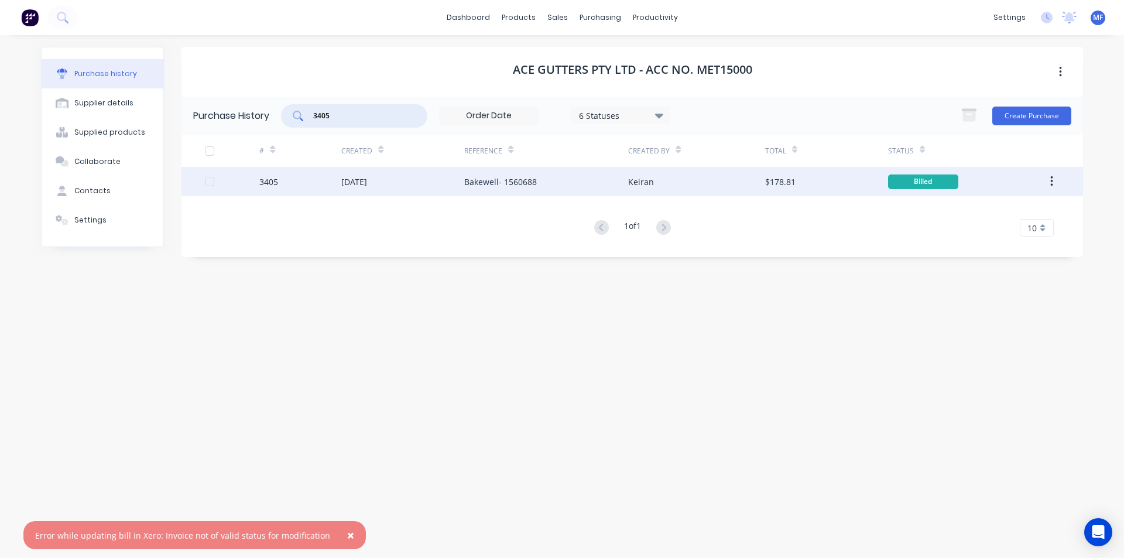
type input "3405"
click at [367, 180] on div "[DATE]" at bounding box center [354, 182] width 26 height 12
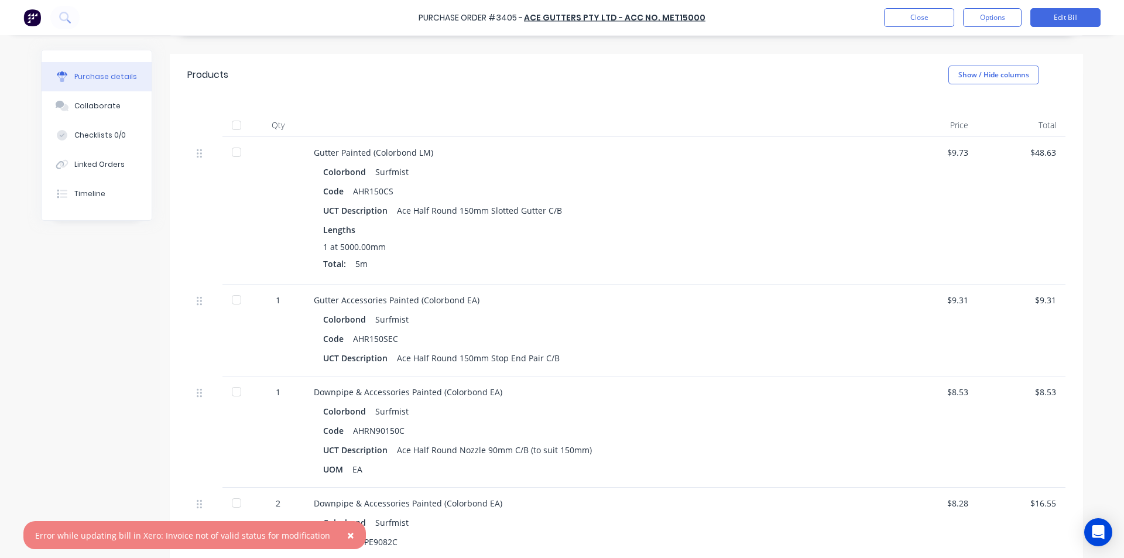
scroll to position [527, 0]
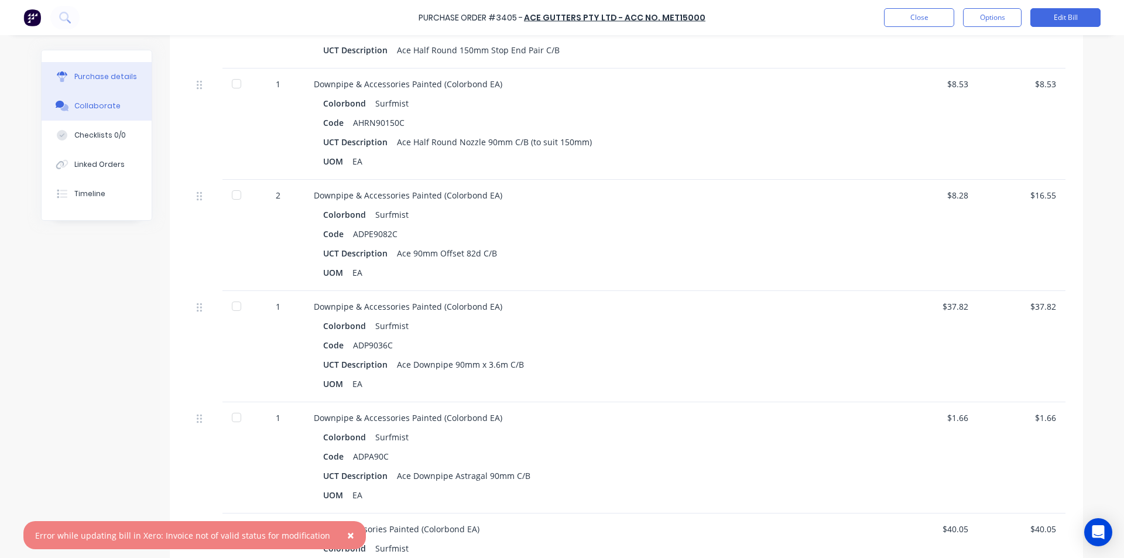
click at [100, 108] on div "Collaborate" at bounding box center [97, 106] width 46 height 11
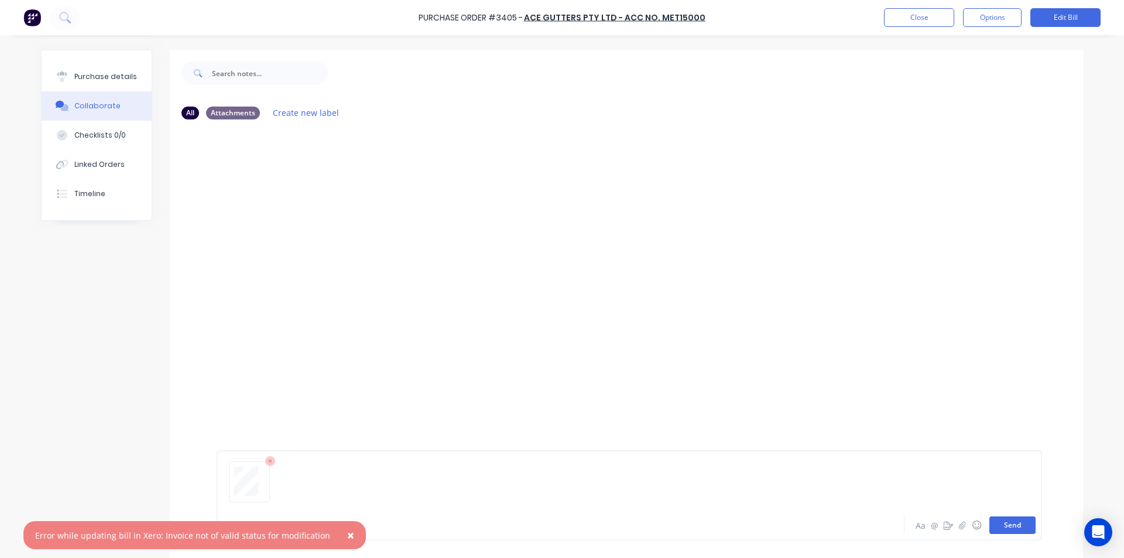
drag, startPoint x: 1015, startPoint y: 526, endPoint x: 995, endPoint y: 511, distance: 24.7
click at [1015, 525] on button "Send" at bounding box center [1012, 525] width 46 height 18
click at [914, 363] on div "MF You 12:33pm [DATE] 4069_001.pdf Labels Download Delete" at bounding box center [626, 319] width 913 height 381
click at [923, 12] on button "Close" at bounding box center [919, 17] width 70 height 19
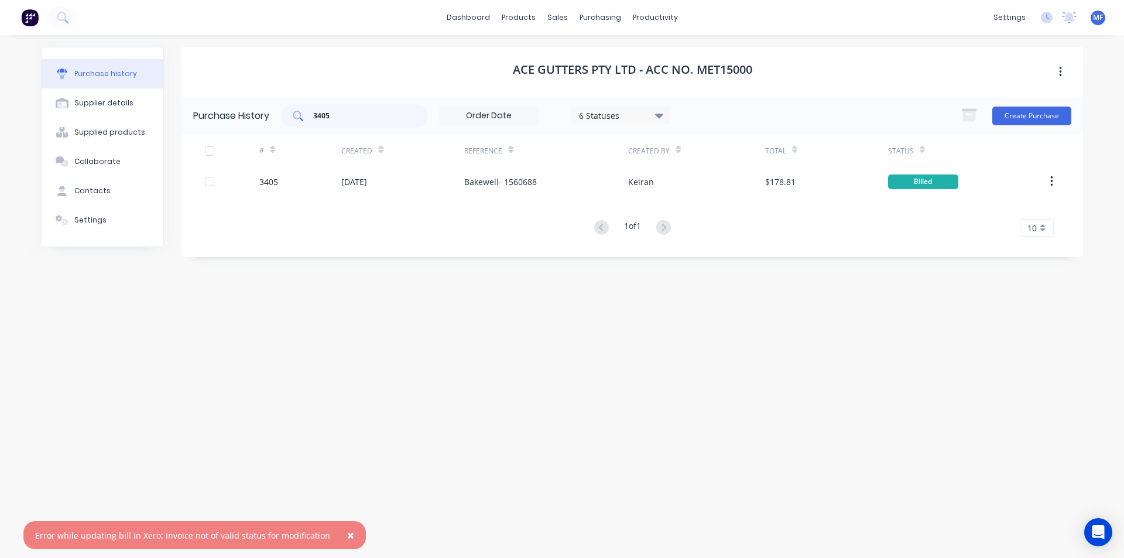
click at [349, 119] on input "3405" at bounding box center [360, 116] width 97 height 12
type input "4"
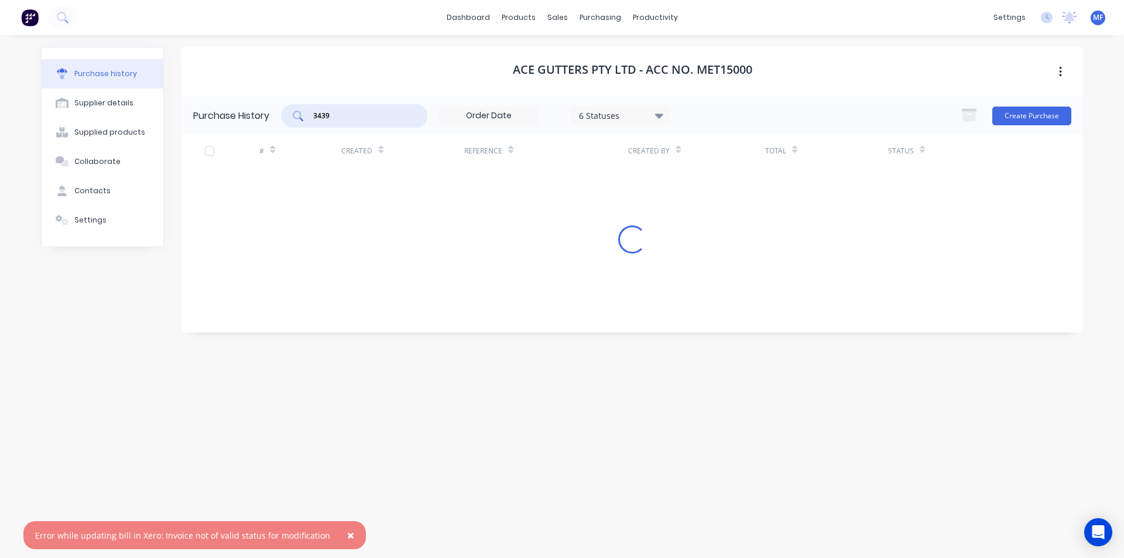
type input "3439"
click at [335, 533] on button "×" at bounding box center [350, 535] width 30 height 28
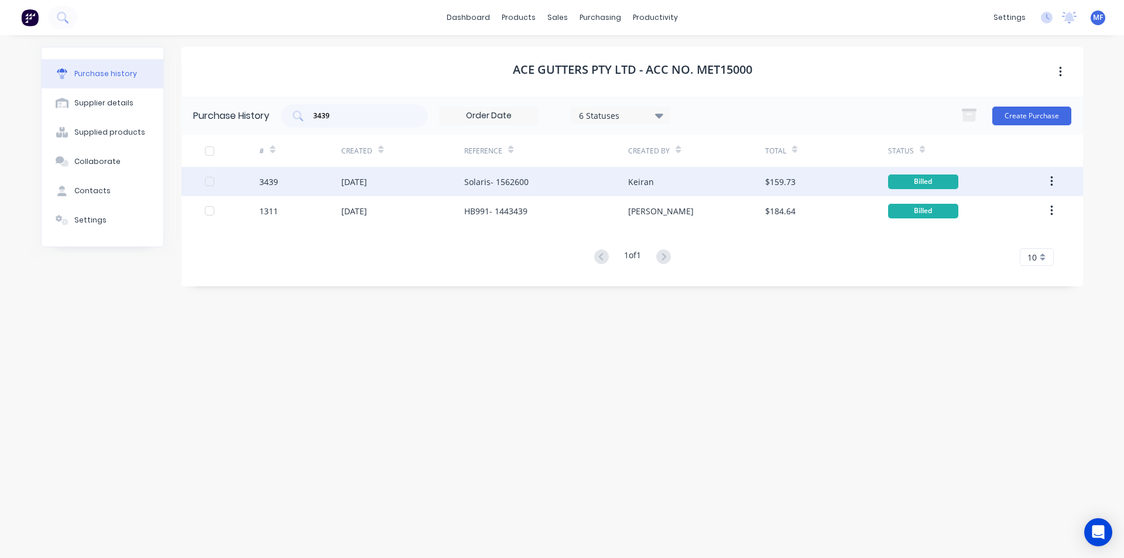
click at [367, 180] on div "[DATE]" at bounding box center [354, 182] width 26 height 12
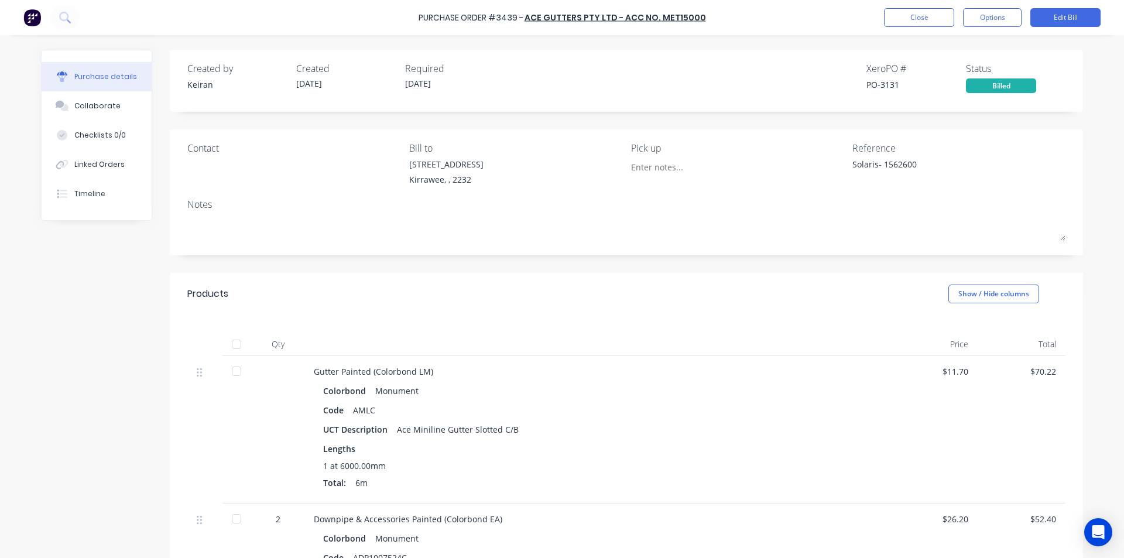
click at [1035, 368] on div "$70.22" at bounding box center [1021, 371] width 69 height 12
click at [99, 106] on div "Collaborate" at bounding box center [97, 106] width 46 height 11
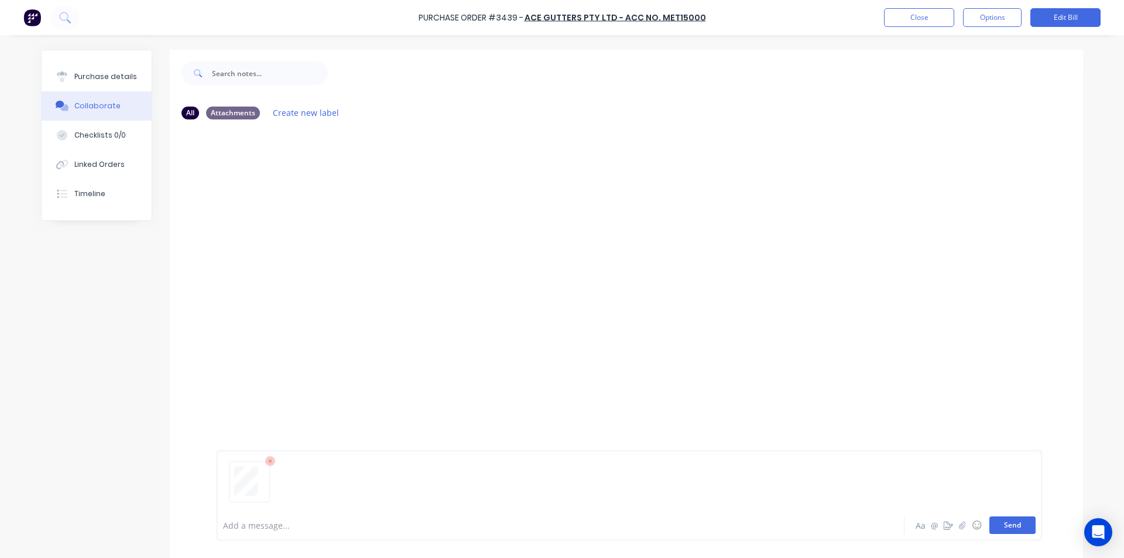
click at [1011, 527] on button "Send" at bounding box center [1012, 525] width 46 height 18
click at [939, 351] on div "MF You 12:34pm [DATE] 4070_001.pdf Labels Download Delete" at bounding box center [626, 319] width 913 height 381
click at [939, 26] on button "Close" at bounding box center [919, 17] width 70 height 19
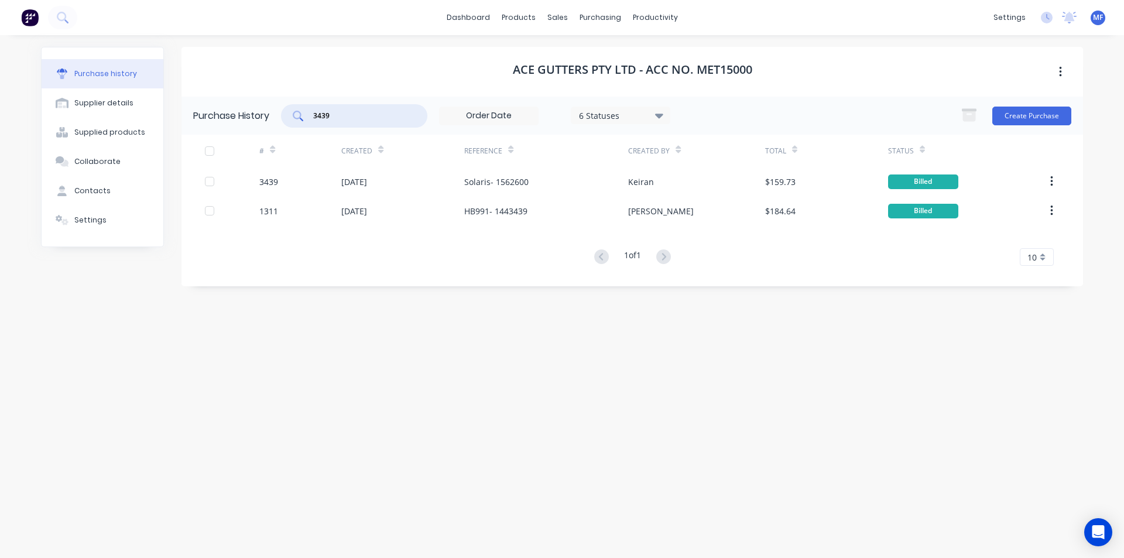
click at [340, 117] on input "3439" at bounding box center [360, 116] width 97 height 12
click at [340, 116] on input "3439" at bounding box center [360, 116] width 97 height 12
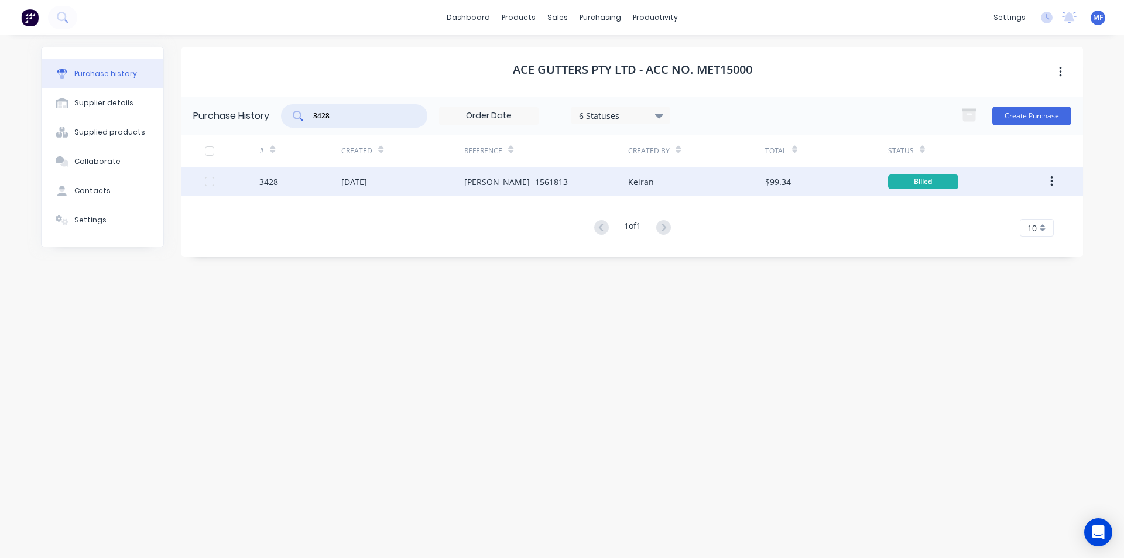
type input "3428"
click at [367, 181] on div "[DATE]" at bounding box center [354, 182] width 26 height 12
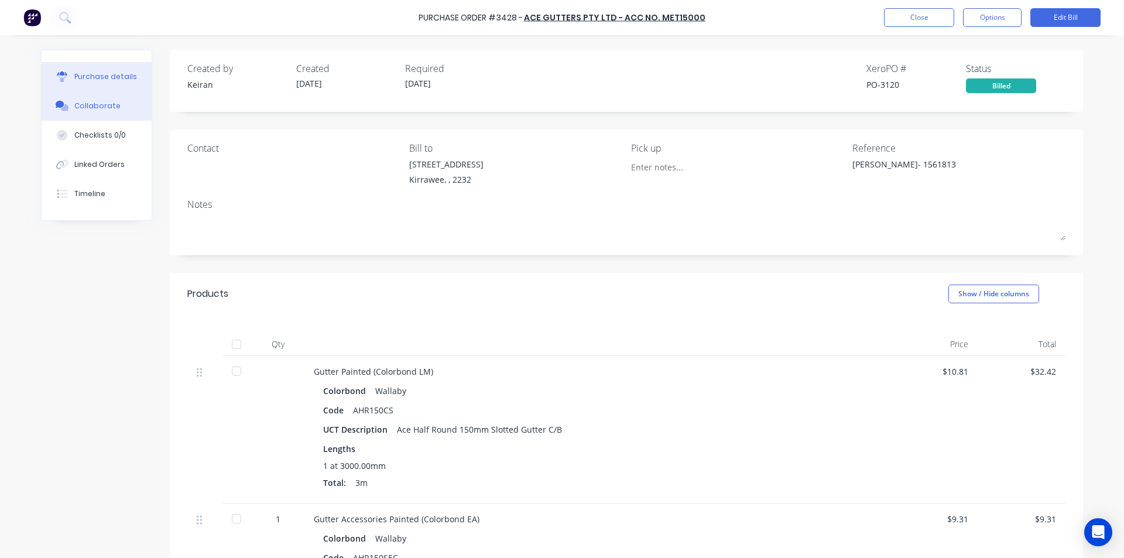
click at [89, 102] on div "Collaborate" at bounding box center [97, 106] width 46 height 11
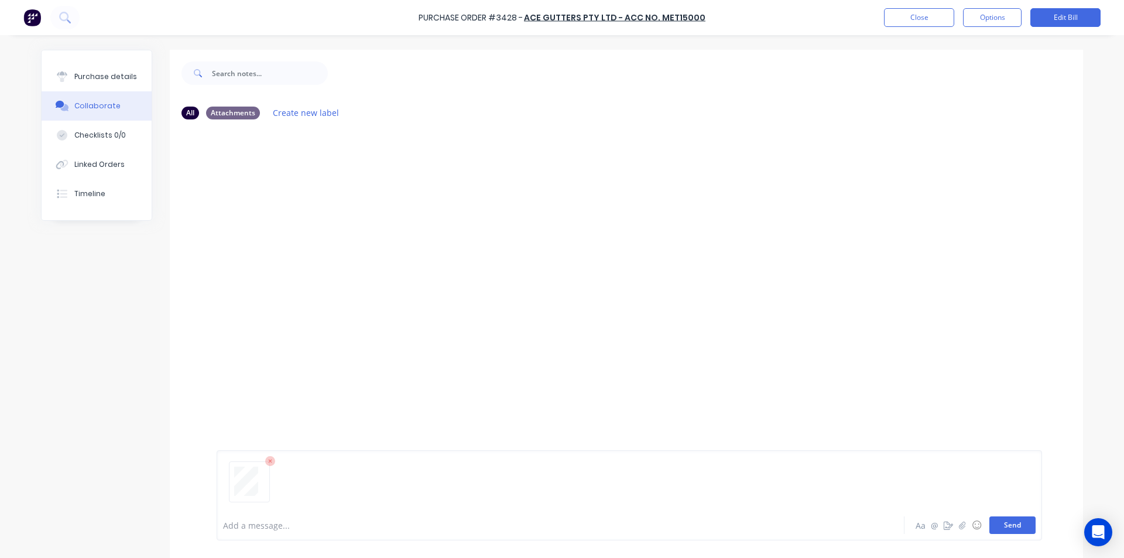
click at [1011, 529] on button "Send" at bounding box center [1012, 525] width 46 height 18
click at [897, 396] on div "MF You 12:35pm [DATE] 4071_001.pdf Labels Download Delete" at bounding box center [626, 319] width 913 height 381
click at [917, 15] on button "Close" at bounding box center [919, 17] width 70 height 19
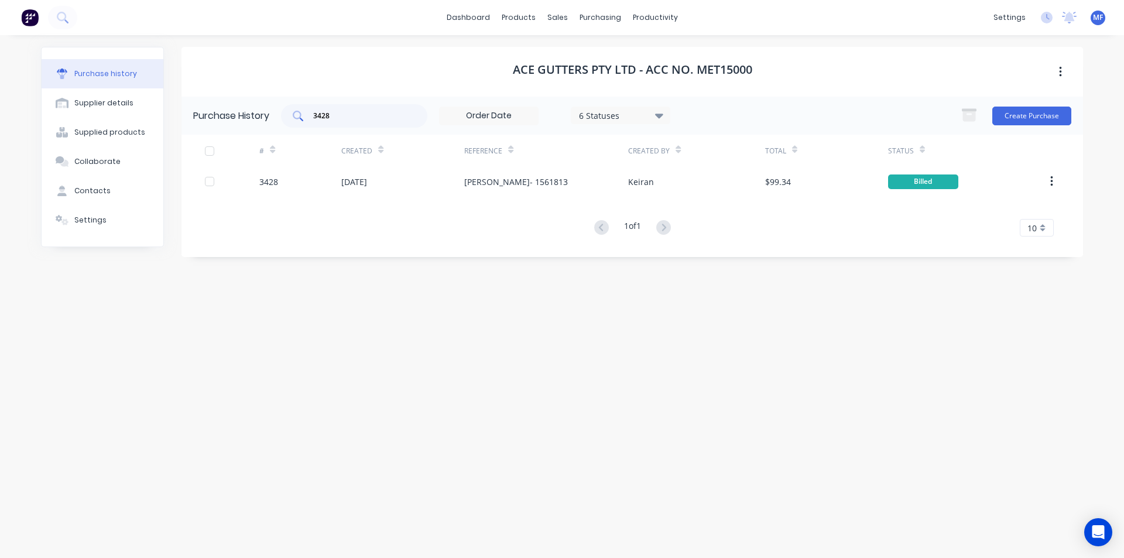
click at [339, 118] on input "3428" at bounding box center [360, 116] width 97 height 12
type input "3437"
click at [519, 384] on div "Ace Gutters Pty Ltd - Acc No. MET15000 Purchase History 3437 6 Statuses 6 Statu…" at bounding box center [631, 291] width 901 height 488
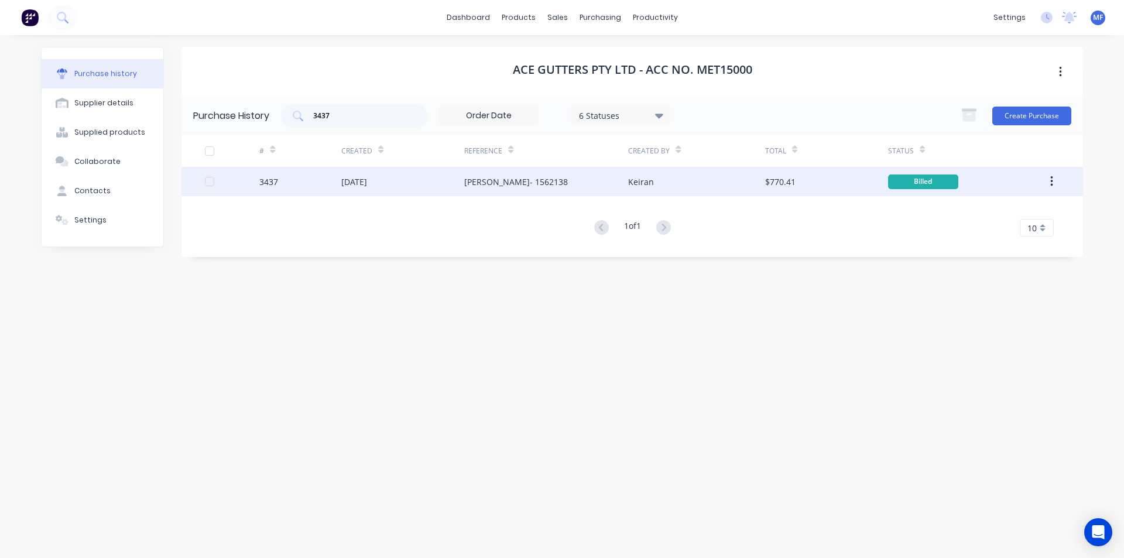
click at [367, 184] on div "[DATE]" at bounding box center [354, 182] width 26 height 12
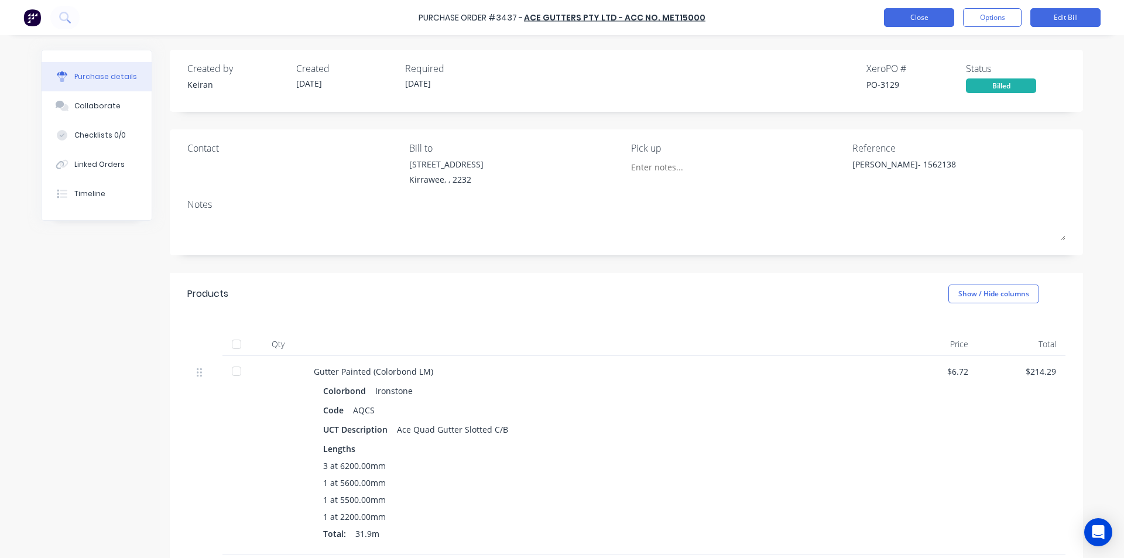
click at [920, 21] on button "Close" at bounding box center [919, 17] width 70 height 19
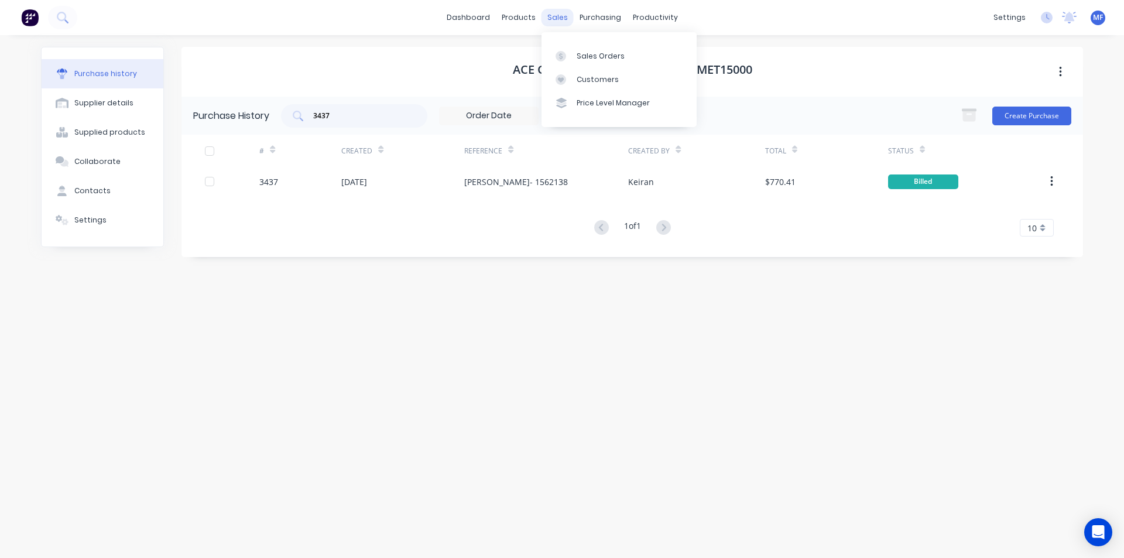
drag, startPoint x: 558, startPoint y: 16, endPoint x: 567, endPoint y: 20, distance: 10.5
click at [559, 16] on div "sales" at bounding box center [557, 18] width 32 height 18
click at [578, 77] on div "Customers" at bounding box center [598, 79] width 42 height 11
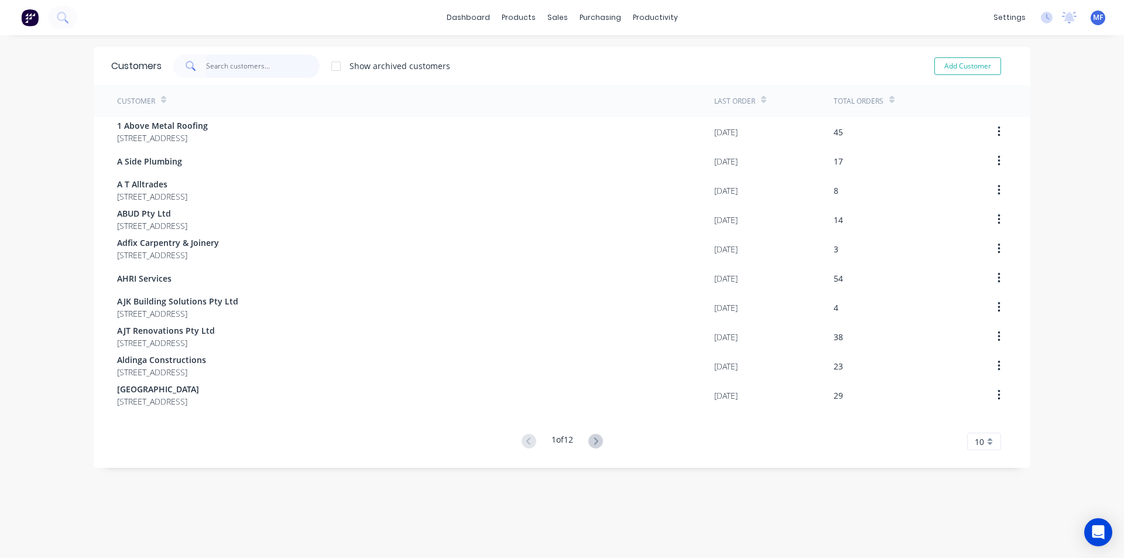
click at [207, 62] on input "text" at bounding box center [263, 65] width 114 height 23
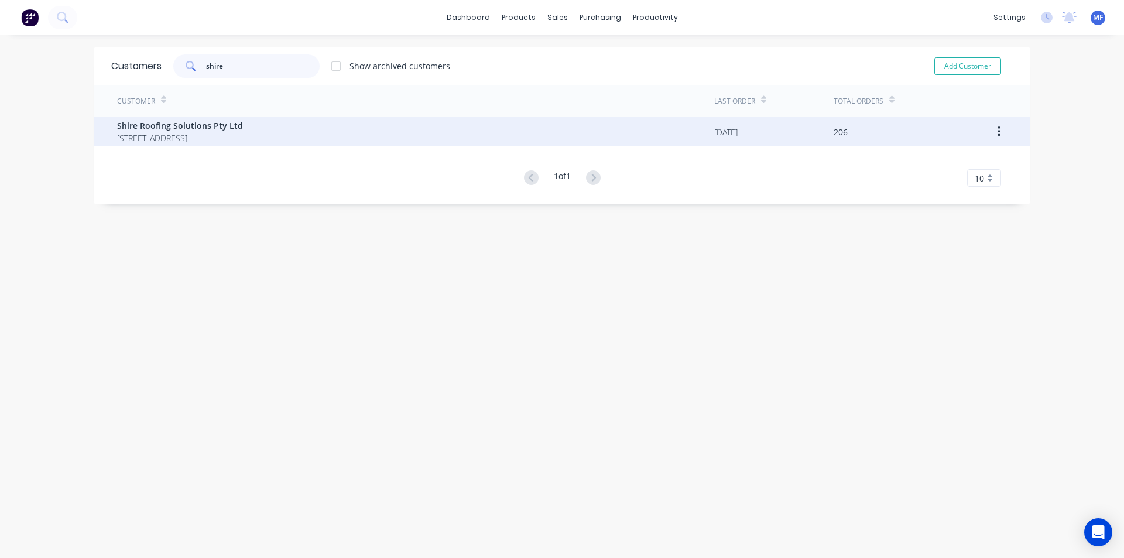
type input "shire"
click at [181, 126] on span "Shire Roofing Solutions Pty Ltd" at bounding box center [180, 125] width 126 height 12
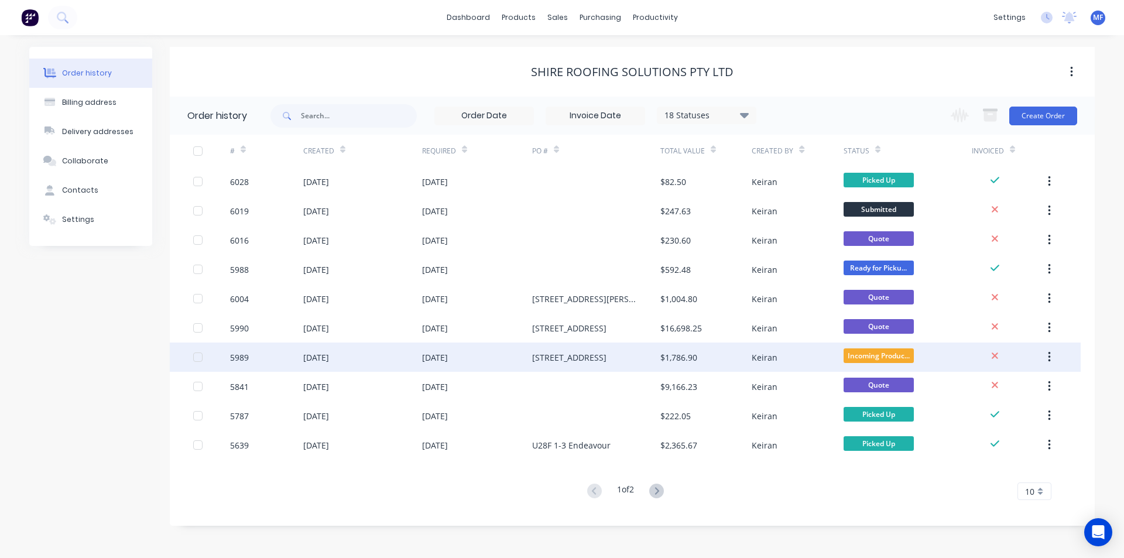
click at [606, 355] on div "[STREET_ADDRESS]" at bounding box center [569, 357] width 74 height 12
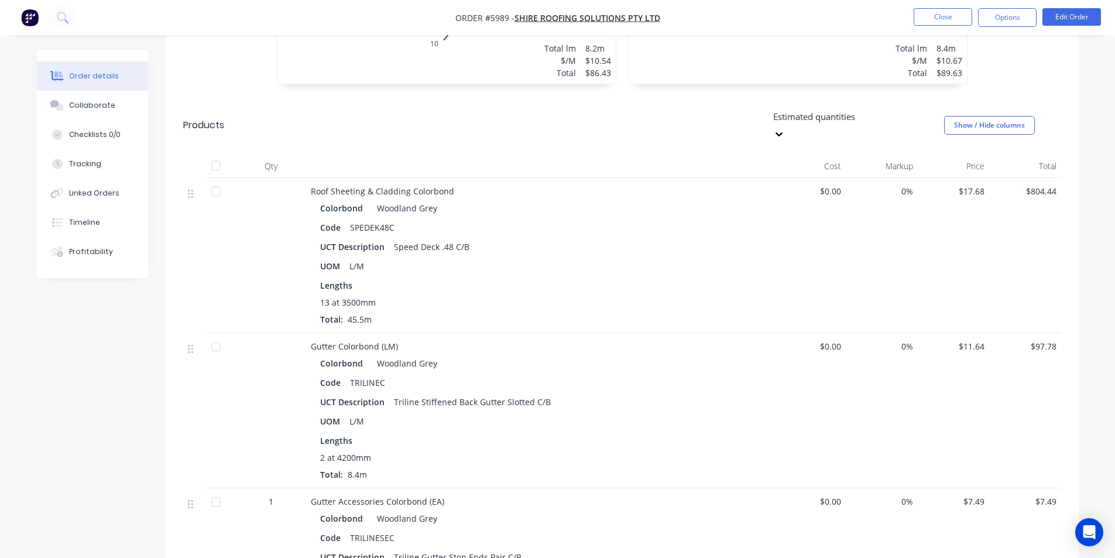
scroll to position [573, 0]
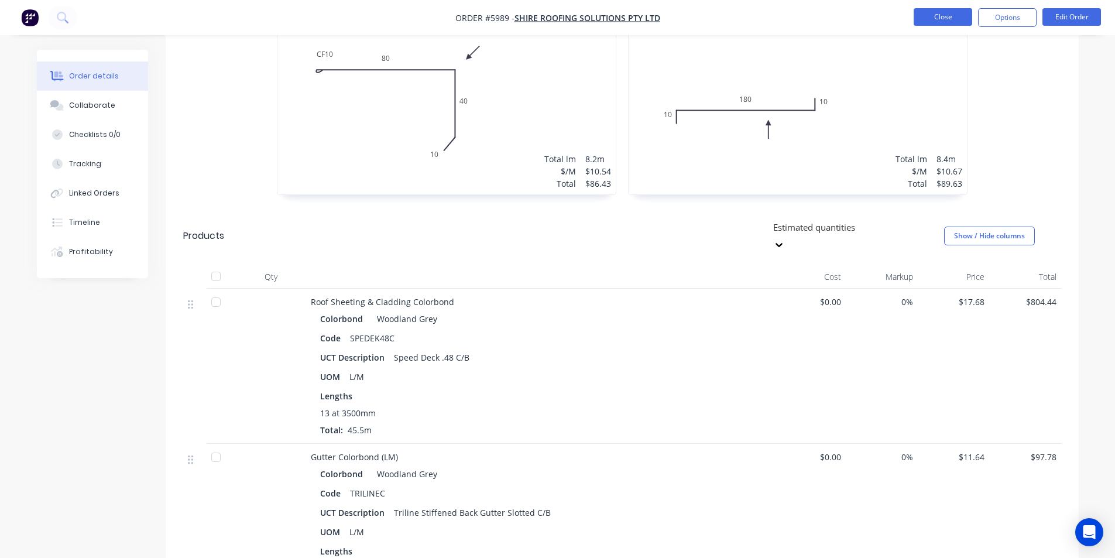
click at [931, 12] on button "Close" at bounding box center [943, 17] width 59 height 18
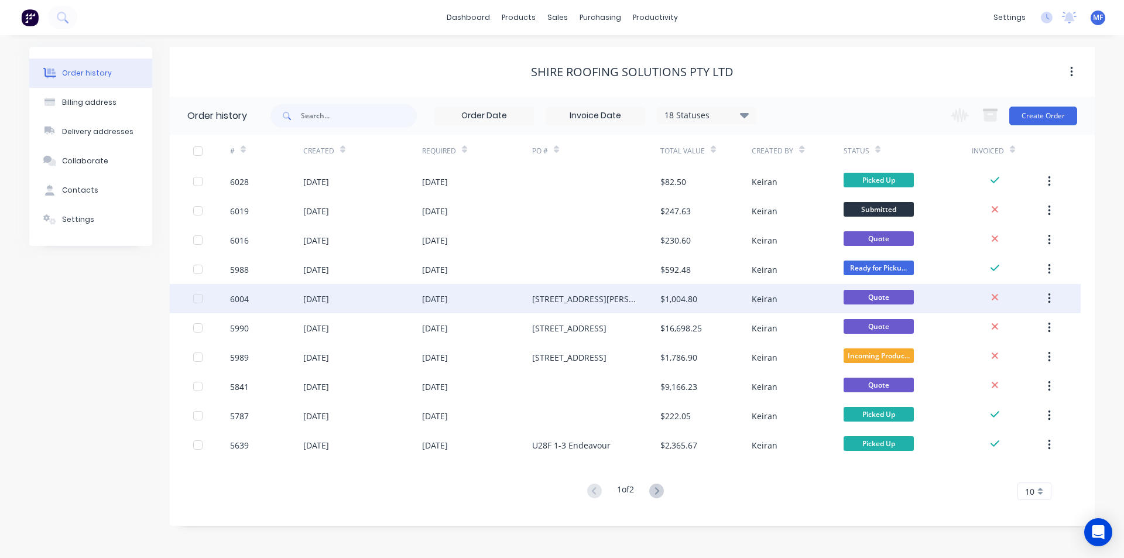
click at [579, 299] on div "[STREET_ADDRESS][PERSON_NAME]" at bounding box center [584, 299] width 105 height 12
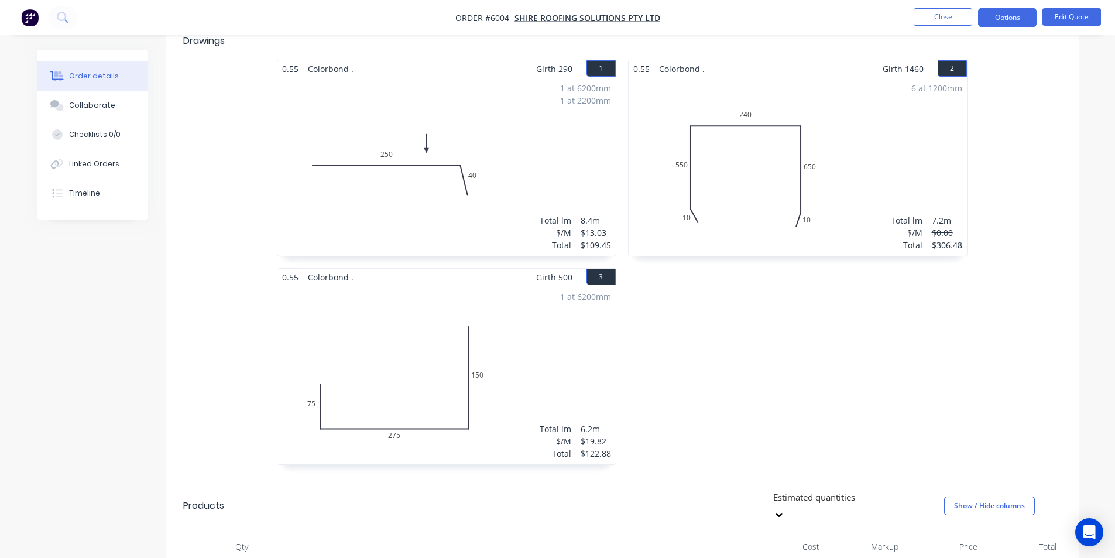
scroll to position [176, 0]
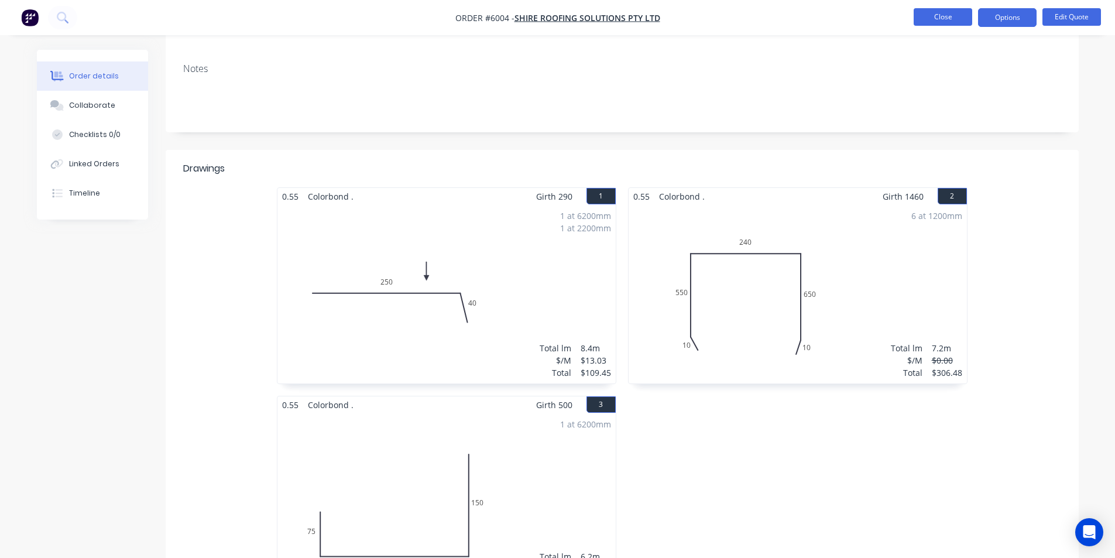
click at [945, 13] on button "Close" at bounding box center [943, 17] width 59 height 18
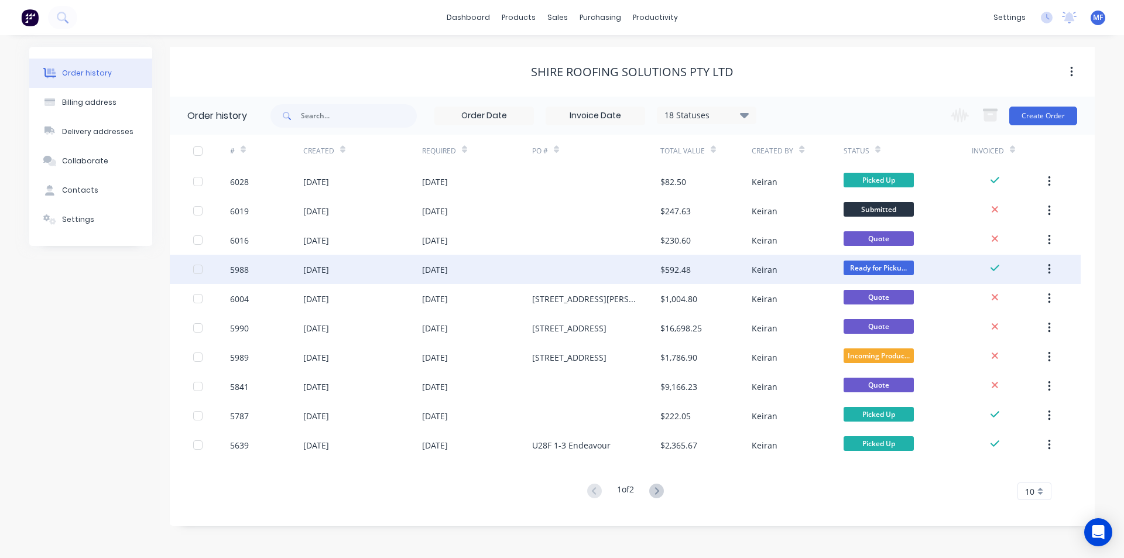
click at [695, 274] on div "$592.48" at bounding box center [705, 269] width 91 height 29
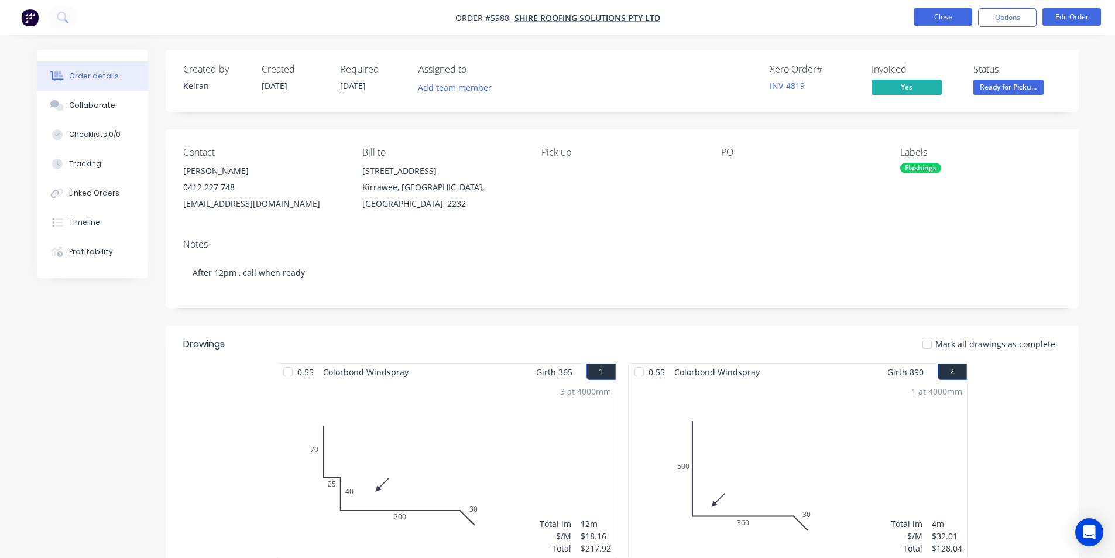
click at [948, 11] on button "Close" at bounding box center [943, 17] width 59 height 18
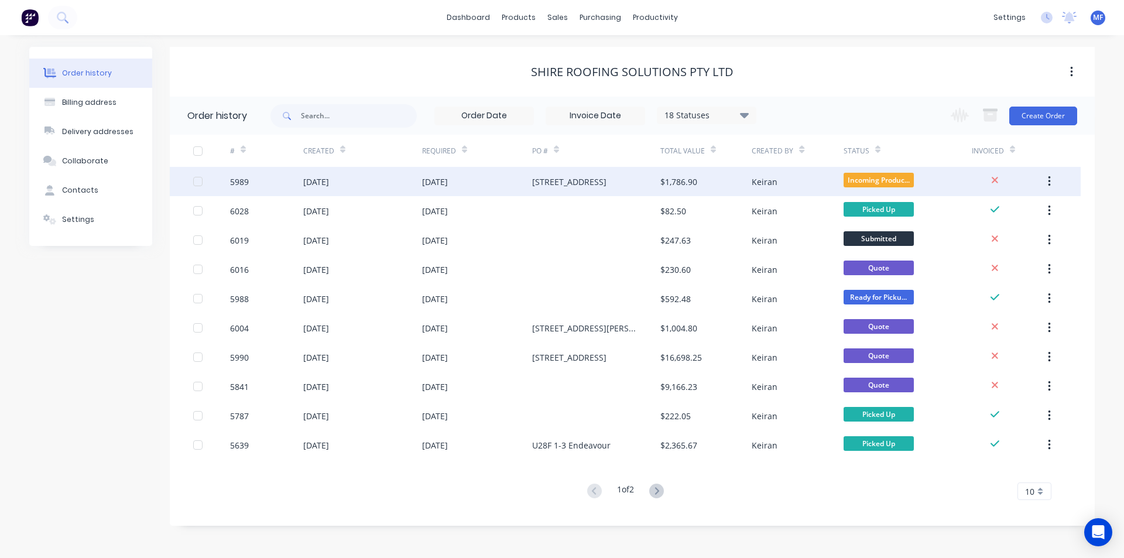
click at [688, 177] on div "$1,786.90" at bounding box center [678, 182] width 37 height 12
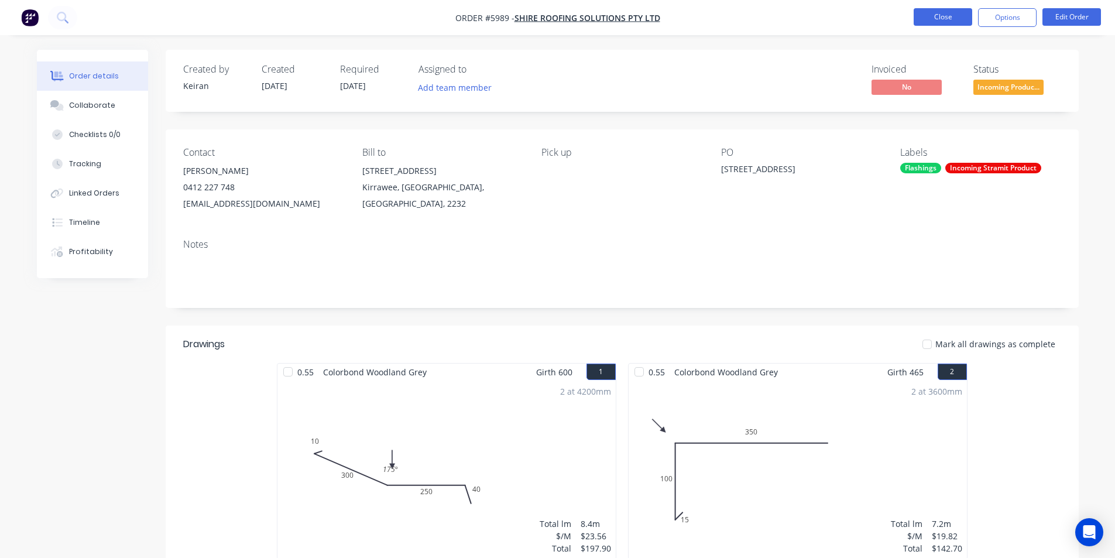
click at [933, 15] on button "Close" at bounding box center [943, 17] width 59 height 18
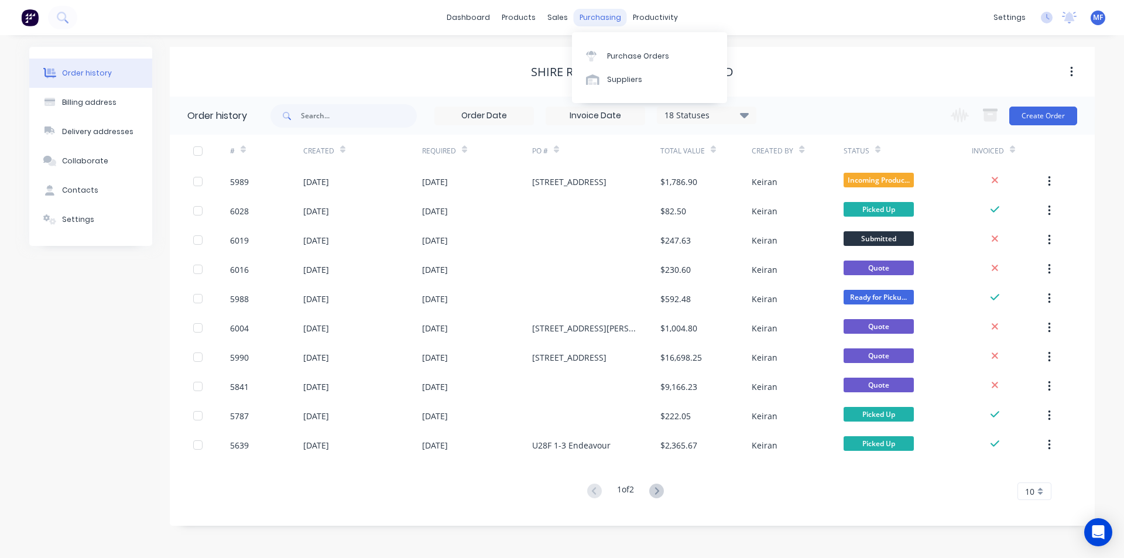
click at [603, 13] on div "purchasing" at bounding box center [600, 18] width 53 height 18
click at [649, 50] on link "Purchase Orders" at bounding box center [649, 55] width 155 height 23
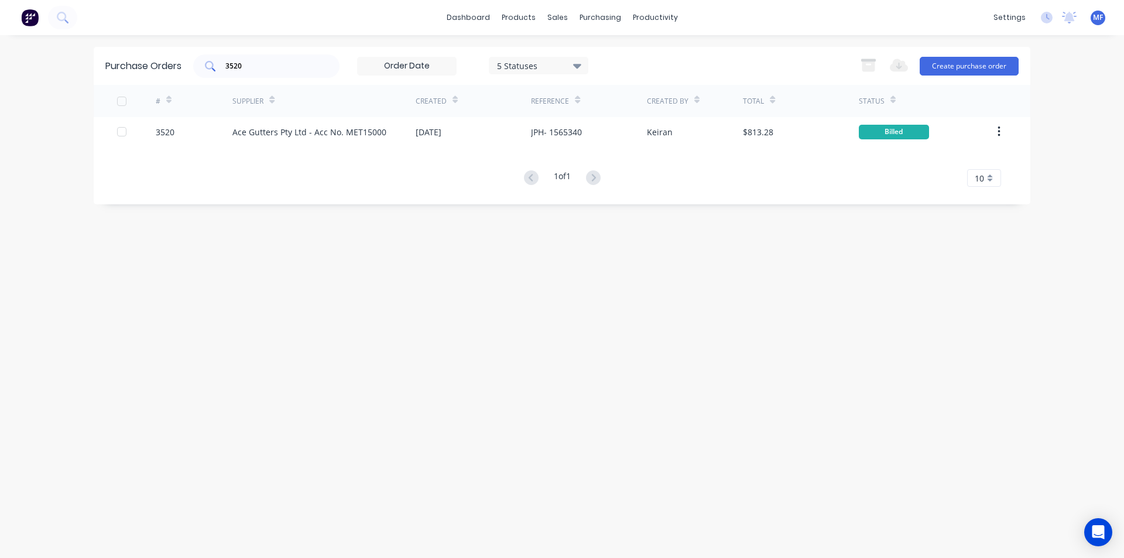
click at [262, 66] on input "3520" at bounding box center [272, 66] width 97 height 12
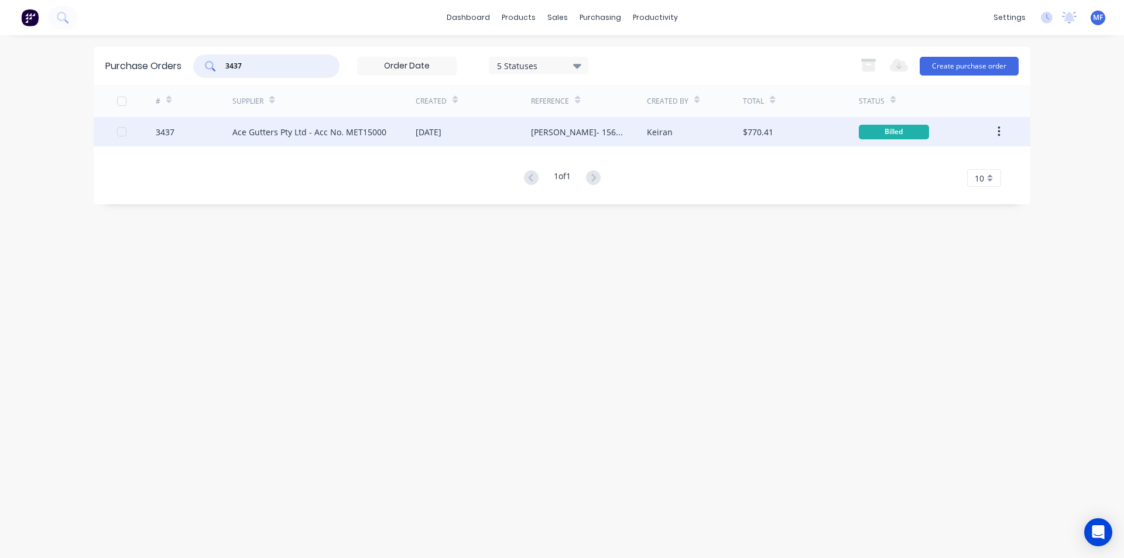
type input "3437"
click at [278, 125] on div "Ace Gutters Pty Ltd - Acc No. MET15000" at bounding box center [323, 131] width 183 height 29
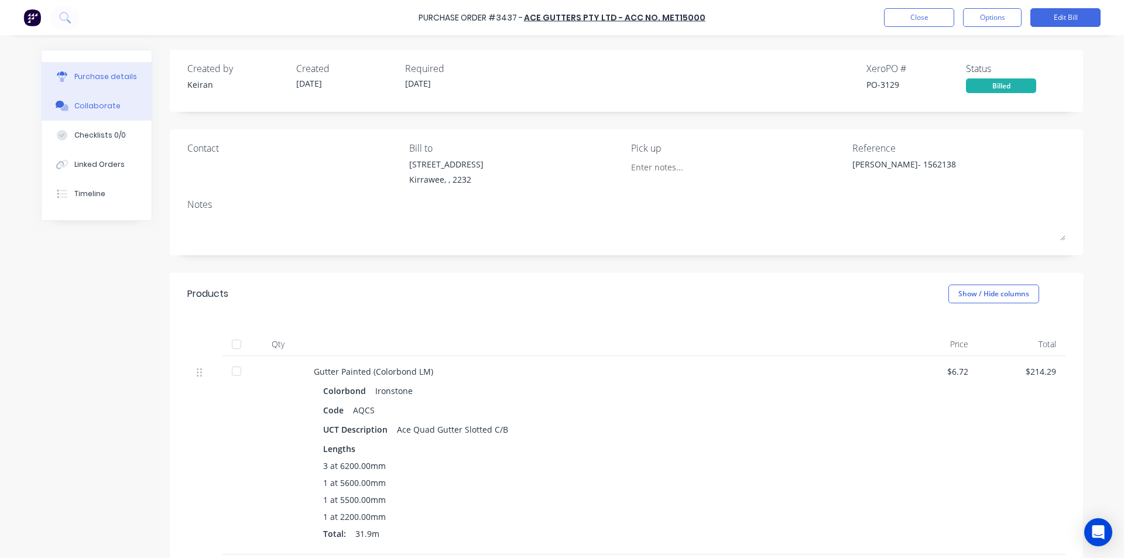
click at [81, 102] on div "Collaborate" at bounding box center [97, 106] width 46 height 11
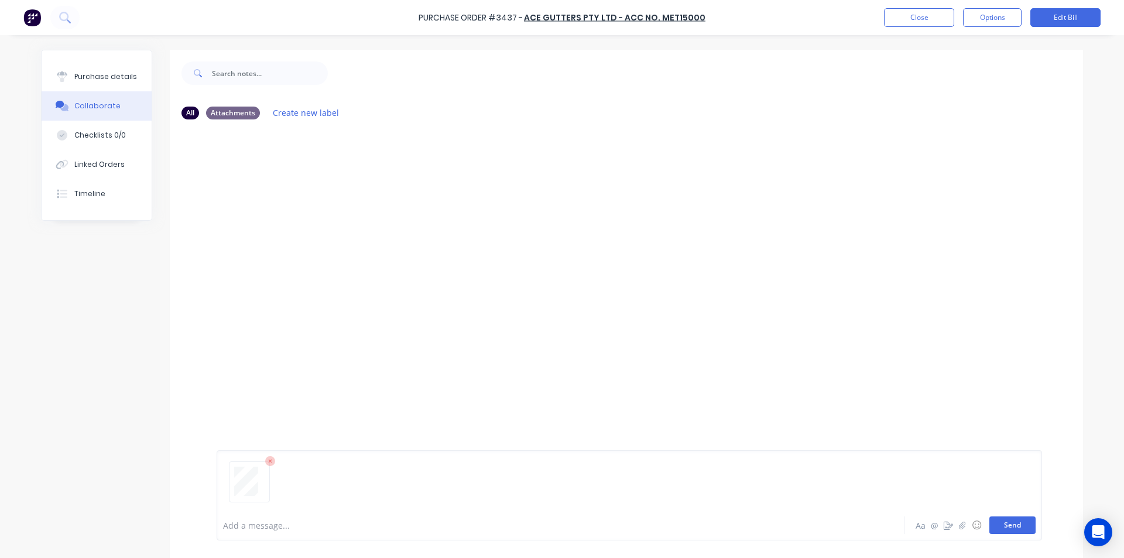
click at [1017, 529] on button "Send" at bounding box center [1012, 525] width 46 height 18
click at [880, 369] on div "MF You 12:53pm [DATE] 4072_001.pdf Loading PDF… Labels Download Delete" at bounding box center [626, 319] width 913 height 381
click at [917, 15] on button "Close" at bounding box center [919, 17] width 70 height 19
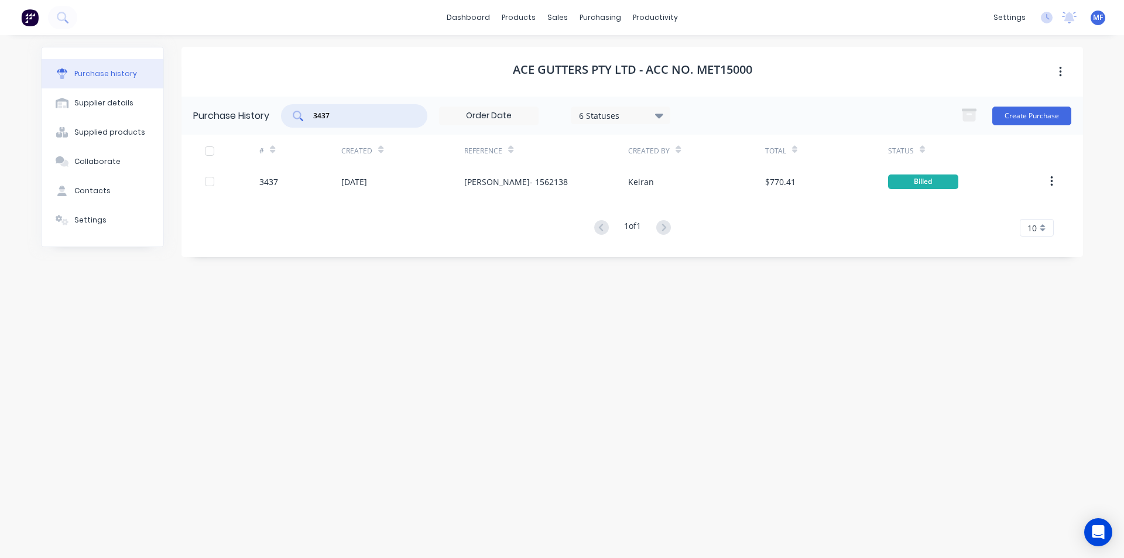
click at [364, 117] on input "3437" at bounding box center [360, 116] width 97 height 12
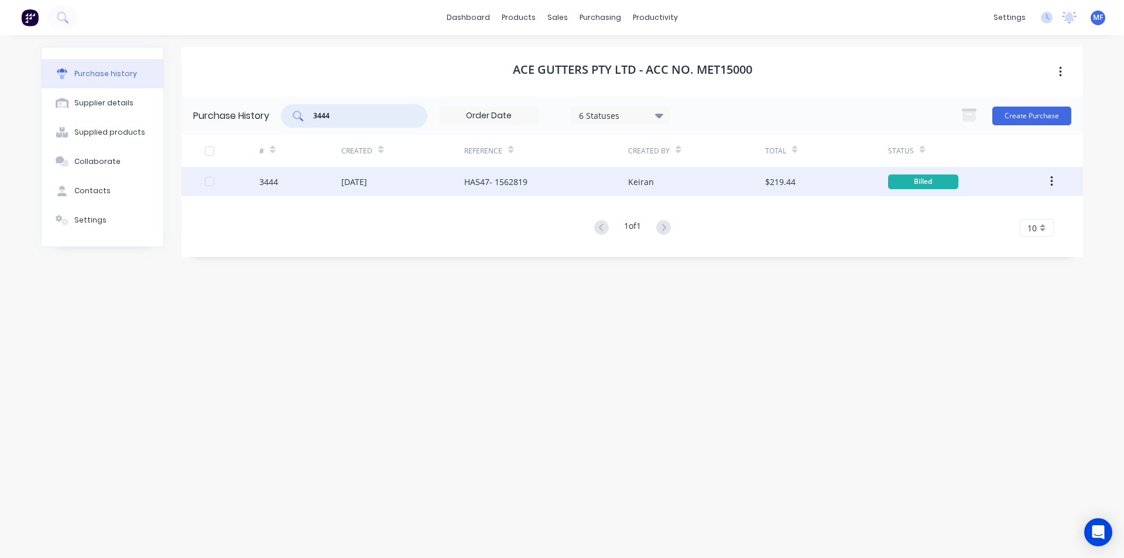
type input "3444"
click at [367, 181] on div "[DATE]" at bounding box center [354, 182] width 26 height 12
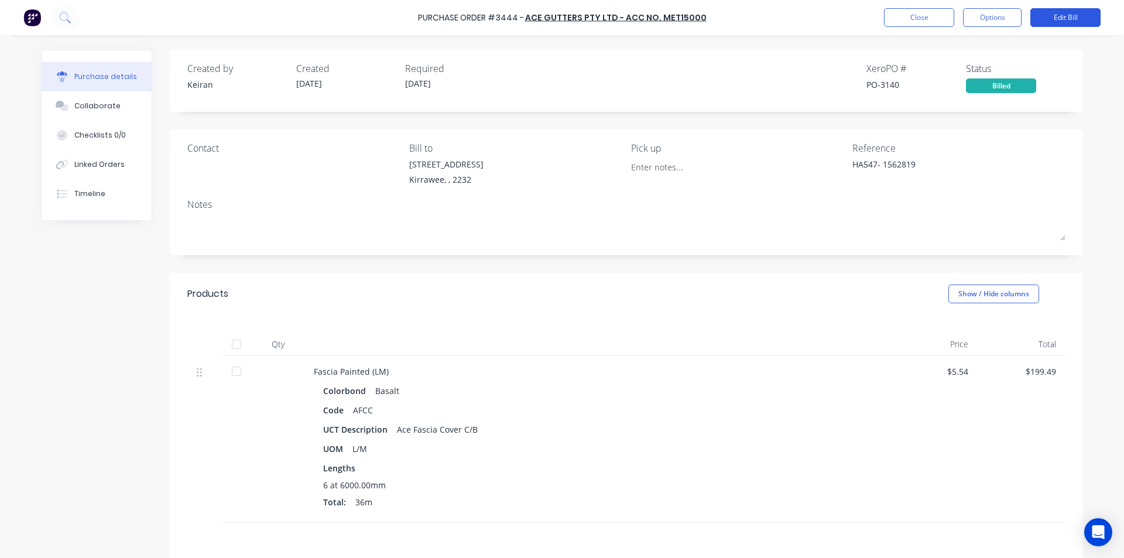
click at [1070, 16] on button "Edit Bill" at bounding box center [1065, 17] width 70 height 19
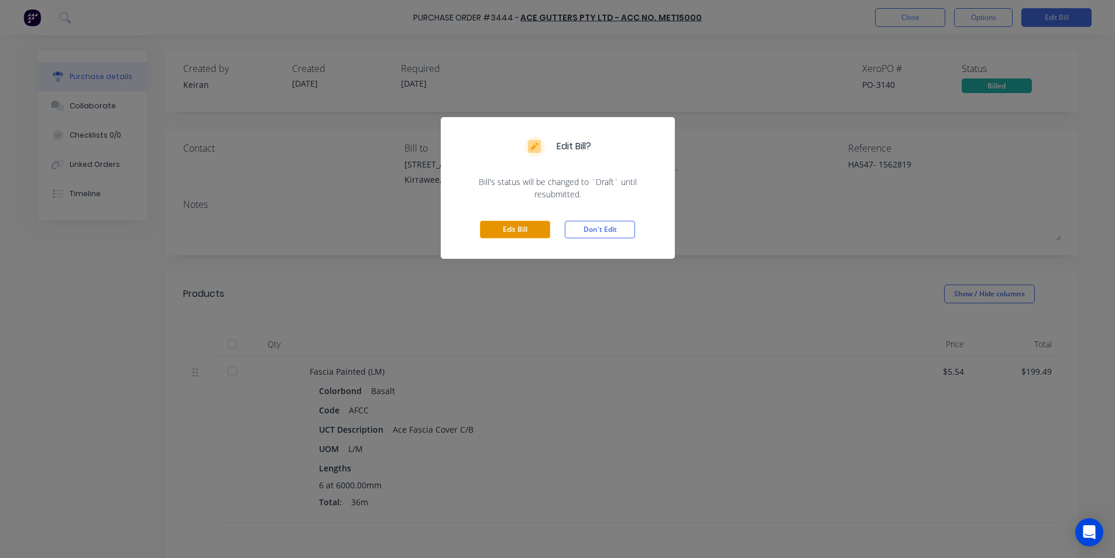
click at [520, 230] on button "Edit Bill" at bounding box center [515, 230] width 70 height 18
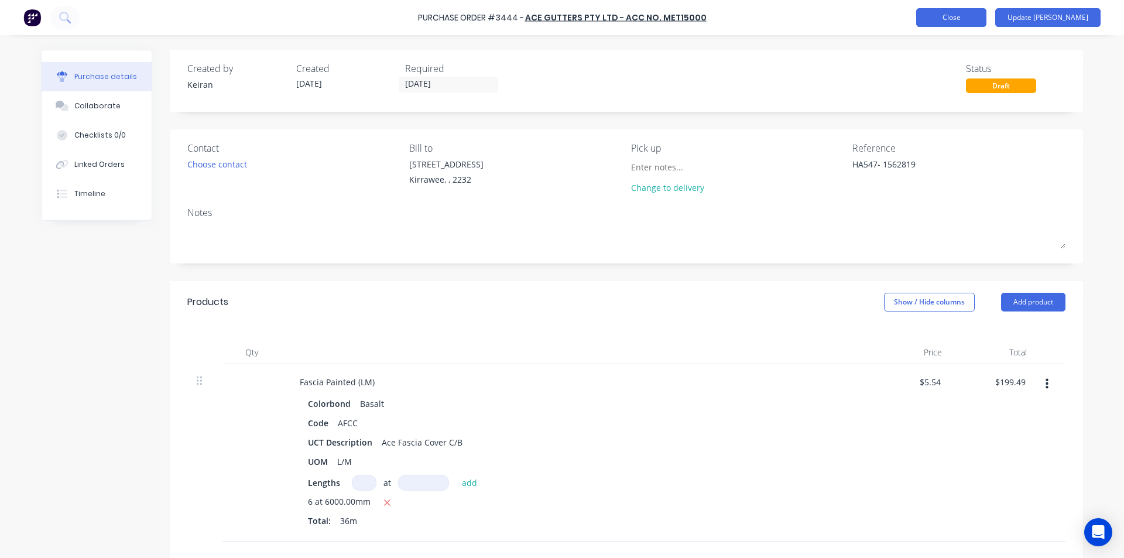
click at [984, 19] on button "Close" at bounding box center [951, 17] width 70 height 19
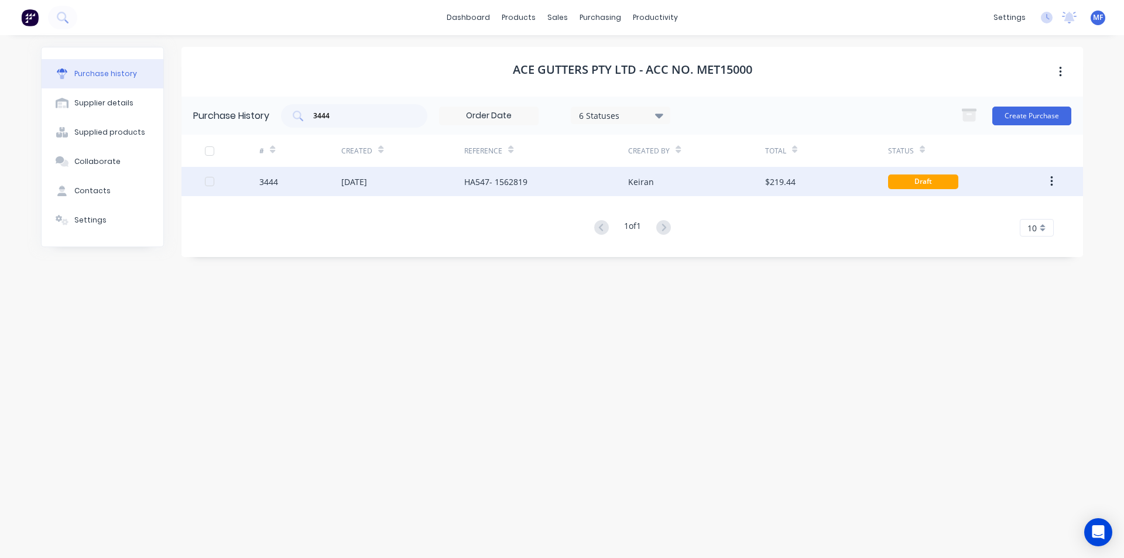
click at [506, 174] on div "HA547- 1562819" at bounding box center [546, 181] width 164 height 29
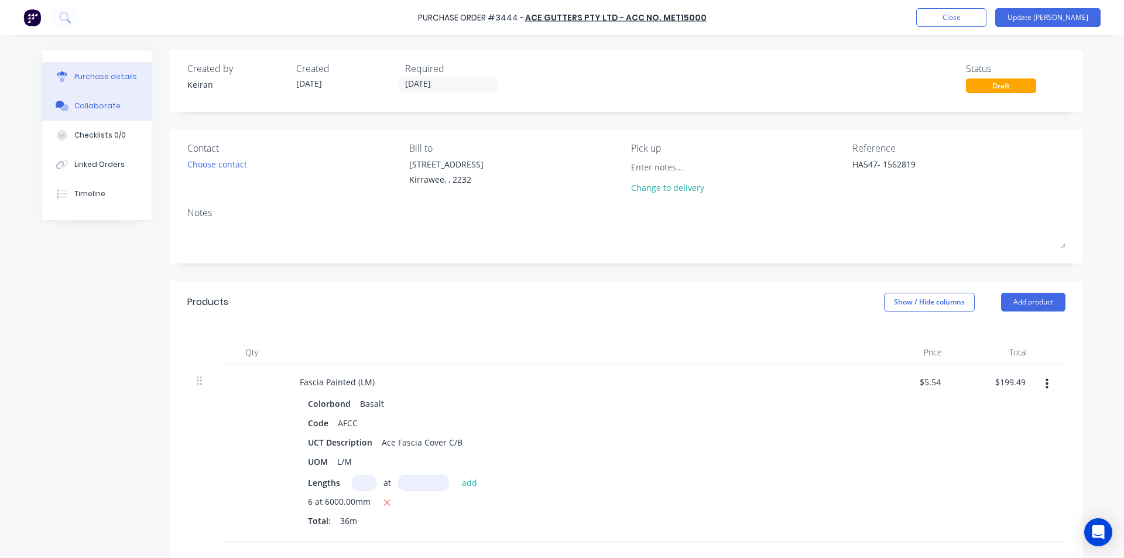
click at [91, 104] on div "Collaborate" at bounding box center [97, 106] width 46 height 11
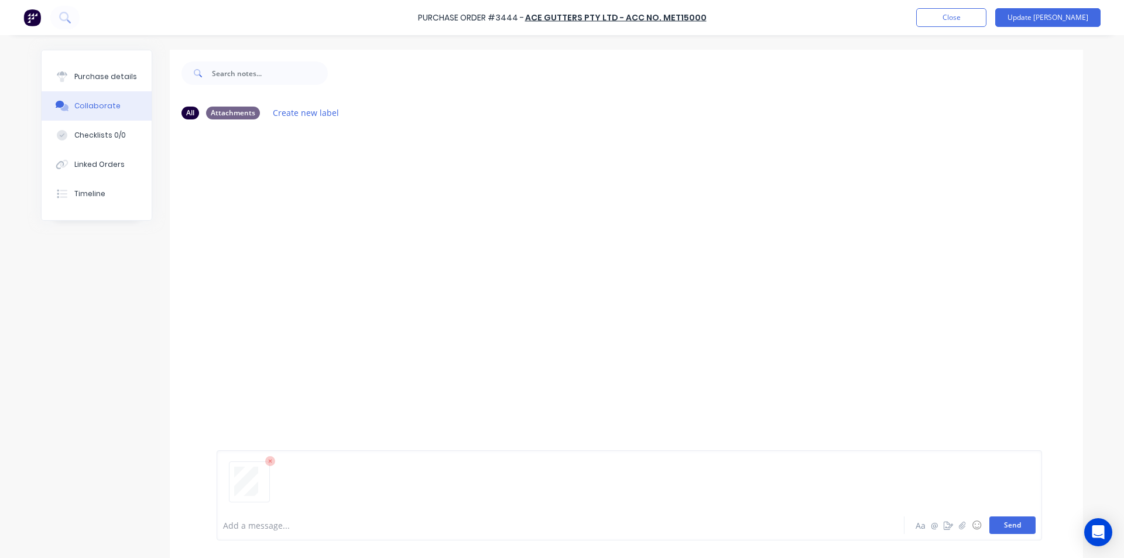
click at [1009, 523] on button "Send" at bounding box center [1012, 525] width 46 height 18
drag, startPoint x: 849, startPoint y: 269, endPoint x: 859, endPoint y: 275, distance: 11.4
click at [848, 268] on div "MF You 12:54pm [DATE] 4073_001.pdf Labels Download Delete" at bounding box center [626, 319] width 913 height 381
click at [986, 13] on button "Close" at bounding box center [951, 17] width 70 height 19
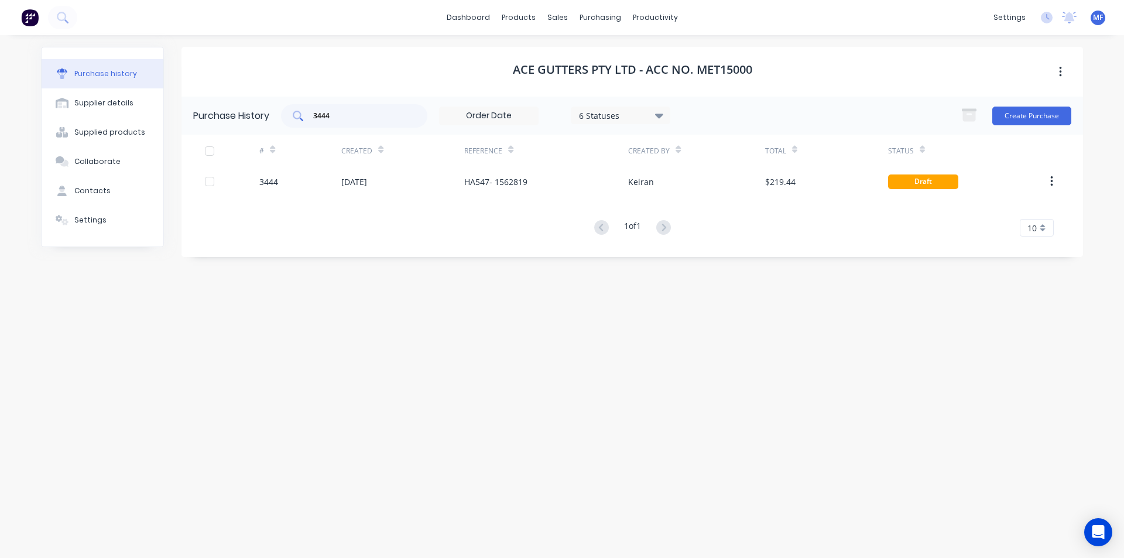
click at [340, 114] on input "3444" at bounding box center [360, 116] width 97 height 12
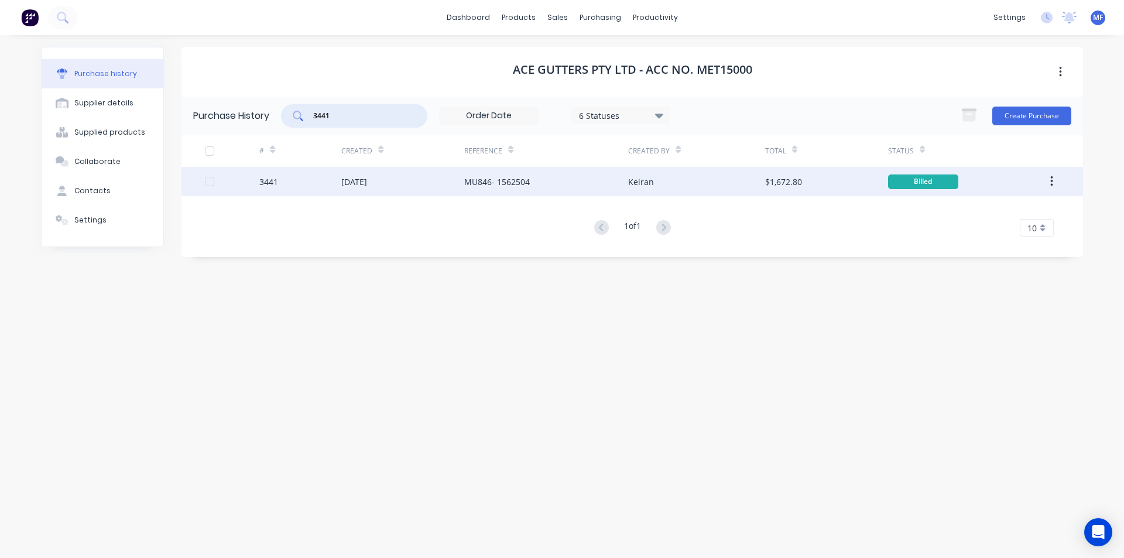
type input "3441"
click at [389, 180] on div "[DATE]" at bounding box center [402, 181] width 123 height 29
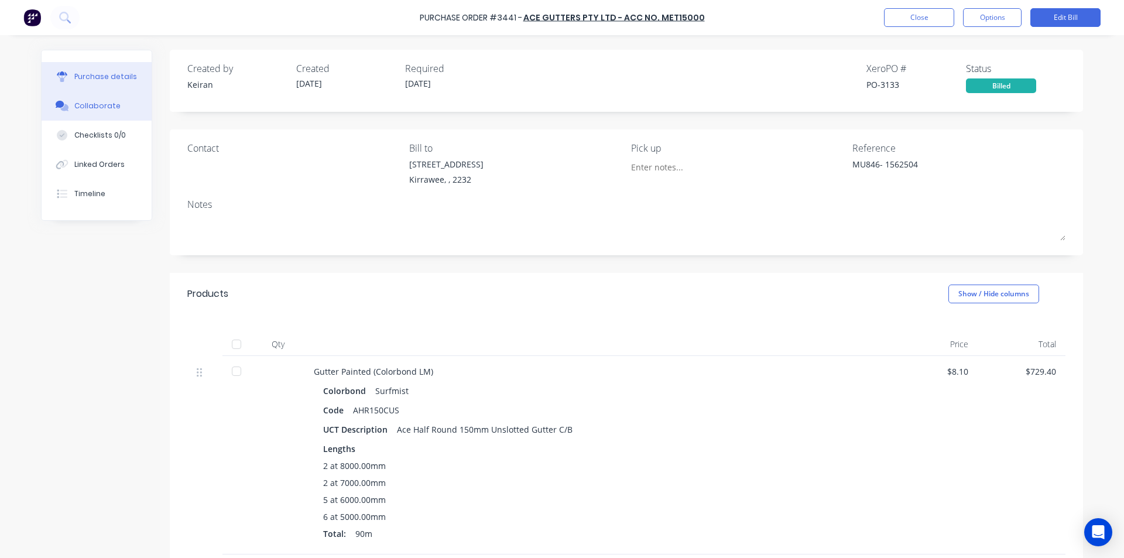
click at [93, 100] on button "Collaborate" at bounding box center [97, 105] width 110 height 29
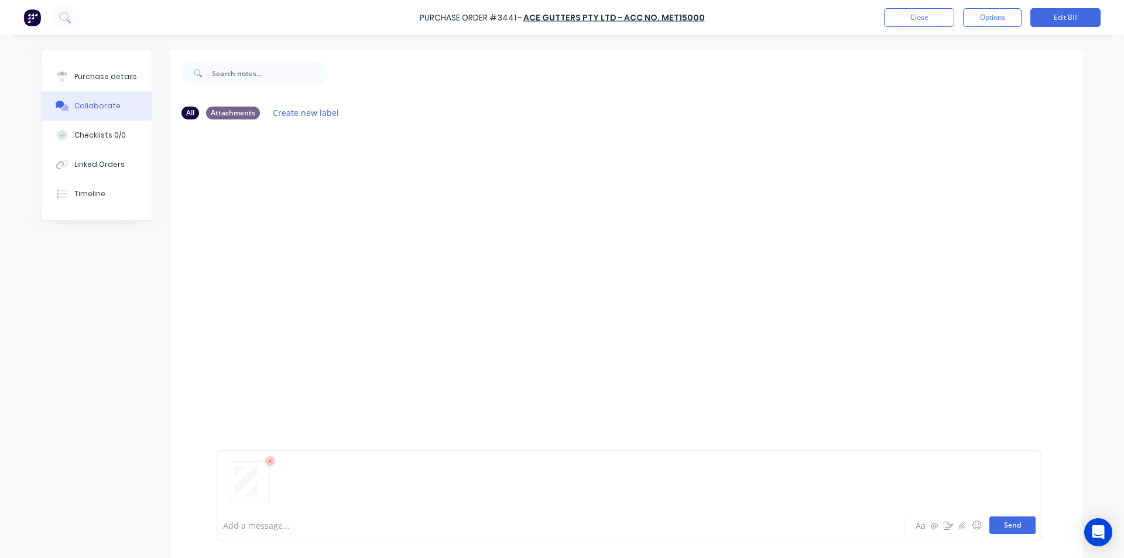
click at [1017, 524] on button "Send" at bounding box center [1012, 525] width 46 height 18
click at [905, 348] on div "MF You 12:54pm [DATE] 4074_001.pdf Labels Download Delete" at bounding box center [626, 319] width 913 height 381
click at [917, 14] on button "Close" at bounding box center [919, 17] width 70 height 19
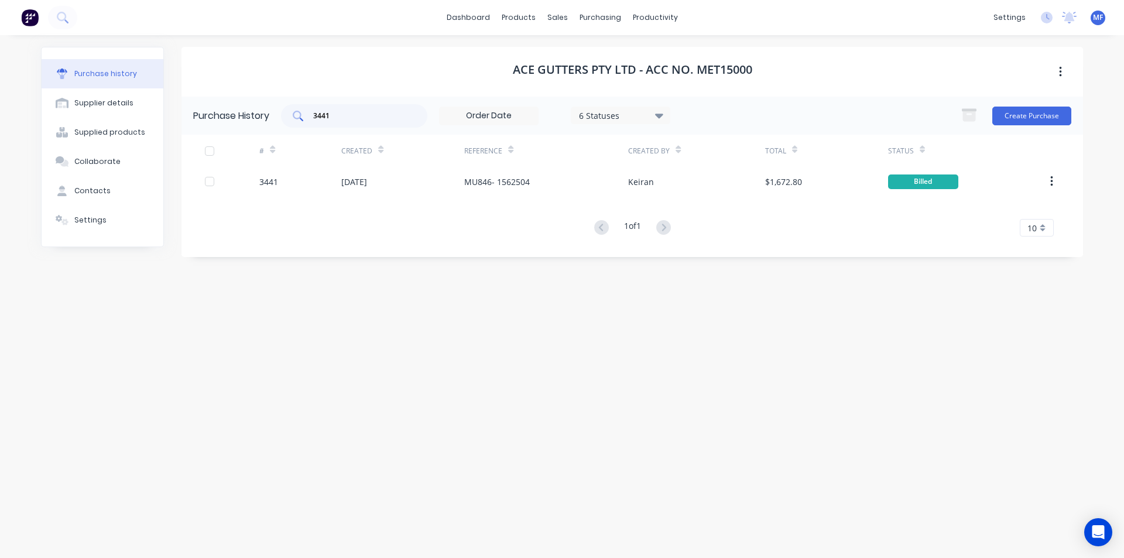
click at [343, 121] on input "3441" at bounding box center [360, 116] width 97 height 12
click at [342, 121] on input "3441" at bounding box center [360, 116] width 97 height 12
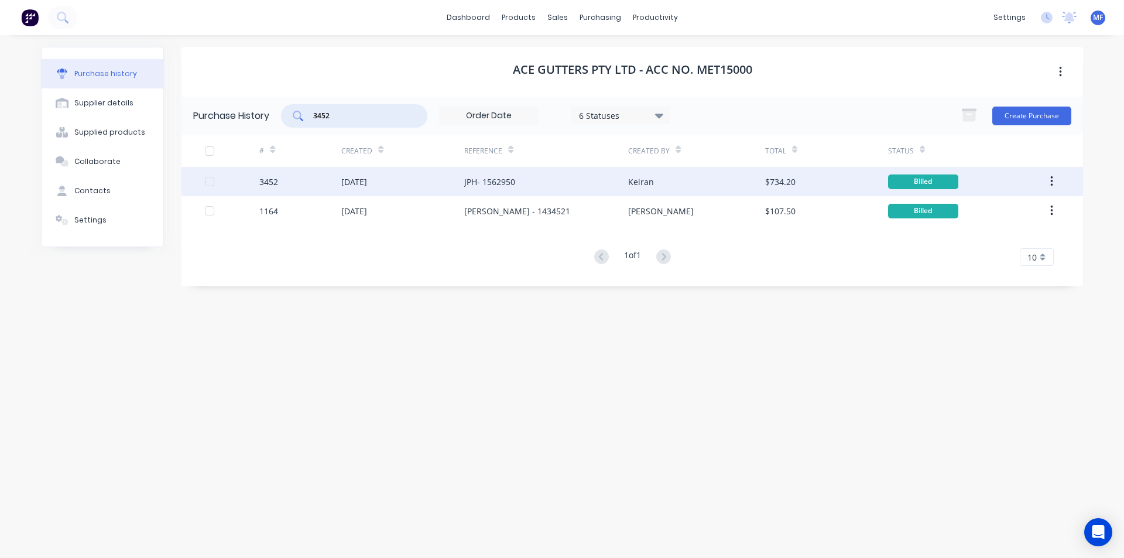
type input "3452"
click at [500, 179] on div "JPH- 1562950" at bounding box center [489, 182] width 51 height 12
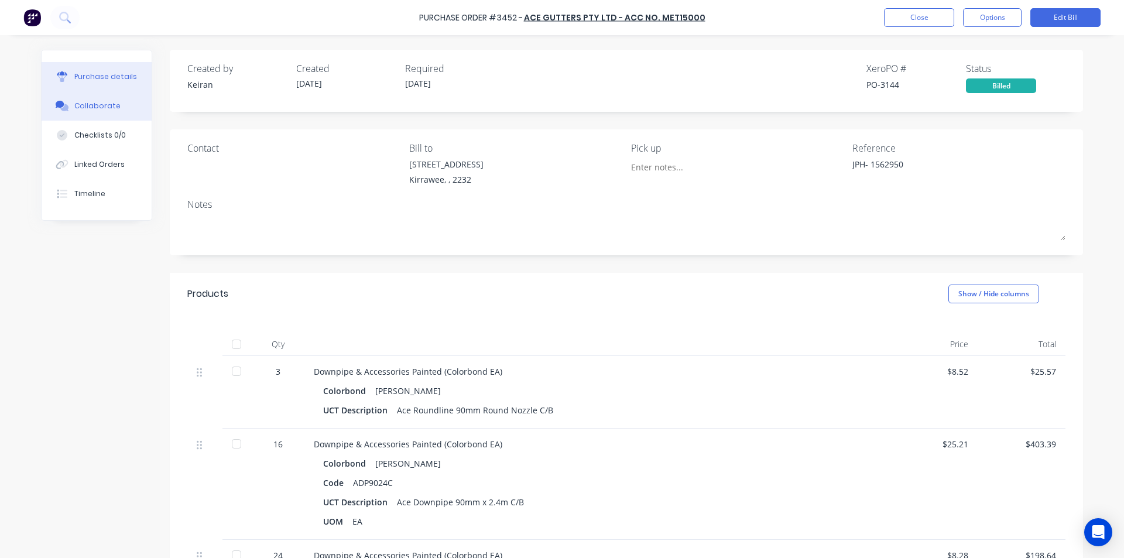
click at [97, 104] on div "Collaborate" at bounding box center [97, 106] width 46 height 11
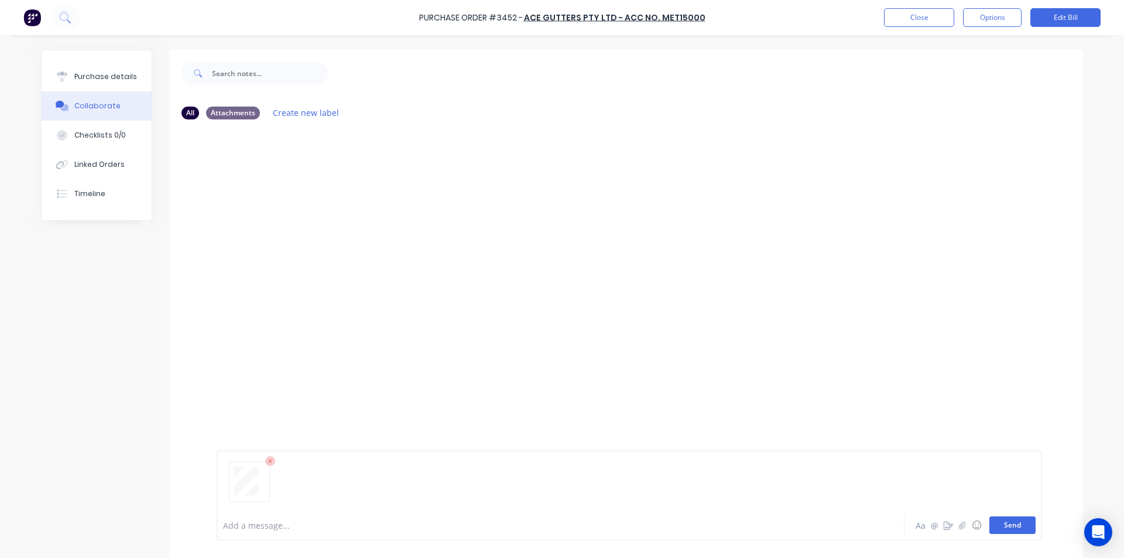
click at [1006, 523] on button "Send" at bounding box center [1012, 525] width 46 height 18
click at [875, 311] on div "MF You 12:55pm [DATE] 4075_001.pdf Labels Download Delete" at bounding box center [626, 319] width 913 height 381
click at [923, 6] on div "Purchase Order #3452 - Ace Gutters Pty Ltd - Acc No. MET15000 Close Options Edi…" at bounding box center [562, 17] width 1124 height 35
click at [906, 19] on button "Close" at bounding box center [919, 17] width 70 height 19
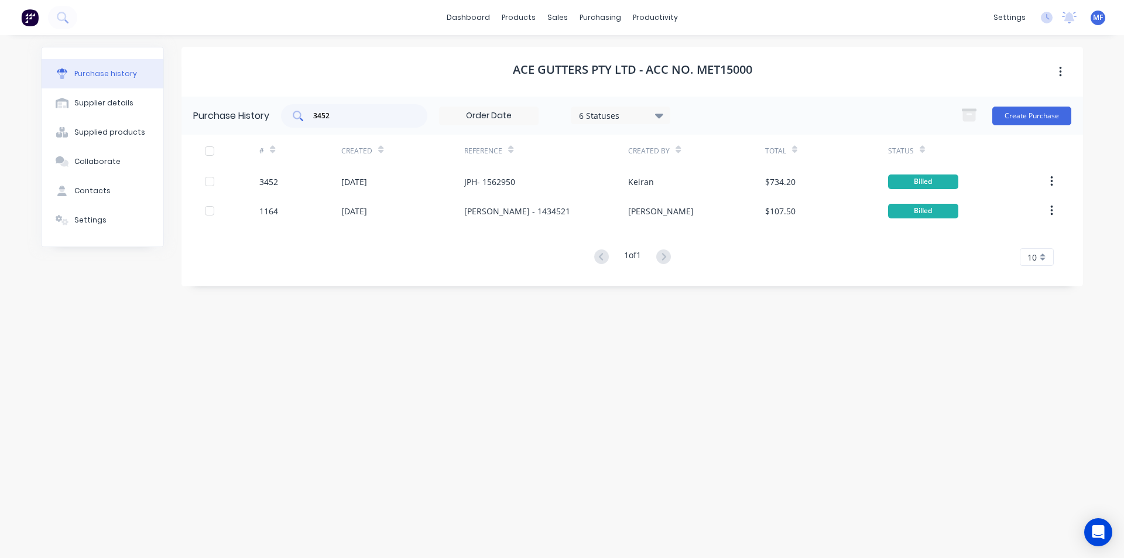
click at [344, 113] on input "3452" at bounding box center [360, 116] width 97 height 12
click at [343, 112] on input "3452" at bounding box center [360, 116] width 97 height 12
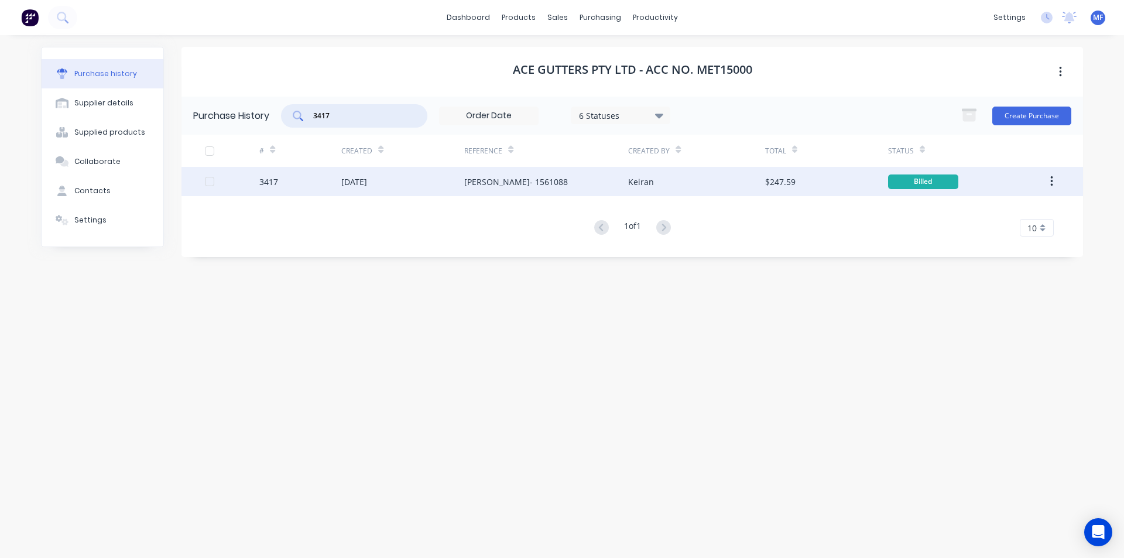
type input "3417"
click at [498, 180] on div "[PERSON_NAME]- 1561088" at bounding box center [516, 182] width 104 height 12
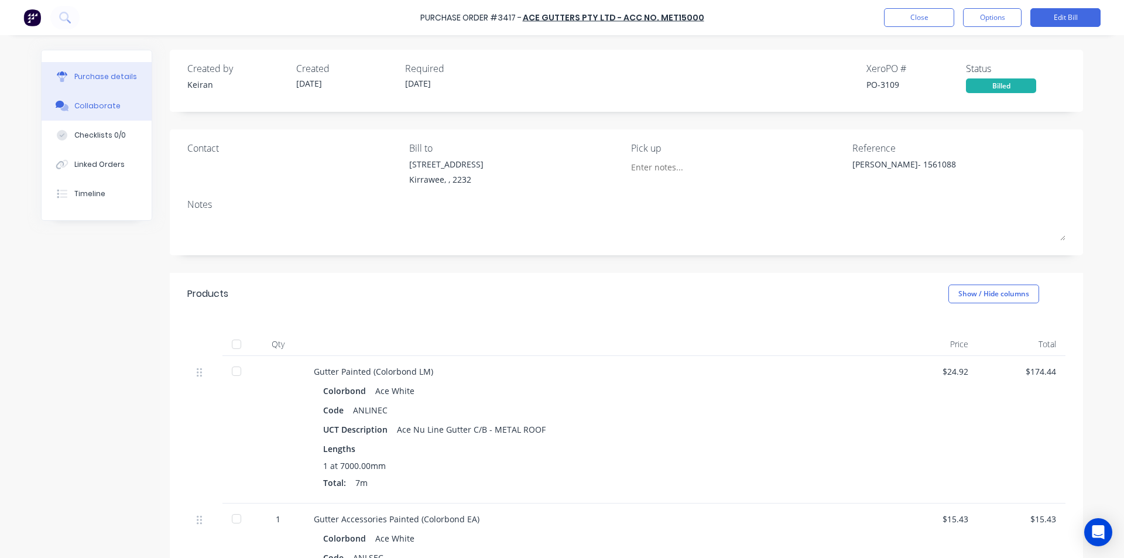
click at [92, 104] on div "Collaborate" at bounding box center [97, 106] width 46 height 11
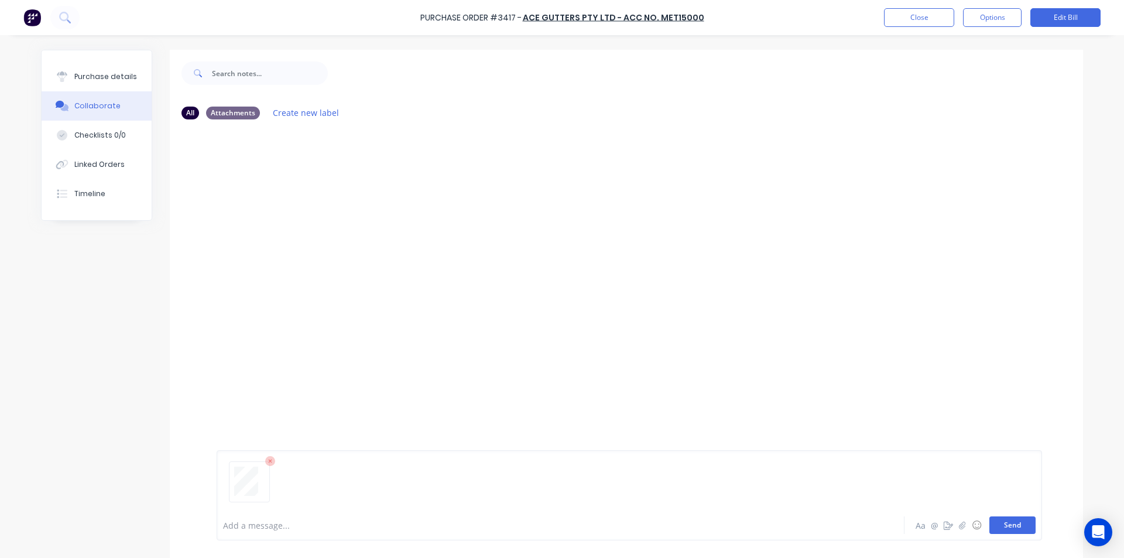
drag, startPoint x: 1008, startPoint y: 526, endPoint x: 1014, endPoint y: 503, distance: 24.1
click at [1008, 526] on button "Send" at bounding box center [1012, 525] width 46 height 18
click at [935, 358] on div "MF You 12:55pm [DATE] 4076_001.pdf Labels Download Delete" at bounding box center [626, 319] width 913 height 381
click at [915, 12] on button "Close" at bounding box center [919, 17] width 70 height 19
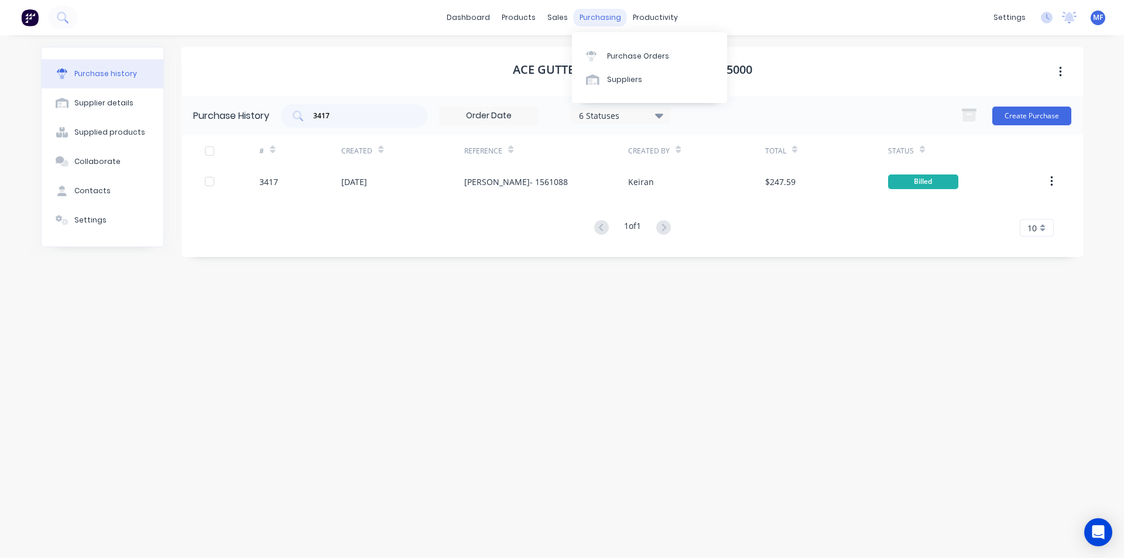
click at [594, 13] on div "purchasing" at bounding box center [600, 18] width 53 height 18
click at [621, 52] on div "Purchase Orders" at bounding box center [638, 56] width 62 height 11
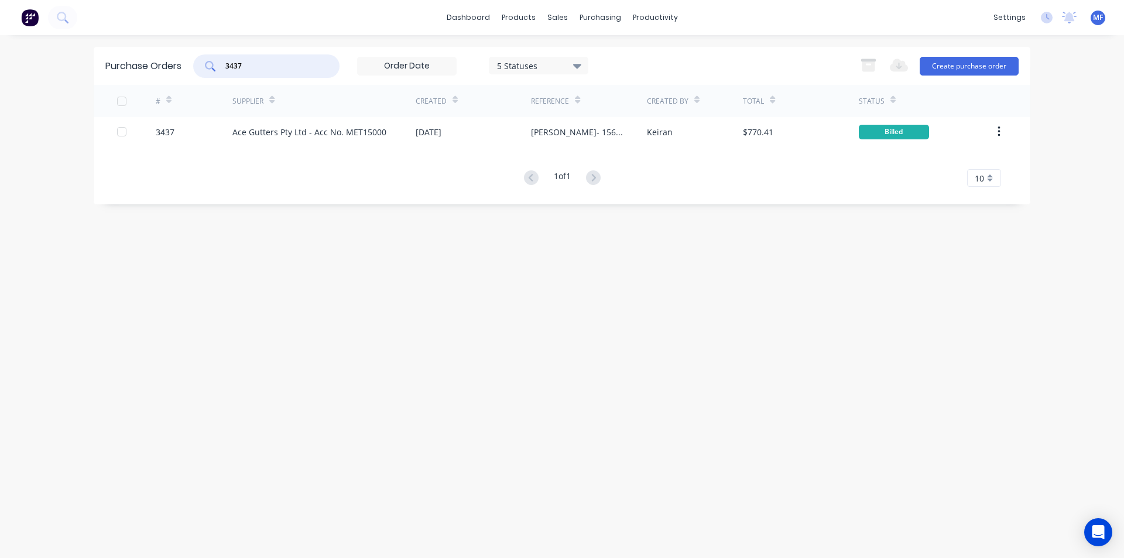
click at [251, 63] on input "3437" at bounding box center [272, 66] width 97 height 12
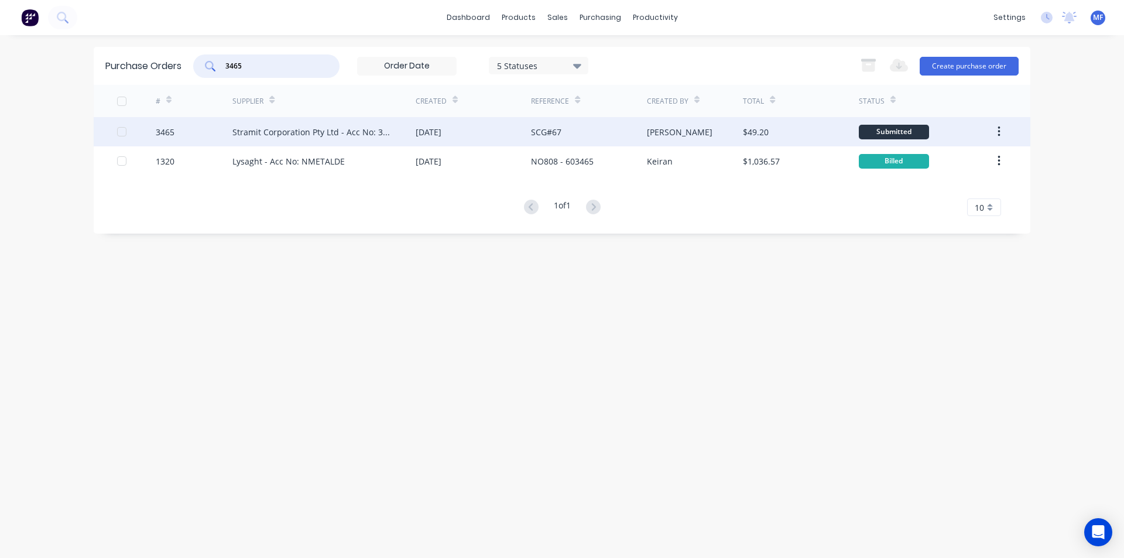
type input "3465"
click at [323, 127] on div "Stramit Corporation Pty Ltd - Acc No: 32915" at bounding box center [312, 132] width 160 height 12
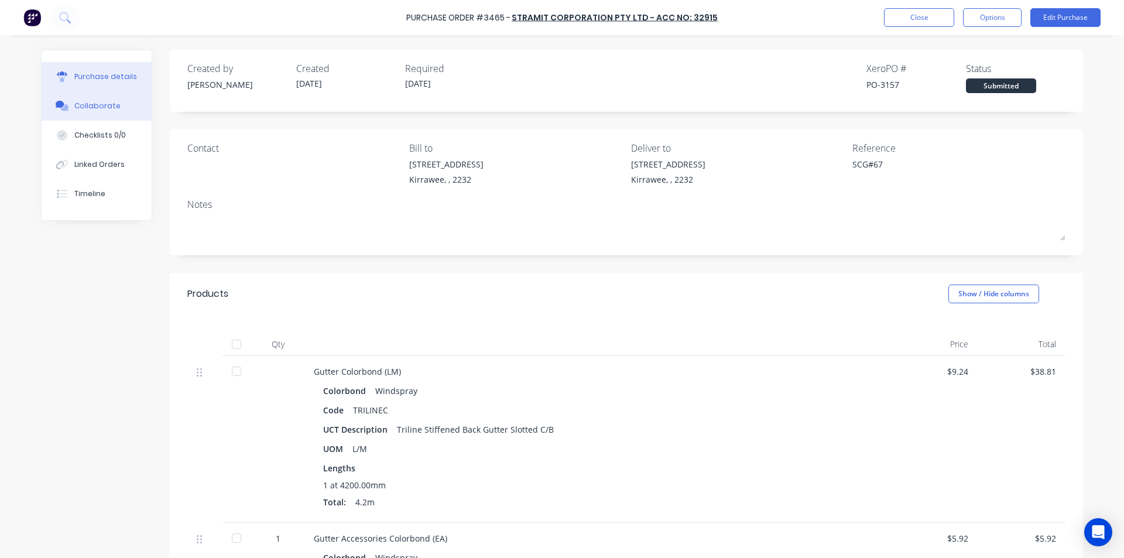
click at [94, 106] on div "Collaborate" at bounding box center [97, 106] width 46 height 11
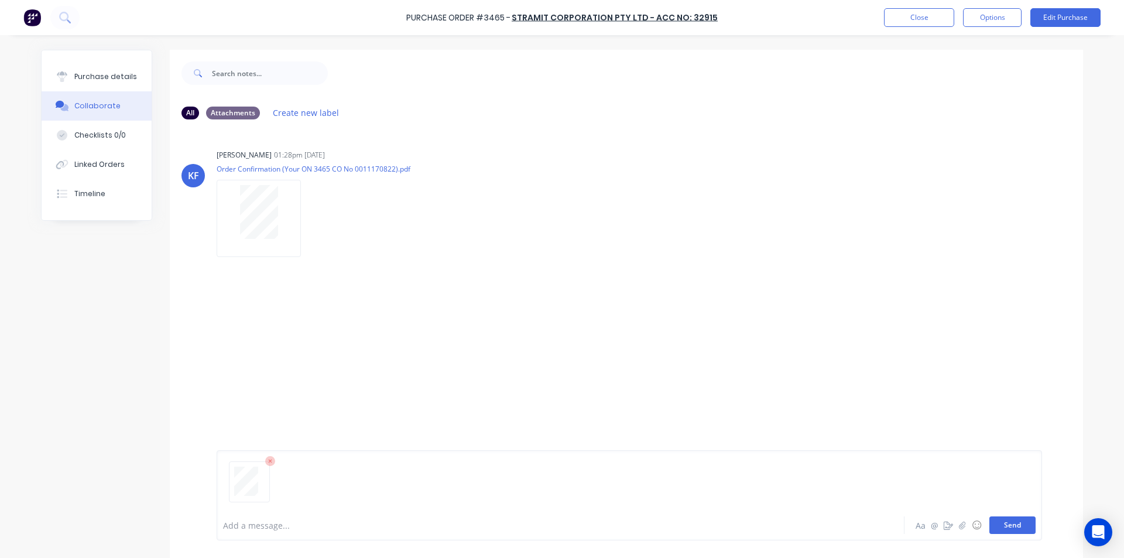
click at [1014, 523] on button "Send" at bounding box center [1012, 525] width 46 height 18
drag, startPoint x: 906, startPoint y: 325, endPoint x: 915, endPoint y: 325, distance: 8.8
click at [906, 324] on div "MF You 12:56pm [DATE] 4077_001.pdf Labels Download Delete" at bounding box center [626, 321] width 913 height 105
click at [923, 18] on button "Close" at bounding box center [919, 17] width 70 height 19
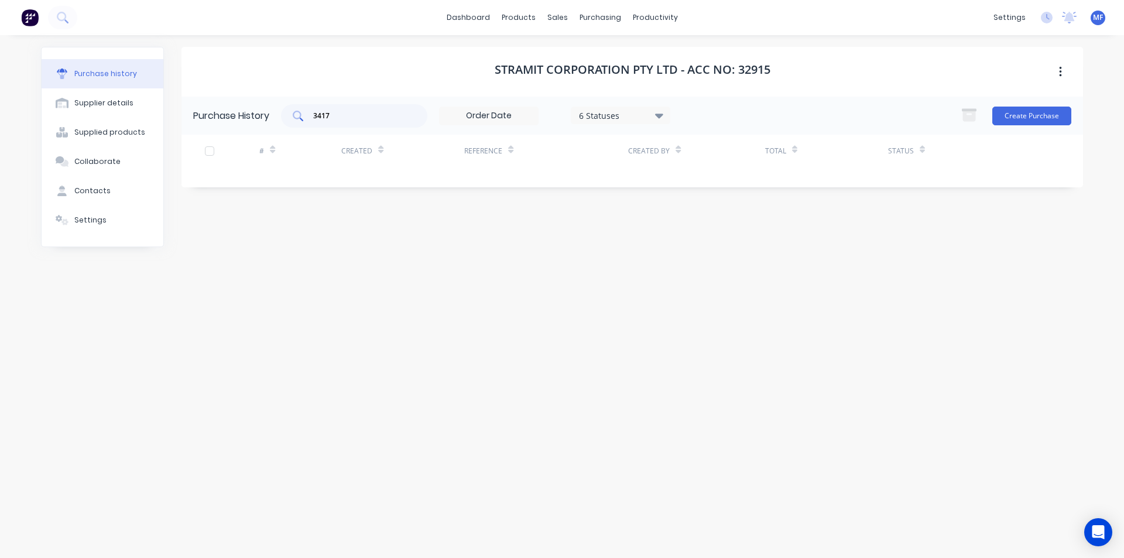
click at [338, 112] on input "3417" at bounding box center [360, 116] width 97 height 12
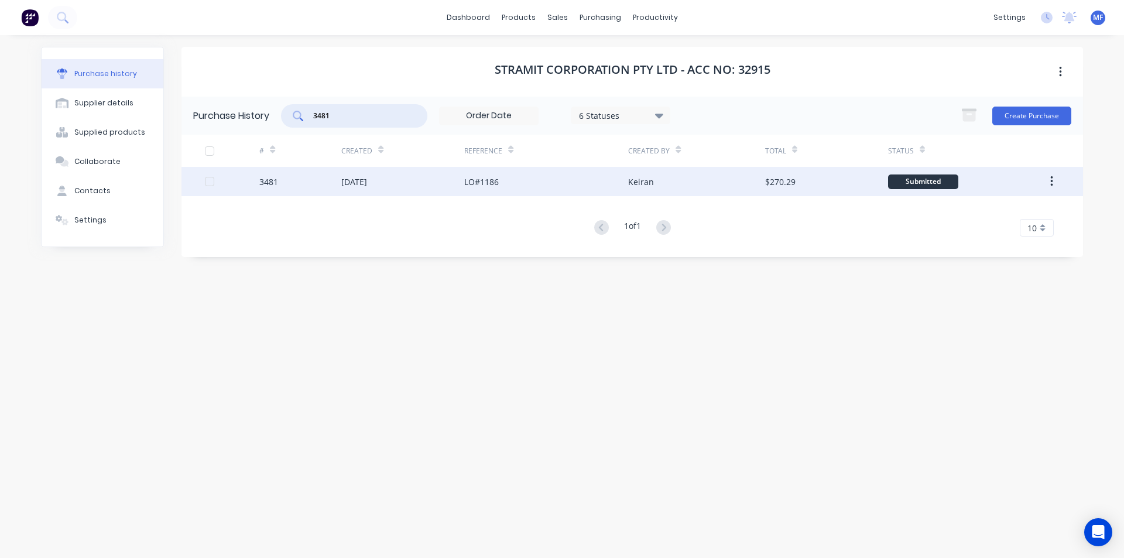
type input "3481"
click at [367, 179] on div "[DATE]" at bounding box center [354, 182] width 26 height 12
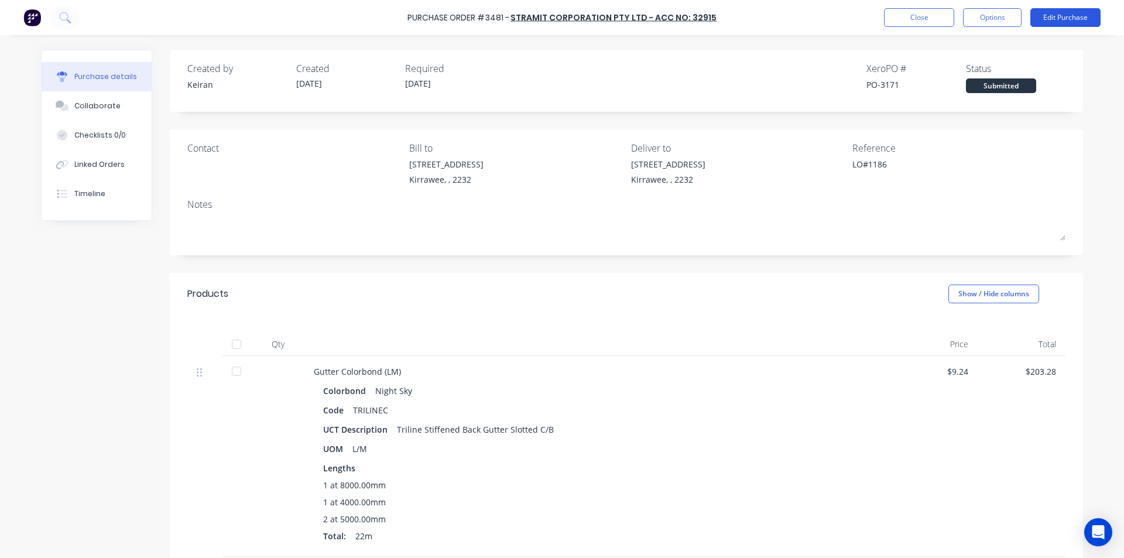
click at [1068, 19] on button "Edit Purchase" at bounding box center [1065, 17] width 70 height 19
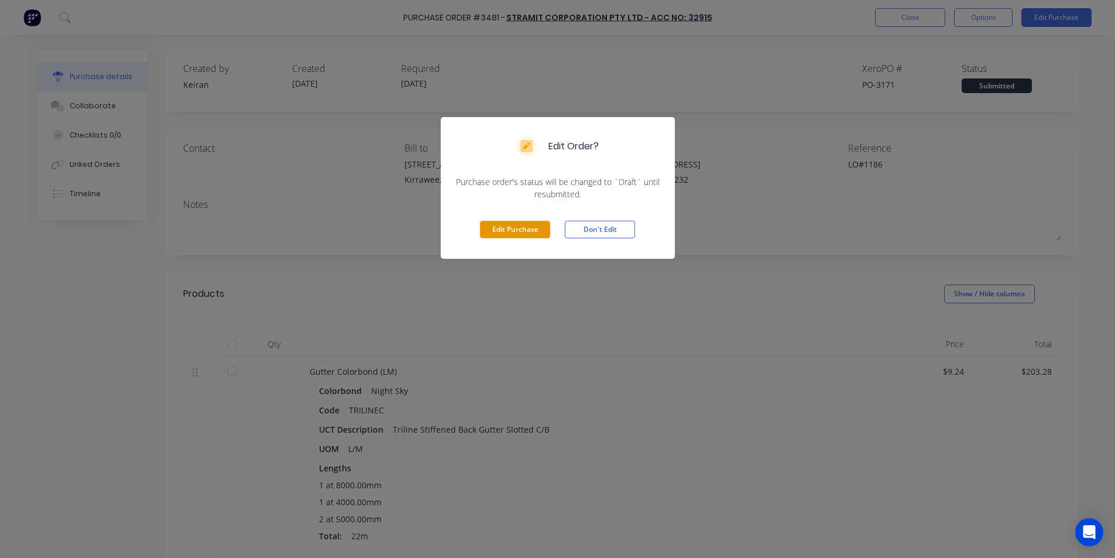
click at [506, 229] on button "Edit Purchase" at bounding box center [515, 230] width 70 height 18
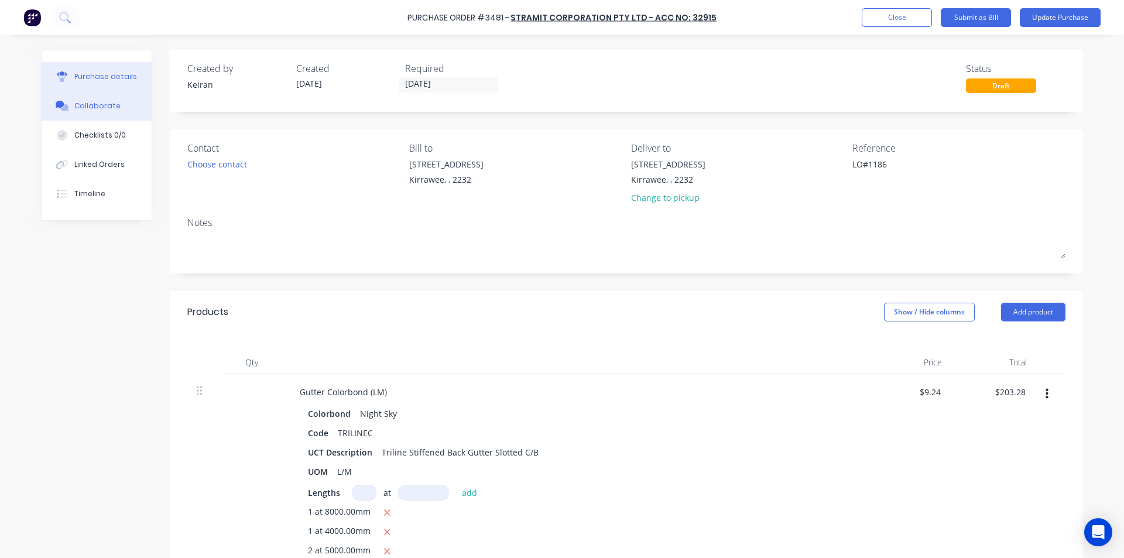
drag, startPoint x: 102, startPoint y: 104, endPoint x: 94, endPoint y: 100, distance: 8.9
click at [101, 104] on div "Collaborate" at bounding box center [97, 106] width 46 height 11
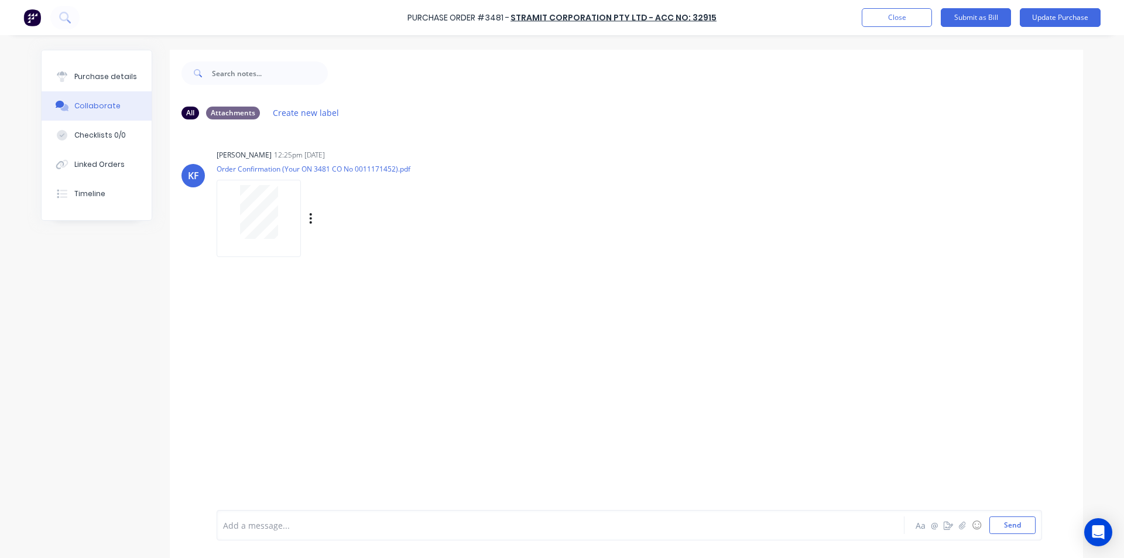
click at [420, 253] on div "Labels Download Delete" at bounding box center [324, 218] width 215 height 88
click at [1016, 523] on button "Send" at bounding box center [1012, 525] width 46 height 18
click at [889, 238] on div "[PERSON_NAME] [PERSON_NAME] 12:25pm [DATE] Order Confirmation (Your ON 3481 CO …" at bounding box center [626, 198] width 913 height 105
click at [896, 19] on button "Close" at bounding box center [897, 17] width 70 height 19
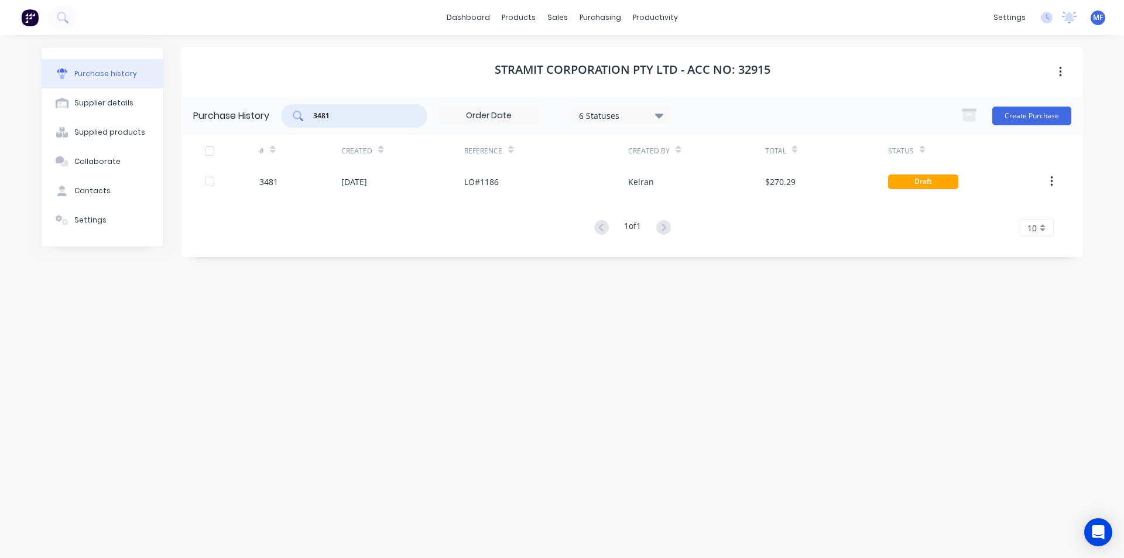
click at [337, 115] on input "3481" at bounding box center [360, 116] width 97 height 12
click at [337, 116] on input "3481" at bounding box center [360, 116] width 97 height 12
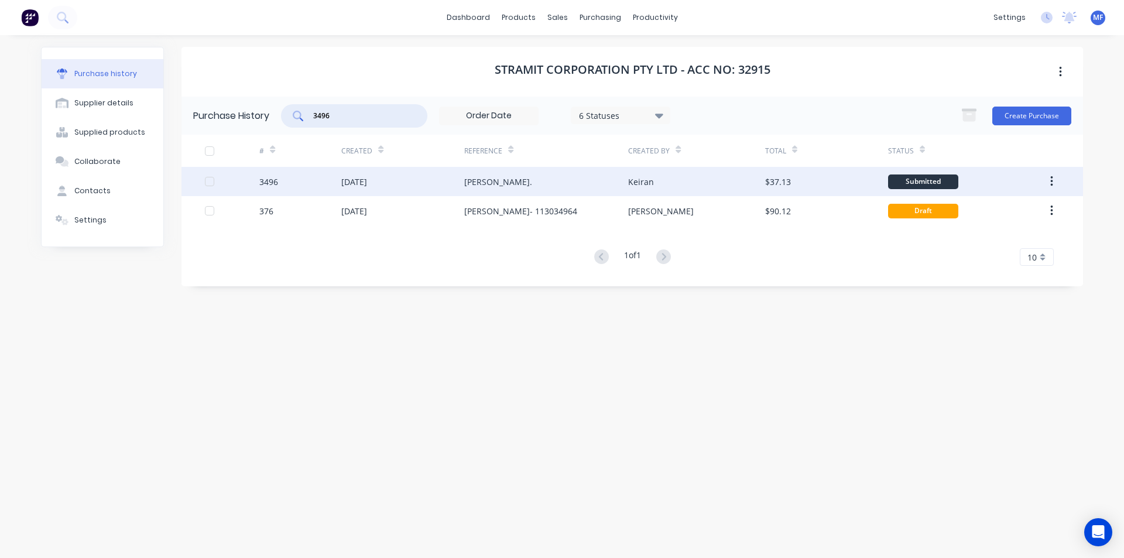
type input "3496"
click at [354, 181] on div "[DATE]" at bounding box center [354, 182] width 26 height 12
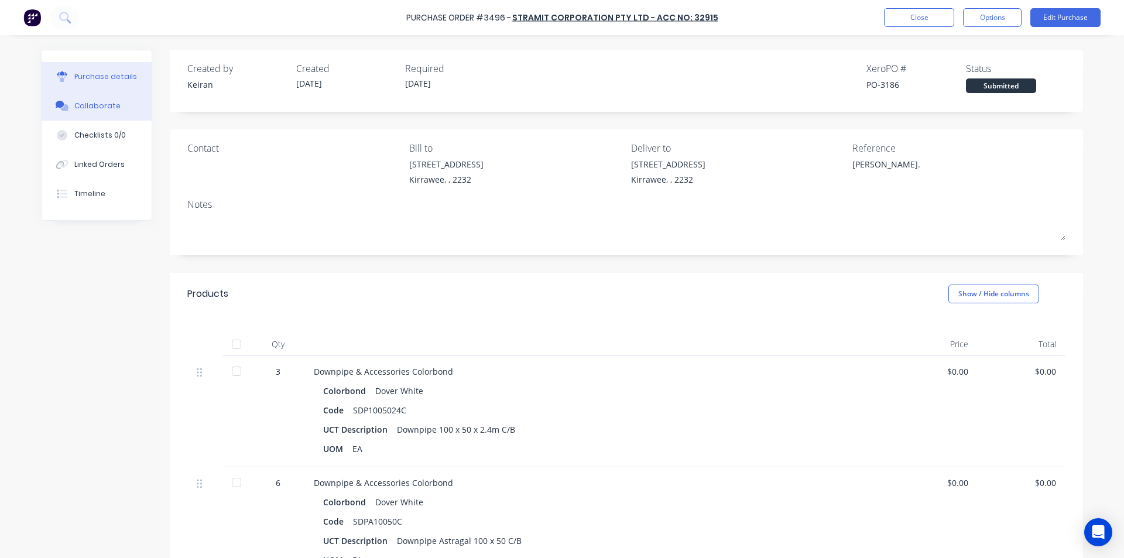
click at [91, 103] on div "Collaborate" at bounding box center [97, 106] width 46 height 11
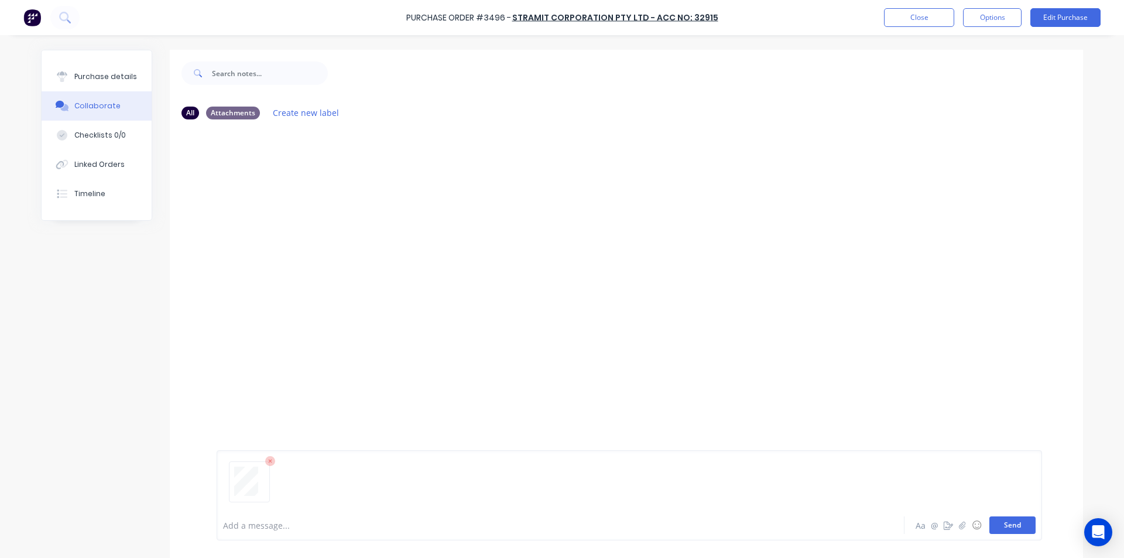
click at [1021, 525] on button "Send" at bounding box center [1012, 525] width 46 height 18
drag, startPoint x: 959, startPoint y: 344, endPoint x: 996, endPoint y: 371, distance: 46.0
click at [959, 344] on div "MF You 12:57pm [DATE] 4079_001.pdf Labels Download Delete" at bounding box center [626, 319] width 913 height 381
click at [904, 13] on button "Close" at bounding box center [919, 17] width 70 height 19
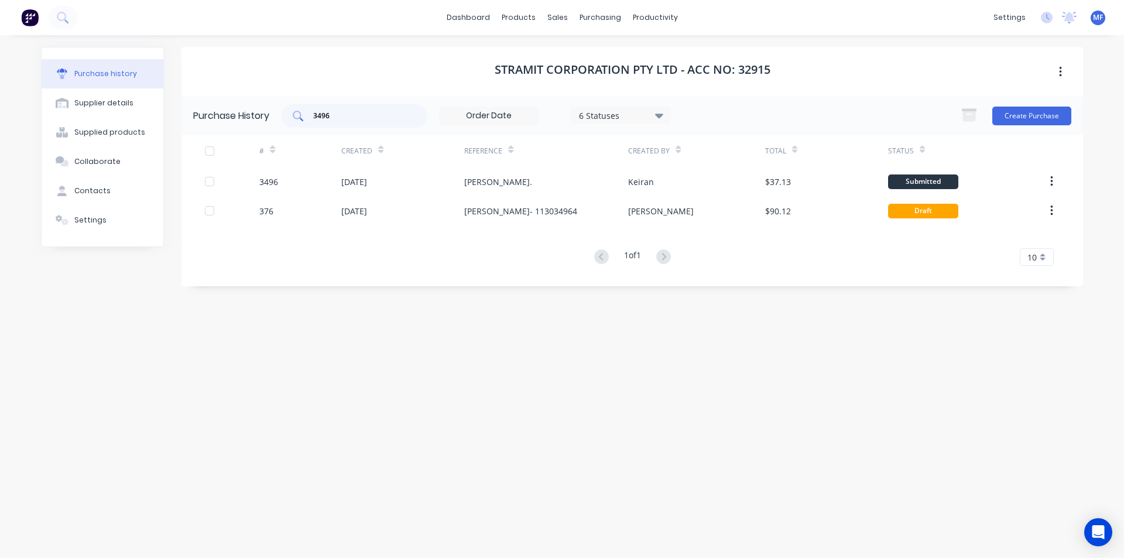
click at [348, 115] on input "3496" at bounding box center [360, 116] width 97 height 12
click at [348, 114] on input "3496" at bounding box center [360, 116] width 97 height 12
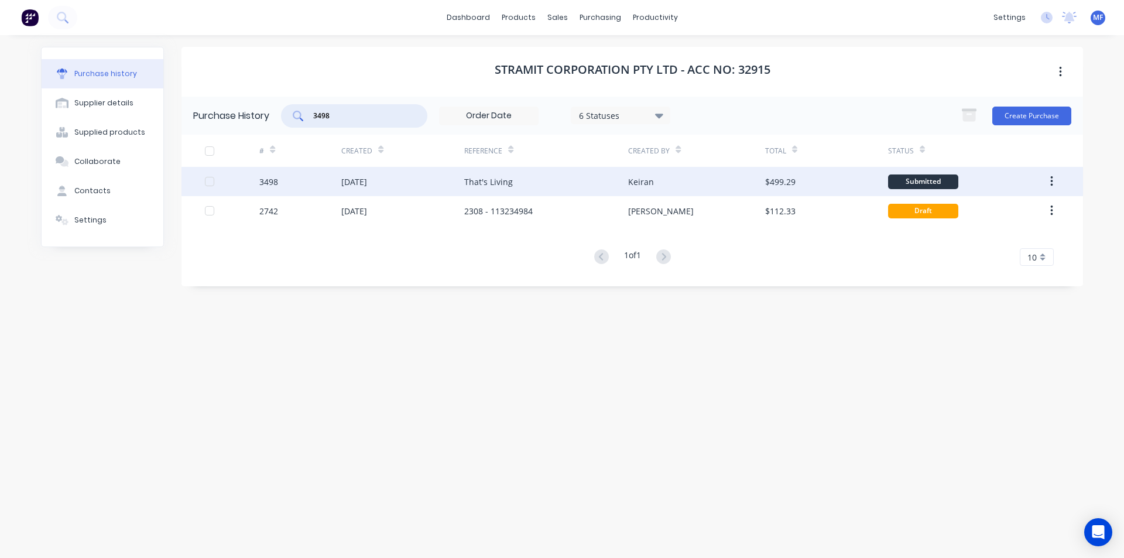
type input "3498"
click at [367, 181] on div "[DATE]" at bounding box center [354, 182] width 26 height 12
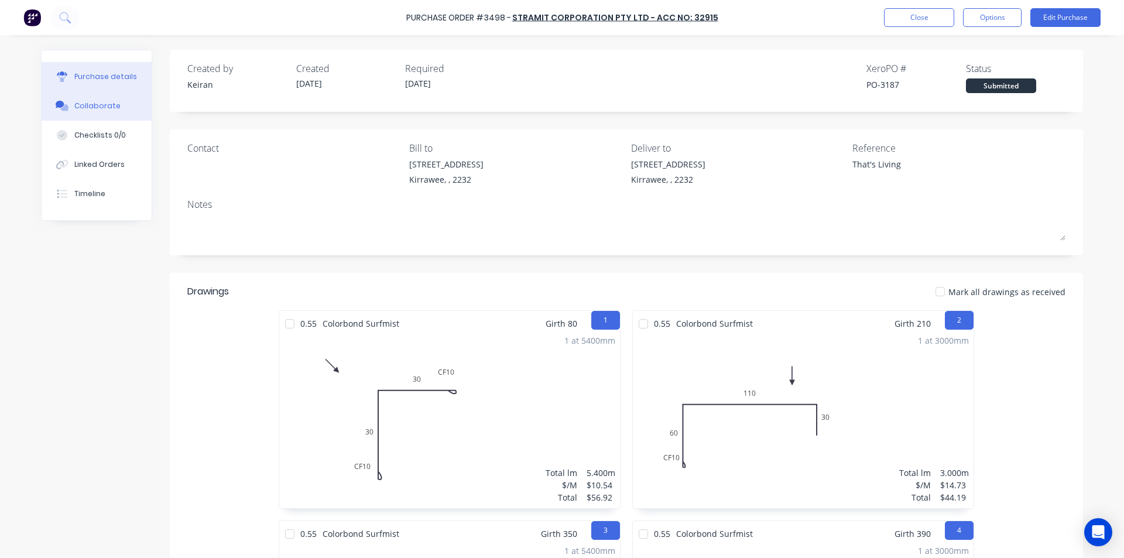
click at [99, 105] on div "Collaborate" at bounding box center [97, 106] width 46 height 11
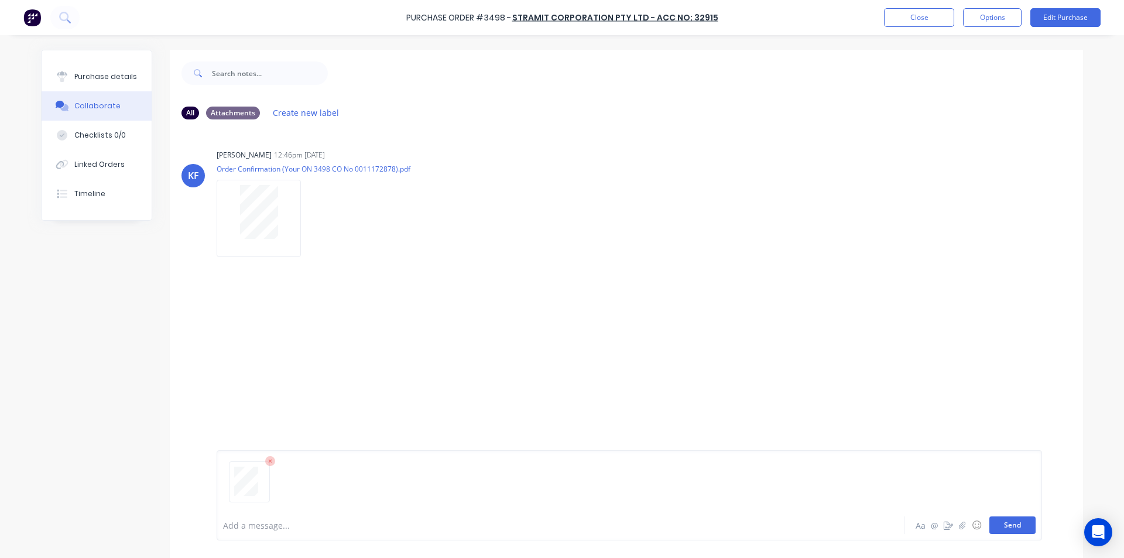
drag, startPoint x: 1013, startPoint y: 528, endPoint x: 966, endPoint y: 455, distance: 87.2
click at [1013, 527] on button "Send" at bounding box center [1012, 525] width 46 height 18
click at [866, 300] on div "MF You 12:58pm [DATE] 4080_001.pdf Labels Download Delete" at bounding box center [626, 321] width 913 height 105
click at [935, 13] on button "Close" at bounding box center [919, 17] width 70 height 19
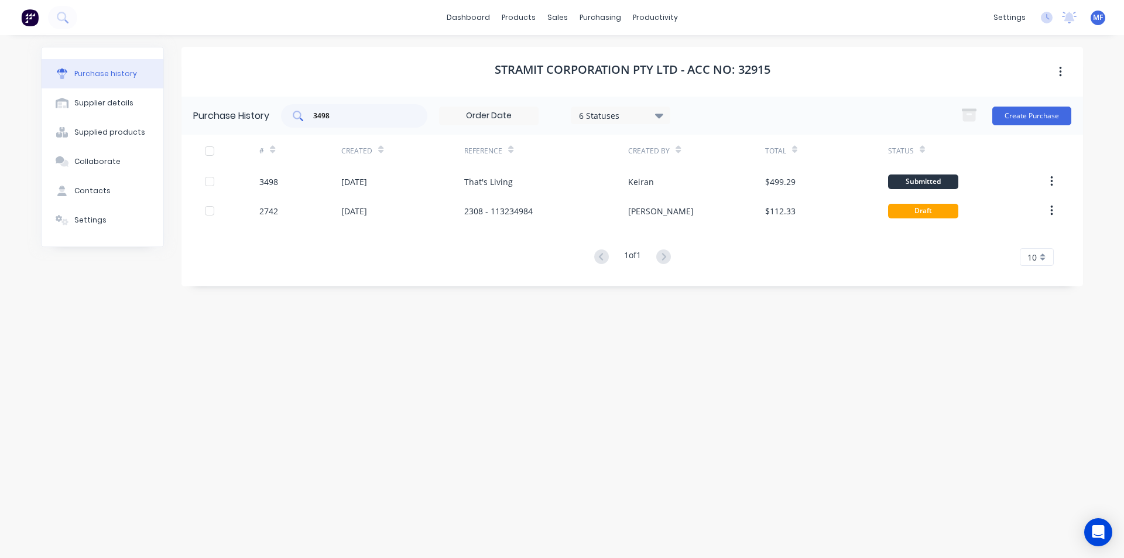
drag, startPoint x: 338, startPoint y: 122, endPoint x: 338, endPoint y: 116, distance: 5.9
click at [338, 122] on div "3498" at bounding box center [354, 115] width 146 height 23
click at [338, 116] on input "3498" at bounding box center [360, 116] width 97 height 12
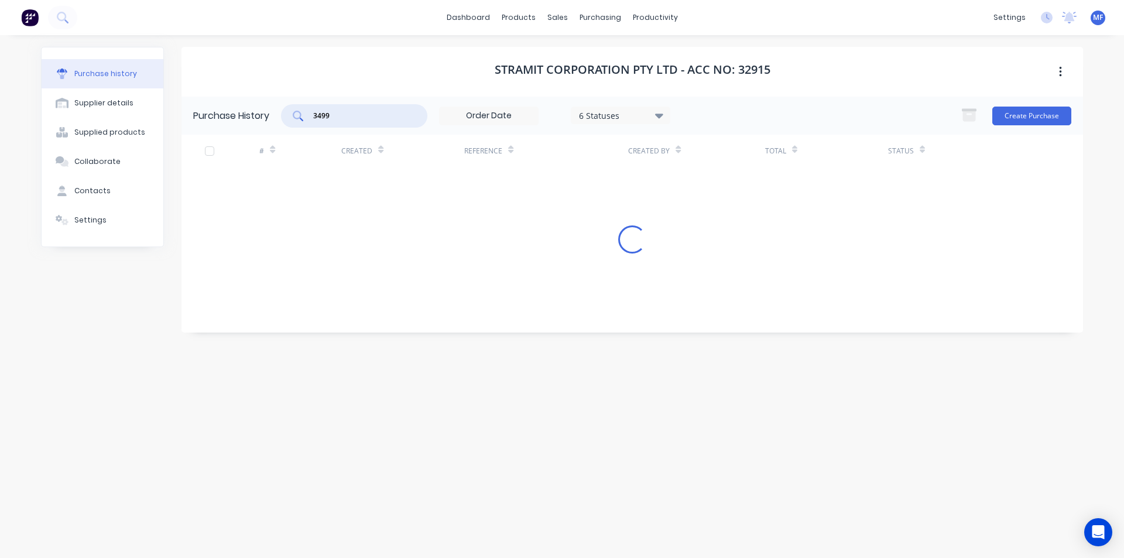
type input "3499"
click at [510, 366] on div "Stramit Corporation Pty Ltd - Acc No: 32915 Purchase History 3499 6 Statuses 6 …" at bounding box center [631, 291] width 901 height 488
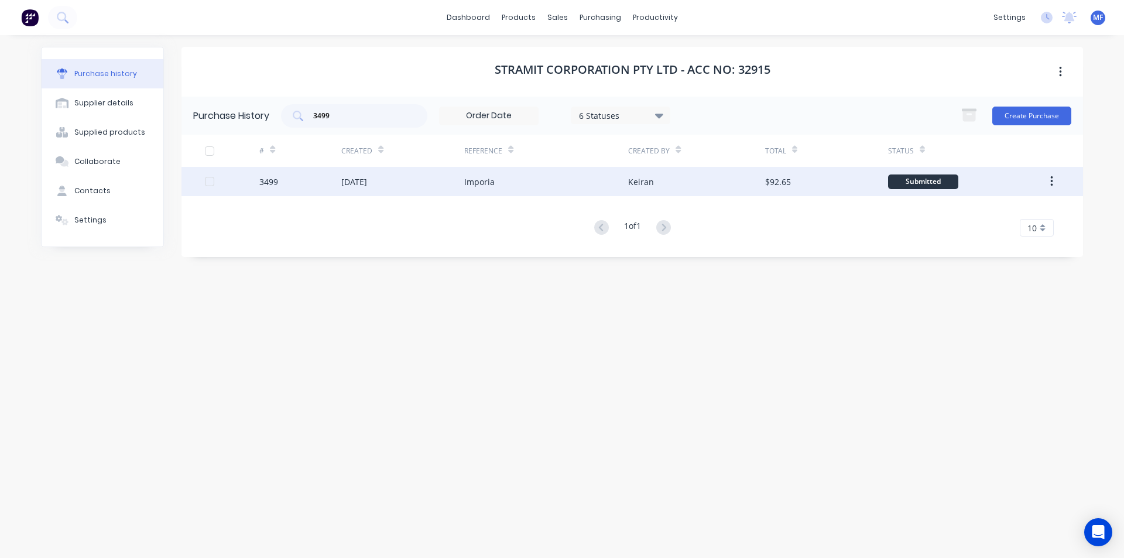
click at [366, 179] on div "[DATE]" at bounding box center [354, 182] width 26 height 12
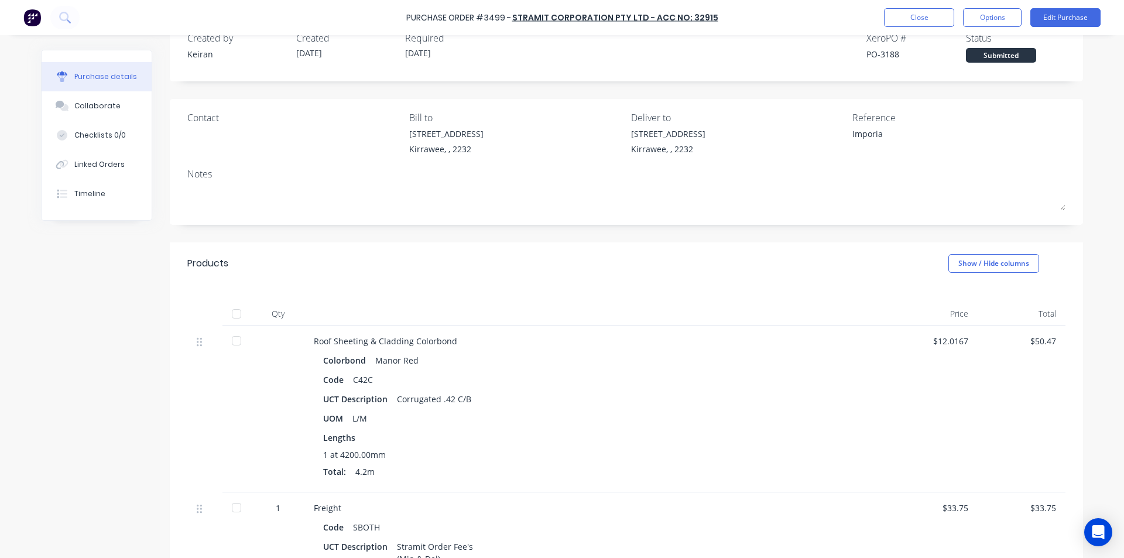
scroll to position [59, 0]
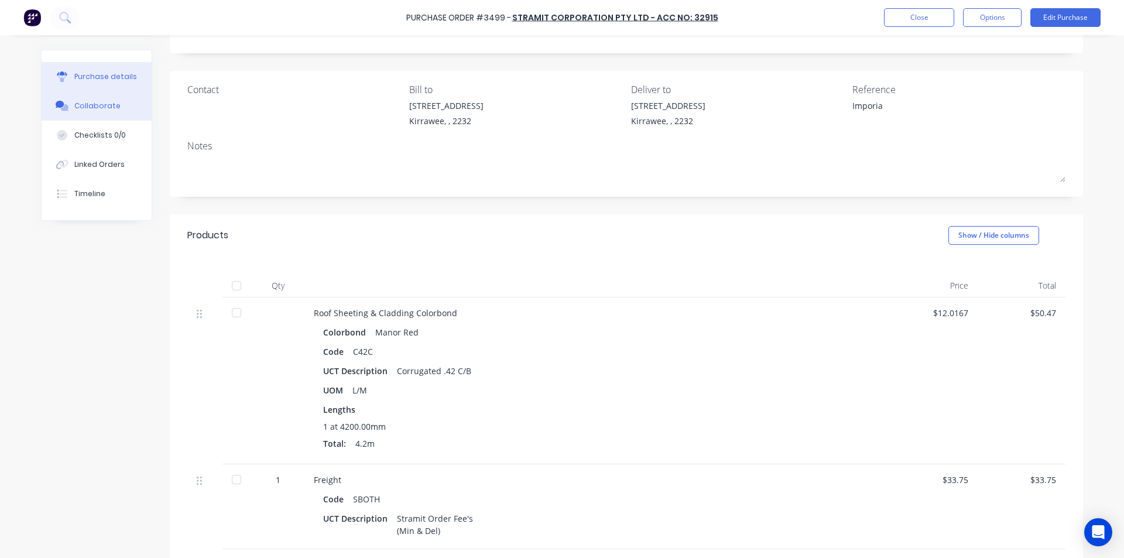
click at [99, 109] on div "Collaborate" at bounding box center [97, 106] width 46 height 11
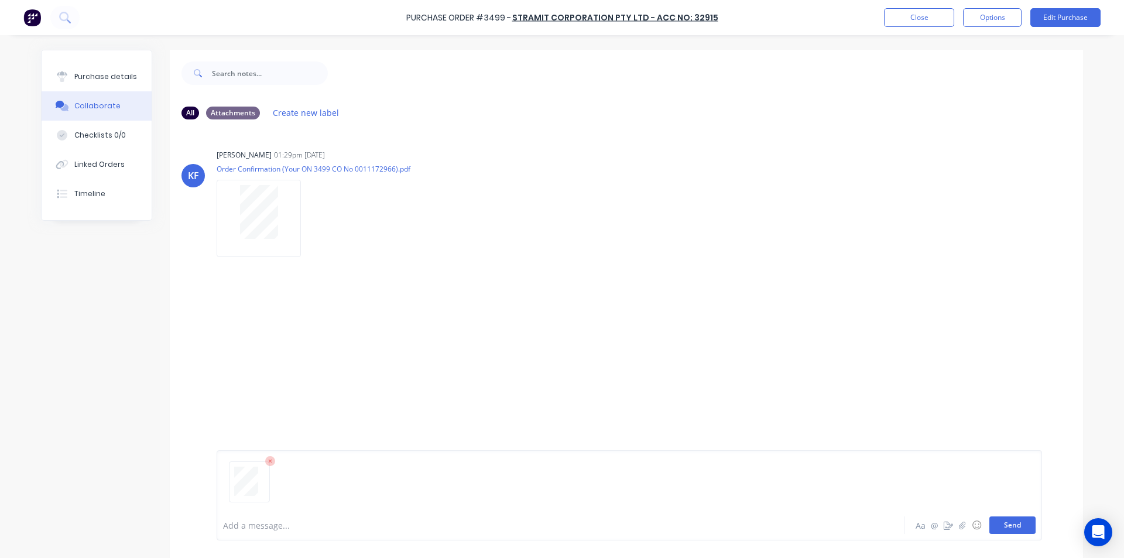
click at [1019, 517] on button "Send" at bounding box center [1012, 525] width 46 height 18
click at [710, 315] on div "MF You 12:59pm [DATE] 4081_001.pdf Loading PDF… Labels Download Delete" at bounding box center [626, 317] width 913 height 96
click at [911, 13] on button "Close" at bounding box center [919, 17] width 70 height 19
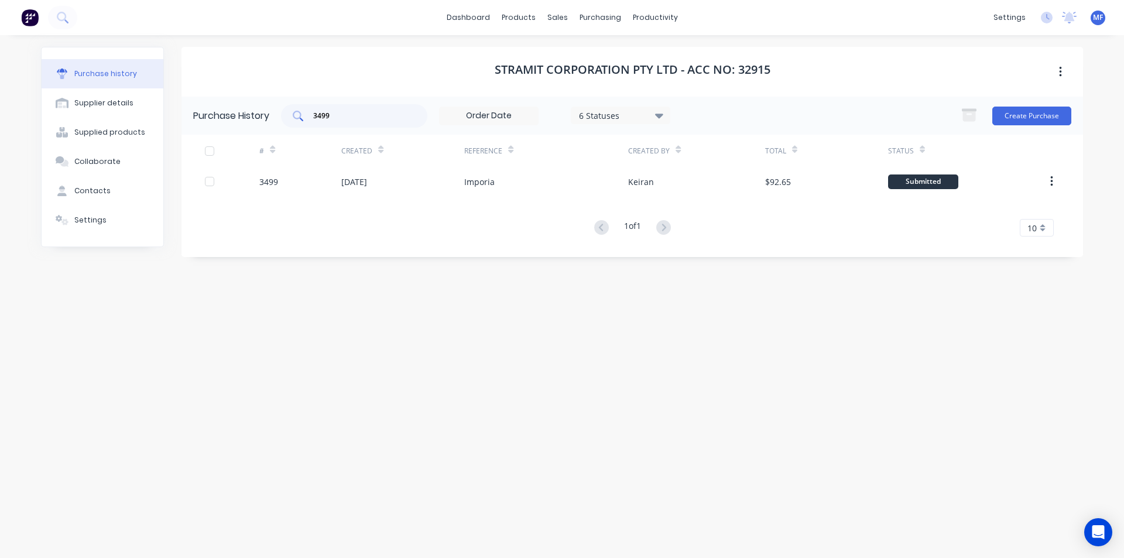
click at [338, 118] on input "3499" at bounding box center [360, 116] width 97 height 12
click at [338, 119] on input "3499" at bounding box center [360, 116] width 97 height 12
click at [334, 111] on input "35501" at bounding box center [360, 116] width 97 height 12
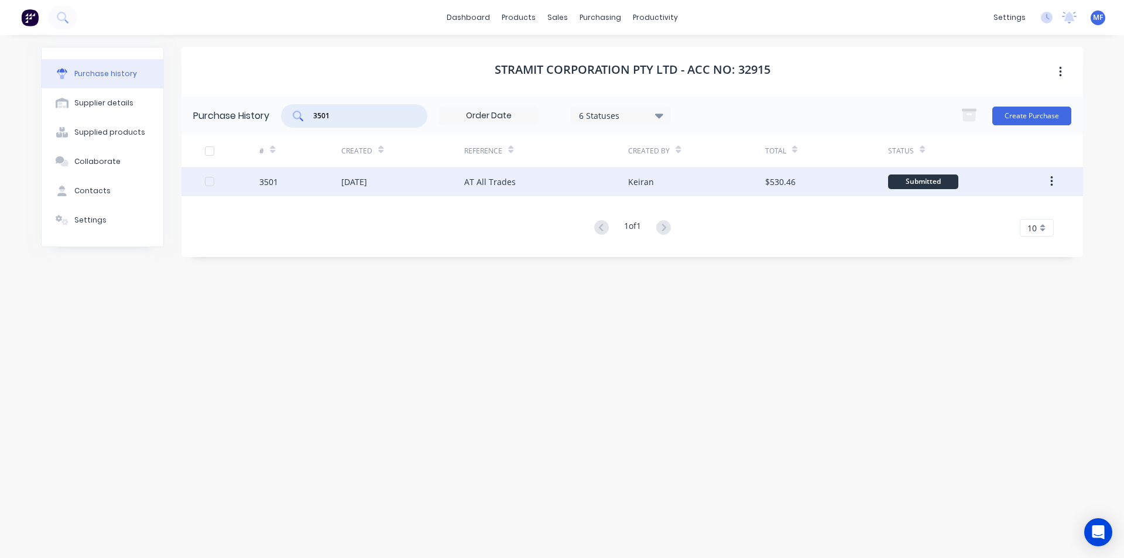
type input "3501"
click at [365, 180] on div "[DATE]" at bounding box center [354, 182] width 26 height 12
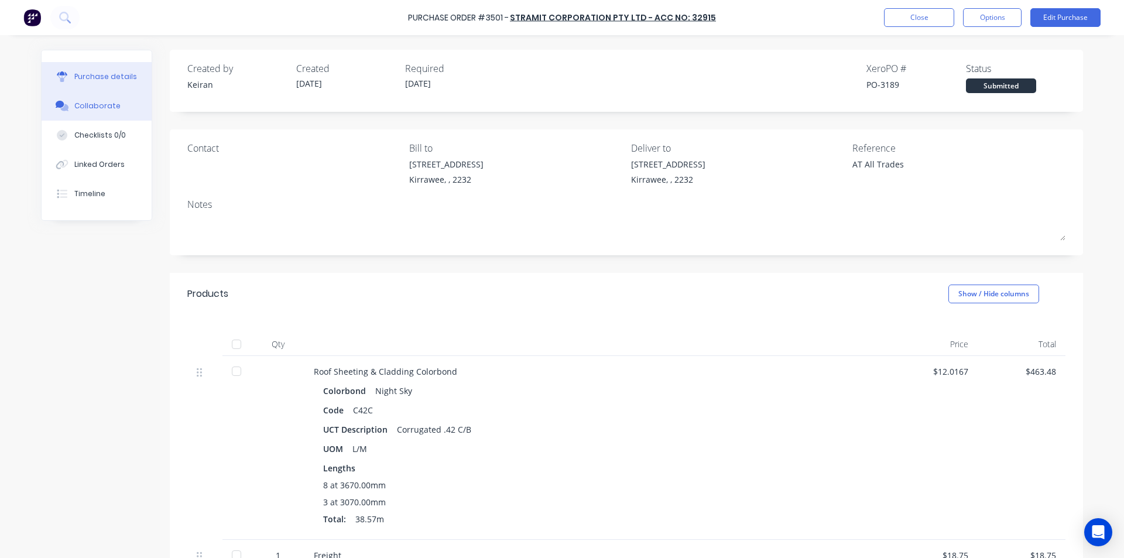
click at [78, 102] on div "Collaborate" at bounding box center [97, 106] width 46 height 11
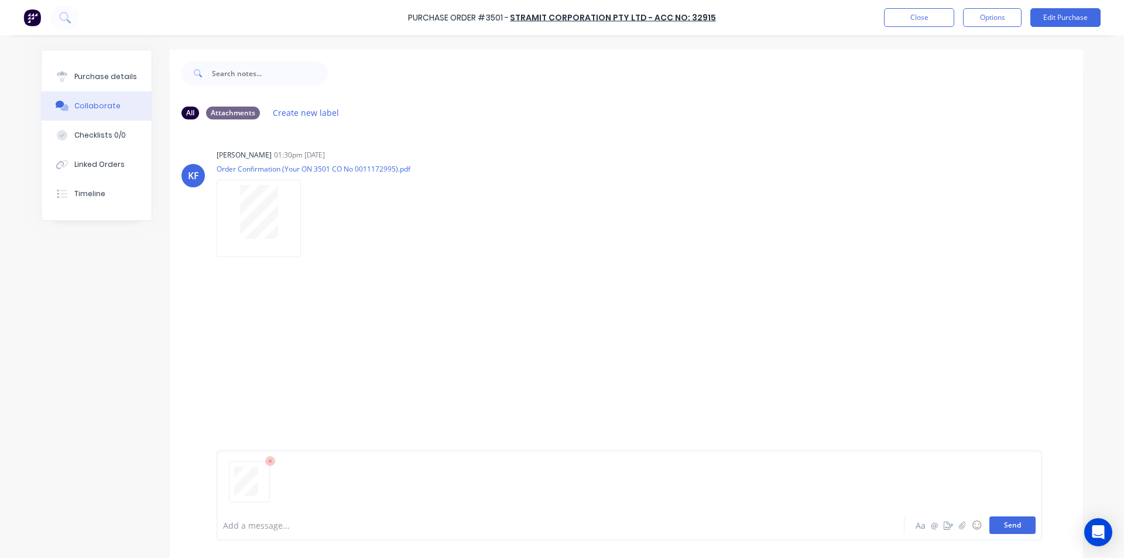
click at [1013, 525] on button "Send" at bounding box center [1012, 525] width 46 height 18
click at [952, 362] on div "MF You 12:59pm [DATE] 4082_001.pdf Labels Download Delete" at bounding box center [626, 321] width 913 height 105
click at [922, 13] on button "Close" at bounding box center [919, 17] width 70 height 19
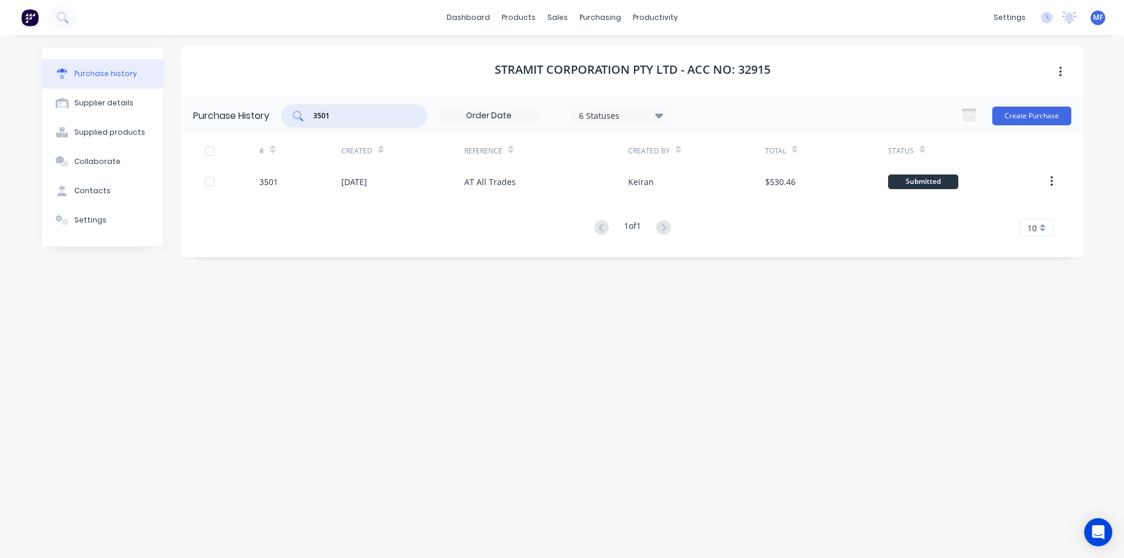
click at [348, 115] on input "3501" at bounding box center [360, 116] width 97 height 12
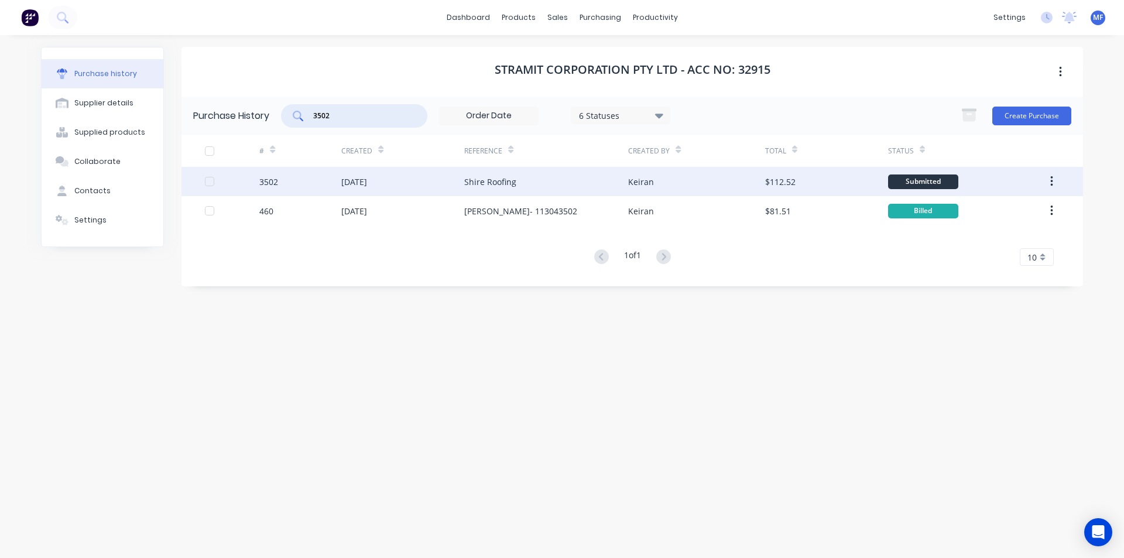
type input "3502"
click at [502, 178] on div "Shire Roofing" at bounding box center [490, 182] width 52 height 12
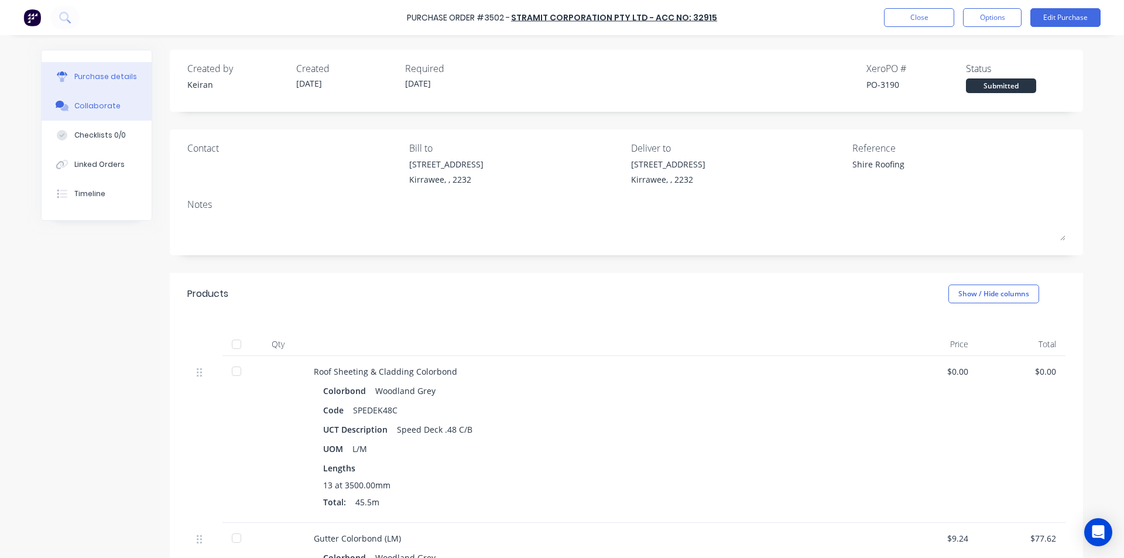
click at [88, 100] on button "Collaborate" at bounding box center [97, 105] width 110 height 29
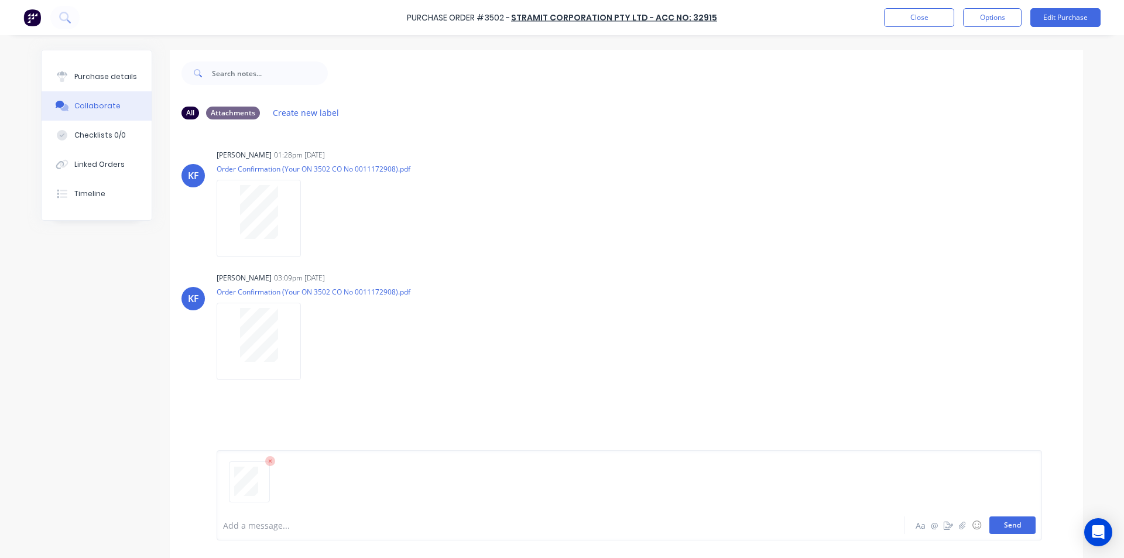
click at [1016, 532] on button "Send" at bounding box center [1012, 525] width 46 height 18
click at [891, 308] on div "[PERSON_NAME] [PERSON_NAME] 03:09pm [DATE] Order Confirmation (Your ON 3502 CO …" at bounding box center [626, 321] width 913 height 105
click at [913, 12] on button "Close" at bounding box center [919, 17] width 70 height 19
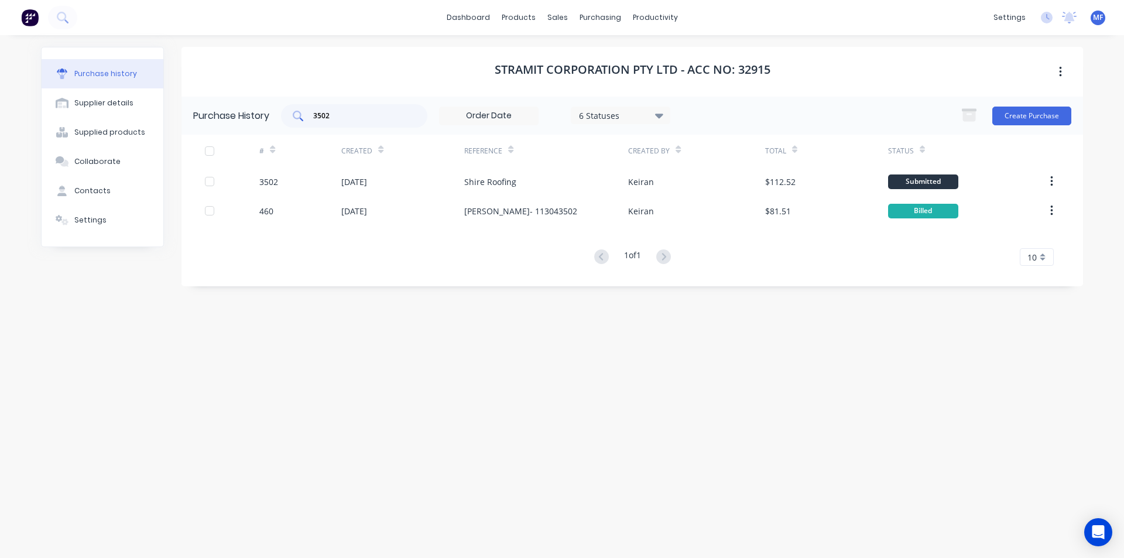
click at [347, 116] on input "3502" at bounding box center [360, 116] width 97 height 12
click at [347, 115] on input "3502" at bounding box center [360, 116] width 97 height 12
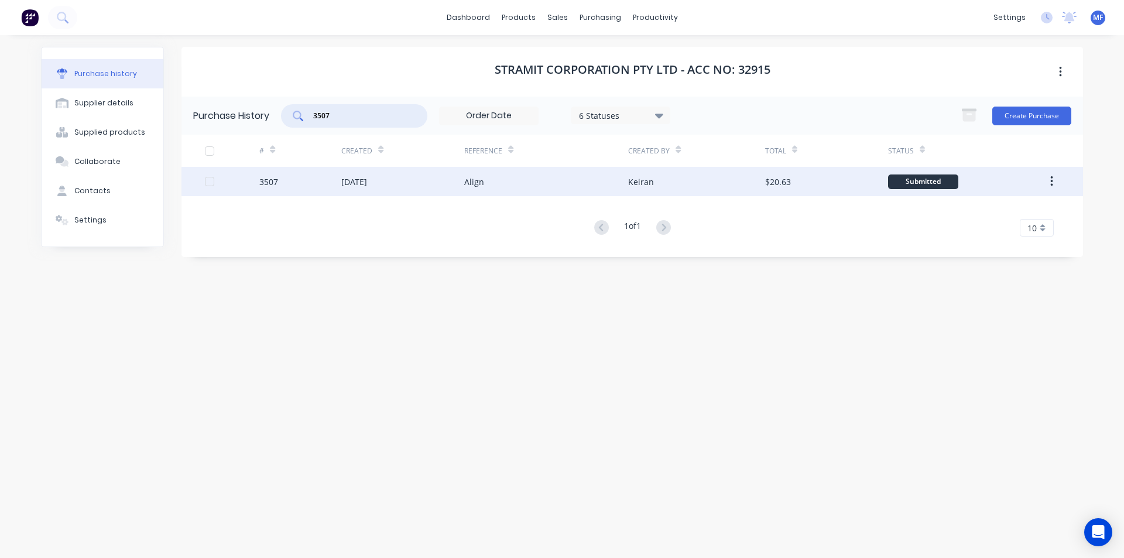
type input "3507"
click at [367, 181] on div "[DATE]" at bounding box center [354, 182] width 26 height 12
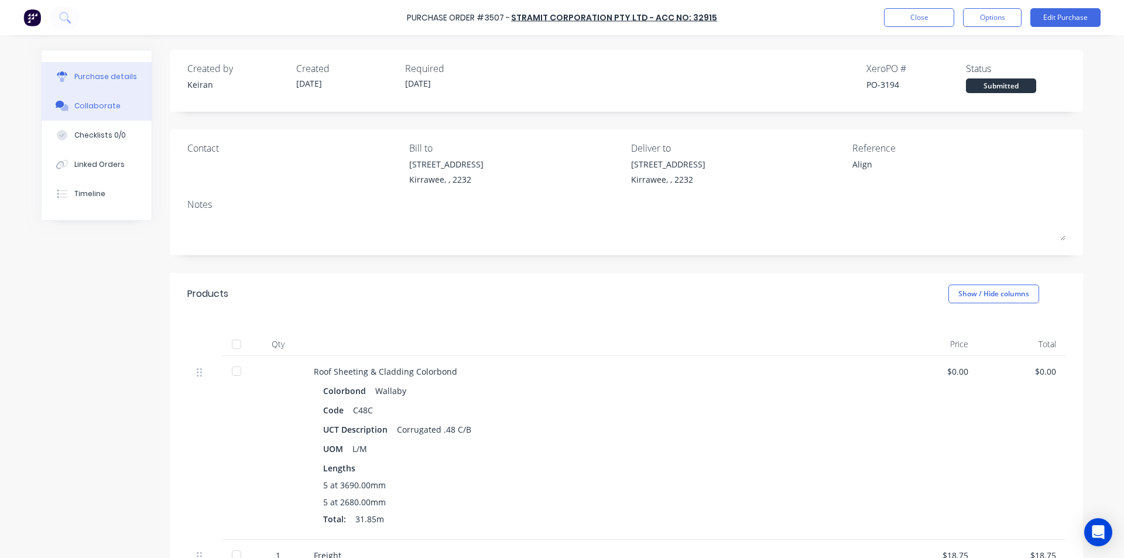
click at [84, 105] on div "Collaborate" at bounding box center [97, 106] width 46 height 11
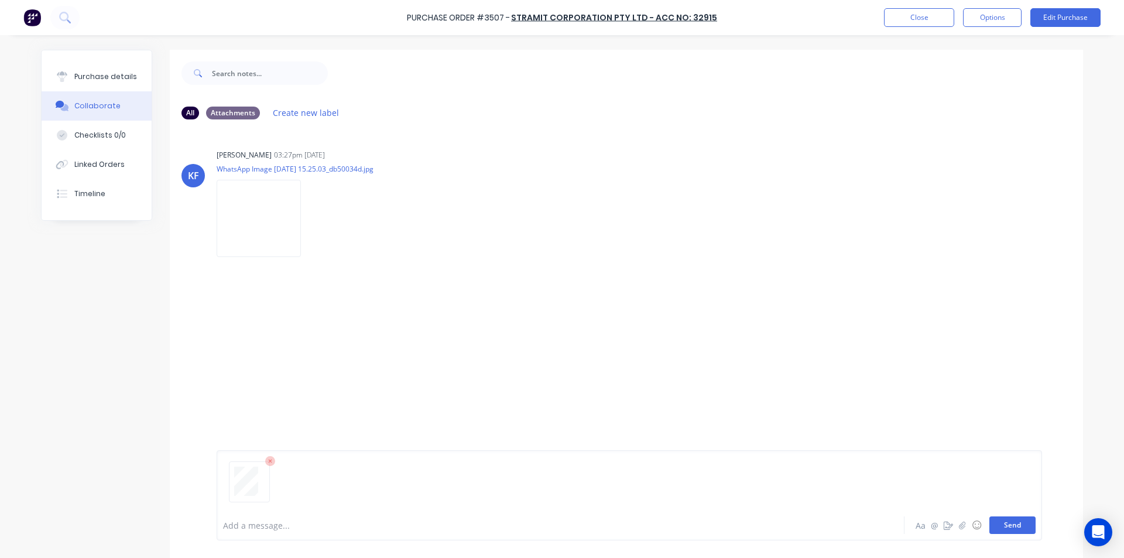
click at [1006, 524] on button "Send" at bounding box center [1012, 525] width 46 height 18
click at [950, 330] on div "MF You 01:00pm [DATE] 4084_001.pdf Labels Download Delete" at bounding box center [626, 321] width 913 height 105
click at [911, 14] on button "Close" at bounding box center [919, 17] width 70 height 19
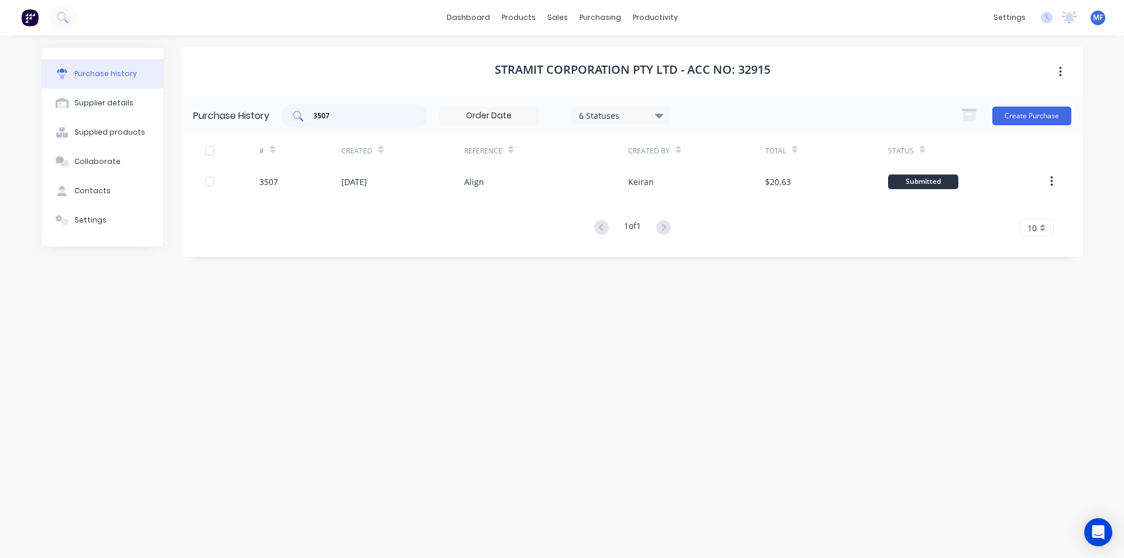
click at [338, 115] on input "3507" at bounding box center [360, 116] width 97 height 12
click at [338, 114] on input "3507" at bounding box center [360, 116] width 97 height 12
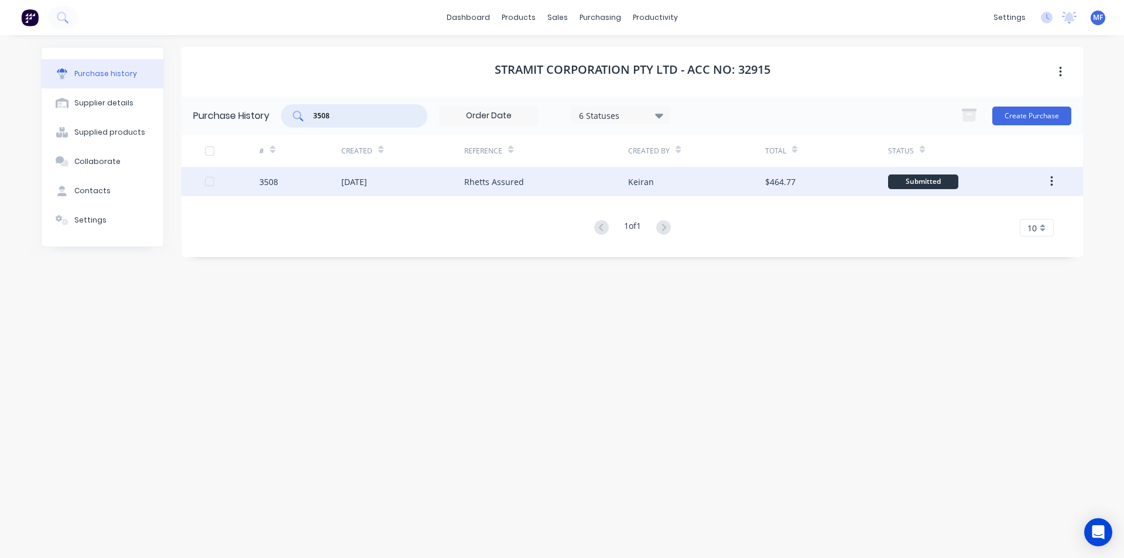
type input "3508"
click at [513, 180] on div "Rhetts Assured" at bounding box center [494, 182] width 60 height 12
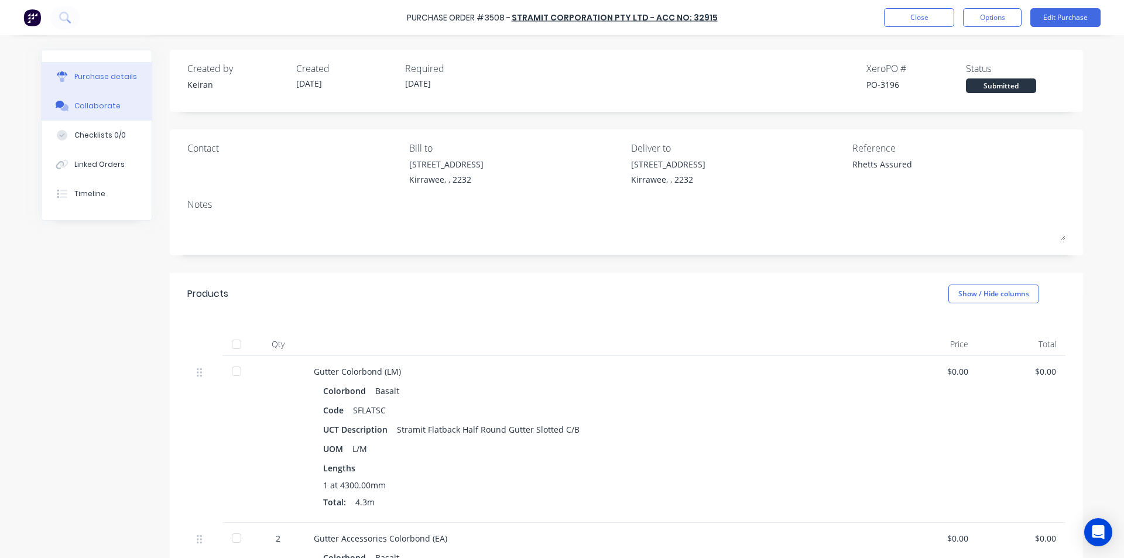
click at [100, 104] on div "Collaborate" at bounding box center [97, 106] width 46 height 11
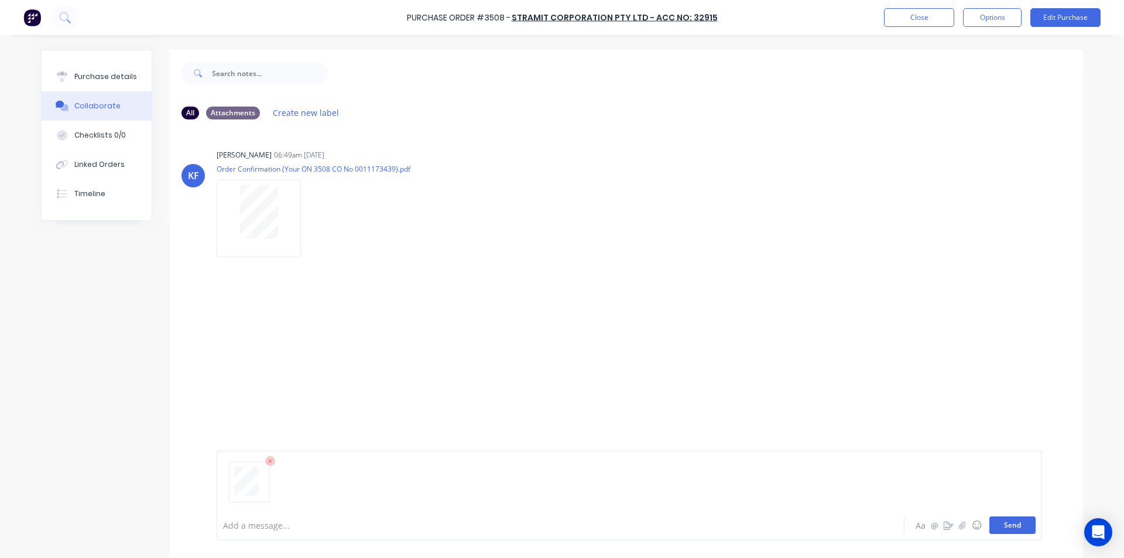
click at [1019, 525] on button "Send" at bounding box center [1012, 525] width 46 height 18
click at [880, 288] on div "MF You 01:01pm [DATE] 4085_001.pdf Labels Download Delete" at bounding box center [626, 321] width 913 height 105
click at [925, 17] on button "Close" at bounding box center [919, 17] width 70 height 19
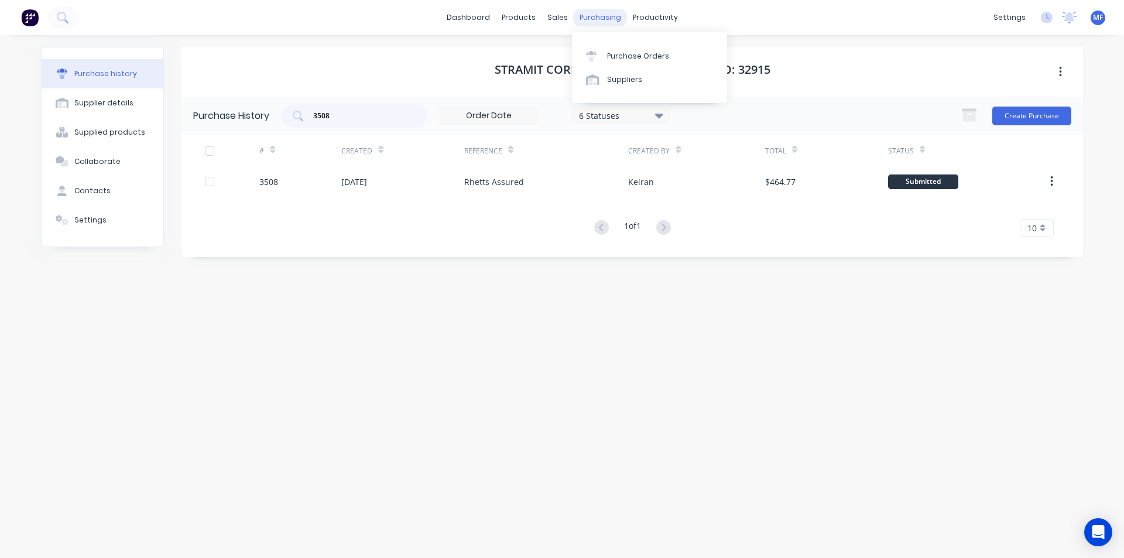
drag, startPoint x: 598, startPoint y: 16, endPoint x: 639, endPoint y: 62, distance: 62.2
click at [597, 16] on div "purchasing" at bounding box center [600, 18] width 53 height 18
click at [618, 55] on div "Purchase Orders" at bounding box center [638, 56] width 62 height 11
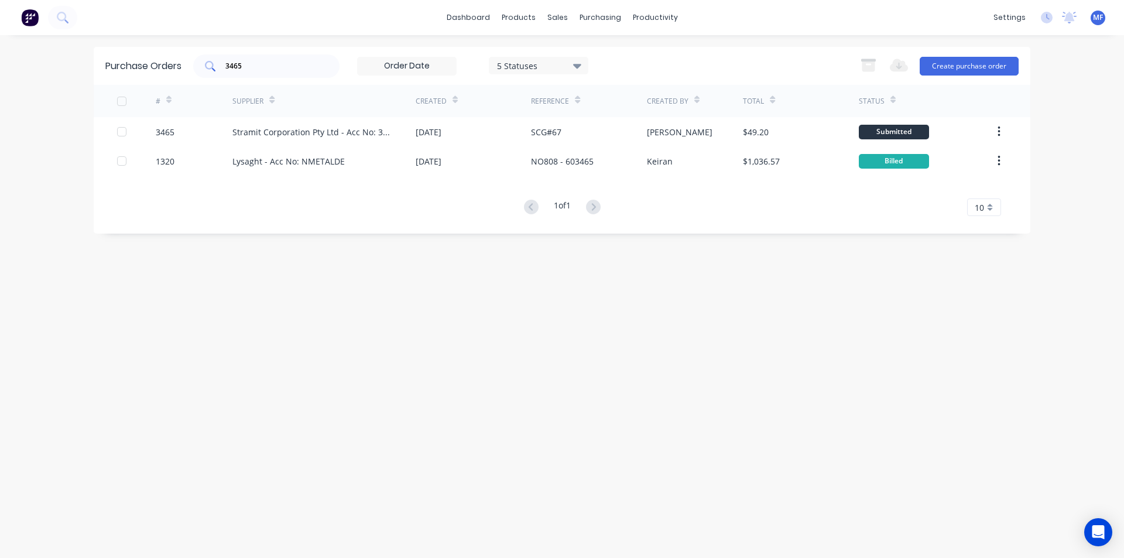
click at [250, 68] on input "3465" at bounding box center [272, 66] width 97 height 12
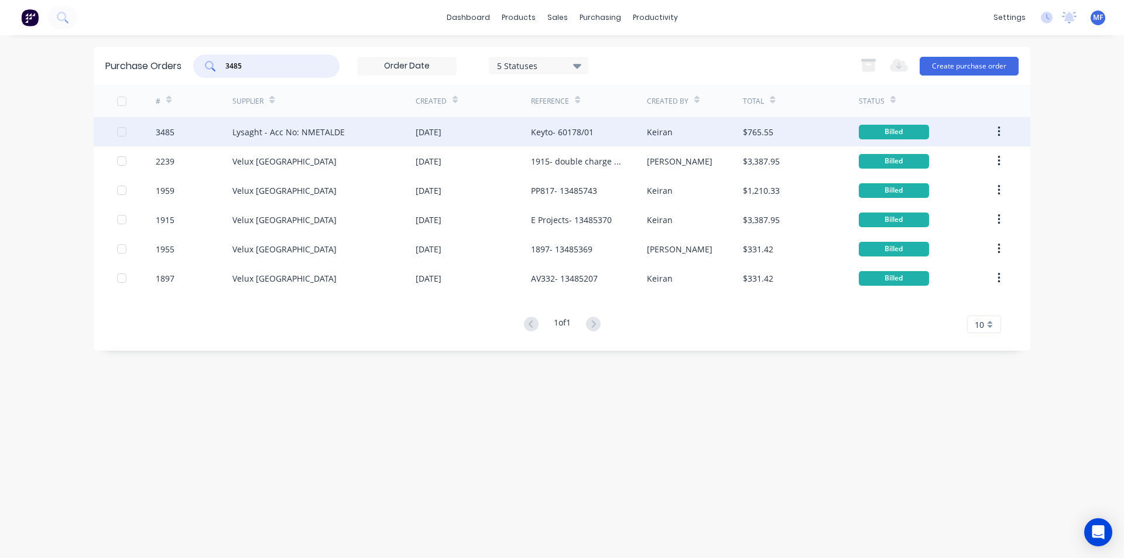
type input "3485"
click at [284, 130] on div "Lysaght - Acc No: NMETALDE" at bounding box center [288, 132] width 112 height 12
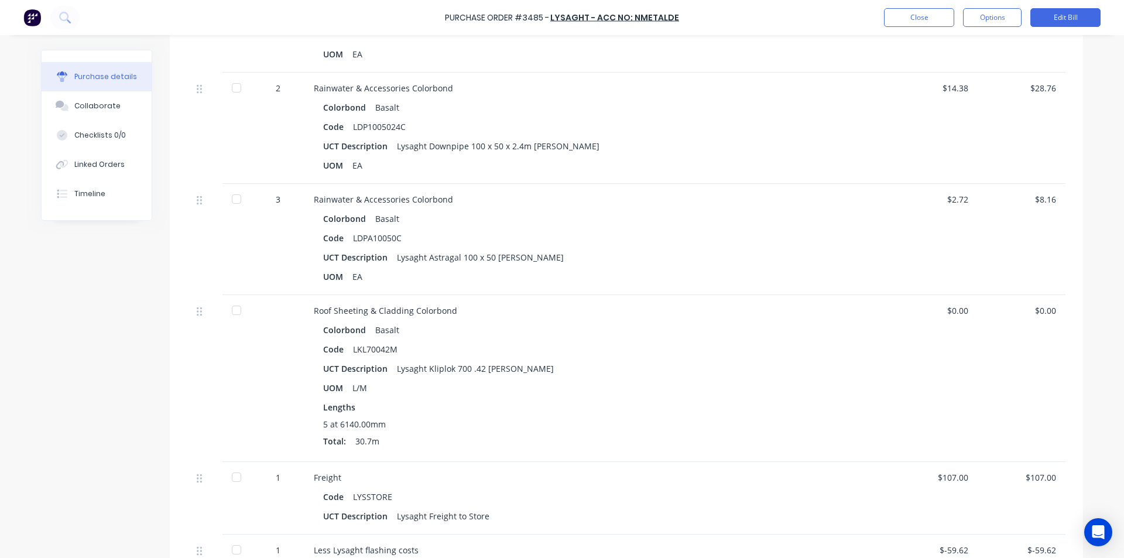
scroll to position [1171, 0]
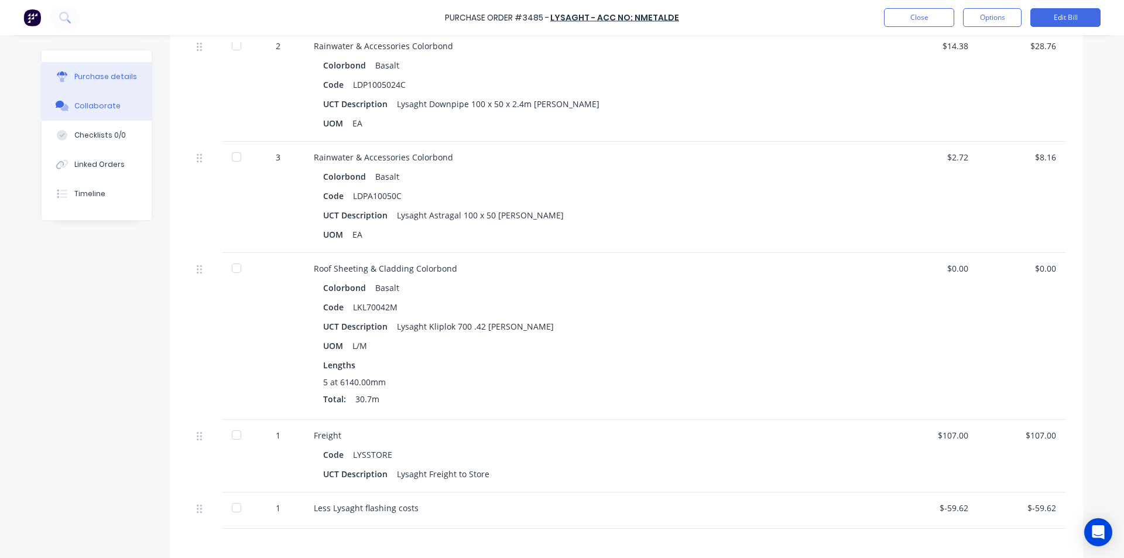
click at [86, 108] on div "Collaborate" at bounding box center [97, 106] width 46 height 11
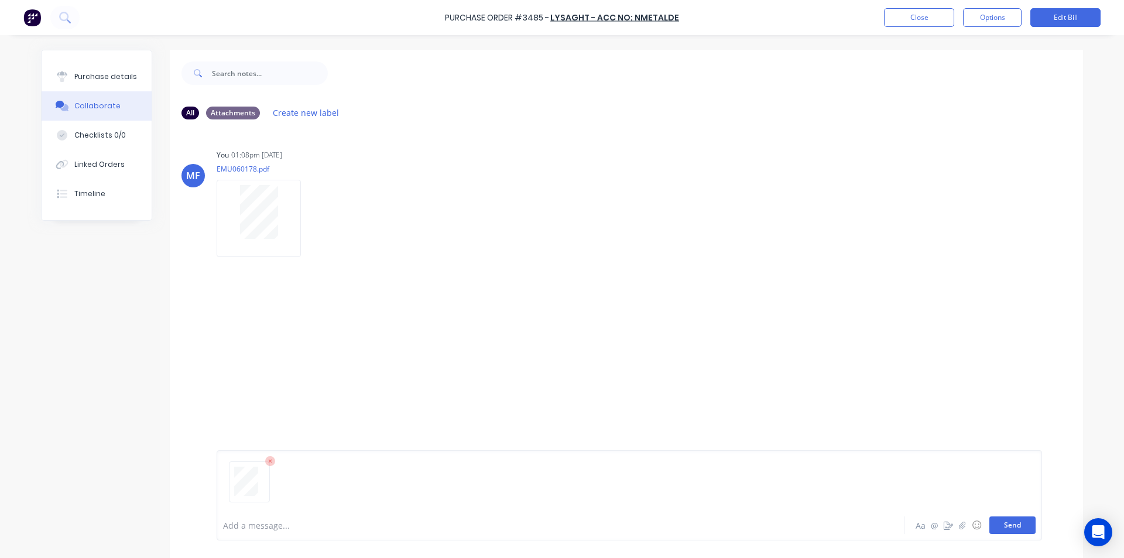
click at [1015, 528] on button "Send" at bounding box center [1012, 525] width 46 height 18
click at [910, 315] on div "MF You 01:04pm [DATE] 4086_001.pdf Labels Download Delete" at bounding box center [626, 321] width 913 height 105
click at [906, 11] on button "Close" at bounding box center [919, 17] width 70 height 19
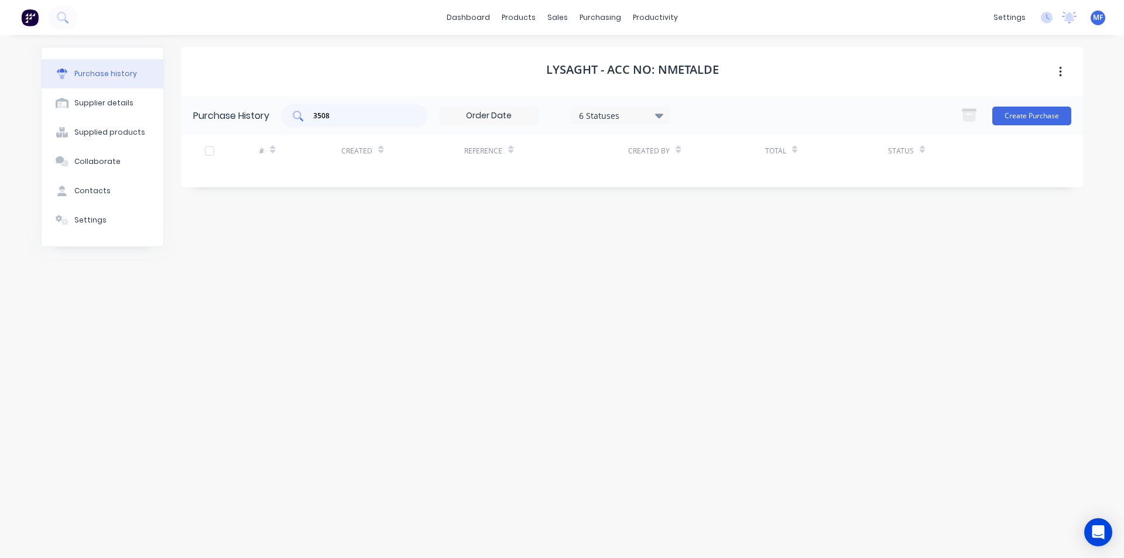
click at [335, 119] on input "3508" at bounding box center [360, 116] width 97 height 12
type input "3185"
click at [594, 15] on div "purchasing" at bounding box center [600, 18] width 53 height 18
click at [620, 53] on div "Purchase Orders" at bounding box center [638, 56] width 62 height 11
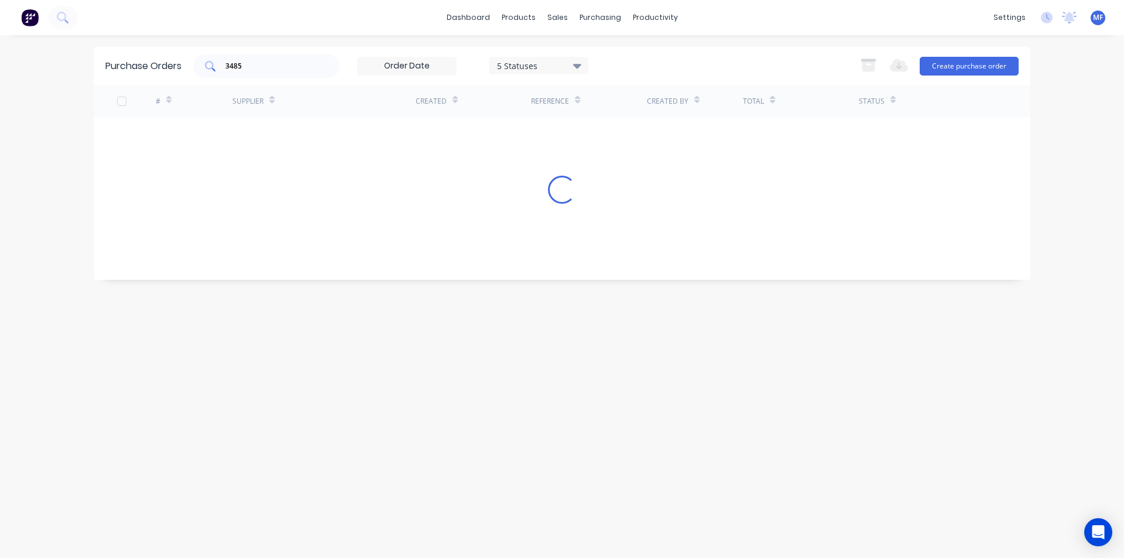
click at [251, 65] on input "3485" at bounding box center [272, 66] width 97 height 12
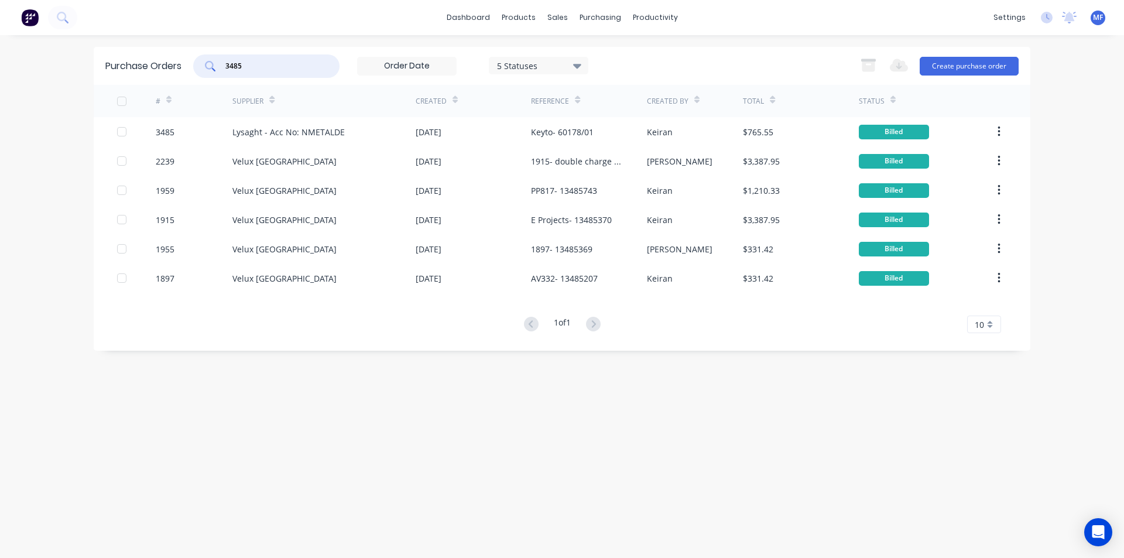
click at [251, 64] on input "3485" at bounding box center [272, 66] width 97 height 12
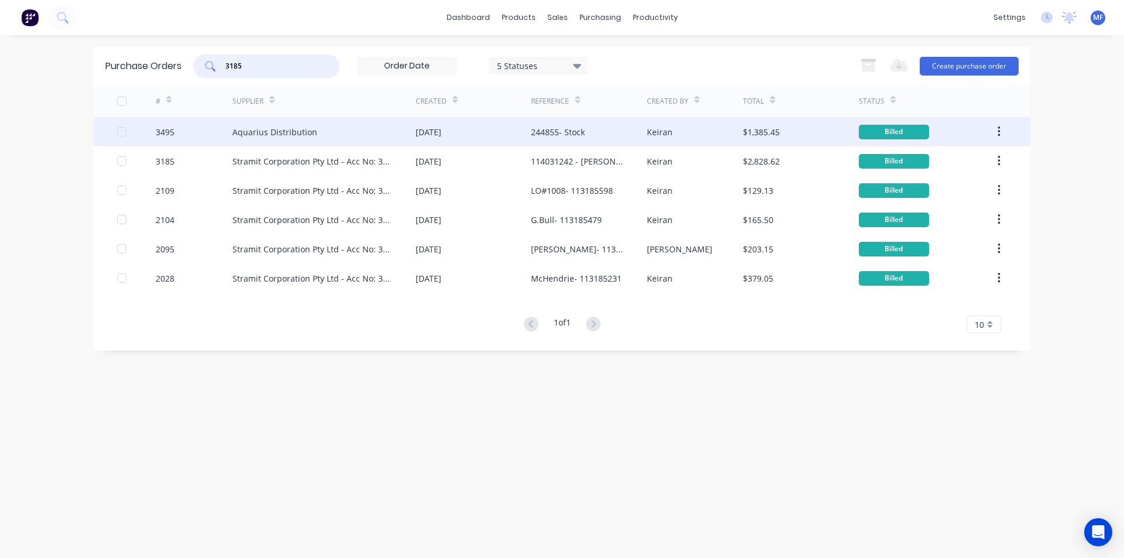
type input "3185"
click at [293, 125] on div "Aquarius Distribution" at bounding box center [323, 131] width 183 height 29
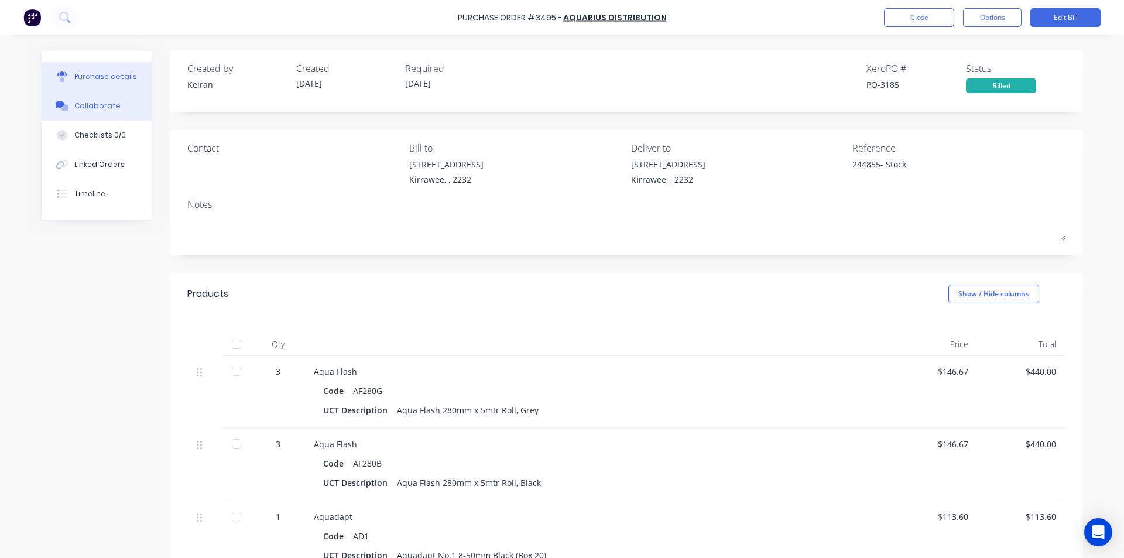
click at [84, 104] on div "Collaborate" at bounding box center [97, 106] width 46 height 11
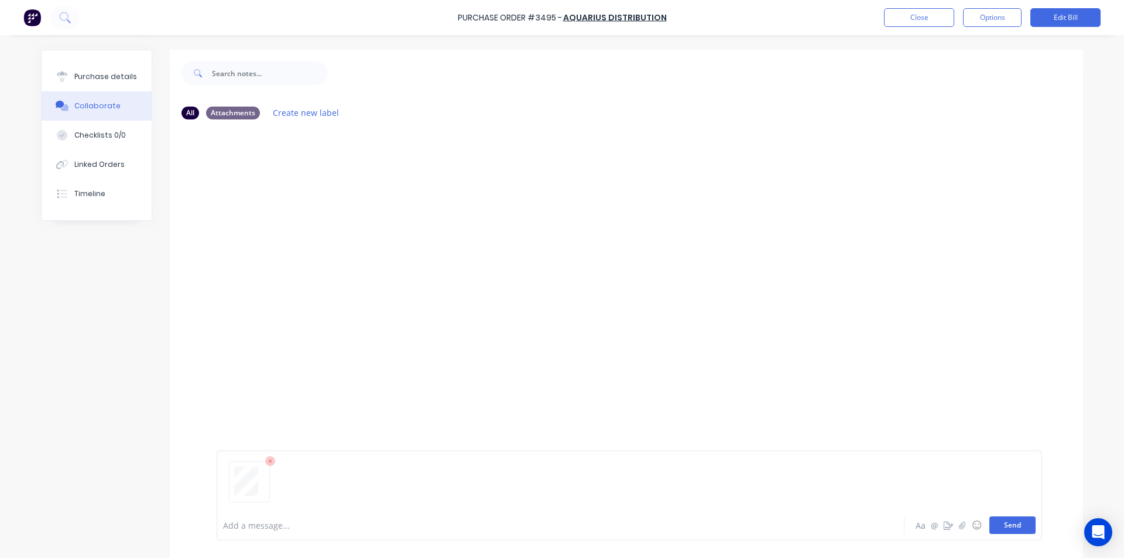
click at [1011, 524] on button "Send" at bounding box center [1012, 525] width 46 height 18
click at [900, 272] on div "MF You 01:05pm [DATE] 4087_001.pdf Labels Download Delete" at bounding box center [626, 319] width 913 height 381
drag, startPoint x: 924, startPoint y: 8, endPoint x: 677, endPoint y: 60, distance: 252.6
click at [923, 8] on div "Purchase Order #3495 - Aquarius Distribution Close Options Edit Bill" at bounding box center [562, 17] width 1124 height 35
click at [908, 24] on button "Close" at bounding box center [919, 17] width 70 height 19
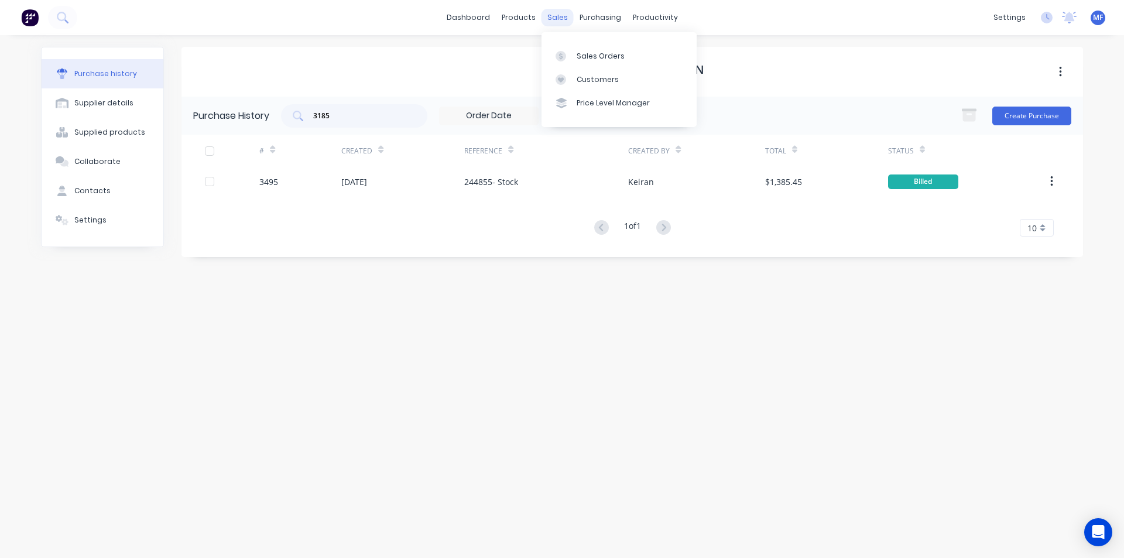
drag, startPoint x: 551, startPoint y: 17, endPoint x: 562, endPoint y: 24, distance: 13.2
click at [553, 17] on div "sales" at bounding box center [557, 18] width 32 height 18
click at [585, 81] on div "Customers" at bounding box center [598, 79] width 42 height 11
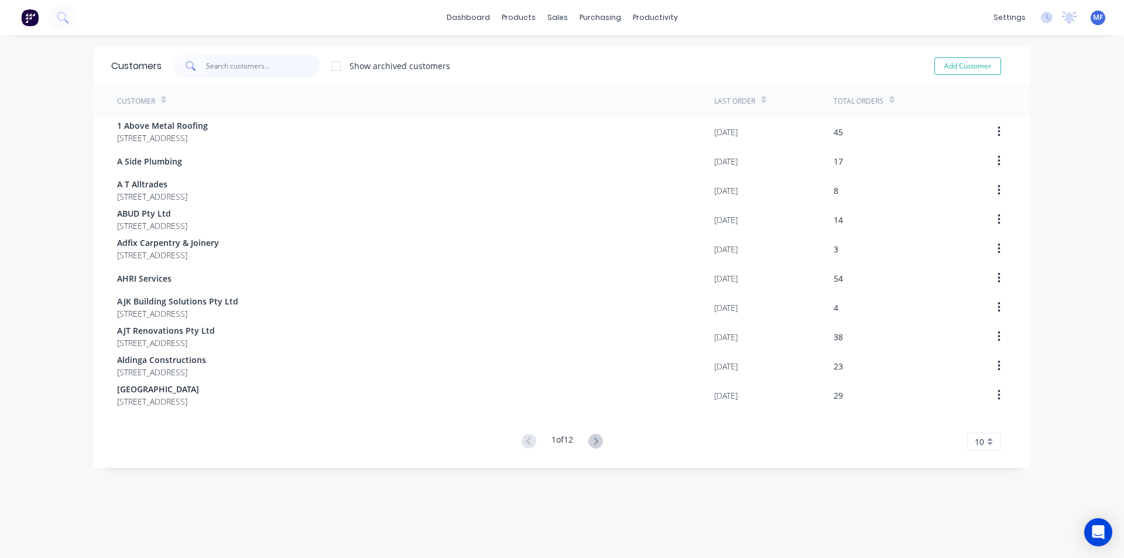
click at [239, 67] on input "text" at bounding box center [263, 65] width 114 height 23
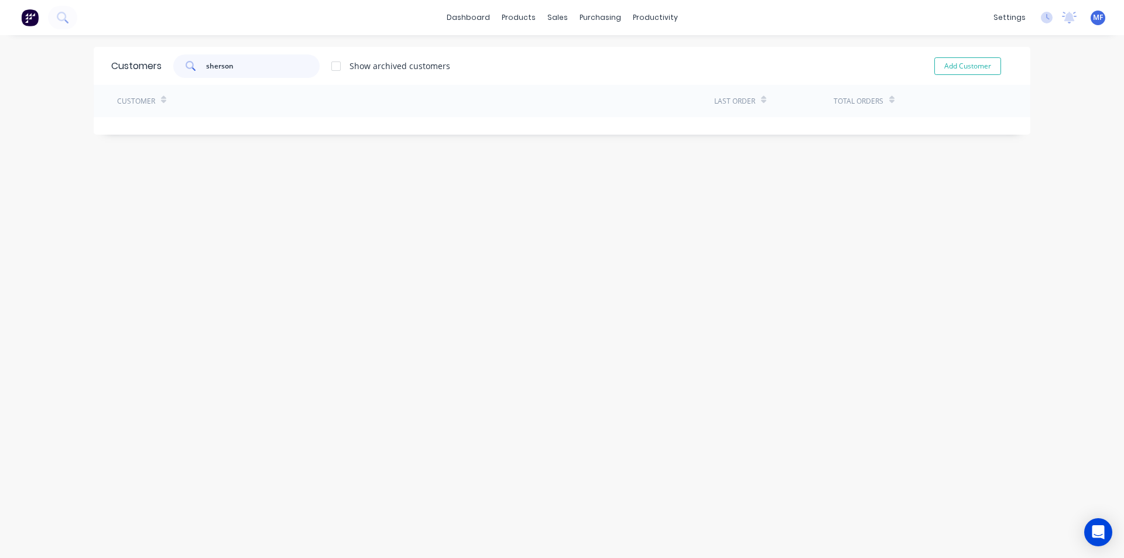
click at [220, 64] on input "sherson" at bounding box center [263, 65] width 114 height 23
click at [244, 65] on input "shercon" at bounding box center [263, 65] width 114 height 23
click at [236, 71] on input "shercon" at bounding box center [263, 65] width 114 height 23
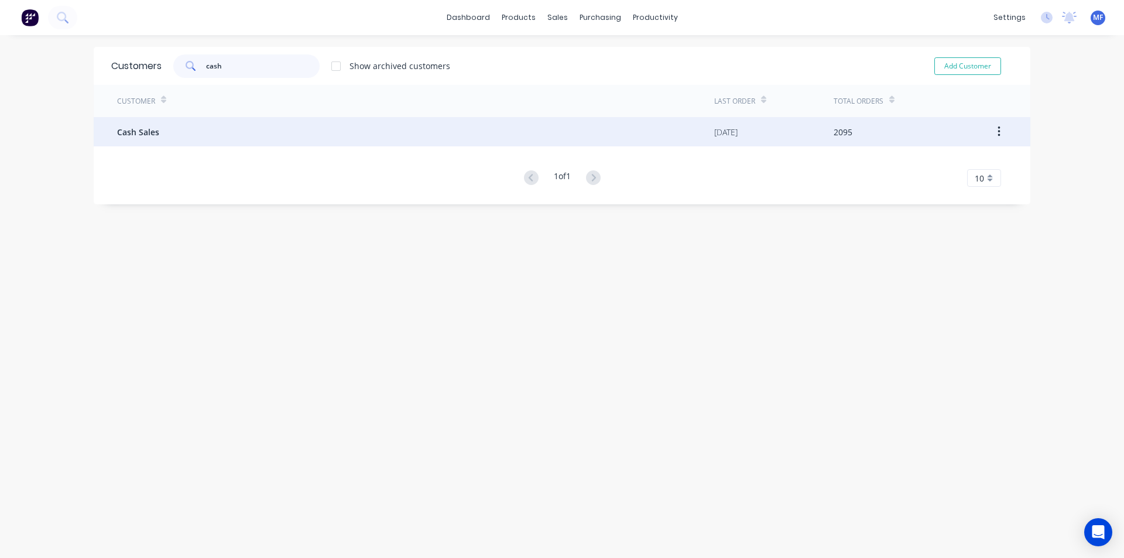
type input "cash"
click at [128, 131] on span "Cash Sales" at bounding box center [138, 132] width 42 height 12
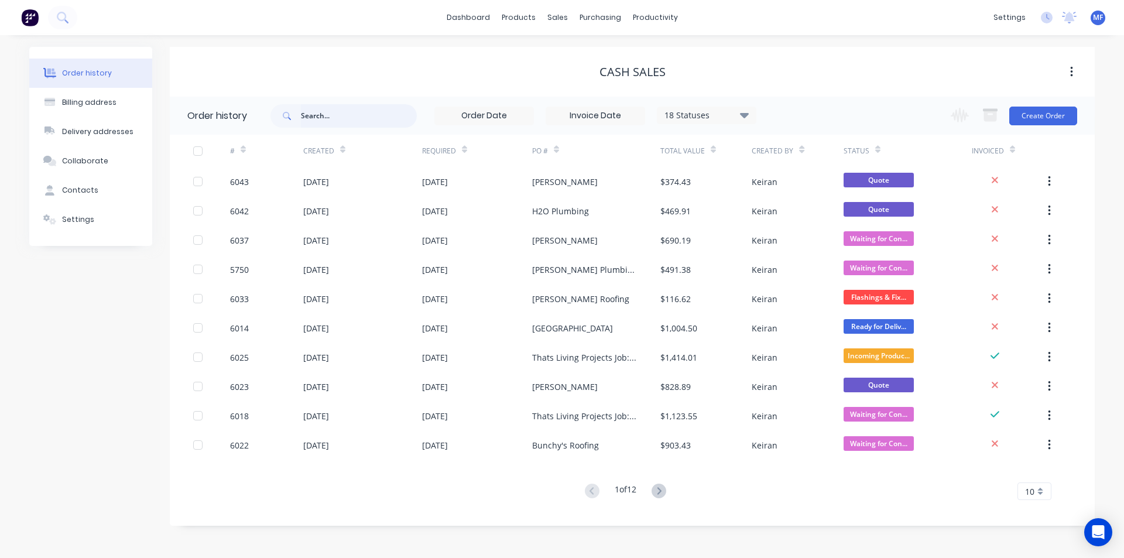
click at [327, 117] on input "text" at bounding box center [359, 115] width 116 height 23
type input "shercon"
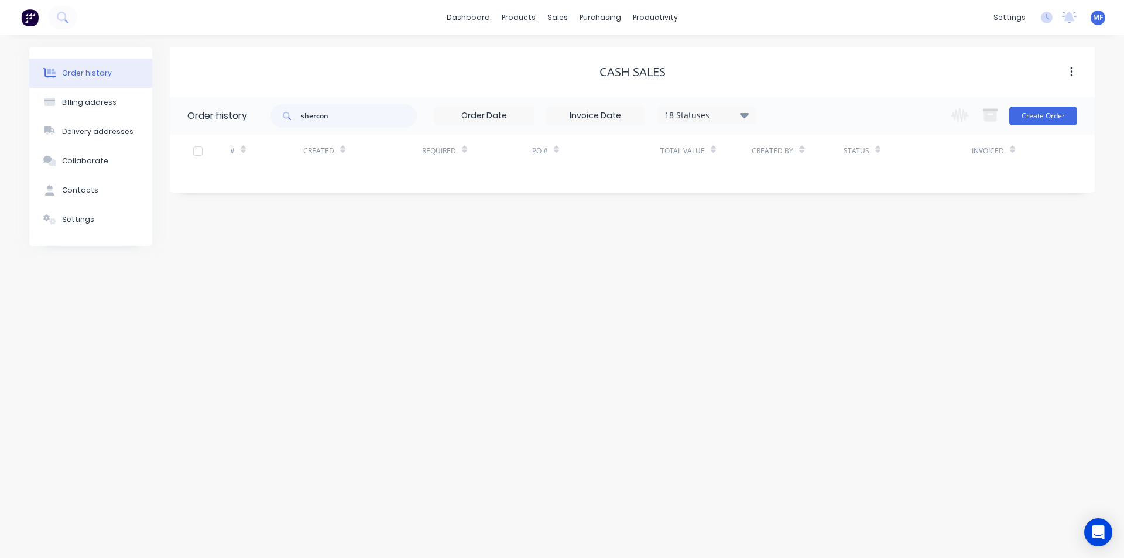
drag, startPoint x: 746, startPoint y: 112, endPoint x: 745, endPoint y: 122, distance: 10.0
click at [746, 112] on icon at bounding box center [744, 115] width 9 height 14
click at [803, 273] on label at bounding box center [803, 273] width 0 height 0
click at [803, 278] on input "checkbox" at bounding box center [807, 278] width 9 height 11
checkbox input "true"
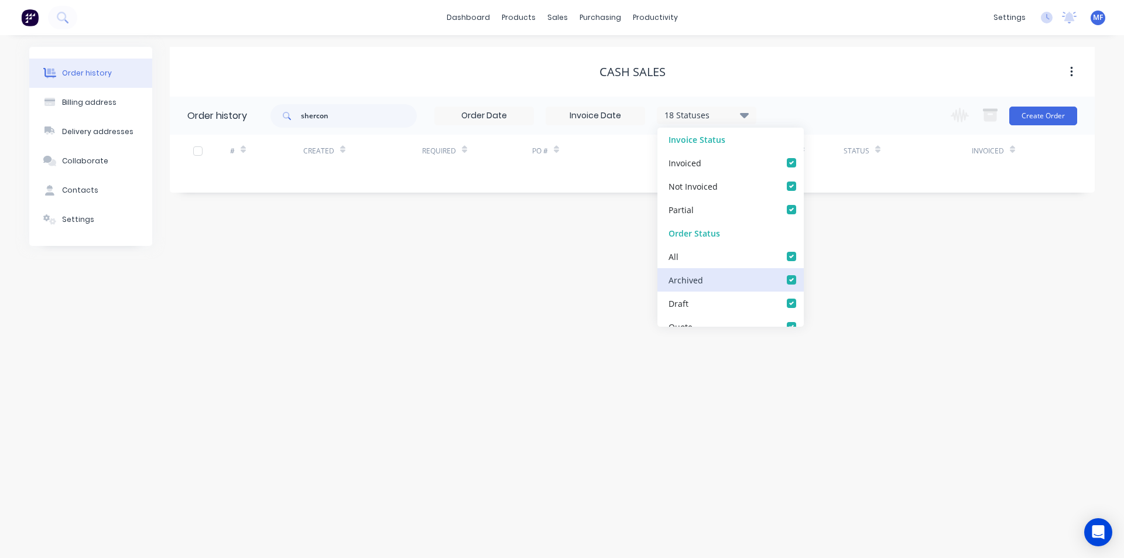
checkbox input "true"
click at [957, 321] on div "Order history Billing address Delivery addresses Collaborate Contacts Settings …" at bounding box center [562, 296] width 1124 height 523
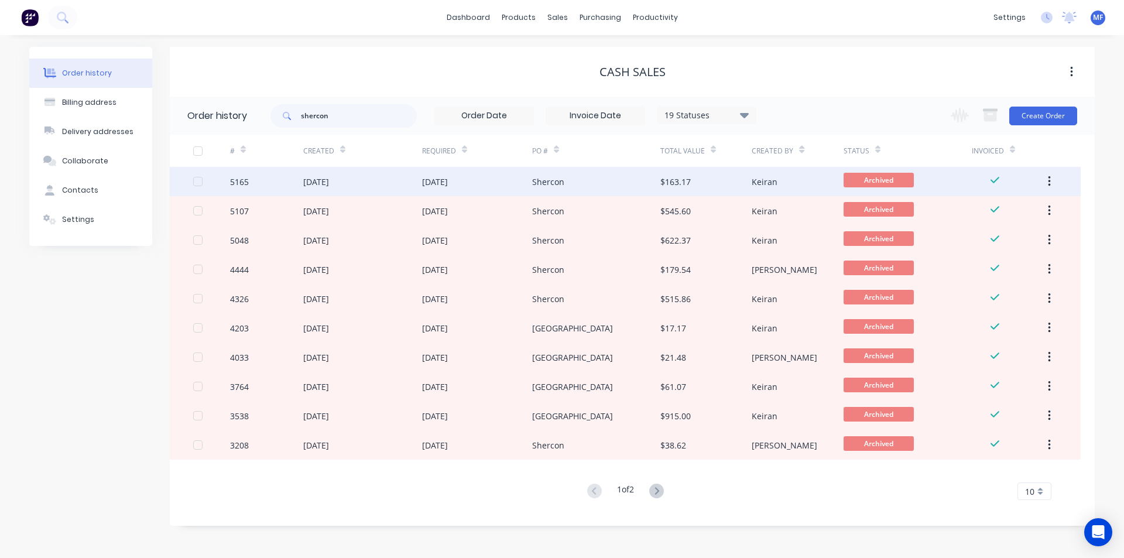
click at [551, 181] on div "Shercon" at bounding box center [548, 182] width 32 height 12
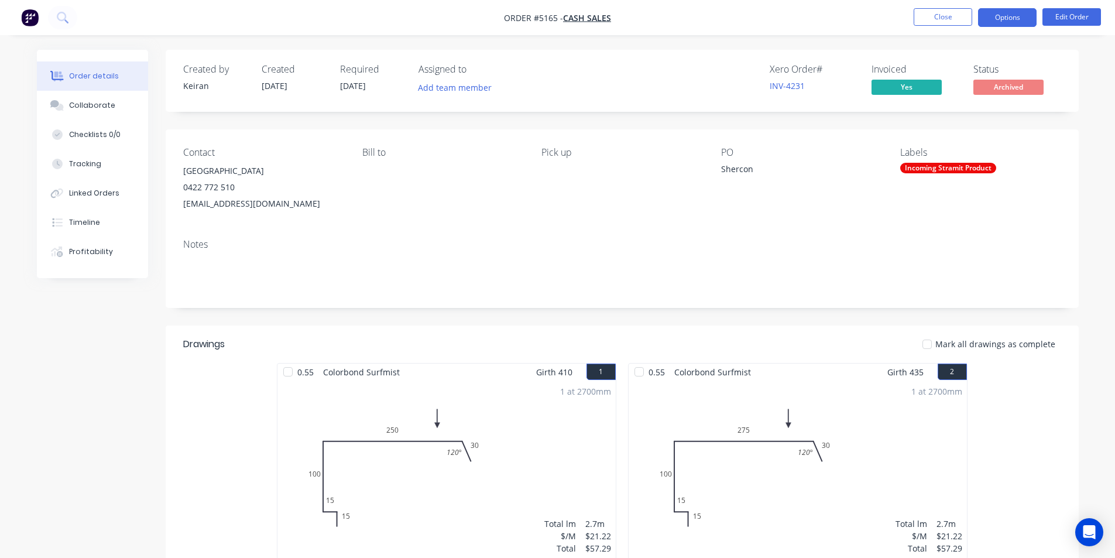
click at [1011, 12] on button "Options" at bounding box center [1007, 17] width 59 height 19
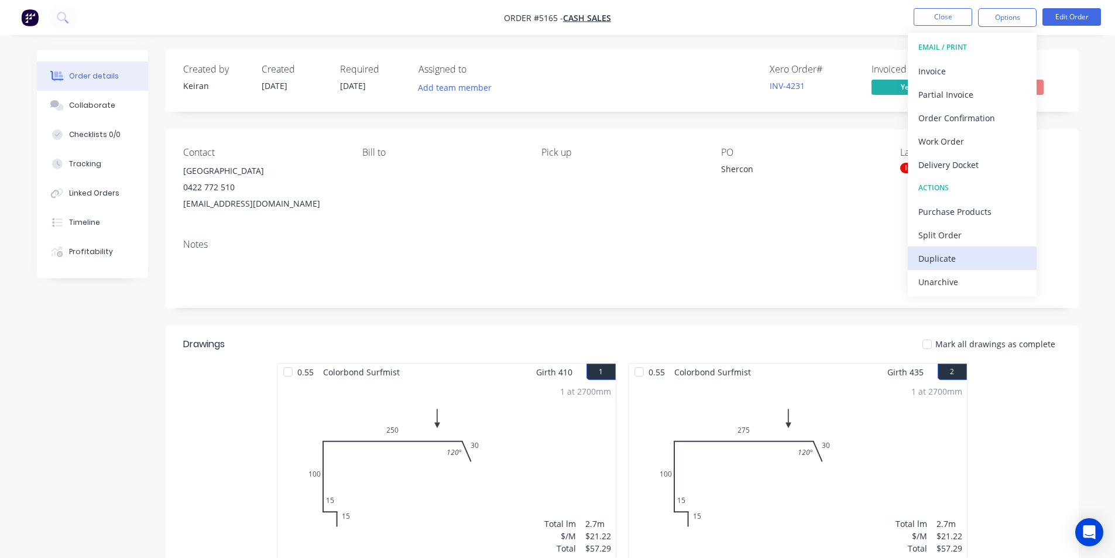
click at [956, 256] on div "Duplicate" at bounding box center [972, 258] width 108 height 17
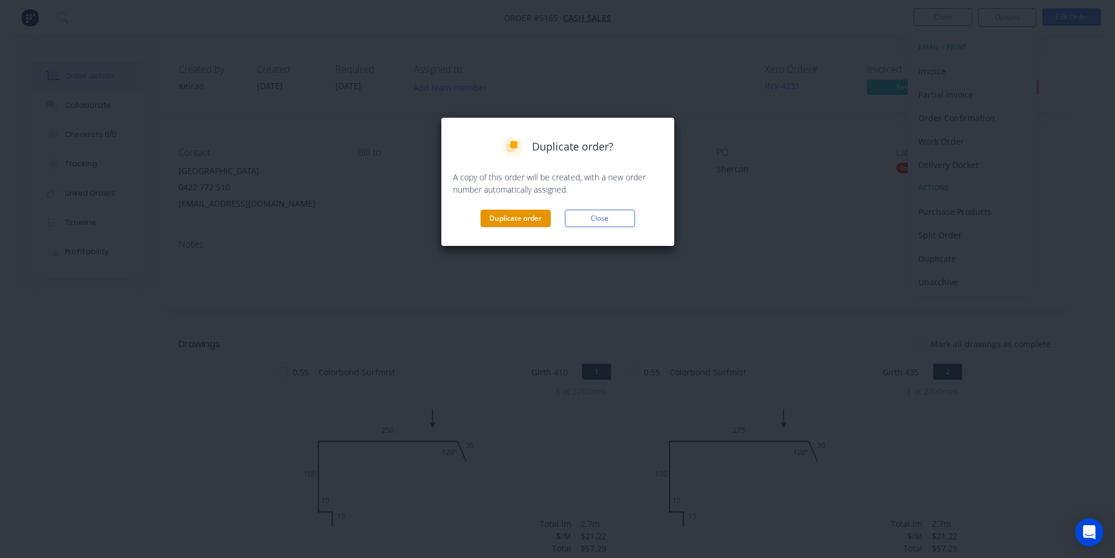
click at [500, 217] on button "Duplicate order" at bounding box center [516, 219] width 70 height 18
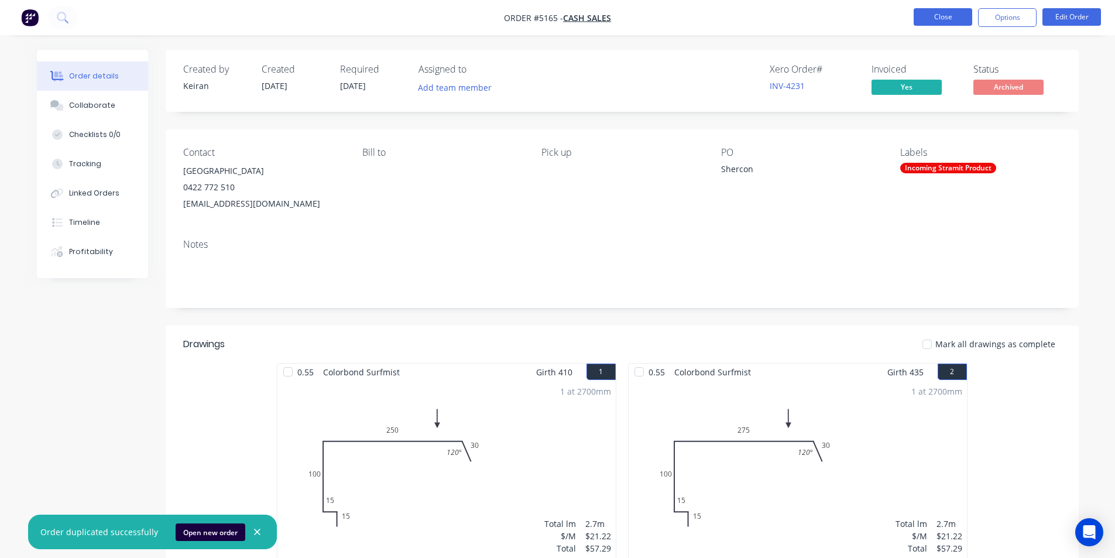
click at [933, 12] on button "Close" at bounding box center [943, 17] width 59 height 18
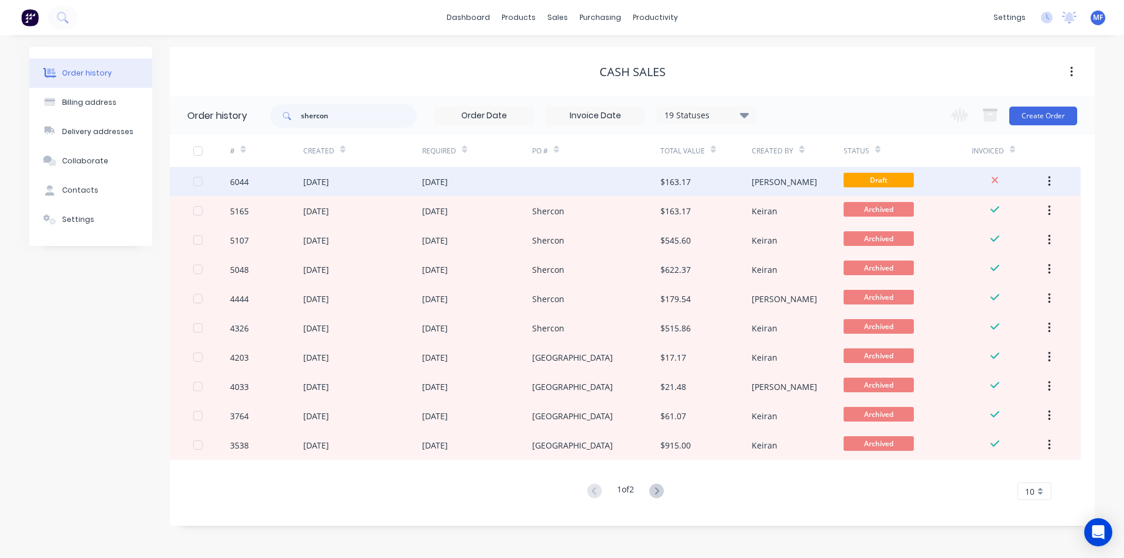
click at [764, 179] on div "[PERSON_NAME]" at bounding box center [785, 182] width 66 height 12
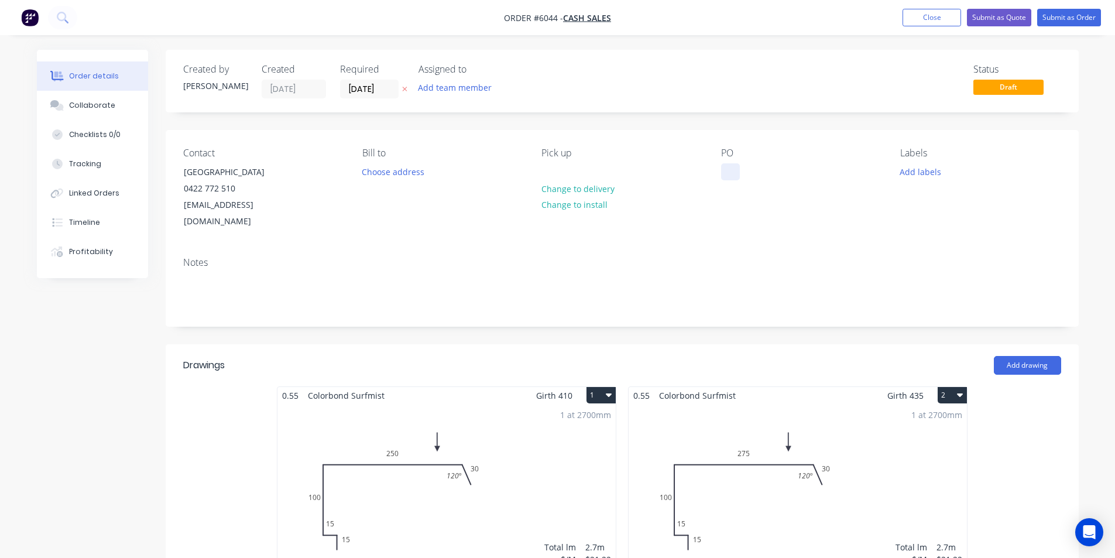
click at [731, 179] on div at bounding box center [730, 171] width 19 height 17
click at [351, 90] on input "[DATE]" at bounding box center [369, 89] width 57 height 18
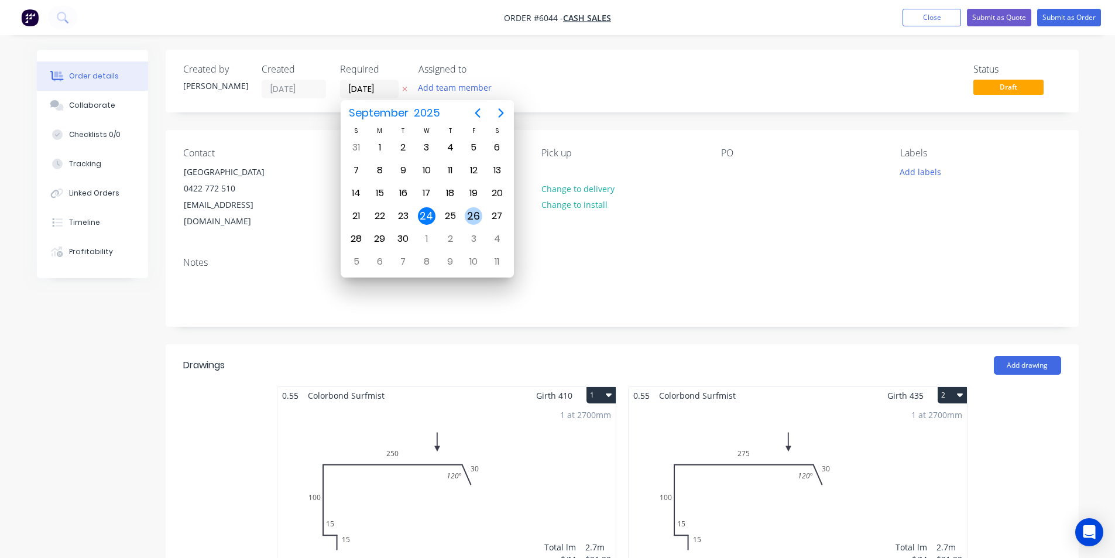
click at [474, 214] on div "26" at bounding box center [474, 216] width 18 height 18
type input "[DATE]"
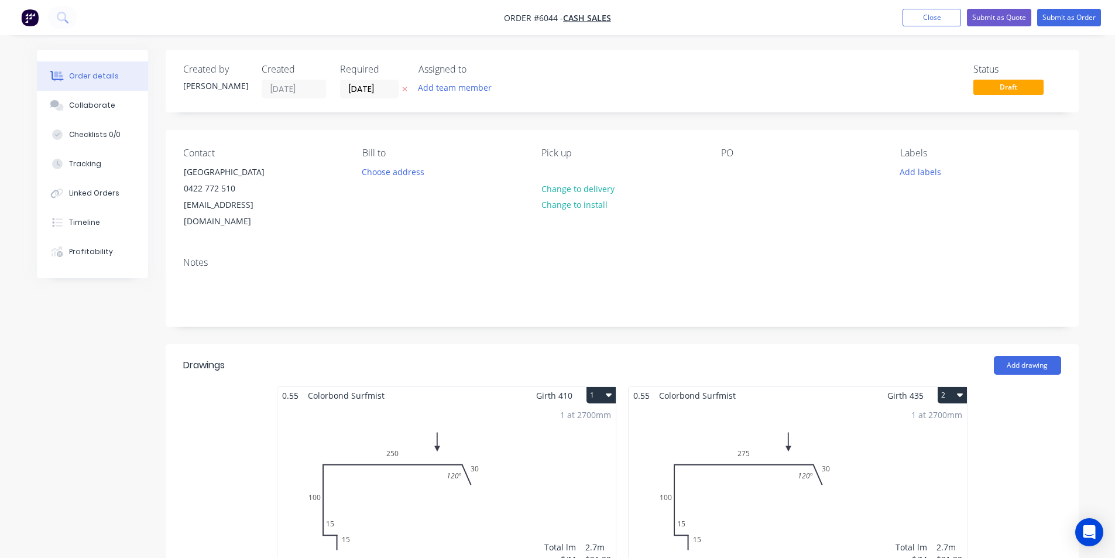
click at [551, 93] on div "Status Draft" at bounding box center [799, 81] width 526 height 35
click at [372, 92] on input "[DATE]" at bounding box center [369, 89] width 57 height 18
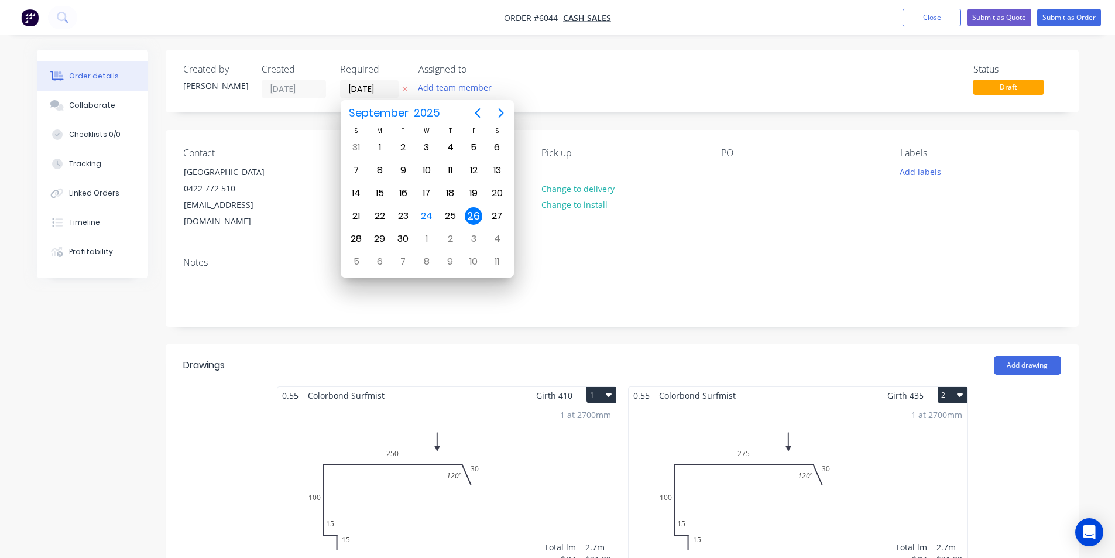
click at [471, 215] on div "26" at bounding box center [474, 216] width 18 height 18
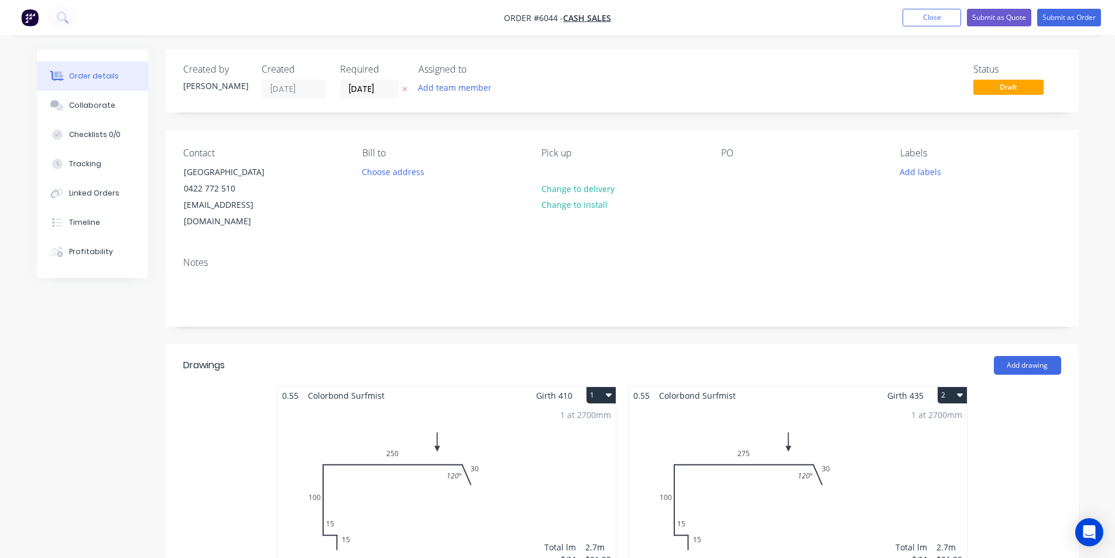
click at [737, 161] on div "PO" at bounding box center [801, 189] width 160 height 83
click at [728, 169] on div at bounding box center [730, 171] width 19 height 17
drag, startPoint x: 813, startPoint y: 170, endPoint x: 714, endPoint y: 168, distance: 99.5
click at [719, 169] on div "Contact Shercon Building 0422 772 510 [EMAIL_ADDRESS][DOMAIN_NAME] [PERSON_NAME…" at bounding box center [622, 189] width 913 height 118
click at [763, 184] on div "[GEOGRAPHIC_DATA]" at bounding box center [801, 189] width 160 height 83
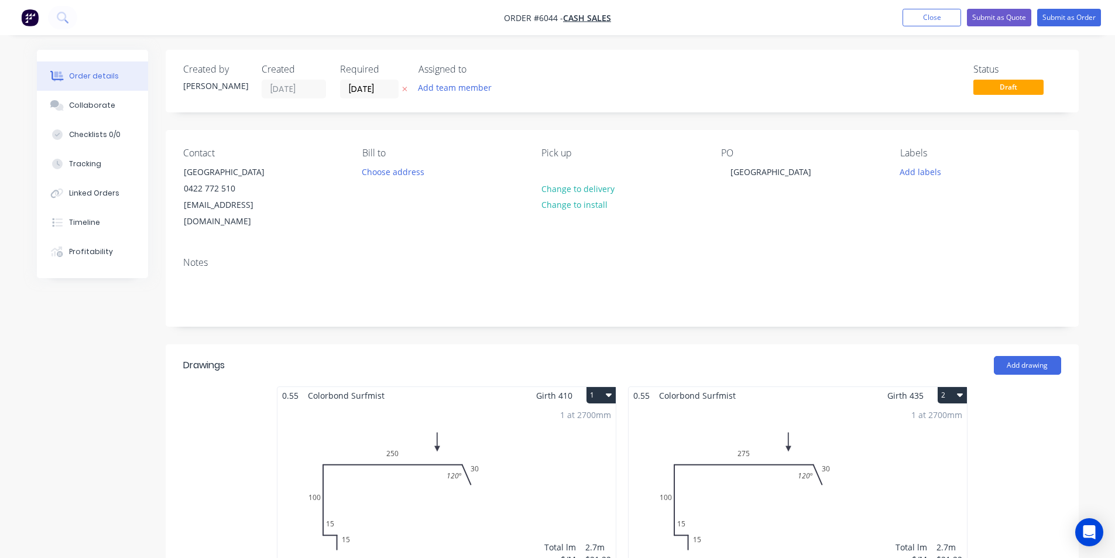
click at [246, 257] on div "Notes" at bounding box center [622, 262] width 878 height 11
drag, startPoint x: 210, startPoint y: 248, endPoint x: 198, endPoint y: 248, distance: 11.1
click at [208, 257] on div "Notes" at bounding box center [622, 262] width 878 height 11
click at [196, 253] on div "Notes" at bounding box center [622, 287] width 913 height 78
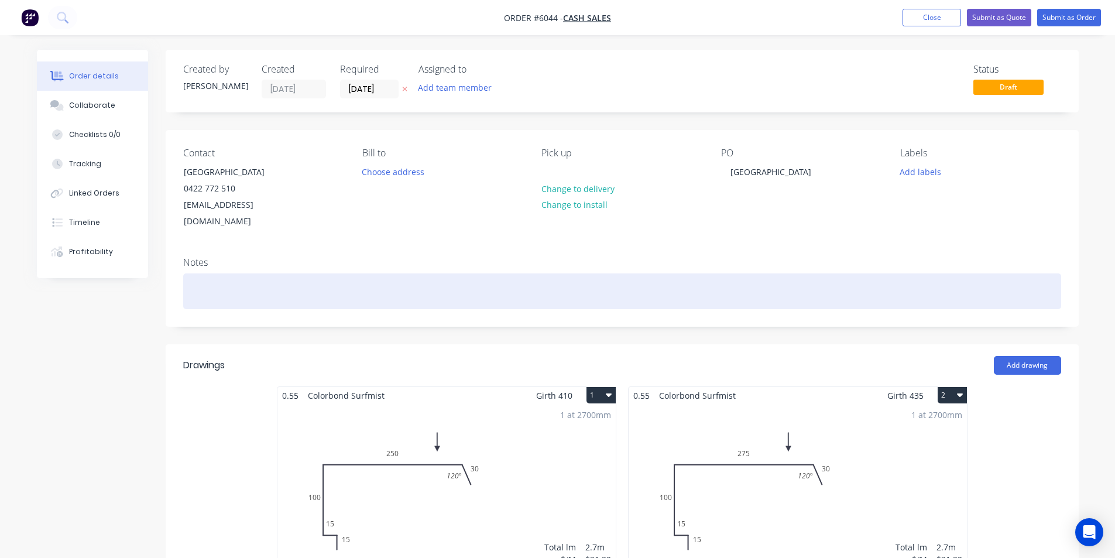
click at [194, 273] on div at bounding box center [622, 291] width 878 height 36
click at [344, 292] on div "PICK UP @7AM" at bounding box center [622, 291] width 878 height 36
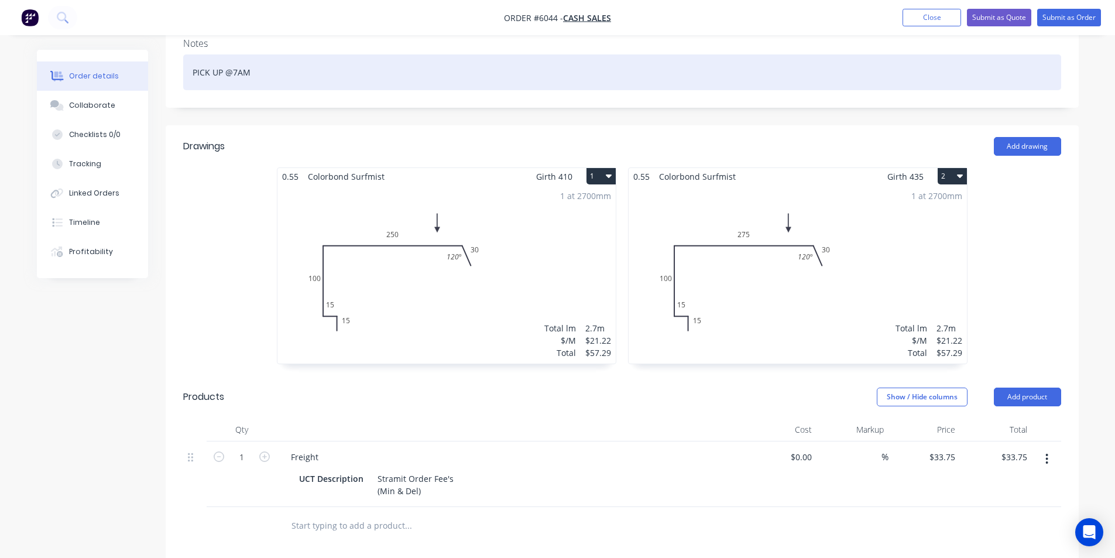
scroll to position [234, 0]
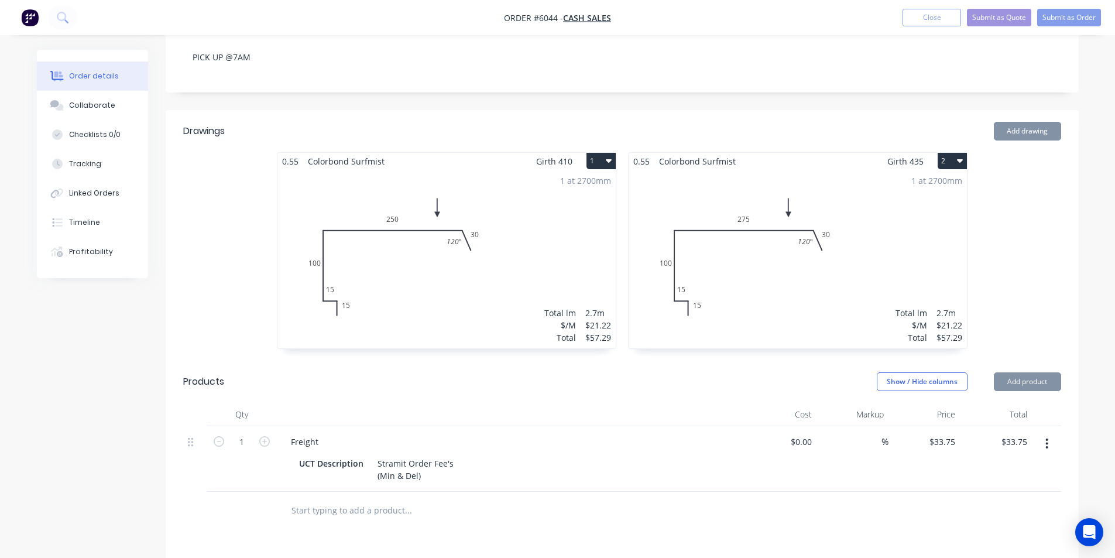
click at [1049, 433] on button "button" at bounding box center [1047, 443] width 28 height 21
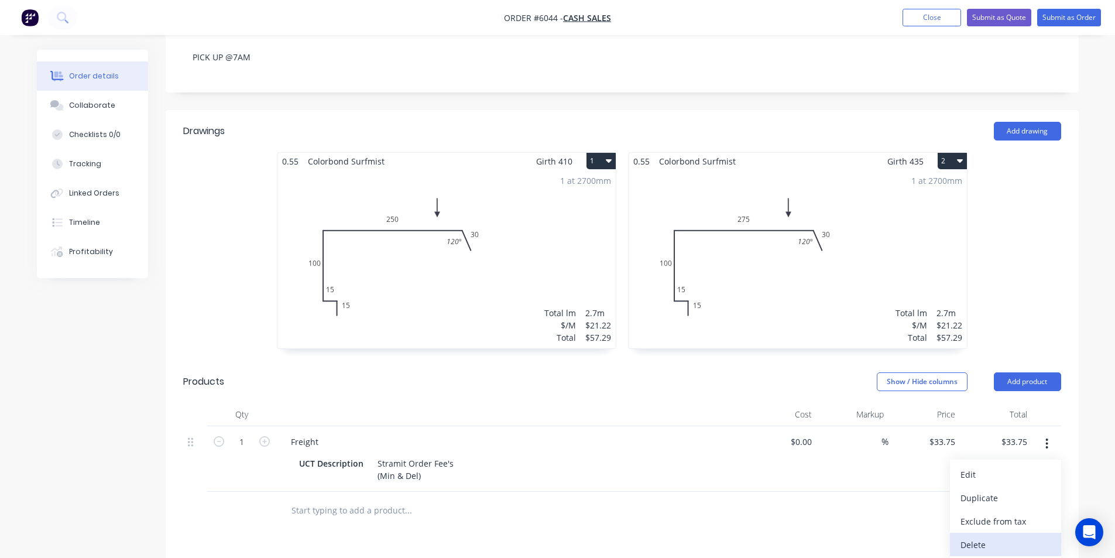
drag, startPoint x: 996, startPoint y: 531, endPoint x: 967, endPoint y: 533, distance: 28.7
click at [996, 536] on div "Delete" at bounding box center [1006, 544] width 90 height 17
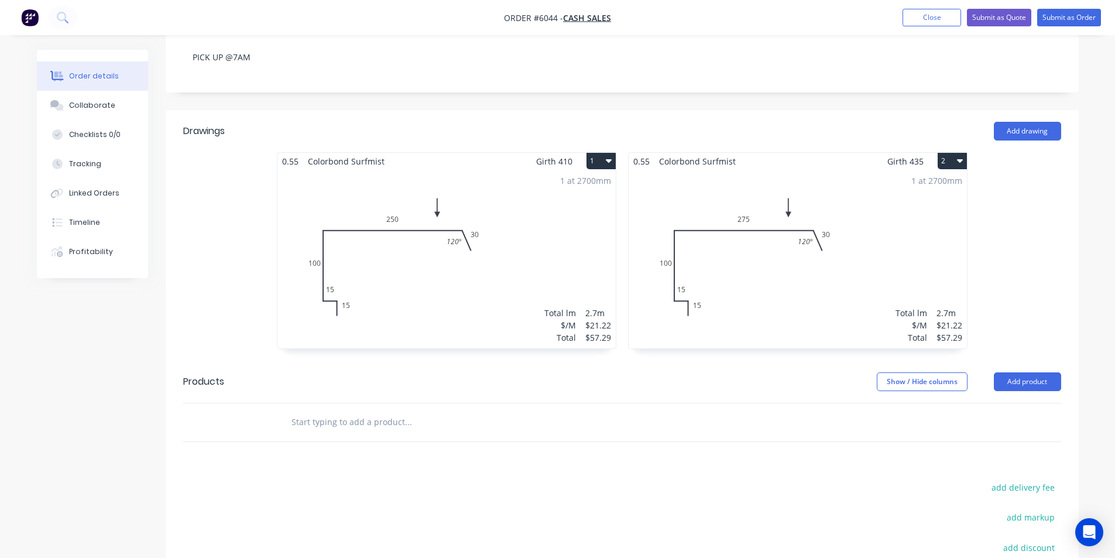
click at [608, 156] on icon "button" at bounding box center [609, 160] width 6 height 9
click at [556, 228] on div "Delete" at bounding box center [560, 236] width 90 height 17
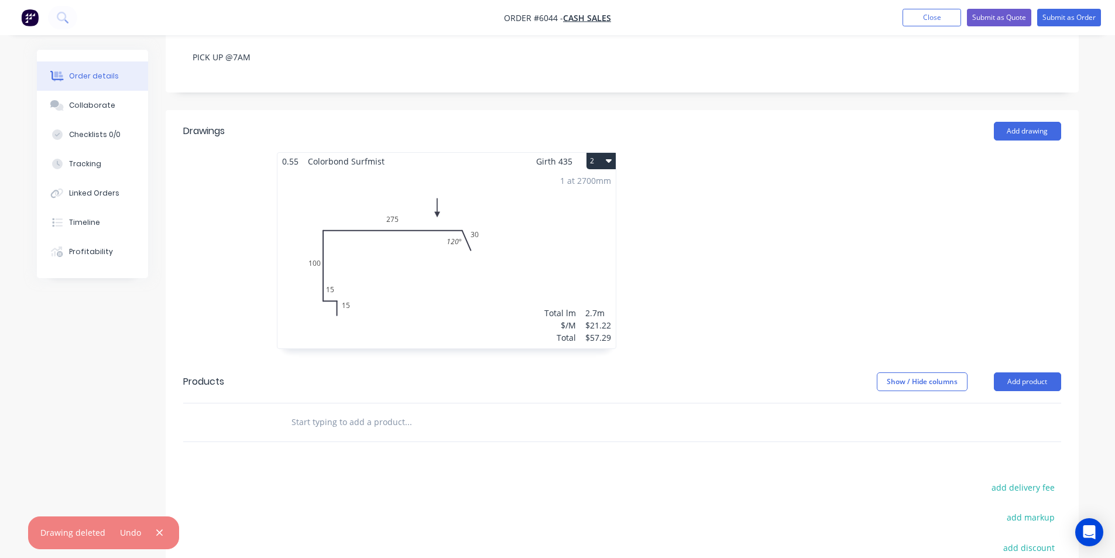
drag, startPoint x: 606, startPoint y: 145, endPoint x: 605, endPoint y: 157, distance: 11.7
click at [606, 156] on icon "button" at bounding box center [609, 160] width 6 height 9
click at [529, 228] on div "Delete" at bounding box center [560, 236] width 90 height 17
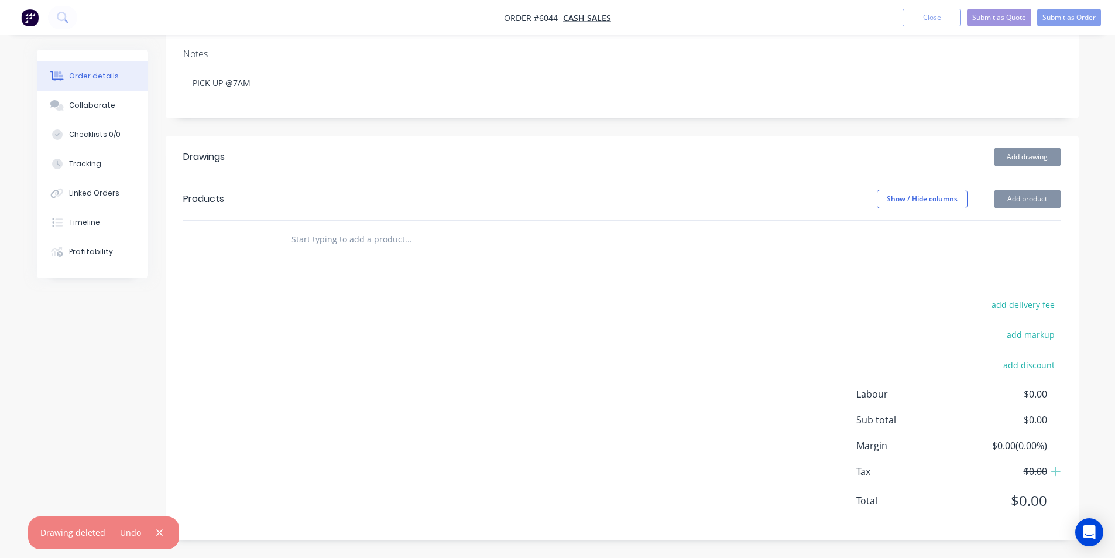
scroll to position [192, 0]
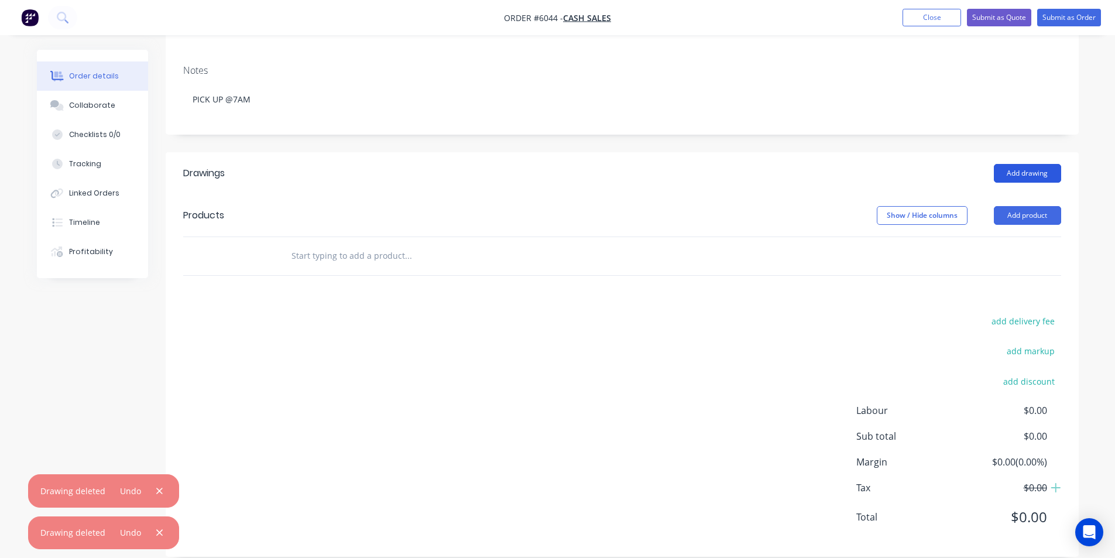
click at [1020, 164] on button "Add drawing" at bounding box center [1027, 173] width 67 height 19
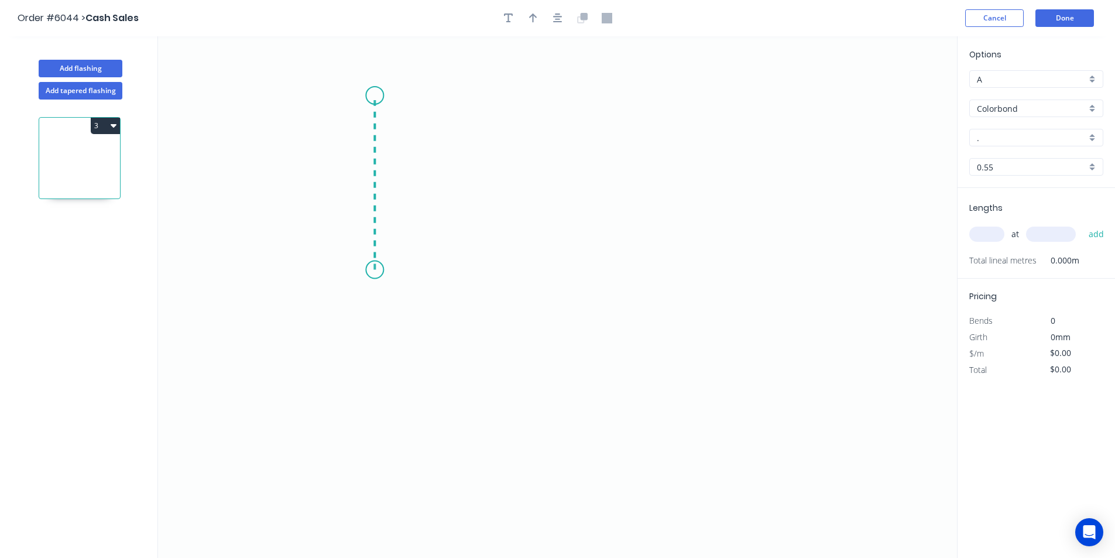
drag, startPoint x: 375, startPoint y: 270, endPoint x: 373, endPoint y: 95, distance: 174.4
click at [373, 95] on icon "0" at bounding box center [557, 297] width 799 height 522
click at [695, 106] on icon "0 ?" at bounding box center [557, 297] width 799 height 522
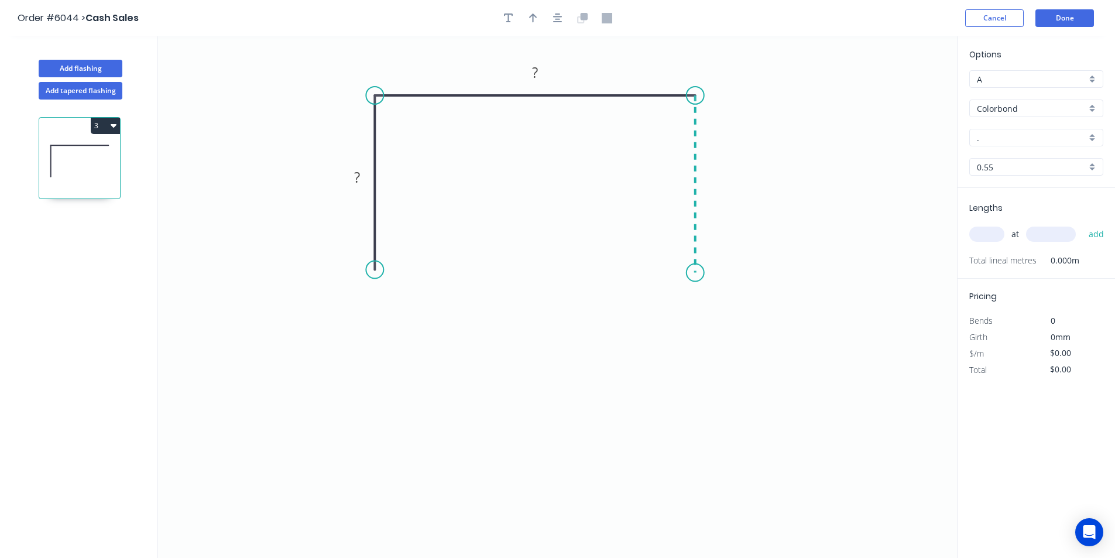
click at [695, 272] on icon "0 ? ?" at bounding box center [557, 297] width 799 height 522
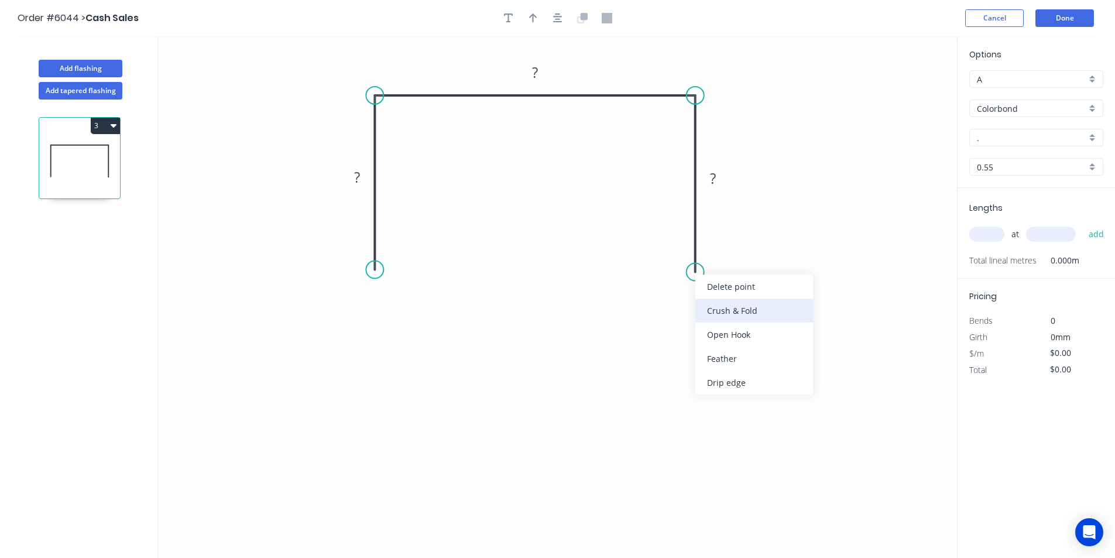
click at [721, 307] on div "Crush & Fold" at bounding box center [754, 311] width 118 height 24
click at [692, 270] on circle at bounding box center [696, 272] width 18 height 18
click at [725, 308] on div "Flip bend" at bounding box center [753, 312] width 118 height 24
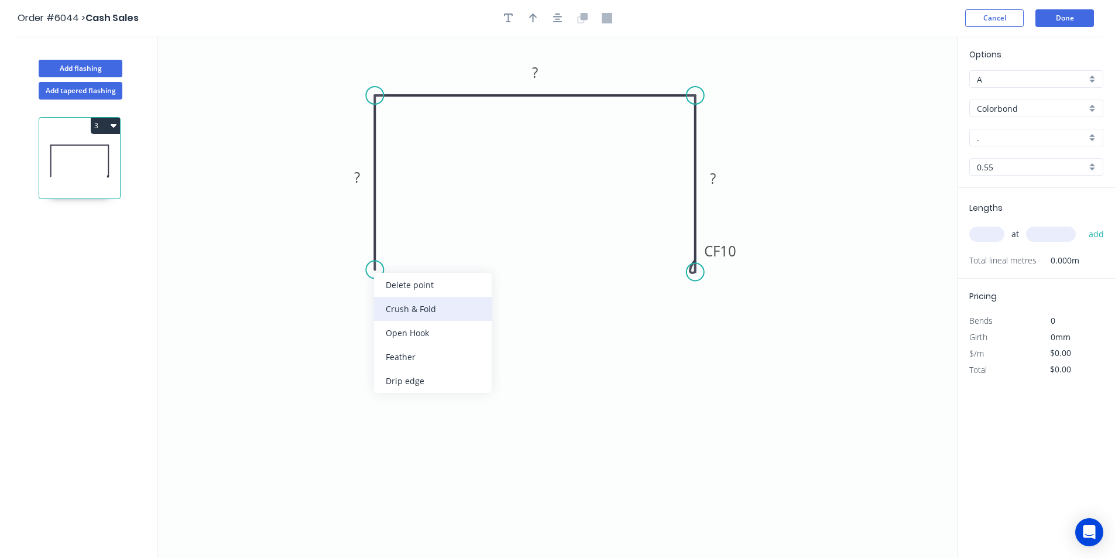
click at [422, 308] on div "Crush & Fold" at bounding box center [433, 309] width 118 height 24
click at [357, 183] on tspan "?" at bounding box center [357, 176] width 6 height 19
click at [386, 97] on icon "0 CF 10 25 104 CF 10 25" at bounding box center [557, 297] width 799 height 522
type input "$14.61"
click at [380, 101] on circle at bounding box center [375, 96] width 18 height 18
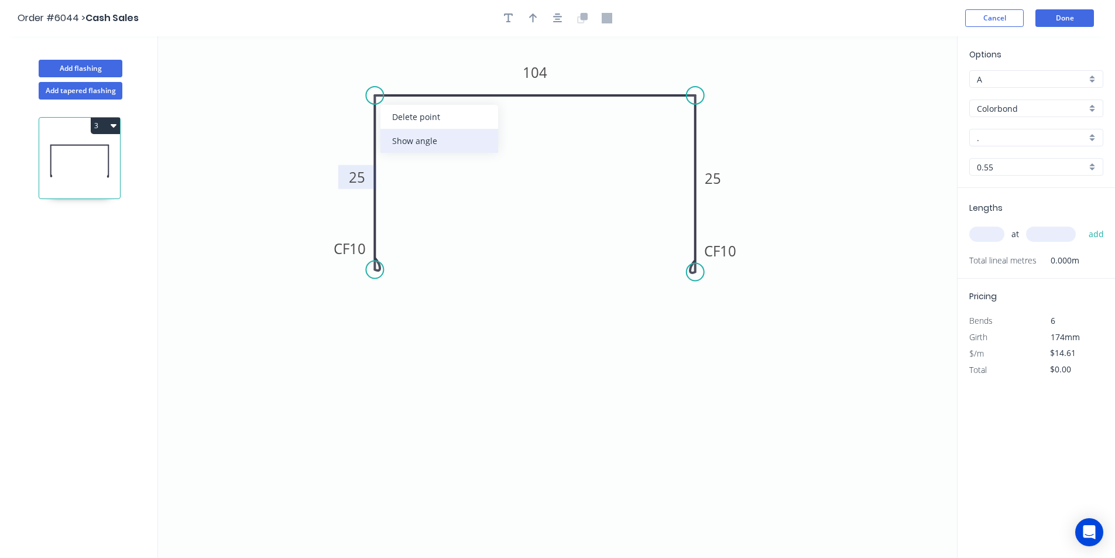
click at [424, 141] on div "Show angle" at bounding box center [439, 141] width 118 height 24
click at [396, 113] on tspan "º" at bounding box center [398, 114] width 5 height 19
click at [388, 115] on tspan "?87" at bounding box center [393, 114] width 22 height 19
click at [683, 108] on icon "0 CF 10 25 104 CF 10 25 87 º" at bounding box center [557, 297] width 799 height 522
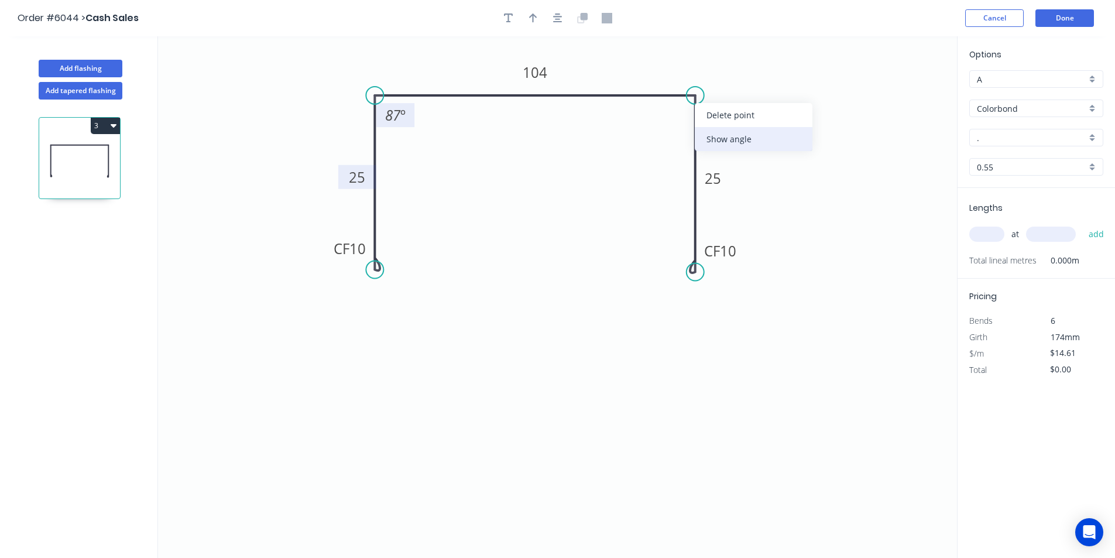
click at [724, 137] on div "Show angle" at bounding box center [754, 139] width 118 height 24
click at [674, 122] on tspan "?" at bounding box center [672, 114] width 6 height 19
click at [725, 112] on icon "0 CF 10 25 104 CF 10 25 87 º 87 º" at bounding box center [557, 297] width 799 height 522
drag, startPoint x: 735, startPoint y: 413, endPoint x: 731, endPoint y: 400, distance: 13.5
click at [735, 405] on icon "0 CF 10 25 104 CF 10 25 87 º 87 º" at bounding box center [557, 297] width 799 height 522
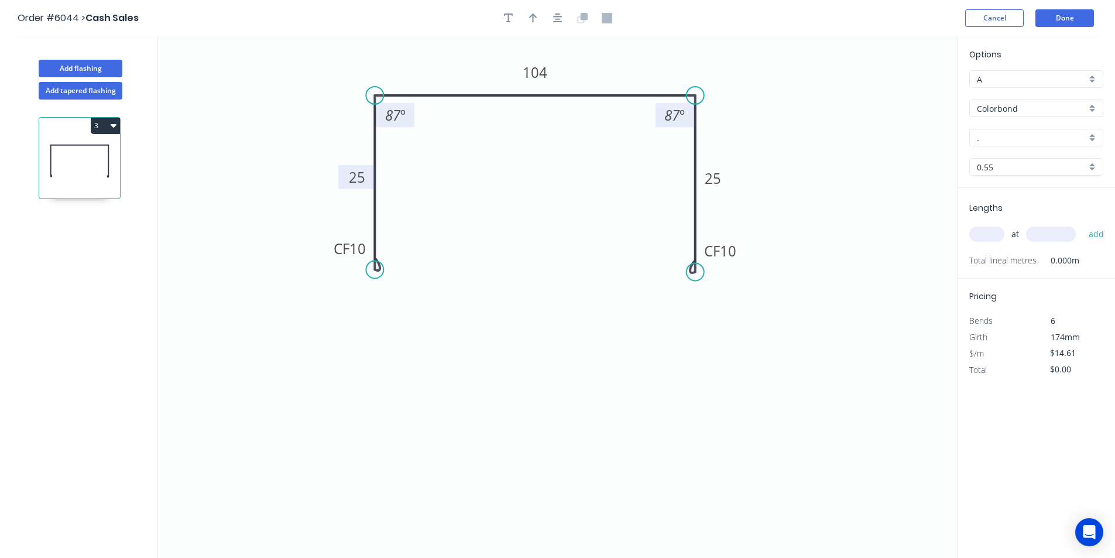
click at [1002, 135] on input "." at bounding box center [1031, 138] width 109 height 12
click at [1000, 164] on div "Surfmist" at bounding box center [1036, 160] width 133 height 20
type input "Surfmist"
click at [986, 234] on input "text" at bounding box center [986, 234] width 35 height 15
type input "1"
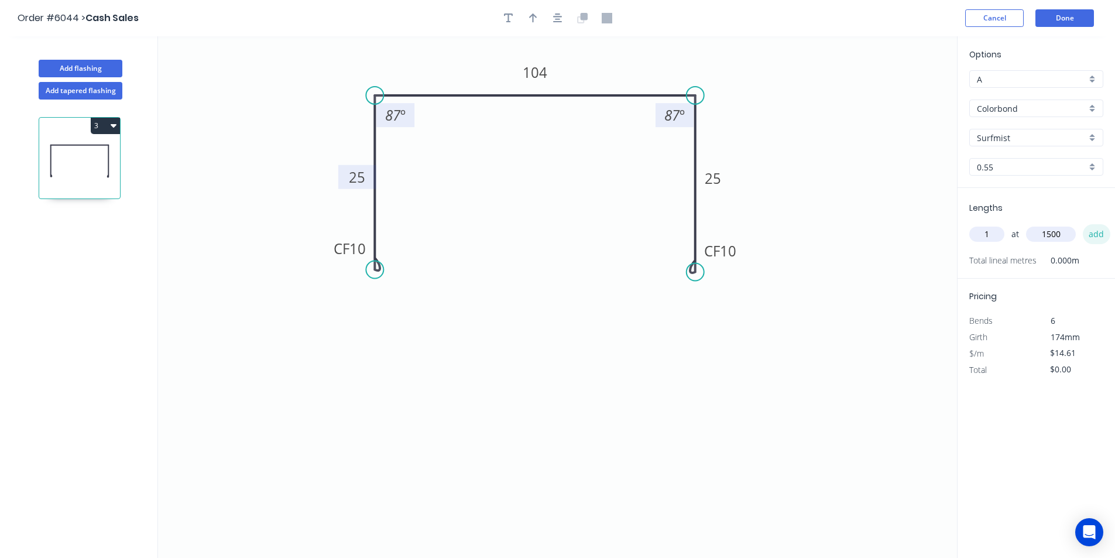
type input "1500"
click at [1099, 236] on button "add" at bounding box center [1097, 234] width 28 height 20
type input "$21.92"
click at [1068, 16] on button "Done" at bounding box center [1064, 18] width 59 height 18
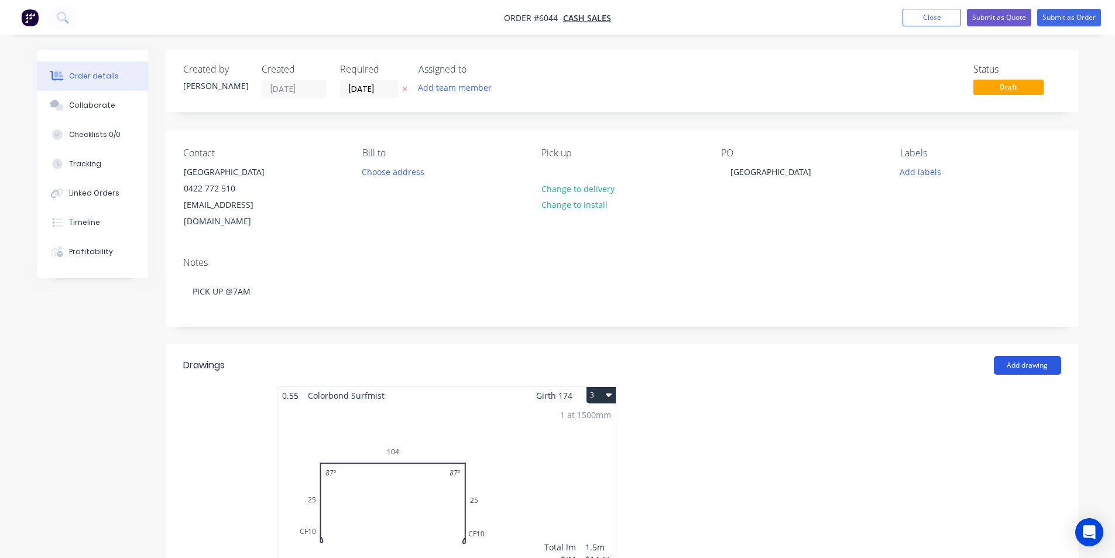
click at [1045, 356] on button "Add drawing" at bounding box center [1027, 365] width 67 height 19
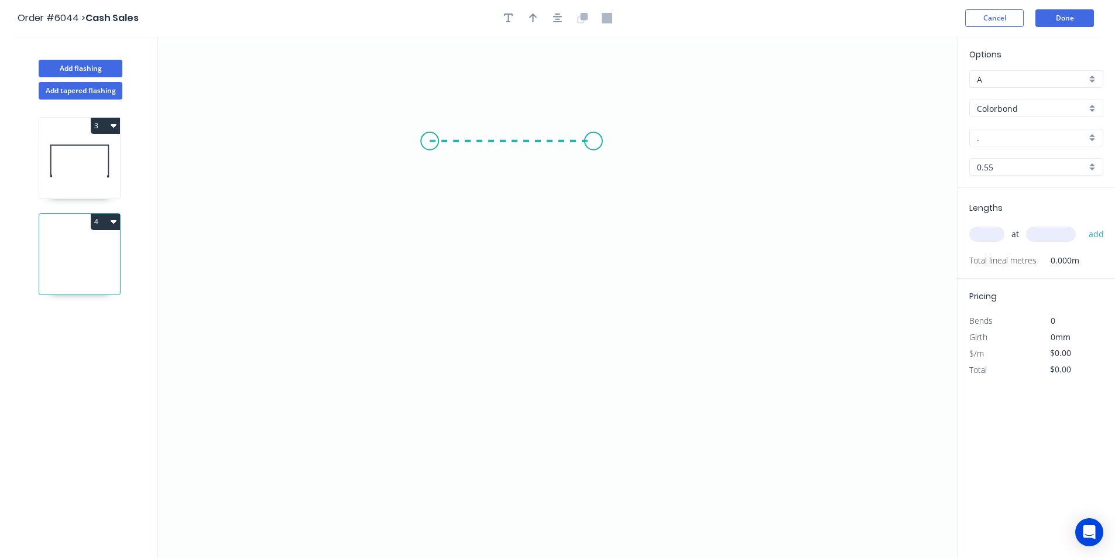
drag, startPoint x: 430, startPoint y: 141, endPoint x: 594, endPoint y: 148, distance: 164.1
click at [594, 148] on icon "0" at bounding box center [557, 297] width 799 height 522
click at [572, 348] on icon "0 ?" at bounding box center [557, 297] width 799 height 522
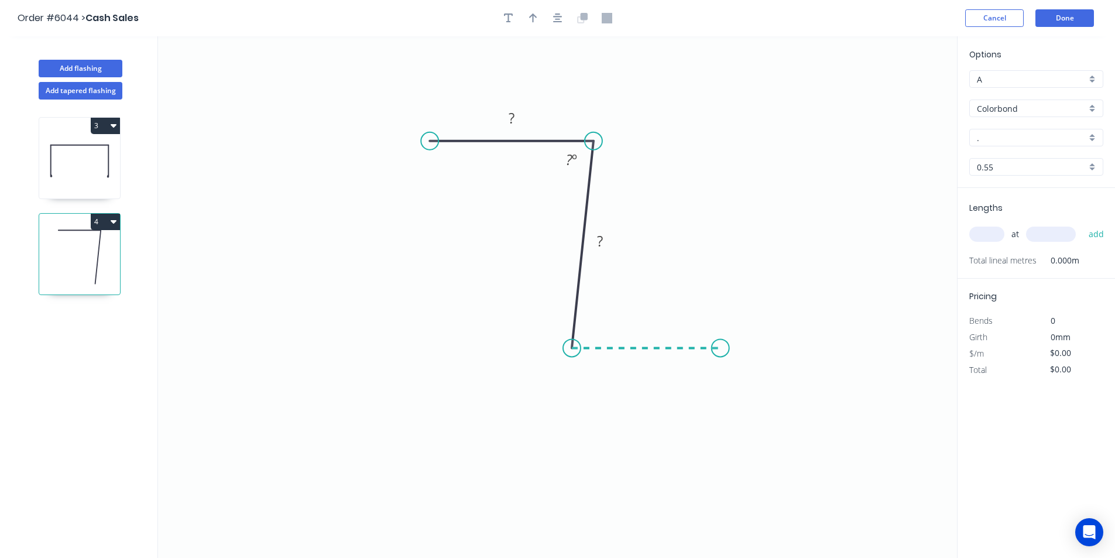
click at [721, 351] on icon "0 ? ? ? º" at bounding box center [557, 297] width 799 height 522
click at [720, 349] on circle at bounding box center [721, 348] width 18 height 18
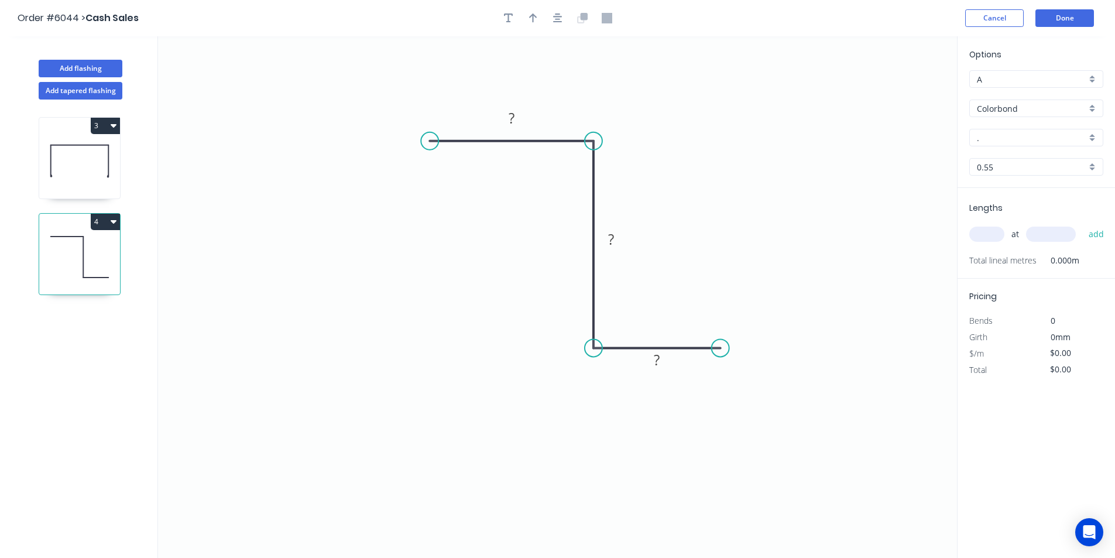
drag, startPoint x: 572, startPoint y: 346, endPoint x: 589, endPoint y: 345, distance: 17.0
click at [589, 345] on circle at bounding box center [594, 348] width 18 height 18
drag, startPoint x: 431, startPoint y: 139, endPoint x: 512, endPoint y: 137, distance: 80.8
click at [512, 137] on circle at bounding box center [512, 141] width 18 height 18
click at [550, 116] on tspan "?" at bounding box center [553, 117] width 6 height 19
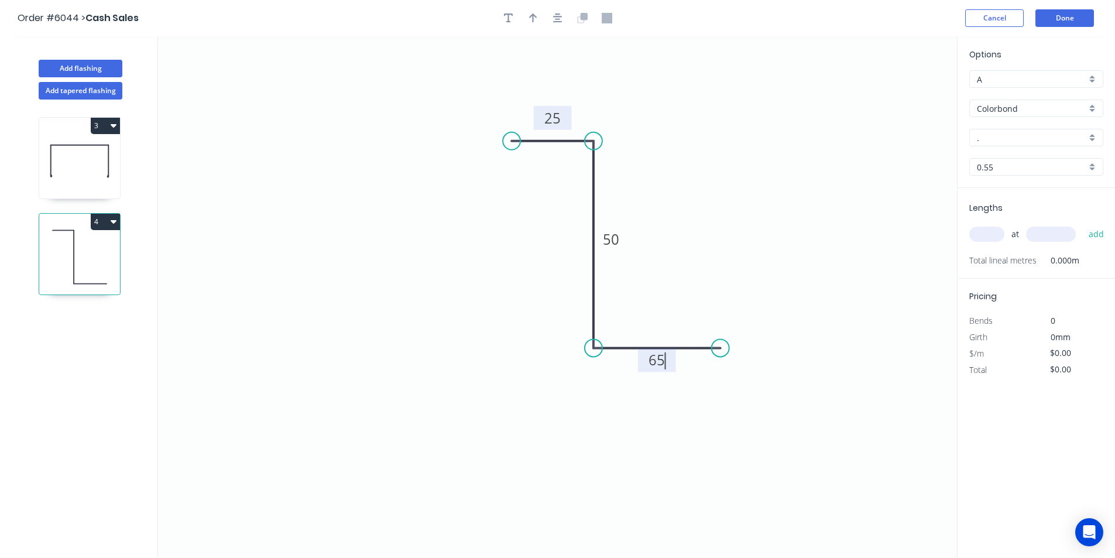
type input "$9.91"
click at [1010, 140] on input "." at bounding box center [1031, 138] width 109 height 12
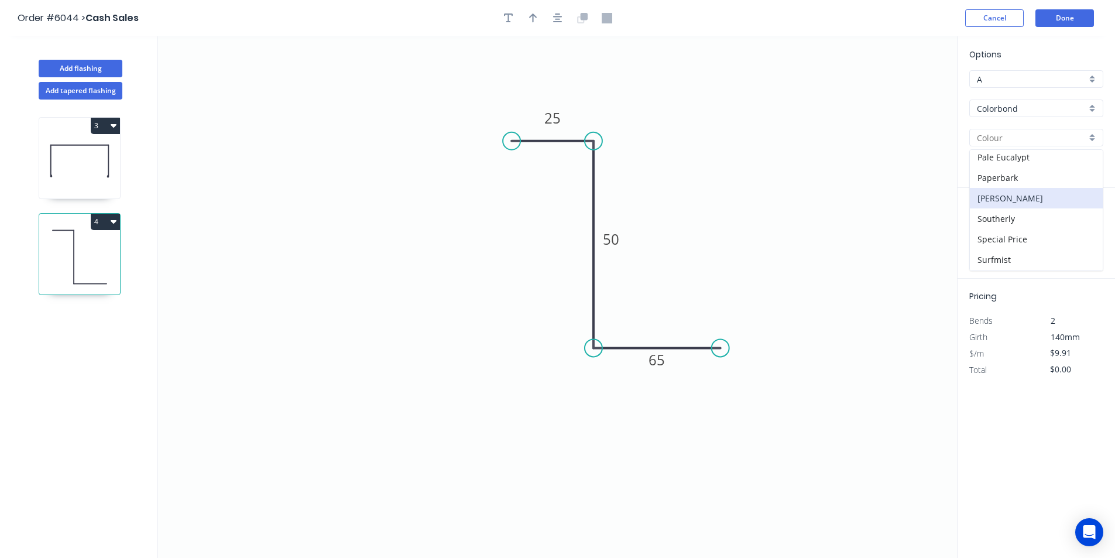
scroll to position [351, 0]
click at [1007, 236] on div "Surfmist" at bounding box center [1036, 239] width 133 height 20
type input "Surfmist"
click at [985, 231] on input "text" at bounding box center [986, 234] width 35 height 15
type input "1"
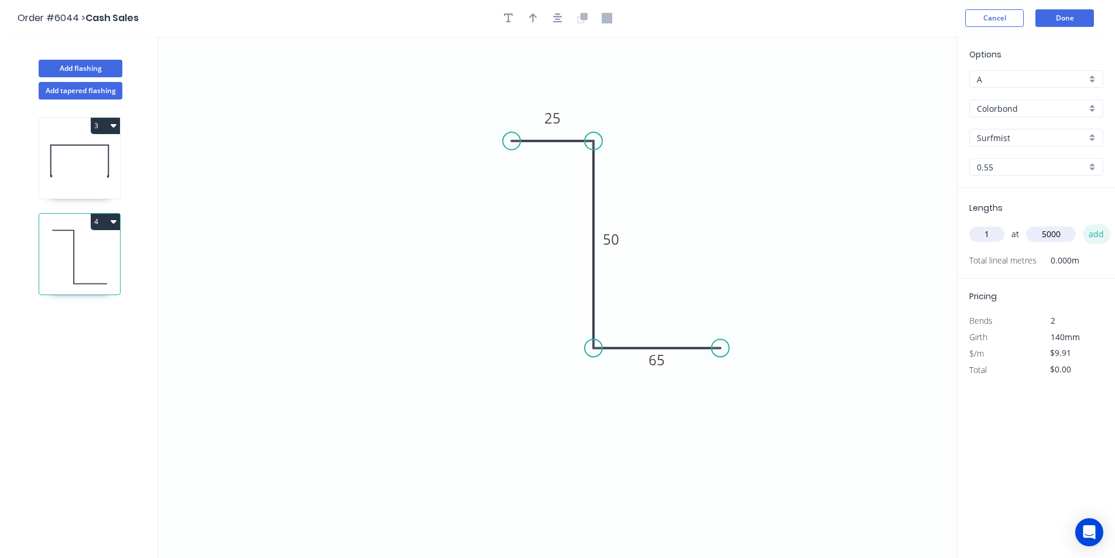
type input "5000"
click at [1099, 236] on button "add" at bounding box center [1097, 234] width 28 height 20
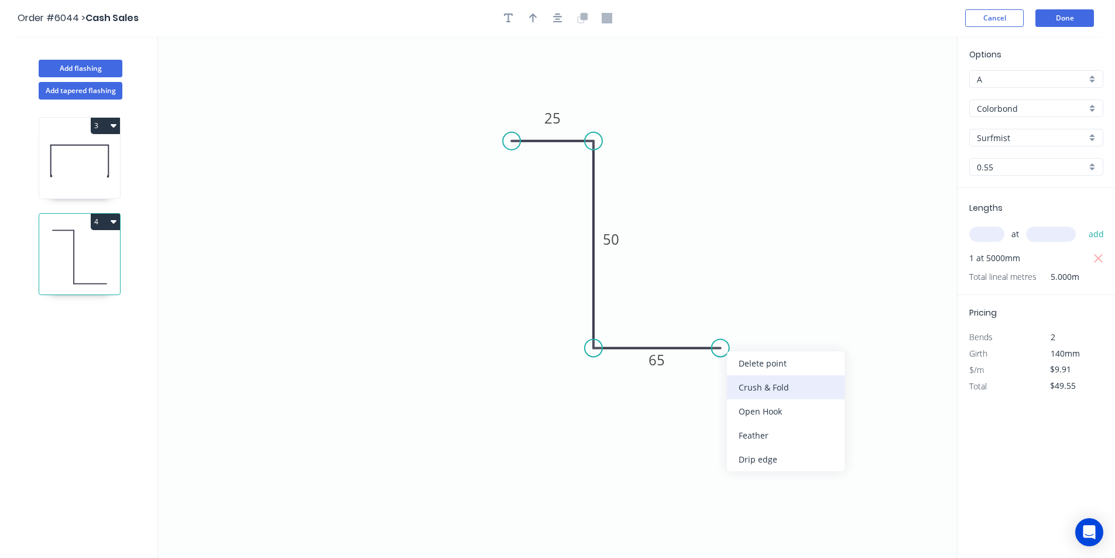
click at [766, 388] on div "Crush & Fold" at bounding box center [786, 387] width 118 height 24
click at [753, 383] on div "Flip bend" at bounding box center [775, 387] width 118 height 24
click at [1069, 19] on button "Done" at bounding box center [1064, 18] width 59 height 18
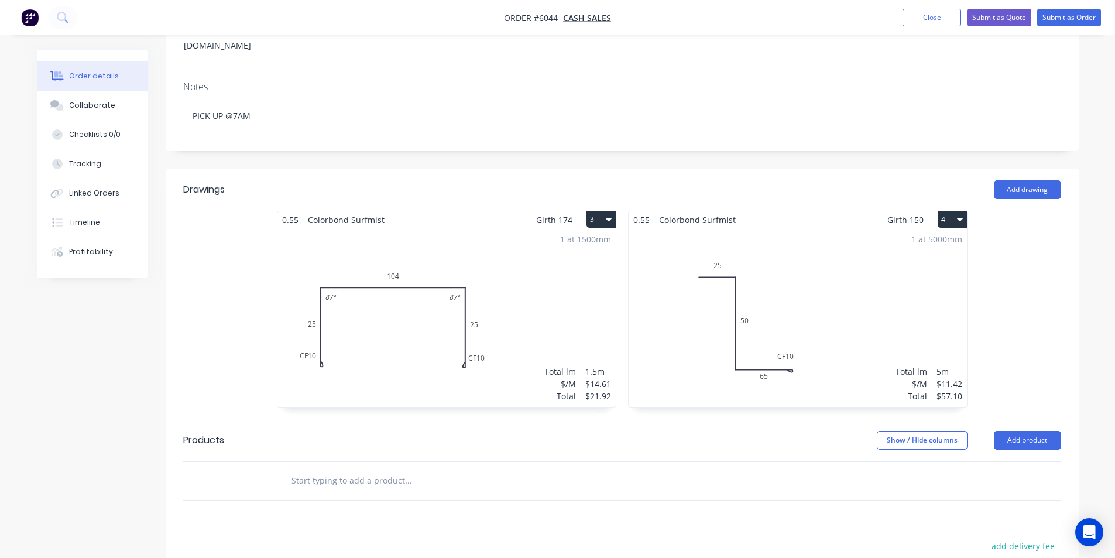
click at [392, 315] on div "1 at 1500mm Total lm $/M Total 1.5m $14.61 $21.92" at bounding box center [446, 317] width 338 height 179
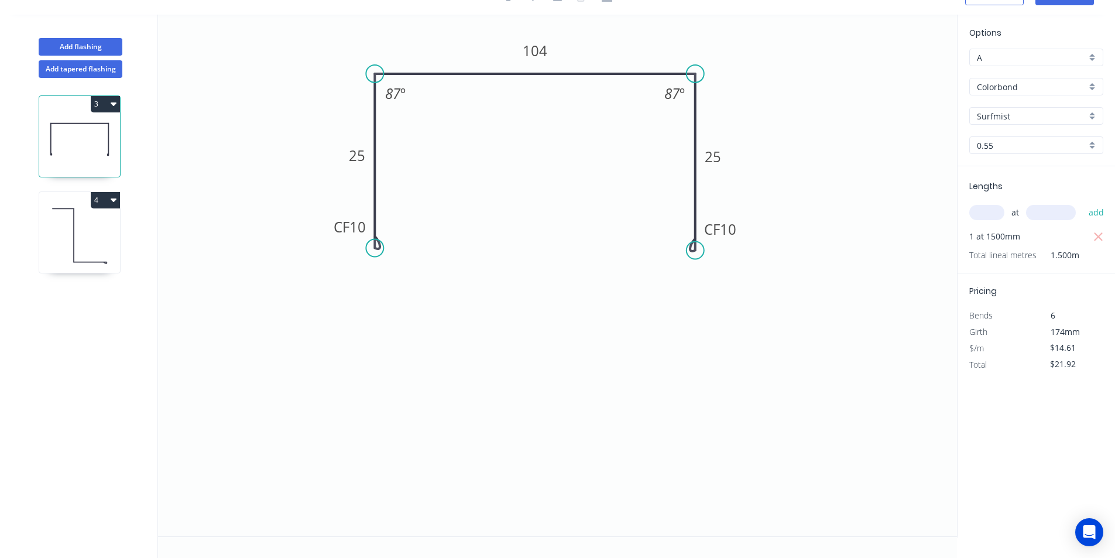
click at [115, 105] on icon "button" at bounding box center [114, 103] width 6 height 9
click at [66, 133] on div "Duplicate" at bounding box center [64, 133] width 90 height 17
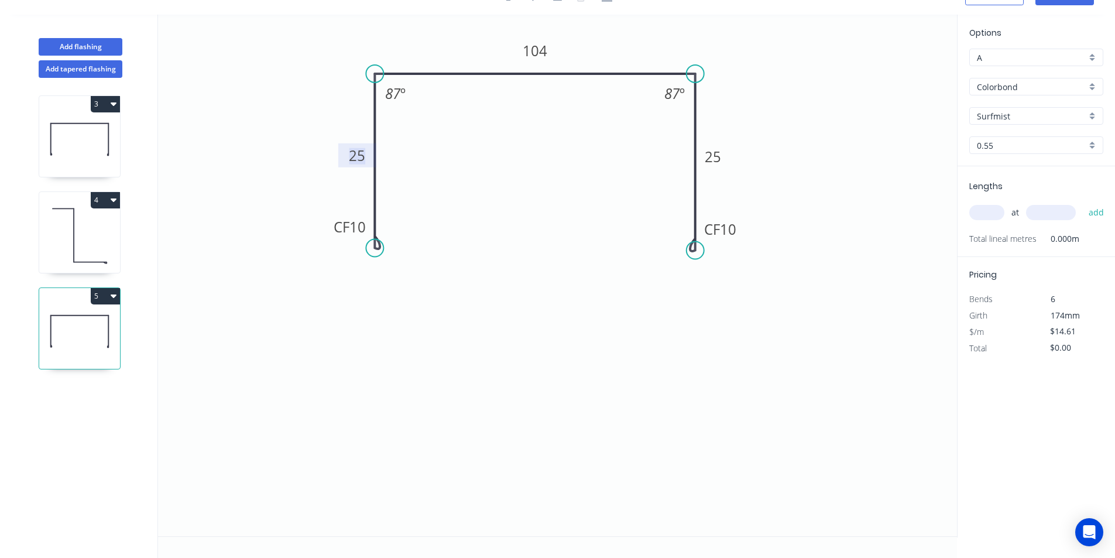
click at [356, 159] on tspan "25" at bounding box center [357, 155] width 16 height 19
click at [532, 43] on tspan "104" at bounding box center [535, 50] width 25 height 19
click at [990, 210] on input "text" at bounding box center [986, 212] width 35 height 15
click at [1095, 213] on button "add" at bounding box center [1097, 213] width 28 height 20
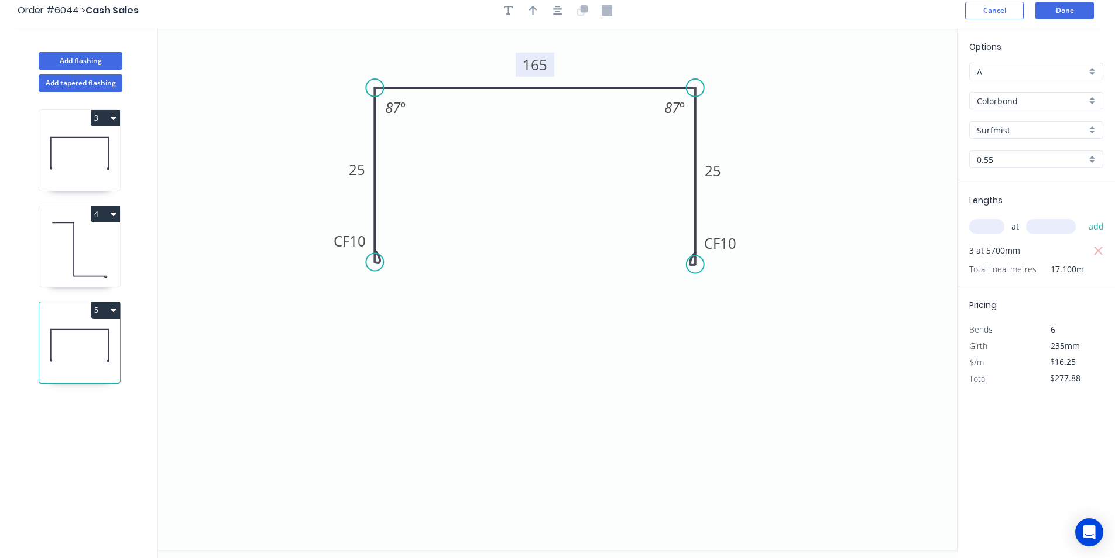
scroll to position [0, 0]
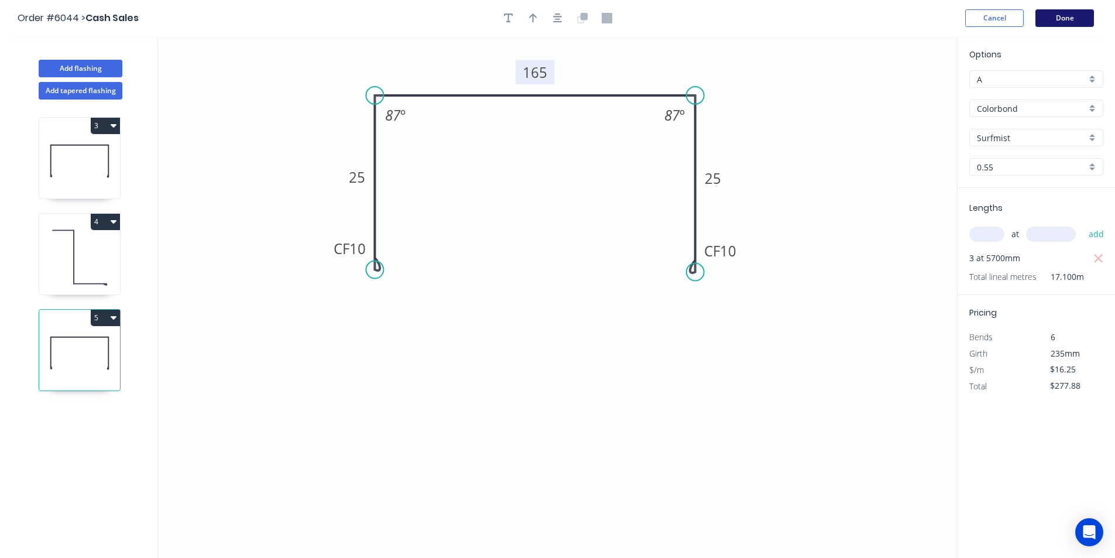
click at [1078, 14] on button "Done" at bounding box center [1064, 18] width 59 height 18
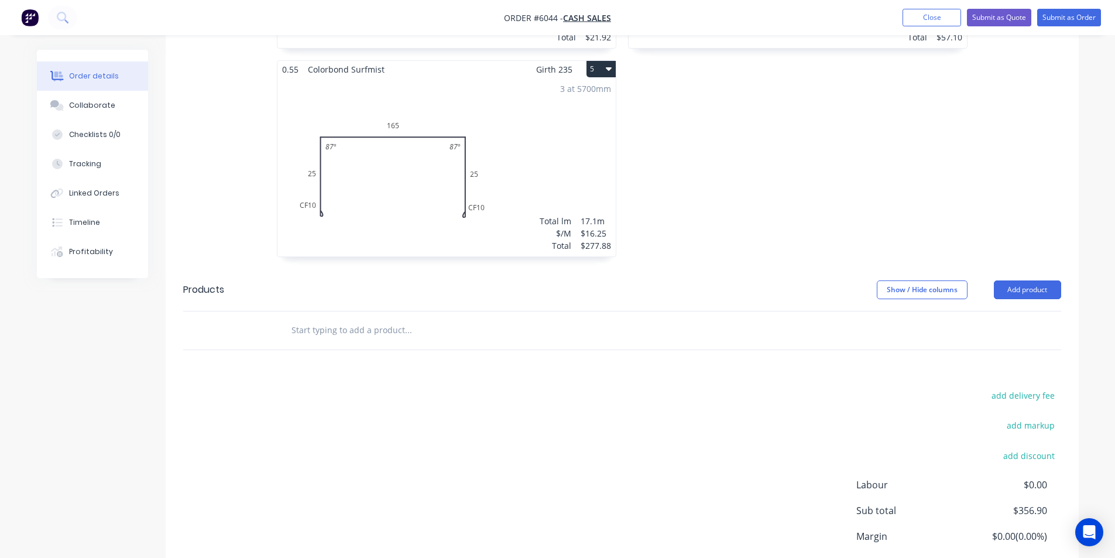
scroll to position [375, 0]
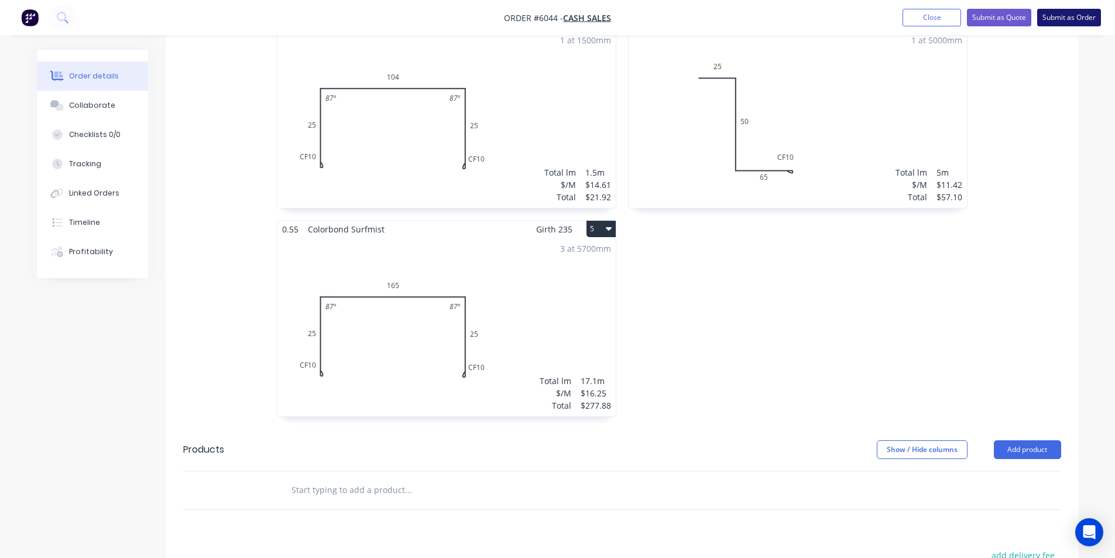
click at [1075, 12] on button "Submit as Order" at bounding box center [1069, 18] width 64 height 18
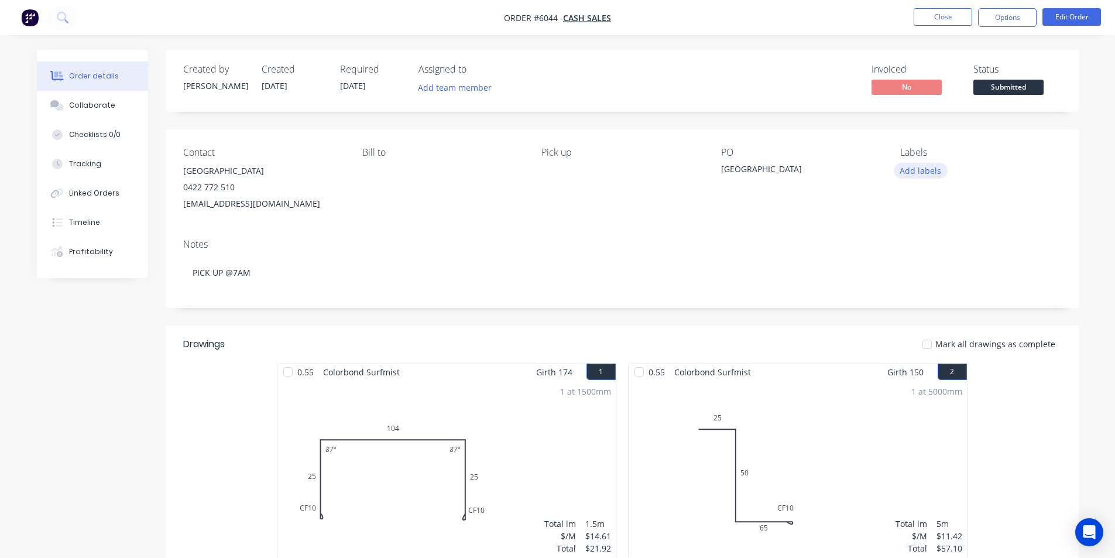
click at [913, 173] on button "Add labels" at bounding box center [921, 171] width 54 height 16
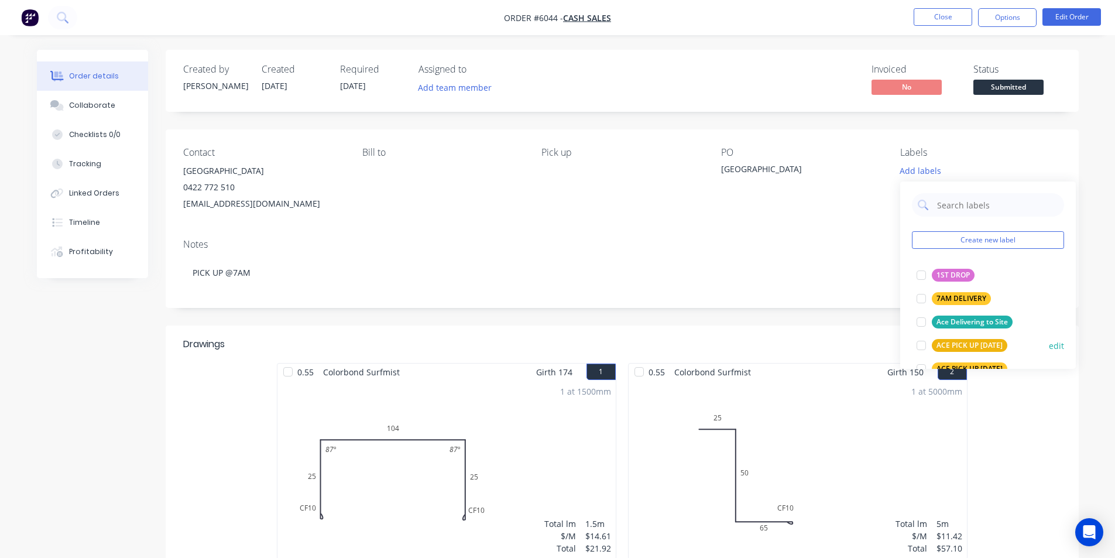
scroll to position [176, 0]
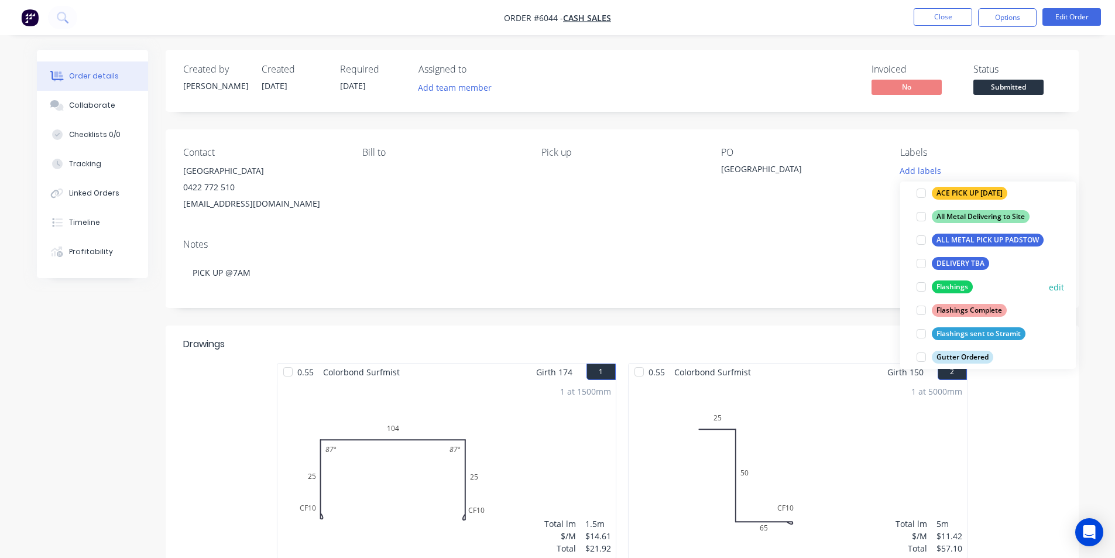
click at [924, 288] on div at bounding box center [921, 286] width 23 height 23
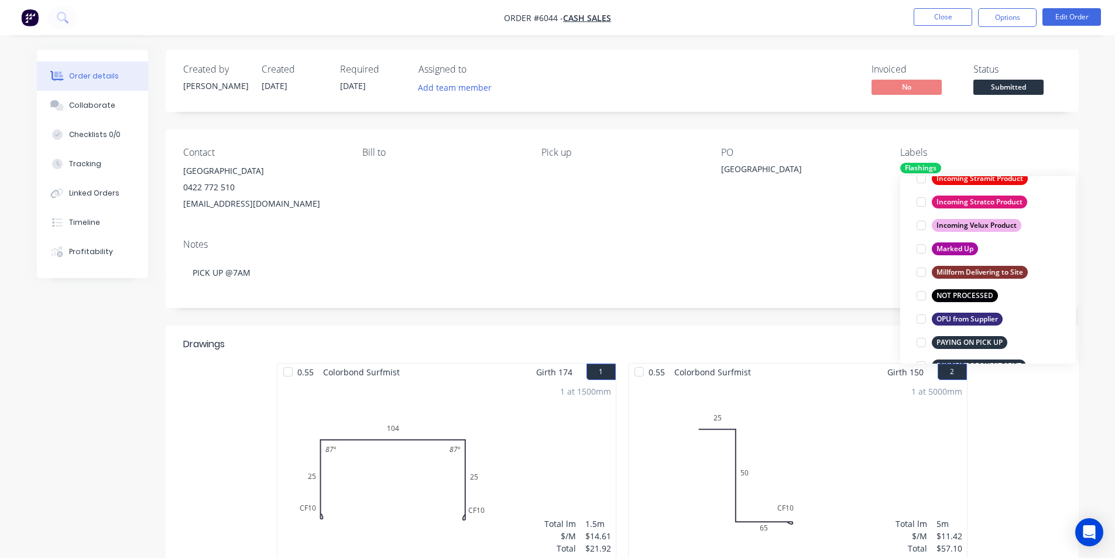
scroll to position [644, 0]
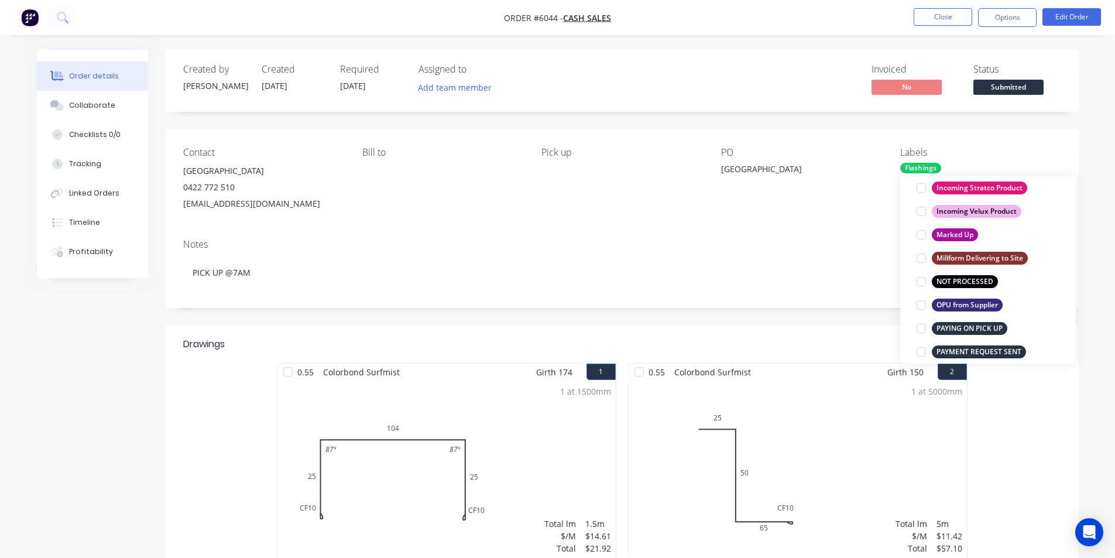
click at [924, 326] on div at bounding box center [921, 328] width 23 height 23
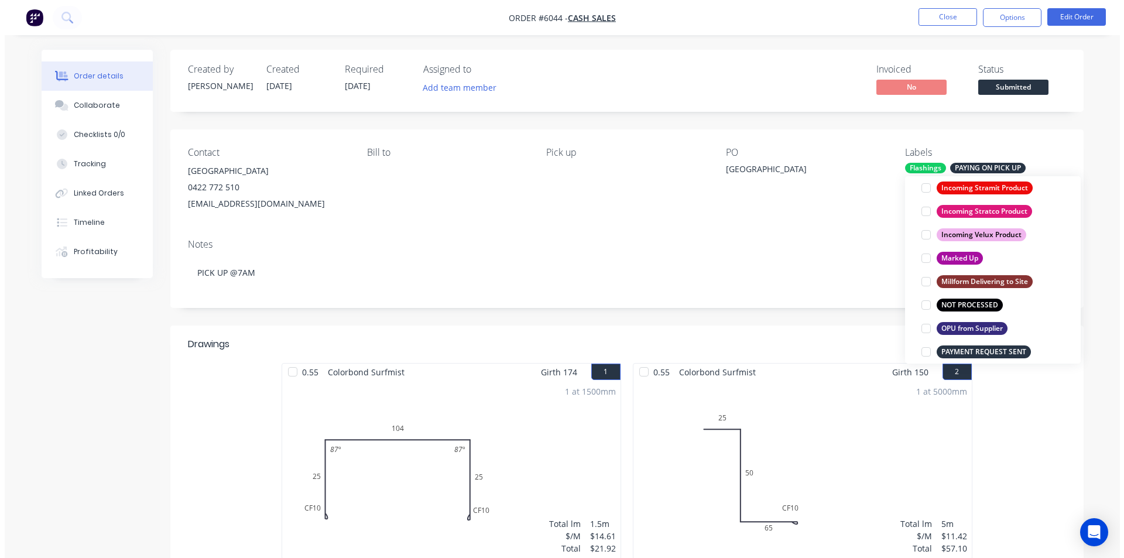
scroll to position [0, 0]
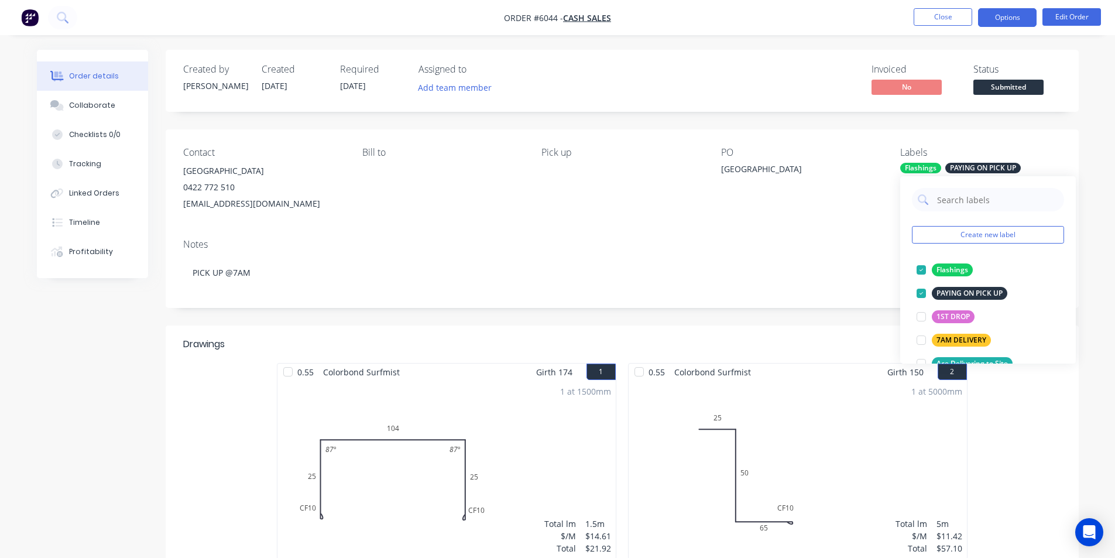
click at [1014, 16] on button "Options" at bounding box center [1007, 17] width 59 height 19
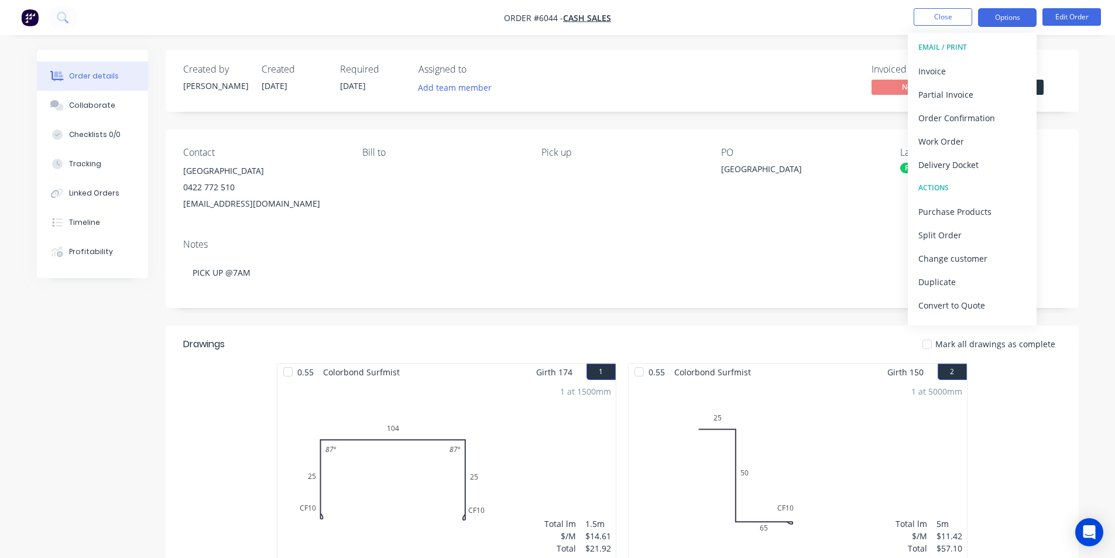
click at [1014, 15] on button "Options" at bounding box center [1007, 17] width 59 height 19
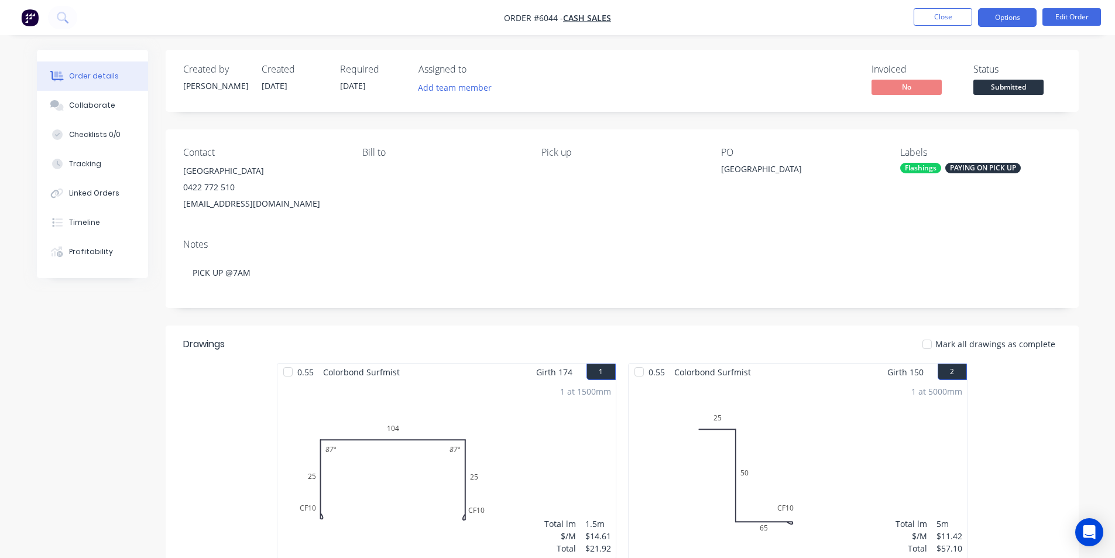
click at [1014, 16] on button "Options" at bounding box center [1007, 17] width 59 height 19
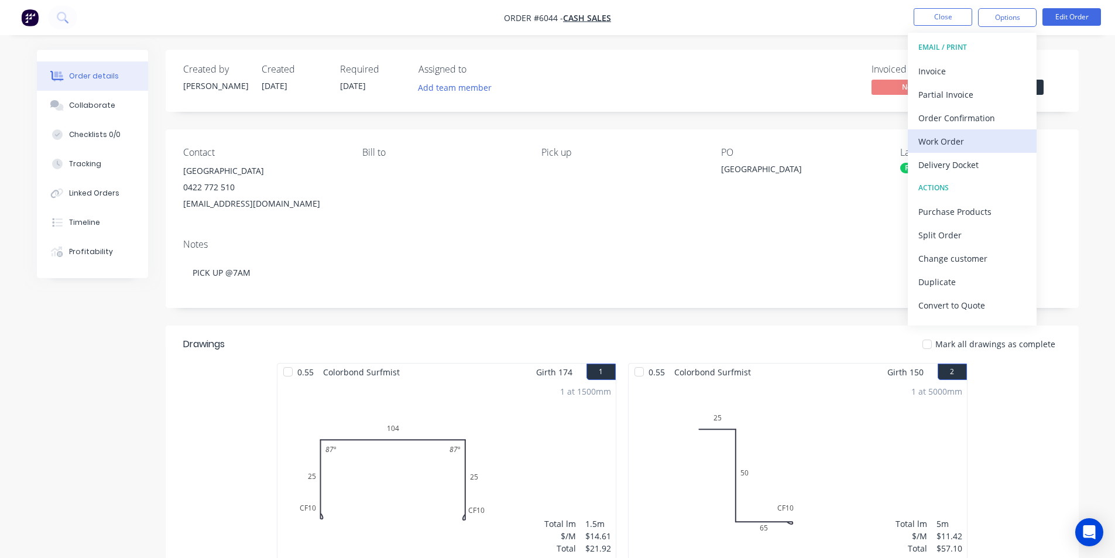
click at [934, 140] on div "Work Order" at bounding box center [972, 141] width 108 height 17
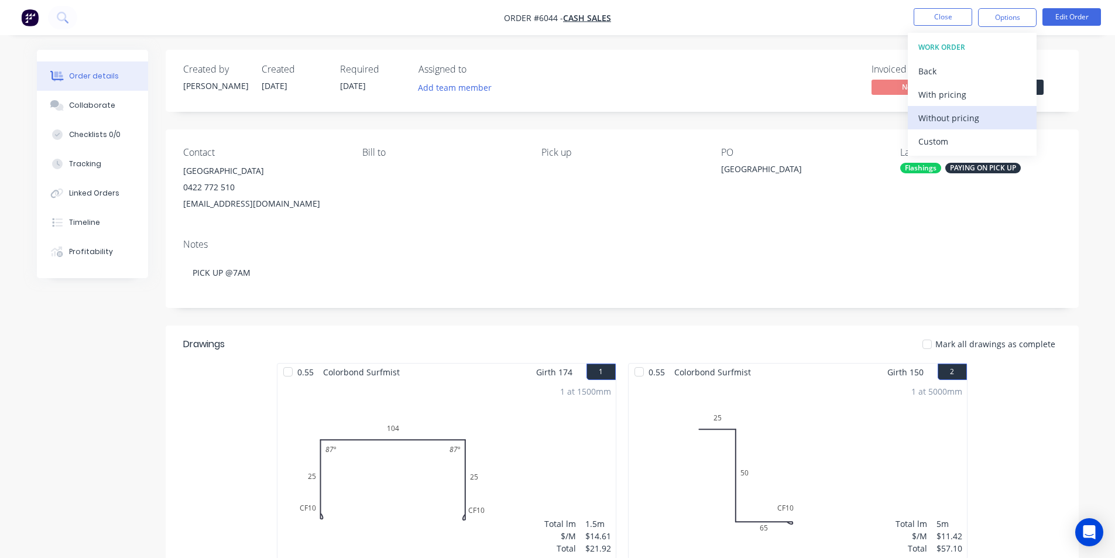
click at [939, 122] on div "Without pricing" at bounding box center [972, 117] width 108 height 17
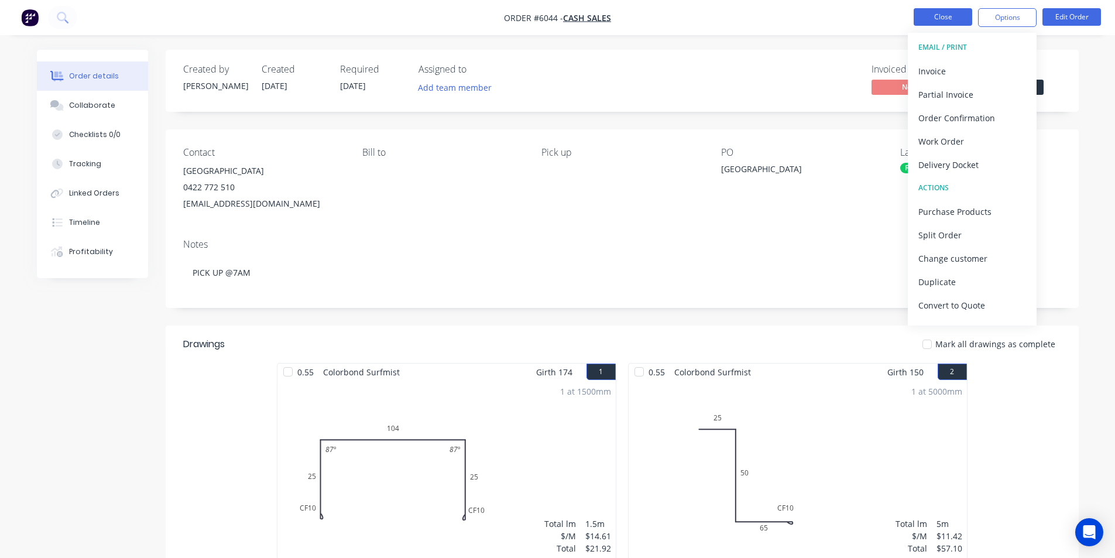
click at [959, 15] on button "Close" at bounding box center [943, 17] width 59 height 18
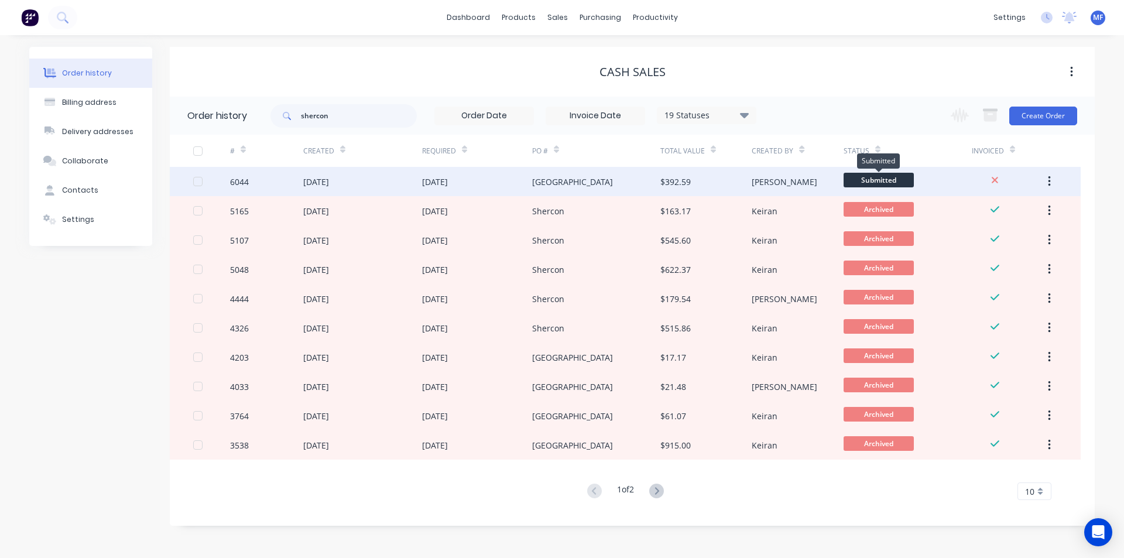
drag, startPoint x: 884, startPoint y: 179, endPoint x: 869, endPoint y: 181, distance: 16.1
click at [869, 181] on span "Submitted" at bounding box center [878, 180] width 70 height 15
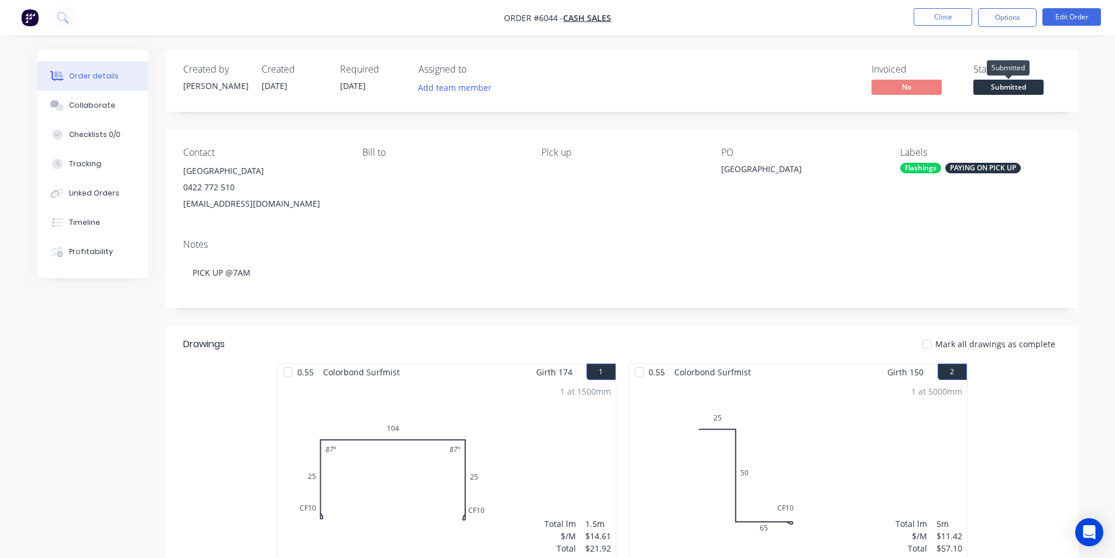
click at [999, 83] on span "Submitted" at bounding box center [1008, 87] width 70 height 15
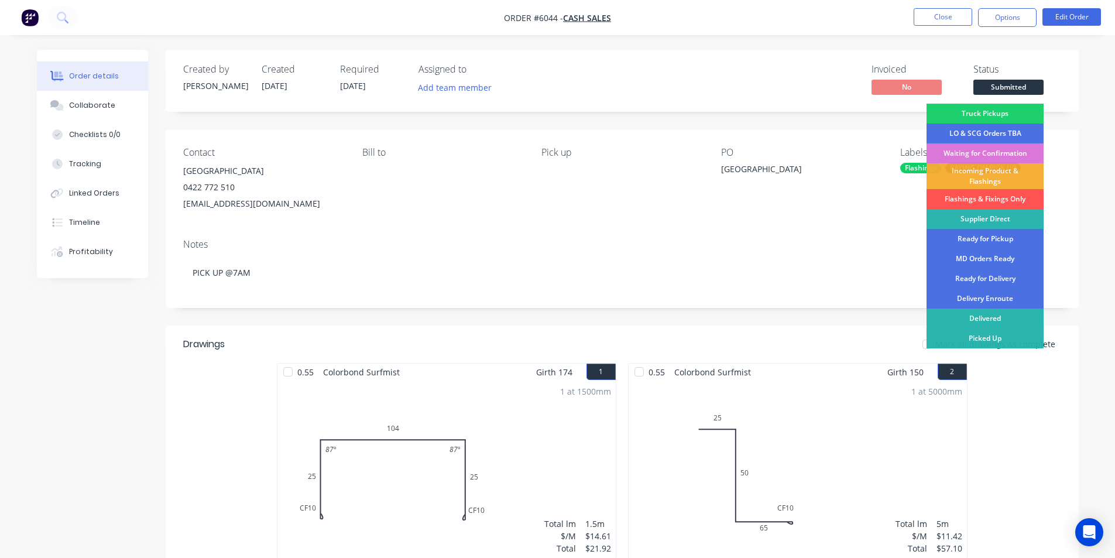
click at [1010, 194] on div "Flashings & Fixings Only" at bounding box center [985, 199] width 117 height 20
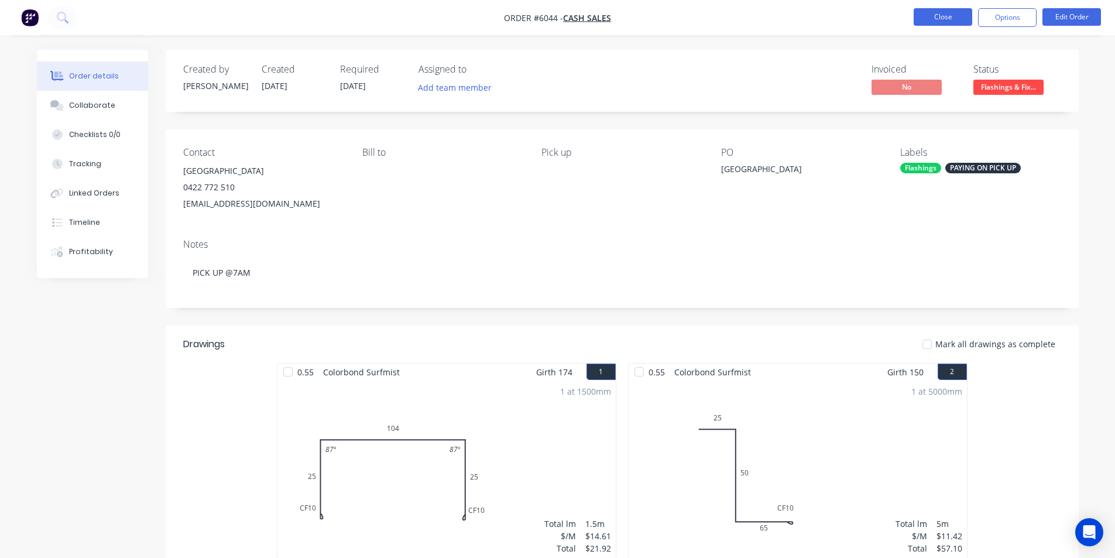
click at [951, 22] on button "Close" at bounding box center [943, 17] width 59 height 18
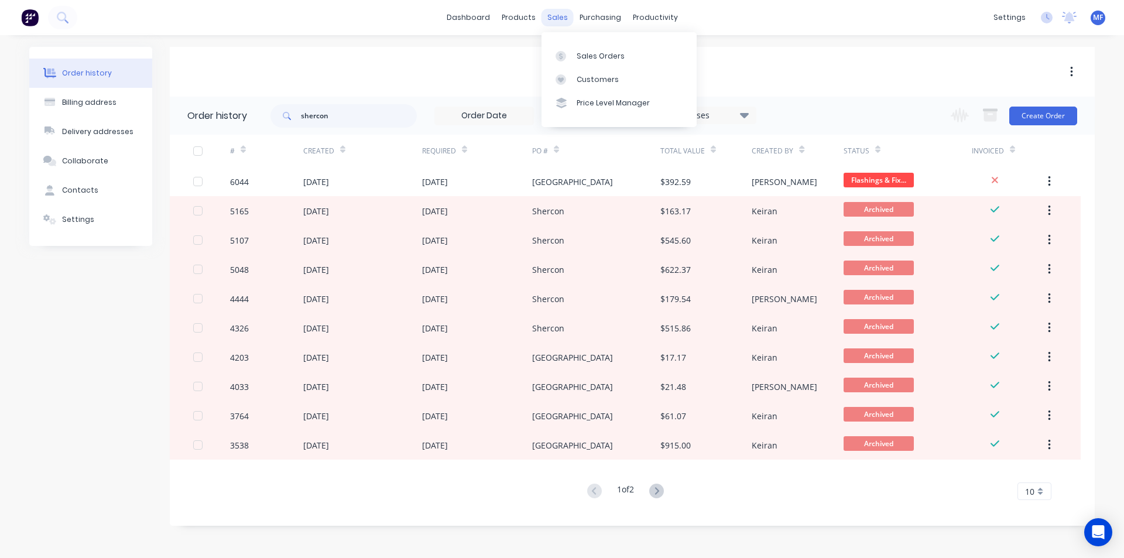
click at [554, 11] on div "sales" at bounding box center [557, 18] width 32 height 18
click at [596, 79] on div "Customers" at bounding box center [598, 79] width 42 height 11
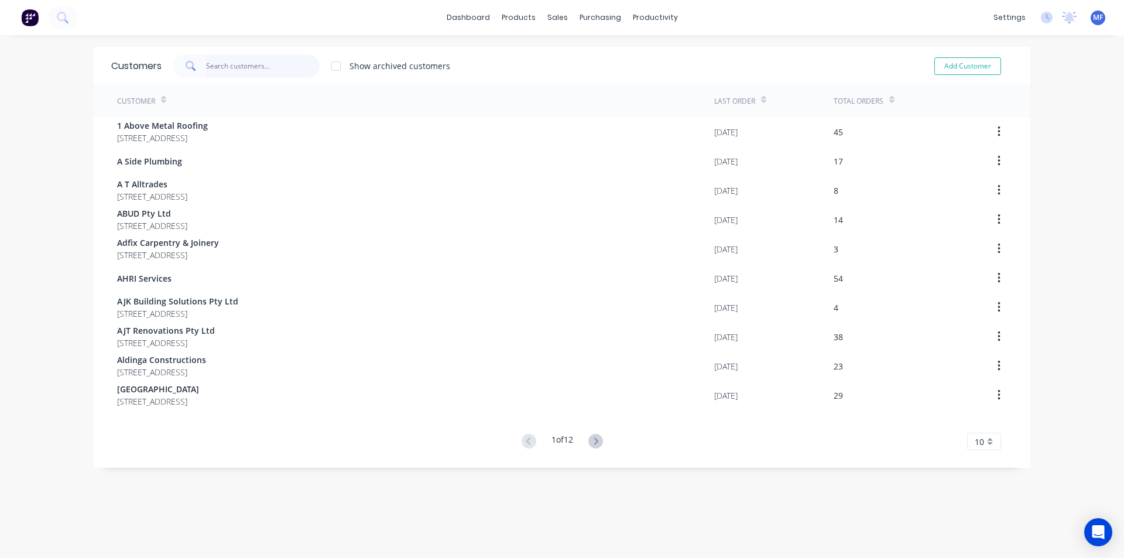
click at [236, 61] on input "text" at bounding box center [263, 65] width 114 height 23
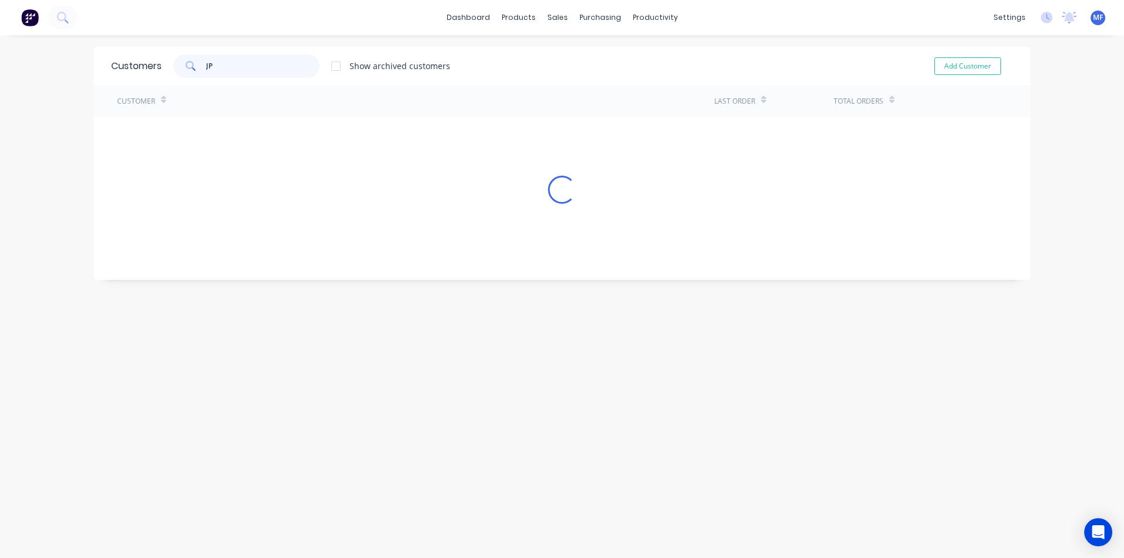
type input "JPH"
click at [238, 70] on input "JPH" at bounding box center [263, 65] width 114 height 23
click at [238, 69] on input "JPH" at bounding box center [263, 65] width 114 height 23
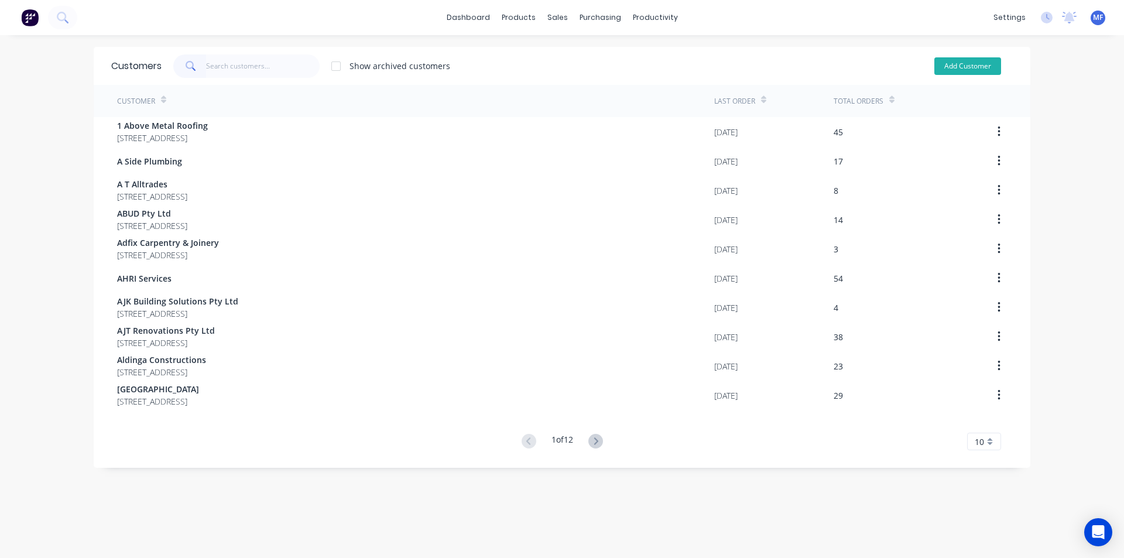
click at [956, 66] on button "Add Customer" at bounding box center [967, 66] width 67 height 18
select select "AU"
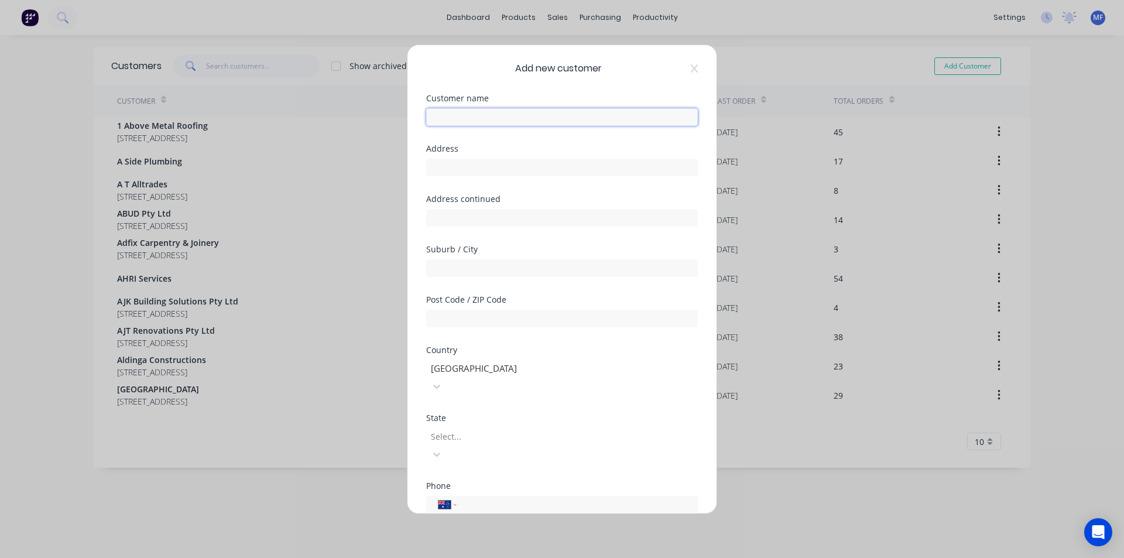
click at [437, 113] on input "text" at bounding box center [562, 117] width 272 height 18
click at [485, 122] on input "text" at bounding box center [562, 117] width 272 height 18
type input "j"
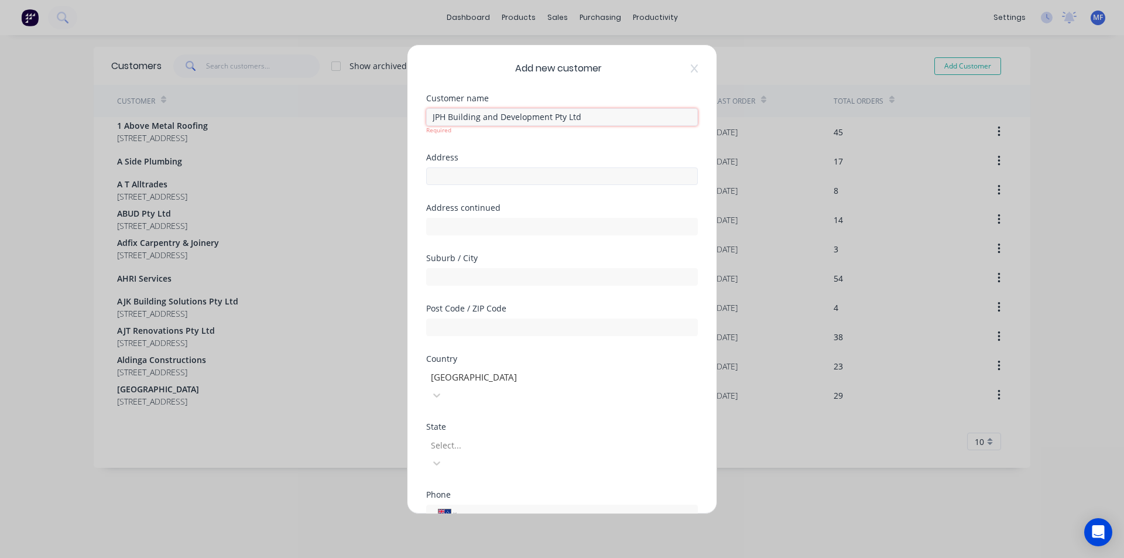
type input "JPH Building and Development Pty Ltd"
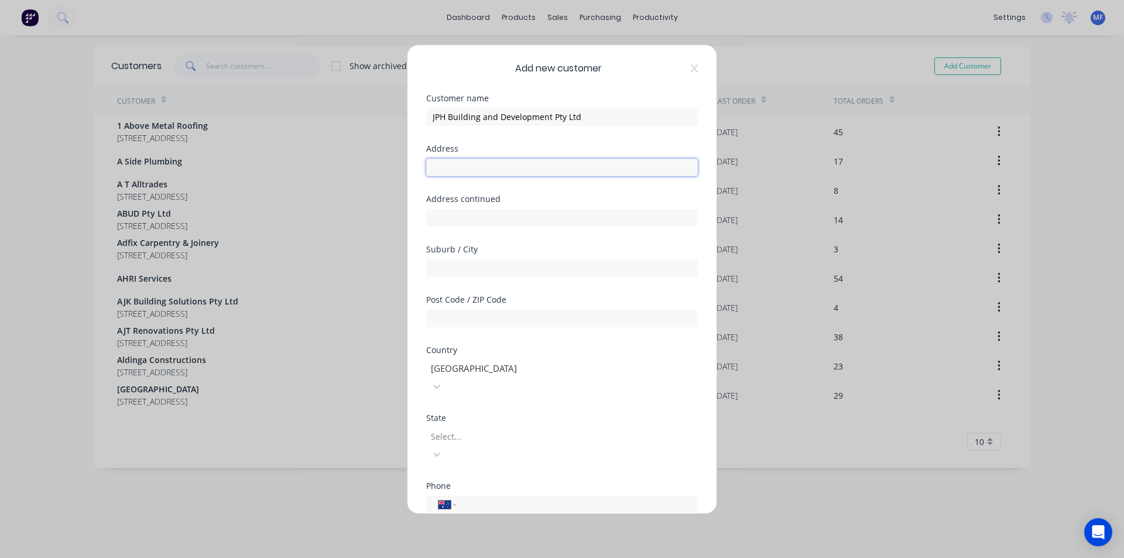
click at [457, 184] on div "Address" at bounding box center [562, 170] width 272 height 50
click at [451, 163] on input "text" at bounding box center [562, 168] width 272 height 18
type input "69 Scarborough Street"
type input "Bundeena"
type input "2230"
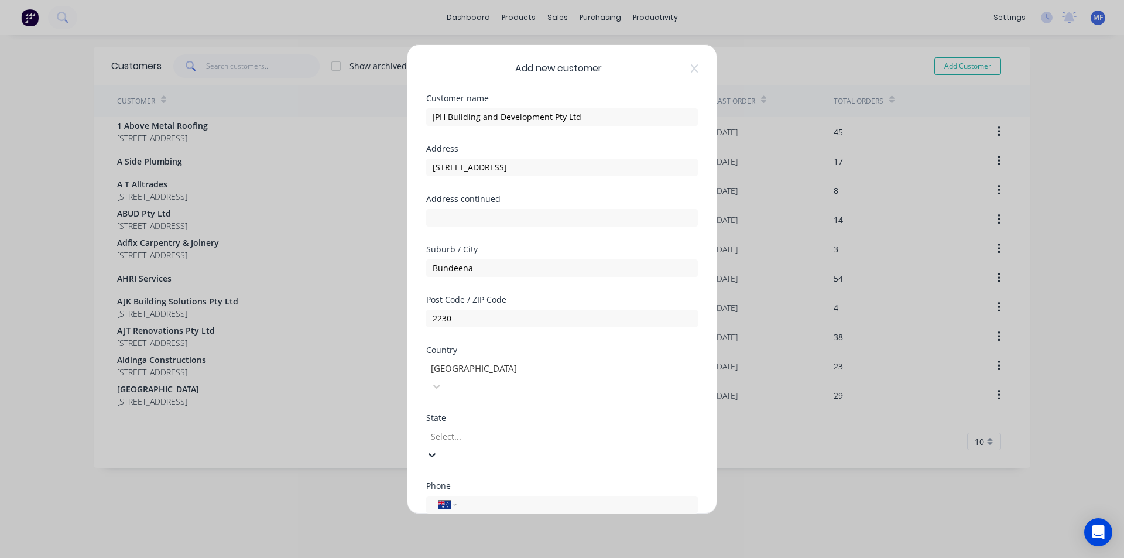
scroll to position [37, 0]
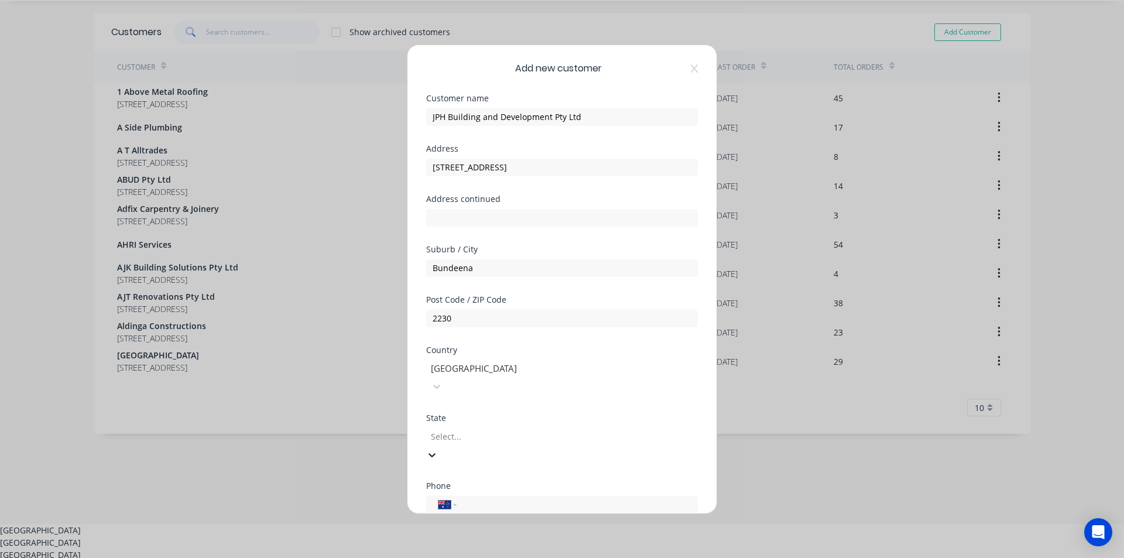
click at [598, 429] on div at bounding box center [514, 436] width 169 height 15
click at [529, 533] on div "New South Wales" at bounding box center [562, 539] width 1124 height 12
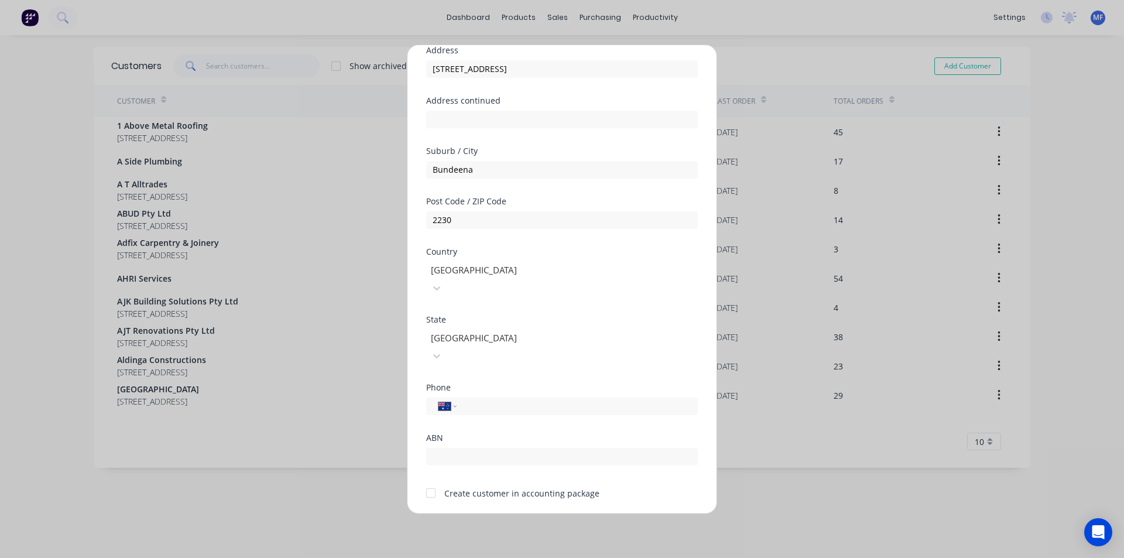
scroll to position [103, 0]
click at [489, 395] on input "tel" at bounding box center [575, 401] width 221 height 13
type input "0433 557 055"
click at [469, 440] on div at bounding box center [562, 450] width 272 height 20
click at [460, 440] on div at bounding box center [562, 450] width 272 height 20
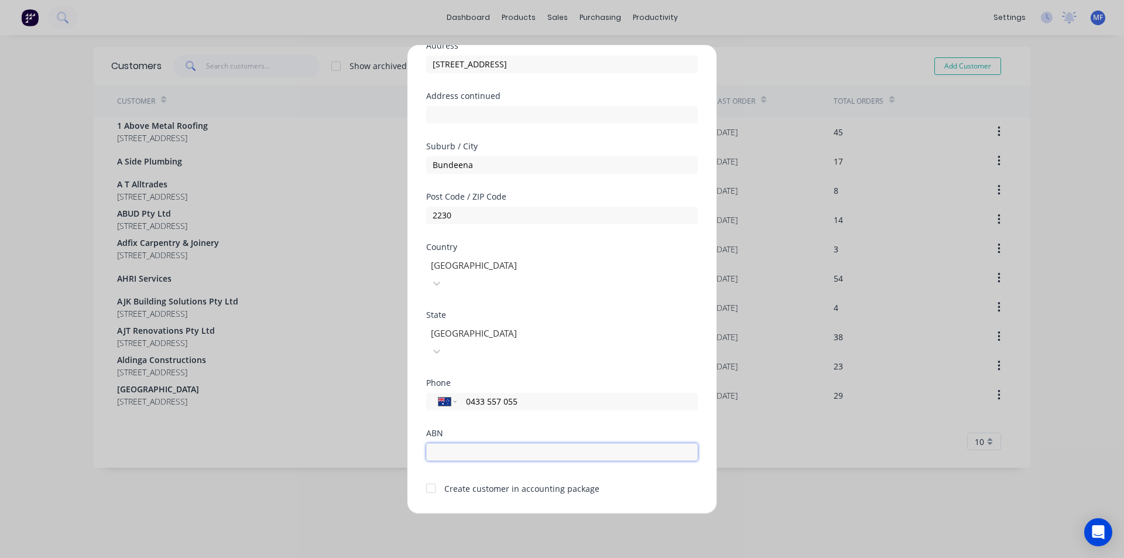
click at [438, 443] on input "text" at bounding box center [562, 452] width 272 height 18
click at [577, 443] on input "89641009476" at bounding box center [562, 452] width 272 height 18
type input "89641009476"
click at [430, 476] on div at bounding box center [430, 487] width 23 height 23
click at [519, 513] on button "Save" at bounding box center [525, 522] width 64 height 19
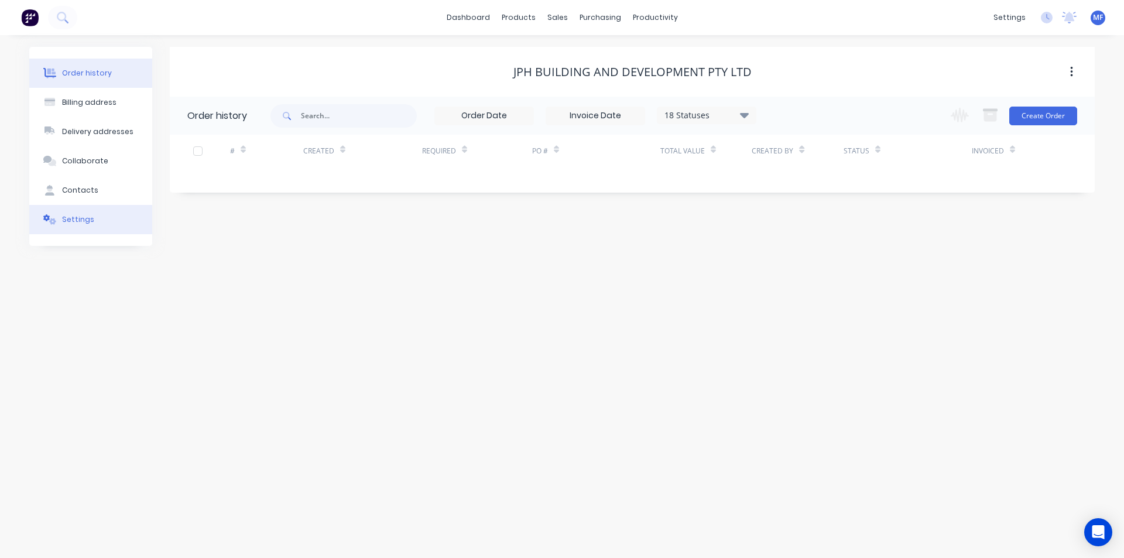
click at [71, 220] on div "Settings" at bounding box center [78, 219] width 32 height 11
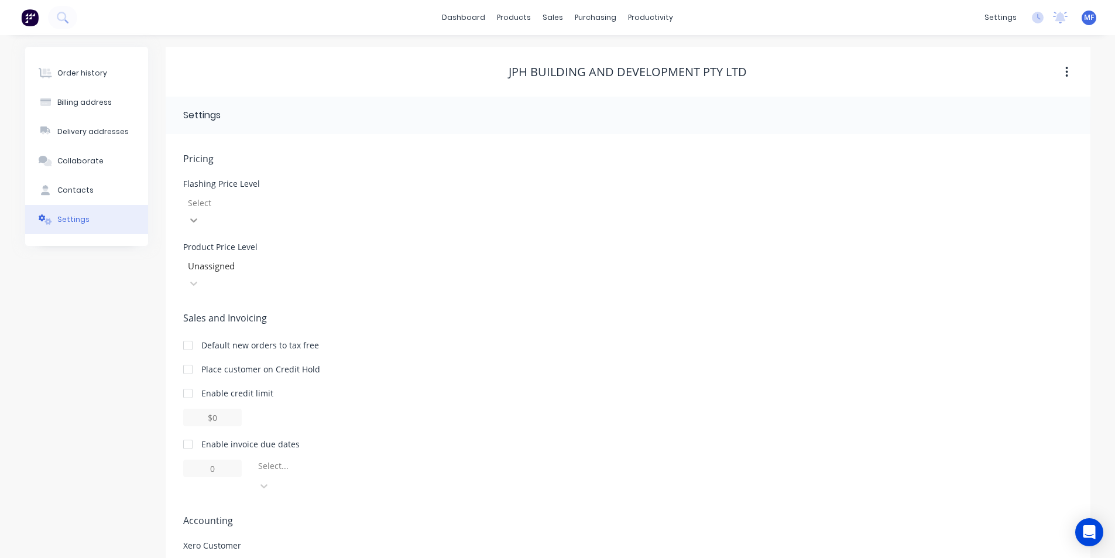
click at [200, 214] on icon at bounding box center [194, 220] width 12 height 12
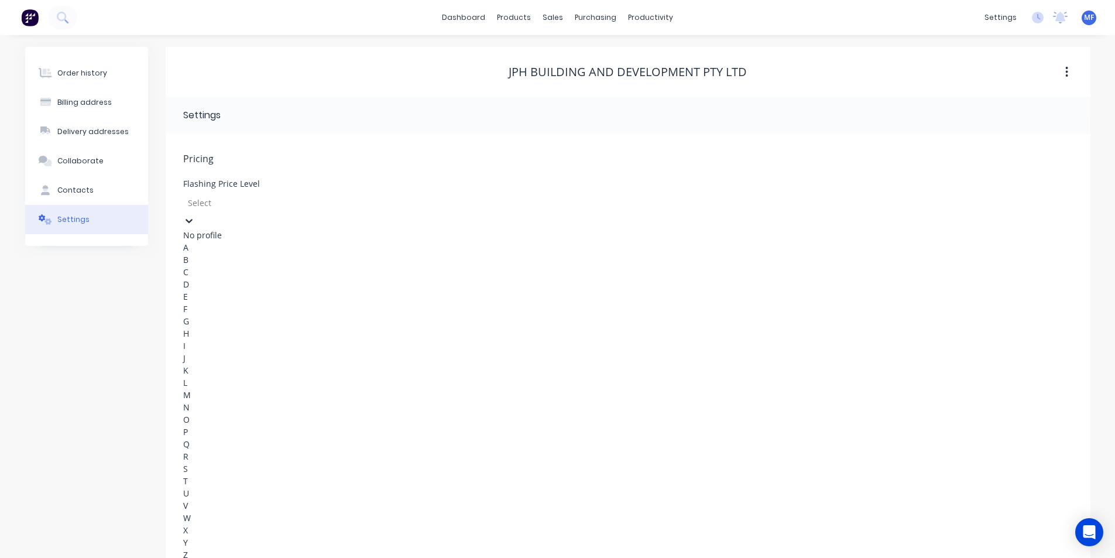
click at [269, 266] on div "B" at bounding box center [271, 259] width 176 height 12
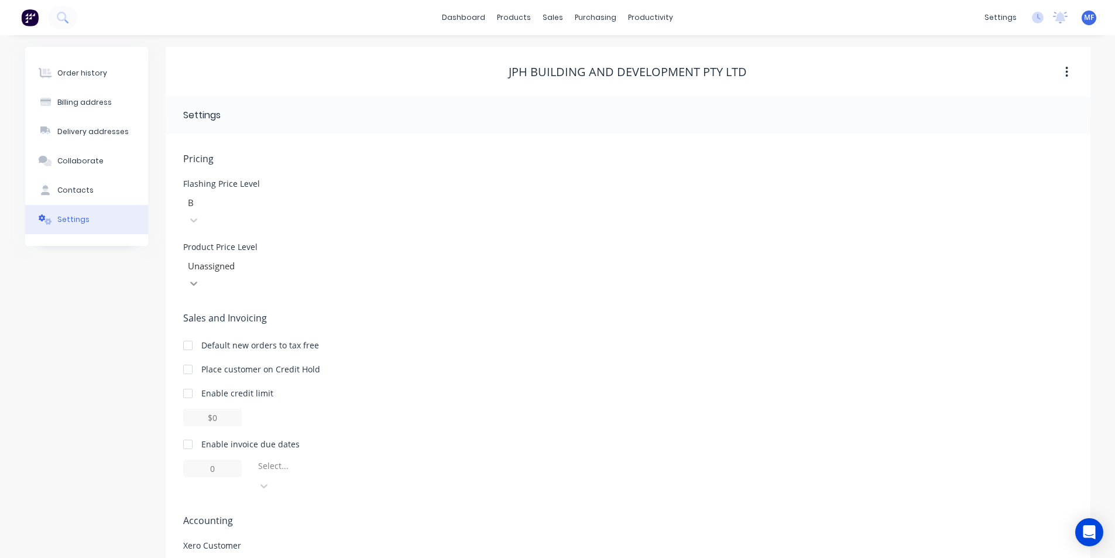
click at [200, 277] on icon at bounding box center [194, 283] width 12 height 12
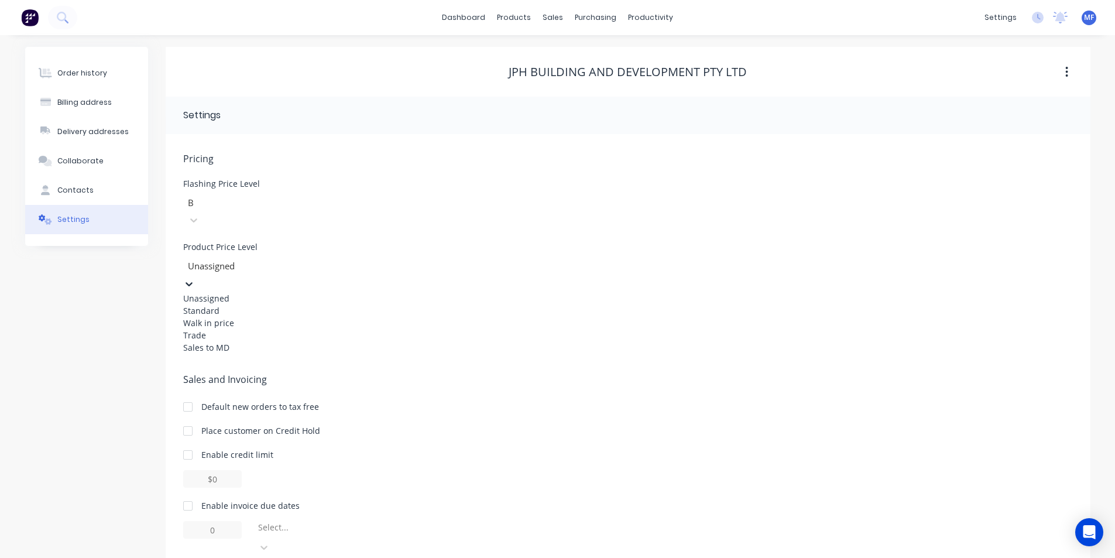
click at [221, 338] on div "Trade" at bounding box center [271, 335] width 176 height 12
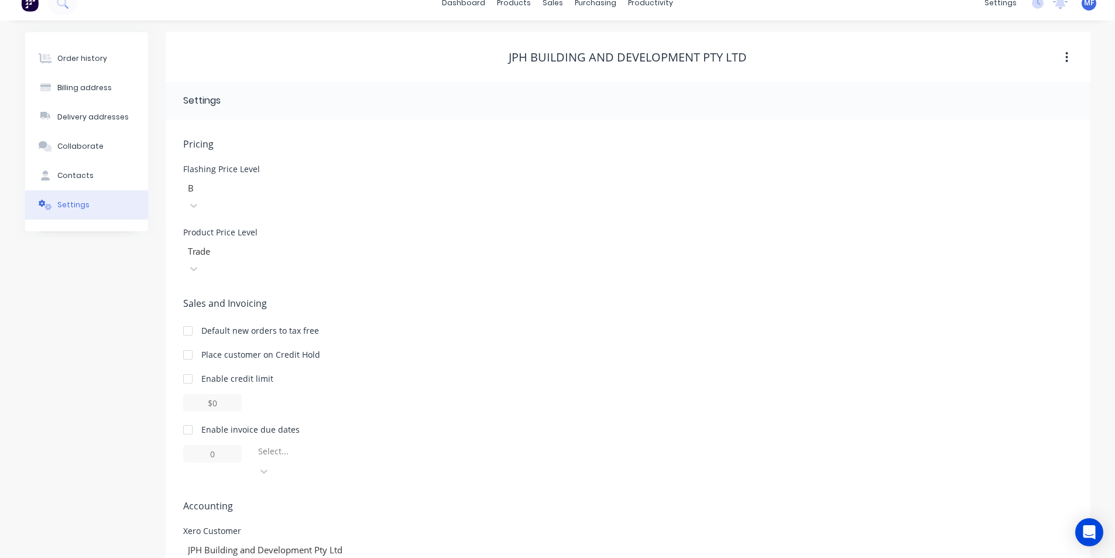
scroll to position [22, 0]
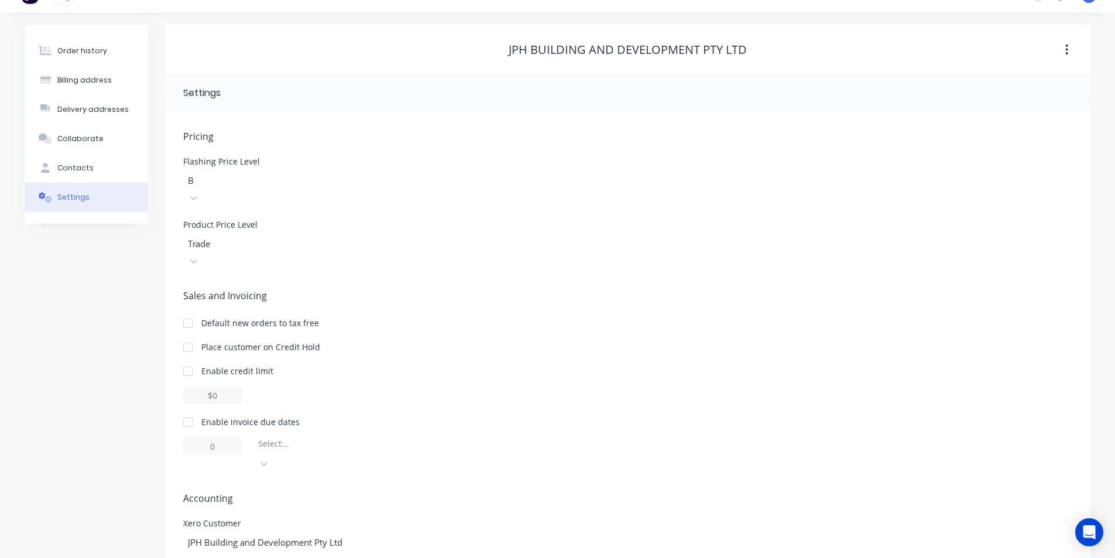
click at [536, 437] on div "Select..." at bounding box center [628, 454] width 890 height 35
drag, startPoint x: 188, startPoint y: 386, endPoint x: 194, endPoint y: 391, distance: 7.5
click at [188, 410] on div at bounding box center [187, 421] width 23 height 23
click at [211, 437] on input "1" at bounding box center [212, 446] width 59 height 18
click at [273, 439] on div at bounding box center [341, 446] width 169 height 15
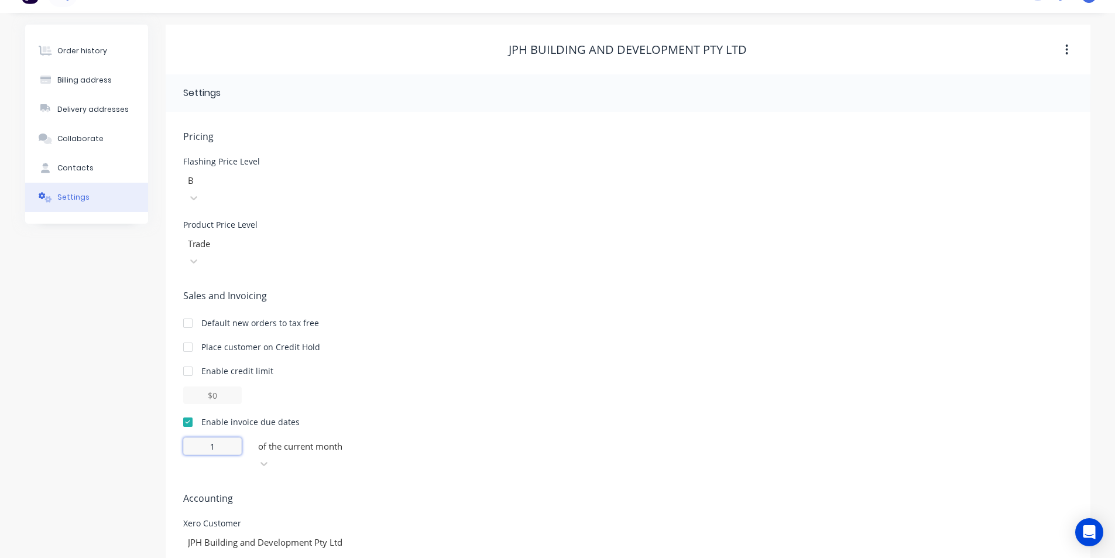
click at [227, 437] on input "1" at bounding box center [212, 446] width 59 height 18
type input "30"
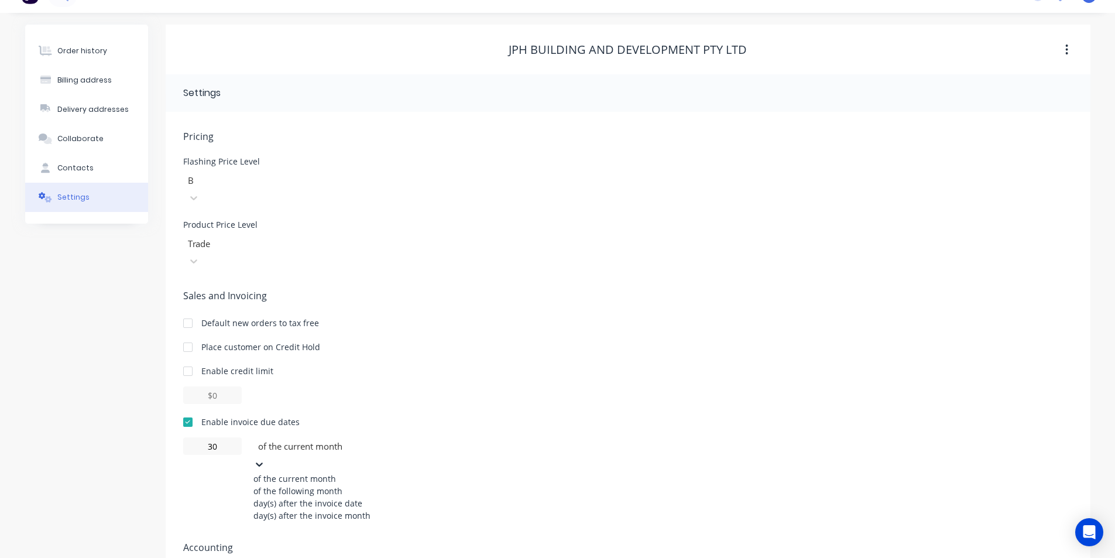
click at [265, 458] on icon at bounding box center [259, 464] width 12 height 12
click at [336, 485] on div "of the following month" at bounding box center [341, 491] width 176 height 12
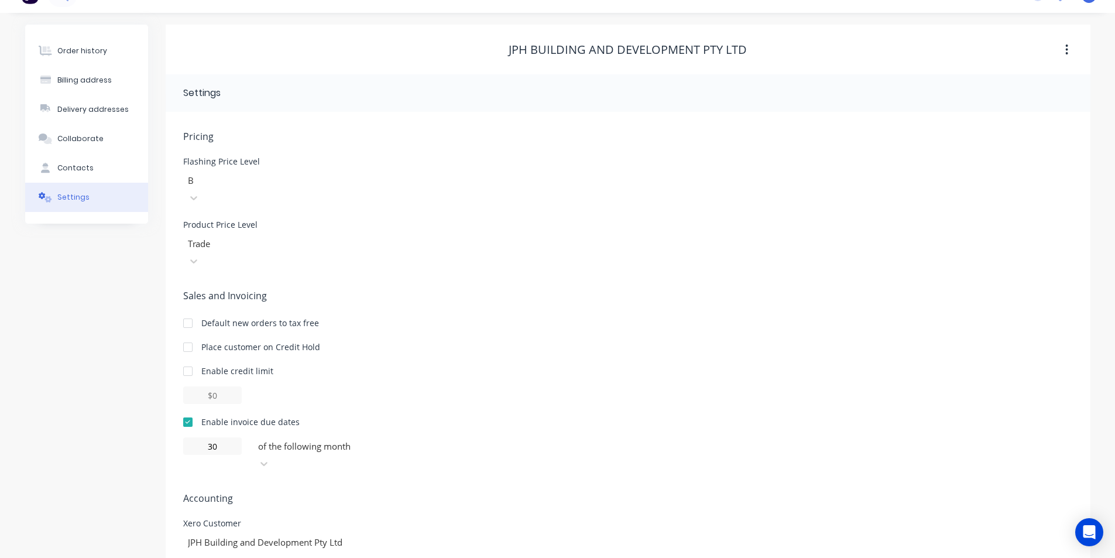
click at [721, 376] on div "Sales and Invoicing Default new orders to tax free Place customer on Credit Hol…" at bounding box center [628, 381] width 890 height 184
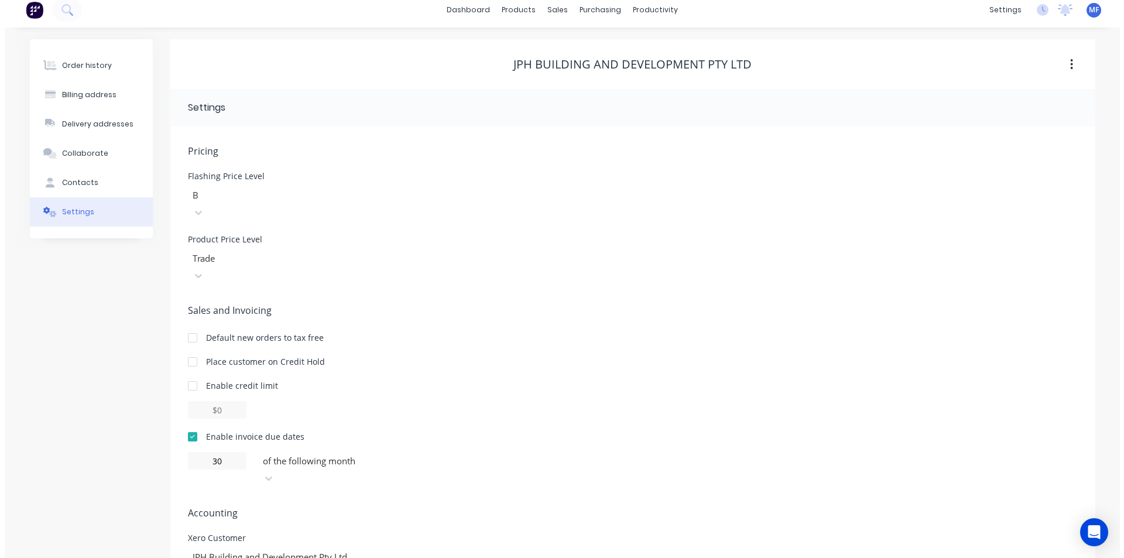
scroll to position [0, 0]
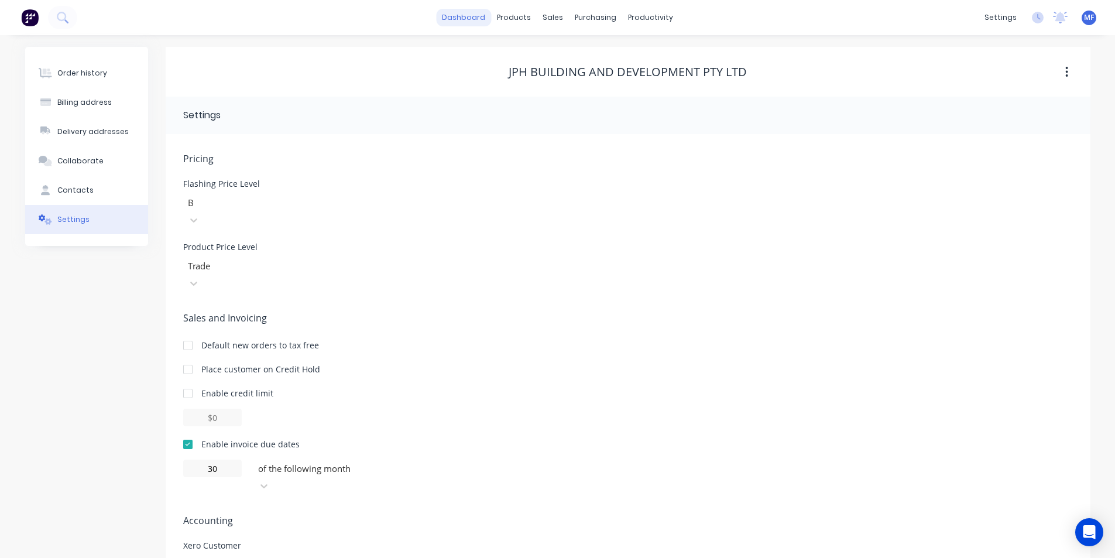
click at [478, 17] on link "dashboard" at bounding box center [463, 18] width 55 height 18
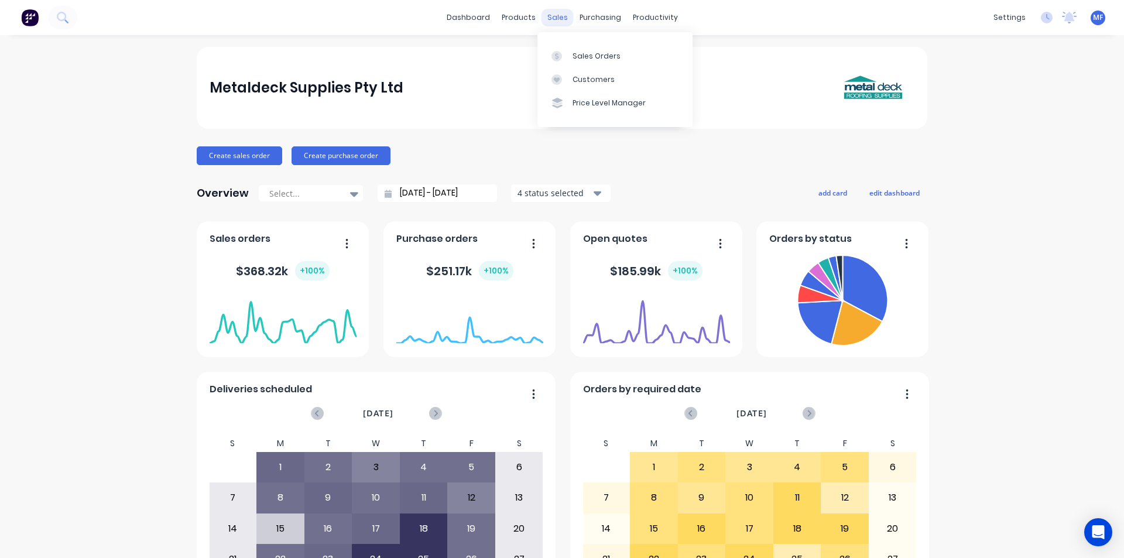
click at [547, 14] on div "sales" at bounding box center [557, 18] width 32 height 18
click at [601, 78] on div "Customers" at bounding box center [593, 79] width 42 height 11
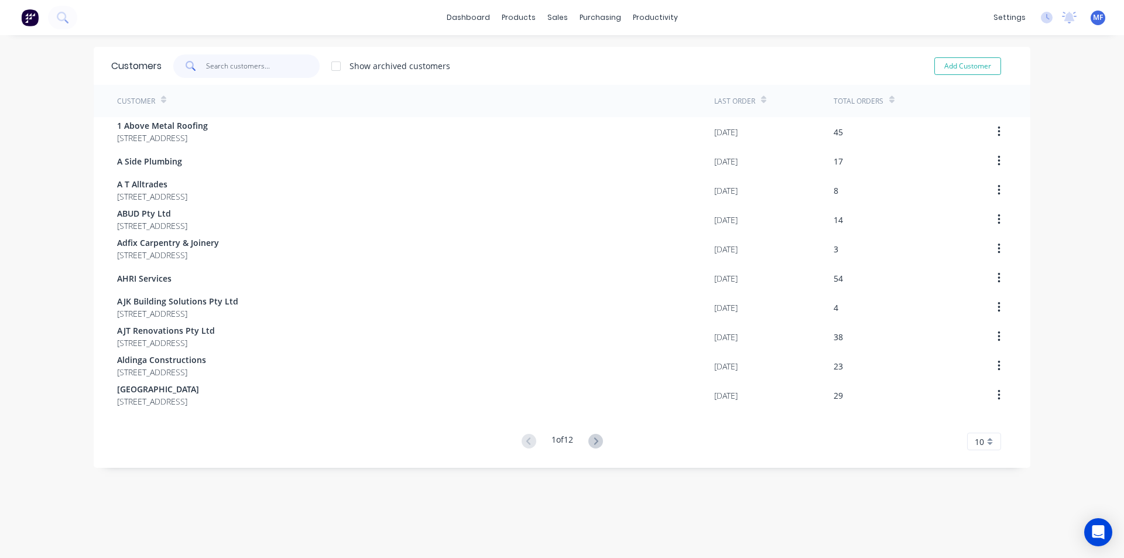
click at [235, 66] on input "text" at bounding box center [263, 65] width 114 height 23
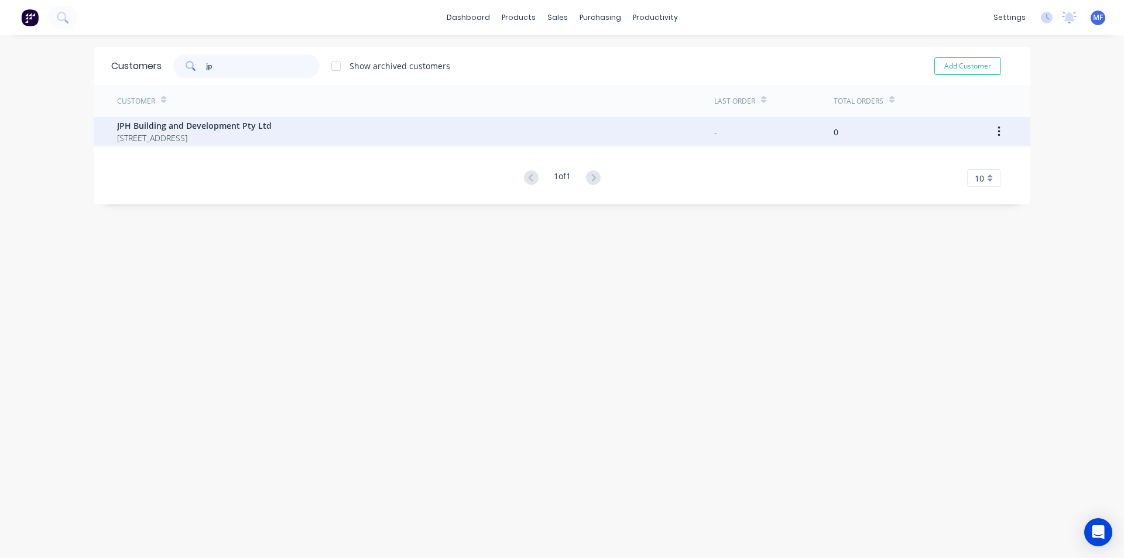
type input "jp"
click at [265, 123] on span "JPH Building and Development Pty Ltd" at bounding box center [194, 125] width 155 height 12
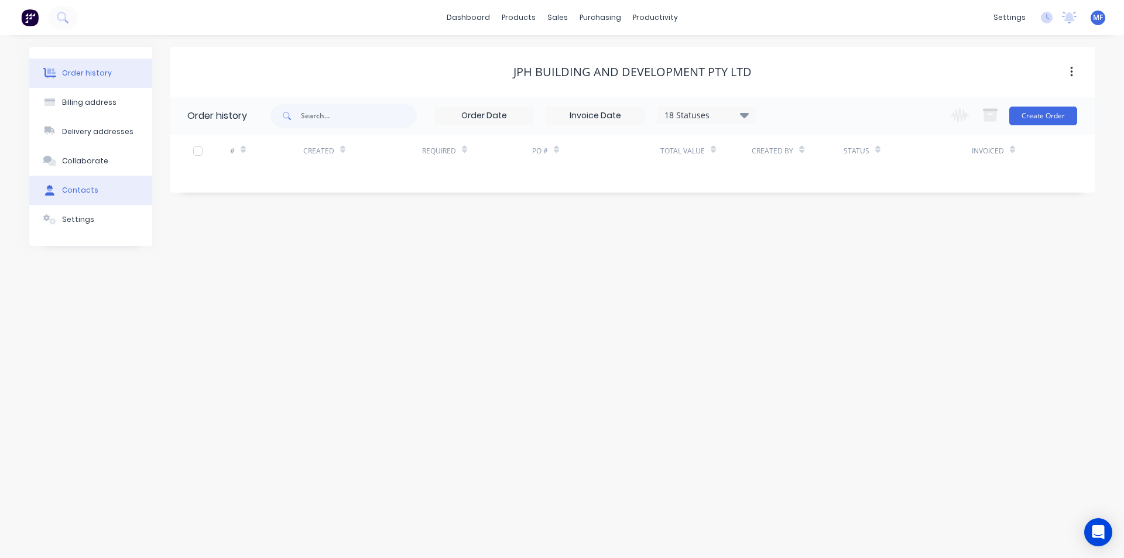
click at [78, 184] on button "Contacts" at bounding box center [90, 190] width 123 height 29
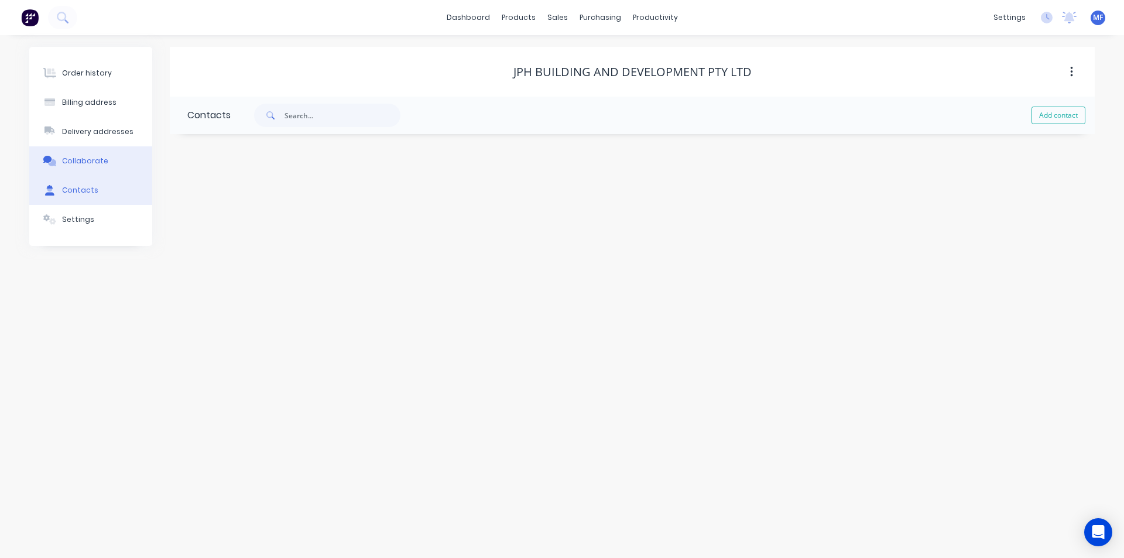
click at [74, 162] on div "Collaborate" at bounding box center [85, 161] width 46 height 11
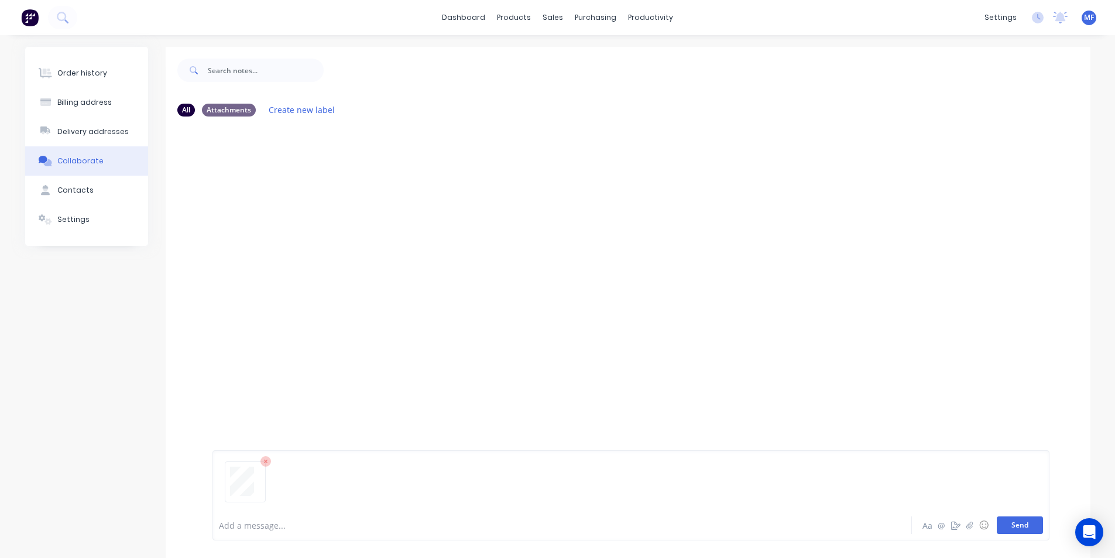
click at [1024, 525] on button "Send" at bounding box center [1020, 525] width 46 height 18
click at [565, 304] on div "MF You 01:22pm 24/09/25 Metal Deck Supplies Pty Ltd Account Application (New).p…" at bounding box center [628, 316] width 925 height 381
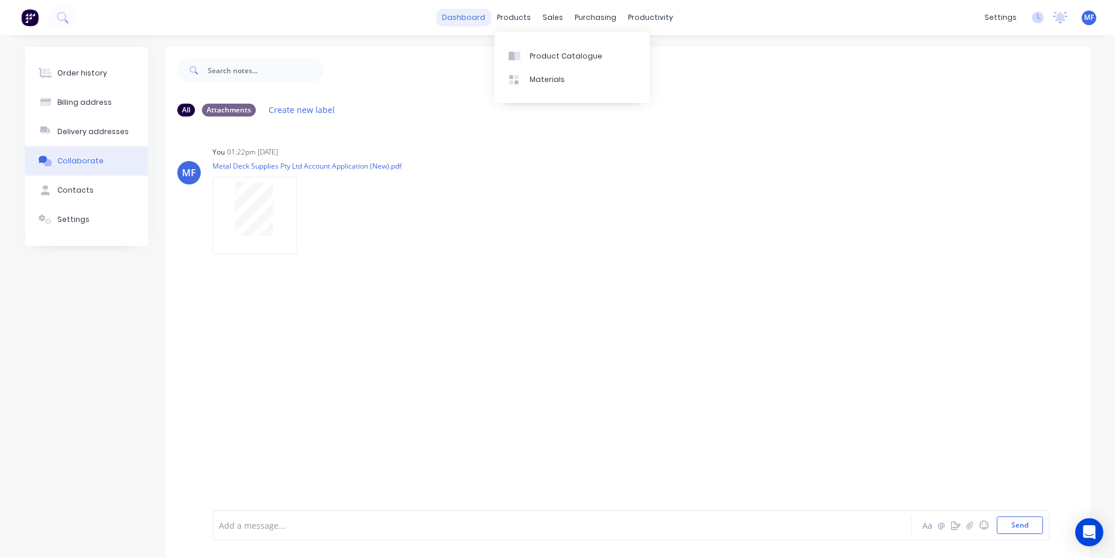
click at [465, 15] on link "dashboard" at bounding box center [463, 18] width 55 height 18
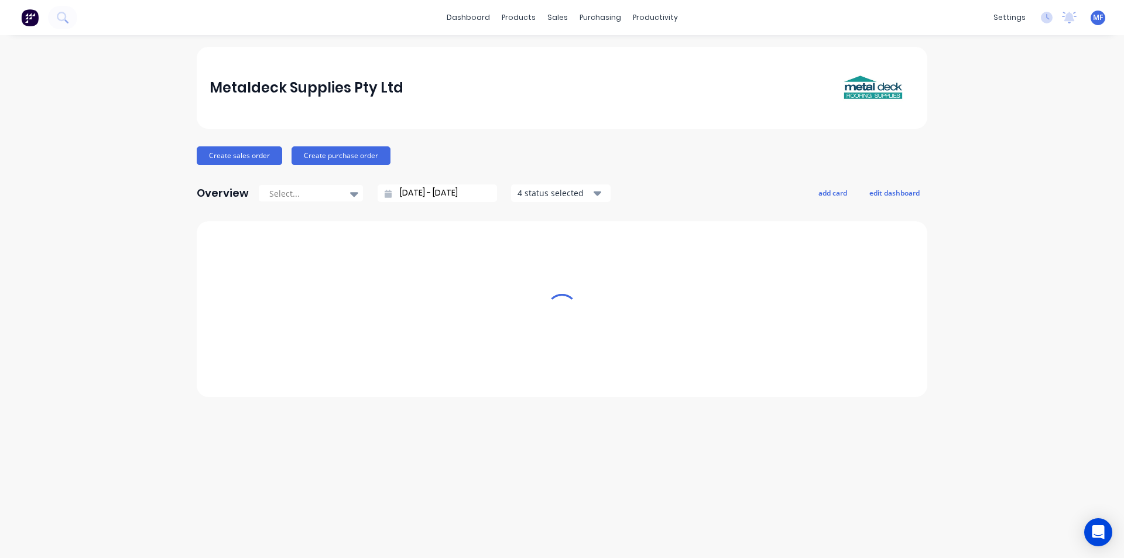
click at [549, 12] on div "sales" at bounding box center [557, 18] width 32 height 18
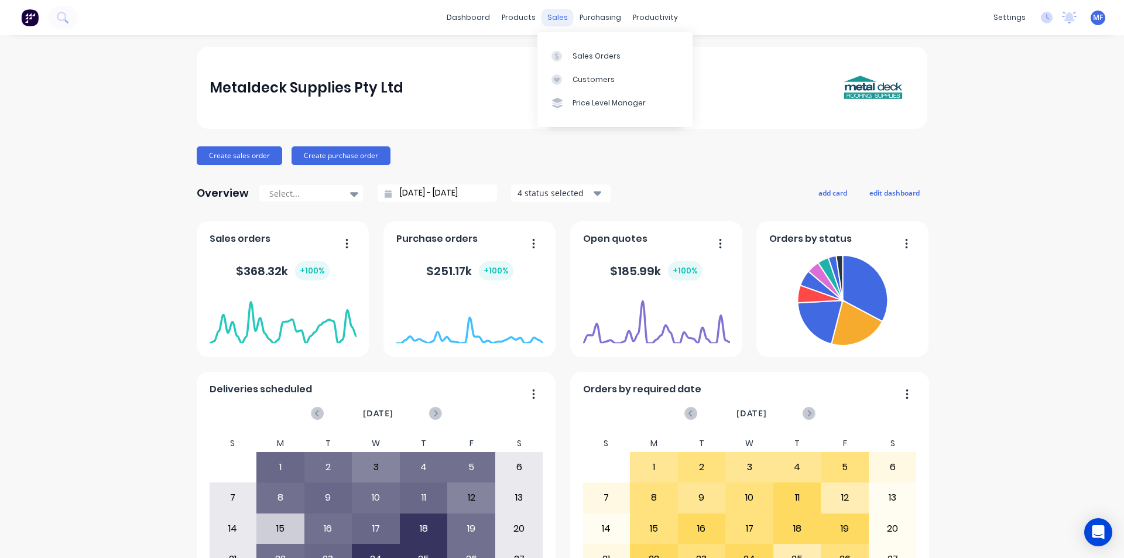
click at [551, 13] on div "sales" at bounding box center [557, 18] width 32 height 18
click at [582, 78] on div "Customers" at bounding box center [593, 79] width 42 height 11
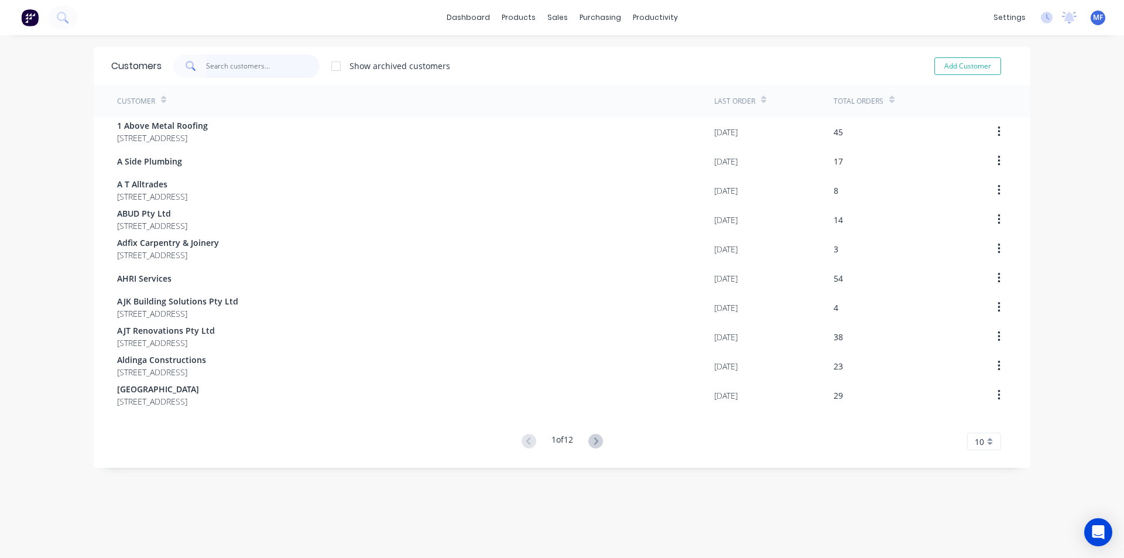
click at [242, 67] on input "text" at bounding box center [263, 65] width 114 height 23
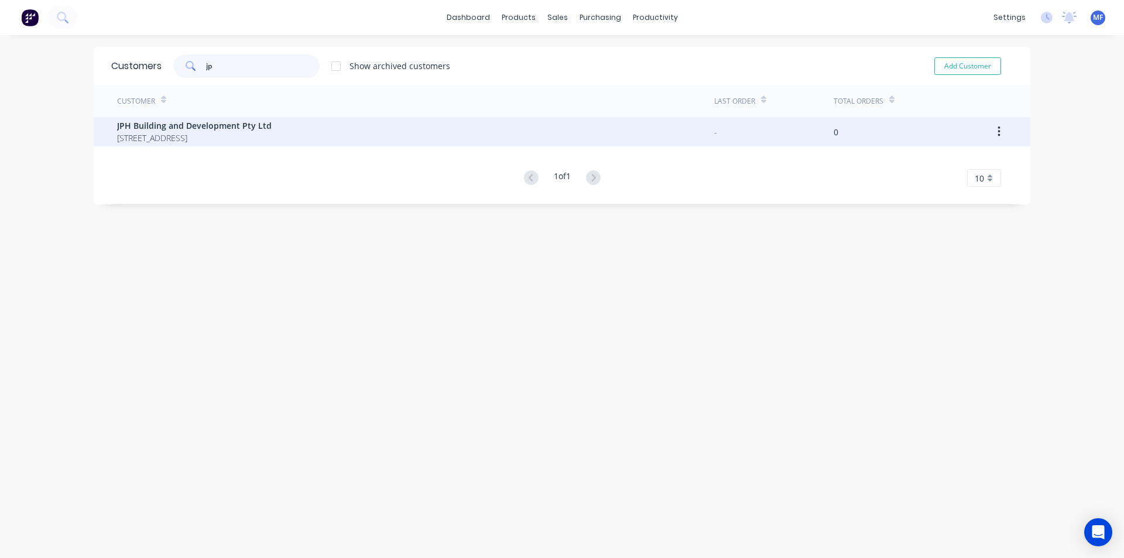
type input "jp"
click at [185, 130] on span "JPH Building and Development Pty Ltd" at bounding box center [194, 125] width 155 height 12
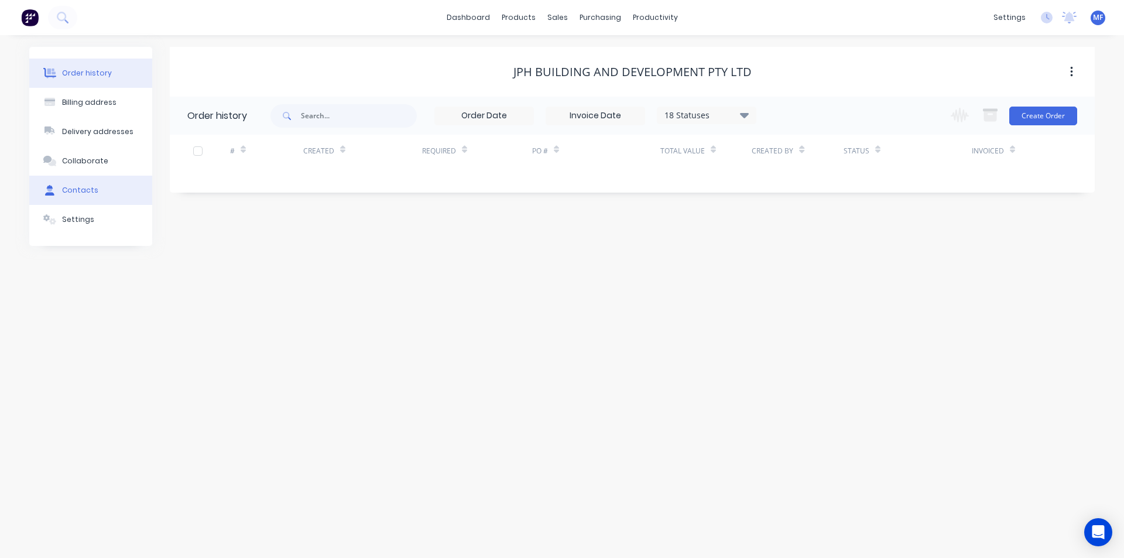
click at [77, 186] on div "Contacts" at bounding box center [80, 190] width 36 height 11
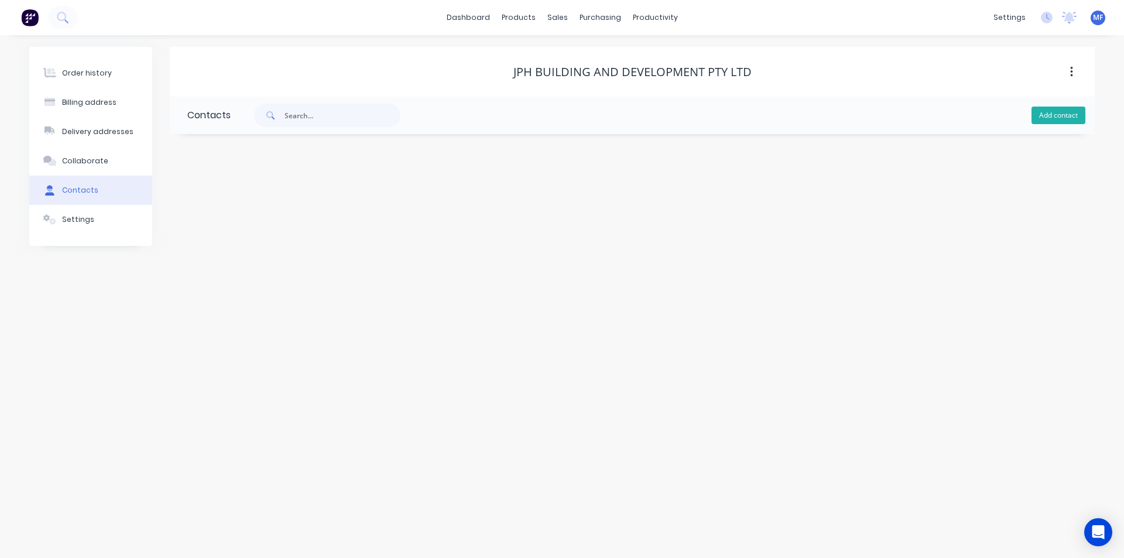
click at [1057, 113] on button "Add contact" at bounding box center [1058, 116] width 54 height 18
select select "AU"
click at [216, 183] on div "Contact name" at bounding box center [282, 183] width 191 height 8
click at [243, 199] on input "text" at bounding box center [282, 202] width 191 height 18
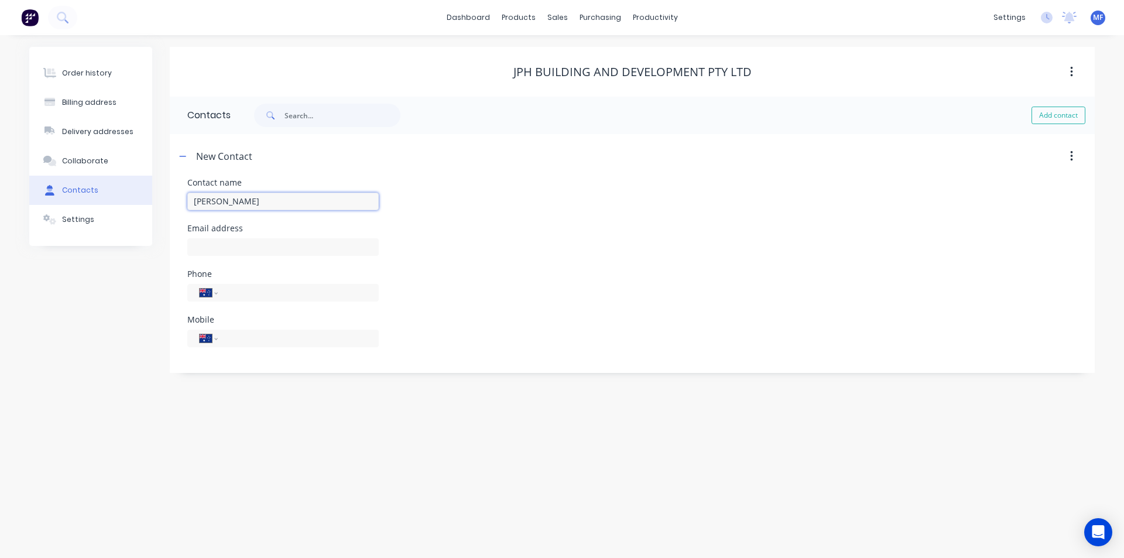
type input "Craig Tiffney"
select select "AU"
click at [245, 251] on input "text" at bounding box center [282, 247] width 191 height 18
click at [231, 247] on input "text" at bounding box center [282, 247] width 191 height 18
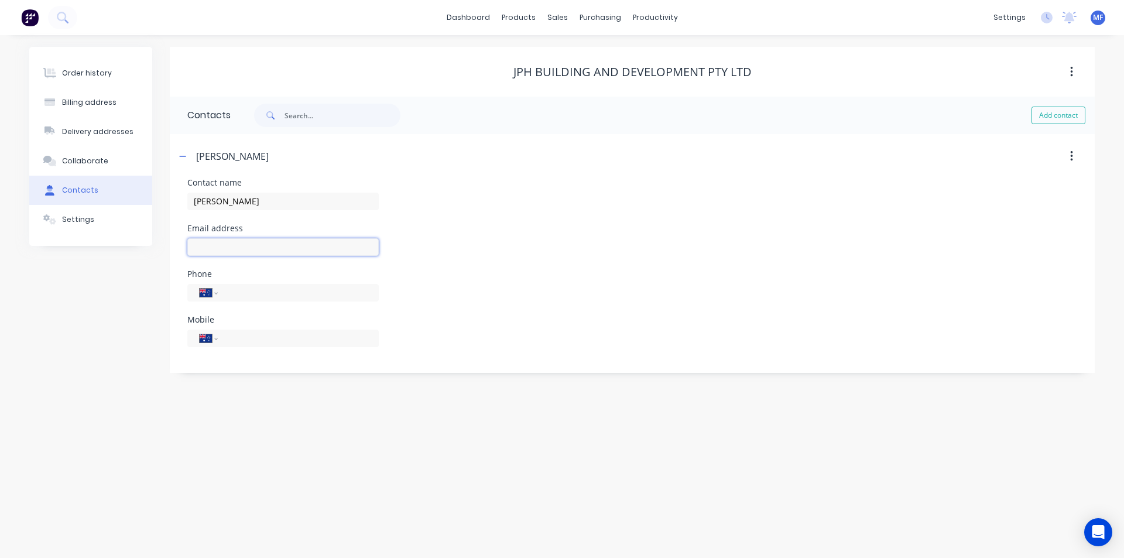
paste input "Craig Tiffney <craigtiff@gmail.com>"
click at [249, 246] on input "Craig Tiffney <craigtiff@gmail.com>" at bounding box center [282, 247] width 191 height 18
type input "[EMAIL_ADDRESS][DOMAIN_NAME]"
click at [358, 345] on div "International Afghanistan Åland Islands Albania Algeria American Samoa Andorra …" at bounding box center [282, 339] width 191 height 18
drag, startPoint x: 264, startPoint y: 341, endPoint x: 258, endPoint y: 342, distance: 5.9
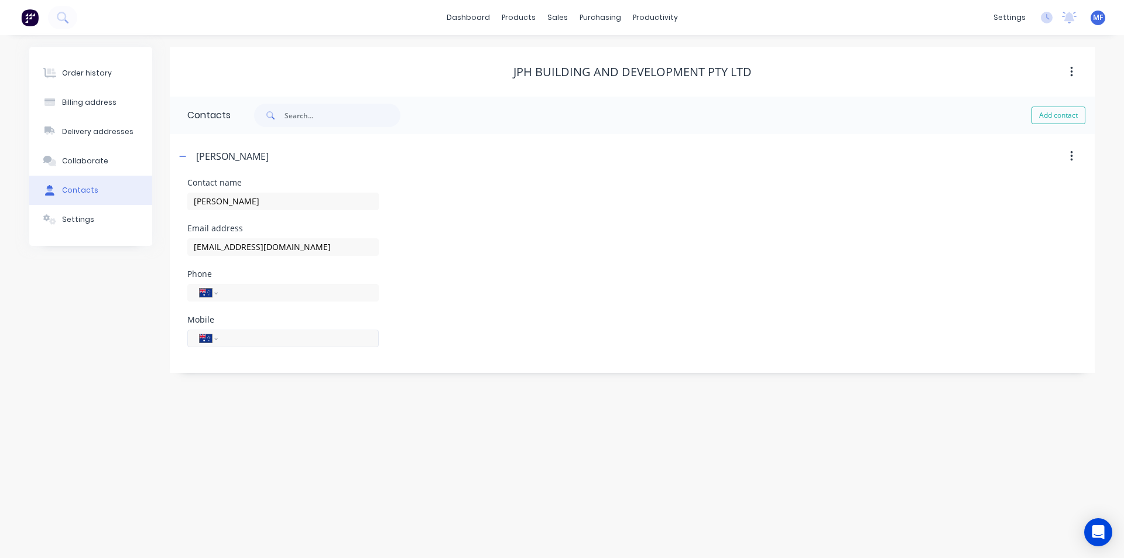
click at [264, 341] on input "tel" at bounding box center [296, 337] width 140 height 13
type input "0433 557 055"
click at [506, 224] on div "Email address craigtiff@gmail.com" at bounding box center [632, 247] width 890 height 46
click at [186, 160] on button "button" at bounding box center [183, 156] width 15 height 15
click at [1079, 116] on button "Add contact" at bounding box center [1058, 116] width 54 height 18
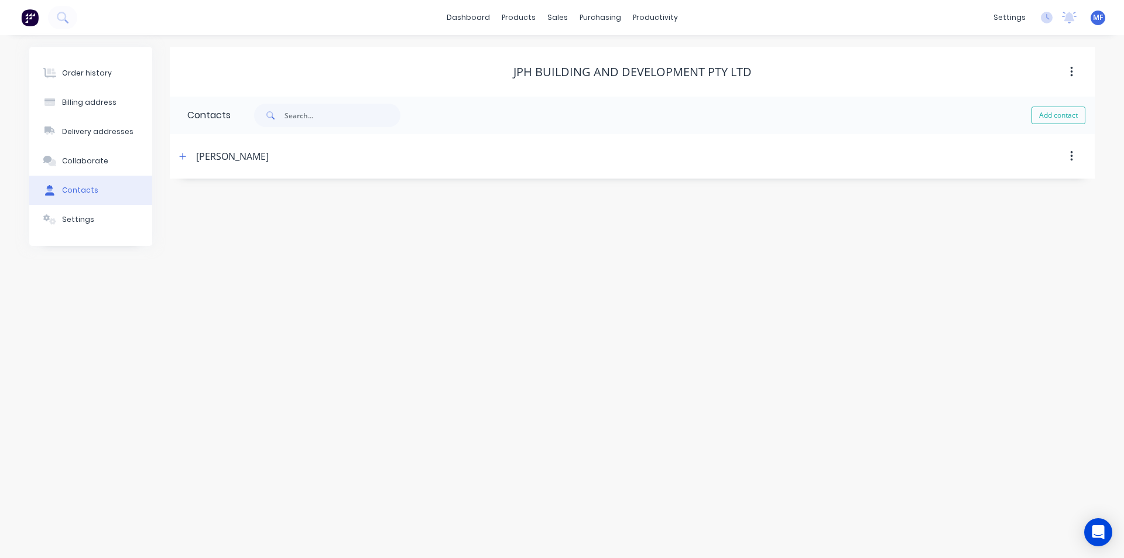
select select "AU"
click at [190, 197] on input "text" at bounding box center [282, 202] width 191 height 18
type input "Accounts"
click at [235, 246] on input "text" at bounding box center [282, 247] width 191 height 18
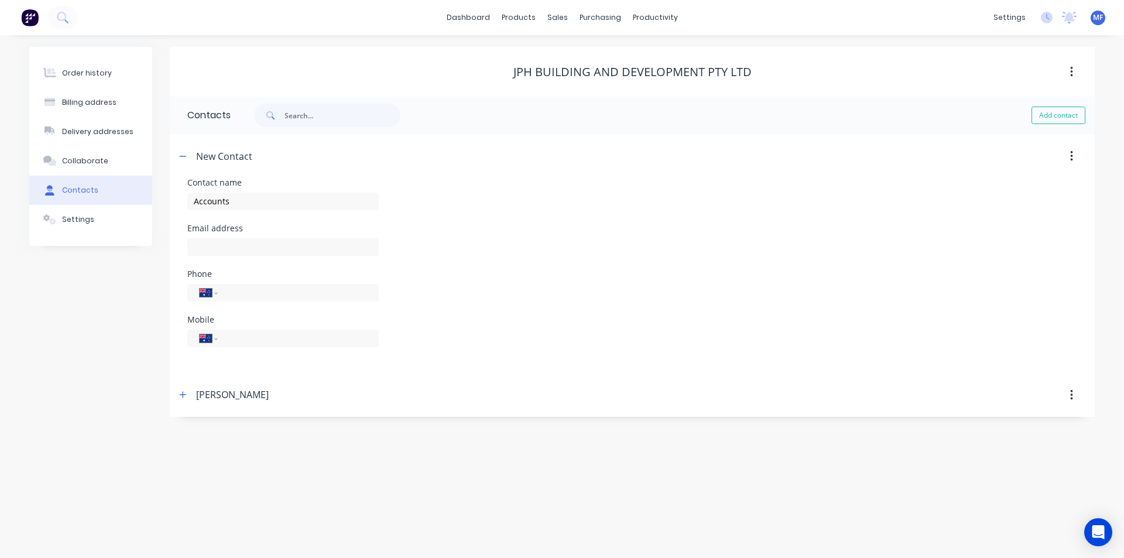
select select "AU"
click at [229, 255] on input "text" at bounding box center [282, 247] width 191 height 18
paste input "info@jphbd.com.au…"
type input "info@jphbd.com.au"
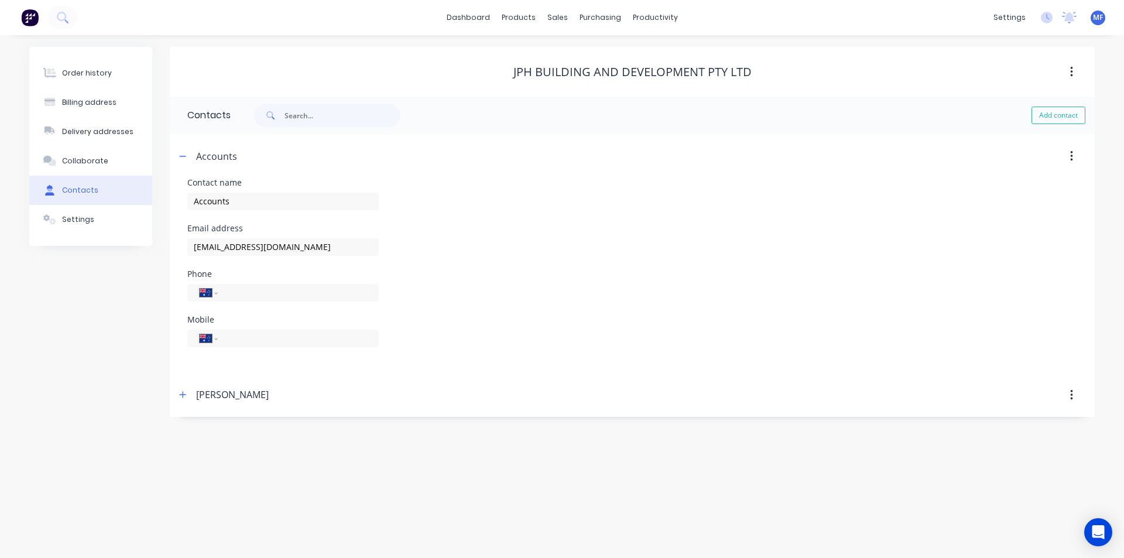
click at [616, 356] on div "Mobile International Afghanistan Åland Islands Albania Algeria American Samoa A…" at bounding box center [632, 339] width 890 height 46
click at [825, 253] on div "Email address info@jphbd.com.au" at bounding box center [632, 247] width 890 height 46
click at [179, 153] on icon "button" at bounding box center [182, 156] width 7 height 8
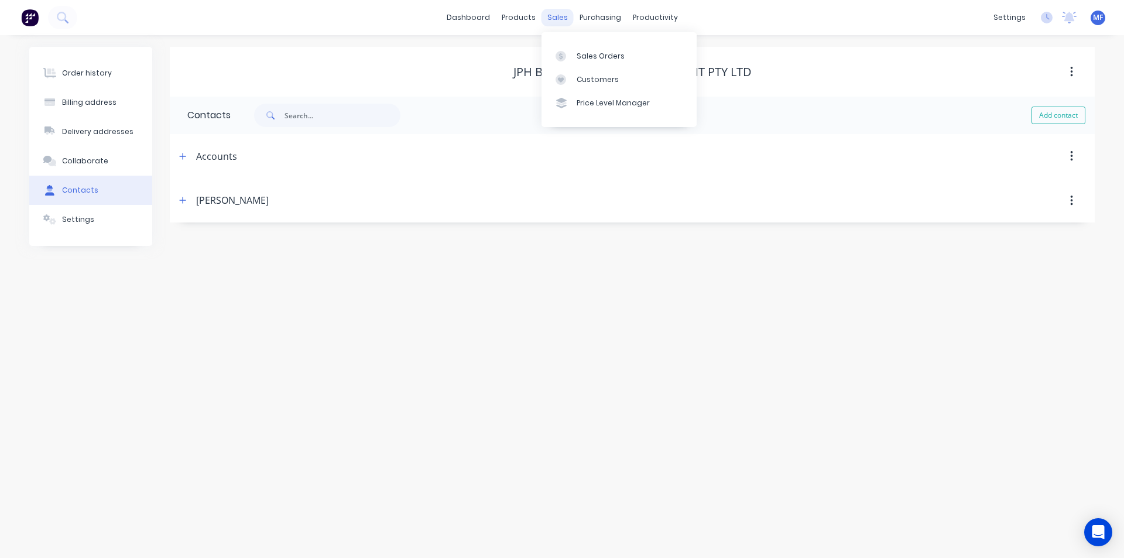
click at [552, 16] on div "sales" at bounding box center [557, 18] width 32 height 18
click at [588, 84] on div "Customers" at bounding box center [598, 79] width 42 height 11
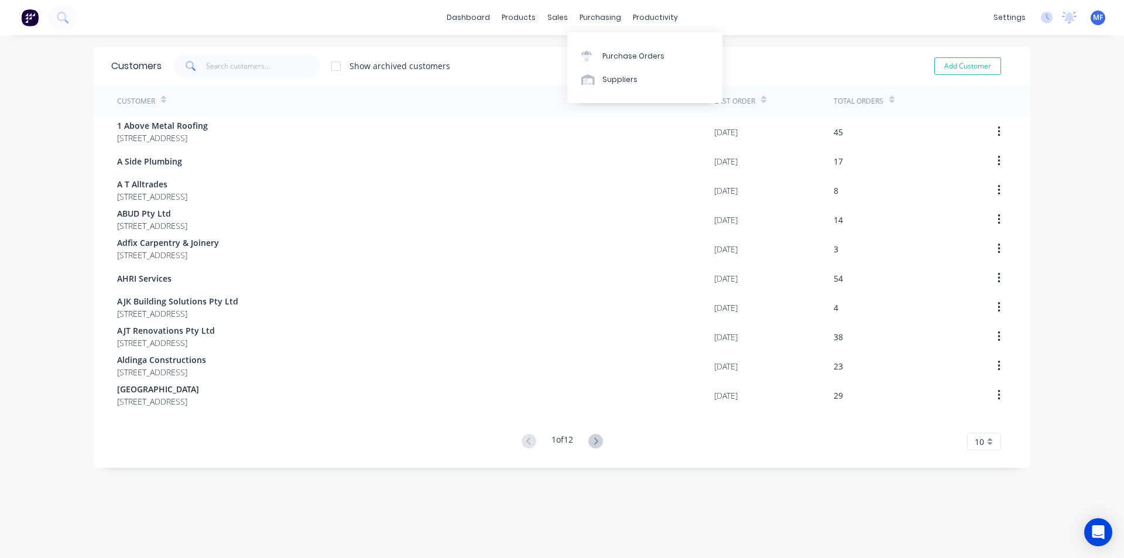
drag, startPoint x: 602, startPoint y: 18, endPoint x: 609, endPoint y: 31, distance: 15.2
click at [602, 18] on div "purchasing" at bounding box center [600, 18] width 53 height 18
click at [615, 60] on div "Purchase Orders" at bounding box center [633, 56] width 62 height 11
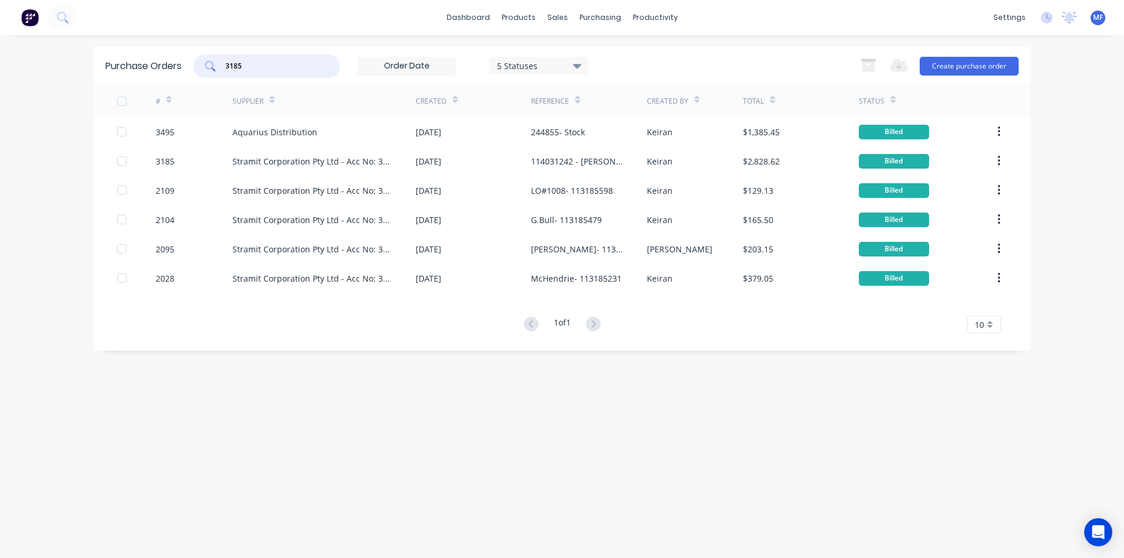
click at [256, 68] on input "3185" at bounding box center [272, 66] width 97 height 12
click at [273, 73] on div "3185" at bounding box center [266, 65] width 146 height 23
type input "3511"
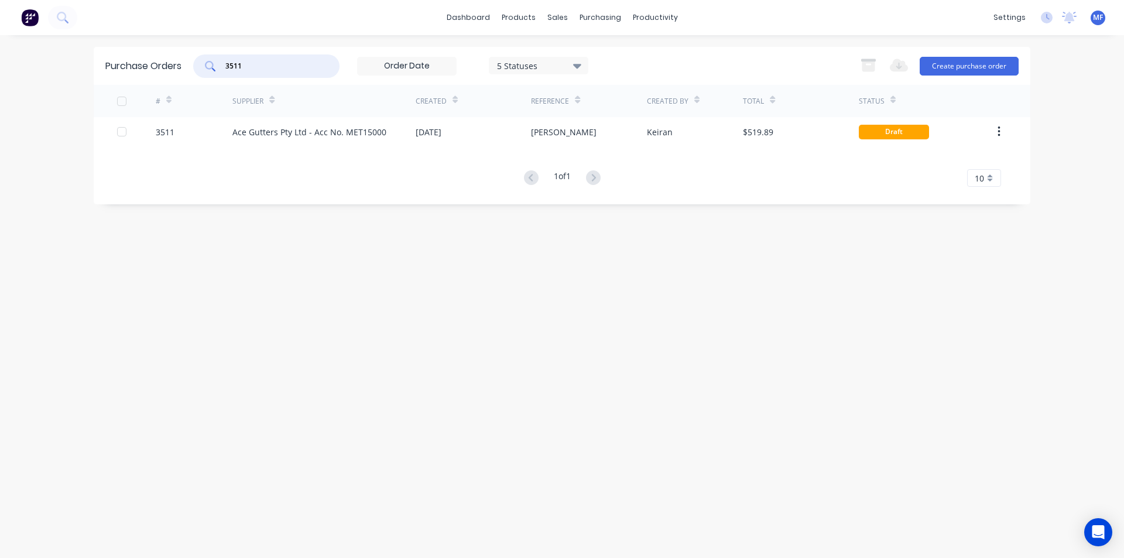
click at [249, 61] on input "3511" at bounding box center [272, 66] width 97 height 12
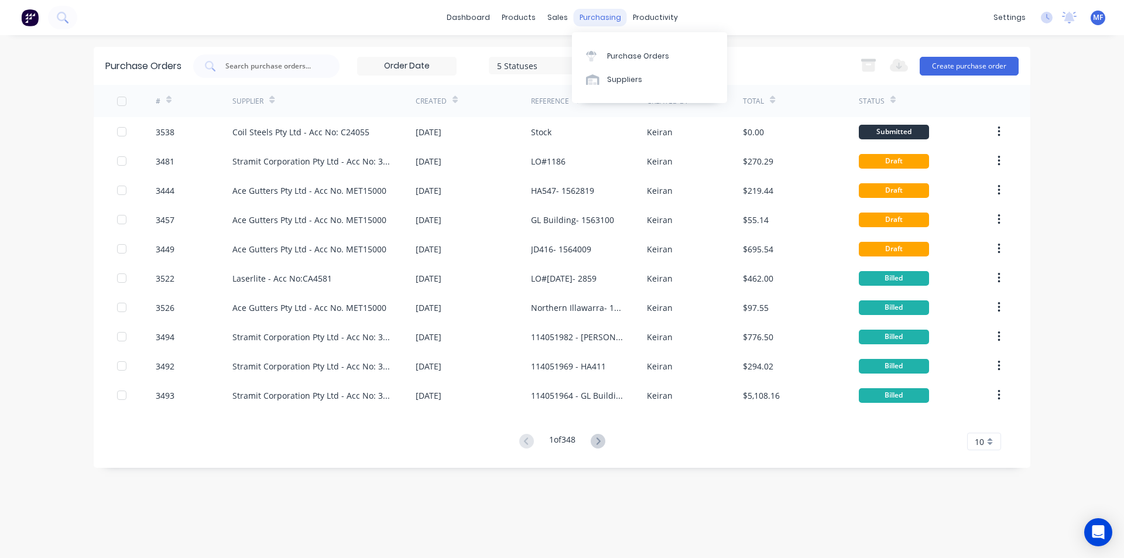
click at [601, 18] on div "purchasing" at bounding box center [600, 18] width 53 height 18
click at [618, 52] on div "Purchase Orders" at bounding box center [638, 56] width 62 height 11
click at [330, 66] on div at bounding box center [266, 65] width 146 height 23
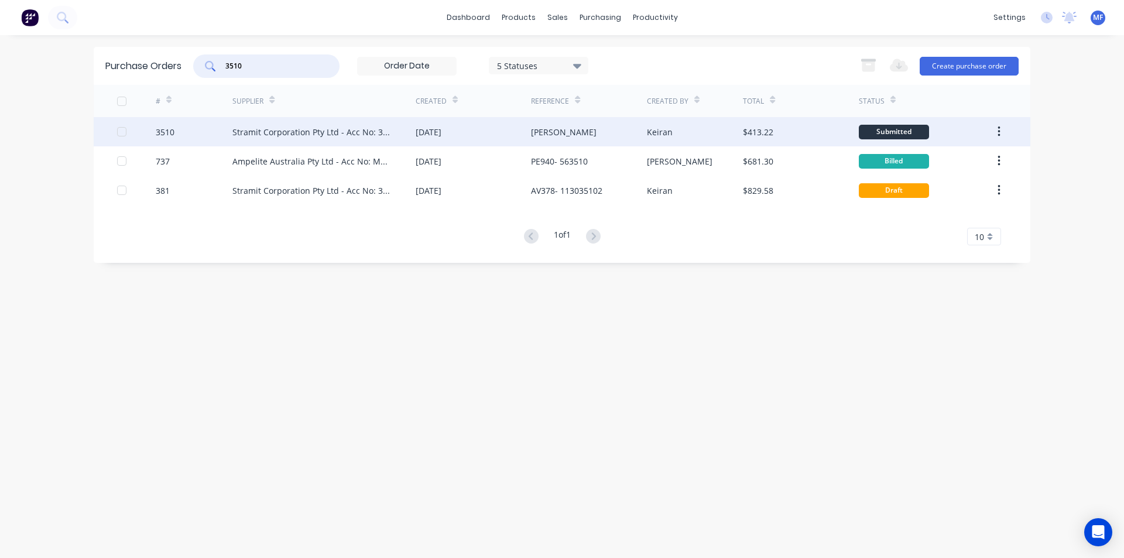
type input "3510"
click at [325, 131] on div "Stramit Corporation Pty Ltd - Acc No: 32915" at bounding box center [312, 132] width 160 height 12
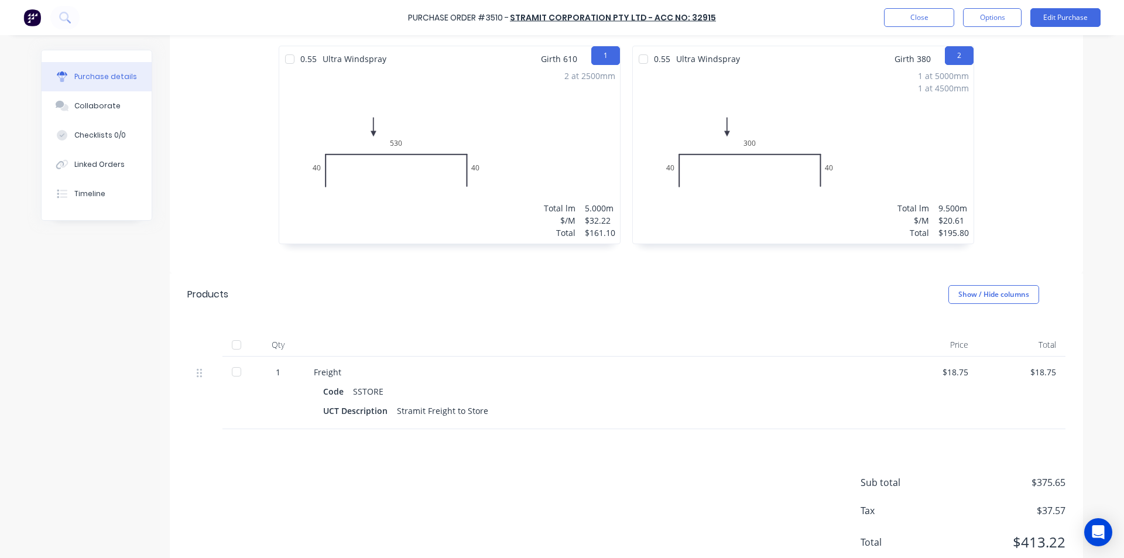
scroll to position [244, 0]
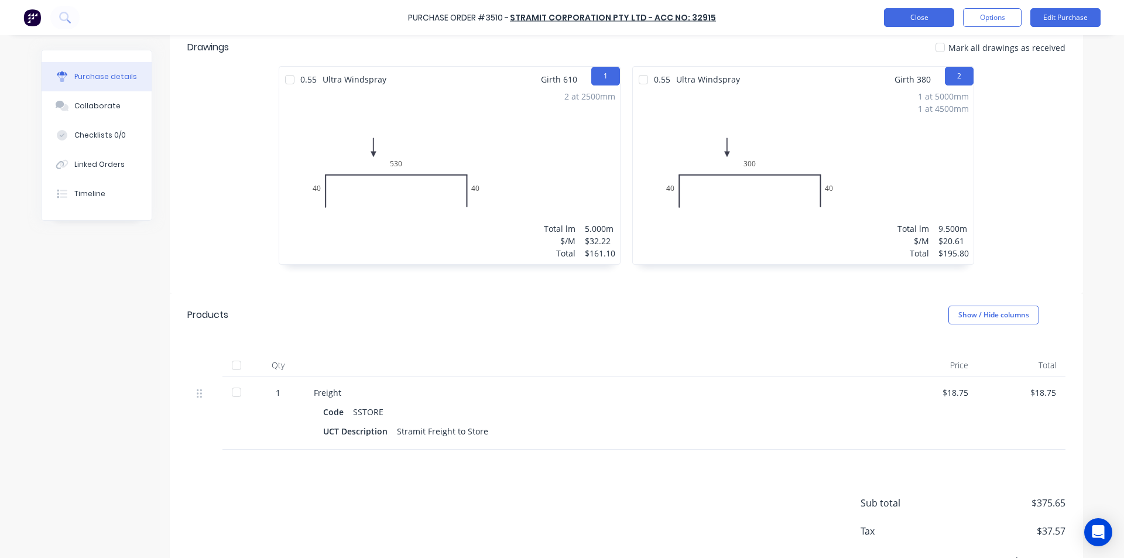
click at [904, 22] on button "Close" at bounding box center [919, 17] width 70 height 19
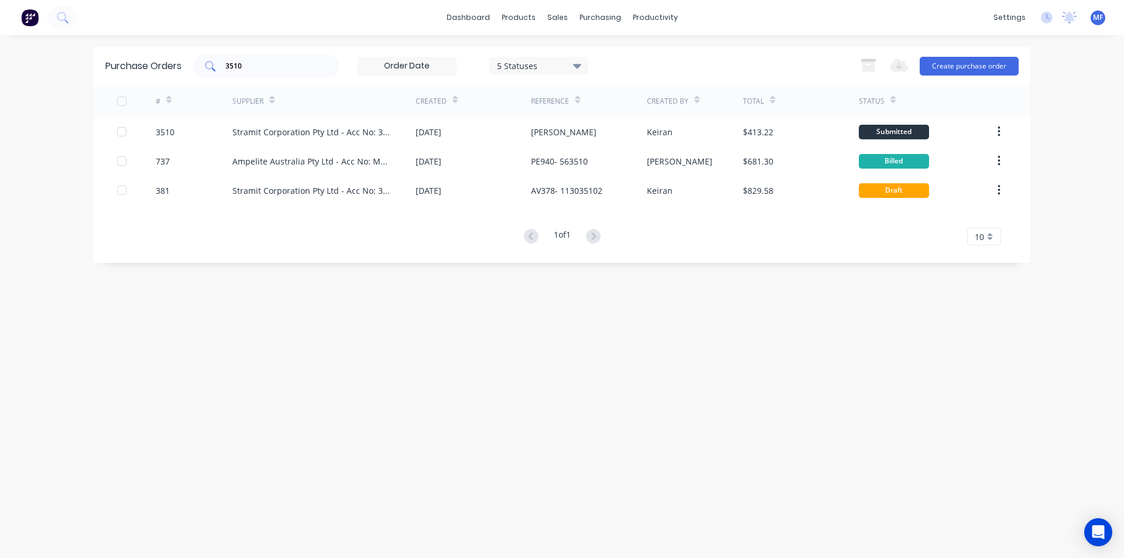
click at [258, 63] on input "3510" at bounding box center [272, 66] width 97 height 12
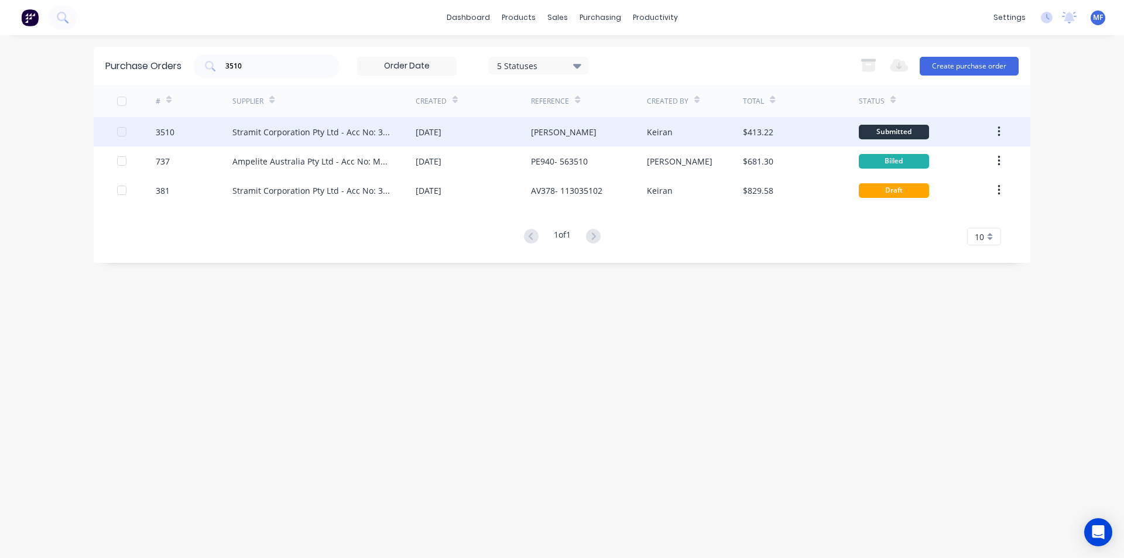
click at [328, 131] on div "Stramit Corporation Pty Ltd - Acc No: 32915" at bounding box center [312, 132] width 160 height 12
type textarea "x"
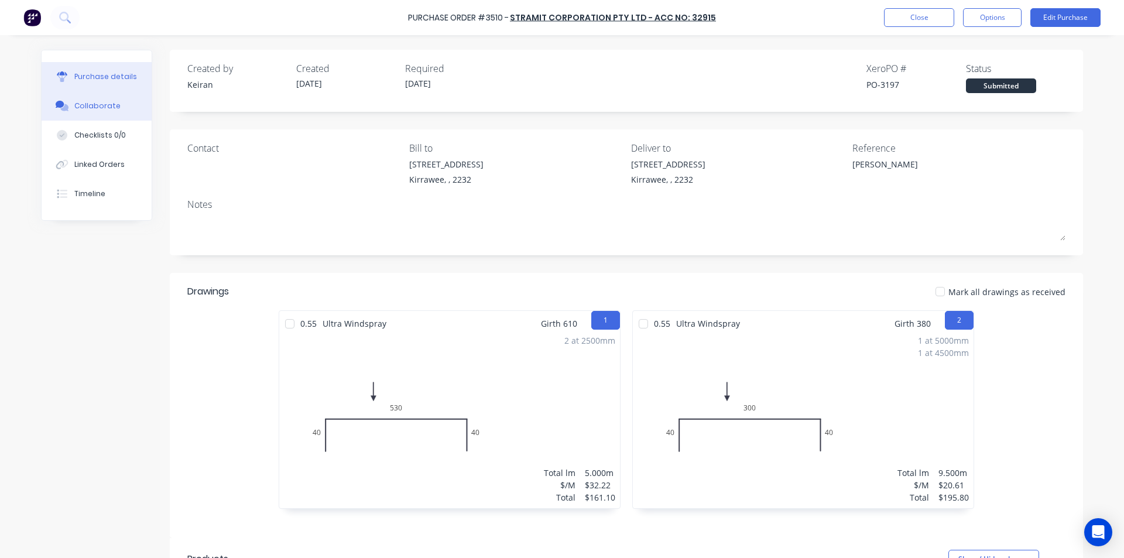
drag, startPoint x: 90, startPoint y: 102, endPoint x: 83, endPoint y: 107, distance: 8.4
click at [89, 103] on div "Collaborate" at bounding box center [97, 106] width 46 height 11
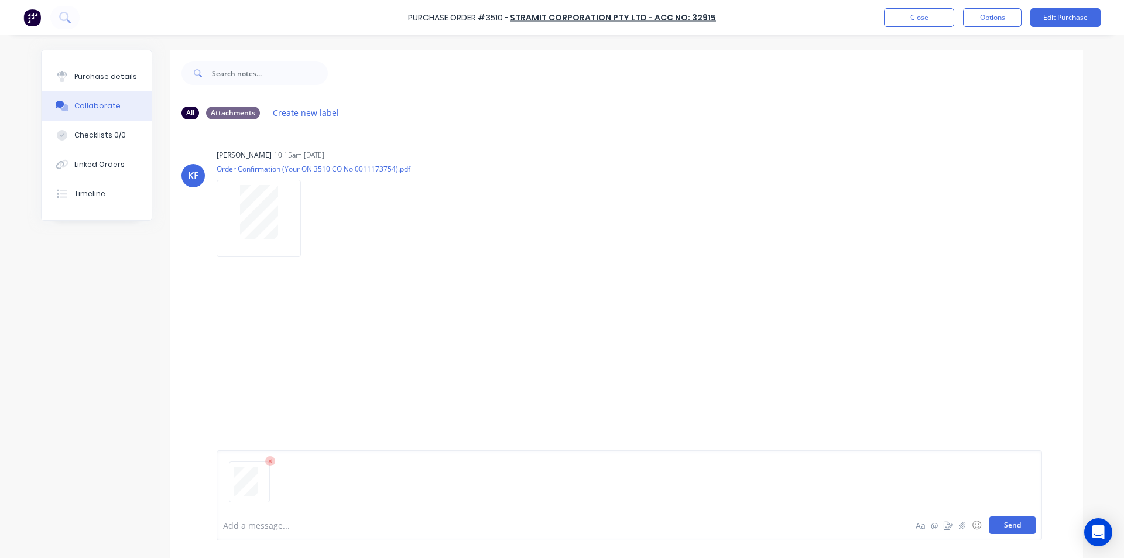
click at [1028, 529] on button "Send" at bounding box center [1012, 525] width 46 height 18
click at [962, 331] on div "KF Keiran Fenwick 10:15am 23/09/25 Order Confirmation (Your ON 3510 CO No 00111…" at bounding box center [626, 319] width 913 height 381
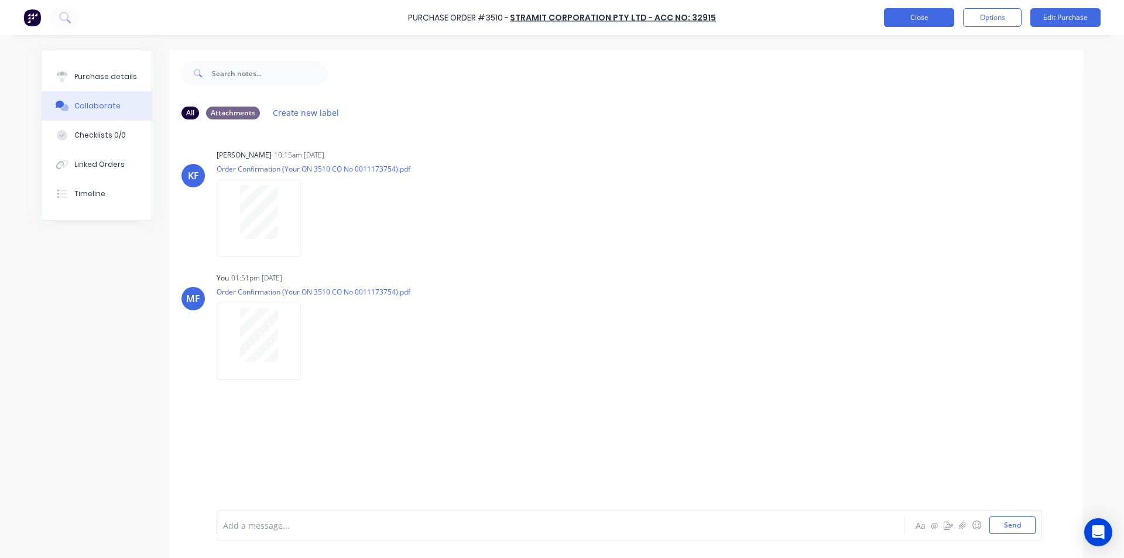
click at [928, 23] on button "Close" at bounding box center [919, 17] width 70 height 19
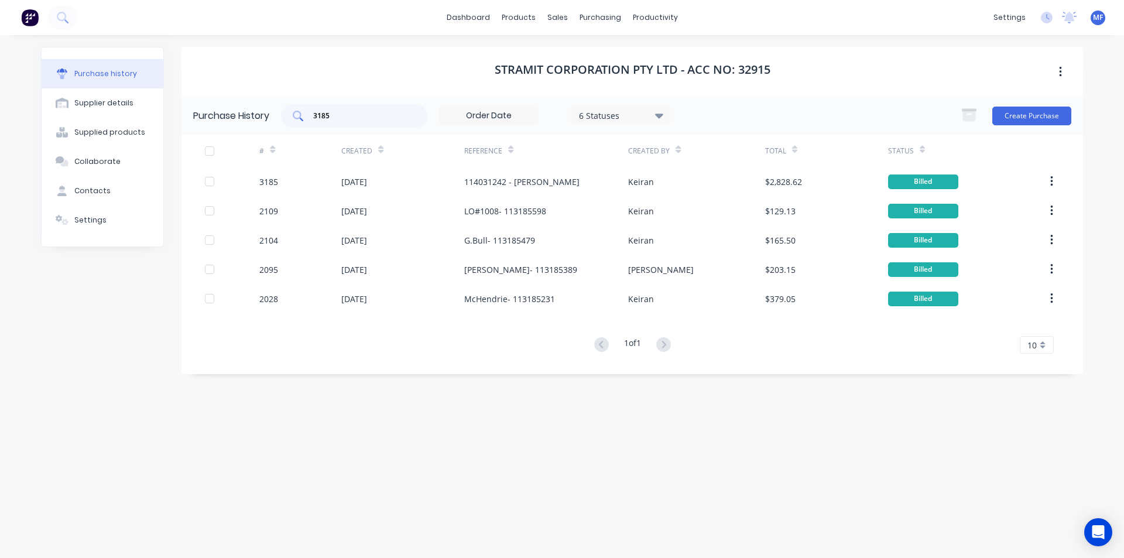
click at [346, 117] on input "3185" at bounding box center [360, 116] width 97 height 12
click at [376, 116] on input "3185" at bounding box center [360, 116] width 97 height 12
type input "3"
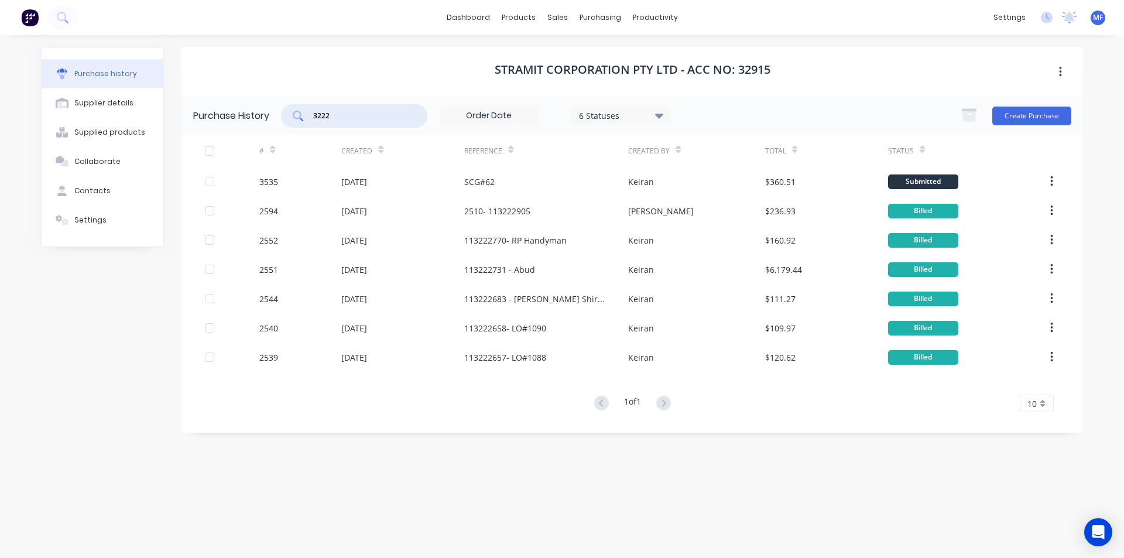
click at [349, 111] on input "3222" at bounding box center [360, 116] width 97 height 12
type input "3222"
click at [596, 15] on div "purchasing" at bounding box center [600, 18] width 53 height 18
click at [625, 57] on div "Purchase Orders" at bounding box center [638, 56] width 62 height 11
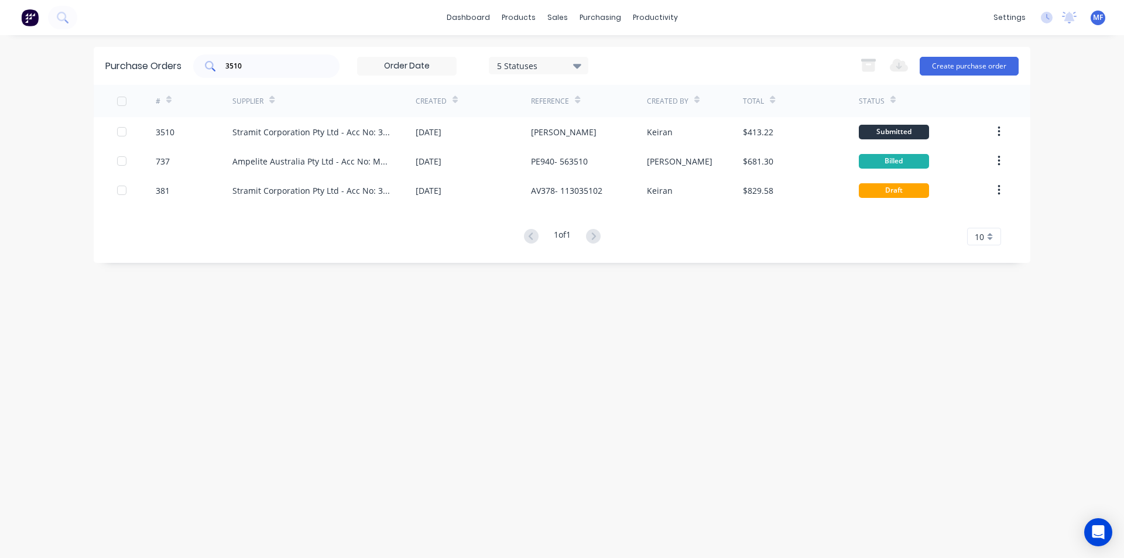
click at [269, 69] on input "3510" at bounding box center [272, 66] width 97 height 12
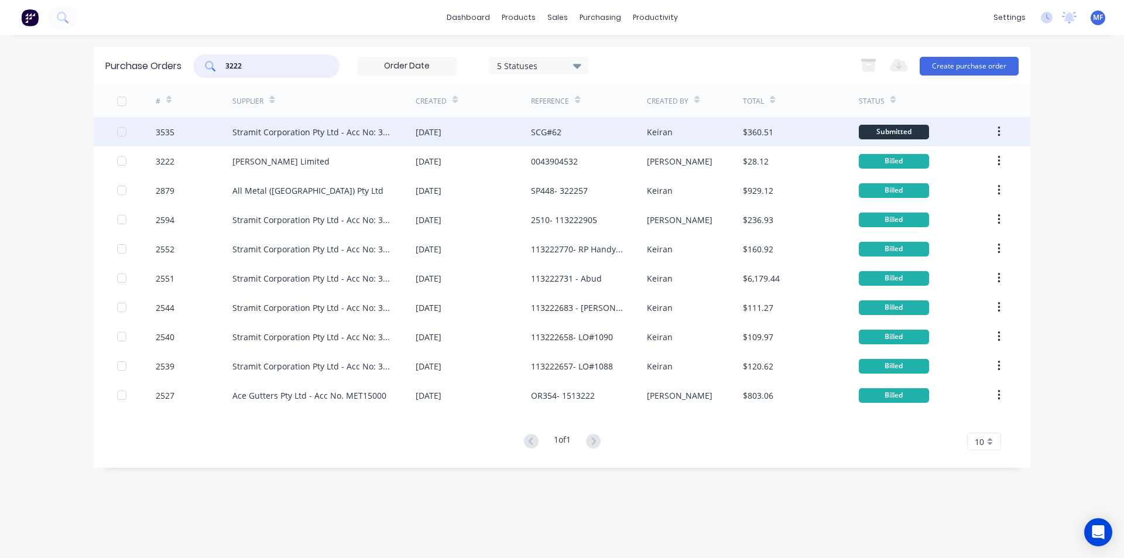
type input "3222"
click at [317, 129] on div "Stramit Corporation Pty Ltd - Acc No: 32915" at bounding box center [312, 132] width 160 height 12
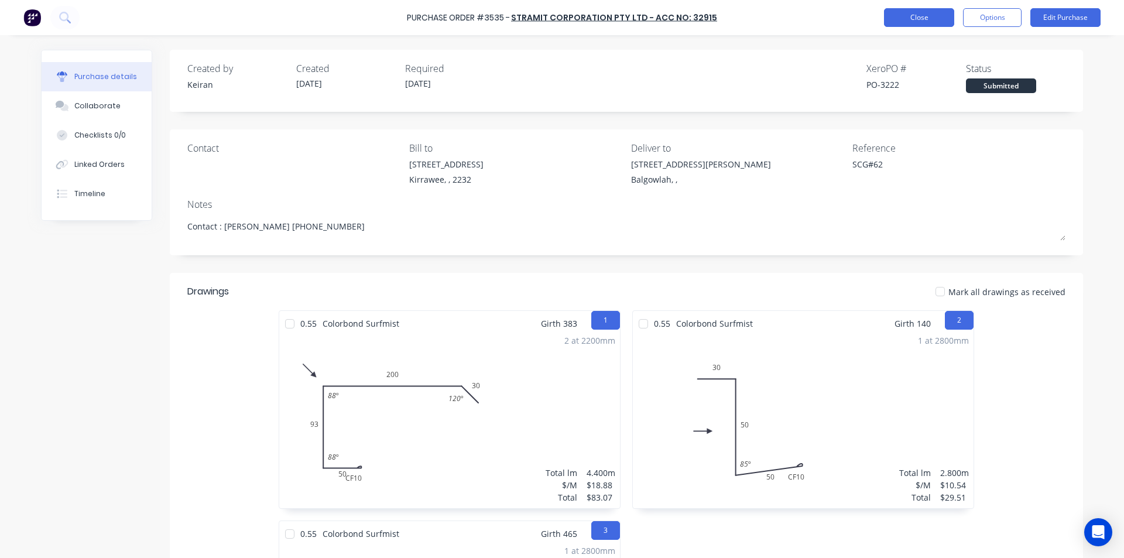
click at [930, 26] on button "Close" at bounding box center [919, 17] width 70 height 19
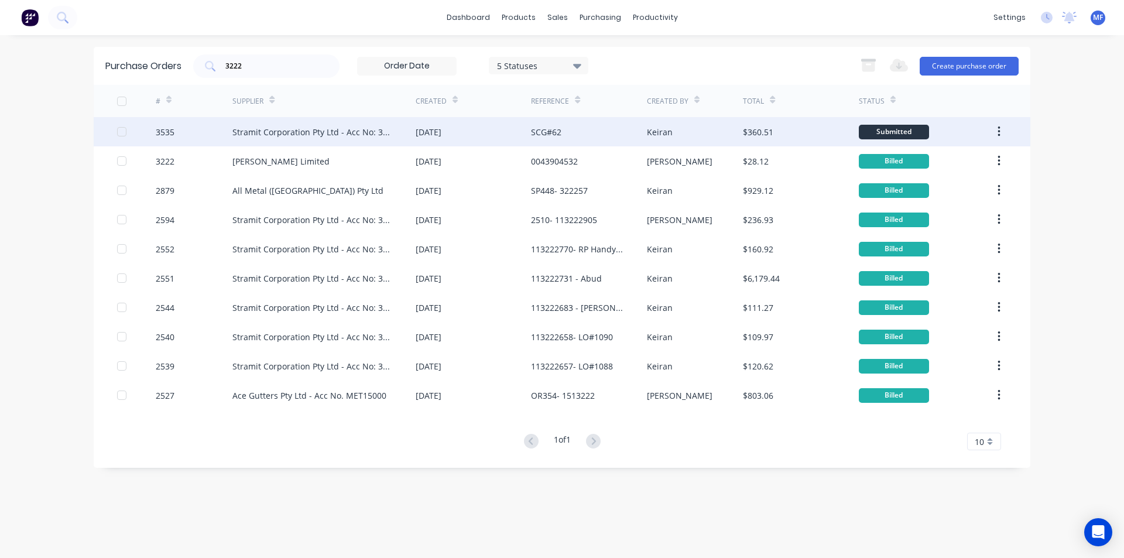
click at [547, 132] on div "SCG#62" at bounding box center [546, 132] width 30 height 12
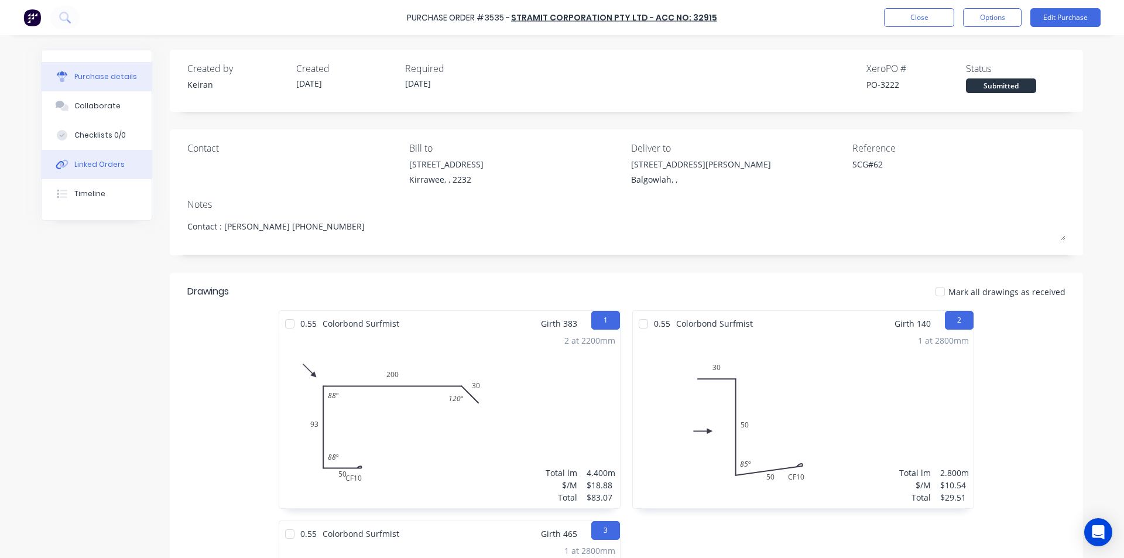
click at [92, 163] on div "Linked Orders" at bounding box center [99, 164] width 50 height 11
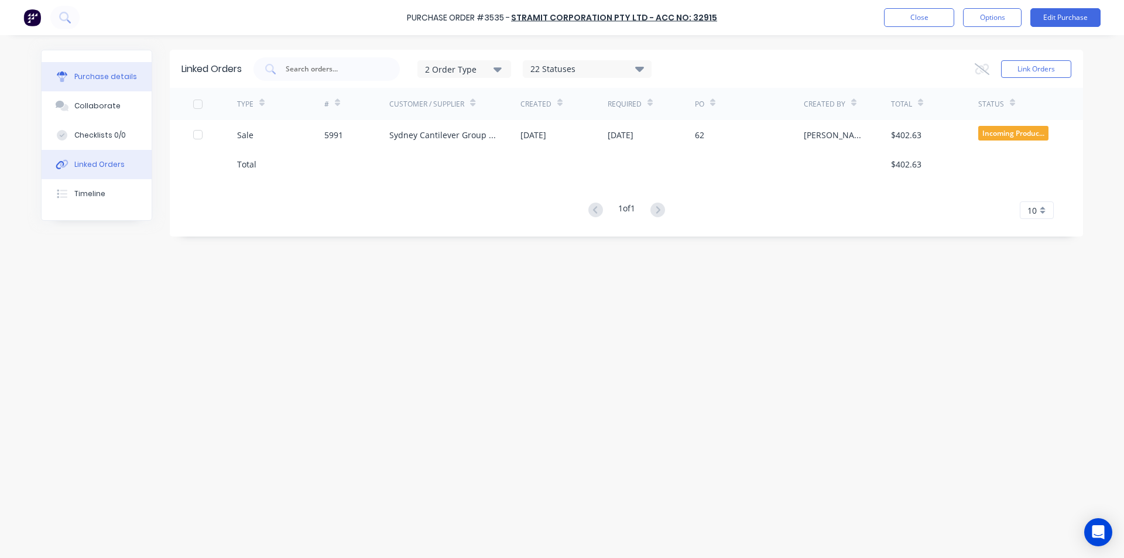
click at [116, 74] on div "Purchase details" at bounding box center [105, 76] width 63 height 11
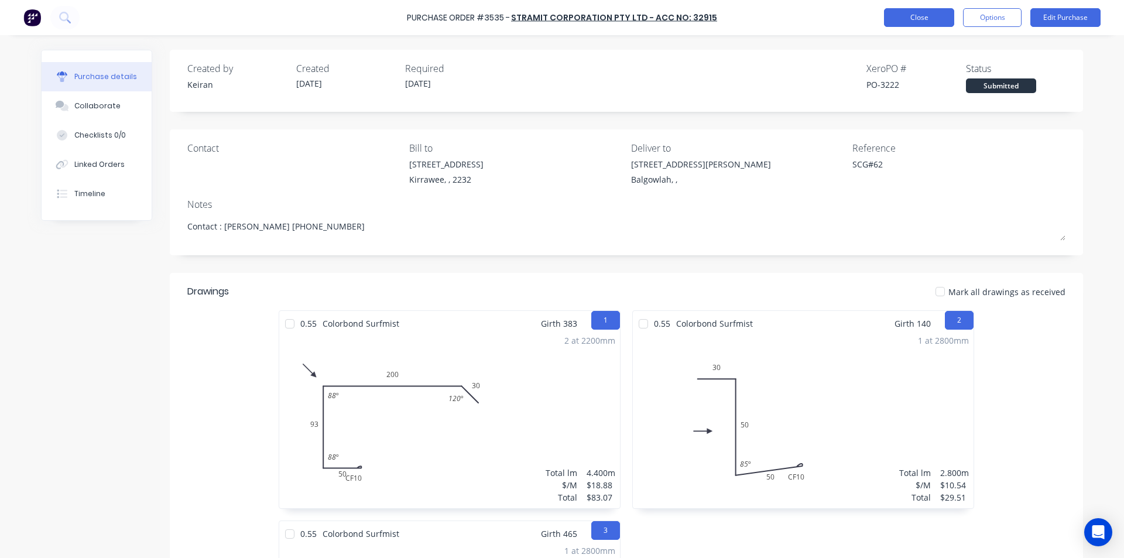
click at [916, 13] on button "Close" at bounding box center [919, 17] width 70 height 19
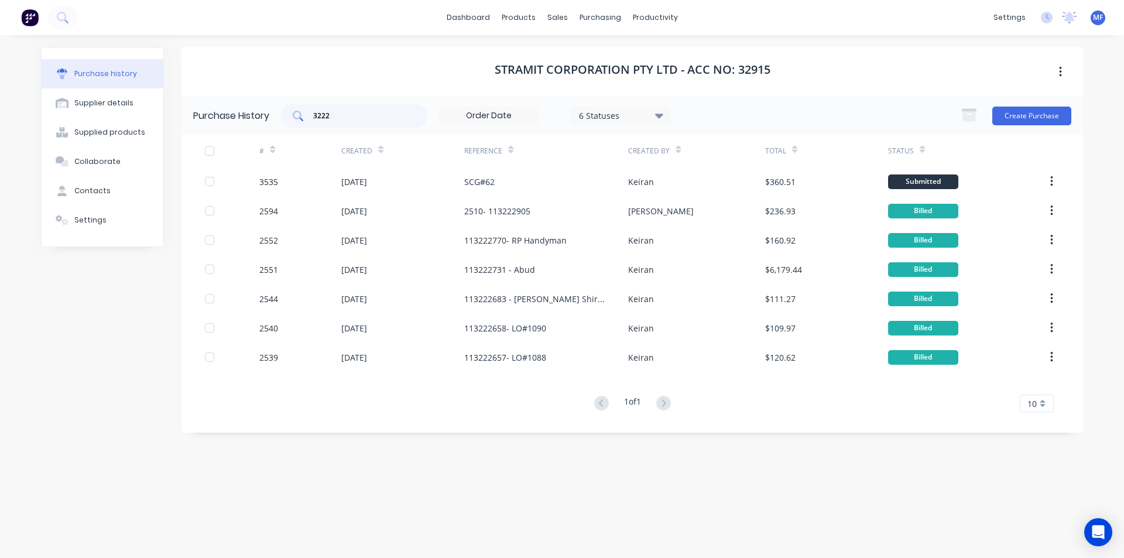
click at [368, 126] on div "3222" at bounding box center [354, 115] width 146 height 23
click at [349, 118] on input "3222" at bounding box center [360, 116] width 97 height 12
drag, startPoint x: 349, startPoint y: 118, endPoint x: 342, endPoint y: 121, distance: 7.3
click at [349, 118] on input "3222" at bounding box center [360, 116] width 97 height 12
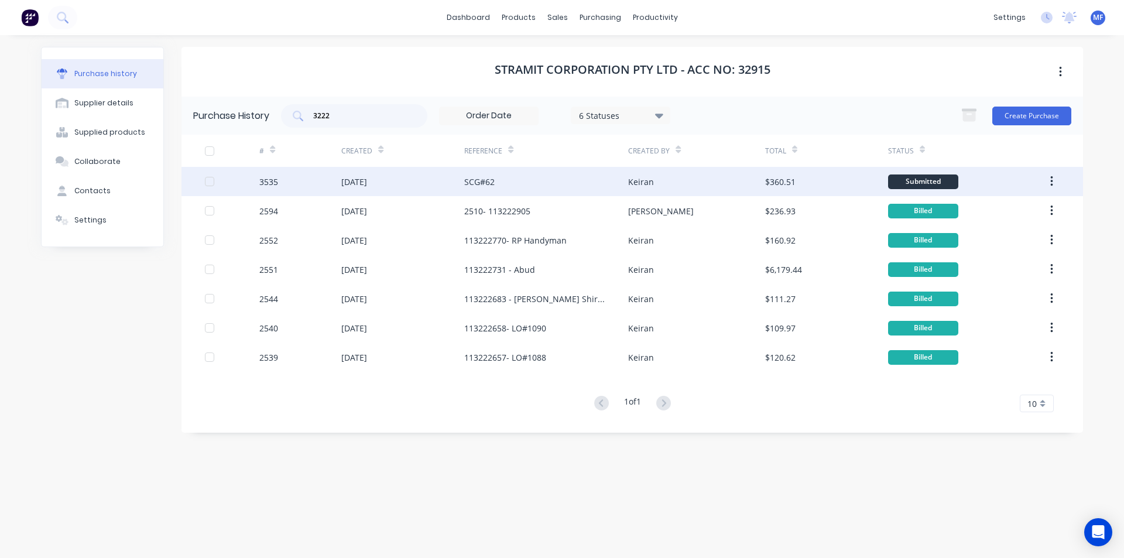
click at [455, 178] on div "[DATE]" at bounding box center [402, 181] width 123 height 29
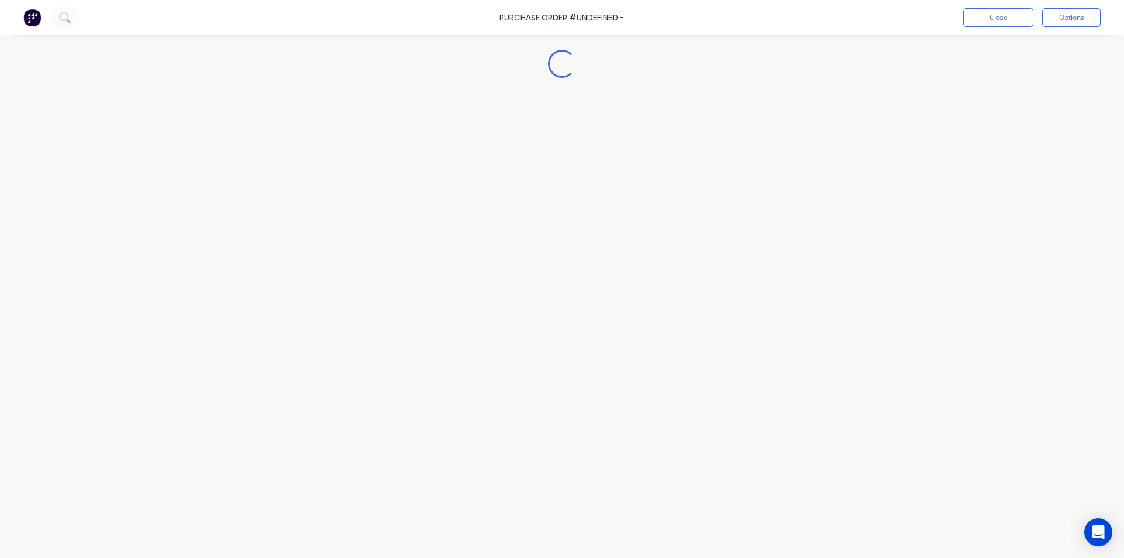
type textarea "x"
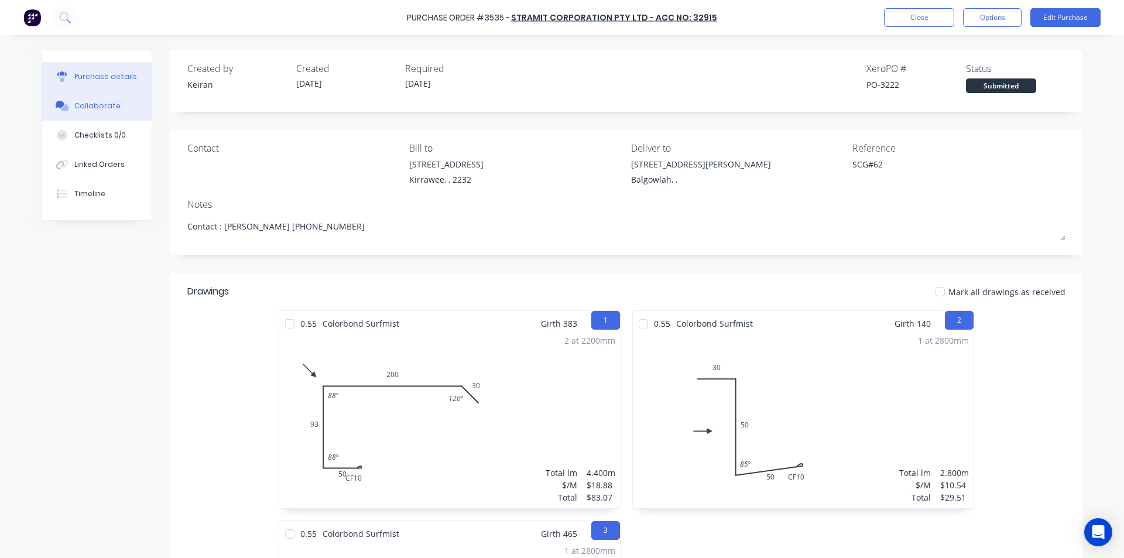
click at [88, 105] on div "Collaborate" at bounding box center [97, 106] width 46 height 11
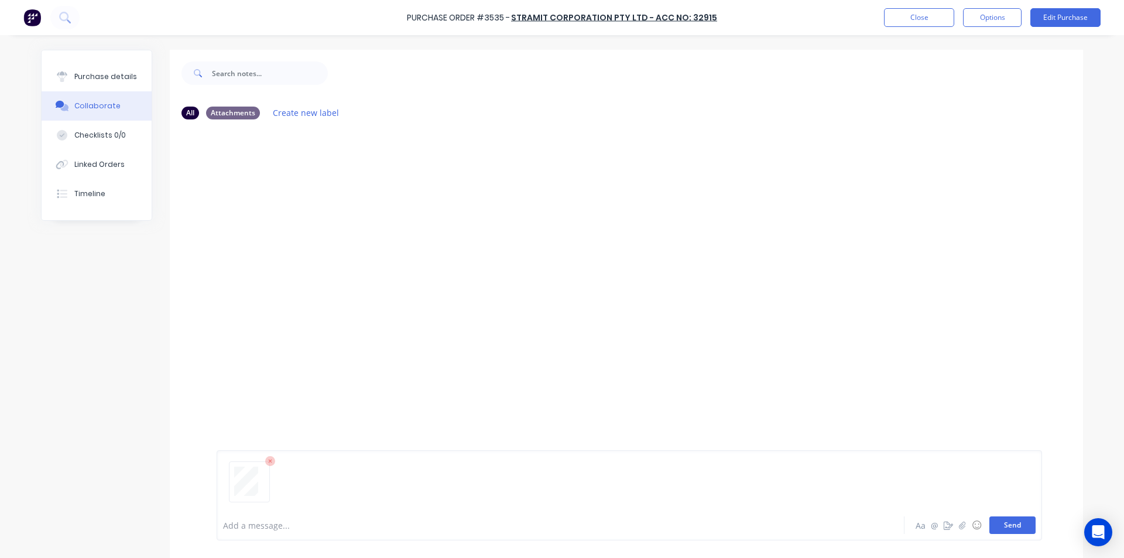
click at [1009, 526] on button "Send" at bounding box center [1012, 525] width 46 height 18
click at [862, 347] on div "MF You 01:54pm 24/09/25 Order Confirmation (Your ON 3222 CO No 0011174959).pdf …" at bounding box center [626, 319] width 913 height 381
click at [911, 19] on button "Close" at bounding box center [919, 17] width 70 height 19
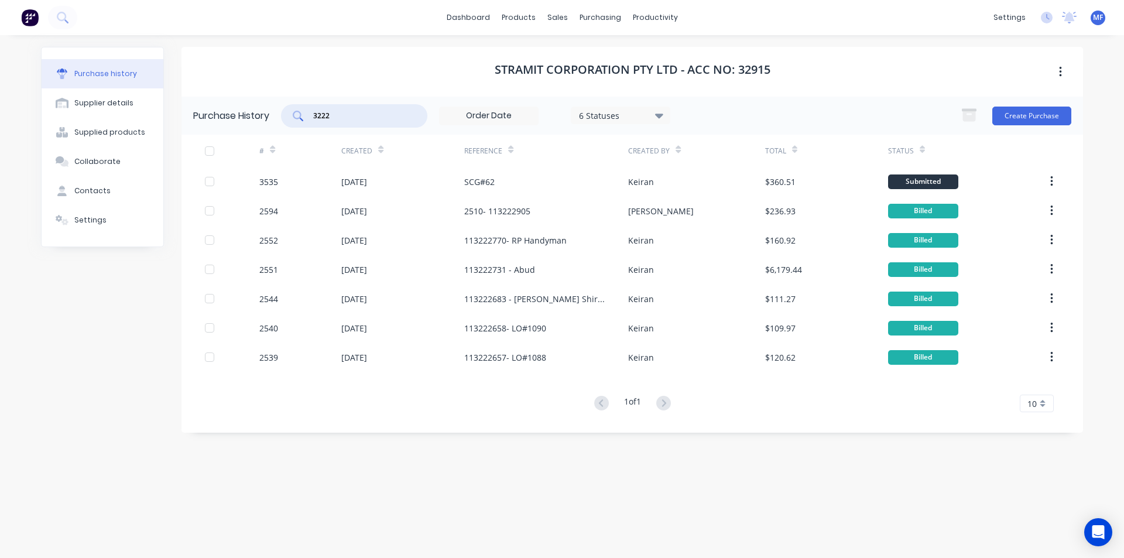
click at [348, 120] on input "3222" at bounding box center [360, 116] width 97 height 12
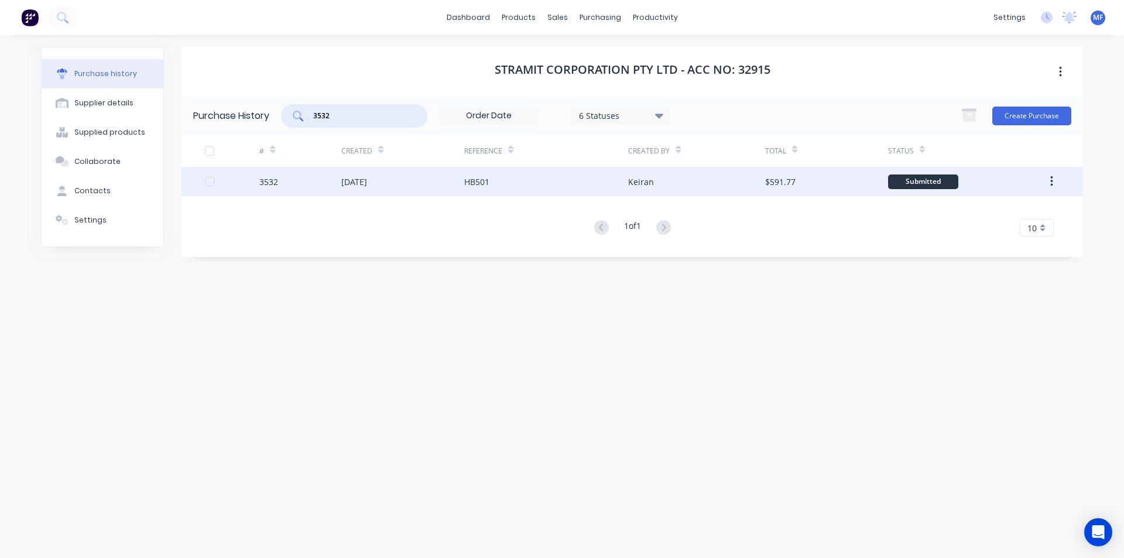
type input "3532"
click at [364, 174] on div "[DATE]" at bounding box center [402, 181] width 123 height 29
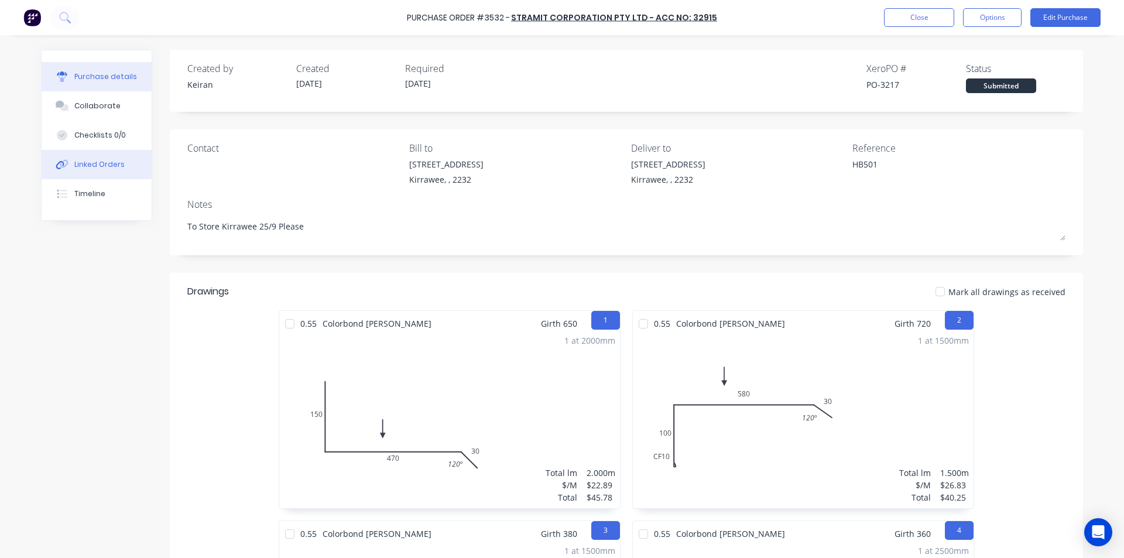
click at [92, 162] on div "Linked Orders" at bounding box center [99, 164] width 50 height 11
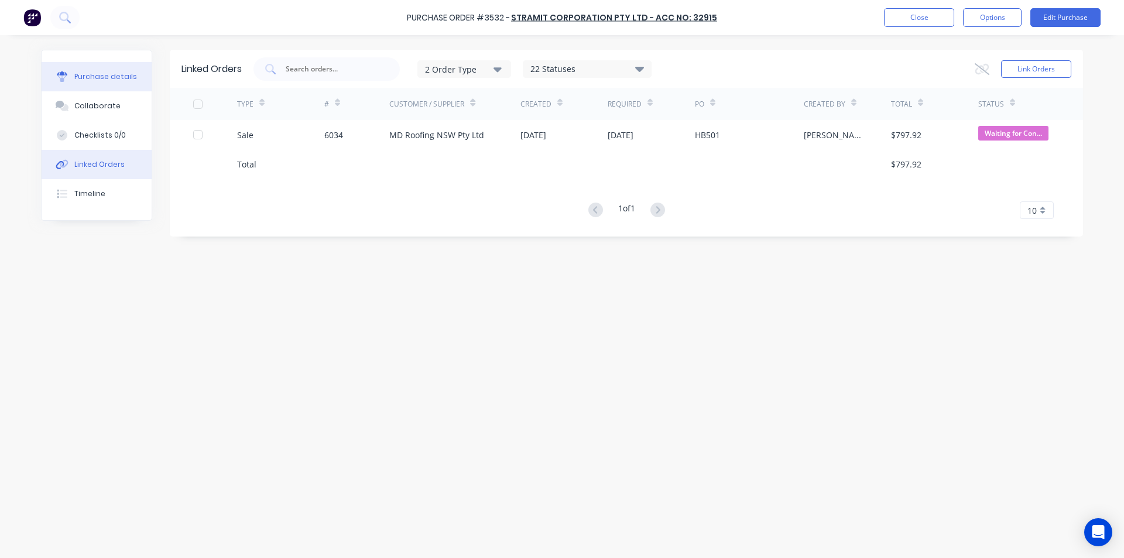
click at [98, 77] on div "Purchase details" at bounding box center [105, 76] width 63 height 11
type textarea "x"
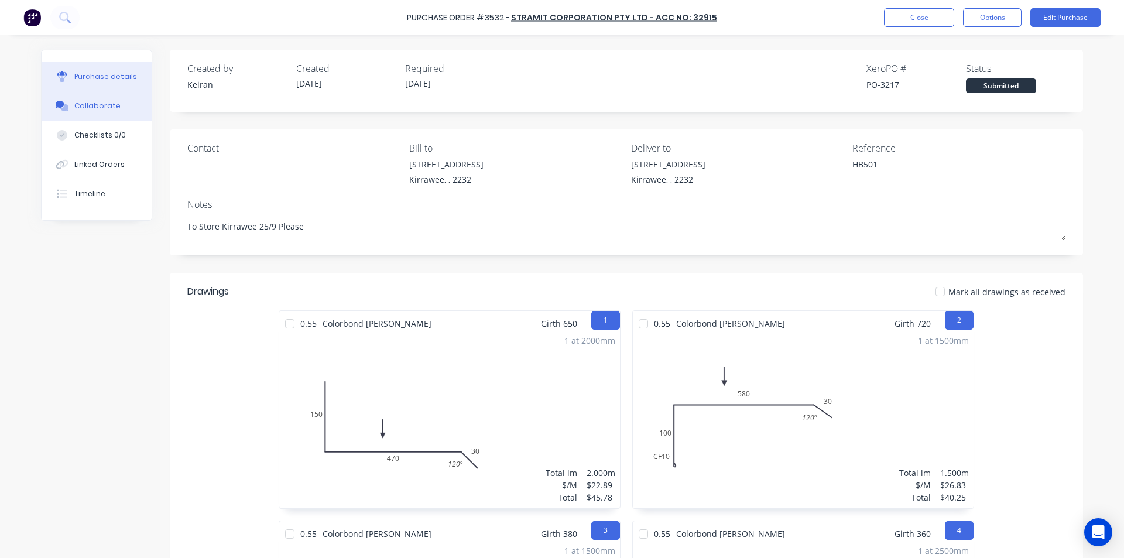
click at [94, 99] on button "Collaborate" at bounding box center [97, 105] width 110 height 29
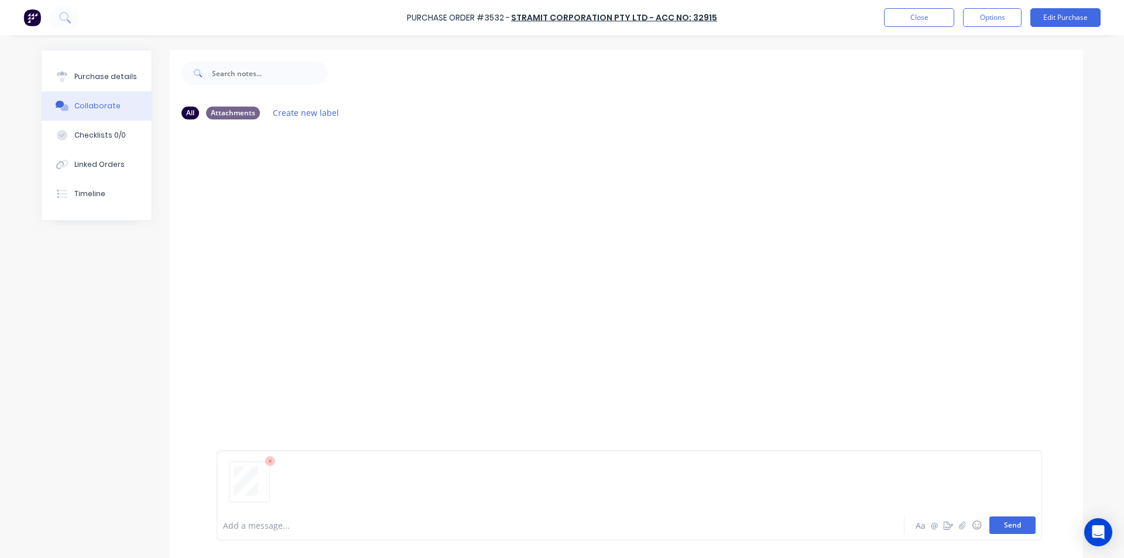
click at [1013, 520] on button "Send" at bounding box center [1012, 525] width 46 height 18
click at [896, 22] on button "Close" at bounding box center [919, 17] width 70 height 19
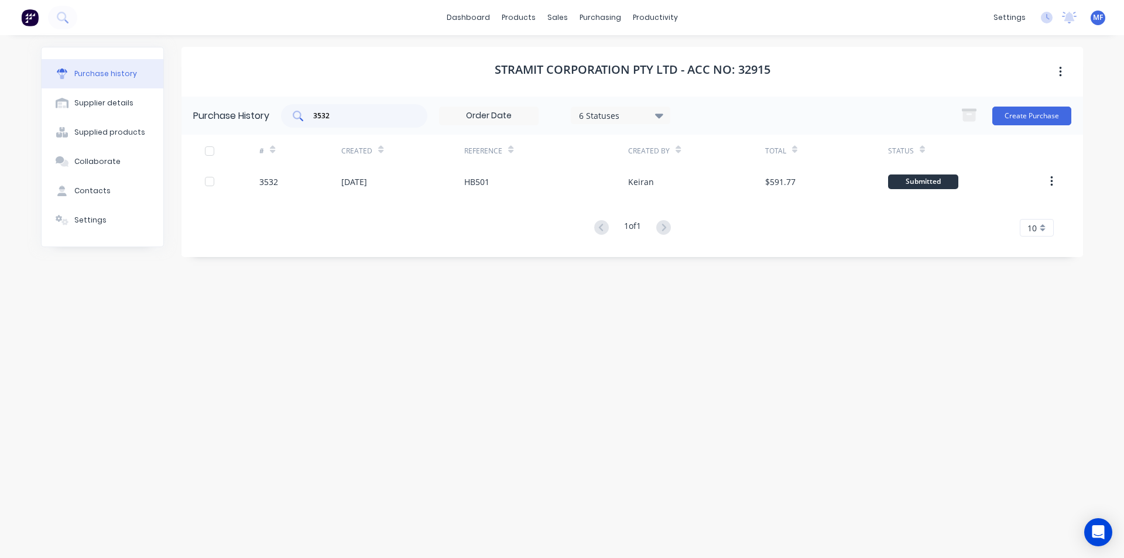
click at [371, 112] on input "3532" at bounding box center [360, 116] width 97 height 12
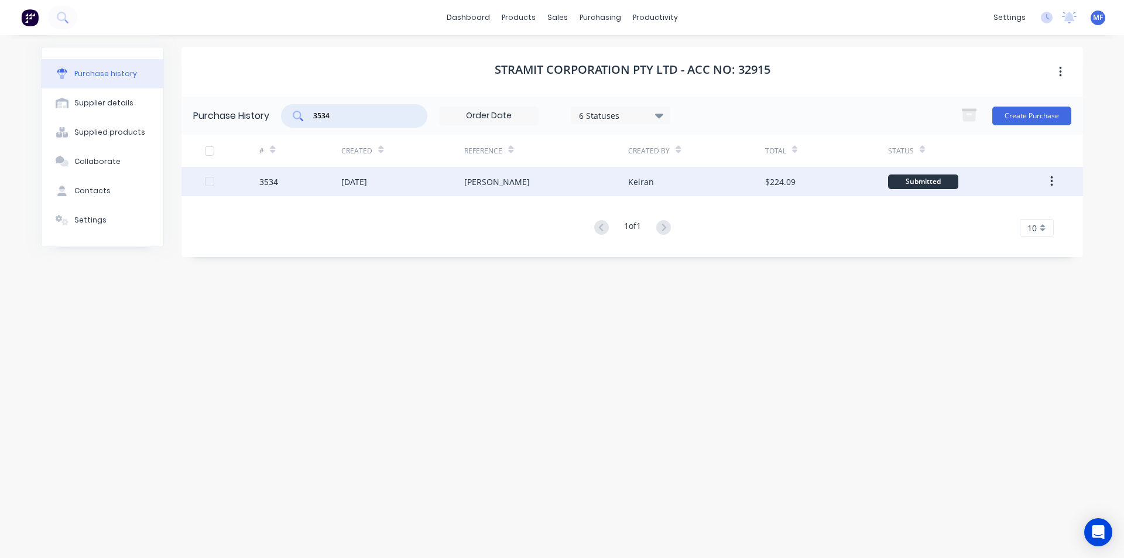
type input "3534"
click at [497, 184] on div "Dave Patterson" at bounding box center [497, 182] width 66 height 12
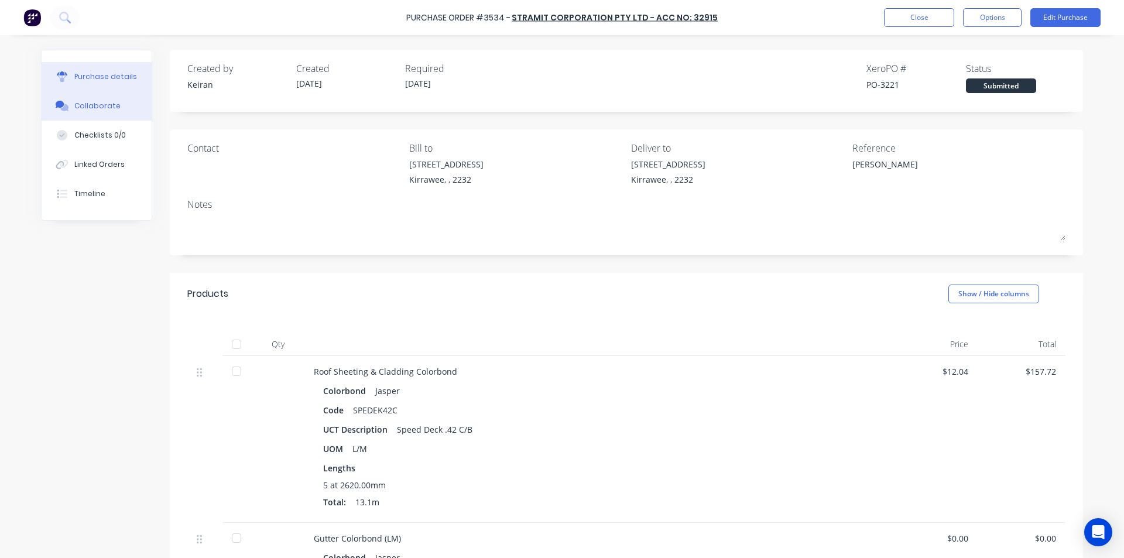
click at [84, 105] on div "Collaborate" at bounding box center [97, 106] width 46 height 11
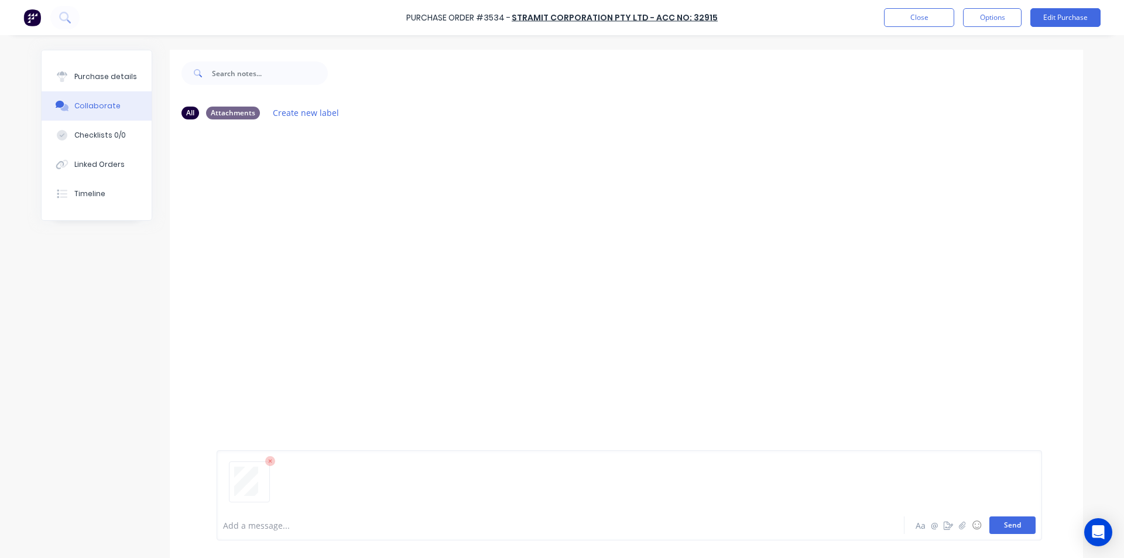
click at [1017, 527] on button "Send" at bounding box center [1012, 525] width 46 height 18
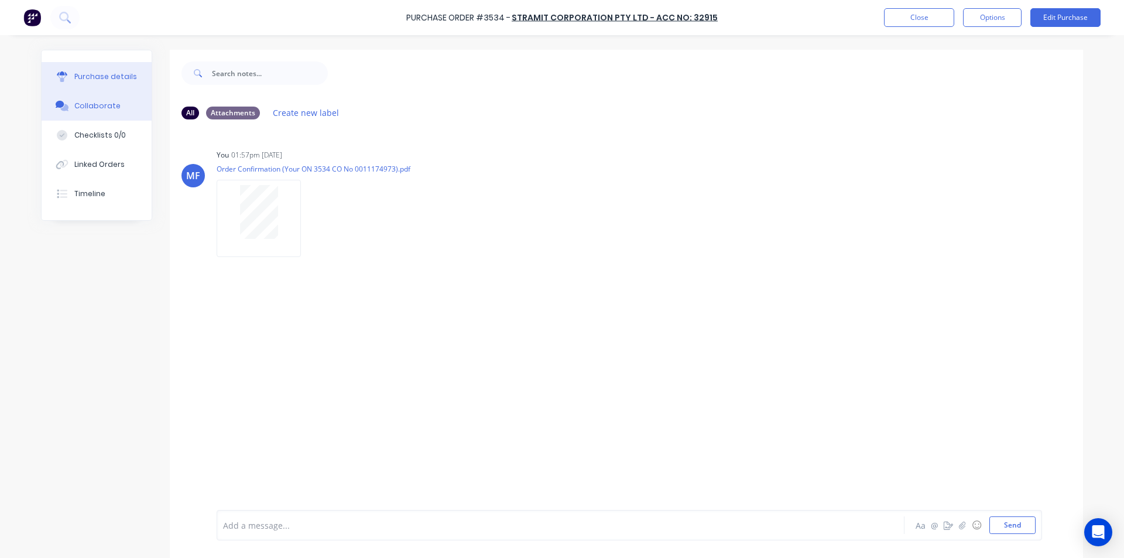
click at [96, 77] on div "Purchase details" at bounding box center [105, 76] width 63 height 11
type textarea "x"
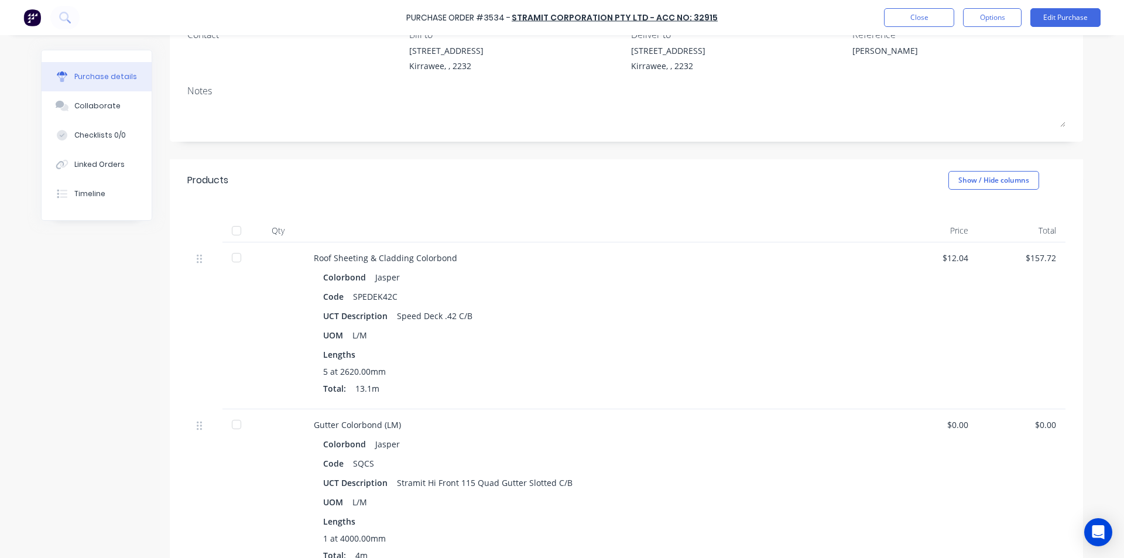
scroll to position [80, 0]
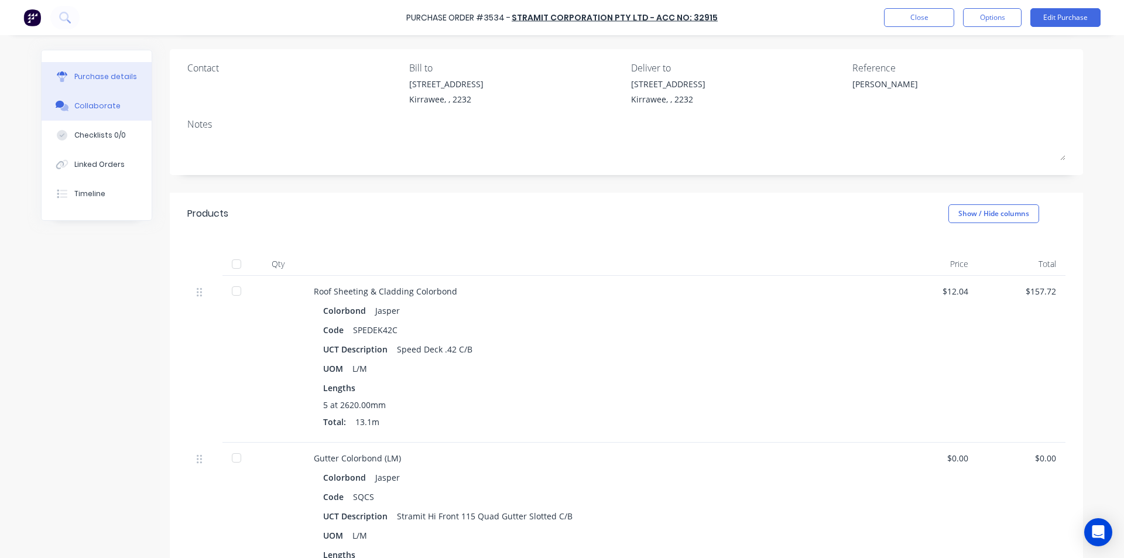
click at [98, 95] on button "Collaborate" at bounding box center [97, 105] width 110 height 29
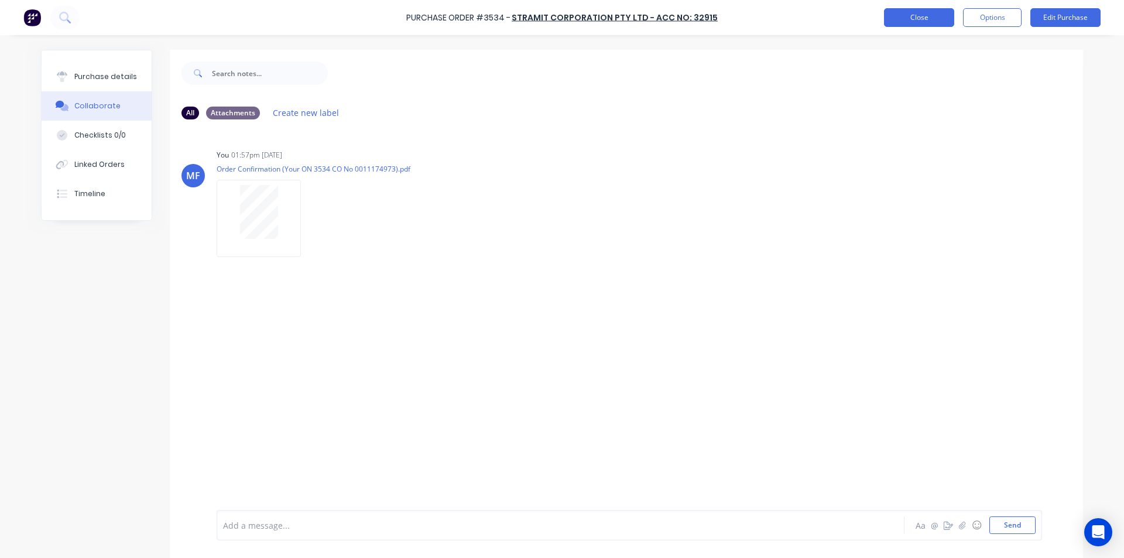
click at [928, 23] on button "Close" at bounding box center [919, 17] width 70 height 19
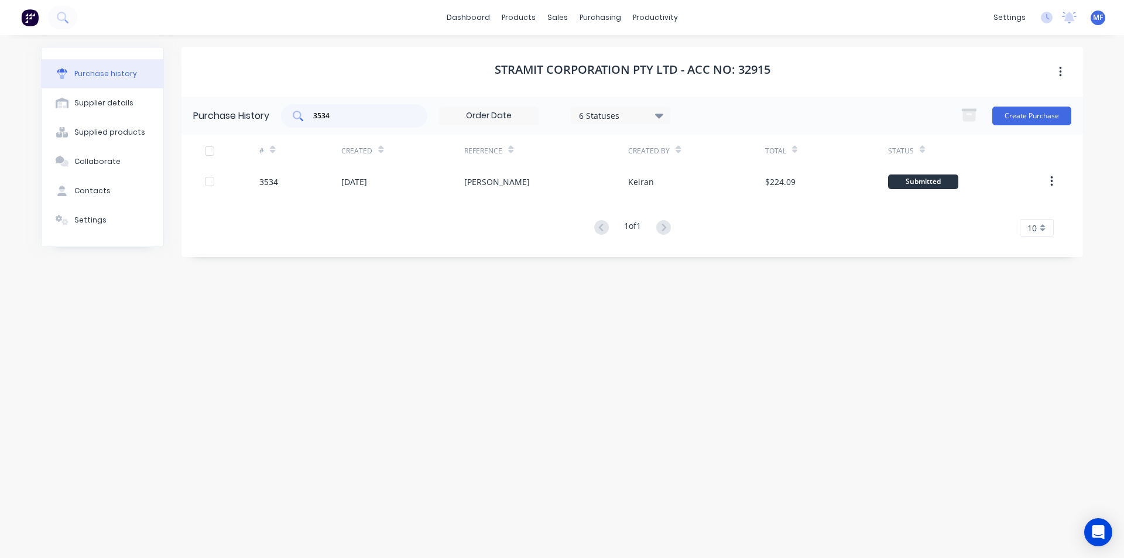
click at [342, 119] on input "3534" at bounding box center [360, 116] width 97 height 12
click at [342, 118] on input "3534" at bounding box center [360, 116] width 97 height 12
click at [356, 107] on div "3534" at bounding box center [354, 115] width 146 height 23
click at [354, 112] on input "3534" at bounding box center [360, 116] width 97 height 12
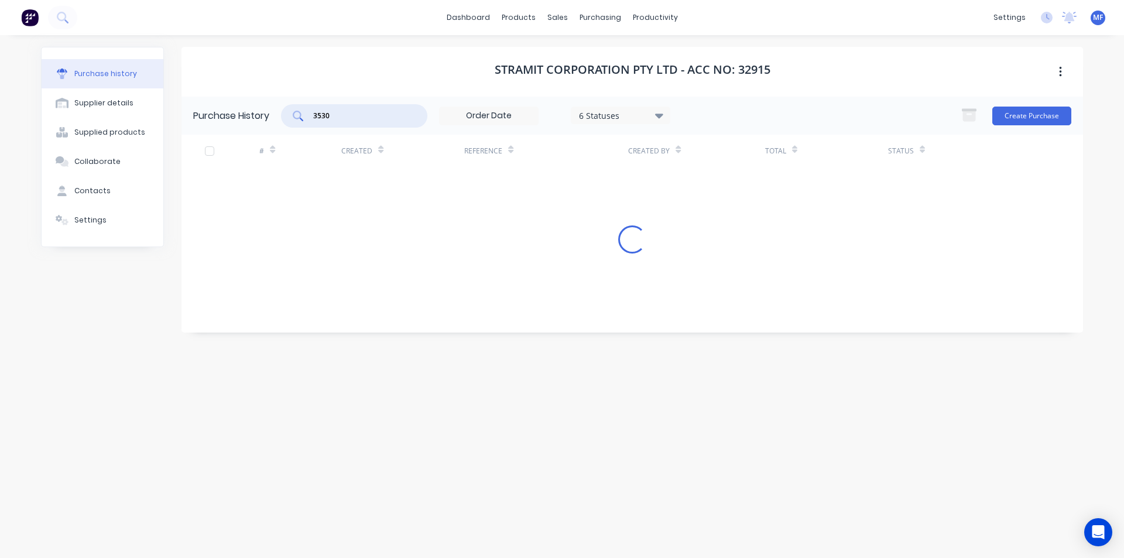
type input "3530"
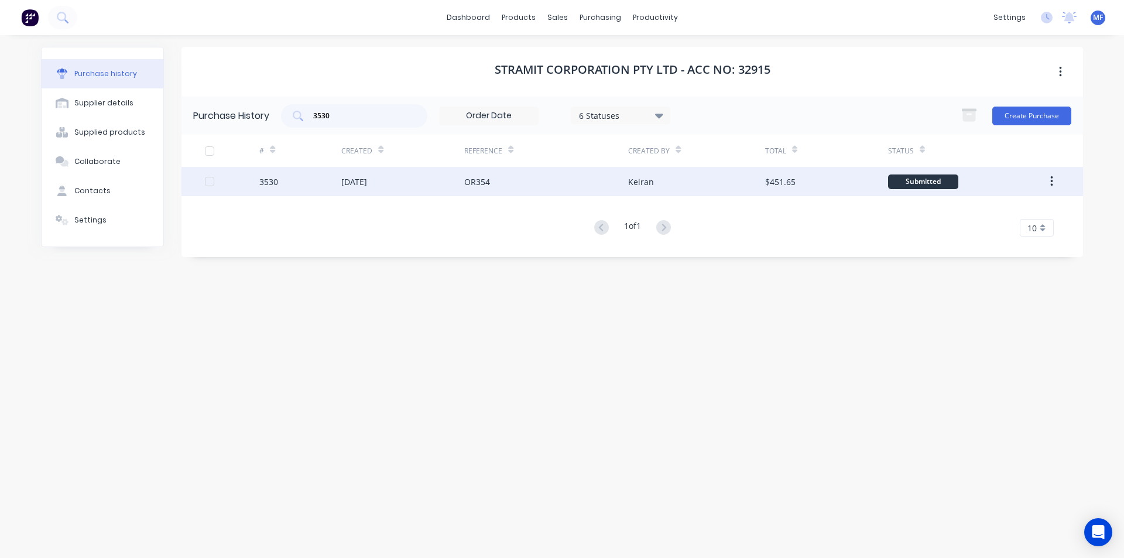
click at [473, 182] on div "OR354" at bounding box center [477, 182] width 26 height 12
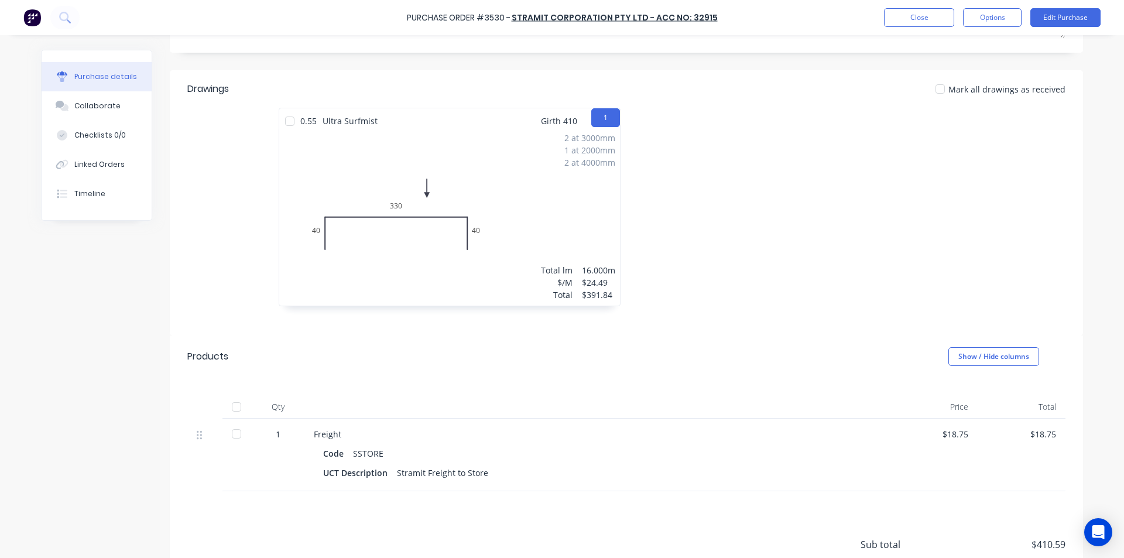
scroll to position [176, 0]
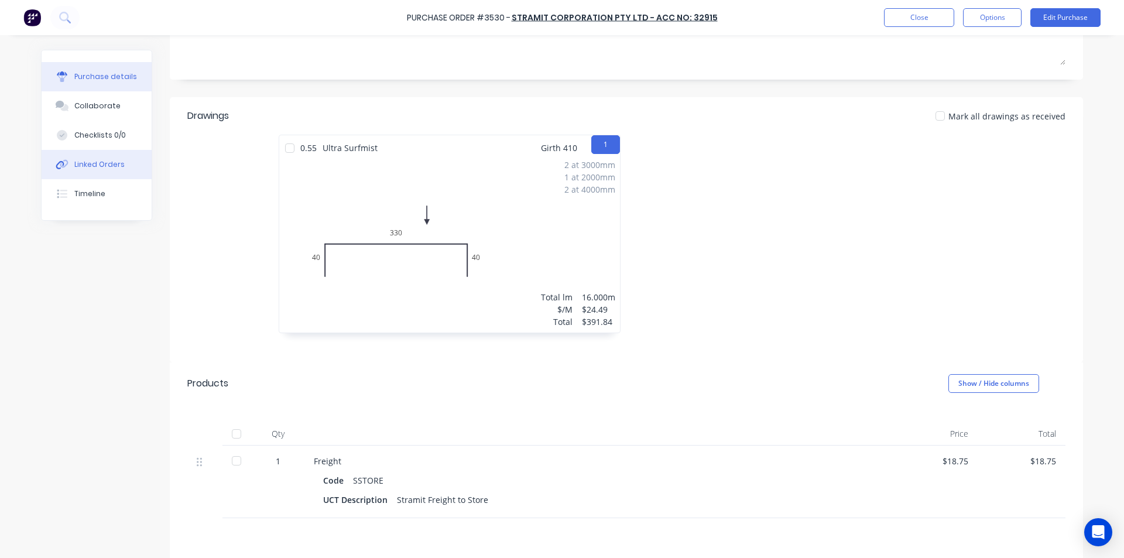
click at [105, 169] on div "Linked Orders" at bounding box center [99, 164] width 50 height 11
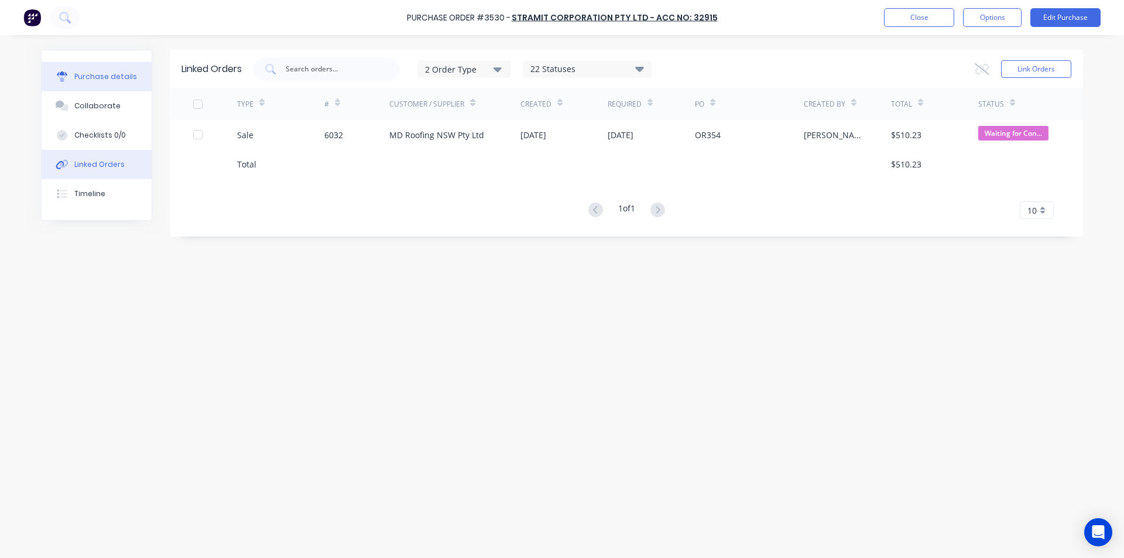
click at [97, 81] on div "Purchase details" at bounding box center [105, 76] width 63 height 11
type textarea "x"
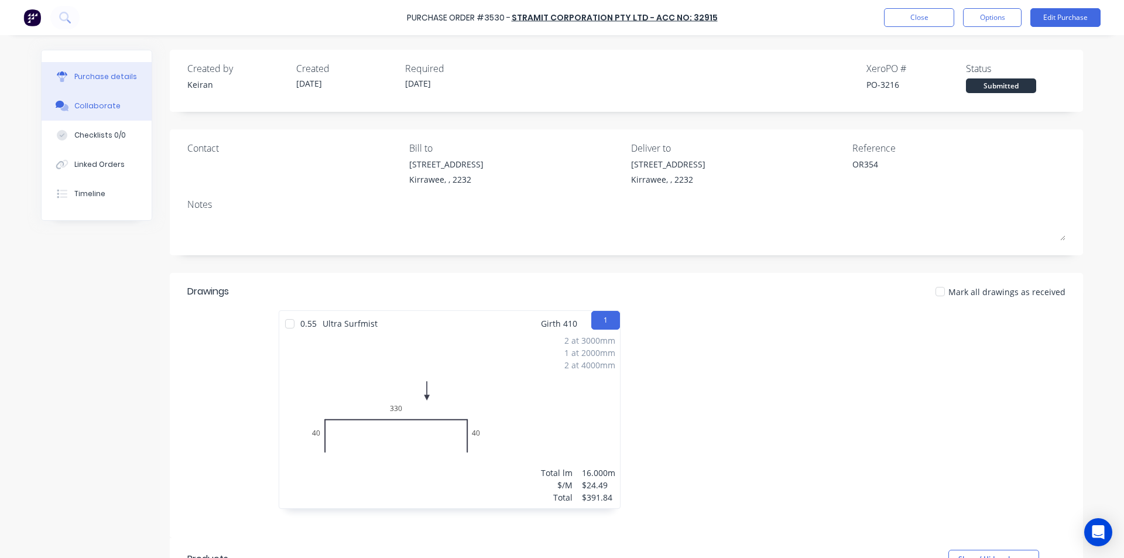
click at [97, 105] on div "Collaborate" at bounding box center [97, 106] width 46 height 11
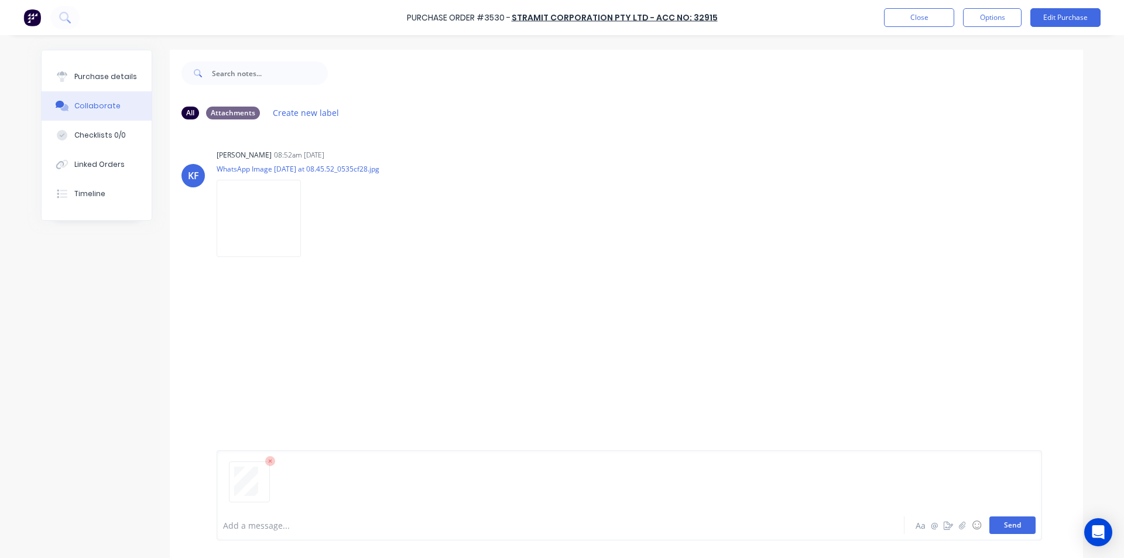
click at [1010, 522] on button "Send" at bounding box center [1012, 525] width 46 height 18
click at [828, 321] on div "MF You 01:59pm 24/09/25 Order Confirmation (Your ON 3530 CO No 0011174797).pdf …" at bounding box center [626, 321] width 913 height 105
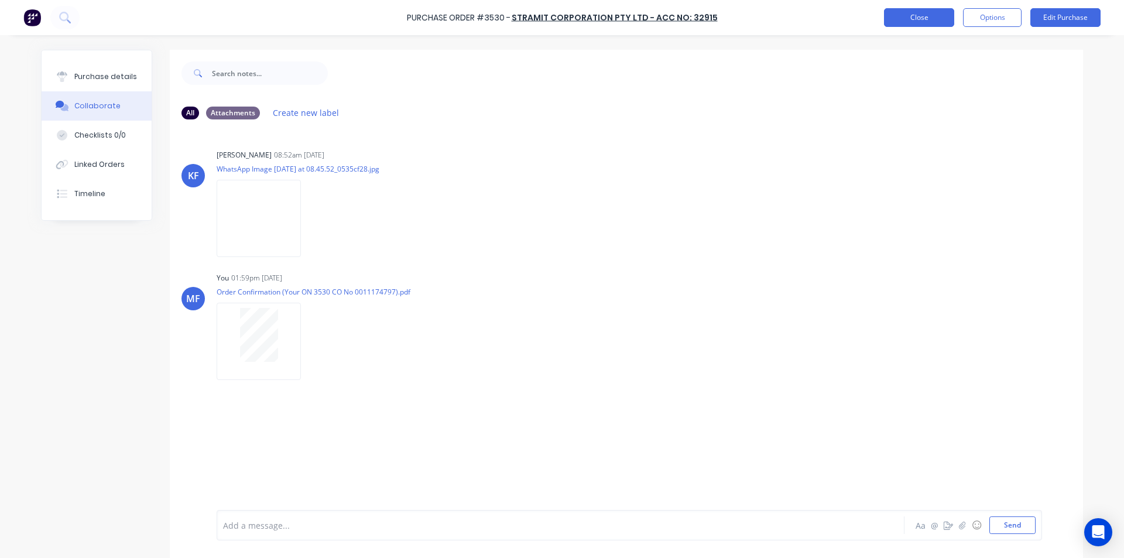
click at [910, 18] on button "Close" at bounding box center [919, 17] width 70 height 19
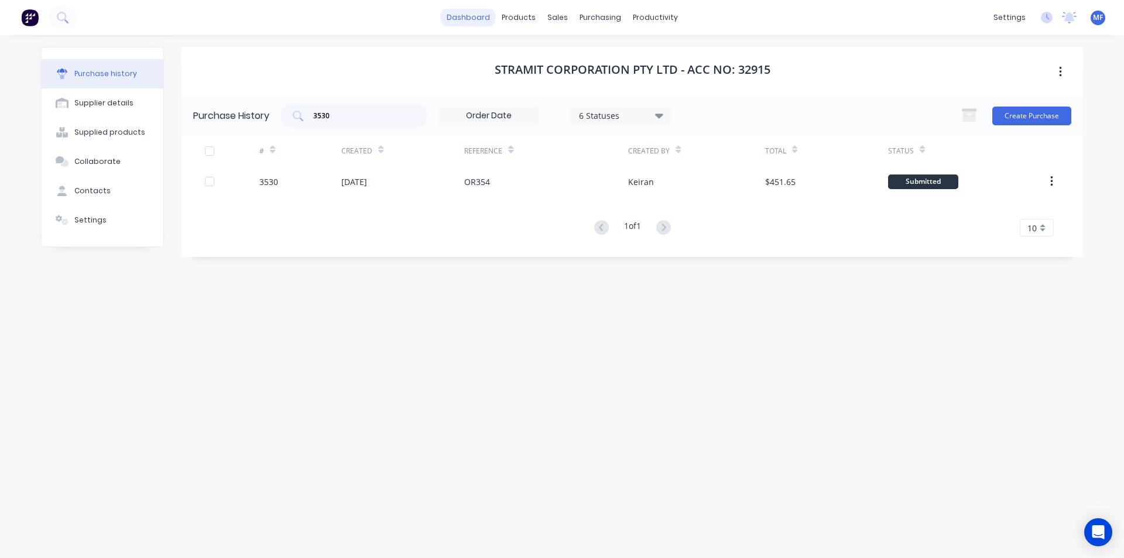
click at [479, 19] on link "dashboard" at bounding box center [468, 18] width 55 height 18
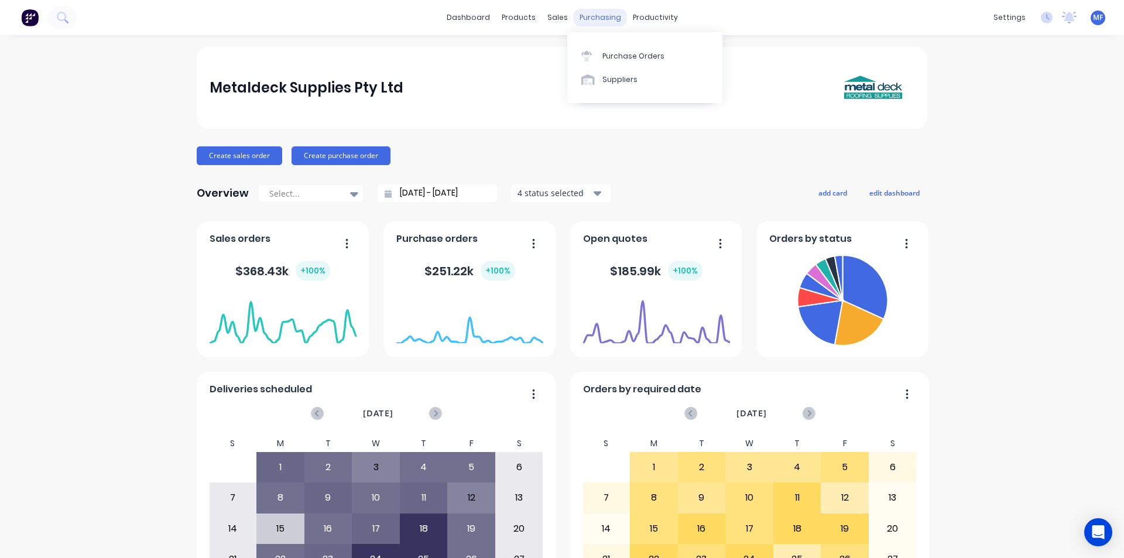
click at [604, 19] on div "purchasing" at bounding box center [600, 18] width 53 height 18
click at [610, 49] on link "Purchase Orders" at bounding box center [644, 55] width 155 height 23
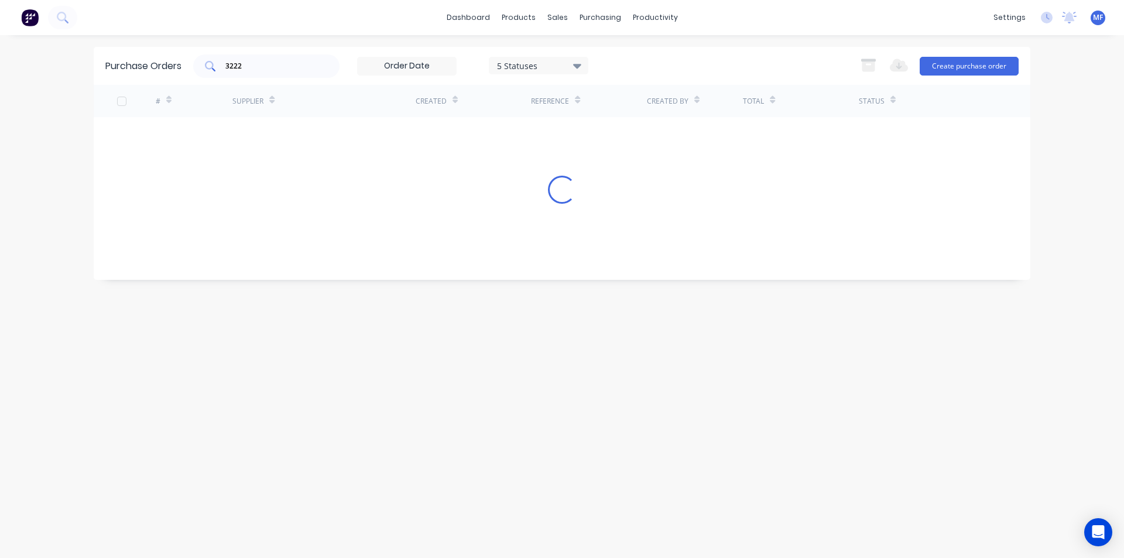
click at [288, 67] on input "3222" at bounding box center [272, 66] width 97 height 12
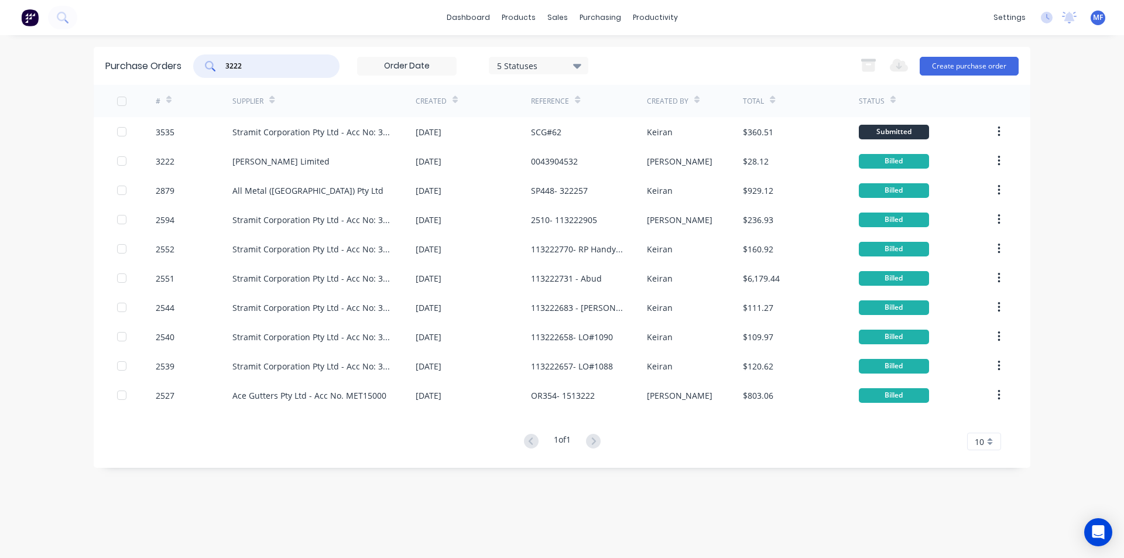
click at [288, 67] on input "3222" at bounding box center [272, 66] width 97 height 12
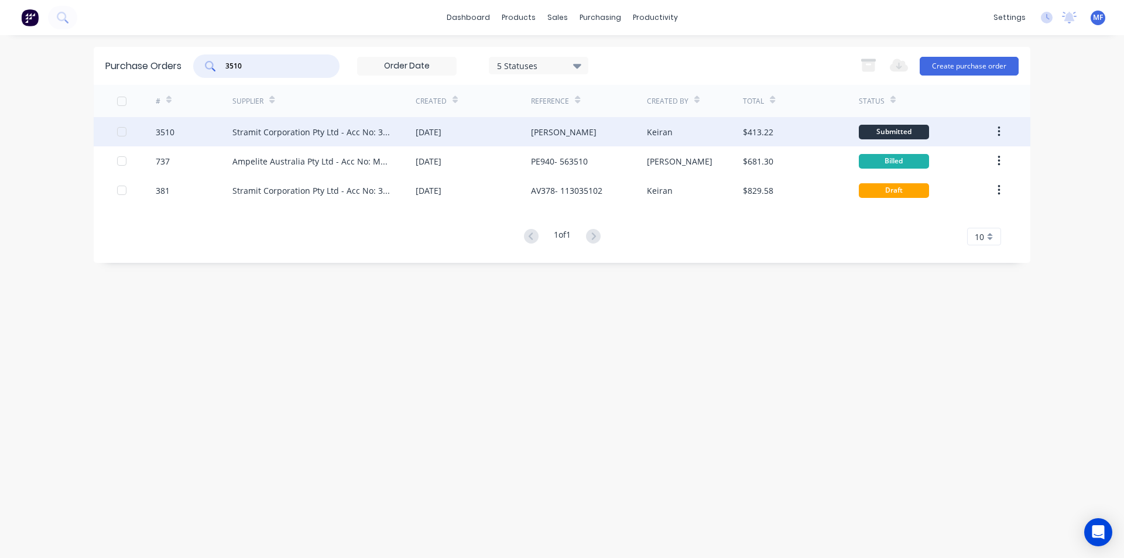
type input "3510"
click at [570, 121] on div "[PERSON_NAME]" at bounding box center [588, 131] width 115 height 29
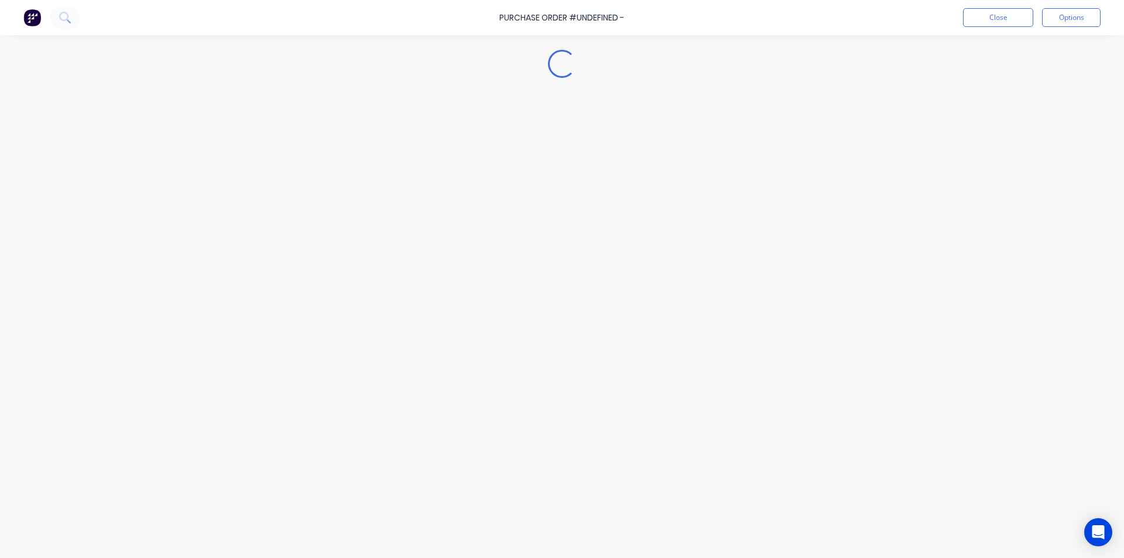
type textarea "x"
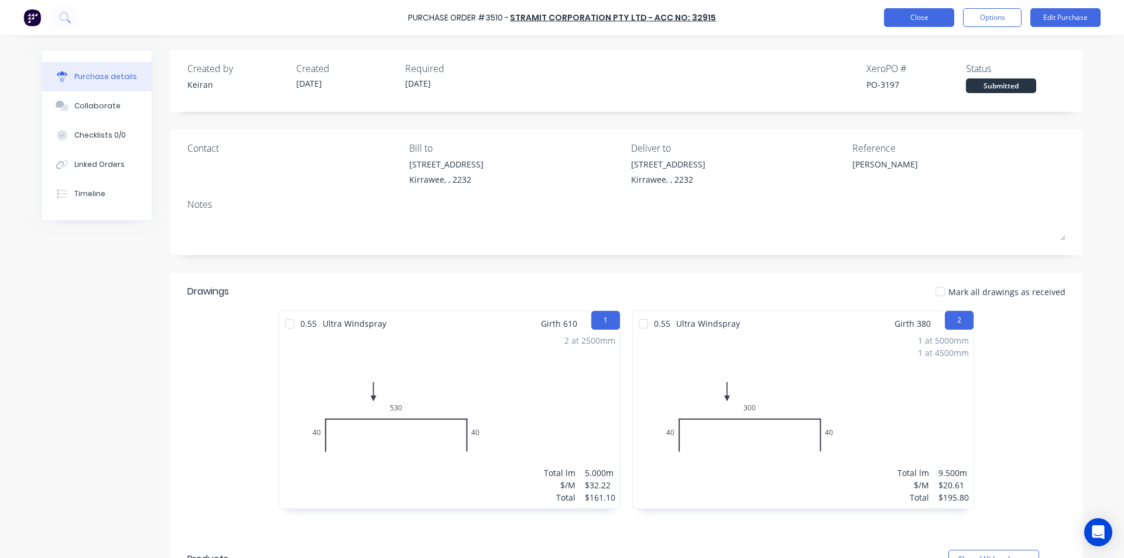
click at [931, 19] on button "Close" at bounding box center [919, 17] width 70 height 19
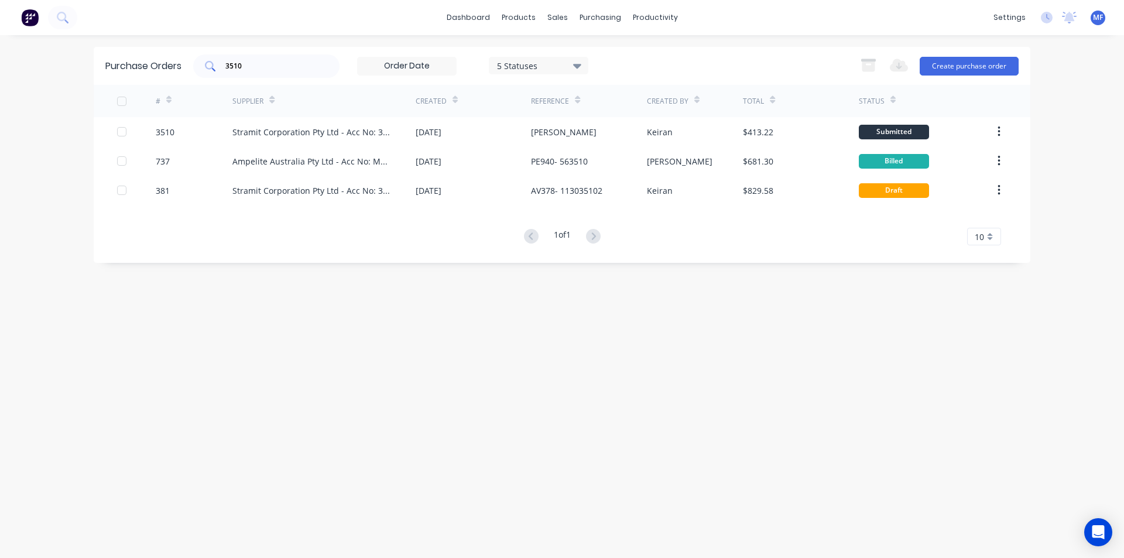
click at [248, 64] on input "3510" at bounding box center [272, 66] width 97 height 12
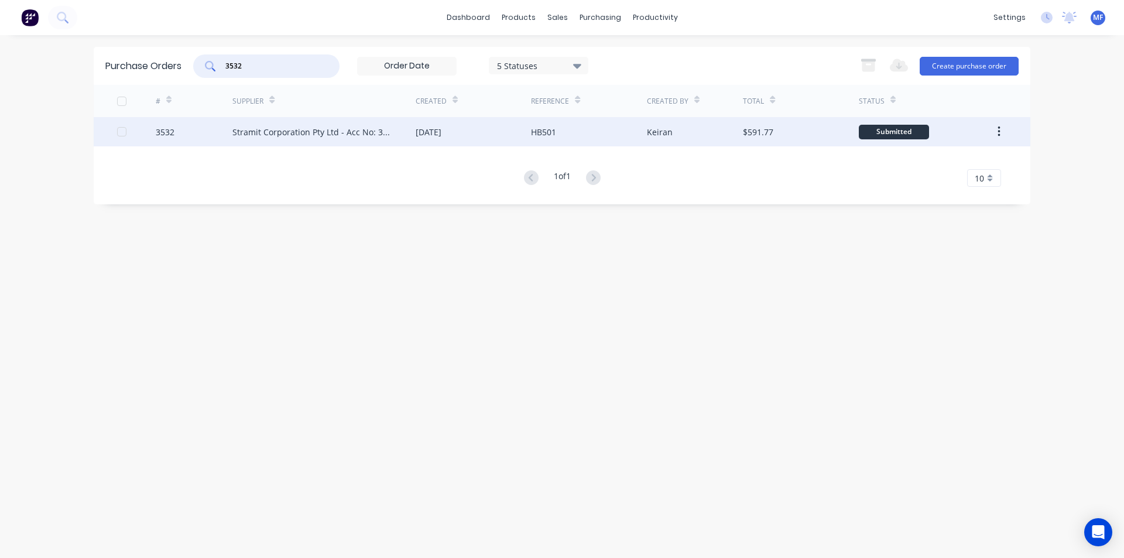
type input "3532"
click at [281, 133] on div "Stramit Corporation Pty Ltd - Acc No: 32915" at bounding box center [312, 132] width 160 height 12
type textarea "x"
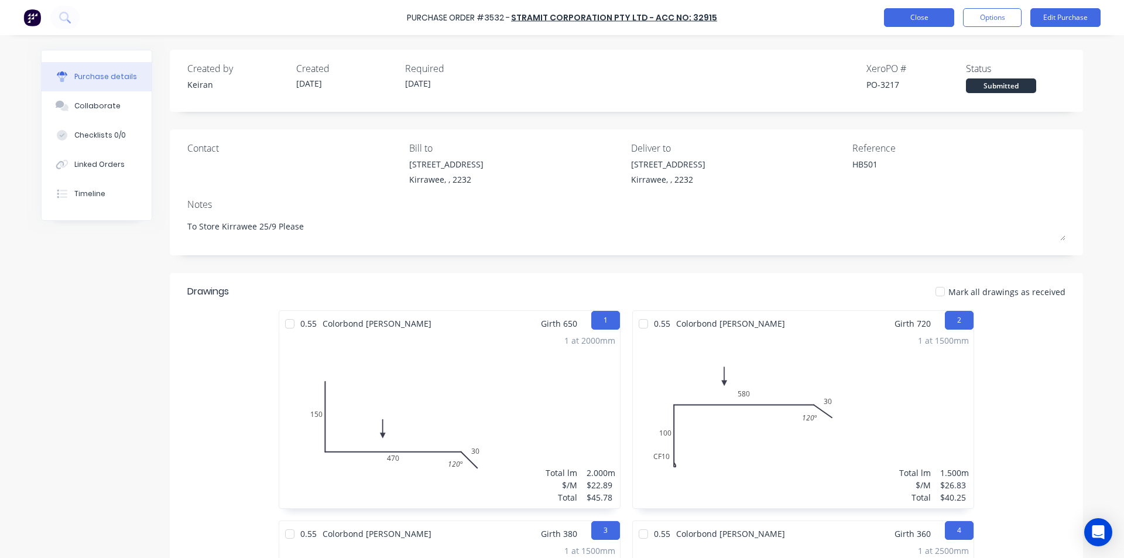
click at [927, 20] on button "Close" at bounding box center [919, 17] width 70 height 19
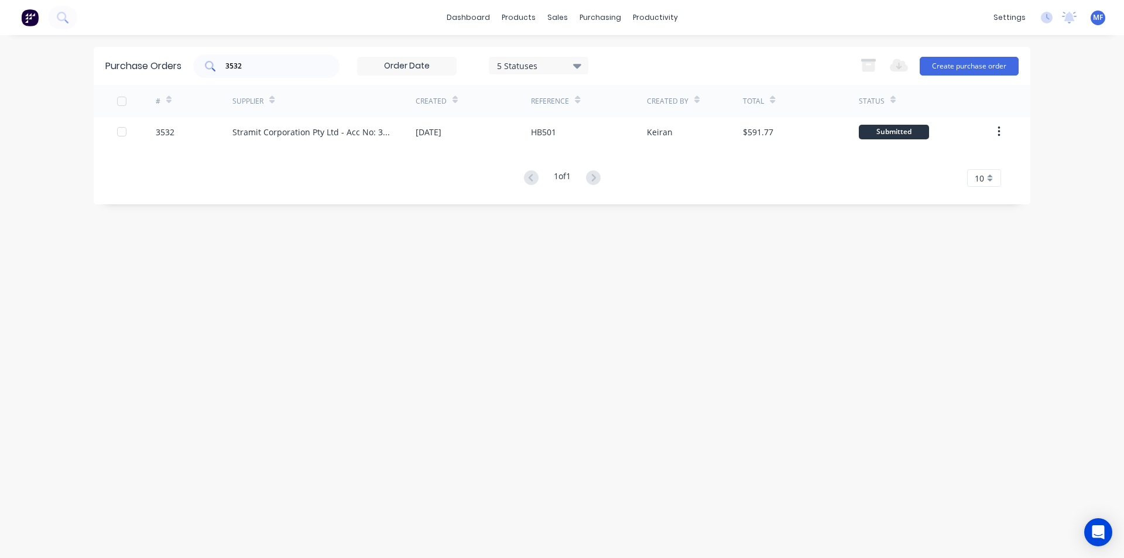
click at [259, 69] on input "3532" at bounding box center [272, 66] width 97 height 12
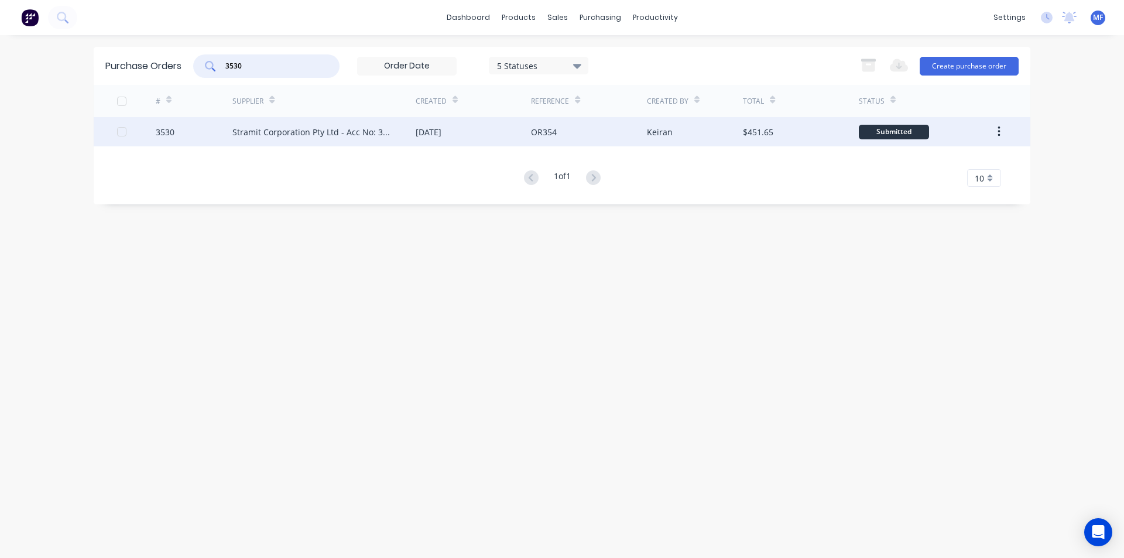
type input "3530"
click at [358, 128] on div "Stramit Corporation Pty Ltd - Acc No: 32915" at bounding box center [312, 132] width 160 height 12
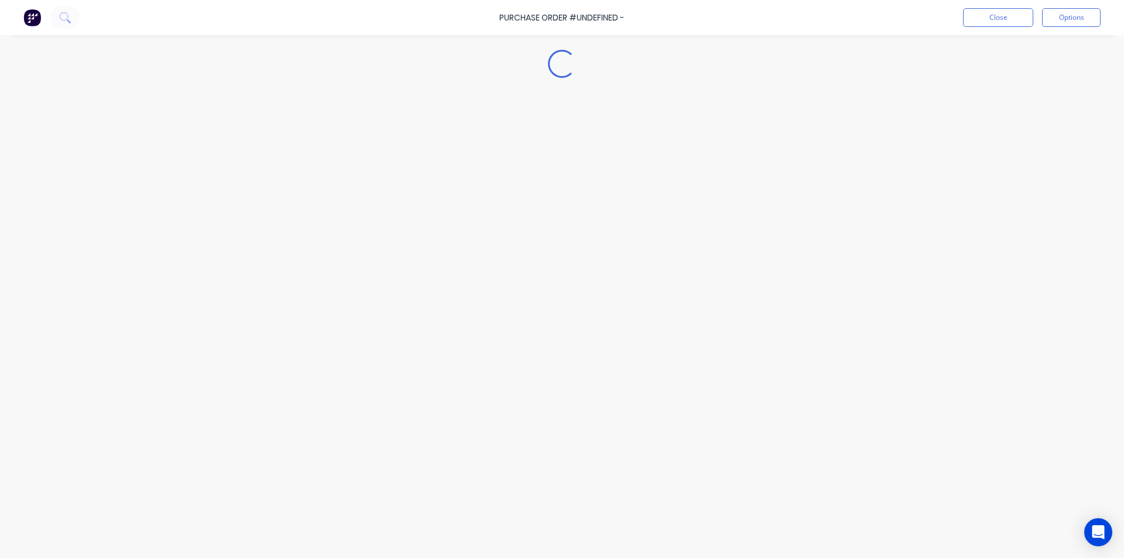
type textarea "x"
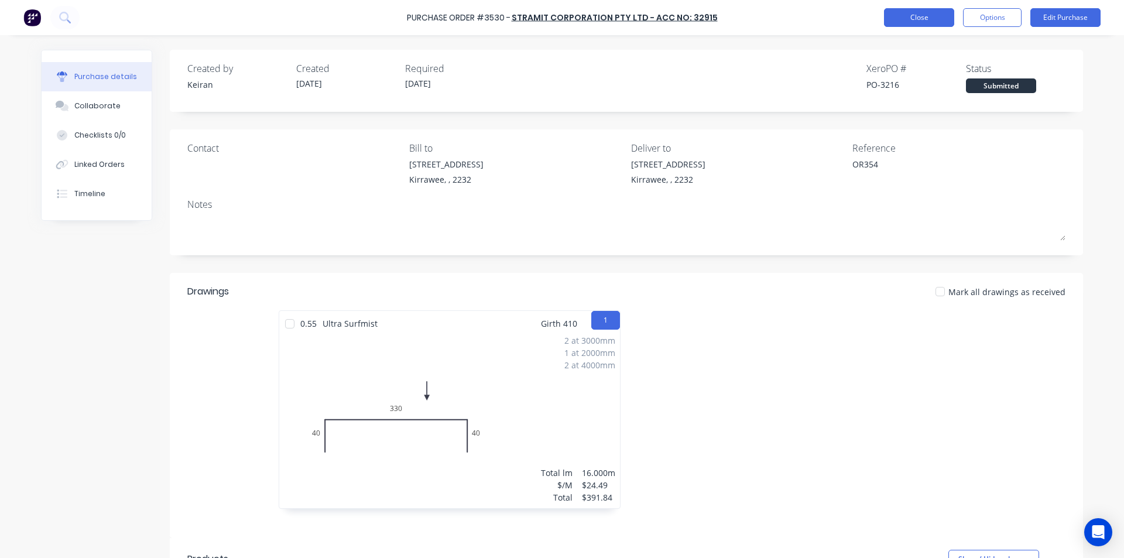
click at [920, 16] on button "Close" at bounding box center [919, 17] width 70 height 19
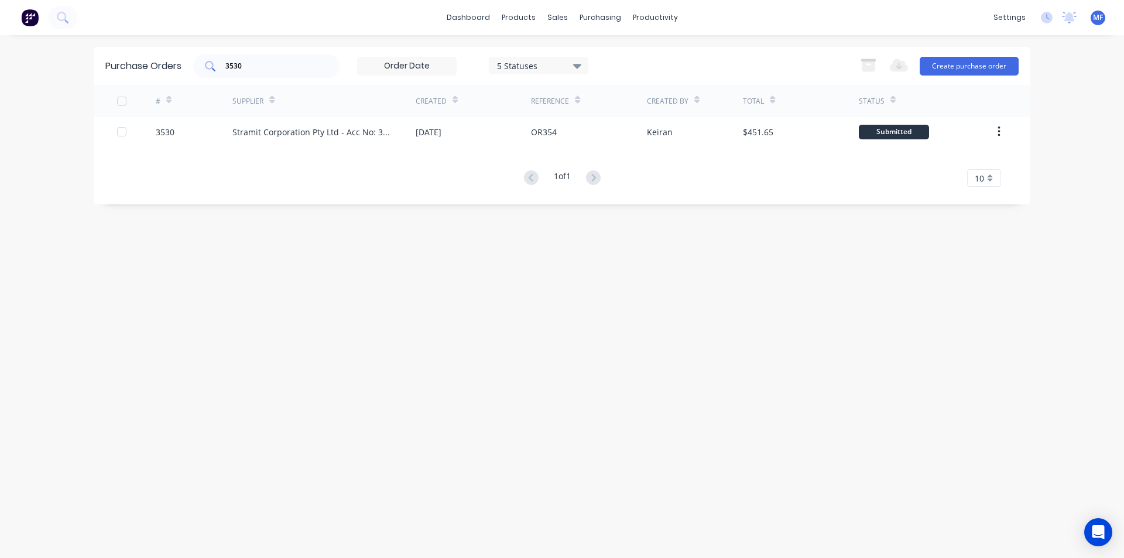
click at [258, 69] on input "3530" at bounding box center [272, 66] width 97 height 12
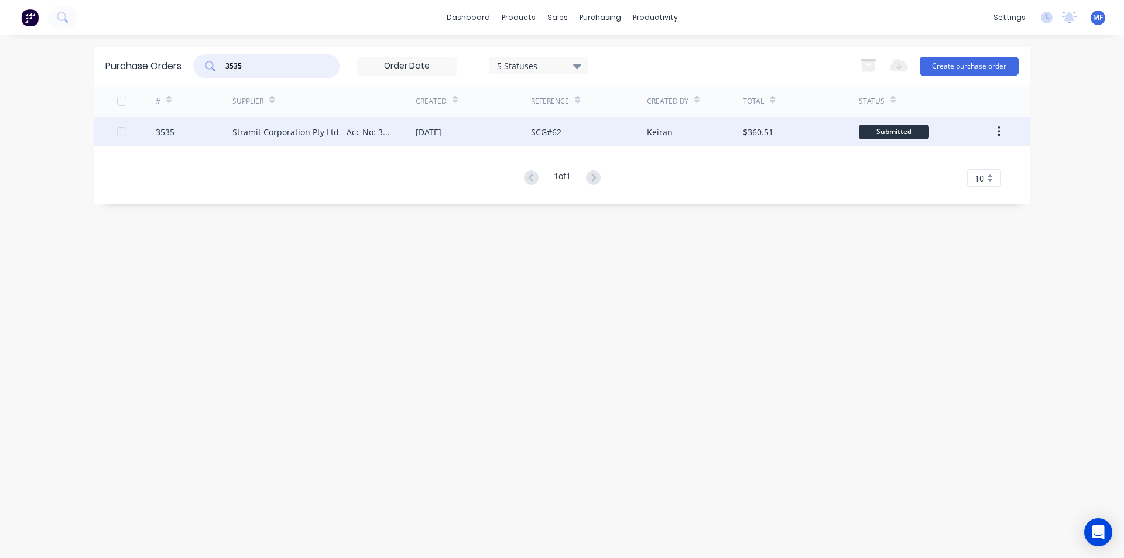
type input "3535"
click at [441, 132] on div "[DATE]" at bounding box center [429, 132] width 26 height 12
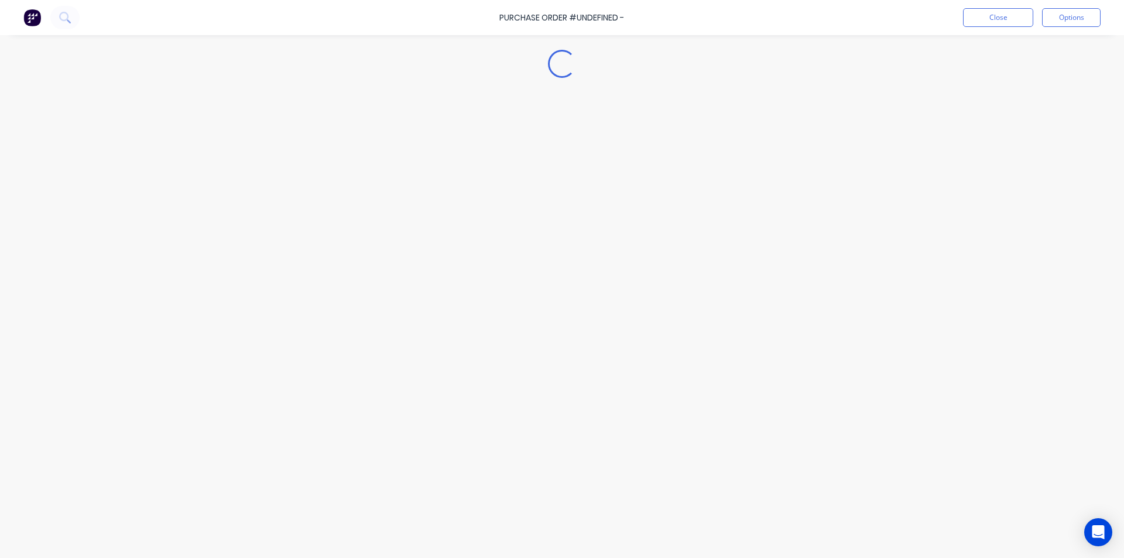
type textarea "x"
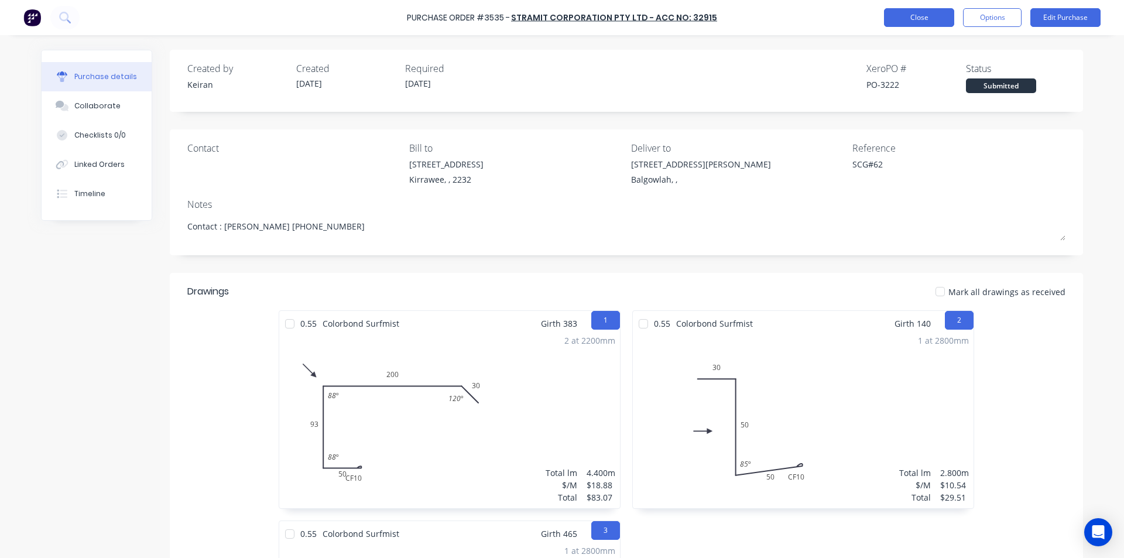
click at [921, 15] on button "Close" at bounding box center [919, 17] width 70 height 19
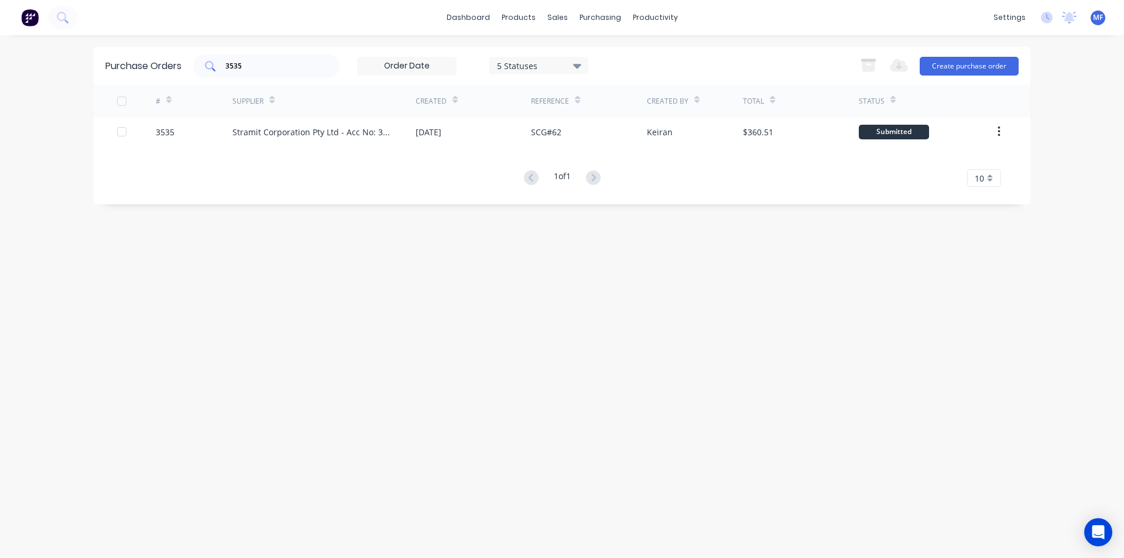
click at [256, 63] on input "3535" at bounding box center [272, 66] width 97 height 12
click at [255, 63] on input "3535" at bounding box center [272, 66] width 97 height 12
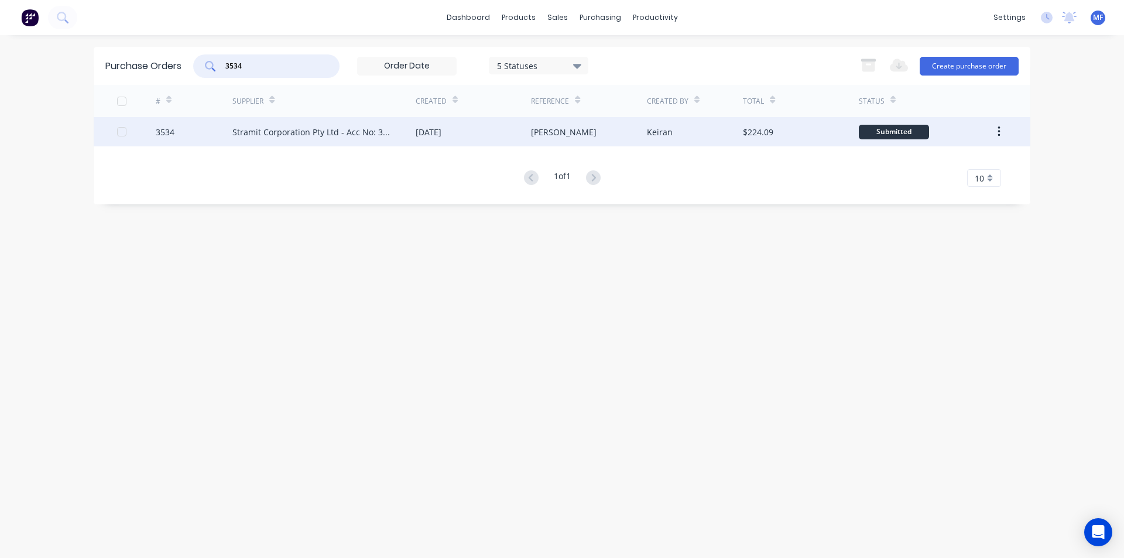
type input "3534"
click at [262, 131] on div "Stramit Corporation Pty Ltd - Acc No: 32915" at bounding box center [312, 132] width 160 height 12
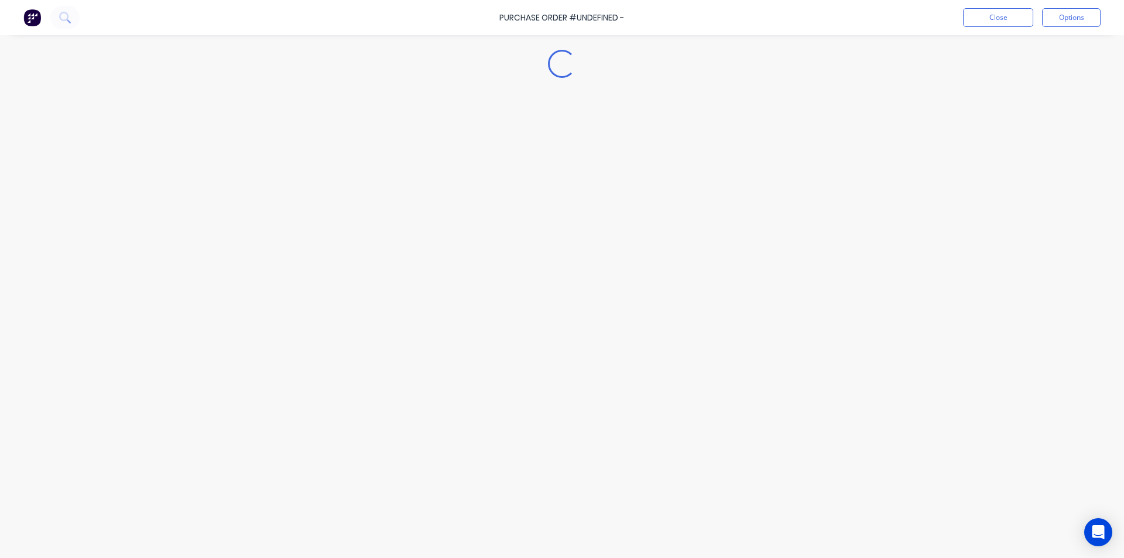
type textarea "x"
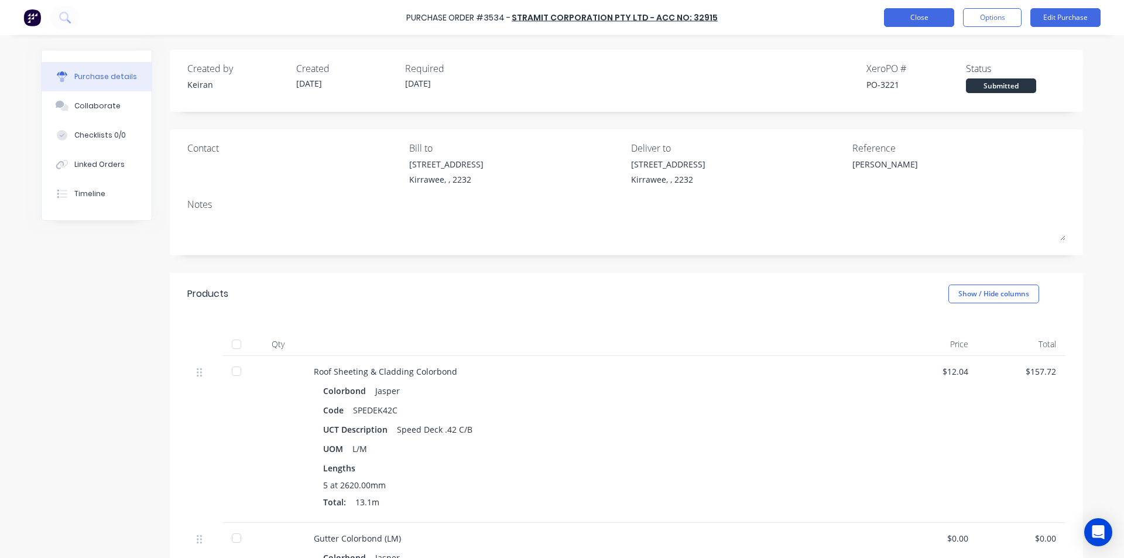
click at [919, 19] on button "Close" at bounding box center [919, 17] width 70 height 19
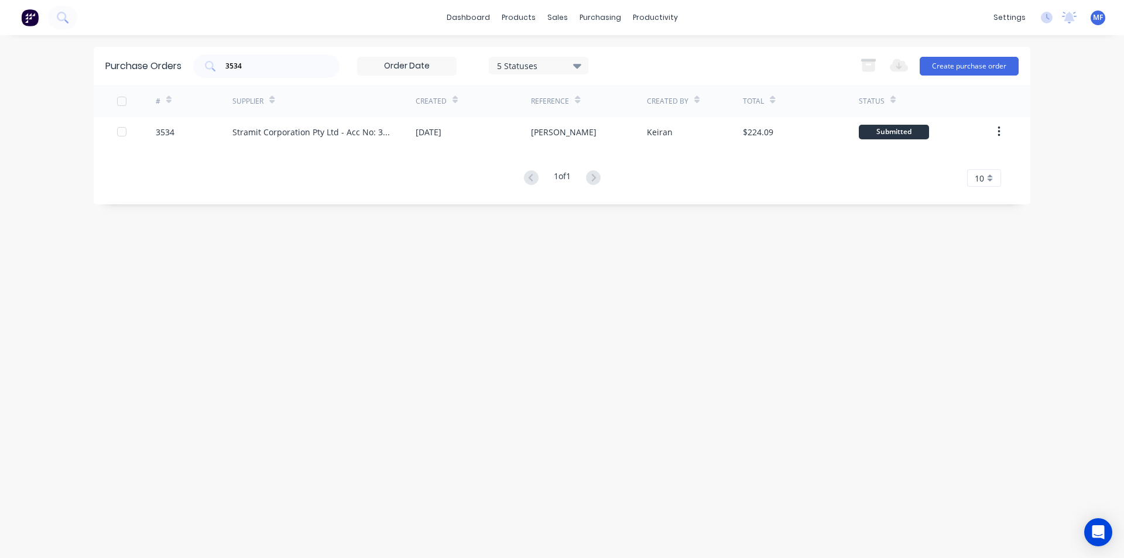
drag, startPoint x: 481, startPoint y: 278, endPoint x: 341, endPoint y: 482, distance: 247.6
click at [476, 287] on div "Purchase Orders 3534 5 Statuses 5 Statuses Export to Excel (XLSX) Create purcha…" at bounding box center [562, 296] width 937 height 499
drag, startPoint x: 533, startPoint y: 282, endPoint x: 501, endPoint y: 286, distance: 32.4
click at [533, 282] on div "Purchase Orders 3534 5 Statuses 5 Statuses Export to Excel (XLSX) Create purcha…" at bounding box center [562, 296] width 937 height 499
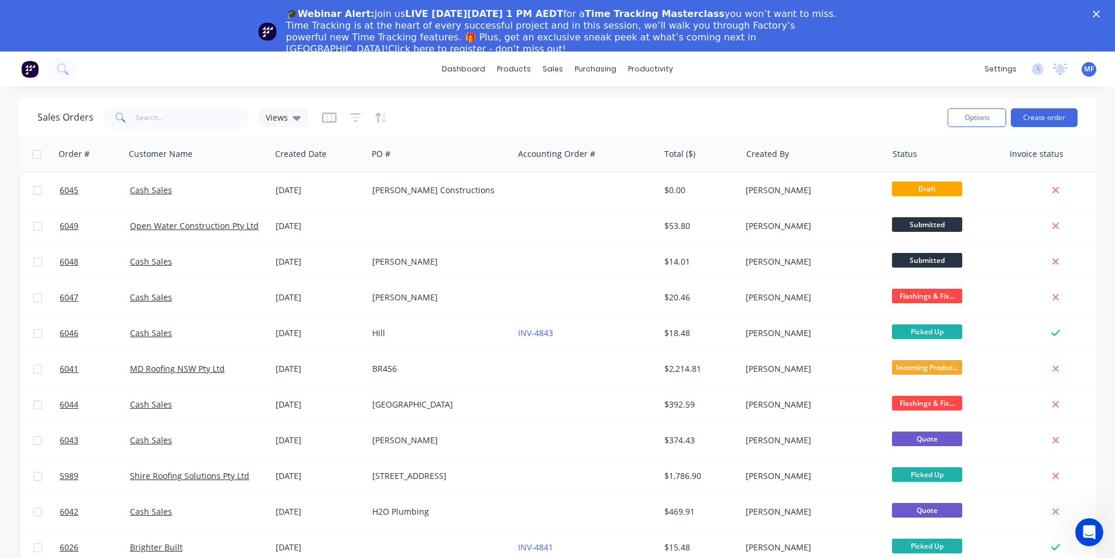
click at [1105, 12] on div "Close" at bounding box center [1099, 14] width 12 height 7
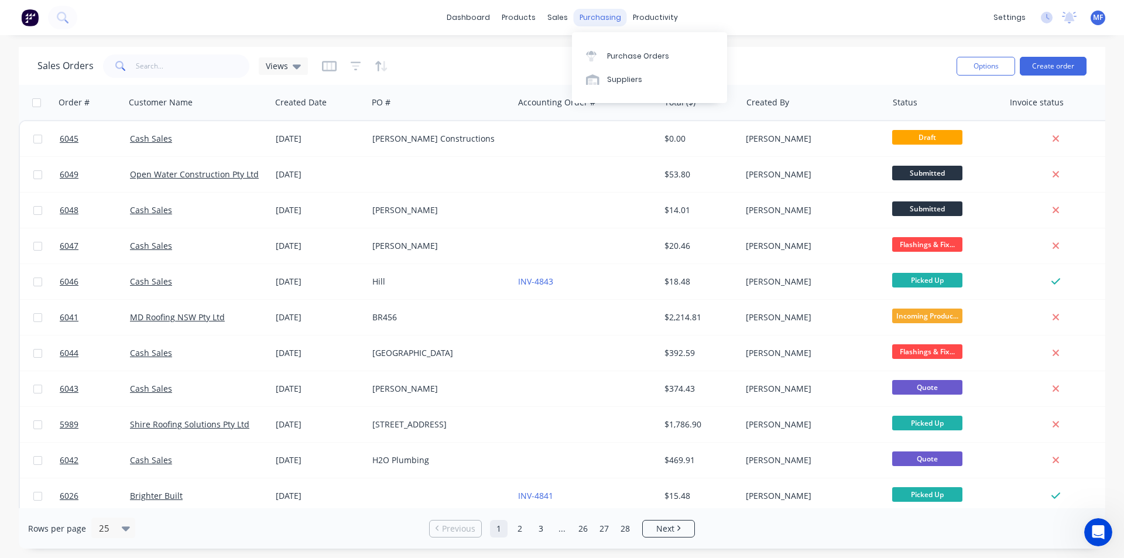
click at [596, 11] on div "purchasing" at bounding box center [600, 18] width 53 height 18
click at [632, 58] on div "Purchase Orders" at bounding box center [638, 56] width 62 height 11
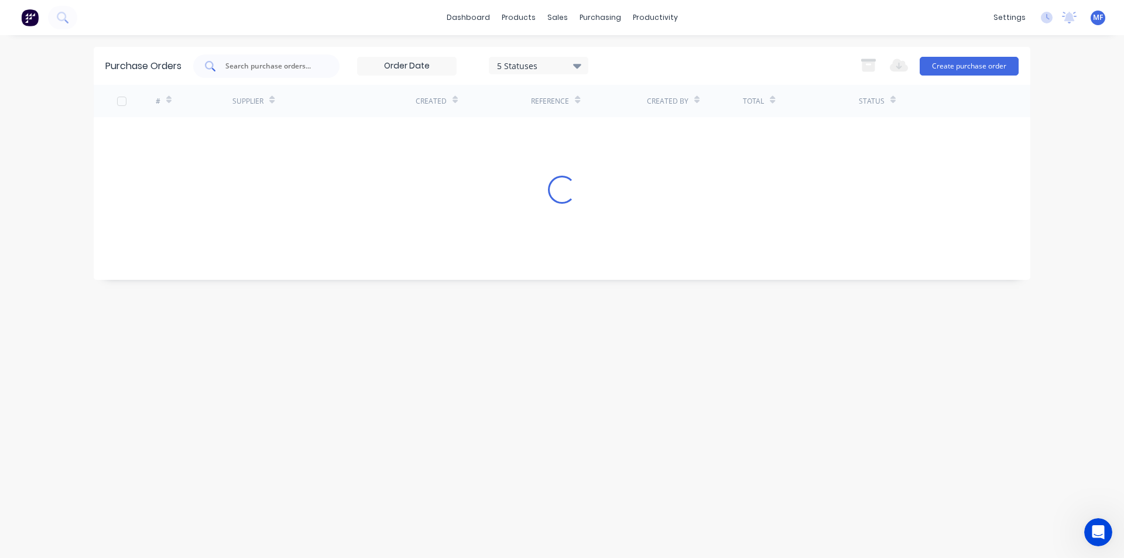
click at [252, 67] on input "text" at bounding box center [272, 66] width 97 height 12
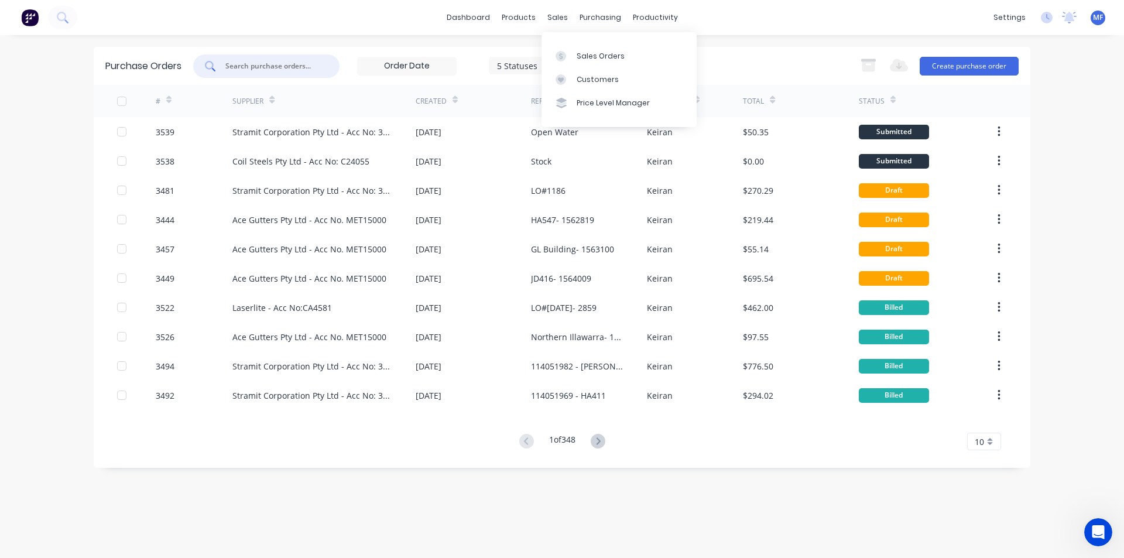
click at [553, 16] on div "sales" at bounding box center [557, 18] width 32 height 18
click at [589, 77] on div "Customers" at bounding box center [598, 79] width 42 height 11
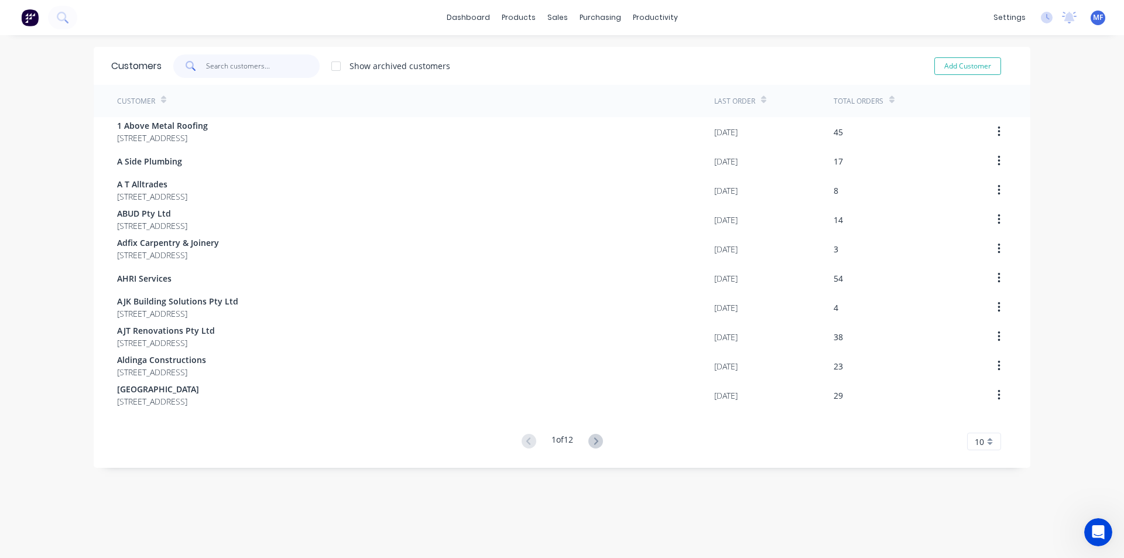
click at [244, 67] on input "text" at bounding box center [263, 65] width 114 height 23
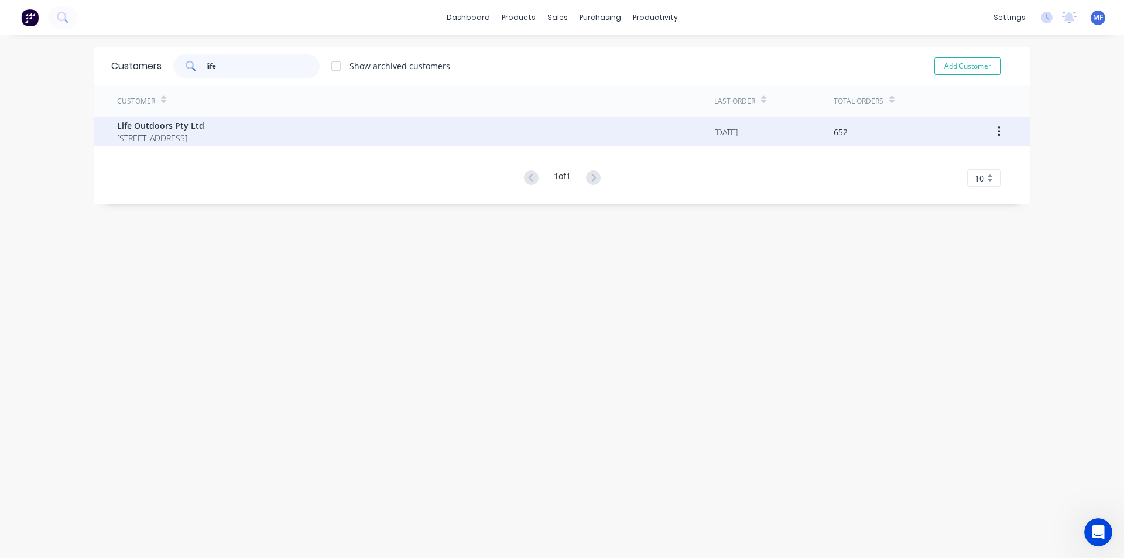
type input "life"
click at [151, 126] on span "Life Outdoors Pty Ltd" at bounding box center [160, 125] width 87 height 12
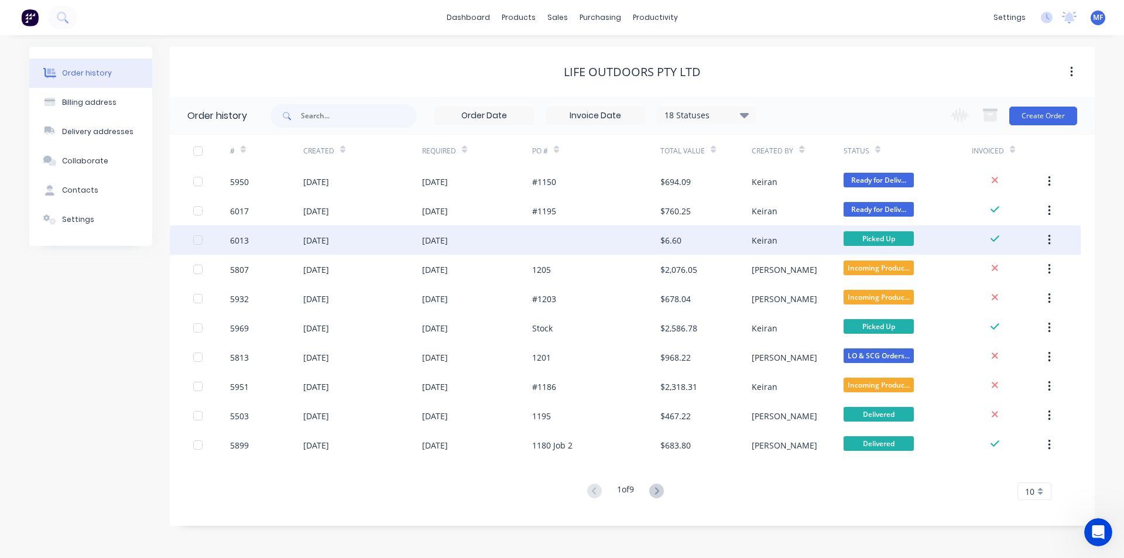
click at [661, 240] on div "$6.60" at bounding box center [670, 240] width 21 height 12
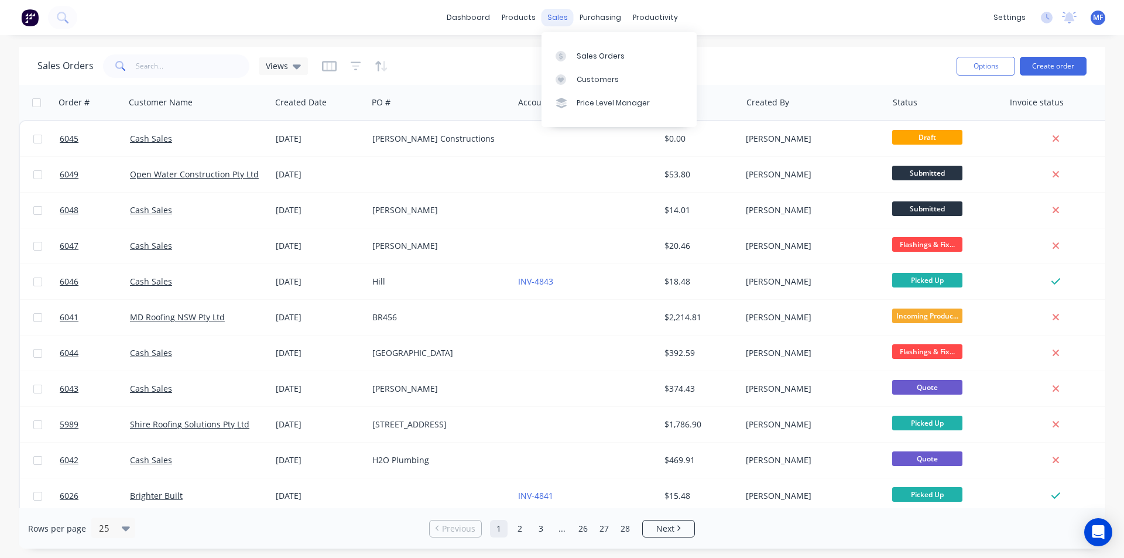
click at [555, 15] on div "sales" at bounding box center [557, 18] width 32 height 18
click at [587, 80] on div "Customers" at bounding box center [598, 79] width 42 height 11
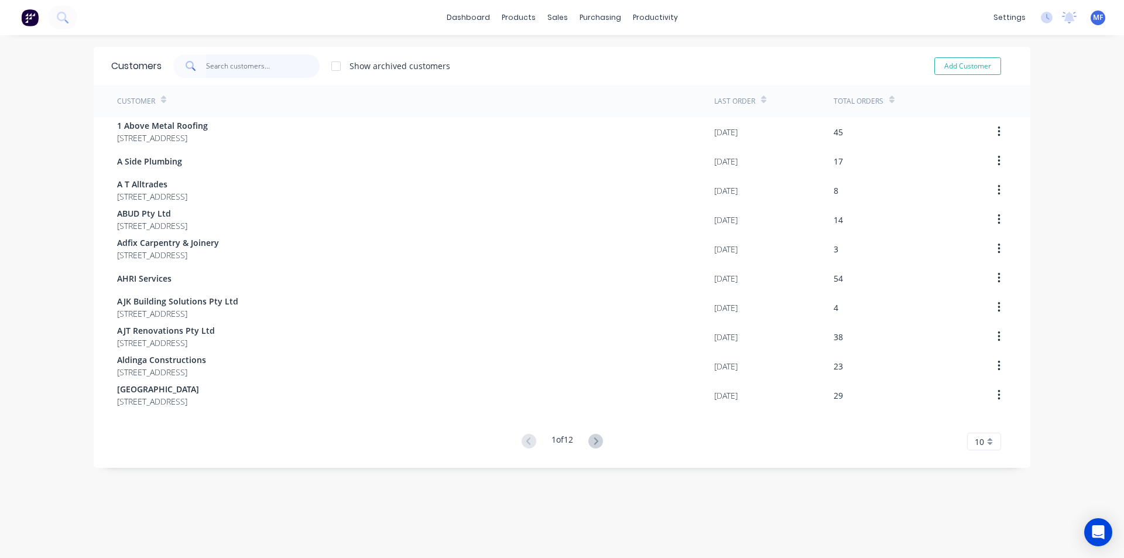
click at [220, 62] on input "text" at bounding box center [263, 65] width 114 height 23
type input "life"
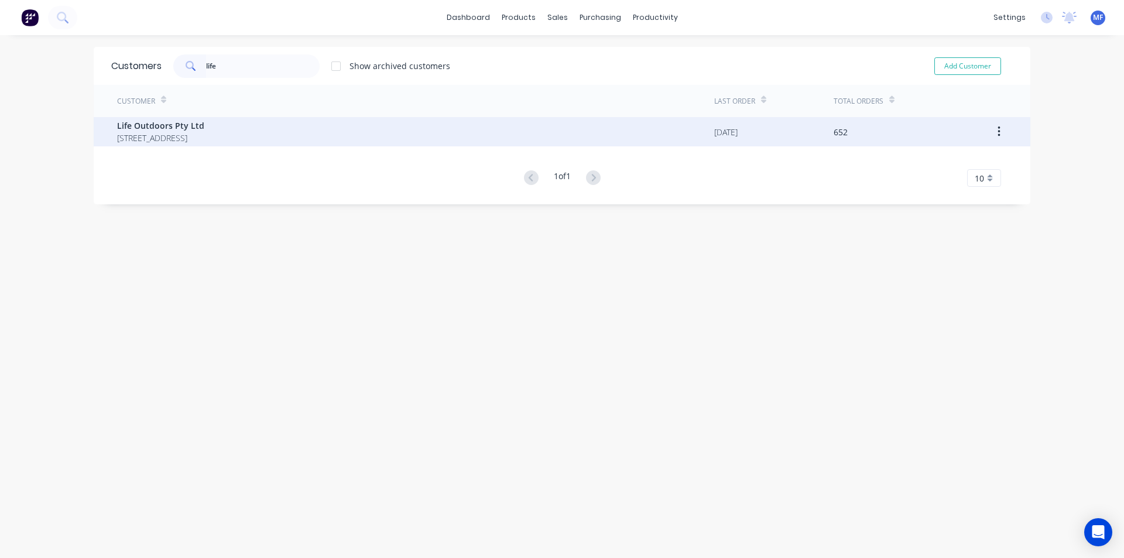
click at [148, 119] on span "Life Outdoors Pty Ltd" at bounding box center [160, 125] width 87 height 12
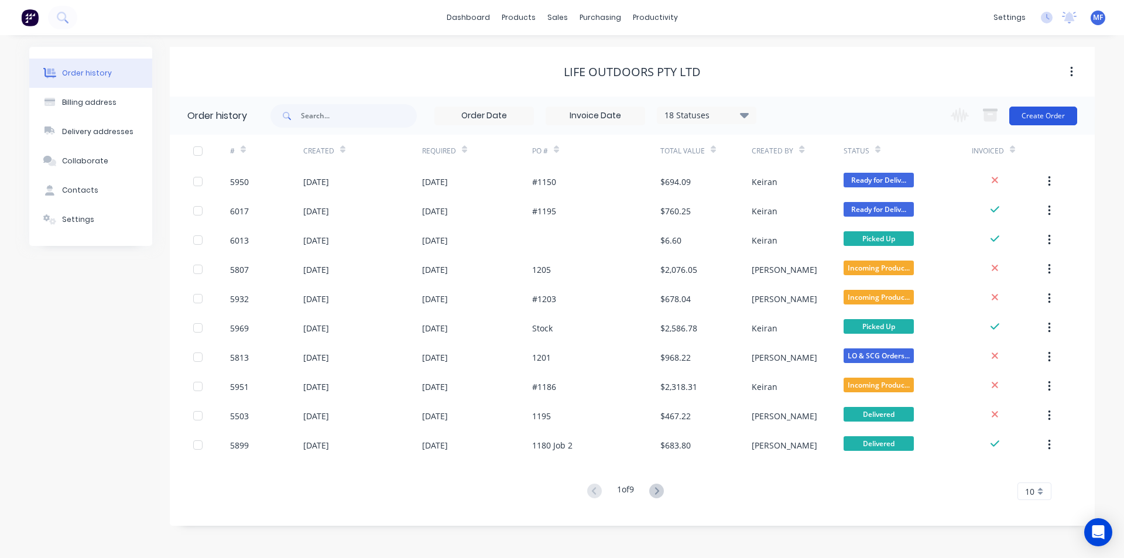
click at [1055, 112] on button "Create Order" at bounding box center [1043, 116] width 68 height 19
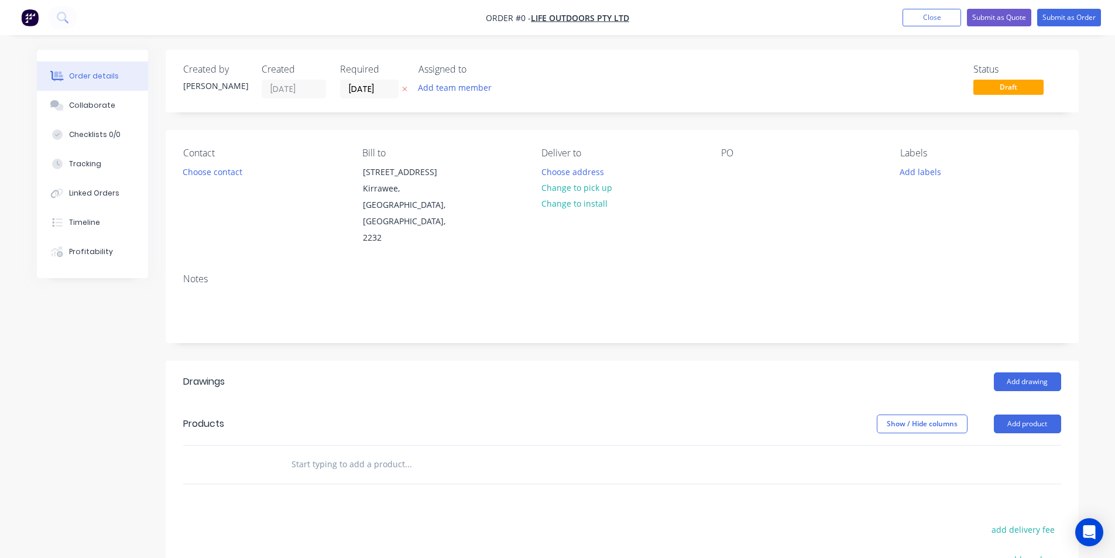
click at [740, 170] on div "PO" at bounding box center [801, 197] width 160 height 99
click at [575, 184] on button "Change to pick up" at bounding box center [576, 188] width 83 height 16
click at [752, 174] on div "PO" at bounding box center [801, 197] width 160 height 99
click at [729, 174] on div at bounding box center [730, 171] width 19 height 17
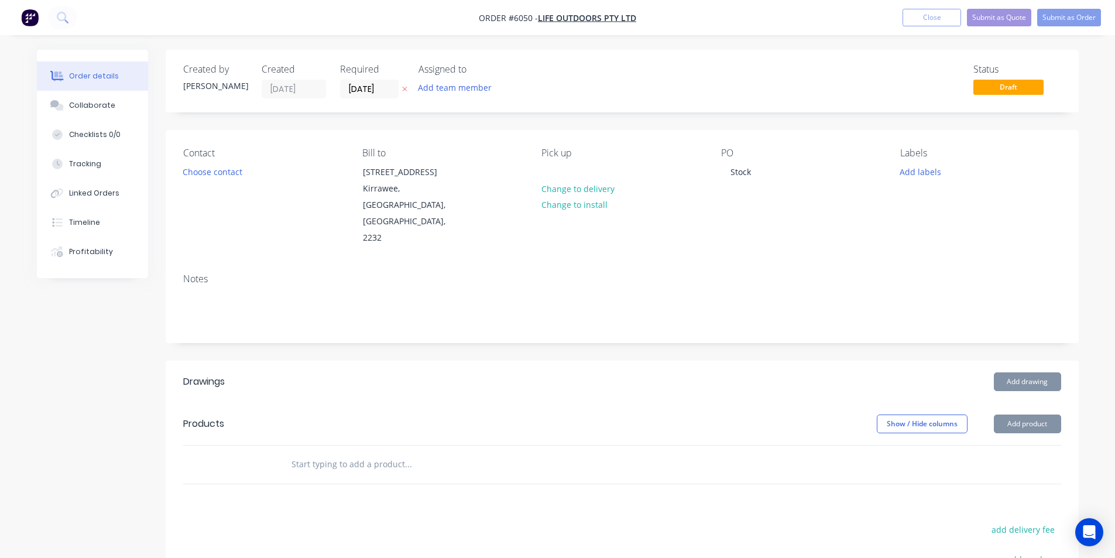
click at [358, 452] on input "text" at bounding box center [408, 463] width 234 height 23
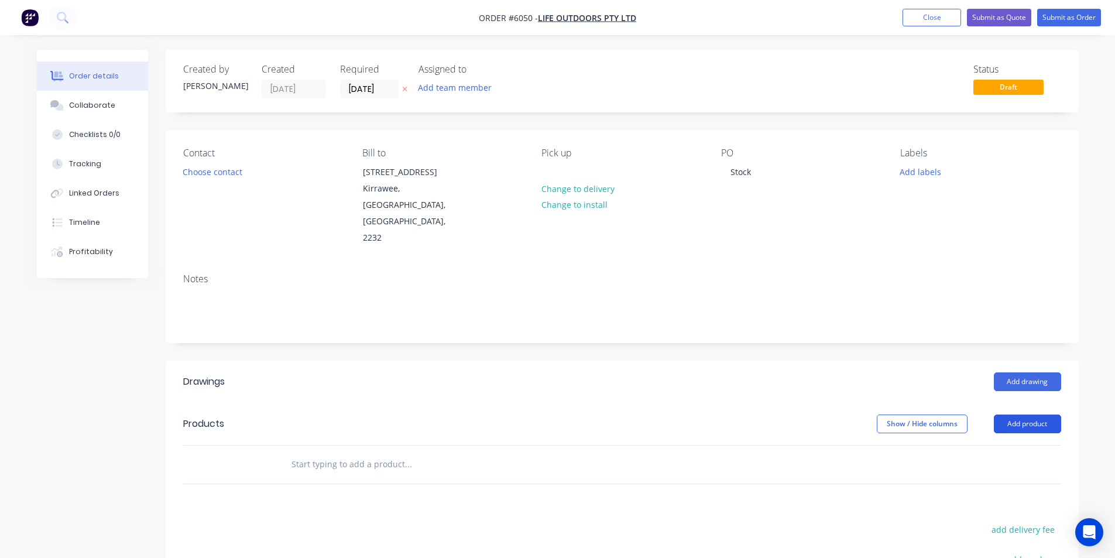
click at [1024, 414] on button "Add product" at bounding box center [1027, 423] width 67 height 19
click at [364, 452] on input "text" at bounding box center [408, 463] width 234 height 23
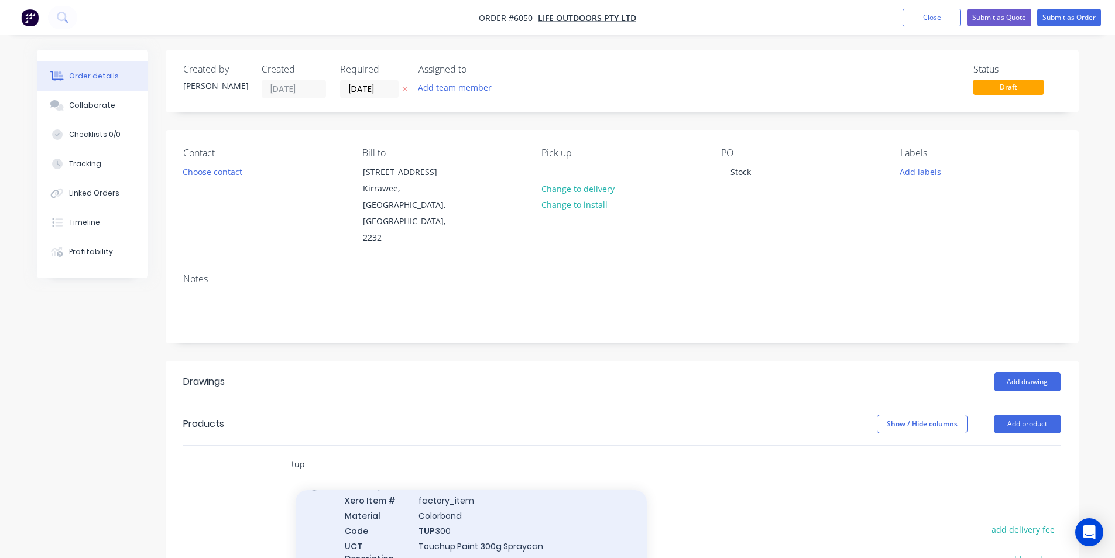
scroll to position [59, 0]
type input "tup"
click at [450, 507] on div "Touch Up Paint Xero Item # factory_item Material Colorbond Code TUP 300 UCT Des…" at bounding box center [471, 551] width 351 height 164
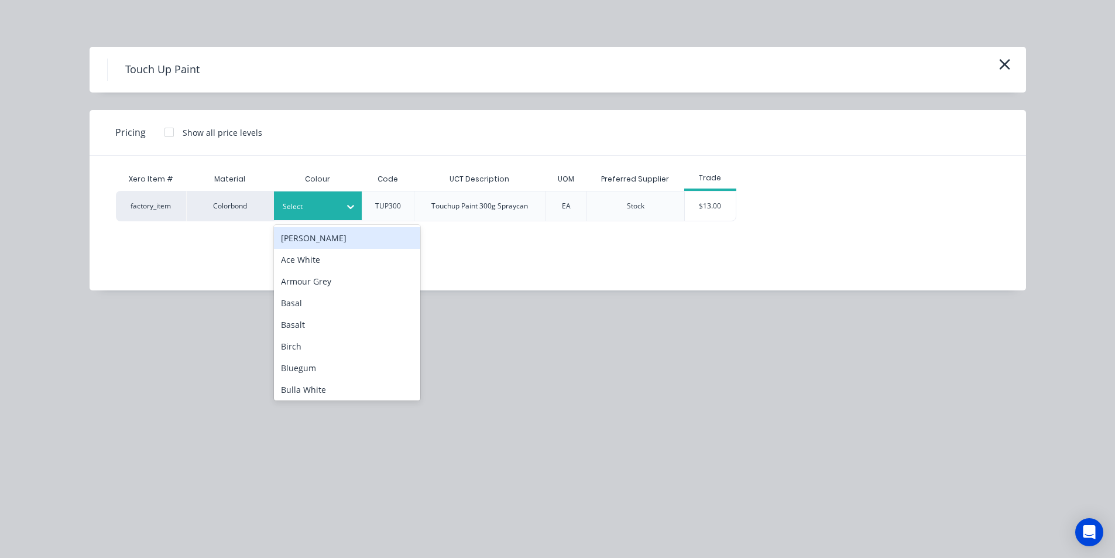
click at [325, 208] on div at bounding box center [309, 206] width 53 height 13
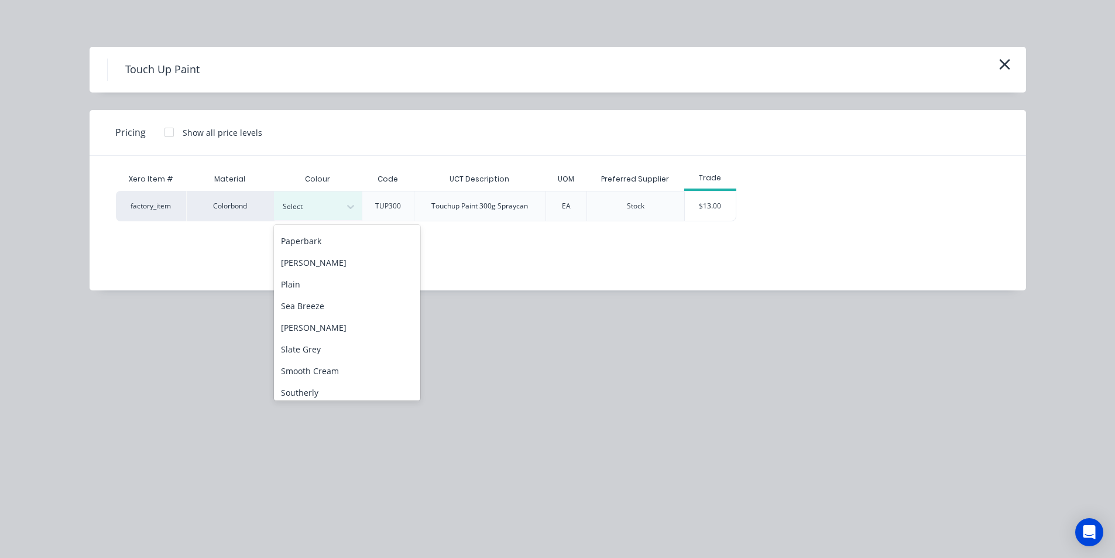
scroll to position [761, 0]
click at [341, 326] on div "[PERSON_NAME]" at bounding box center [347, 322] width 146 height 22
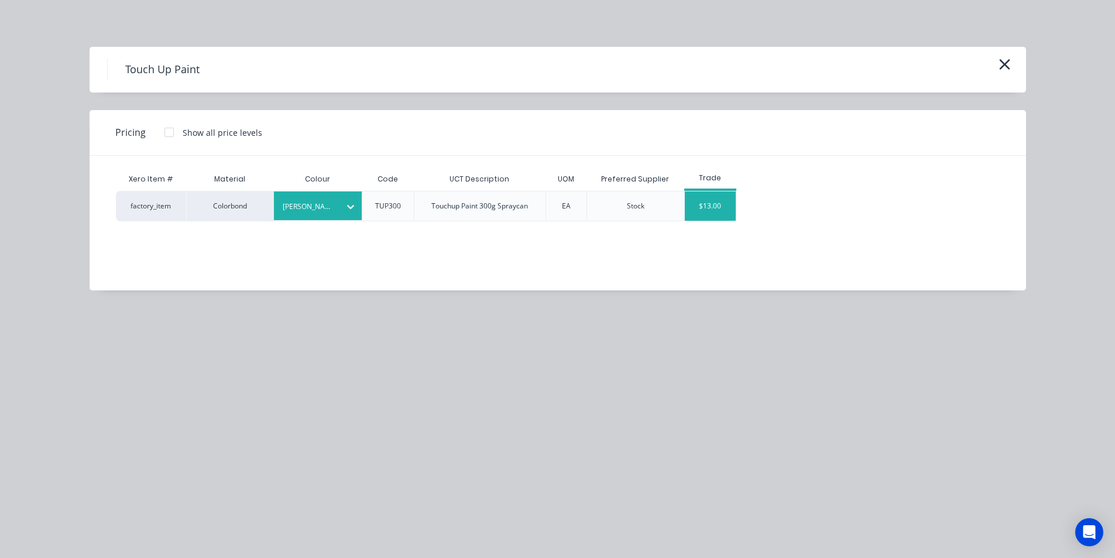
click at [708, 204] on div "$13.00" at bounding box center [710, 205] width 51 height 29
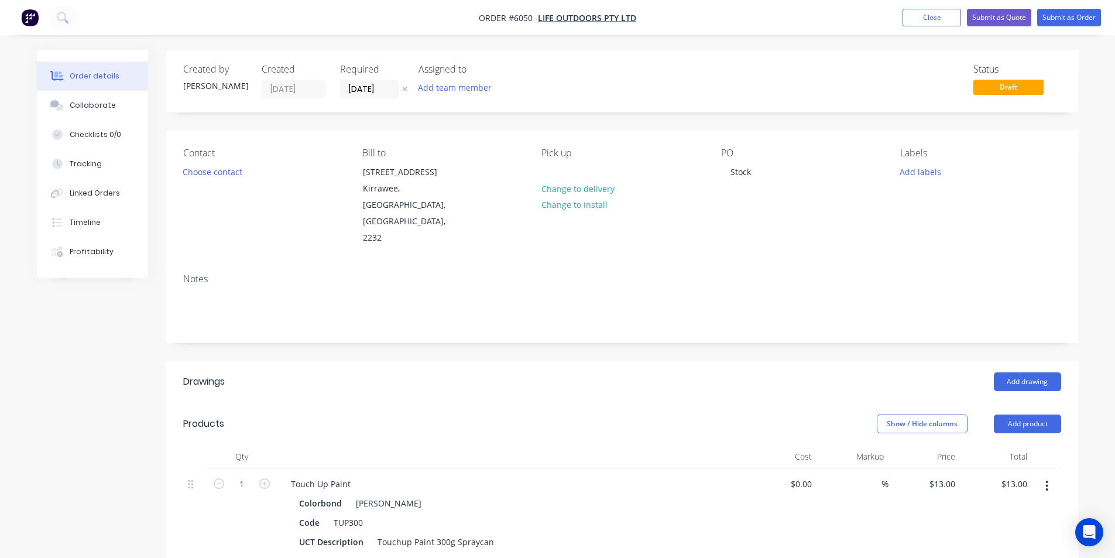
click at [769, 175] on div "PO Stock" at bounding box center [801, 197] width 160 height 99
click at [753, 169] on div "Stock" at bounding box center [740, 171] width 39 height 17
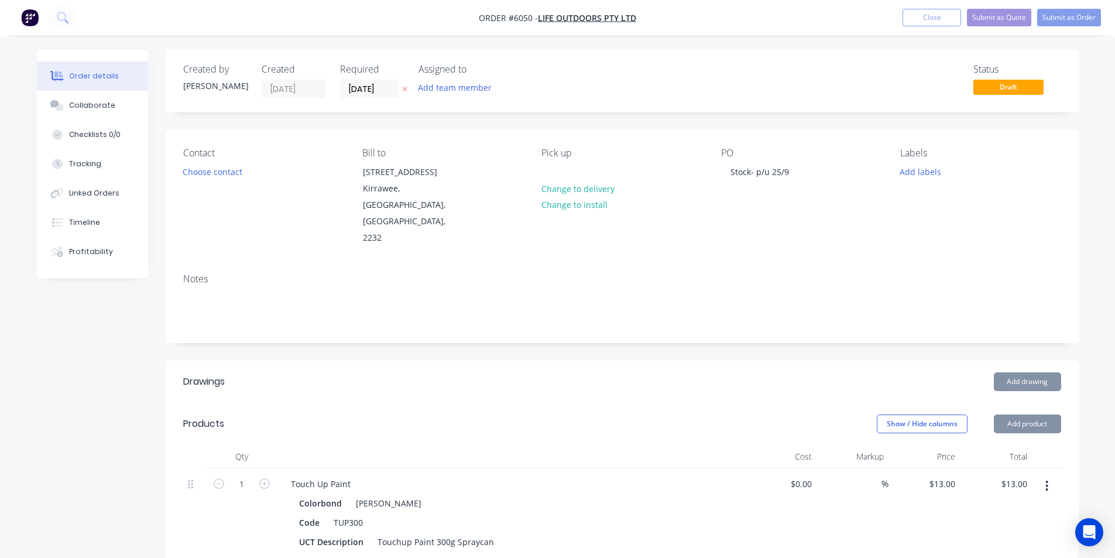
click at [791, 230] on div "Contact Choose contact Bill to Unit 5, 48 Waratah St Kirrawee, New South Wales,…" at bounding box center [622, 197] width 913 height 134
click at [778, 264] on div "Notes" at bounding box center [622, 303] width 913 height 78
click at [800, 264] on div "Notes" at bounding box center [622, 303] width 913 height 78
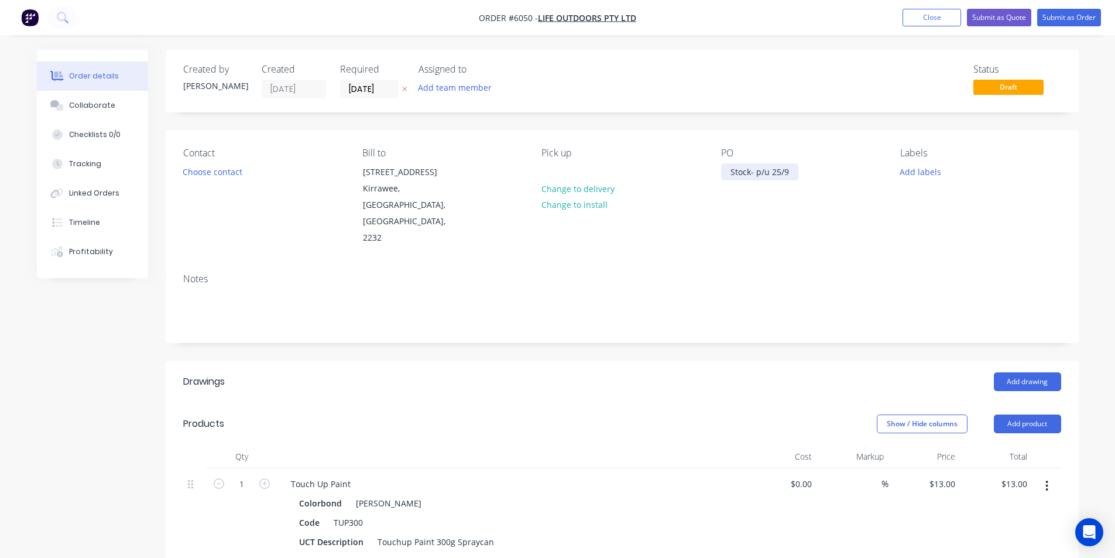
drag, startPoint x: 753, startPoint y: 172, endPoint x: 763, endPoint y: 172, distance: 10.0
click at [753, 172] on div "Stock- p/u 25/9" at bounding box center [759, 171] width 77 height 17
click at [829, 210] on div "PO Stock- picked up 25/9" at bounding box center [801, 197] width 160 height 99
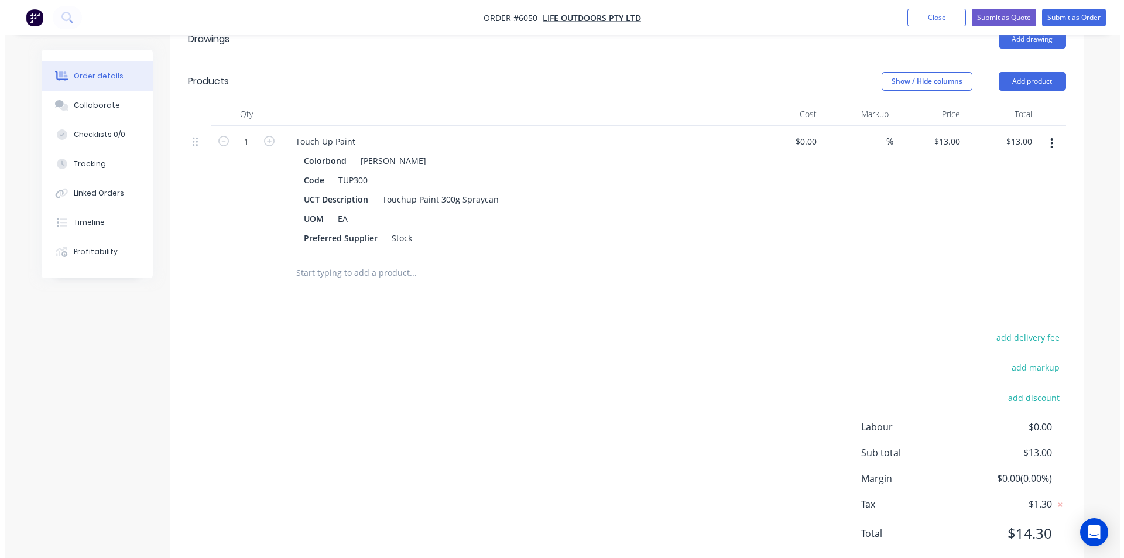
scroll to position [0, 0]
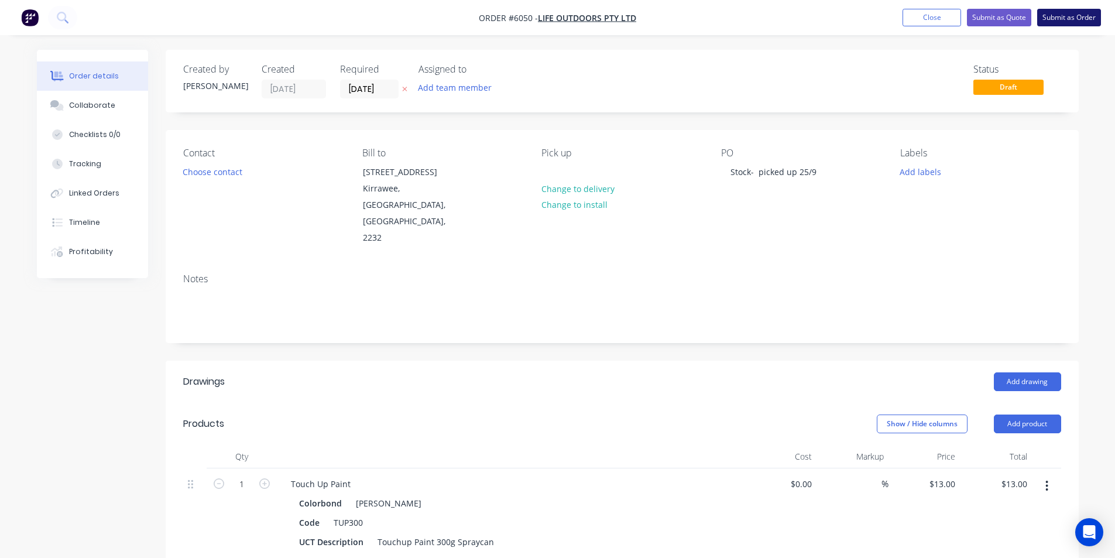
click at [1068, 12] on button "Submit as Order" at bounding box center [1069, 18] width 64 height 18
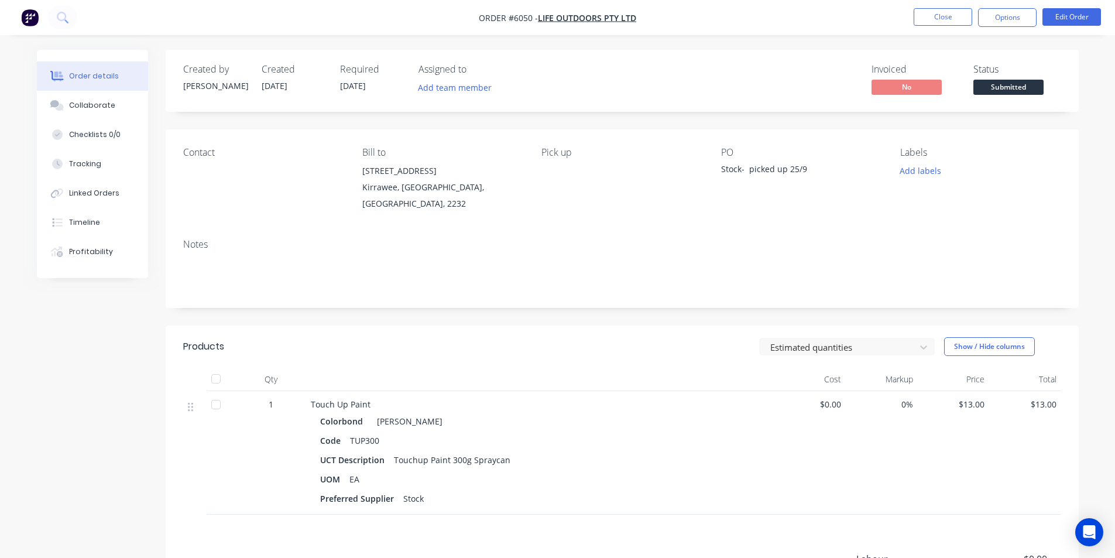
click at [791, 167] on div "Stock- picked up 25/9" at bounding box center [794, 171] width 146 height 16
click at [1075, 12] on button "Edit Order" at bounding box center [1072, 17] width 59 height 18
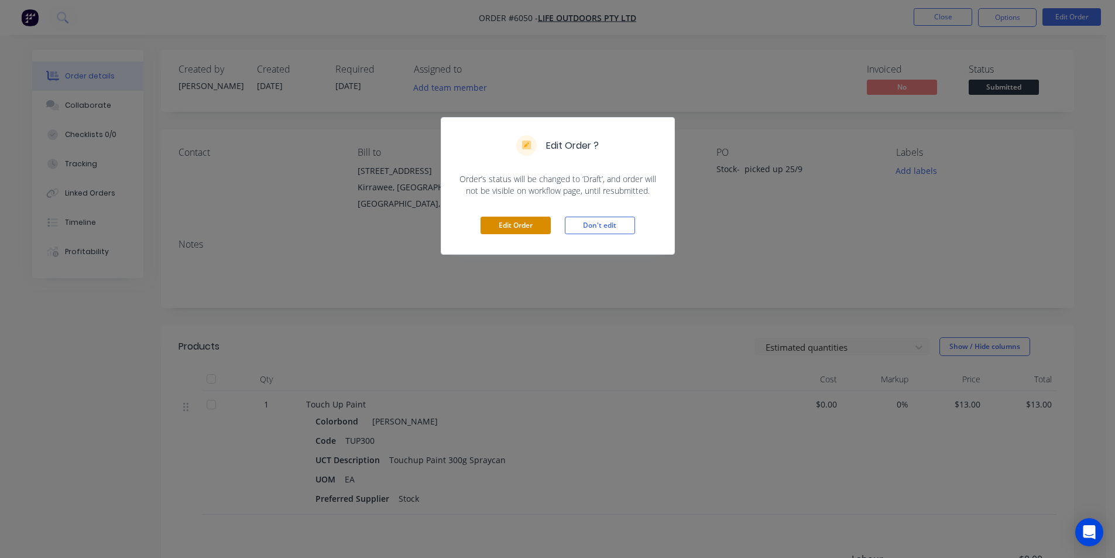
click at [526, 227] on button "Edit Order" at bounding box center [516, 226] width 70 height 18
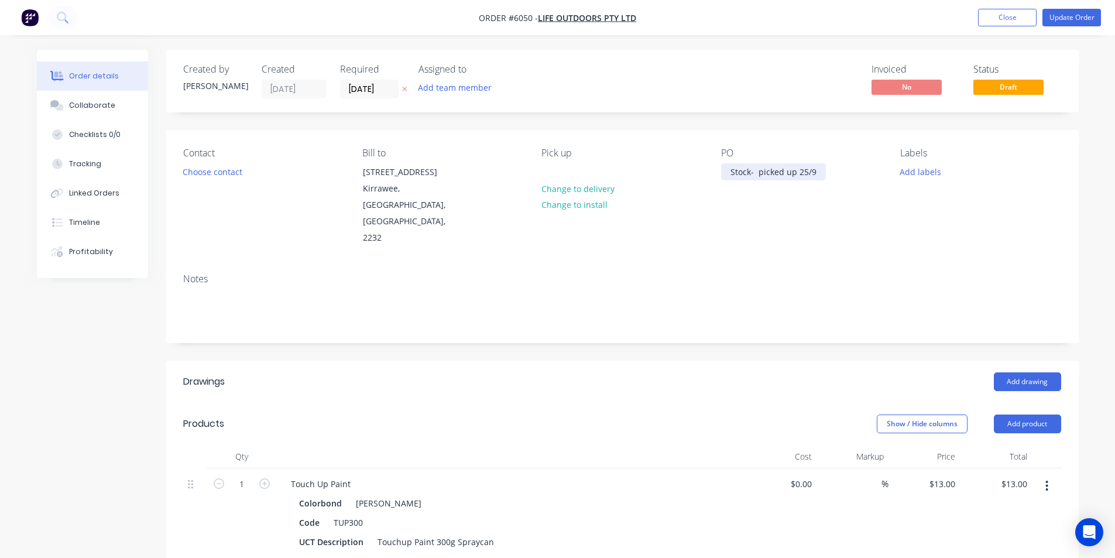
click at [805, 174] on div "Stock- picked up 25/9" at bounding box center [773, 171] width 105 height 17
drag, startPoint x: 808, startPoint y: 218, endPoint x: 1123, endPoint y: 91, distance: 339.9
click at [808, 217] on div "Contact Choose contact Bill to Unit 5, 48 Waratah St Kirrawee, New South Wales,…" at bounding box center [622, 197] width 913 height 134
click at [1064, 16] on button "Update Order" at bounding box center [1072, 18] width 59 height 18
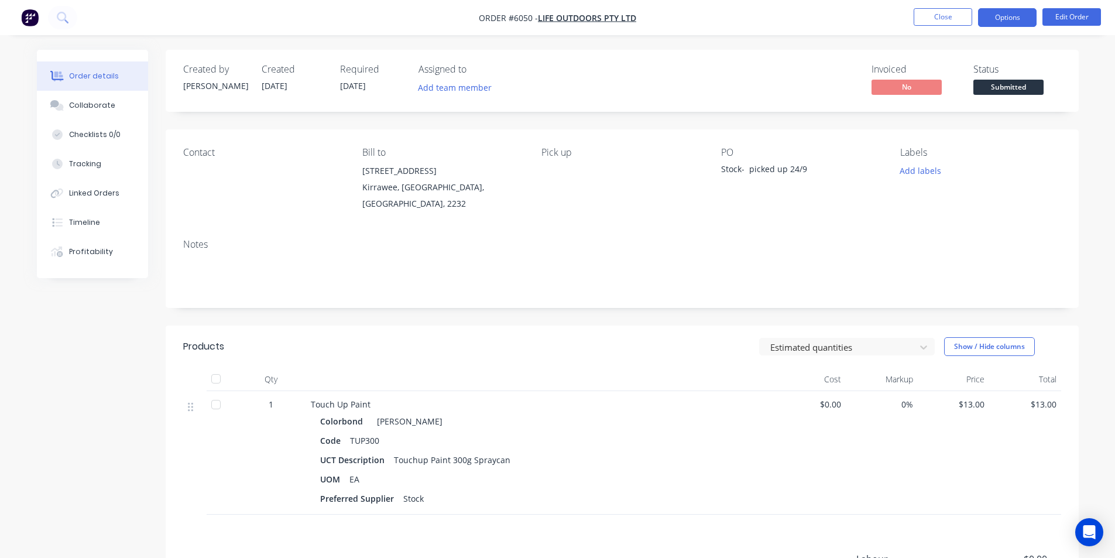
click at [1000, 19] on button "Options" at bounding box center [1007, 17] width 59 height 19
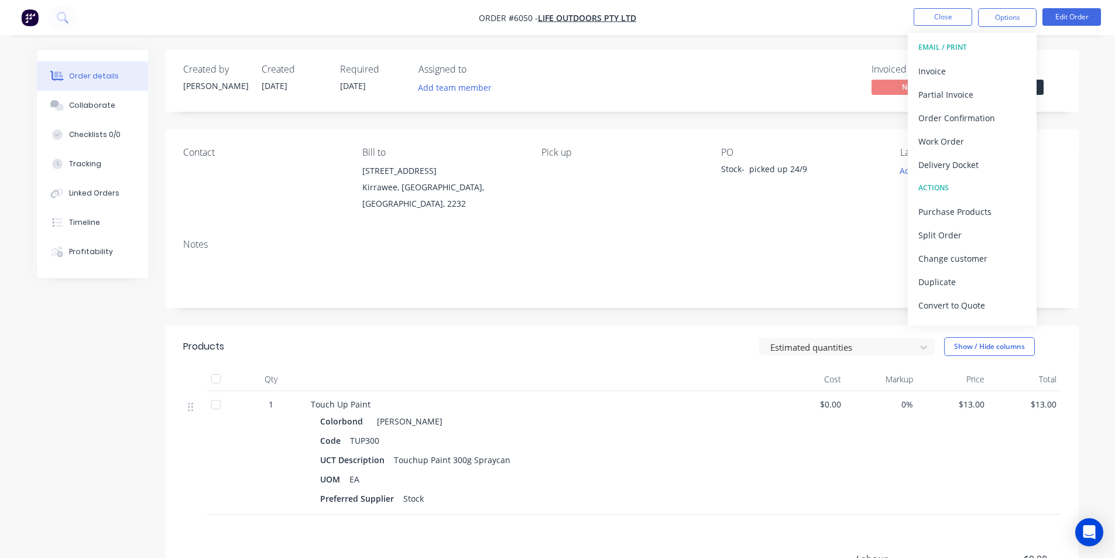
click at [1056, 126] on div "Created by Melanie Created 24/09/25 Required 24/09/25 Assigned to Add team memb…" at bounding box center [622, 378] width 913 height 656
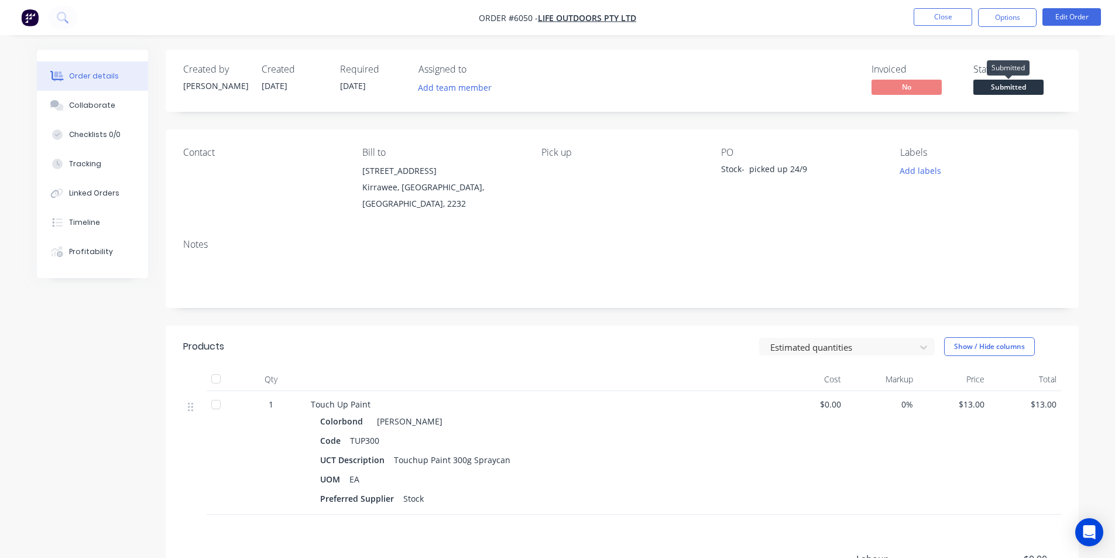
click at [1026, 81] on span "Submitted" at bounding box center [1008, 87] width 70 height 15
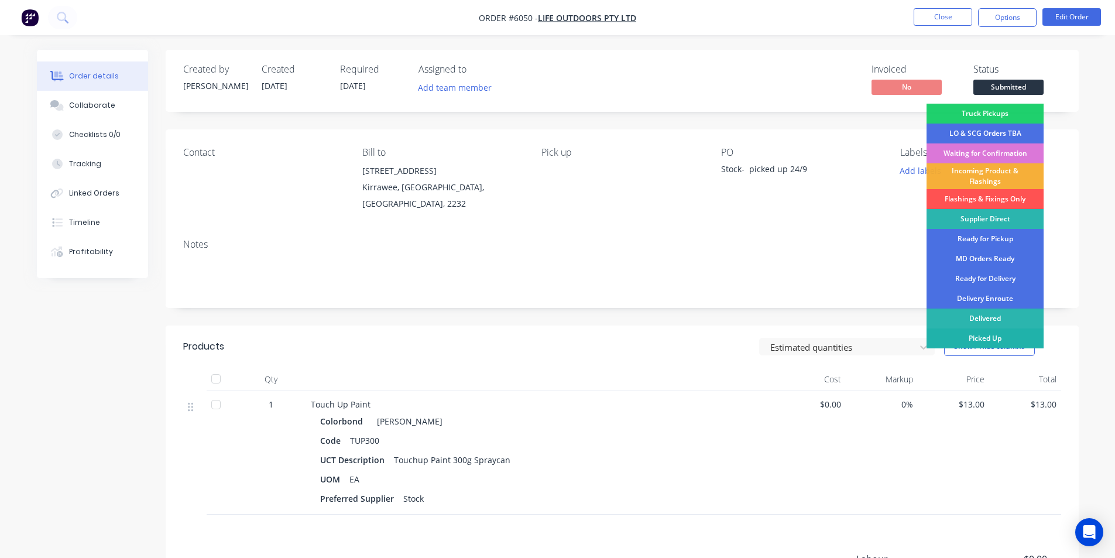
click at [1001, 341] on div "Picked Up" at bounding box center [985, 338] width 117 height 20
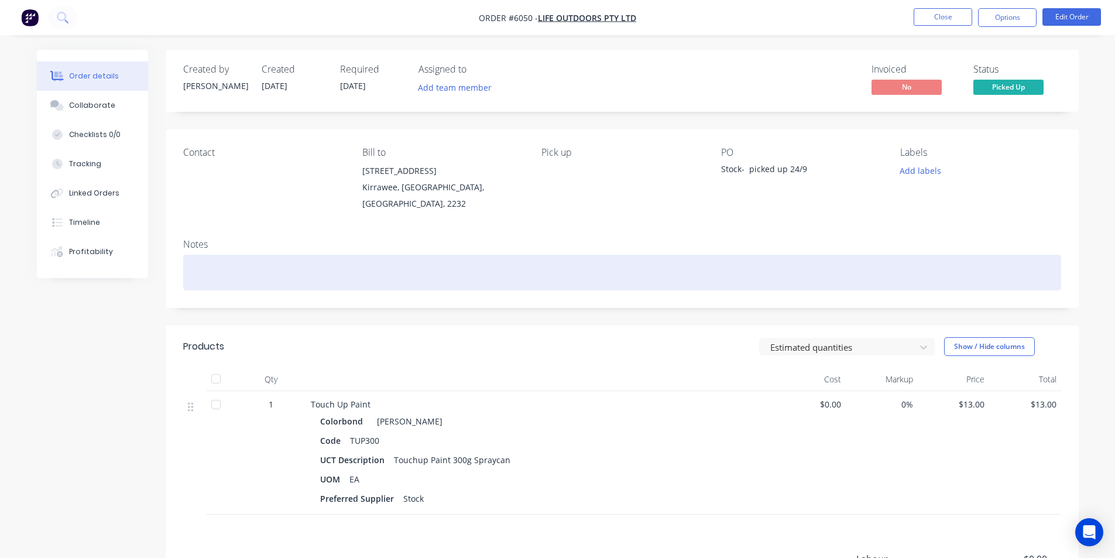
drag, startPoint x: 1045, startPoint y: 277, endPoint x: 1021, endPoint y: 113, distance: 165.7
click at [1045, 266] on div at bounding box center [622, 273] width 878 height 36
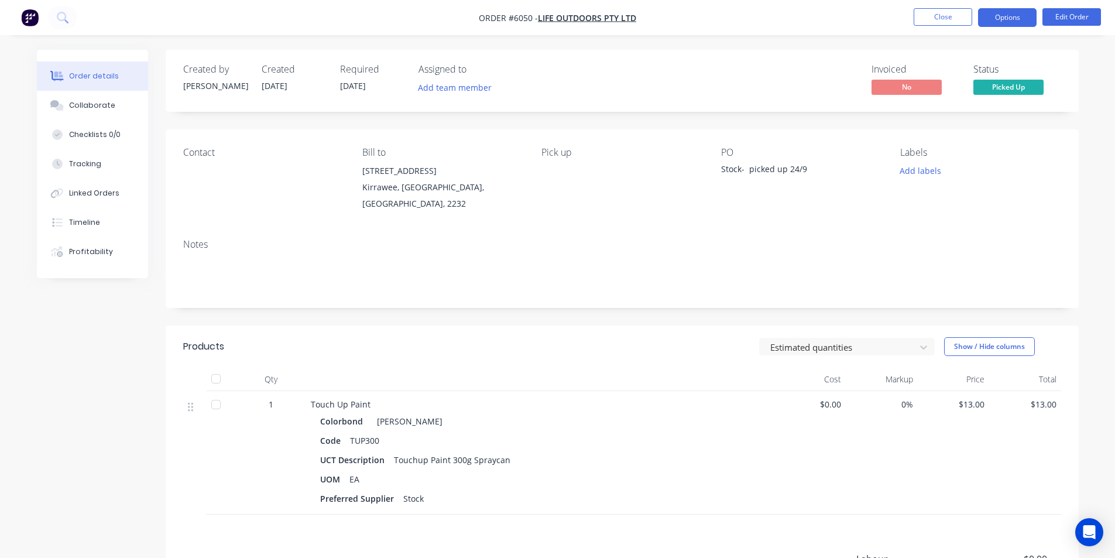
click at [1014, 21] on button "Options" at bounding box center [1007, 17] width 59 height 19
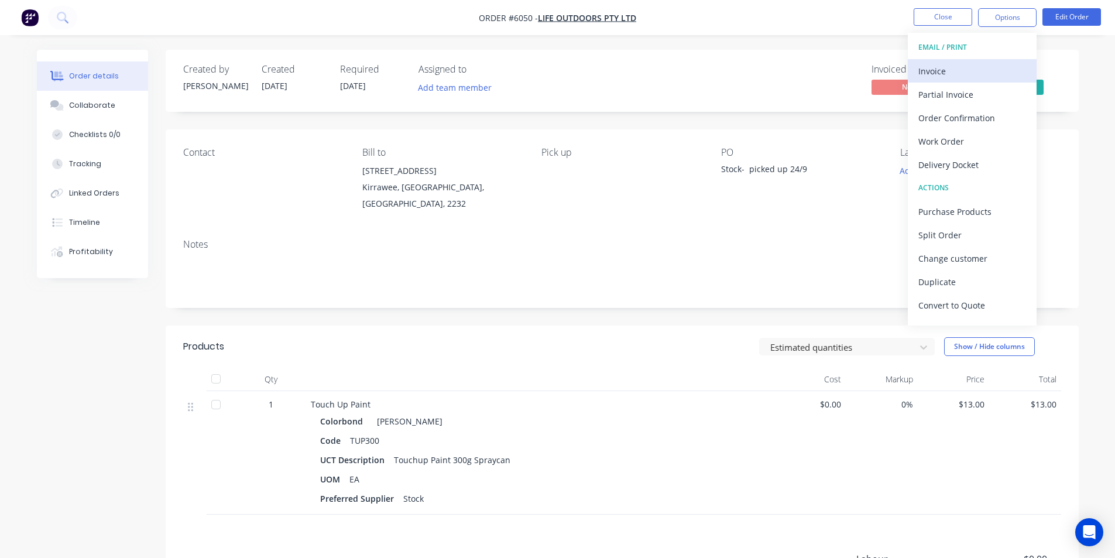
click at [944, 68] on div "Invoice" at bounding box center [972, 71] width 108 height 17
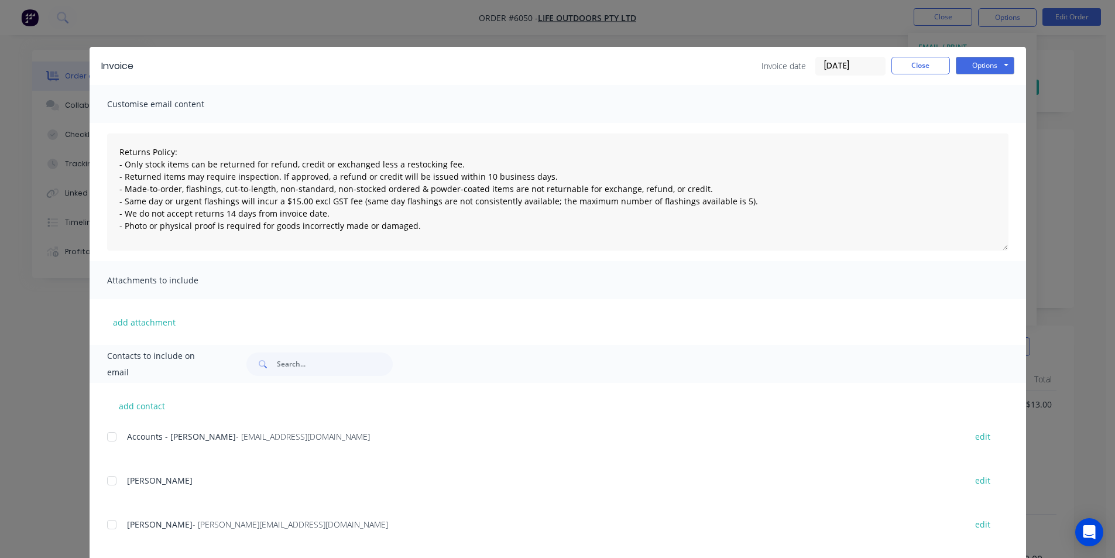
click at [112, 436] on div at bounding box center [111, 436] width 23 height 23
click at [976, 66] on button "Options" at bounding box center [985, 66] width 59 height 18
click at [995, 122] on button "Email" at bounding box center [993, 124] width 75 height 19
type textarea "Returns Policy: - Only stock items can be returned for refund, credit or exchan…"
click at [923, 67] on button "Close" at bounding box center [920, 66] width 59 height 18
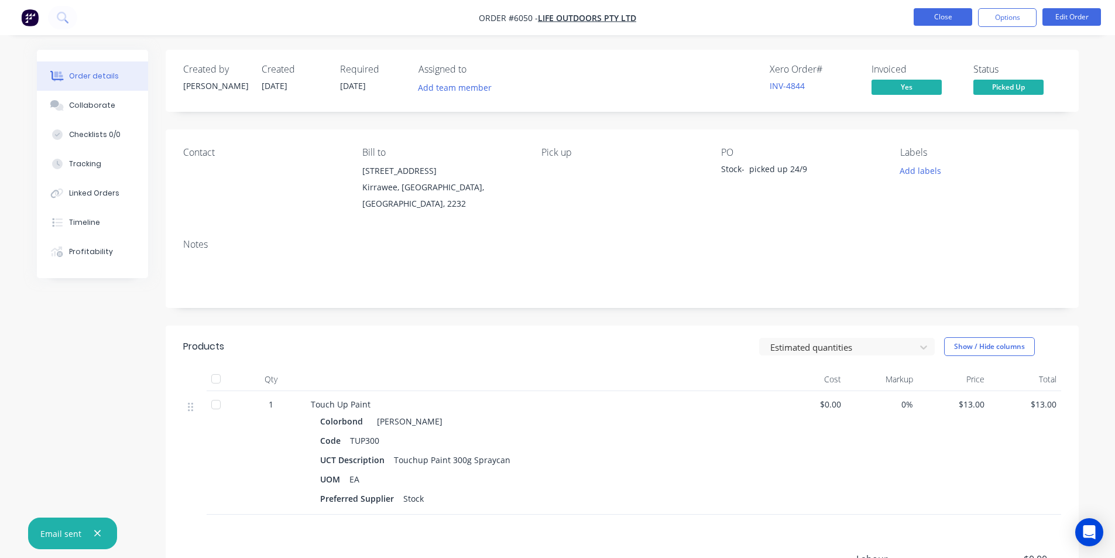
click at [946, 15] on button "Close" at bounding box center [943, 17] width 59 height 18
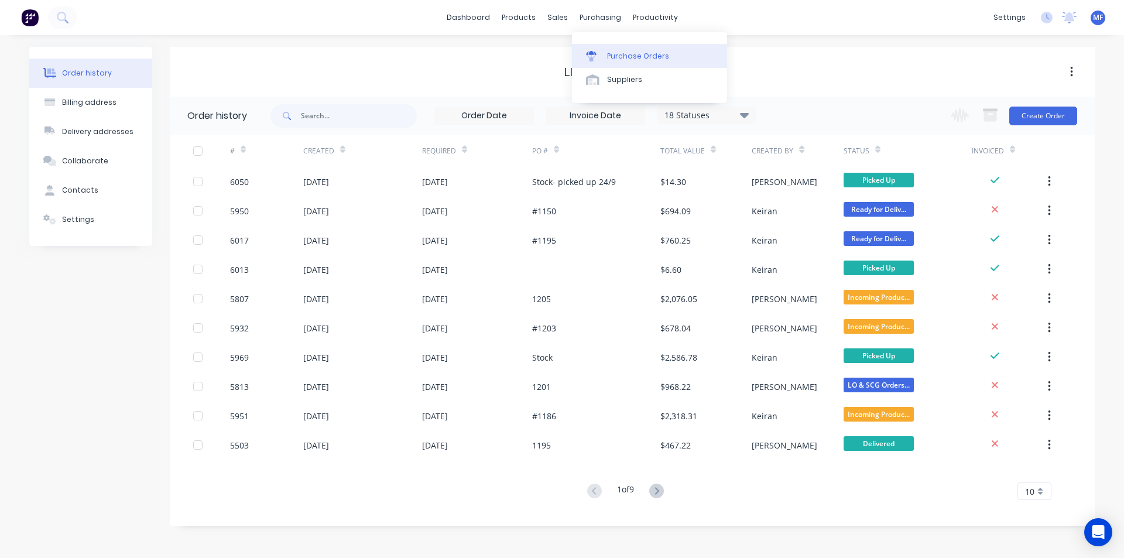
click at [592, 16] on div "purchasing" at bounding box center [600, 18] width 53 height 18
click at [630, 53] on div "Purchase Orders" at bounding box center [638, 56] width 62 height 11
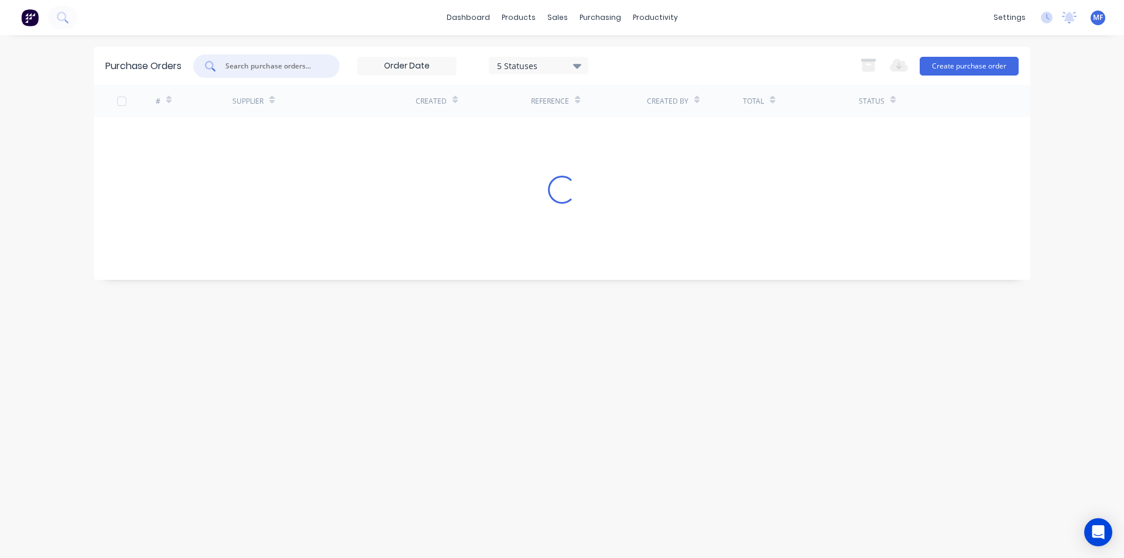
click at [273, 68] on input "text" at bounding box center [272, 66] width 97 height 12
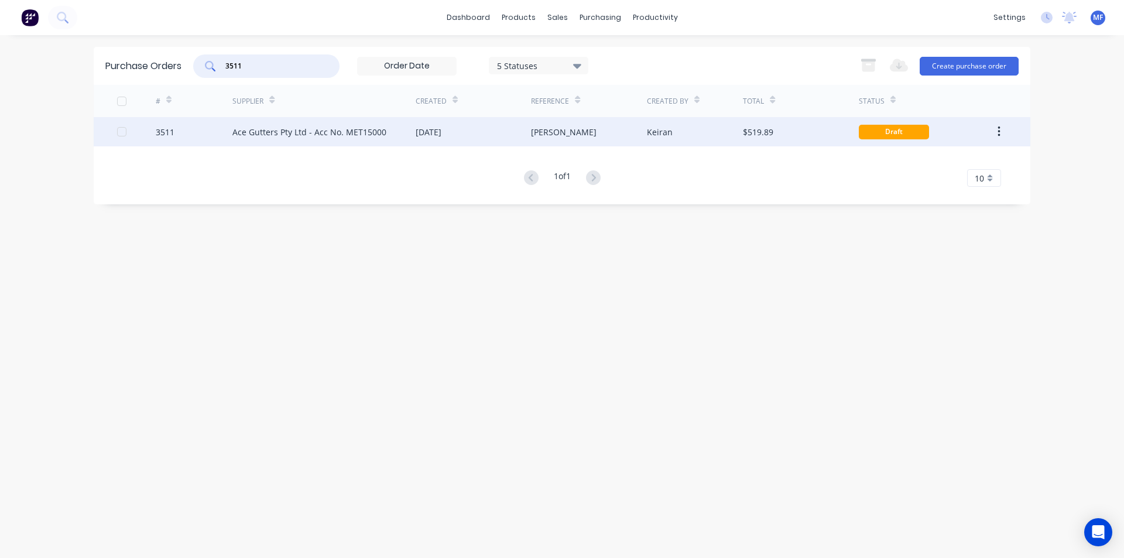
type input "3511"
click at [292, 129] on div "Ace Gutters Pty Ltd - Acc No. MET15000" at bounding box center [309, 132] width 154 height 12
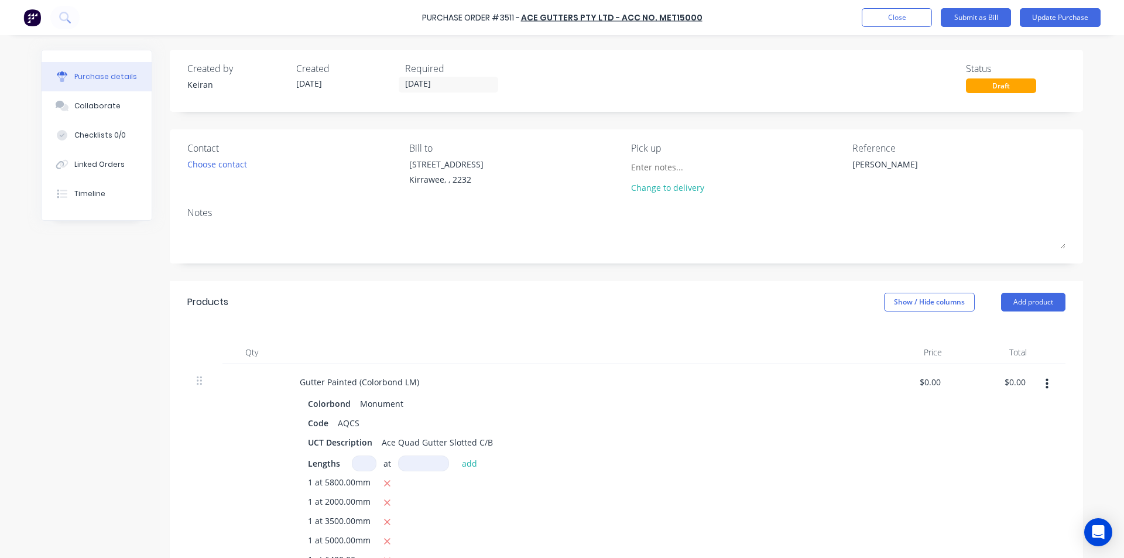
type textarea "x"
click at [905, 165] on textarea "Tim Vec" at bounding box center [925, 171] width 146 height 26
type textarea "Tim Vec- 1565"
type textarea "x"
type textarea "Tim Vec- 15657"
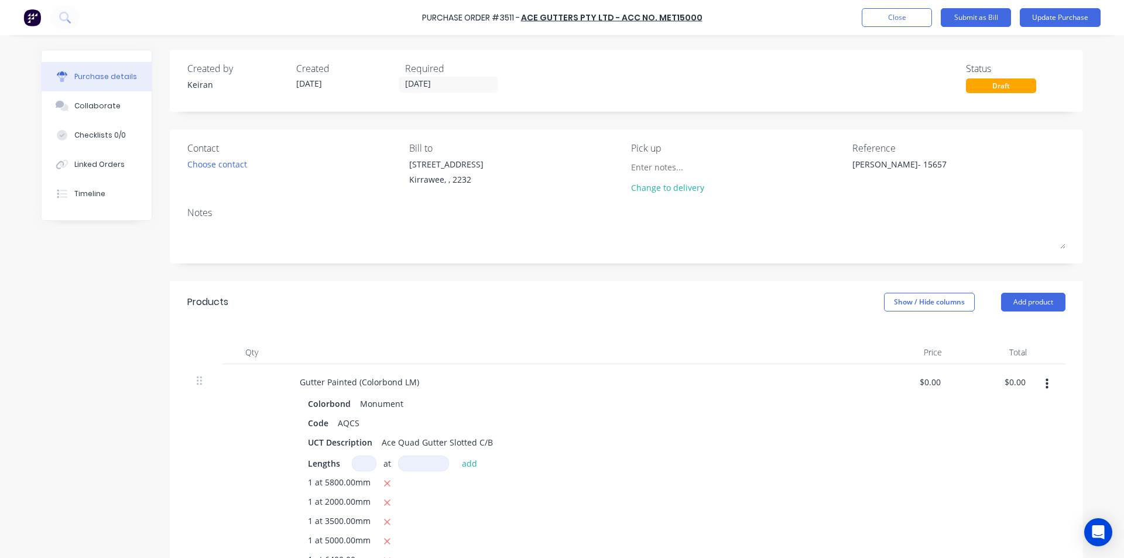
type textarea "x"
type textarea "Tim Vec- 156575"
type textarea "x"
type textarea "Tim Vec- 1565755"
type textarea "x"
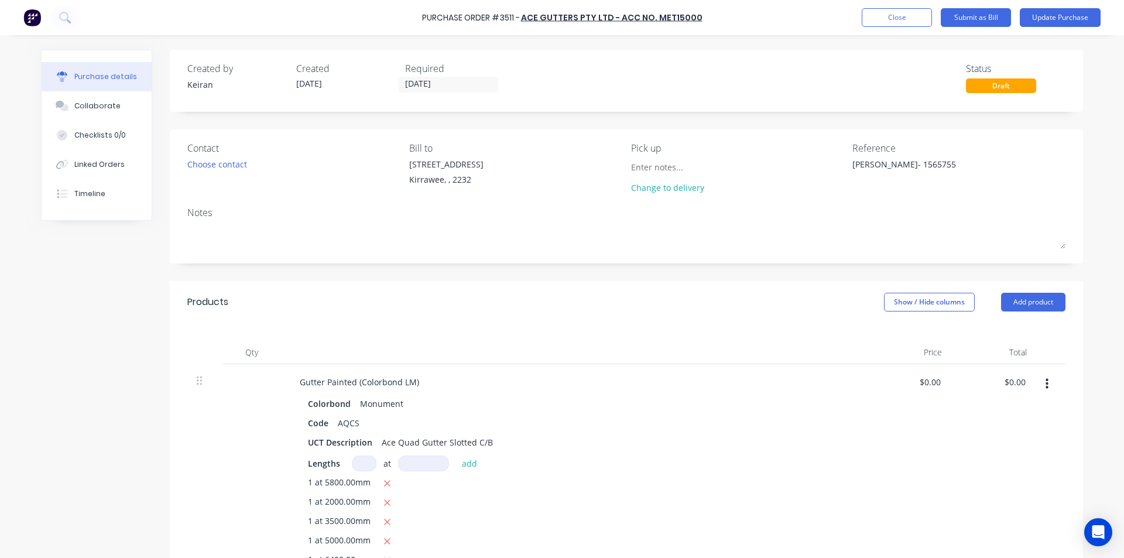
type textarea "Tim Vec- 1565755"
click at [865, 219] on div "Notes" at bounding box center [626, 228] width 878 height 46
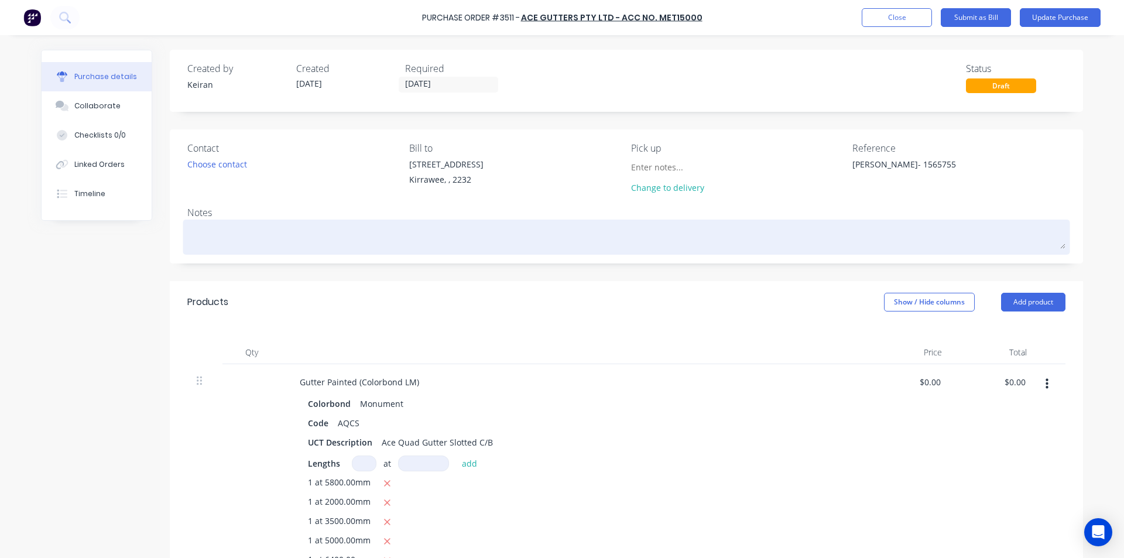
click at [708, 222] on div at bounding box center [626, 236] width 878 height 29
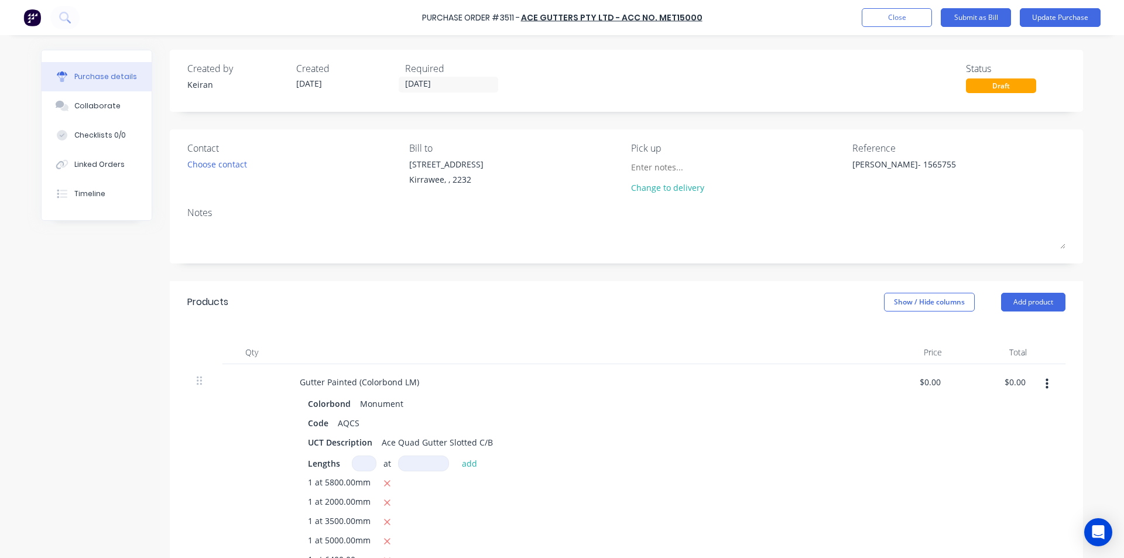
click at [640, 354] on div at bounding box center [573, 352] width 585 height 23
type textarea "x"
type input "0.00"
click at [1010, 380] on input "0.00" at bounding box center [1017, 381] width 22 height 17
click at [1015, 382] on input "0.00" at bounding box center [1017, 381] width 22 height 17
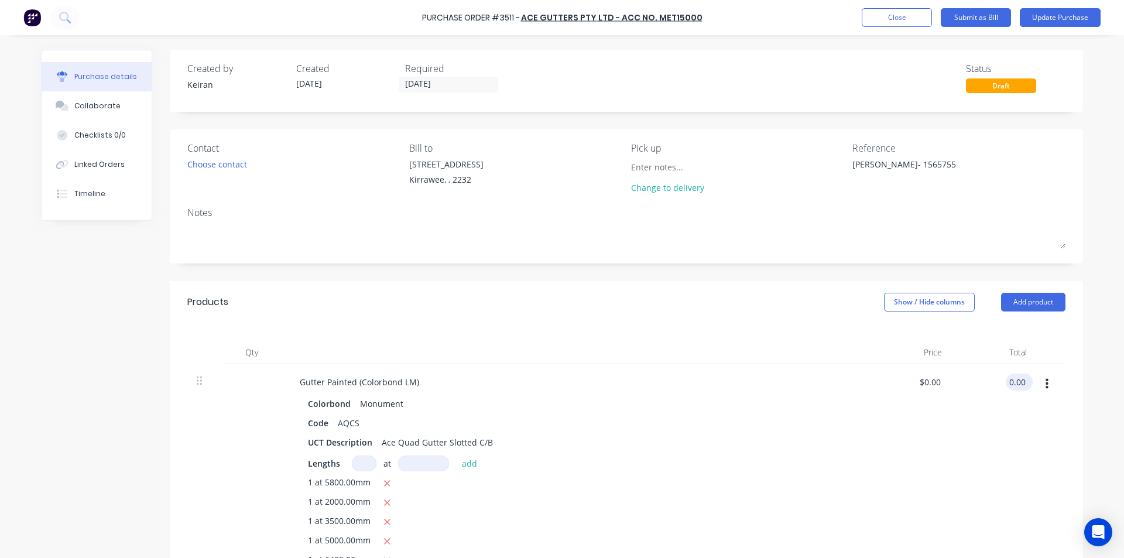
type textarea "x"
click at [1015, 382] on input "0.00" at bounding box center [1017, 381] width 22 height 17
type input "401.04"
type textarea "x"
type input "$6.7176"
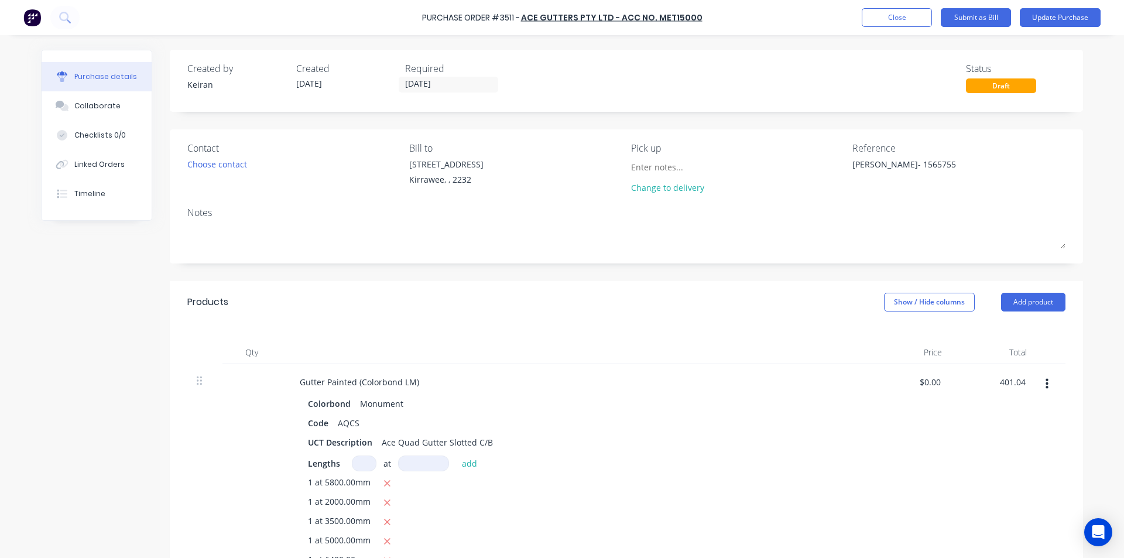
type input "$401.04"
click at [873, 419] on div "$6.7176 $0.00" at bounding box center [908, 510] width 85 height 293
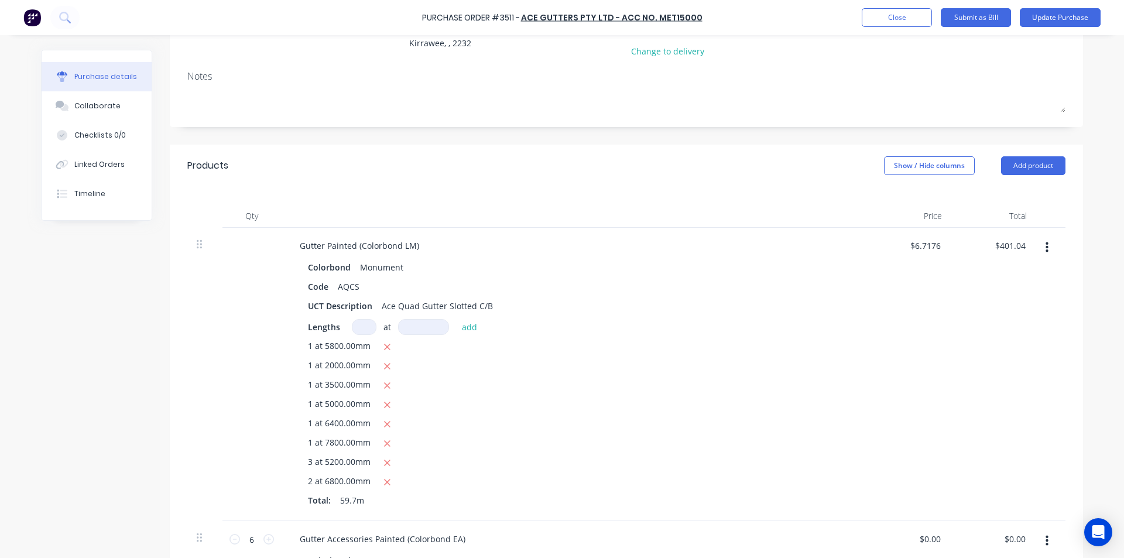
scroll to position [293, 0]
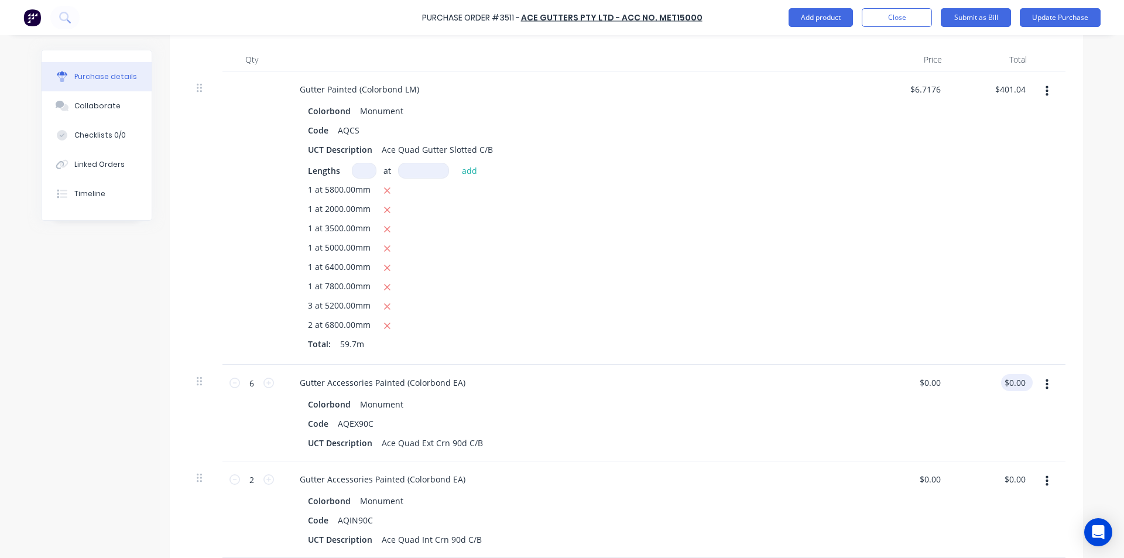
type textarea "x"
type input "0.00"
click at [1006, 382] on input "0.00" at bounding box center [1017, 382] width 22 height 17
type textarea "x"
click at [1006, 382] on input "0.00" at bounding box center [1017, 382] width 22 height 17
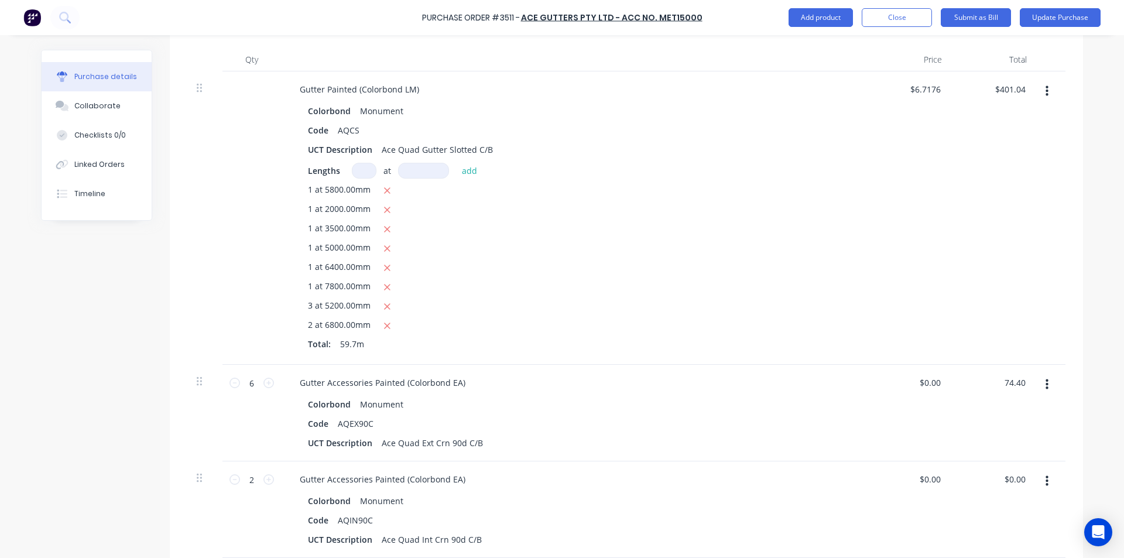
type input "74.40"
type textarea "x"
type input "$12.40"
type input "$74.40"
click at [1000, 450] on div "$74.40 $74.40" at bounding box center [993, 413] width 85 height 97
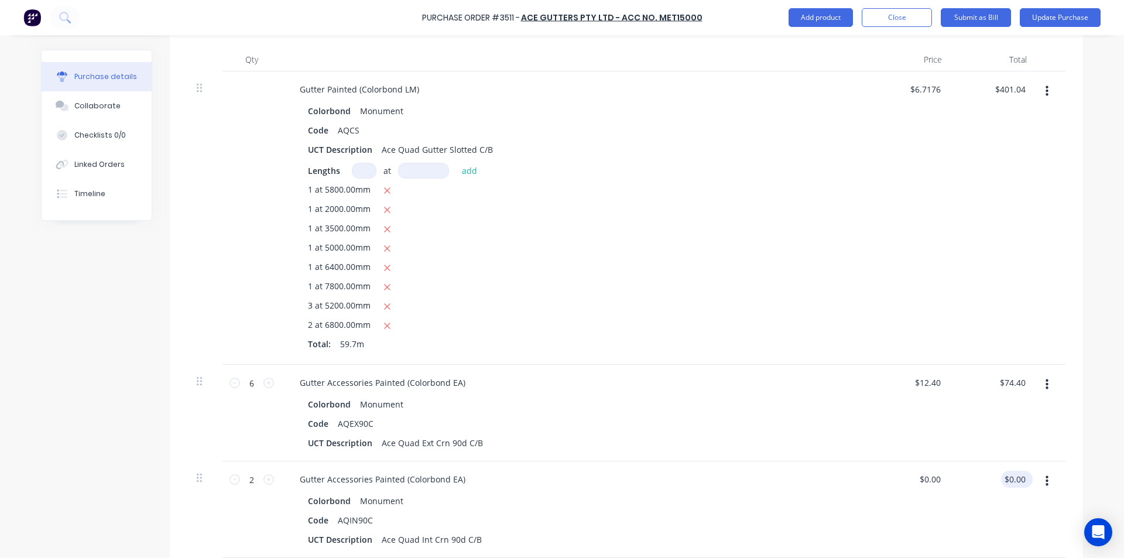
type textarea "x"
type input "0.00"
click at [1003, 475] on input "0.00" at bounding box center [1014, 479] width 27 height 17
click at [1013, 476] on input "0.00" at bounding box center [1017, 479] width 22 height 17
type textarea "x"
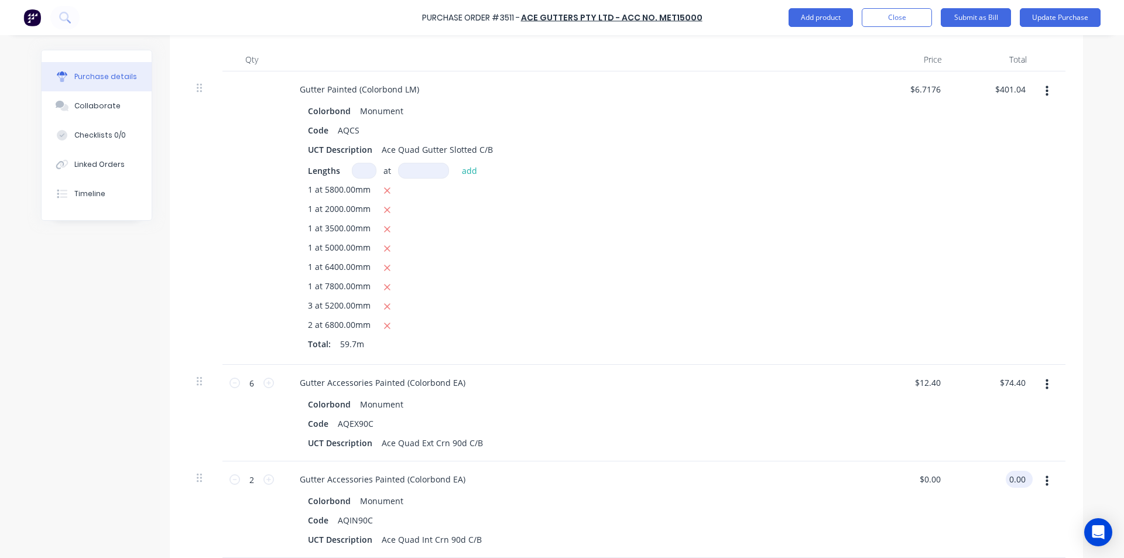
click at [1013, 476] on input "0.00" at bounding box center [1017, 479] width 22 height 17
type input "24.80"
type textarea "x"
type input "$12.40"
type input "$24.80"
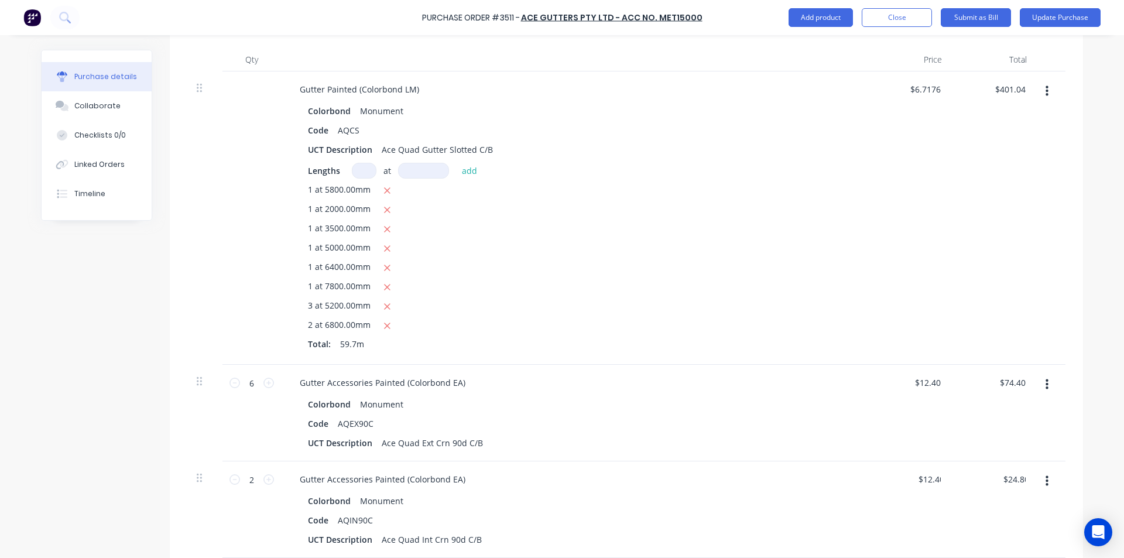
click at [990, 448] on div "$74.40 $74.40" at bounding box center [993, 413] width 85 height 97
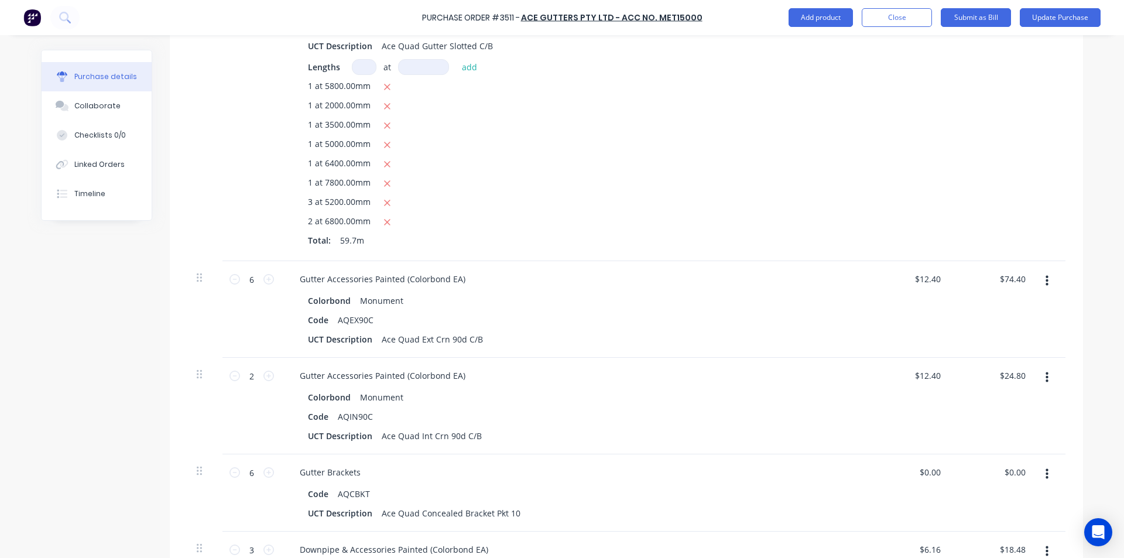
scroll to position [527, 0]
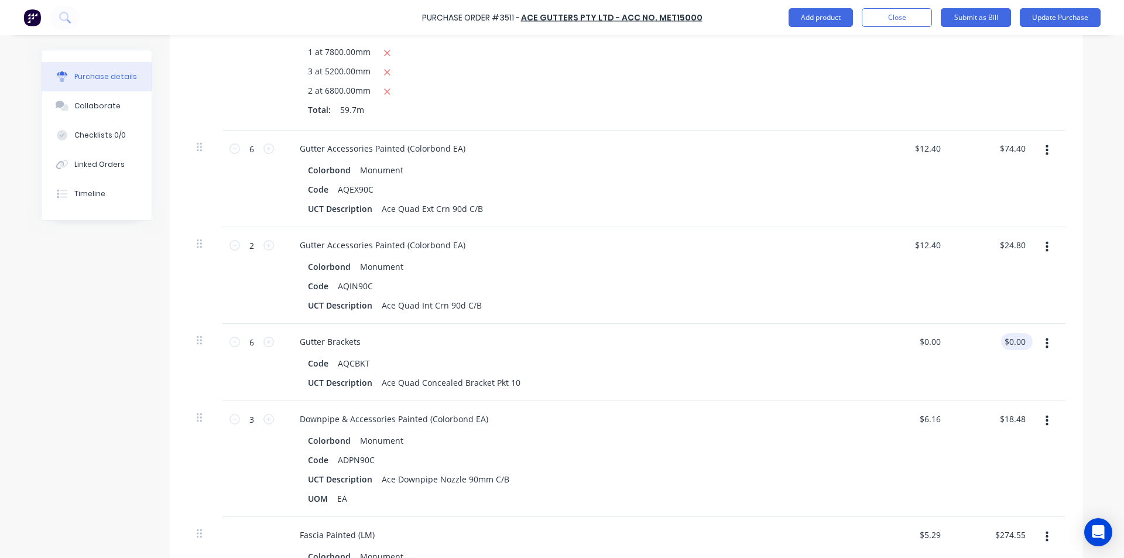
type textarea "x"
type input "0.00"
click at [1012, 342] on input "0.00" at bounding box center [1017, 341] width 22 height 17
click at [1012, 343] on input "0.00" at bounding box center [1017, 341] width 22 height 17
type textarea "x"
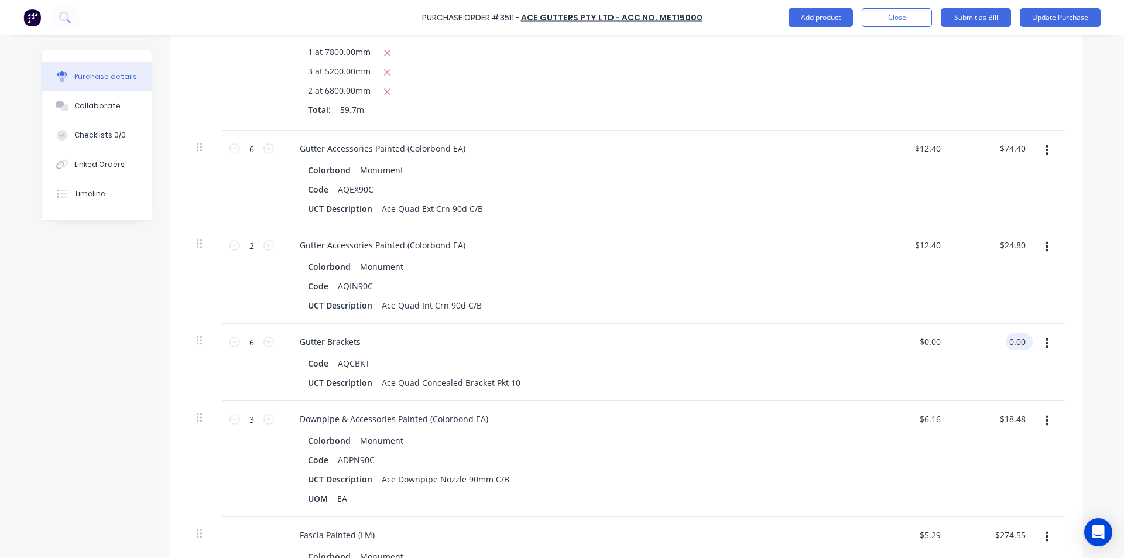
click at [1012, 343] on input "0.00" at bounding box center [1017, 341] width 22 height 17
type input "52.75"
type textarea "x"
type input "$8.7917"
type input "$52.75"
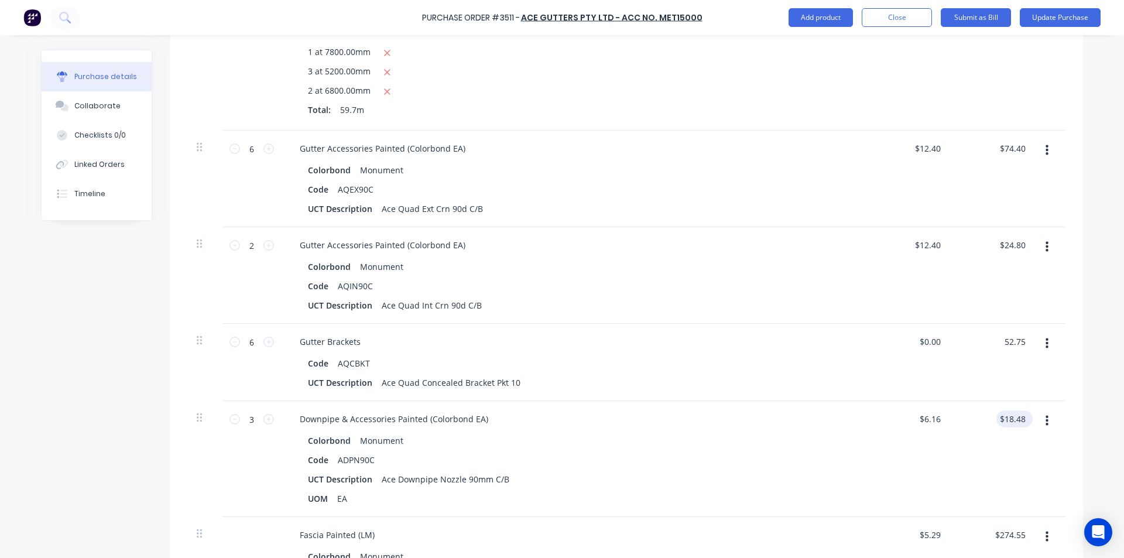
type input "18.48"
click at [1010, 420] on input "18.48" at bounding box center [1012, 418] width 32 height 17
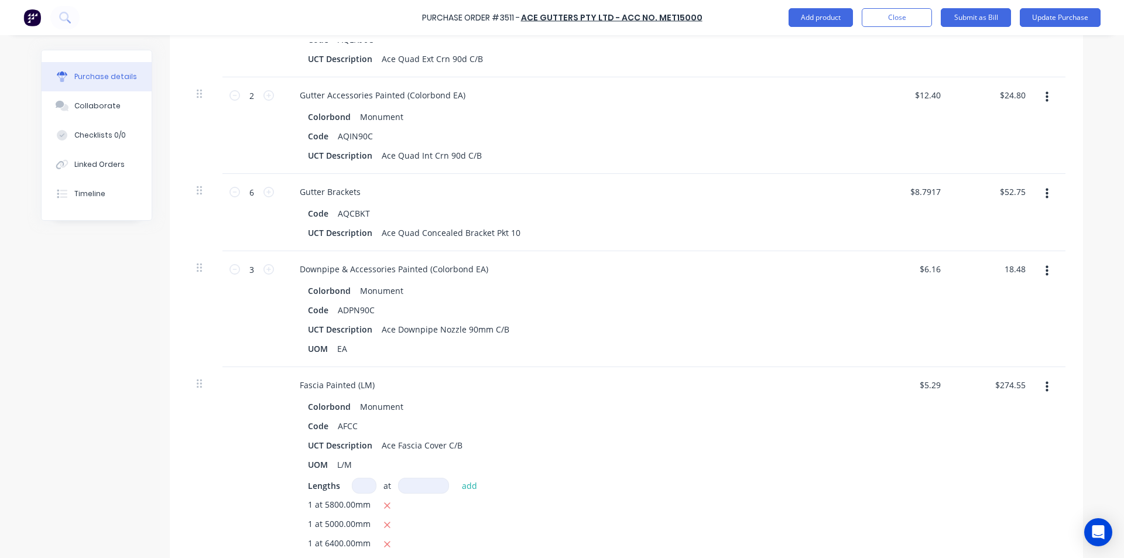
scroll to position [702, 0]
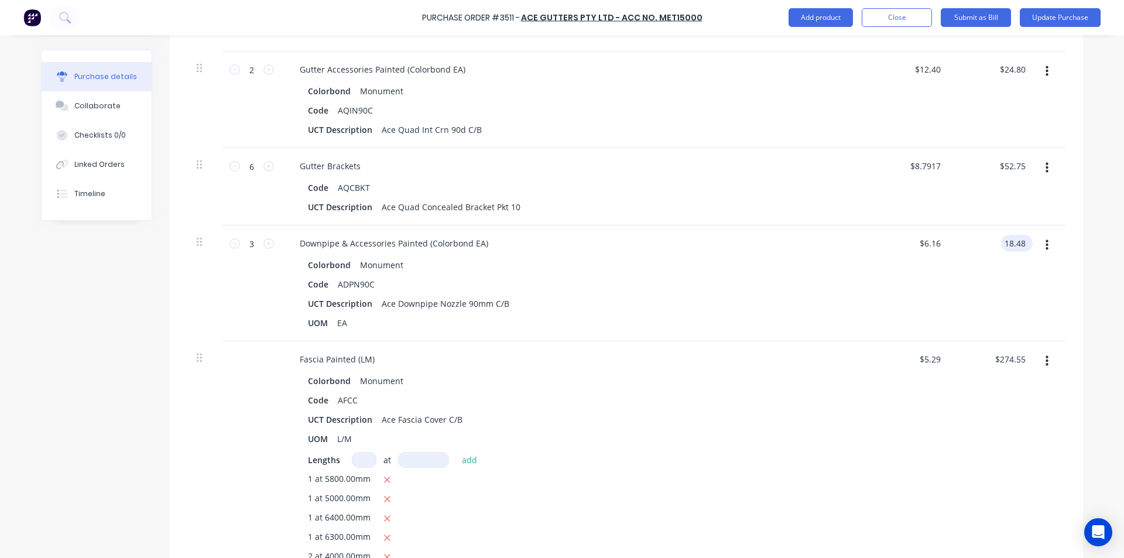
click at [1012, 238] on input "18.48" at bounding box center [1014, 243] width 27 height 17
click at [1013, 238] on input "18.48" at bounding box center [1014, 243] width 27 height 17
type textarea "x"
type input "$18.48"
type input "274.55"
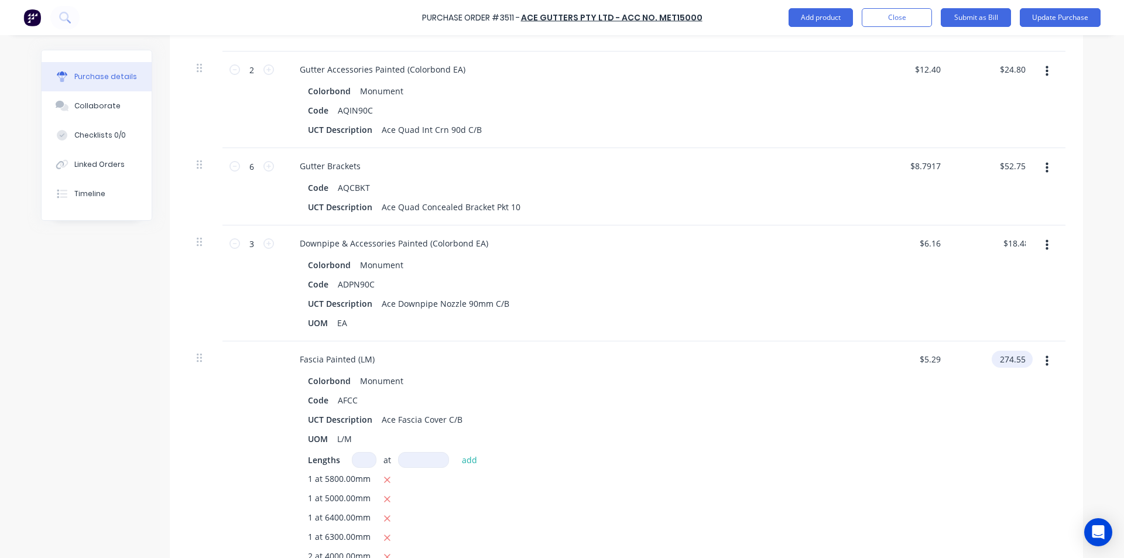
click at [1007, 355] on input "274.55" at bounding box center [1010, 359] width 36 height 17
type textarea "x"
click at [1007, 355] on input "274.55" at bounding box center [1012, 359] width 32 height 17
type input "349.05"
type textarea "x"
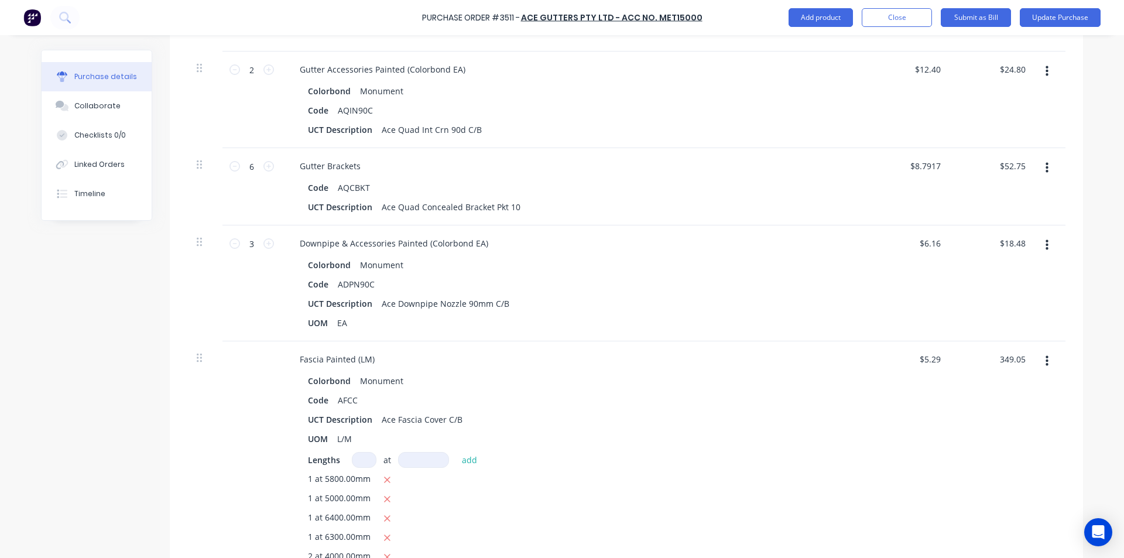
type input "$6.7254"
type input "$349.05"
click at [883, 418] on div "$6.7254 $5.29" at bounding box center [908, 497] width 85 height 313
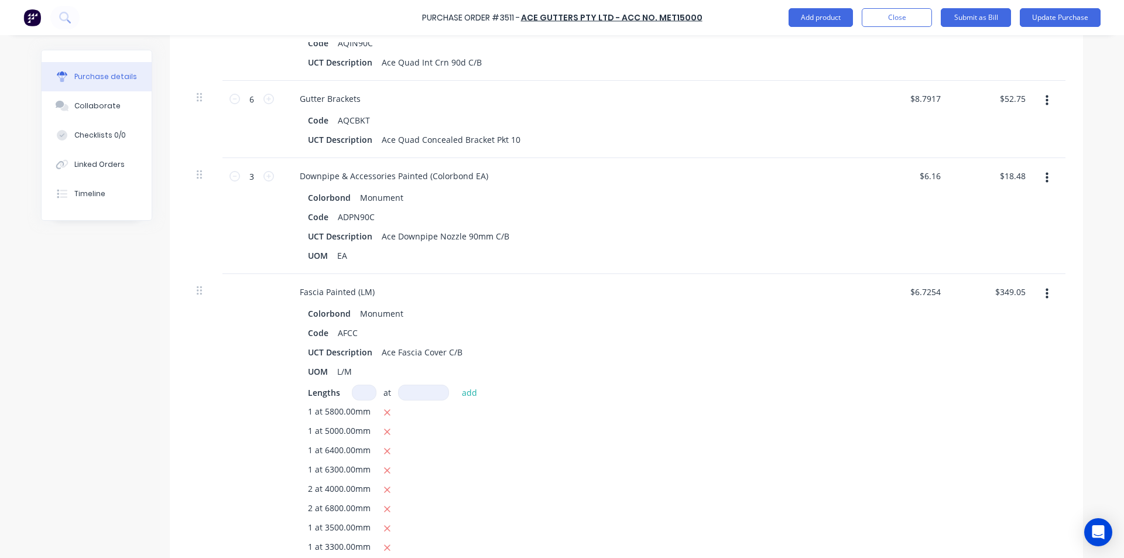
scroll to position [995, 0]
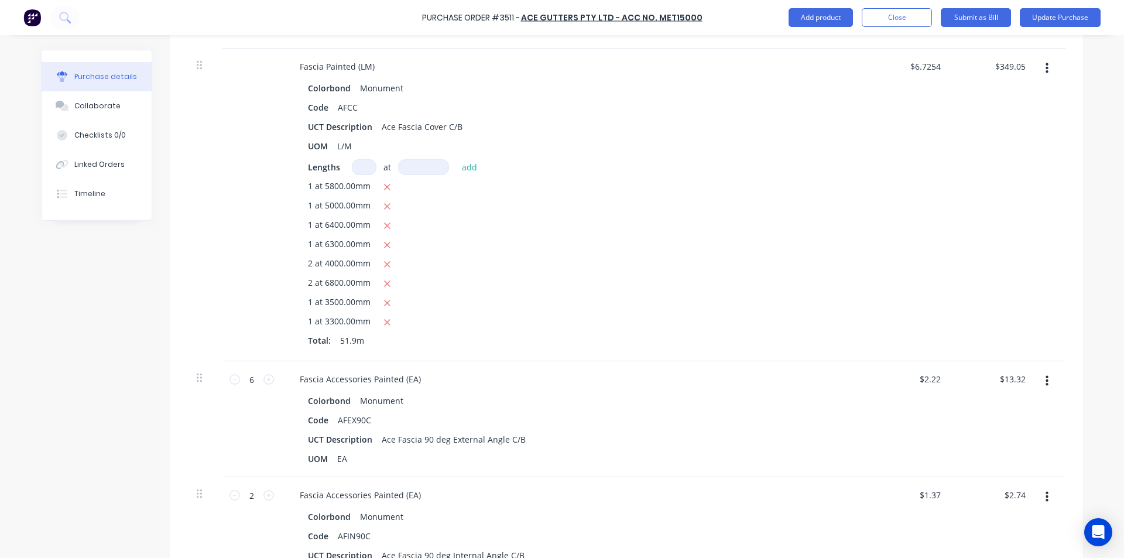
click at [1018, 364] on div "$13.32 $13.32" at bounding box center [993, 419] width 85 height 116
type textarea "x"
type input "13.32"
click at [1007, 373] on input "13.32" at bounding box center [1012, 379] width 32 height 17
type textarea "x"
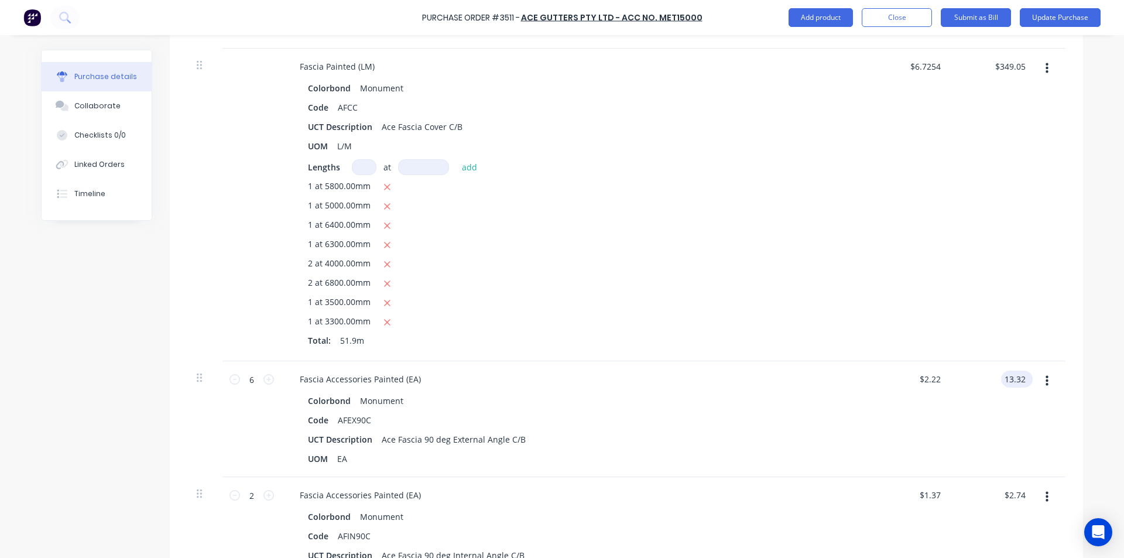
click at [1007, 373] on input "13.32" at bounding box center [1014, 379] width 27 height 17
type input "13.95"
type textarea "x"
type input "$2.325"
type input "$13.95"
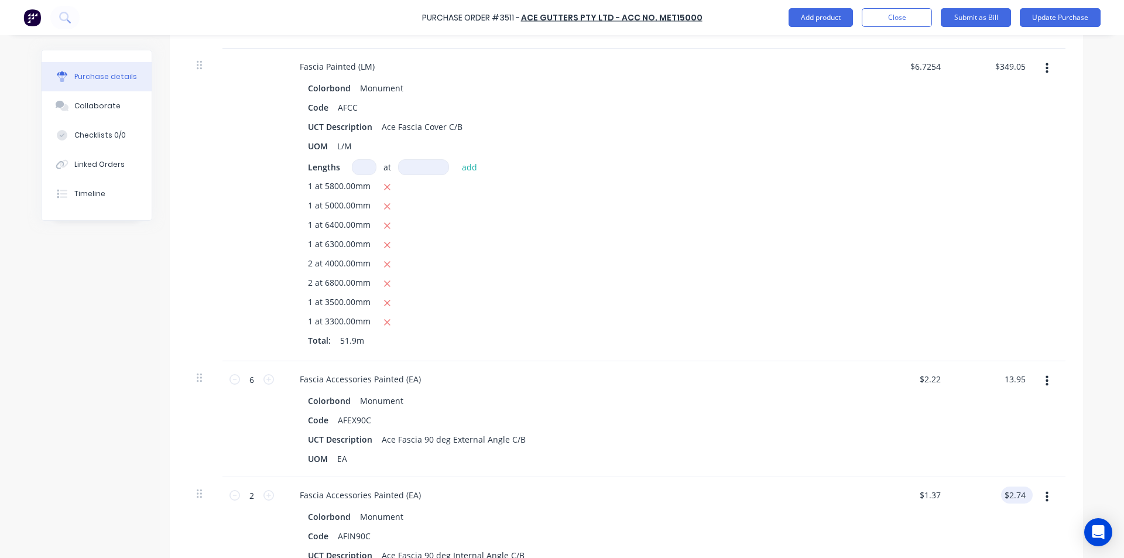
type input "2.74"
click at [1007, 493] on input "2.74" at bounding box center [1017, 494] width 22 height 17
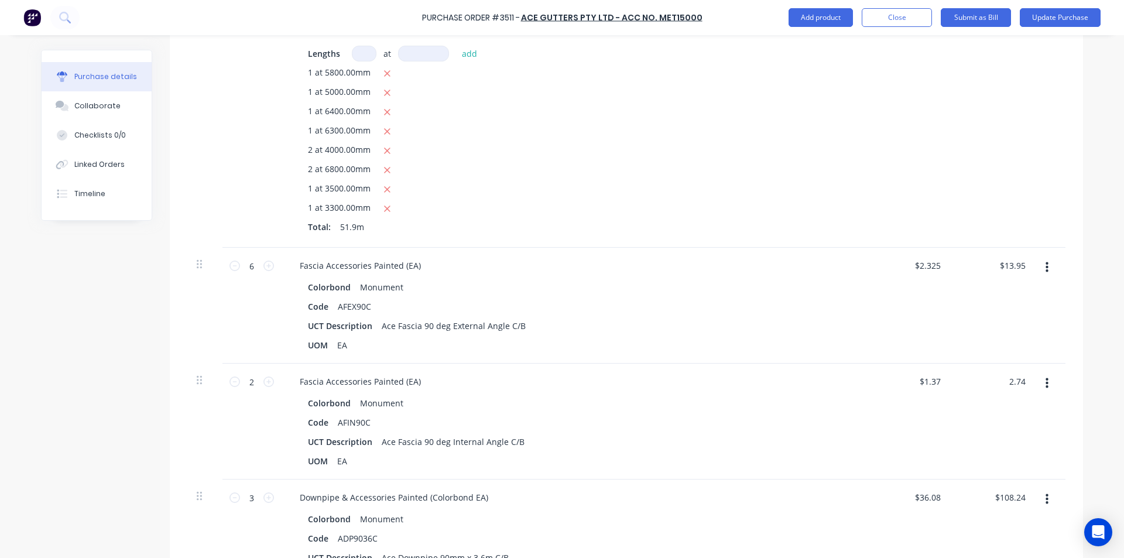
scroll to position [1112, 0]
click at [1013, 376] on input "2.74" at bounding box center [1017, 377] width 22 height 17
type textarea "x"
click at [1011, 377] on input "2.74" at bounding box center [1017, 377] width 22 height 17
type input "2.88"
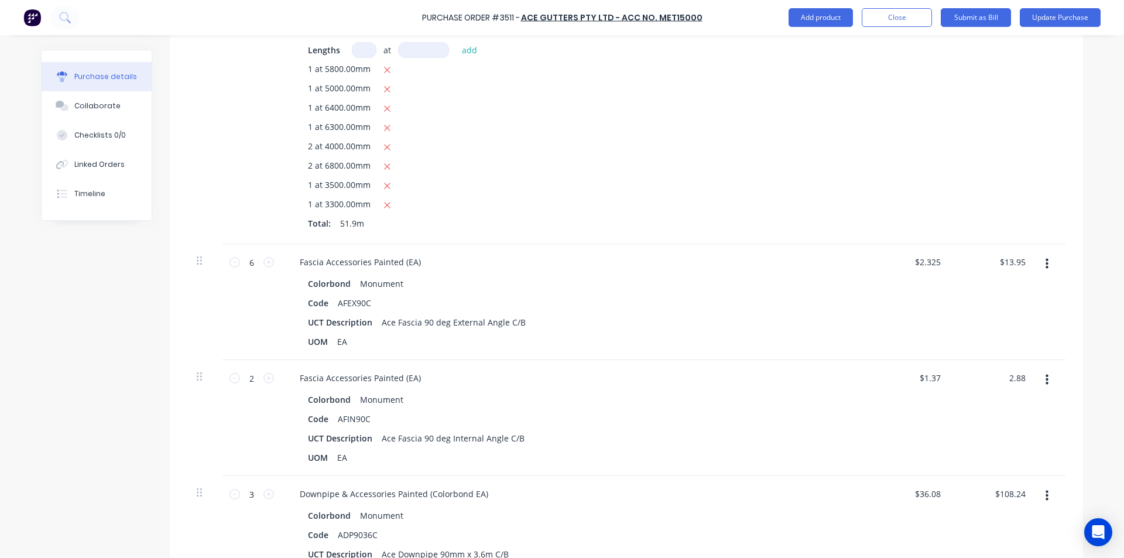
type textarea "x"
type input "$1.44"
type input "$2.88"
click at [985, 406] on div "$2.88 2.88" at bounding box center [993, 418] width 85 height 116
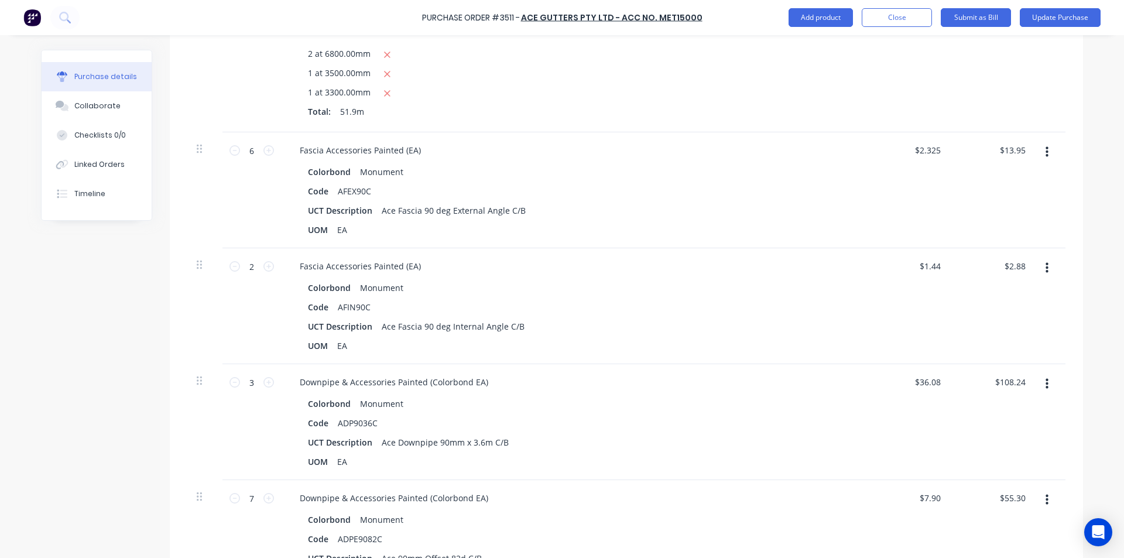
scroll to position [1229, 0]
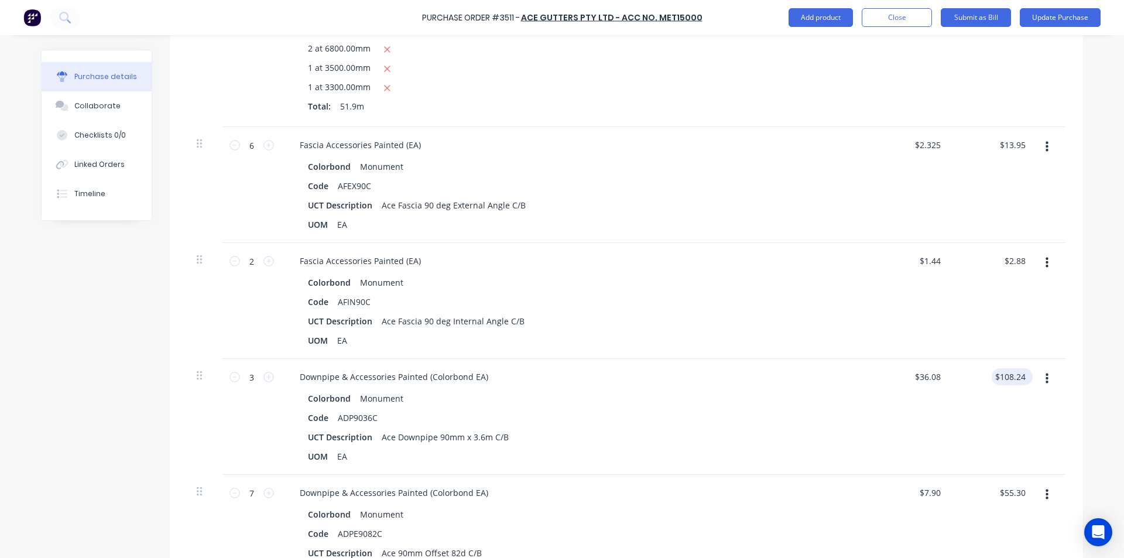
type textarea "x"
type input "108.24"
click at [1013, 378] on input "108.24" at bounding box center [1010, 376] width 36 height 17
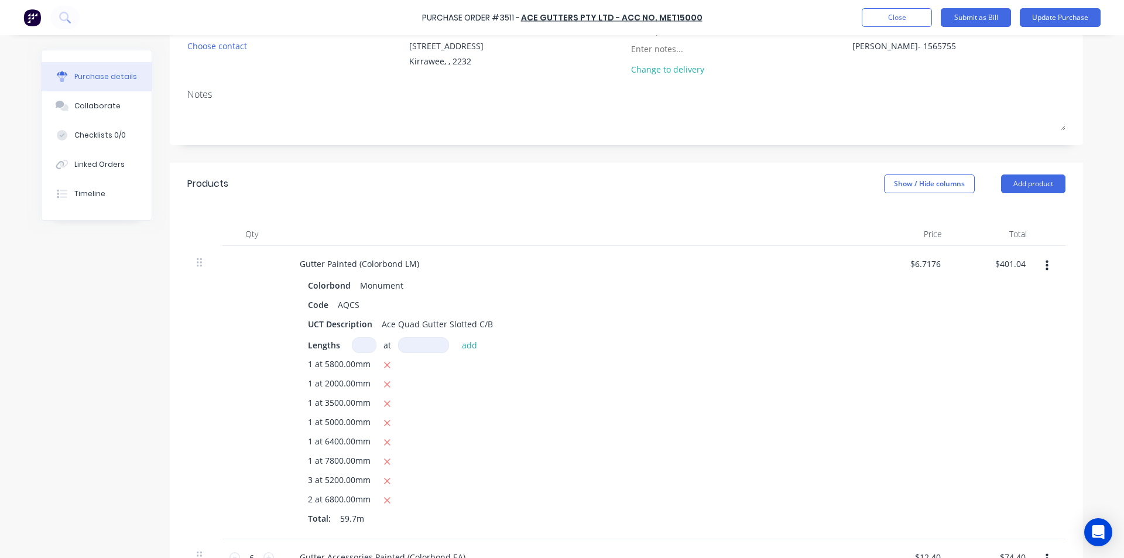
scroll to position [0, 0]
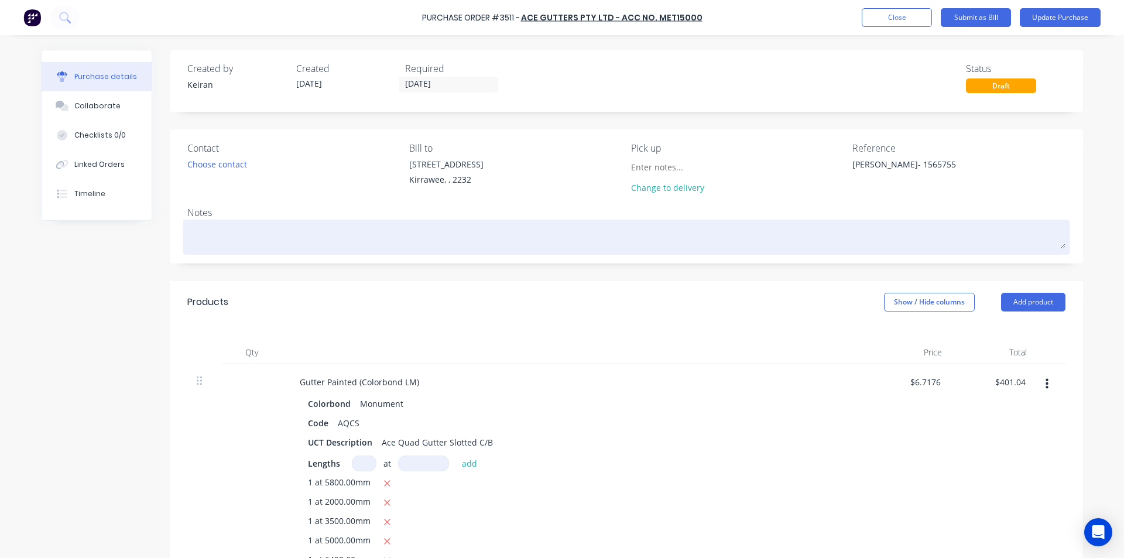
type textarea "x"
type input "$108.24"
drag, startPoint x: 695, startPoint y: 227, endPoint x: 702, endPoint y: 227, distance: 7.0
click at [694, 225] on textarea at bounding box center [626, 235] width 878 height 26
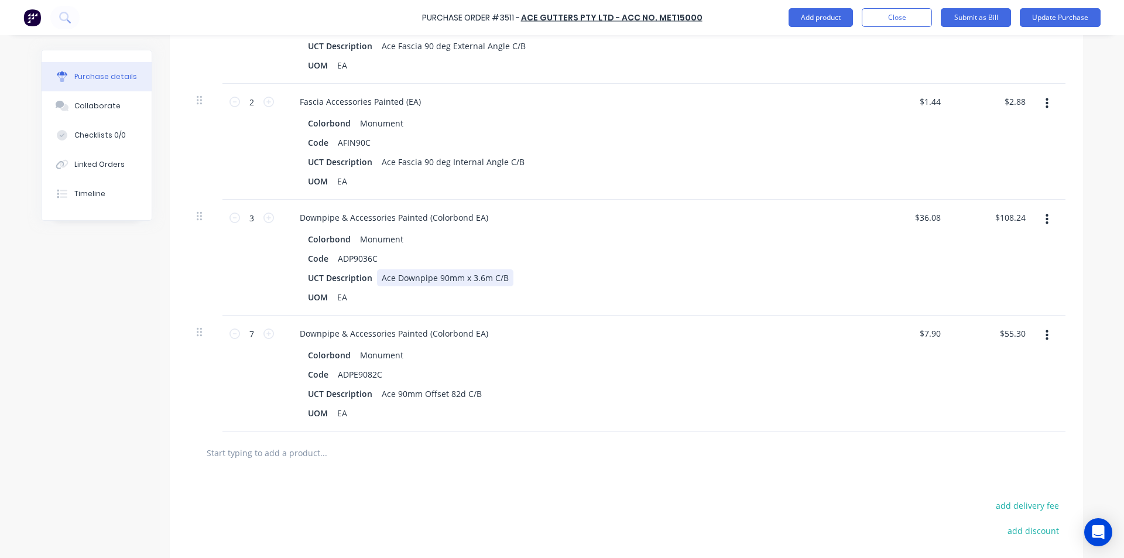
scroll to position [1405, 0]
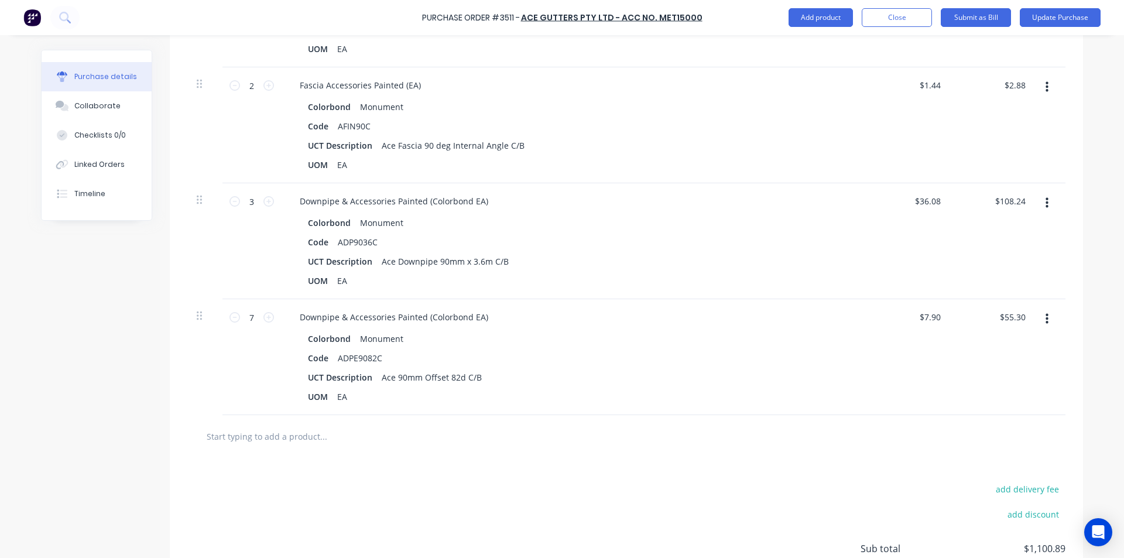
click at [1038, 205] on button "button" at bounding box center [1047, 203] width 28 height 21
click at [989, 306] on button "Delete" at bounding box center [1011, 304] width 100 height 23
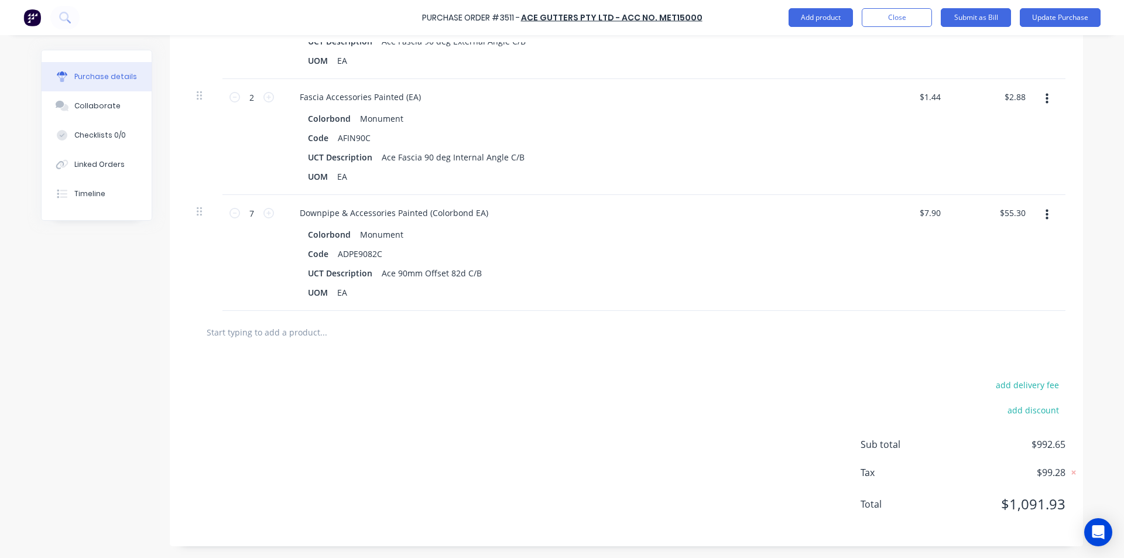
scroll to position [1393, 0]
click at [1045, 212] on icon "button" at bounding box center [1046, 215] width 3 height 11
click at [975, 313] on button "Delete" at bounding box center [1011, 315] width 100 height 23
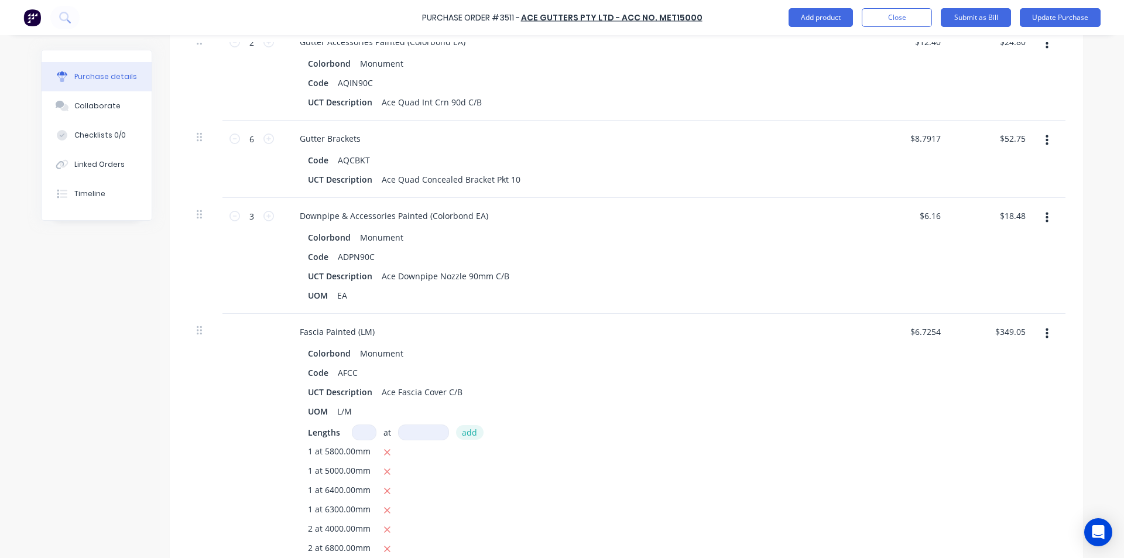
scroll to position [692, 0]
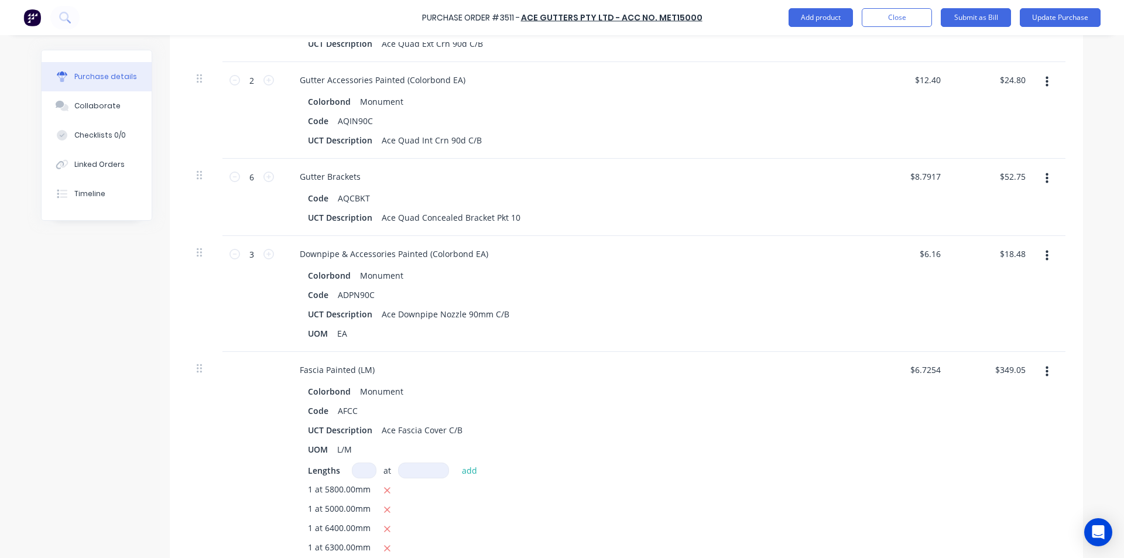
click at [1045, 253] on icon "button" at bounding box center [1046, 255] width 3 height 13
click at [993, 358] on button "Delete" at bounding box center [1011, 356] width 100 height 23
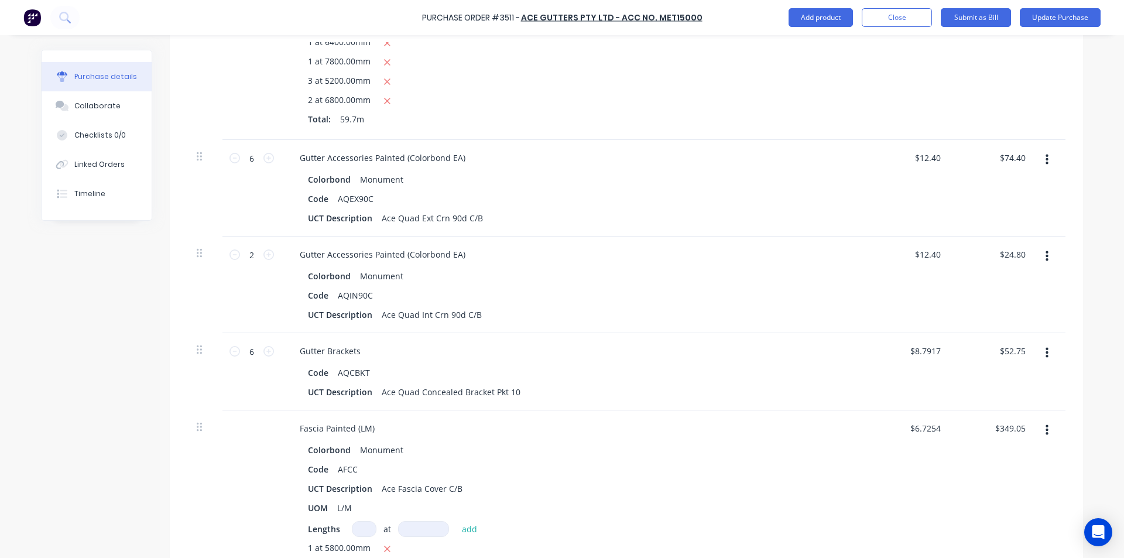
scroll to position [225, 0]
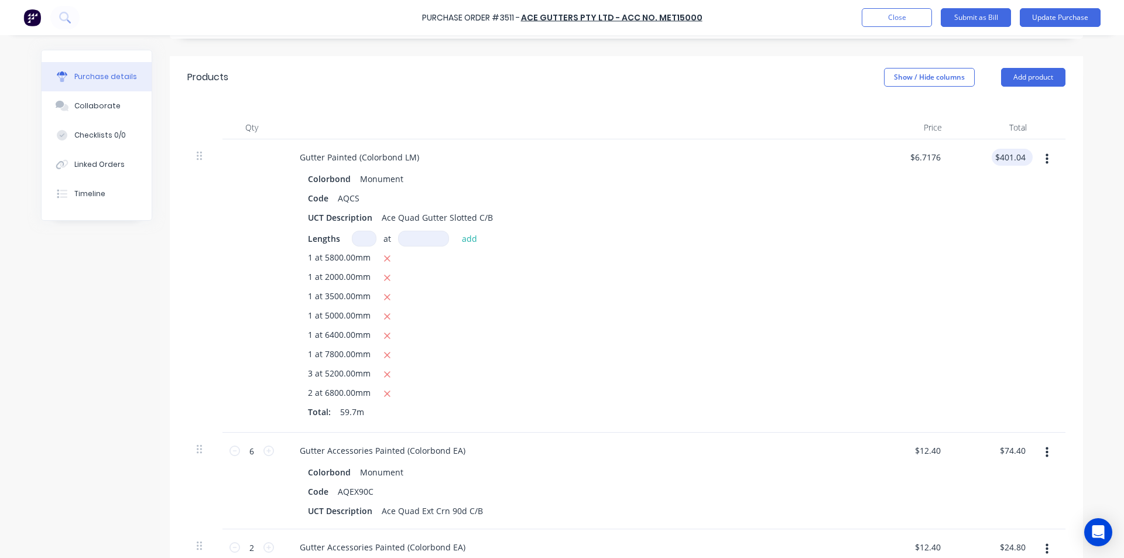
type textarea "x"
click at [1016, 152] on input "401.04" at bounding box center [1012, 157] width 32 height 17
type input "401.03"
type textarea "x"
type input "$6.7174"
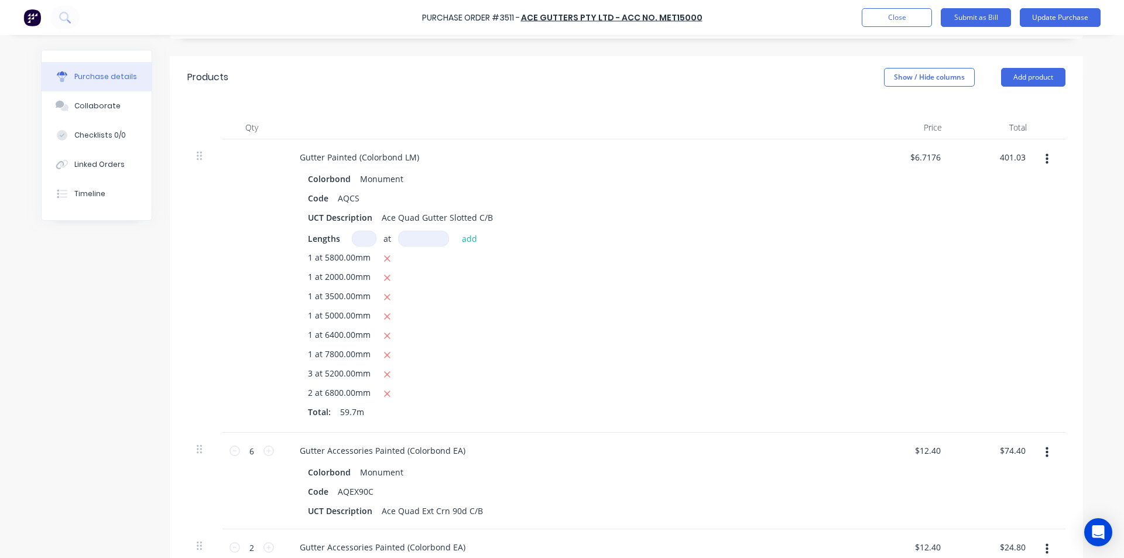
type input "$401.03"
click at [951, 238] on div "$401.03 $401.03" at bounding box center [993, 285] width 85 height 293
click at [1060, 18] on button "Update Purchase" at bounding box center [1060, 17] width 81 height 19
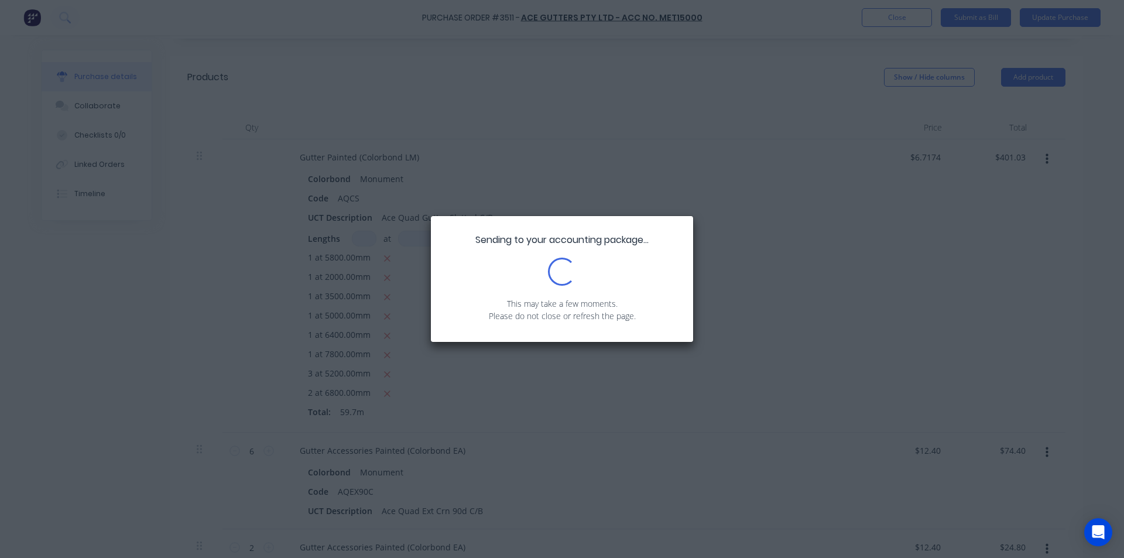
scroll to position [0, 0]
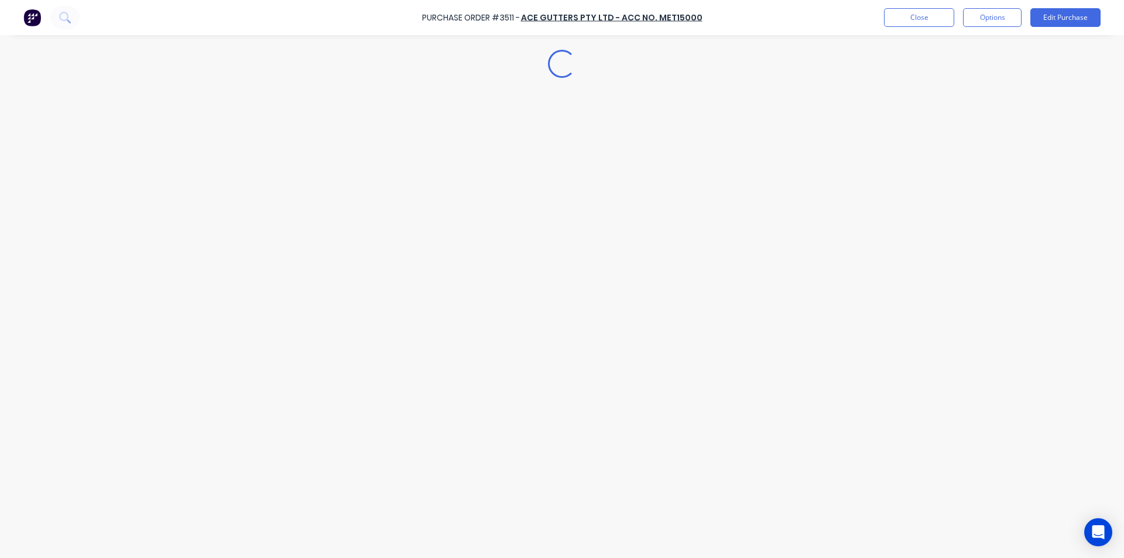
type textarea "x"
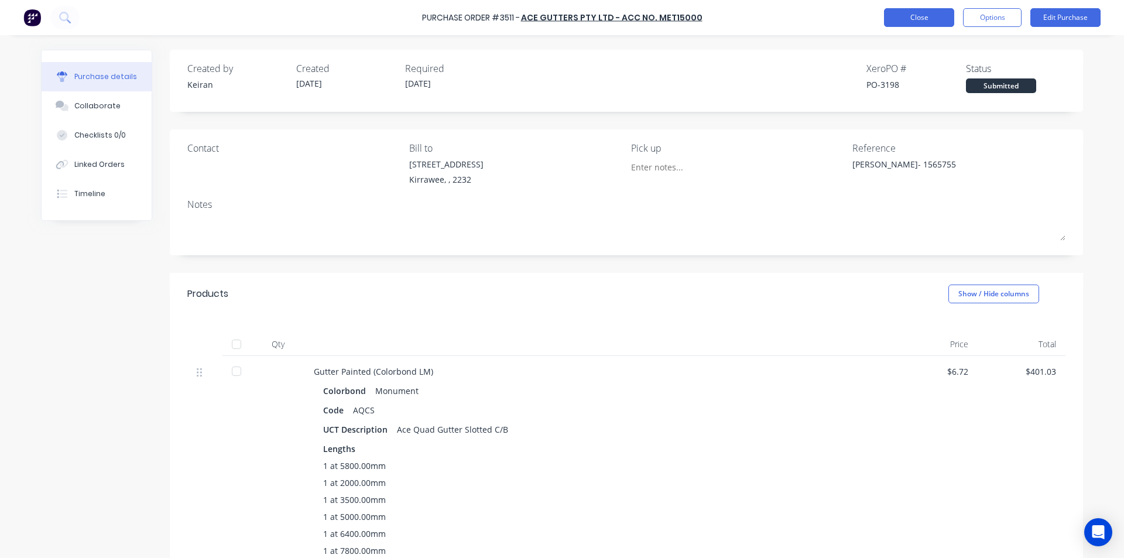
click at [927, 18] on button "Close" at bounding box center [919, 17] width 70 height 19
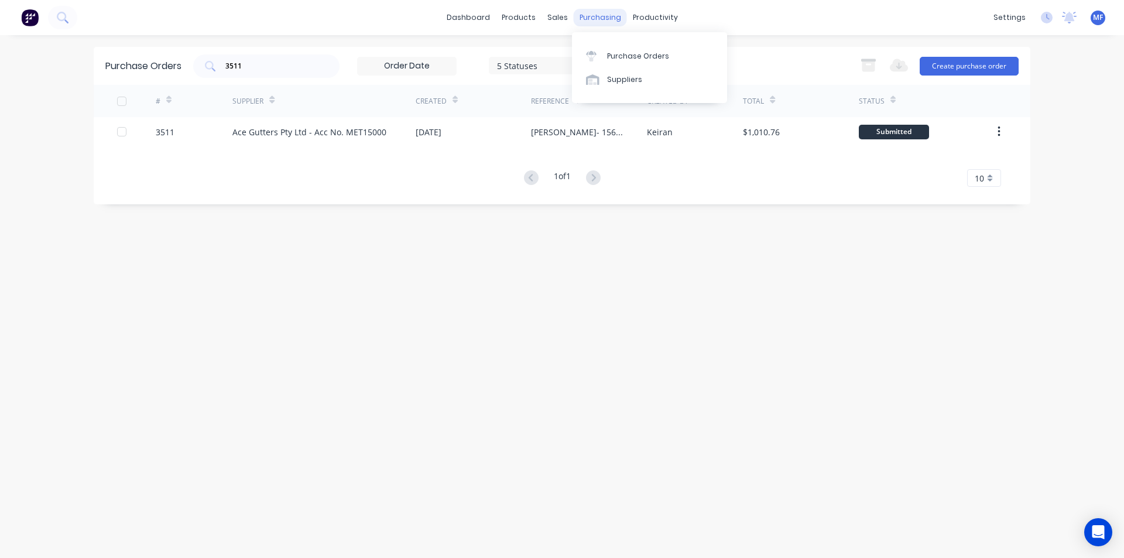
click at [592, 12] on div "purchasing" at bounding box center [600, 18] width 53 height 18
drag, startPoint x: 612, startPoint y: 50, endPoint x: 550, endPoint y: 61, distance: 63.1
click at [612, 50] on link "Purchase Orders" at bounding box center [649, 55] width 155 height 23
click at [262, 68] on input "3511" at bounding box center [272, 66] width 97 height 12
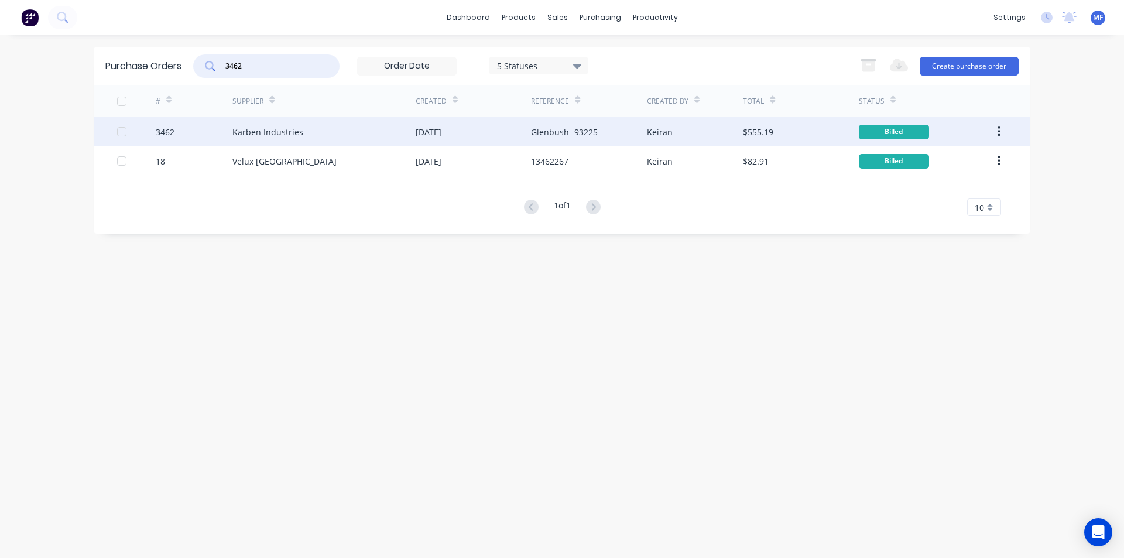
type input "3462"
click at [278, 135] on div "Karben Industries" at bounding box center [267, 132] width 71 height 12
type textarea "x"
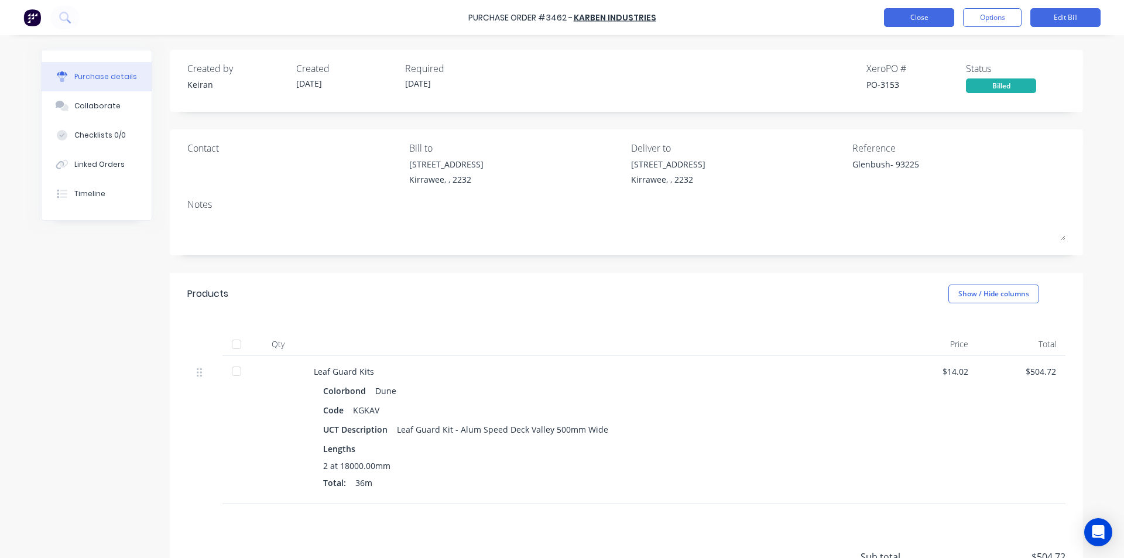
click at [912, 17] on button "Close" at bounding box center [919, 17] width 70 height 19
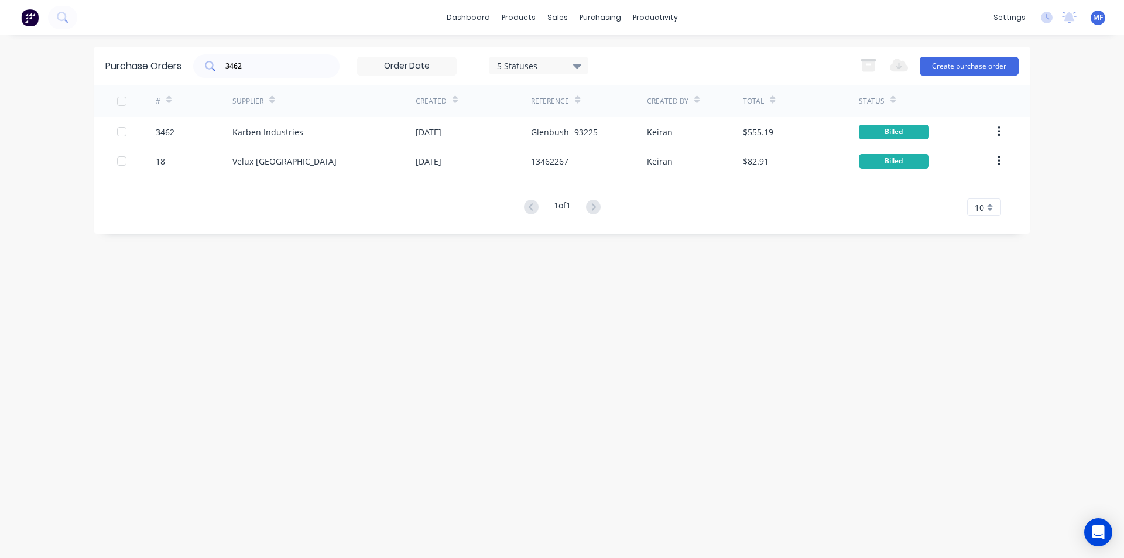
click at [248, 63] on input "3462" at bounding box center [272, 66] width 97 height 12
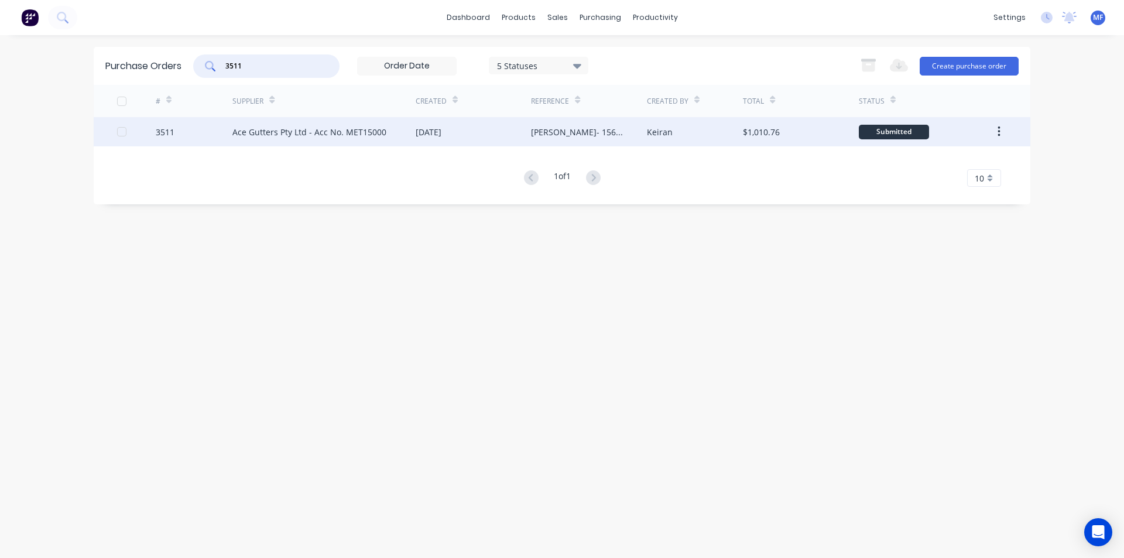
type input "3511"
click at [430, 132] on div "[DATE]" at bounding box center [429, 132] width 26 height 12
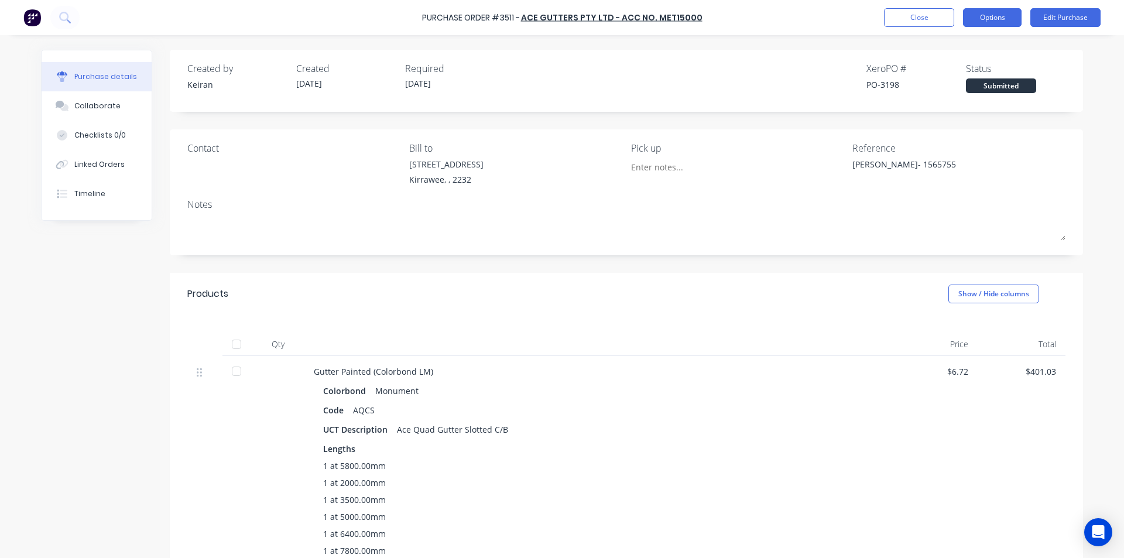
click at [1004, 22] on button "Options" at bounding box center [992, 17] width 59 height 19
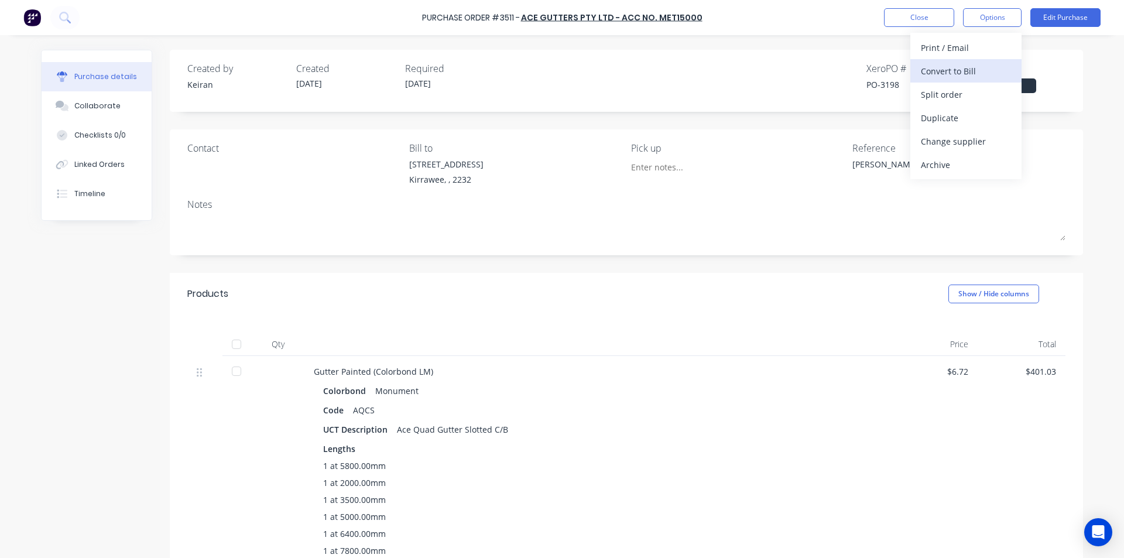
click at [975, 73] on div "Convert to Bill" at bounding box center [966, 71] width 90 height 17
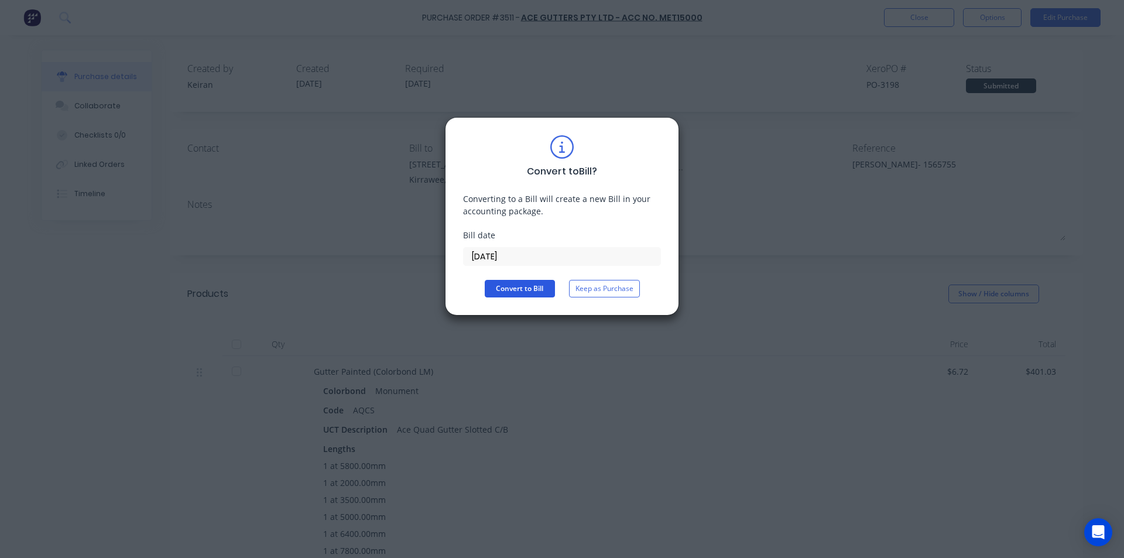
click at [504, 291] on button "Convert to Bill" at bounding box center [520, 289] width 70 height 18
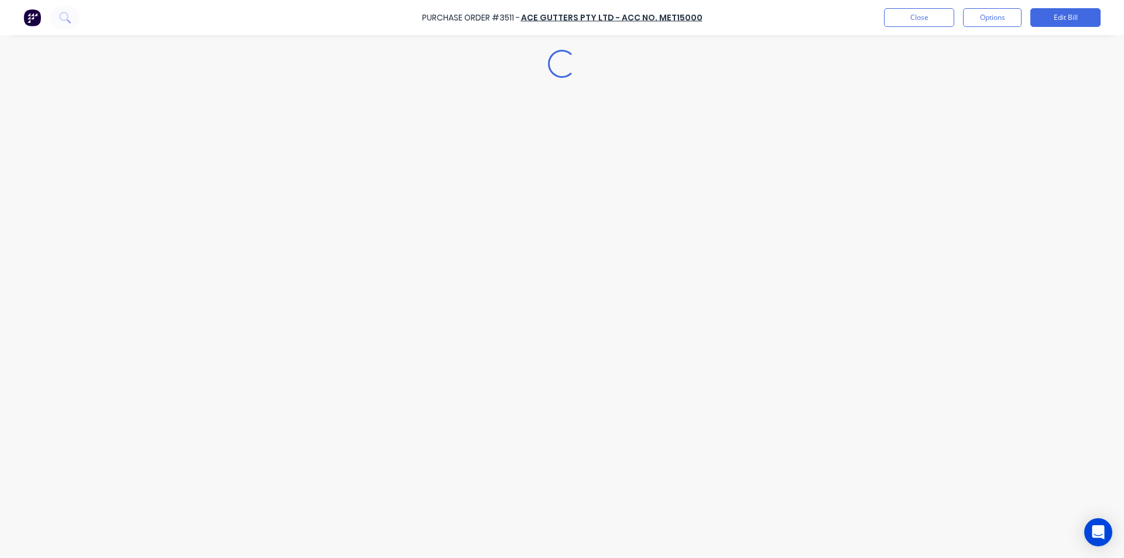
type textarea "x"
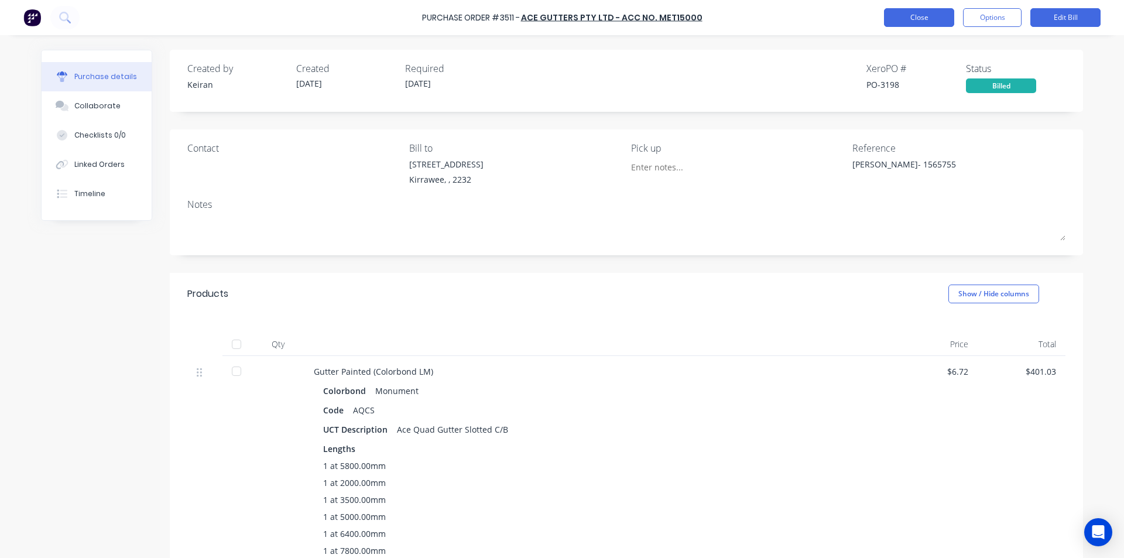
click at [914, 16] on button "Close" at bounding box center [919, 17] width 70 height 19
